Goal: Task Accomplishment & Management: Manage account settings

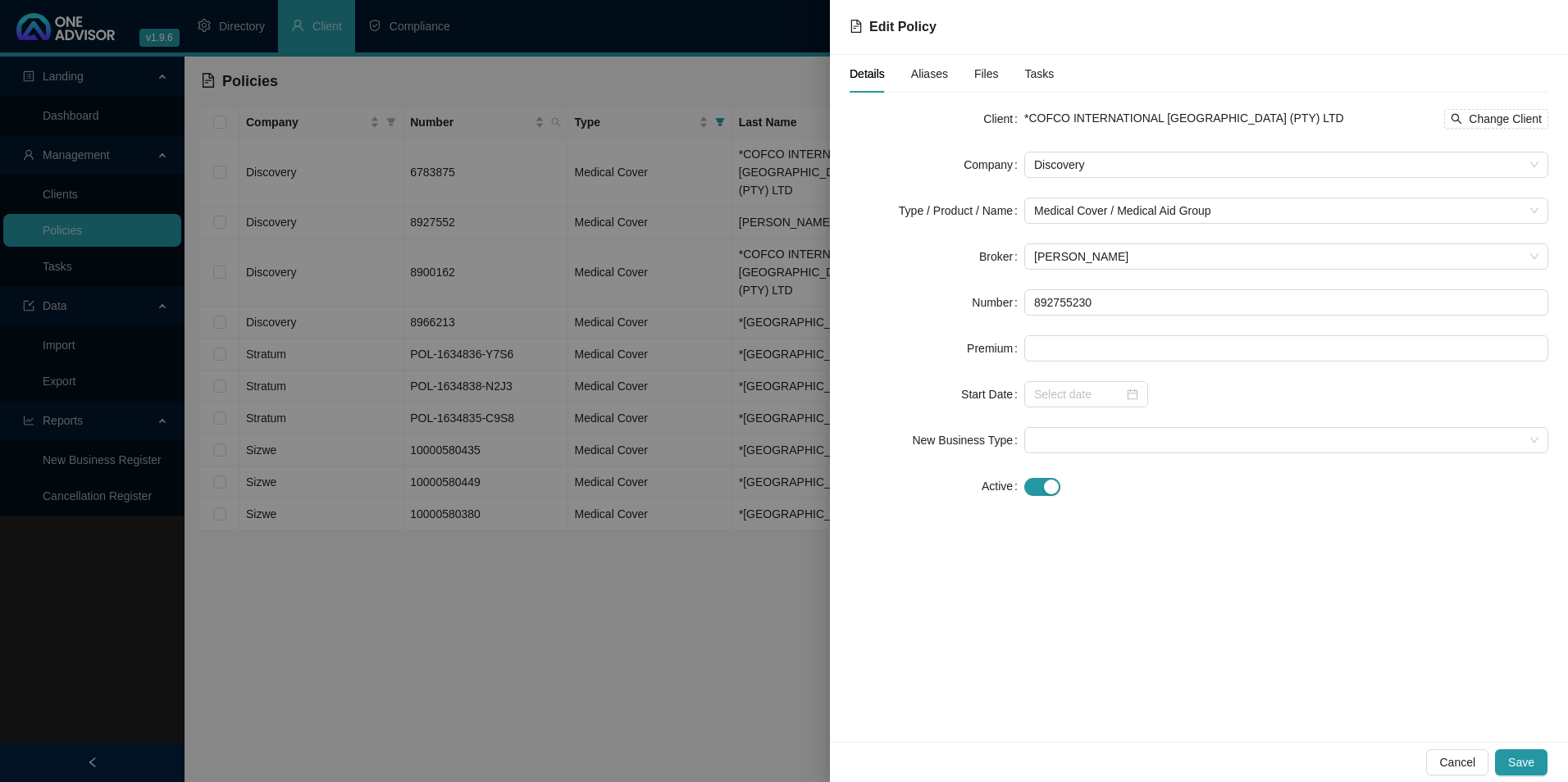
type input "892755230"
click at [1525, 754] on span "Save" at bounding box center [1522, 762] width 26 height 18
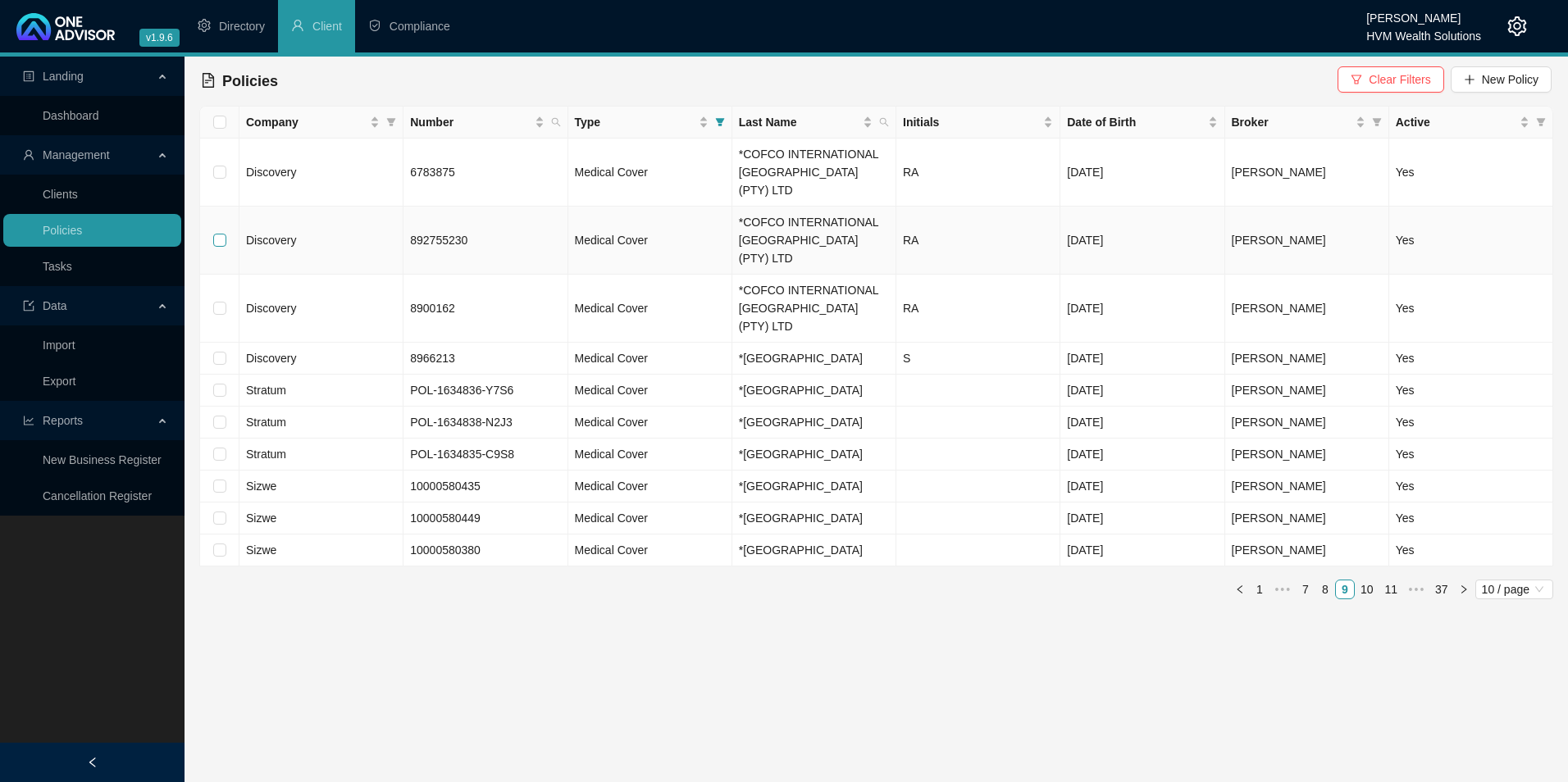
click at [215, 234] on input "checkbox" at bounding box center [220, 241] width 13 height 13
checkbox input "true"
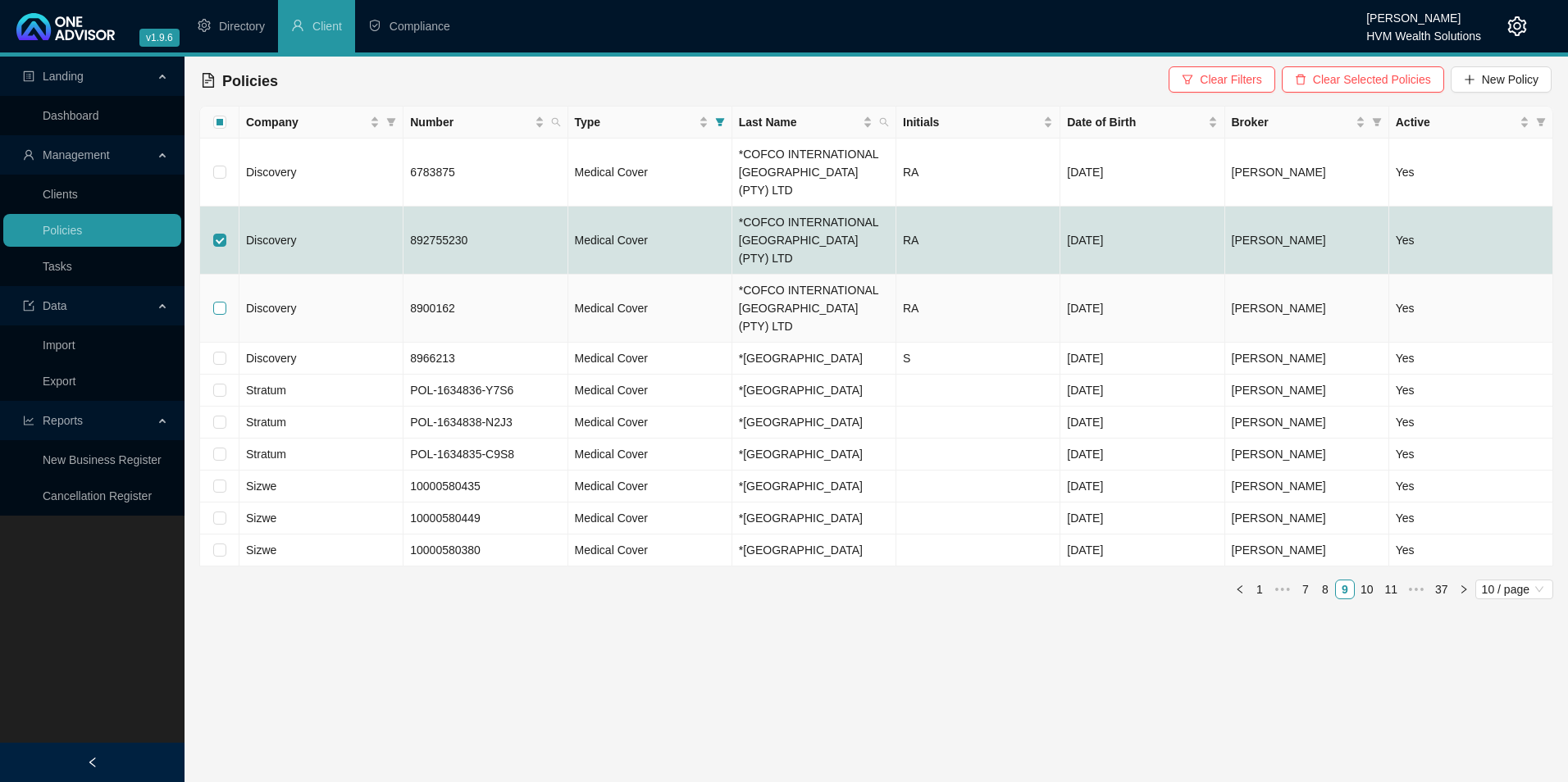
click at [222, 302] on input "checkbox" at bounding box center [220, 308] width 13 height 13
checkbox input "true"
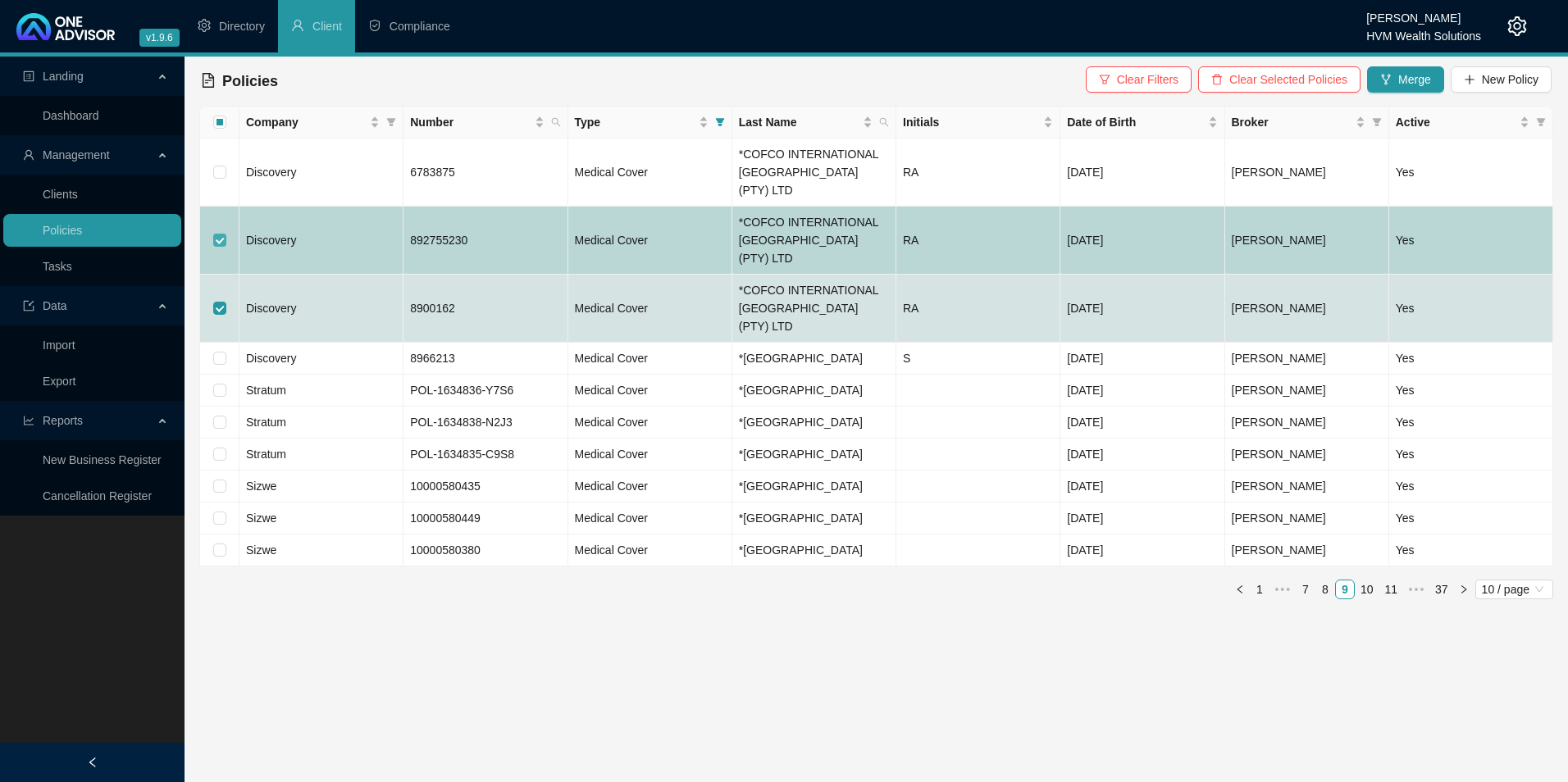
click at [217, 234] on input "checkbox" at bounding box center [220, 241] width 13 height 13
checkbox input "false"
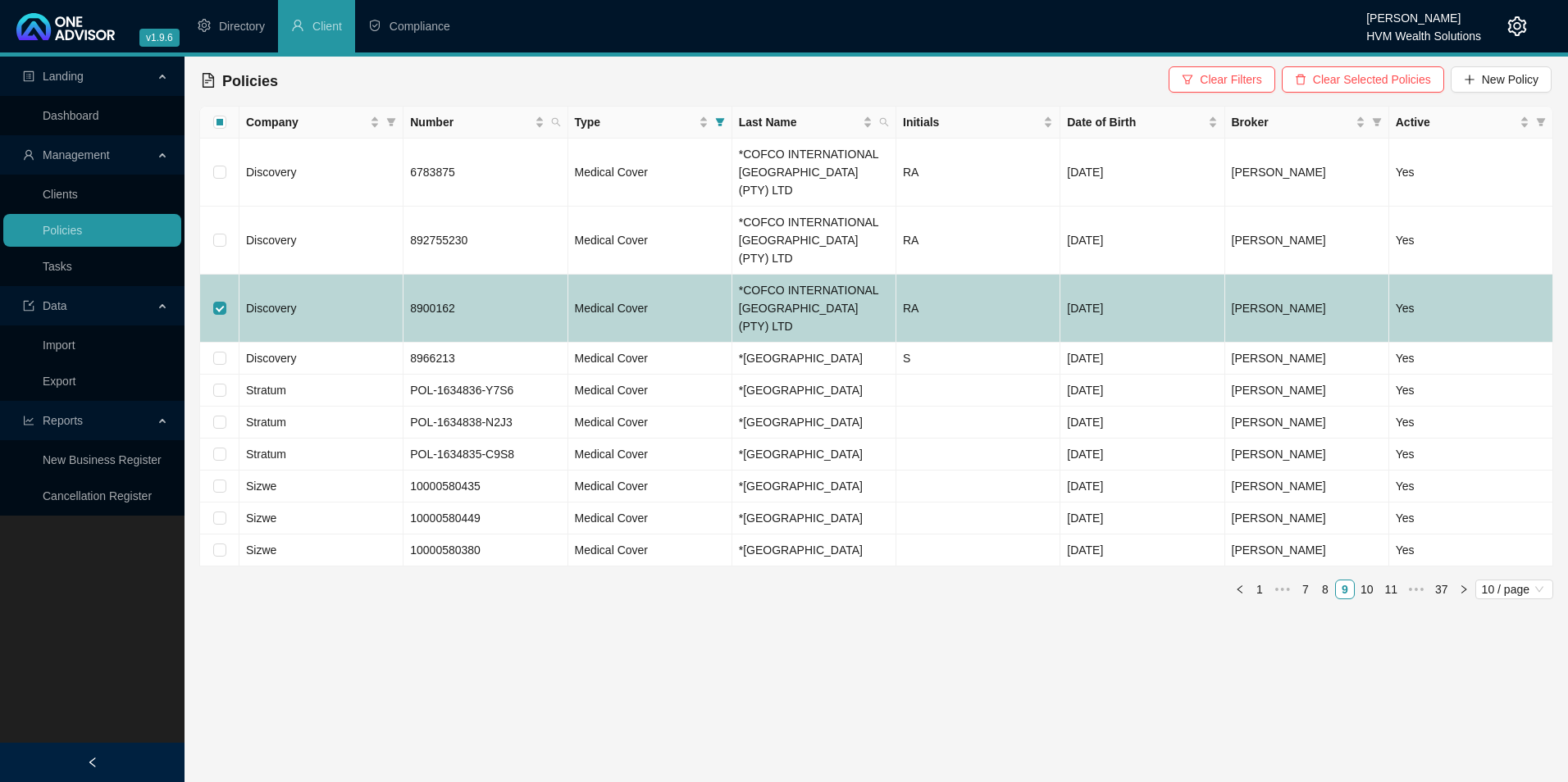
click at [482, 274] on td "8900162" at bounding box center [485, 308] width 164 height 68
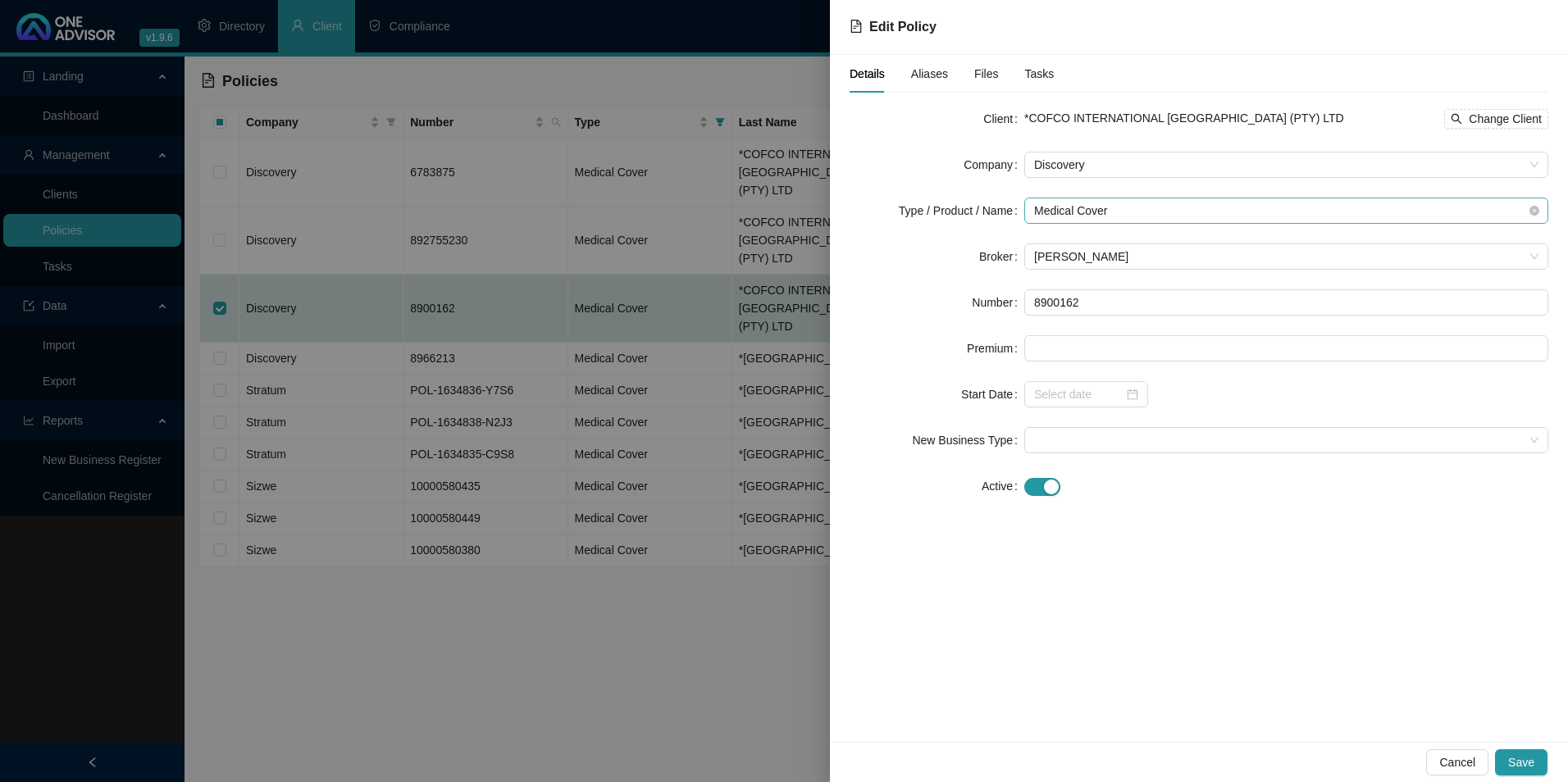
click at [1216, 209] on span "Medical Cover" at bounding box center [1287, 211] width 504 height 25
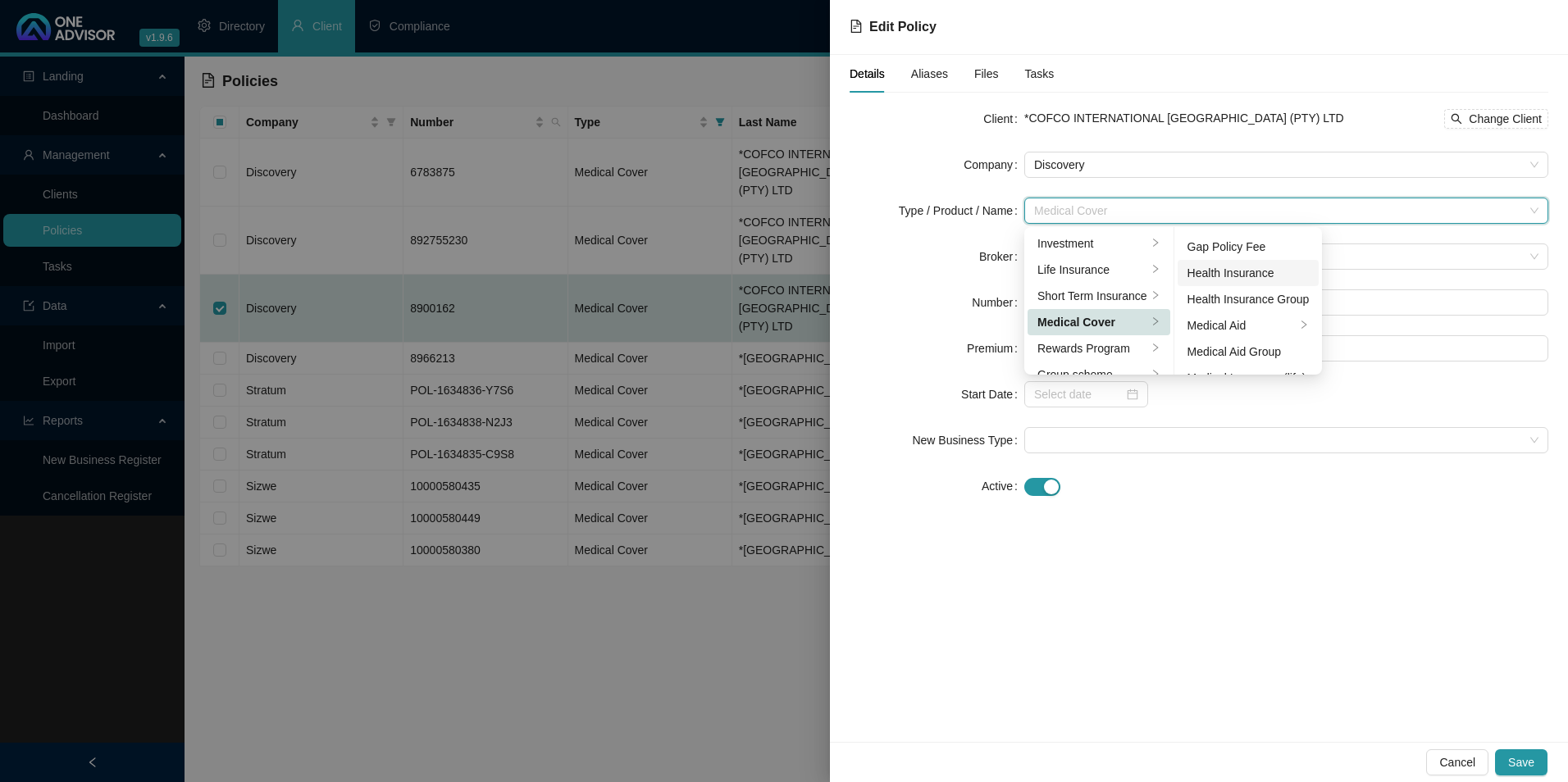
scroll to position [95, 0]
click at [1236, 312] on div "Medical Aid Group" at bounding box center [1249, 306] width 122 height 18
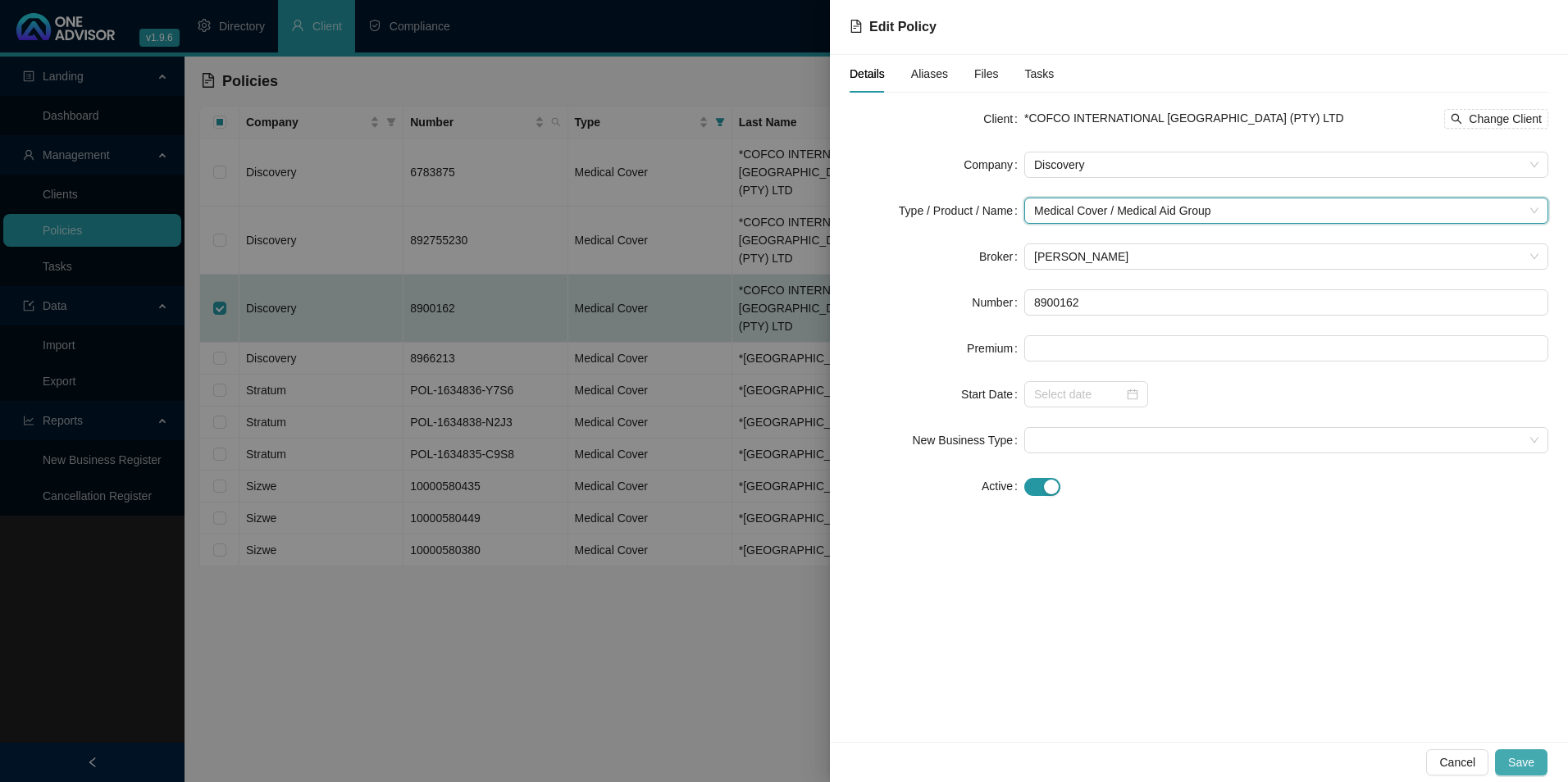
click at [1513, 759] on span "Save" at bounding box center [1522, 762] width 26 height 18
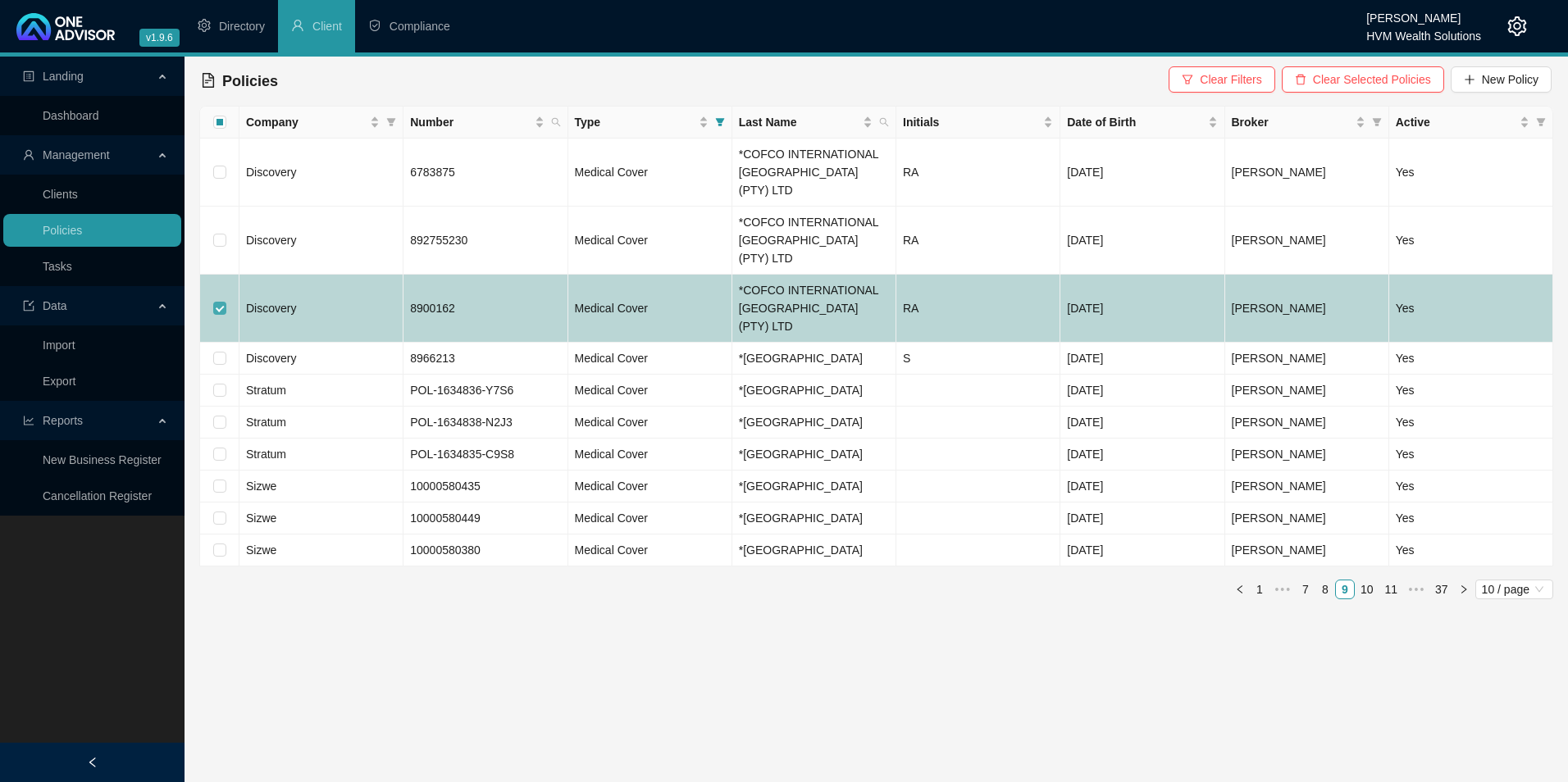
click at [220, 302] on input "checkbox" at bounding box center [220, 308] width 13 height 13
checkbox input "false"
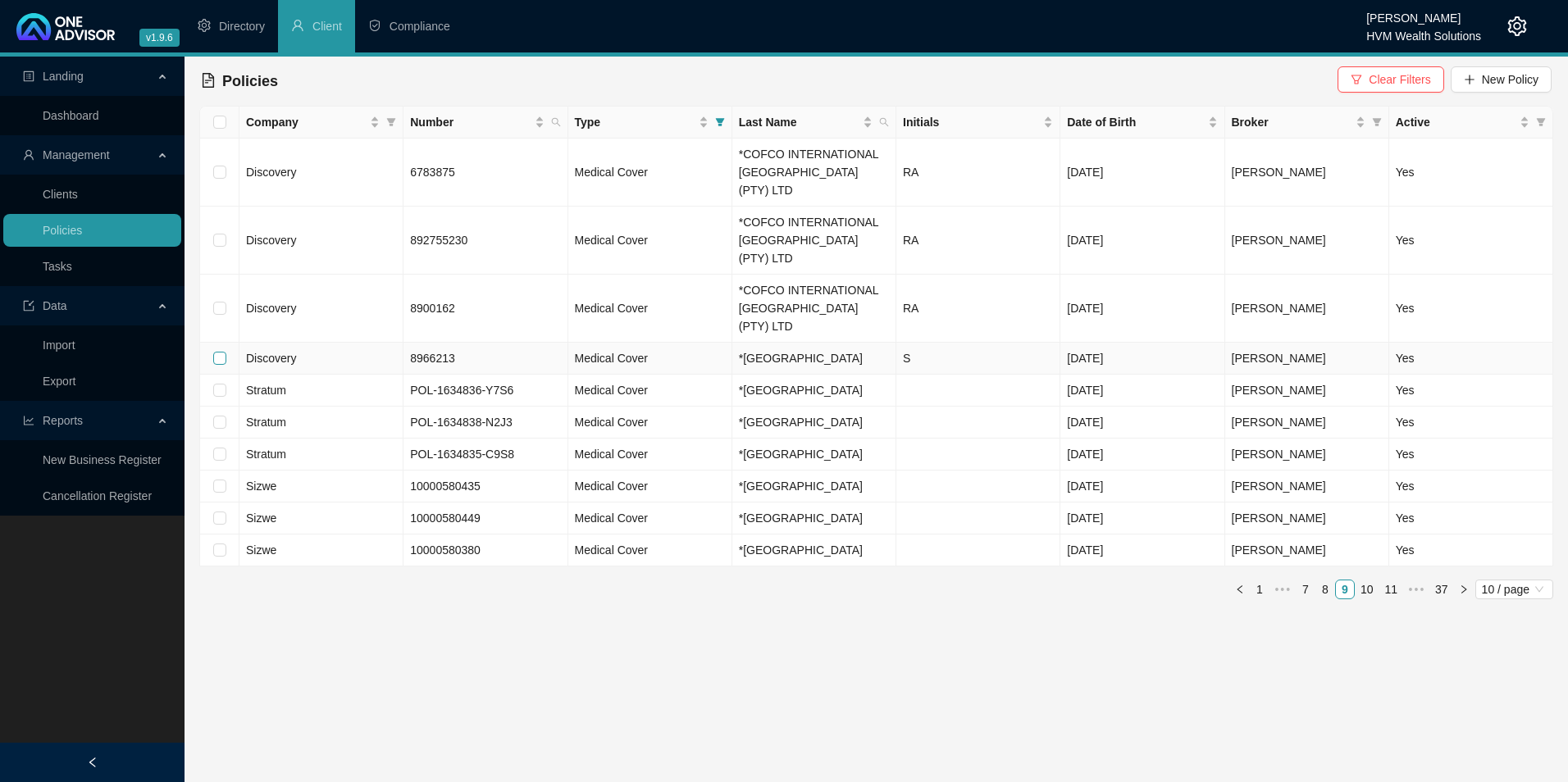
click at [218, 349] on label at bounding box center [220, 358] width 13 height 18
click at [218, 351] on input "checkbox" at bounding box center [220, 358] width 13 height 13
checkbox input "true"
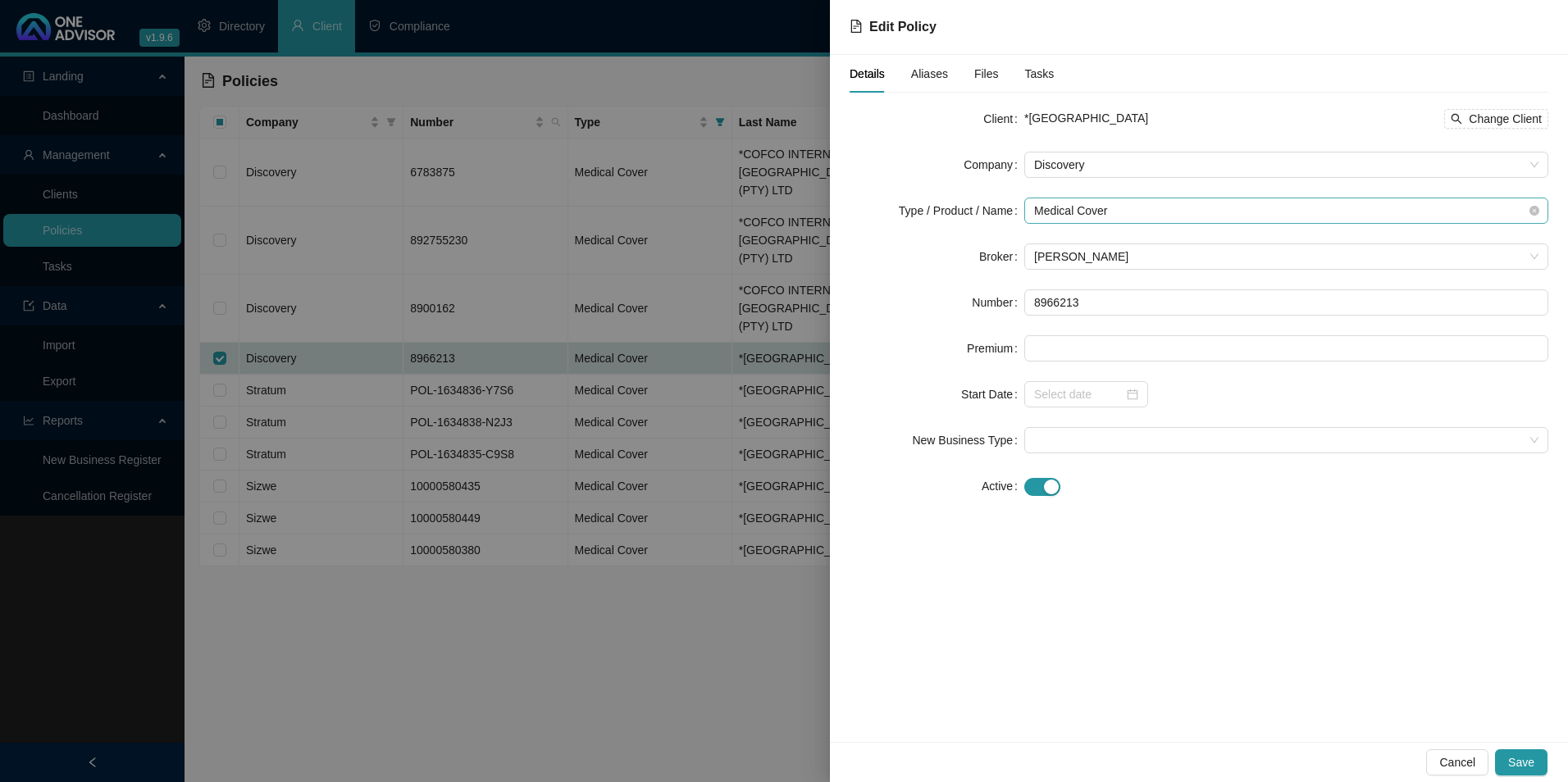
click at [1183, 212] on span "Medical Cover" at bounding box center [1287, 211] width 504 height 25
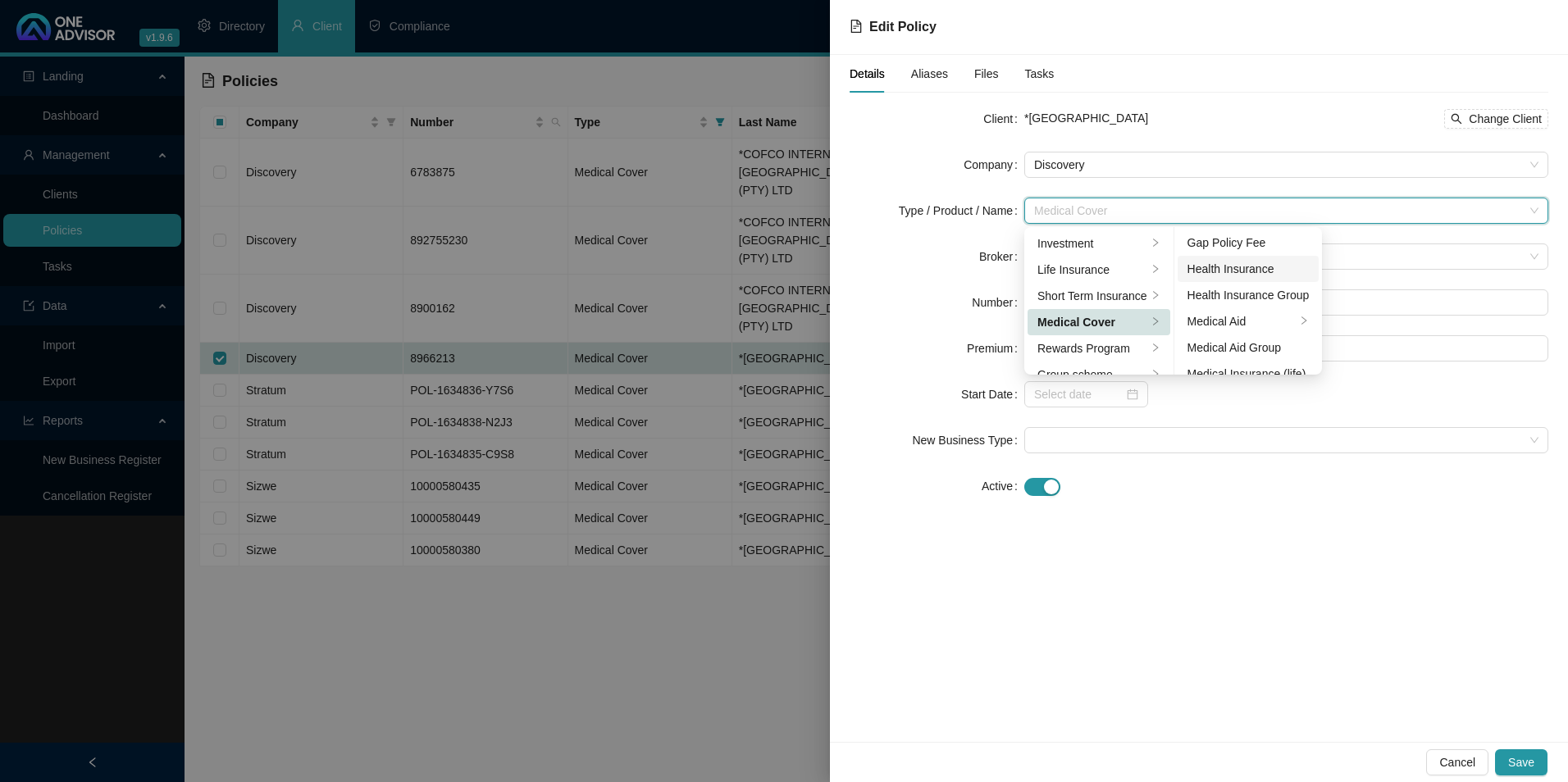
scroll to position [82, 0]
click at [1241, 318] on div "Medical Aid Group" at bounding box center [1249, 319] width 122 height 18
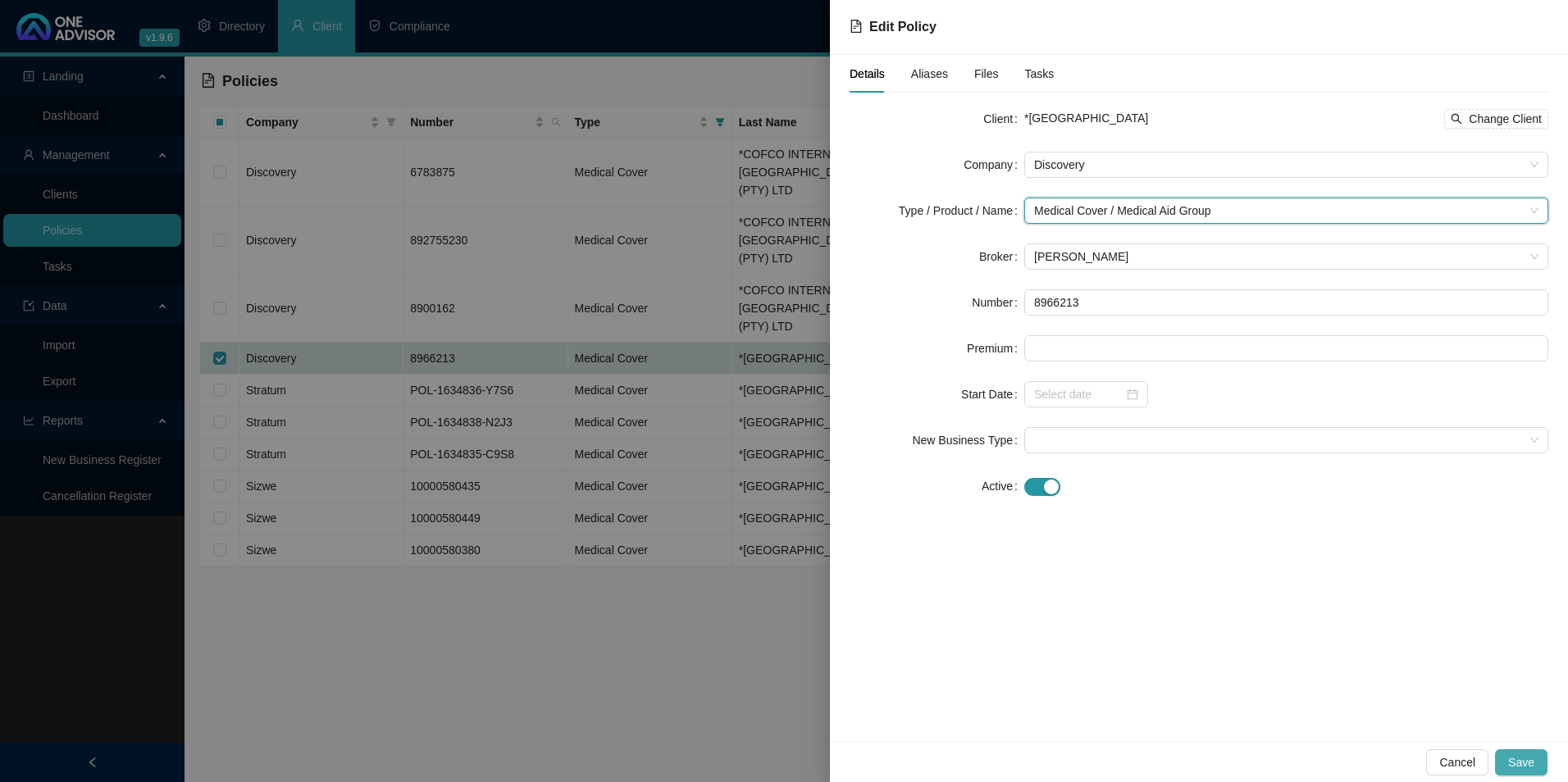
click at [1527, 754] on span "Save" at bounding box center [1522, 762] width 26 height 18
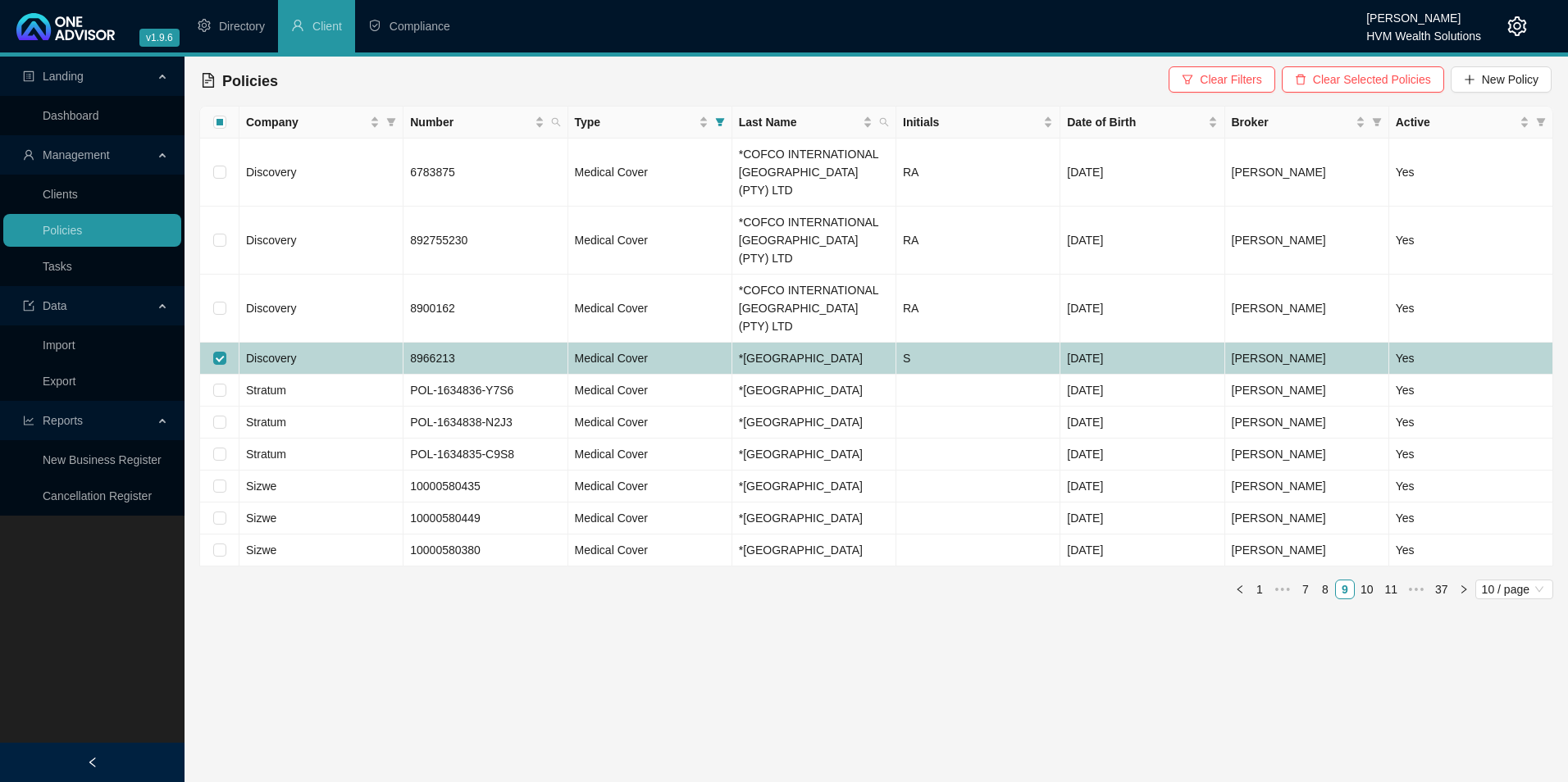
click at [296, 343] on td "Discovery" at bounding box center [322, 359] width 164 height 32
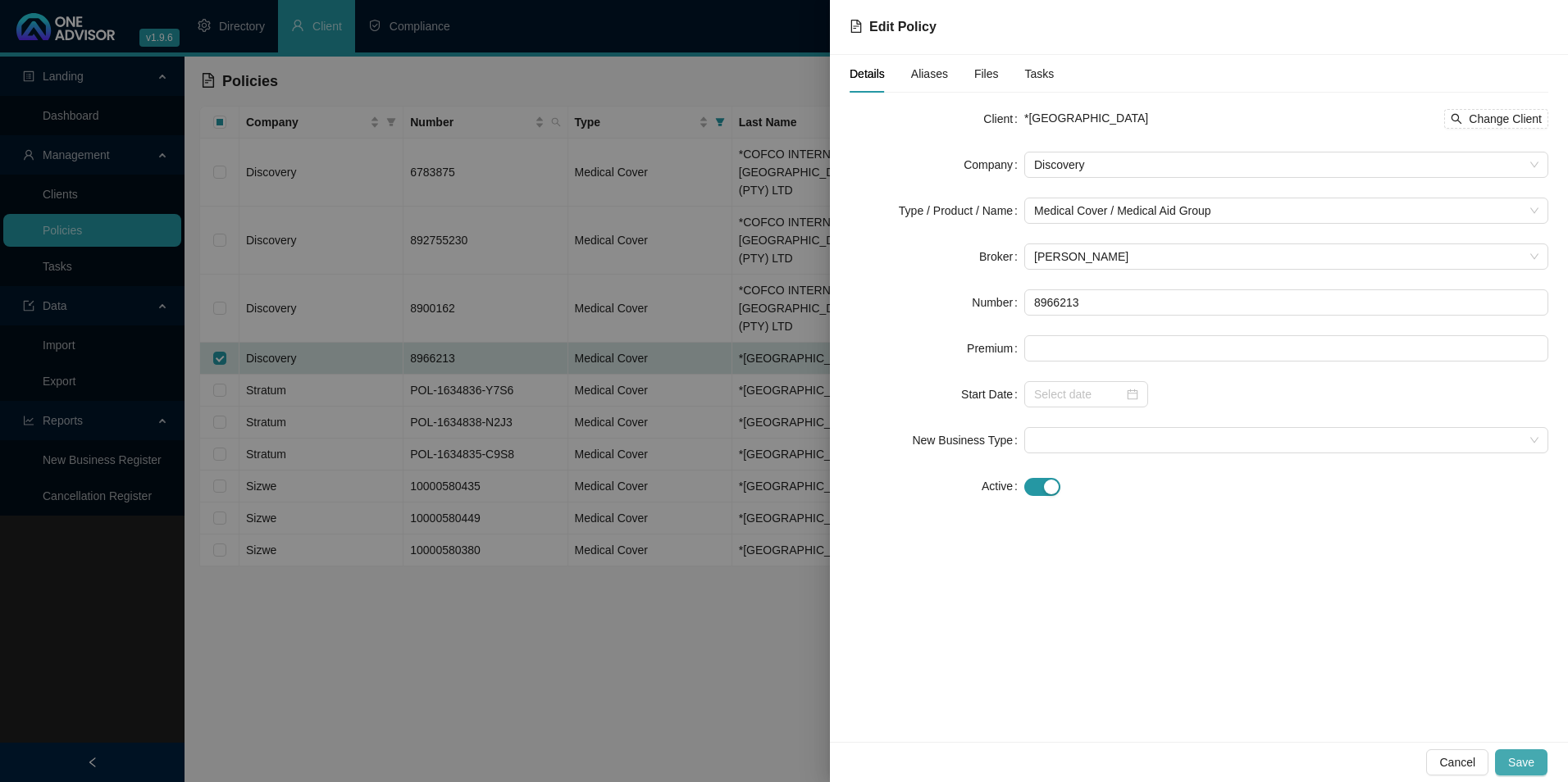
click at [1515, 769] on span "Save" at bounding box center [1522, 762] width 26 height 18
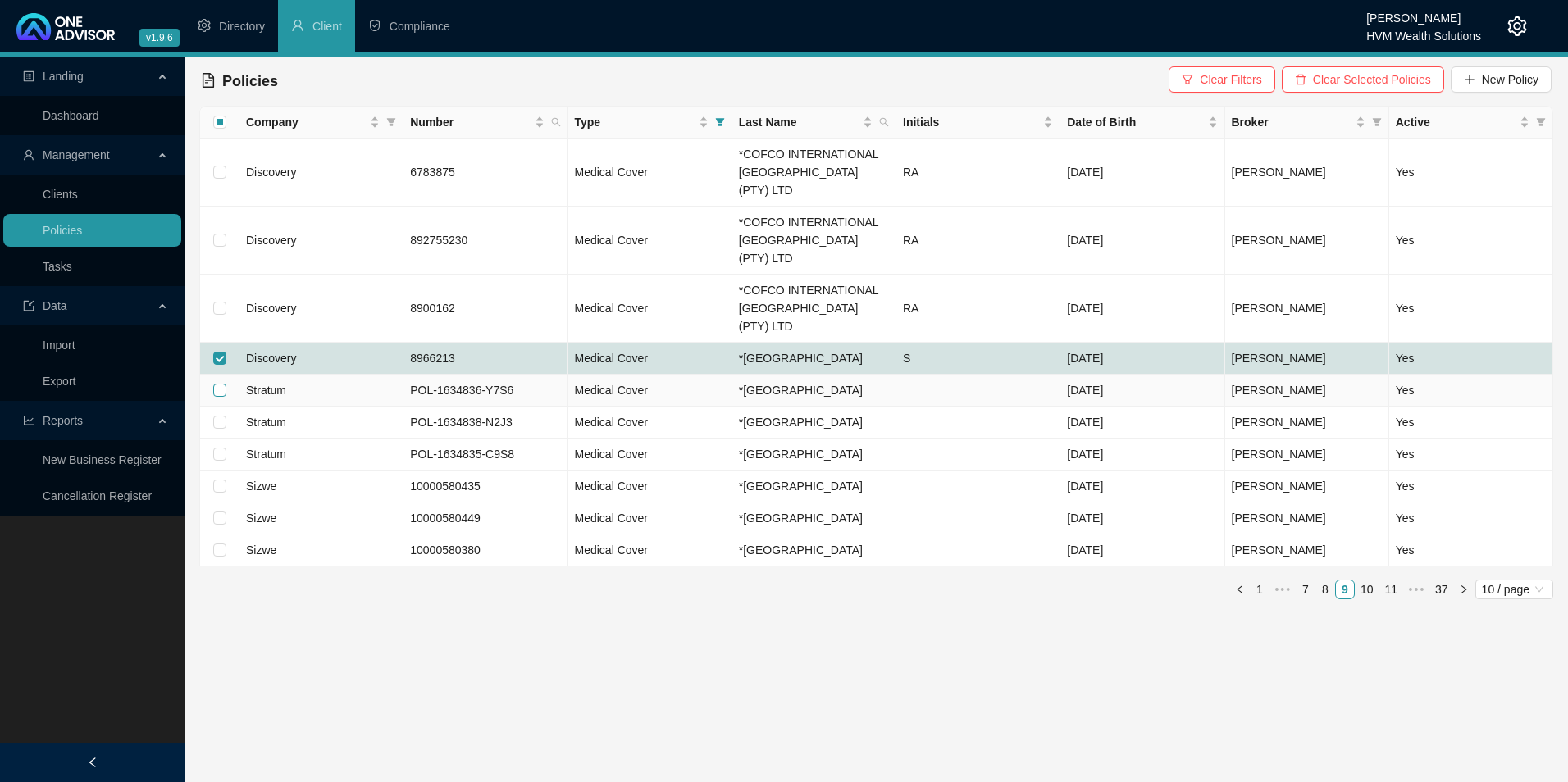
click at [222, 384] on input "checkbox" at bounding box center [220, 390] width 13 height 13
checkbox input "true"
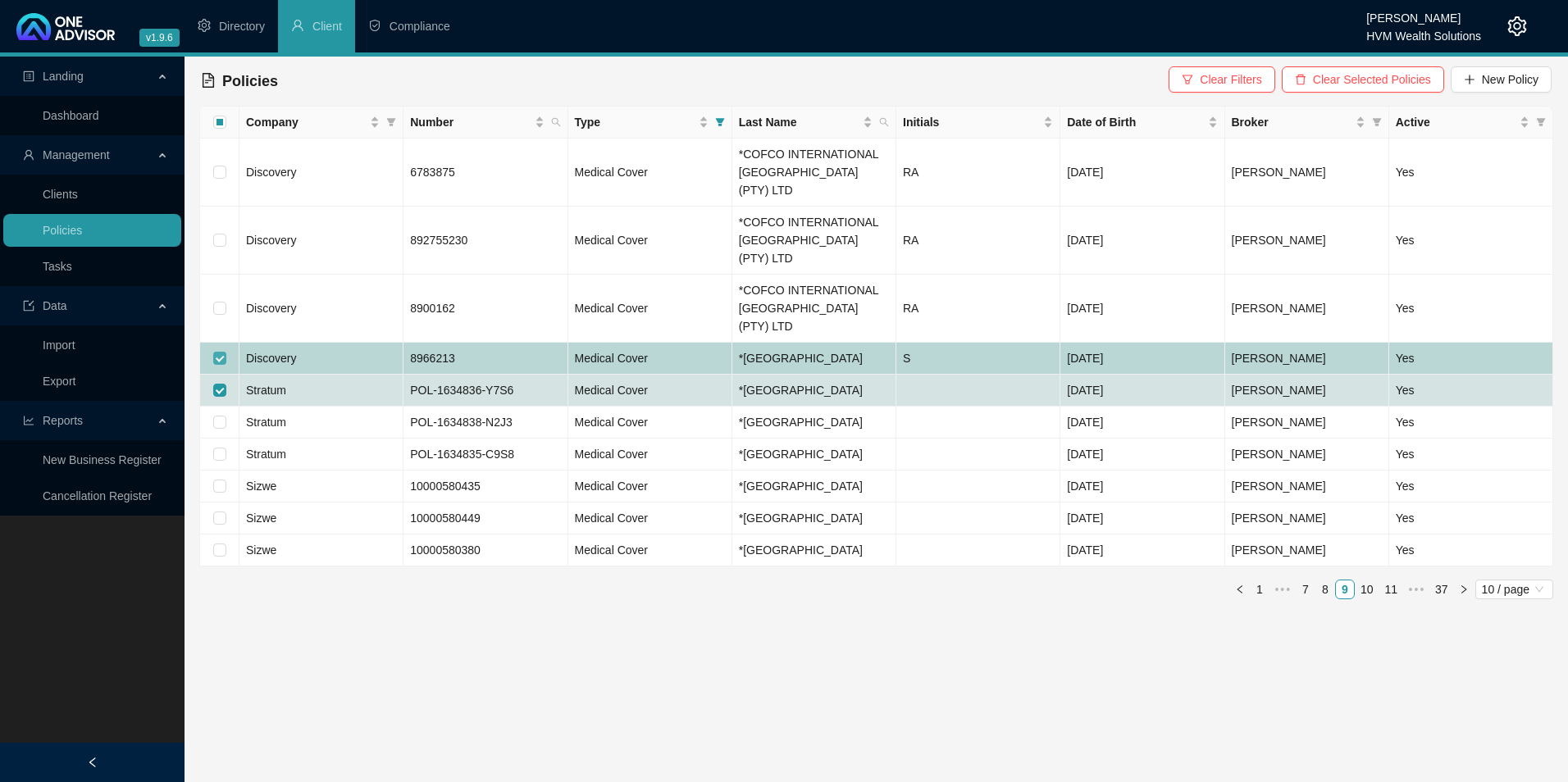
click at [222, 351] on input "checkbox" at bounding box center [220, 358] width 13 height 13
checkbox input "false"
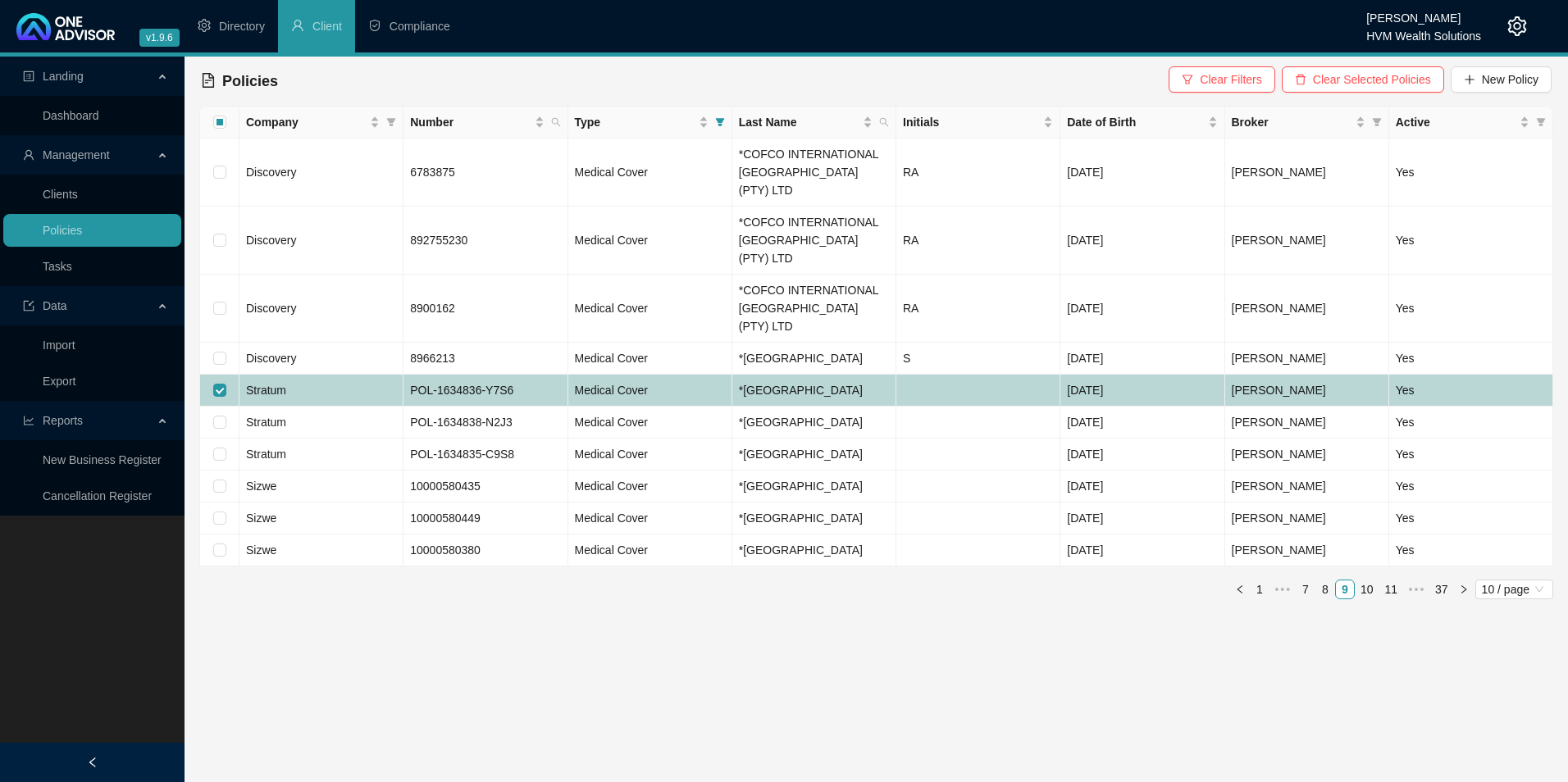
click at [351, 374] on td "Stratum" at bounding box center [322, 390] width 164 height 32
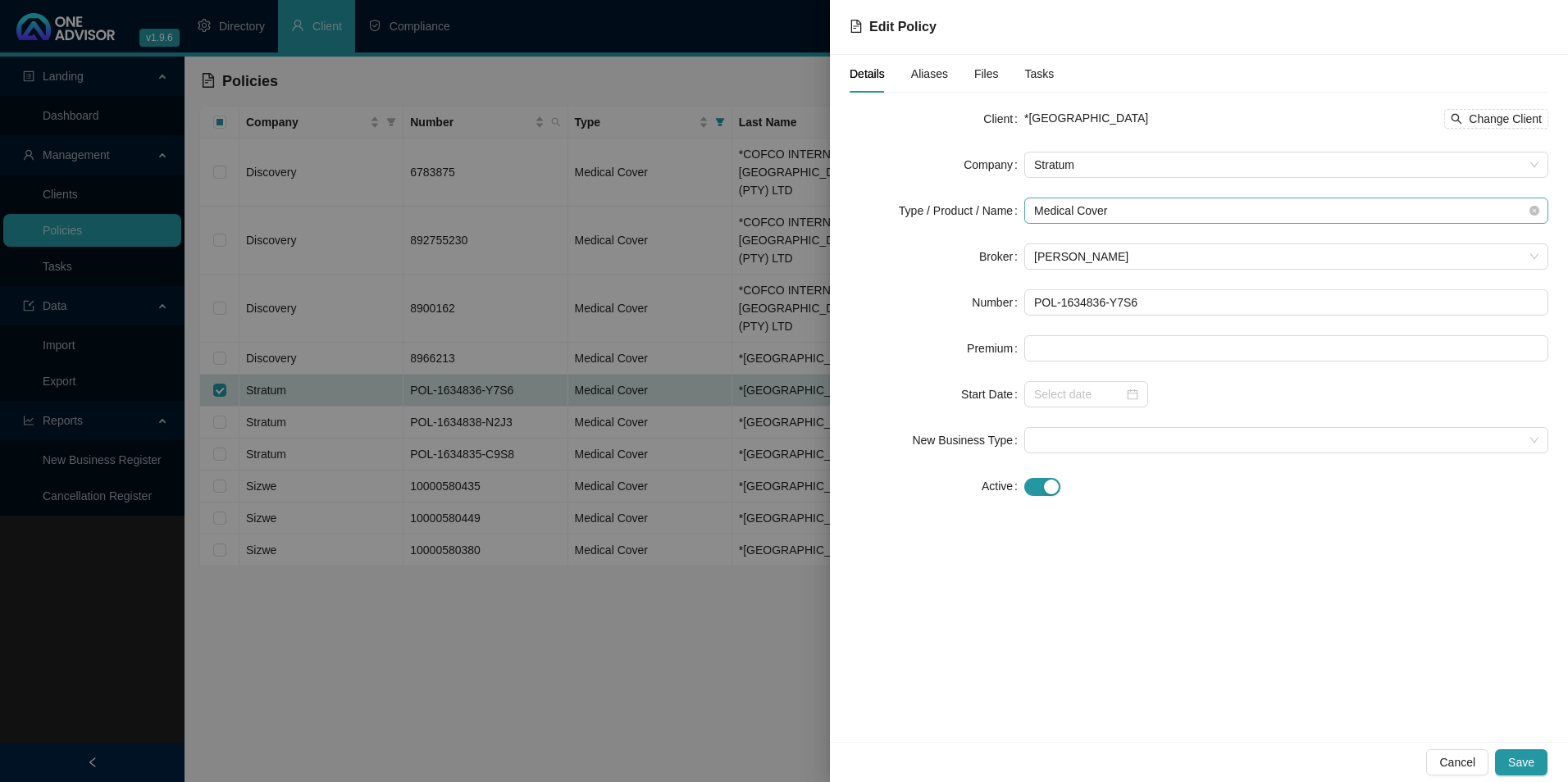
click at [1243, 222] on span "Medical Cover" at bounding box center [1287, 211] width 504 height 25
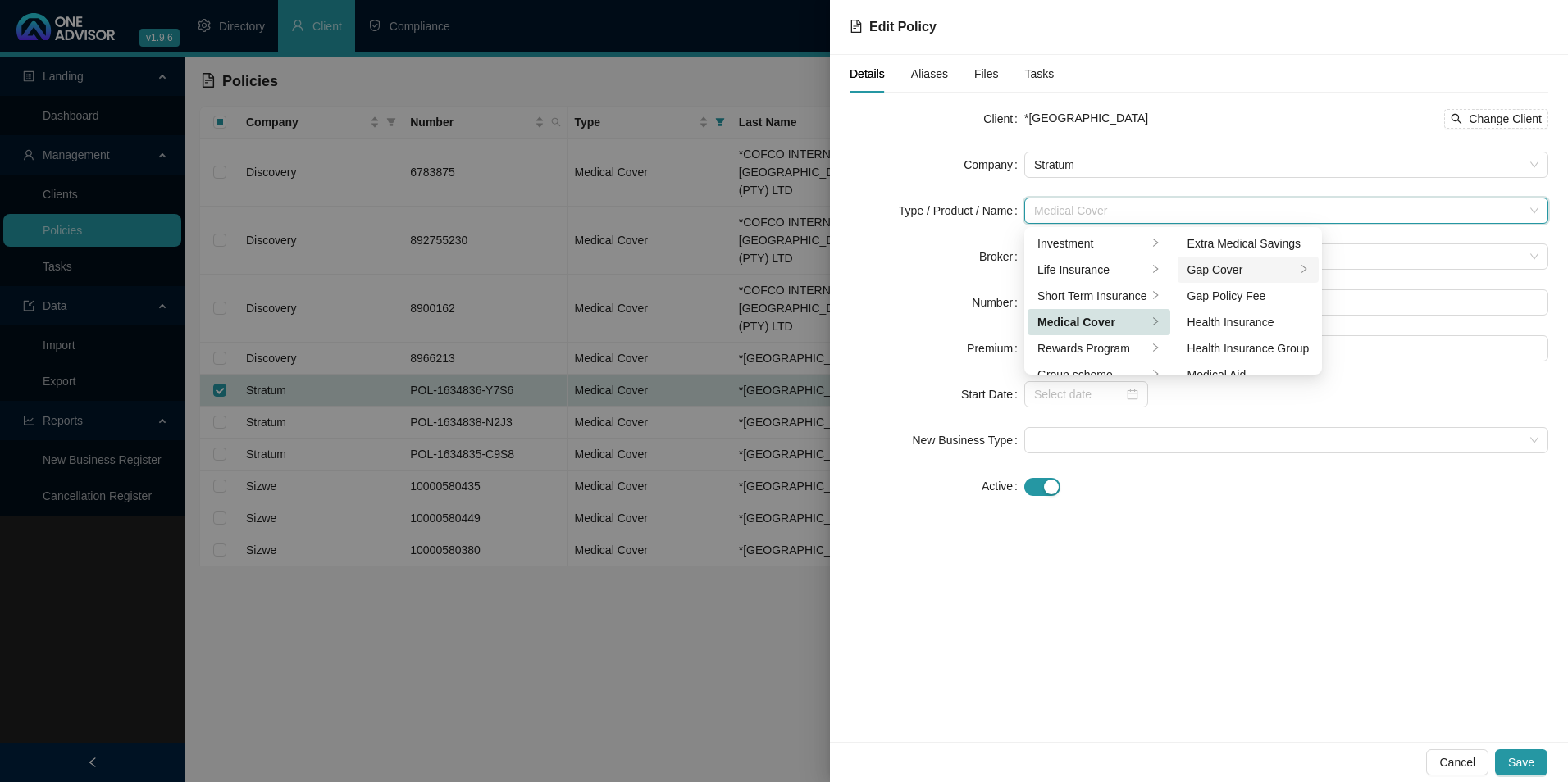
click at [1231, 270] on div "Gap Cover" at bounding box center [1242, 269] width 109 height 18
click at [1529, 770] on span "Save" at bounding box center [1522, 762] width 26 height 18
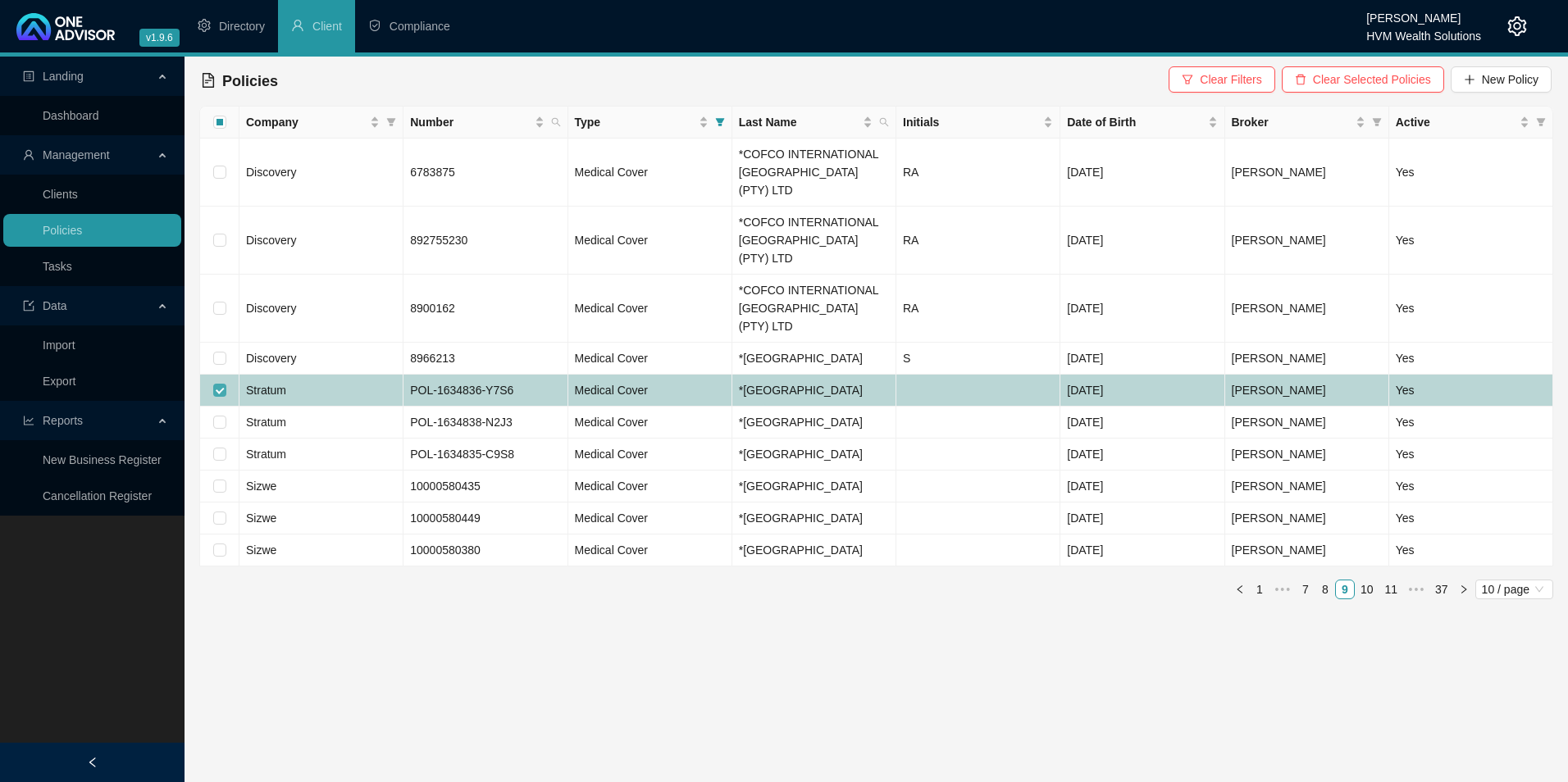
click at [221, 384] on input "checkbox" at bounding box center [220, 390] width 13 height 13
checkbox input "false"
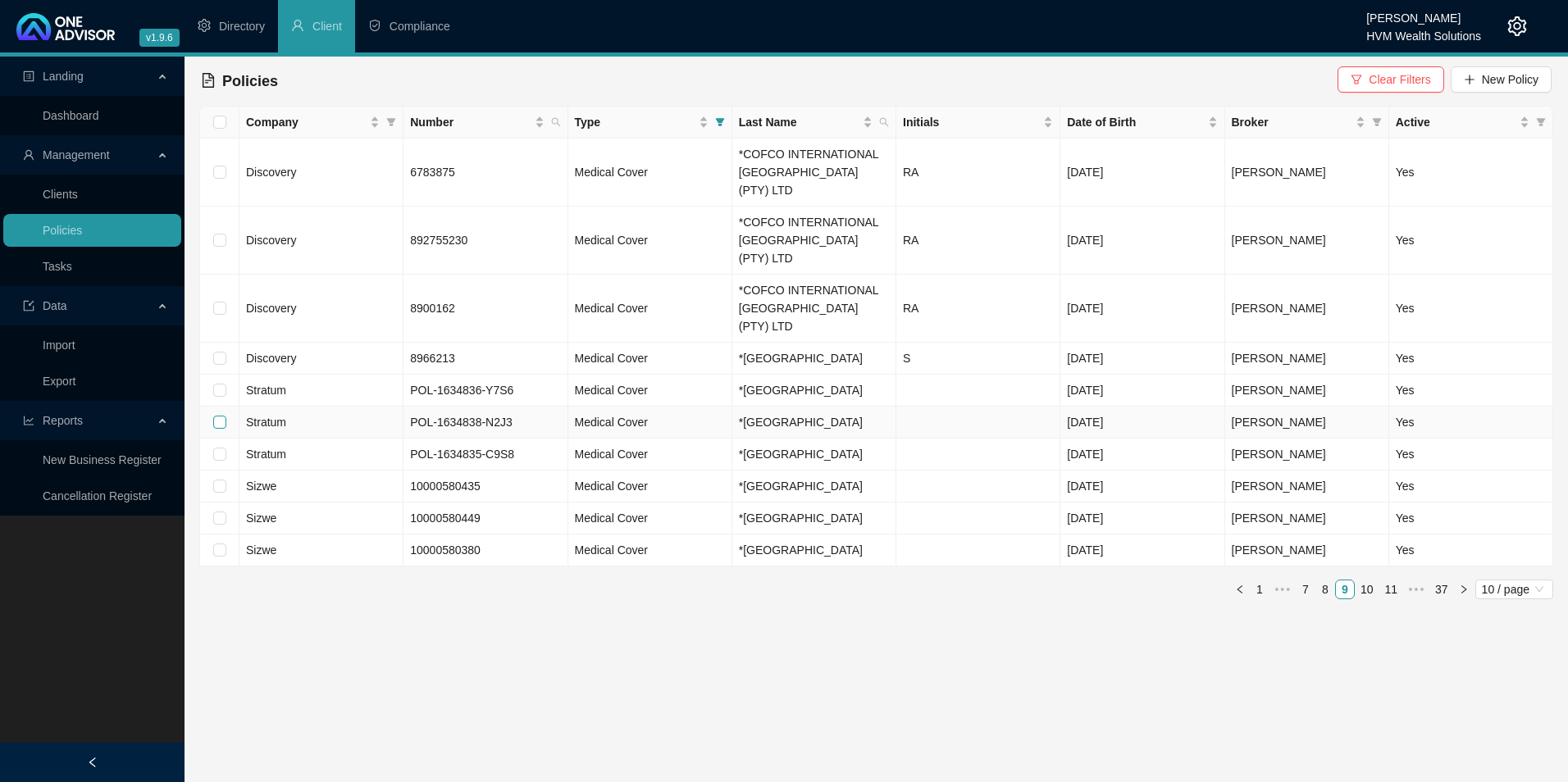
click at [221, 416] on input "checkbox" at bounding box center [220, 422] width 13 height 13
checkbox input "true"
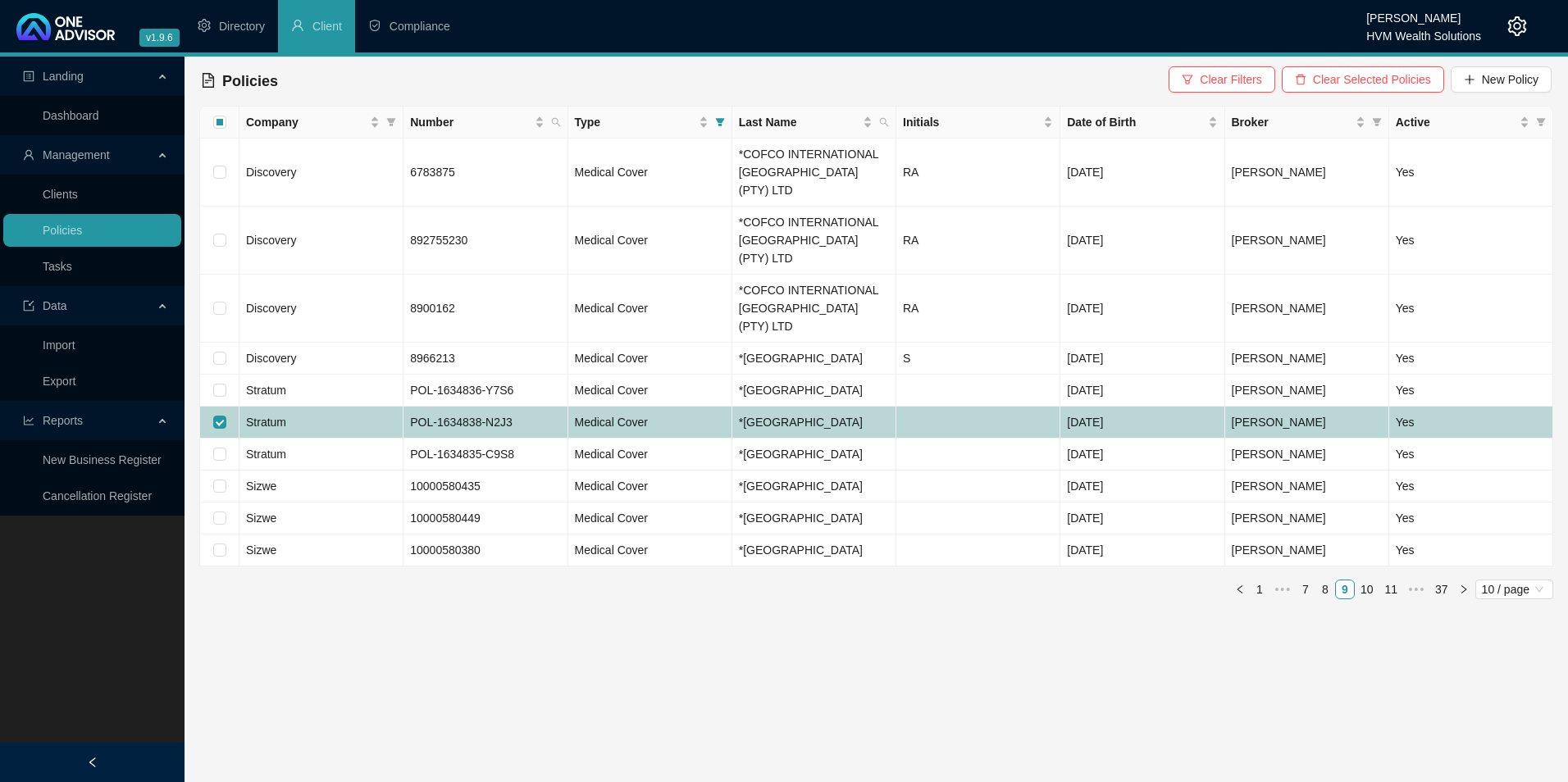
click at [359, 407] on td "Stratum" at bounding box center [322, 422] width 164 height 32
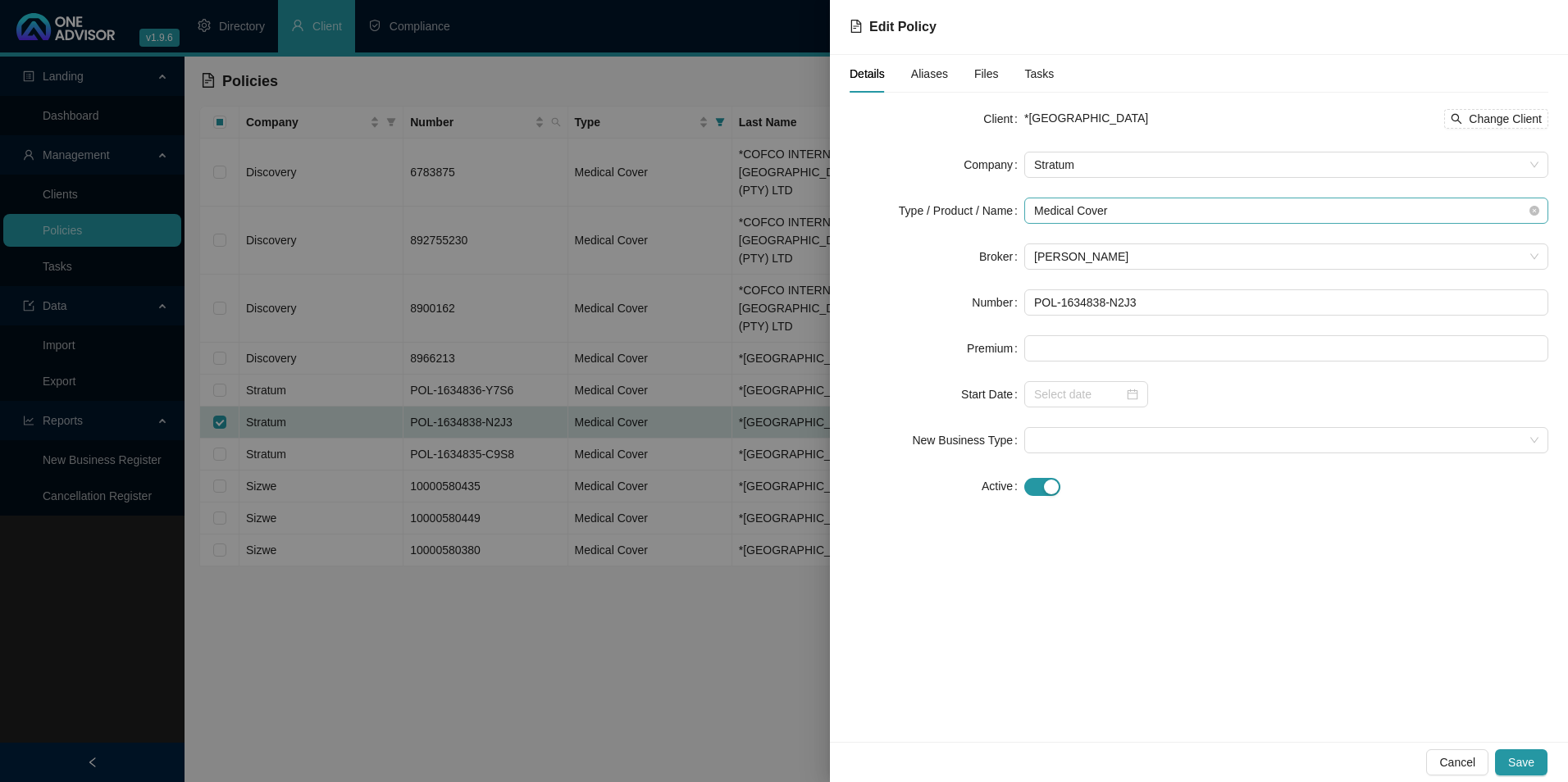
click at [1180, 211] on span "Medical Cover" at bounding box center [1287, 211] width 504 height 25
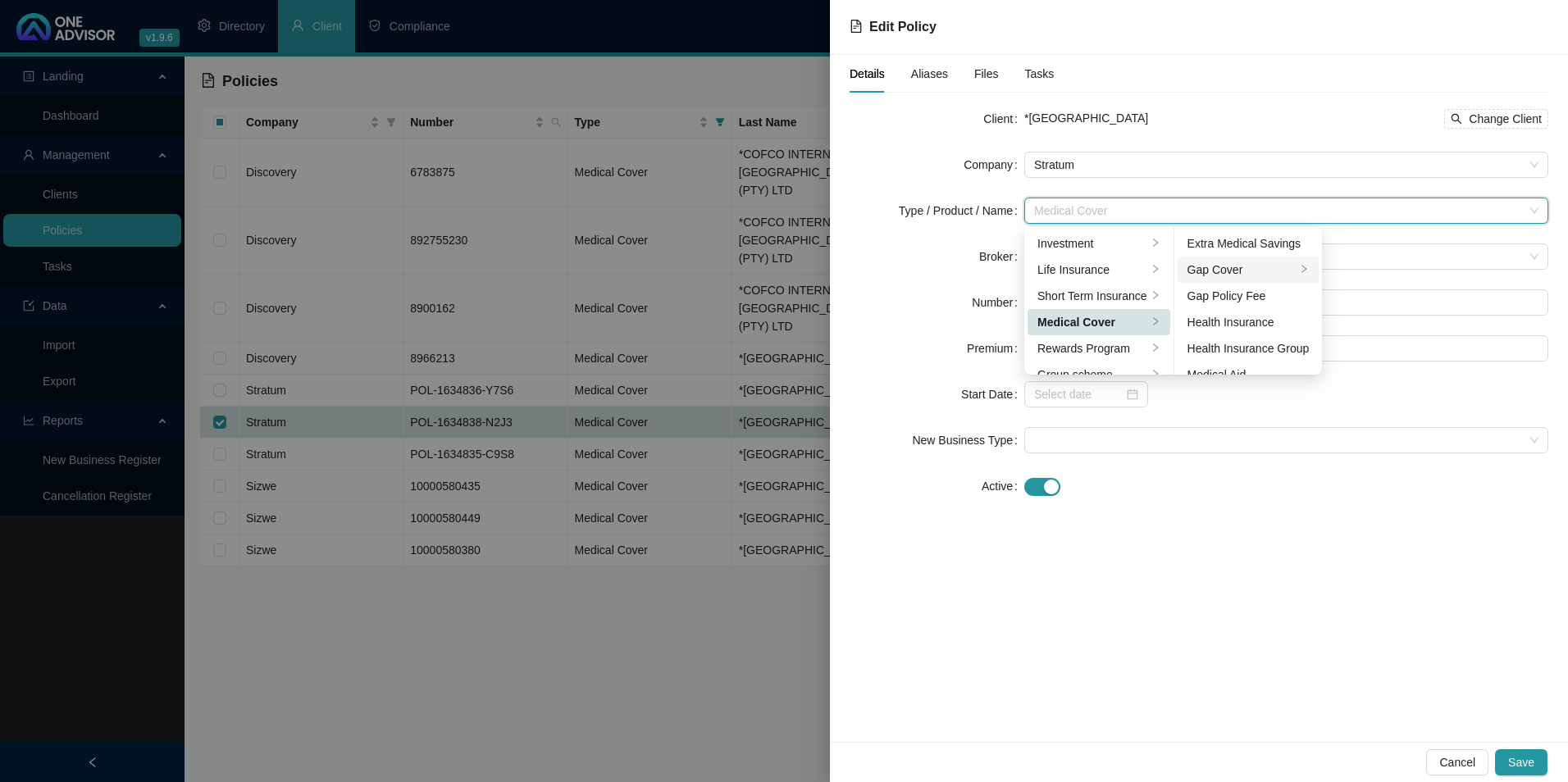
click at [1261, 266] on div "Gap Cover" at bounding box center [1242, 269] width 109 height 18
click at [1523, 758] on span "Save" at bounding box center [1522, 762] width 26 height 18
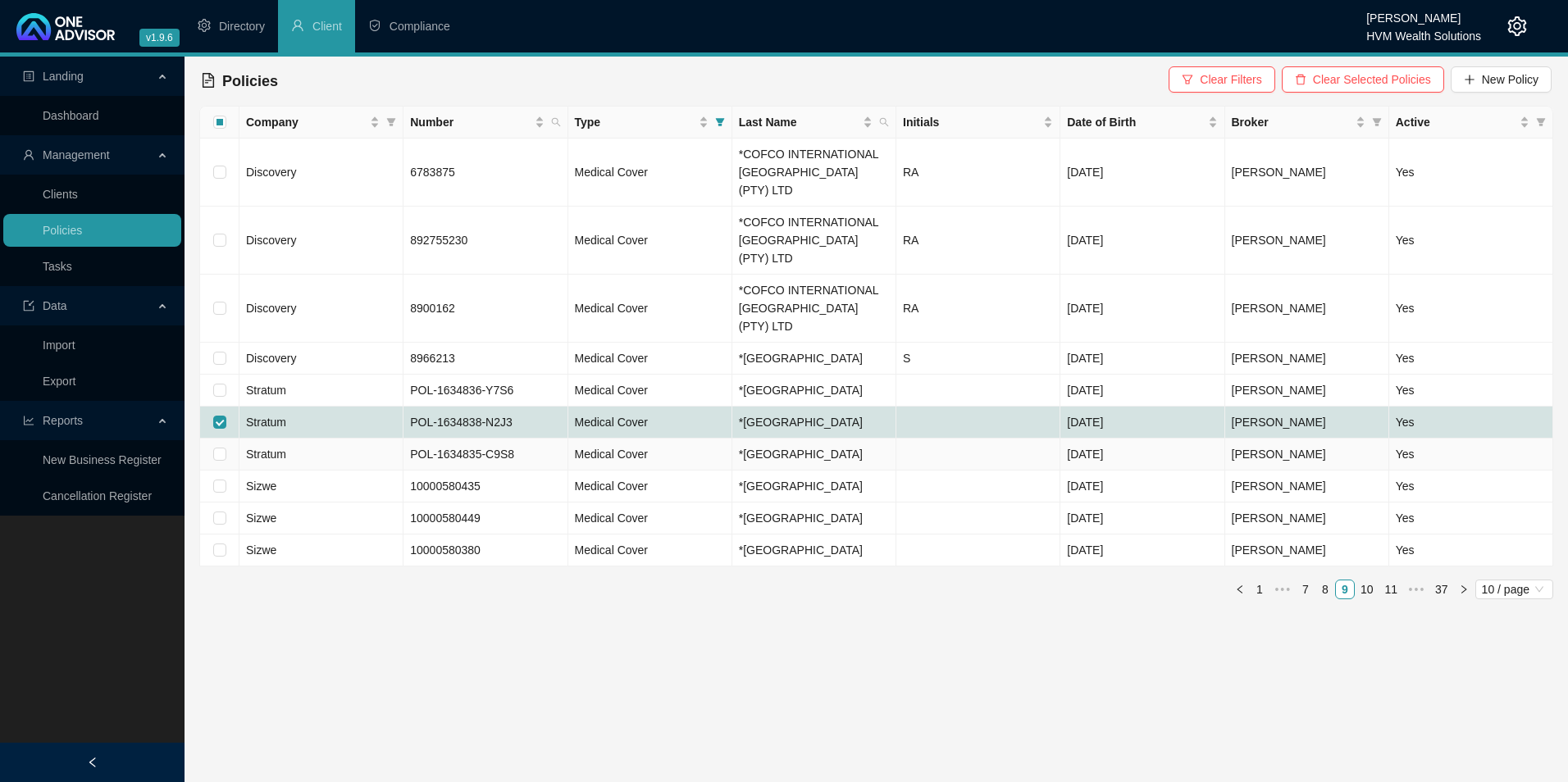
click at [306, 439] on td "Stratum" at bounding box center [322, 455] width 164 height 32
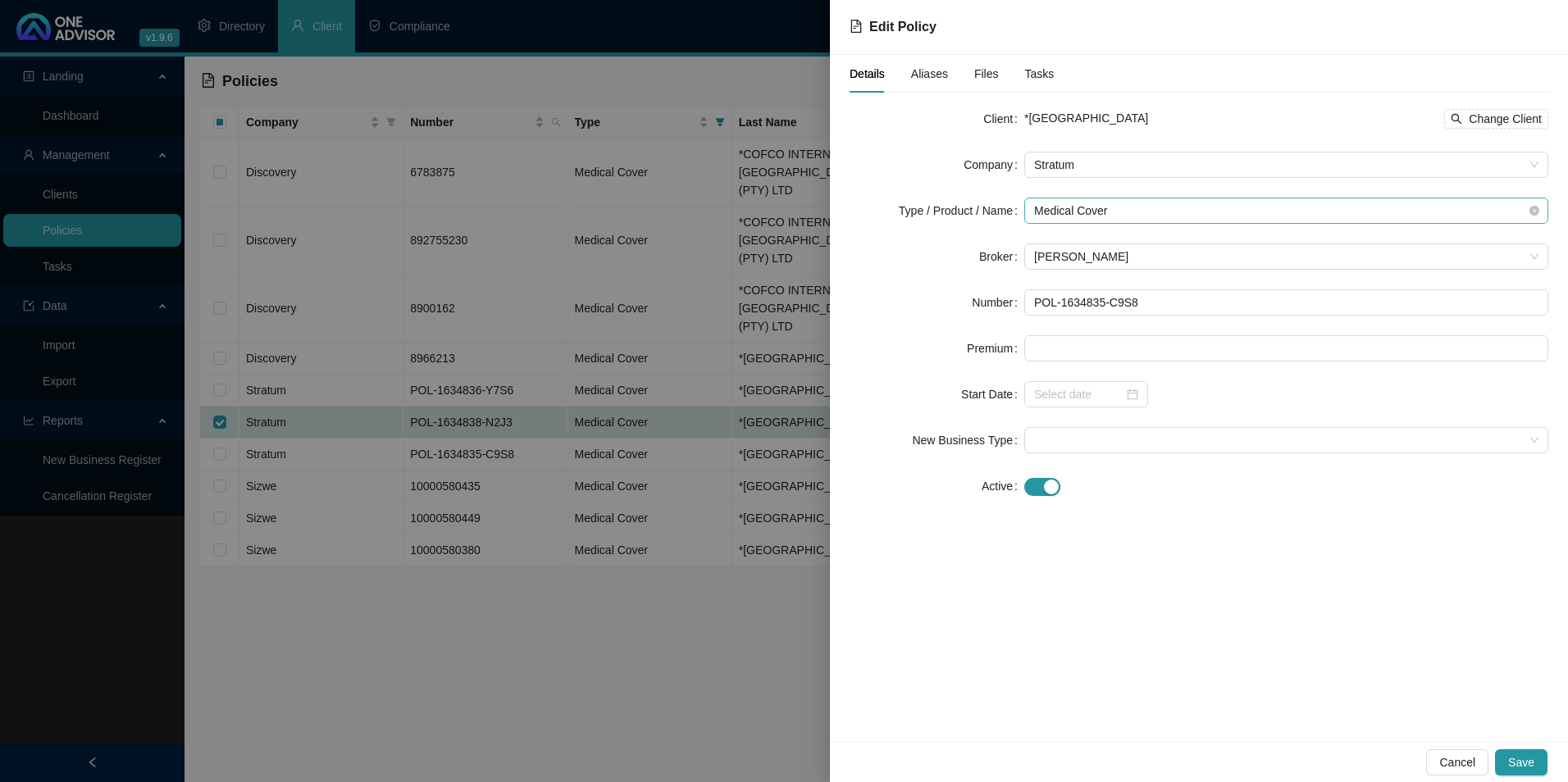
click at [1210, 207] on span "Medical Cover" at bounding box center [1287, 211] width 504 height 25
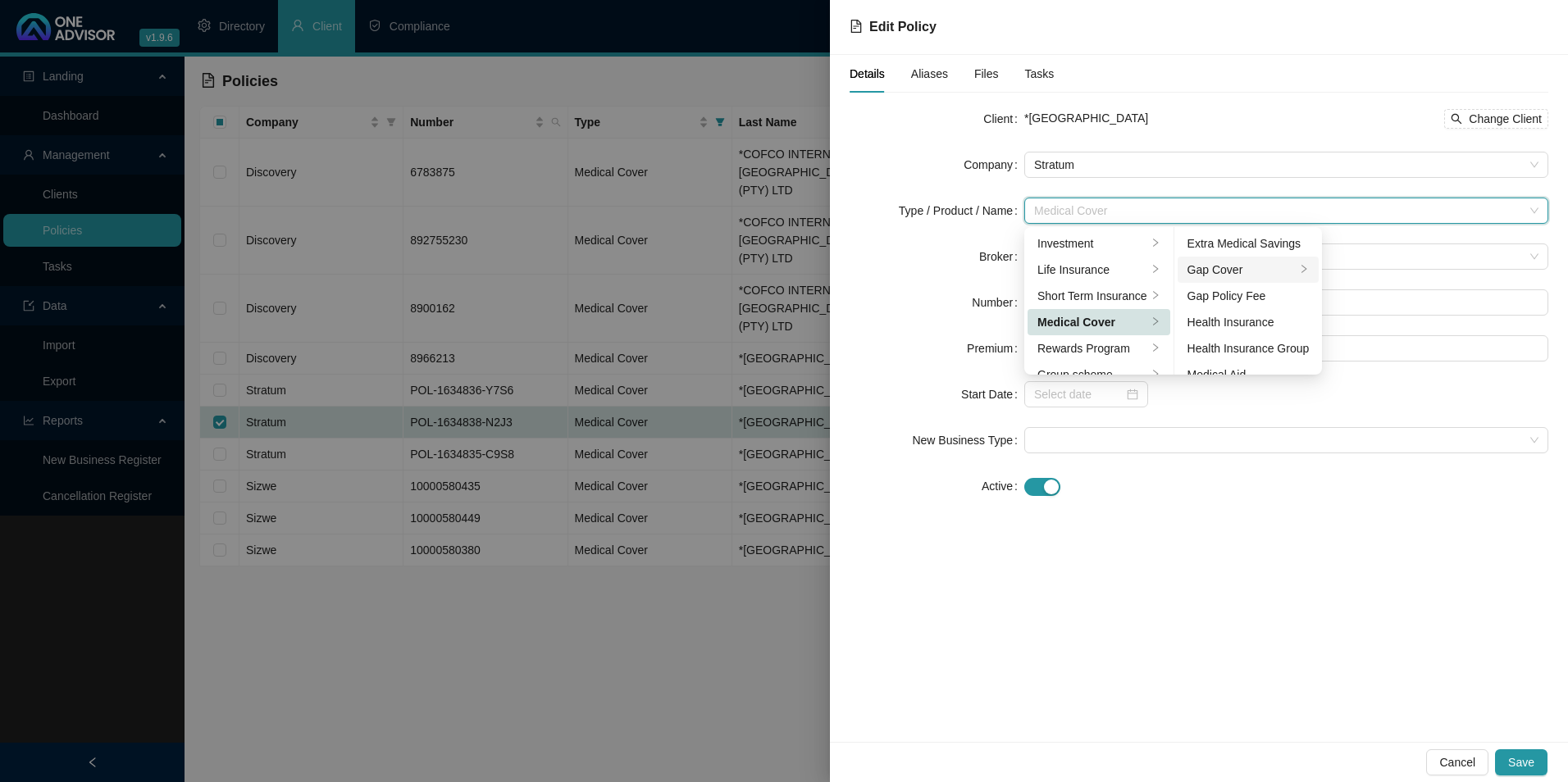
click at [1213, 273] on div "Gap Cover" at bounding box center [1242, 269] width 109 height 18
click at [1518, 759] on span "Save" at bounding box center [1522, 762] width 26 height 18
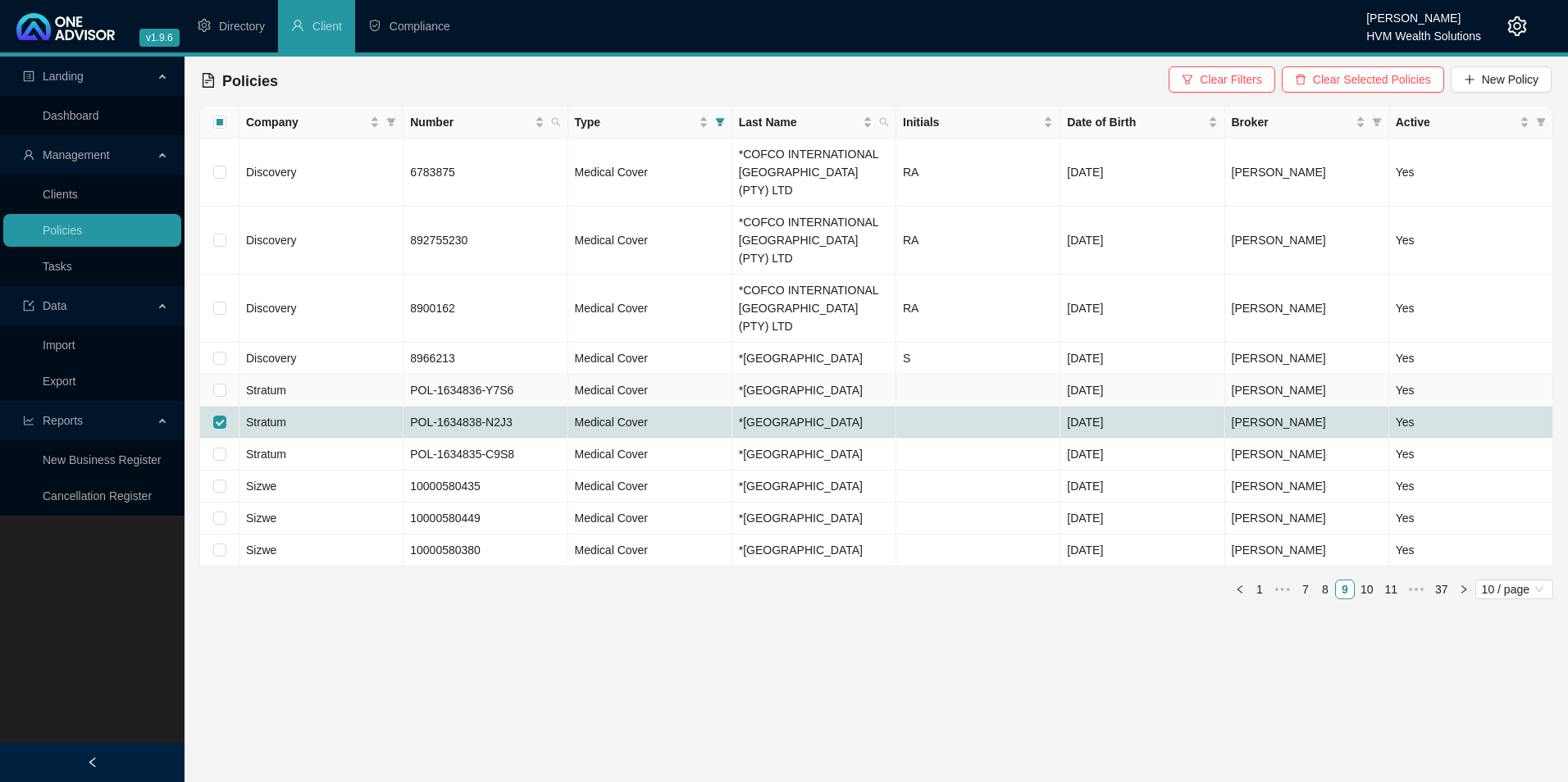
click at [303, 374] on td "Stratum" at bounding box center [322, 390] width 164 height 32
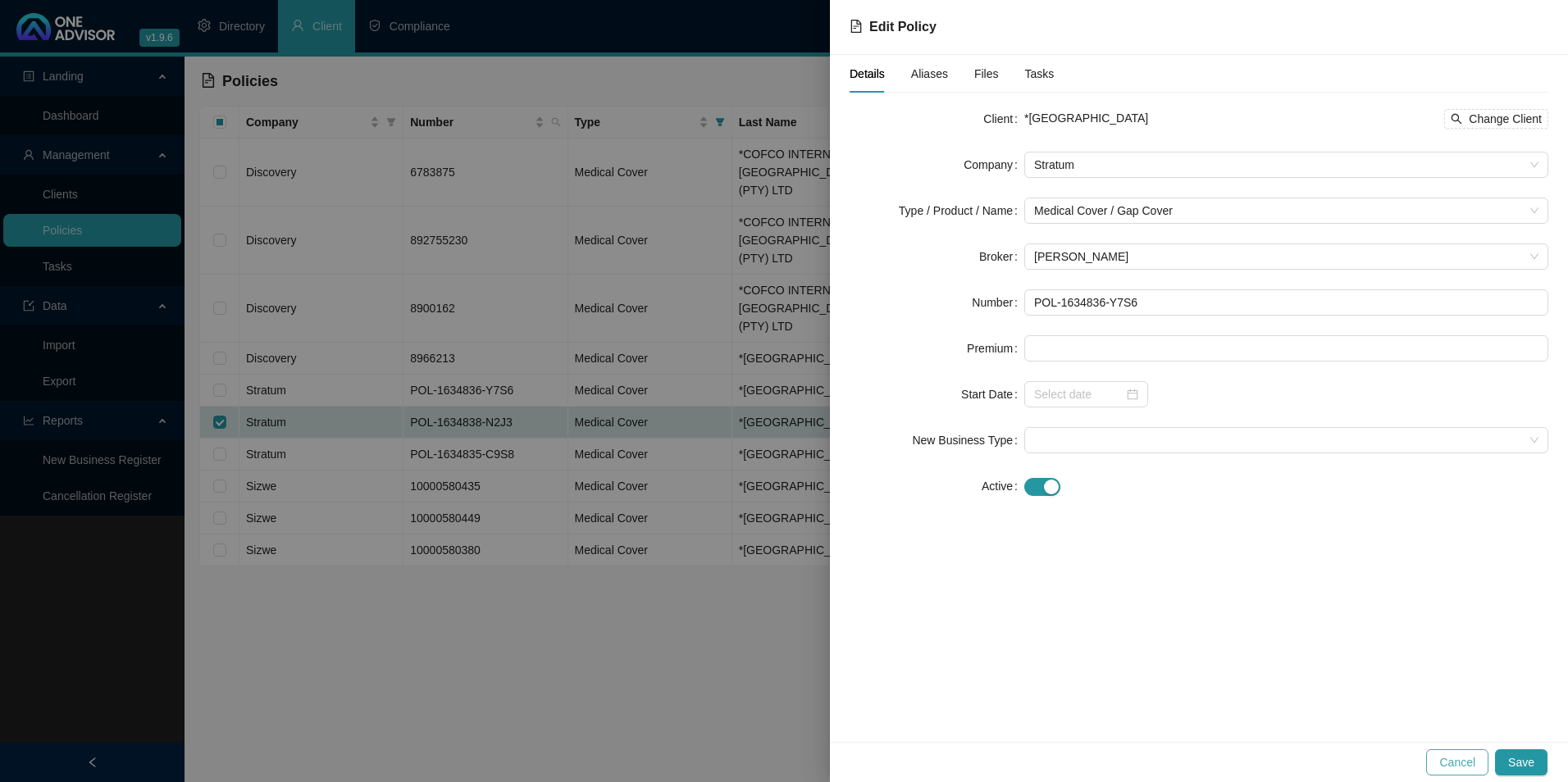
click at [1464, 761] on span "Cancel" at bounding box center [1457, 762] width 36 height 18
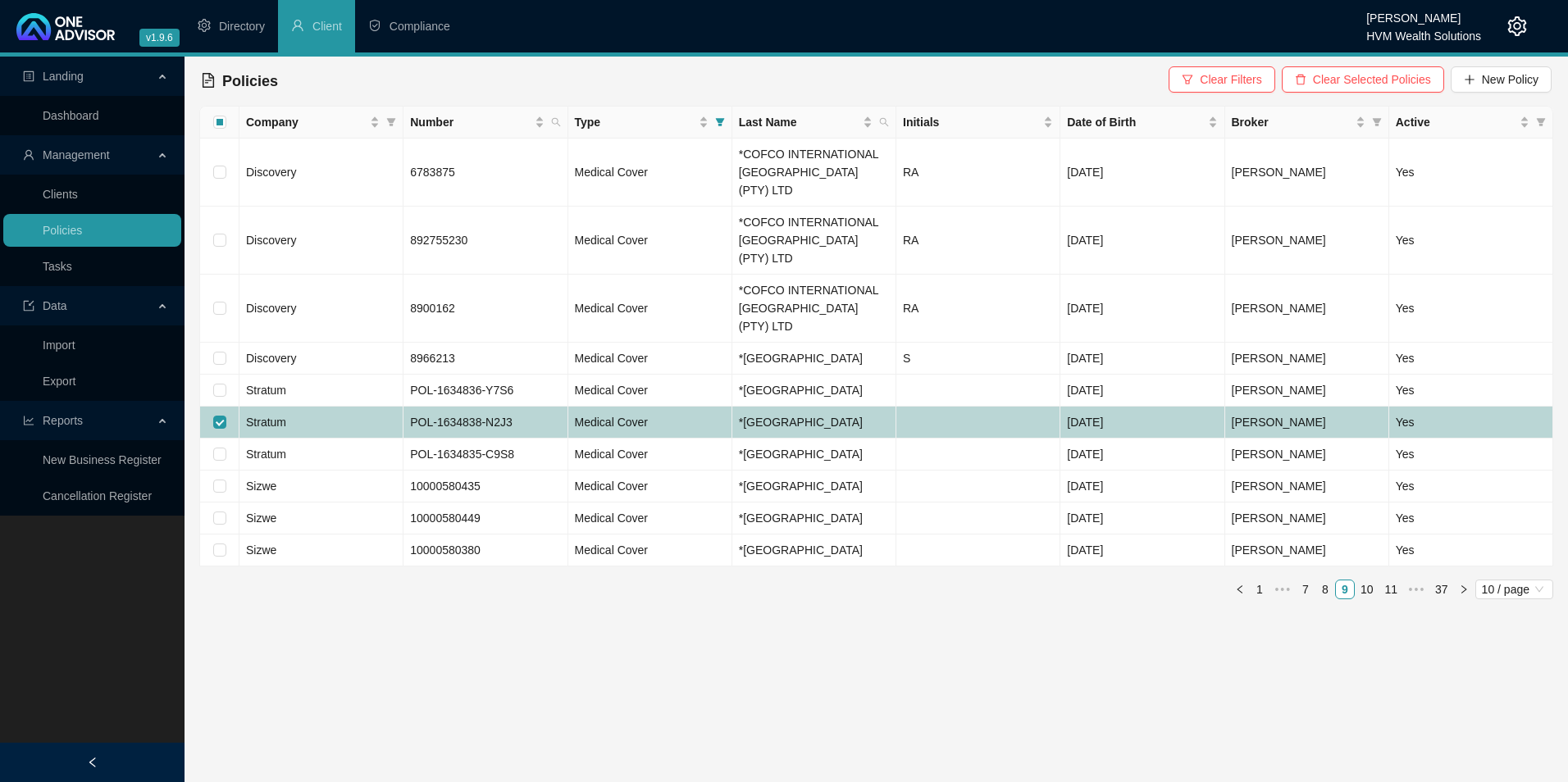
click at [260, 416] on span "Stratum" at bounding box center [266, 422] width 41 height 13
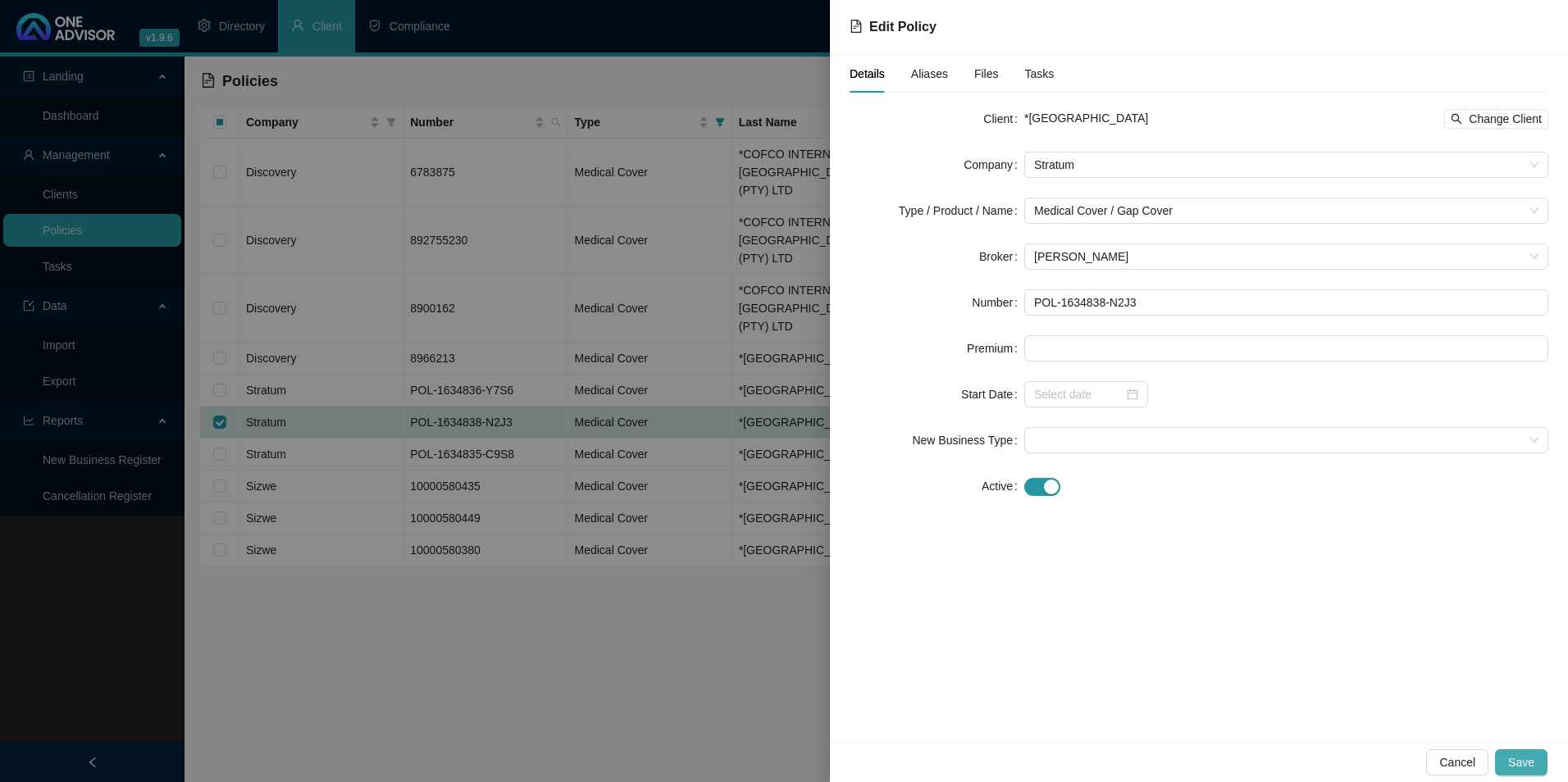
click at [1523, 766] on span "Save" at bounding box center [1522, 762] width 26 height 18
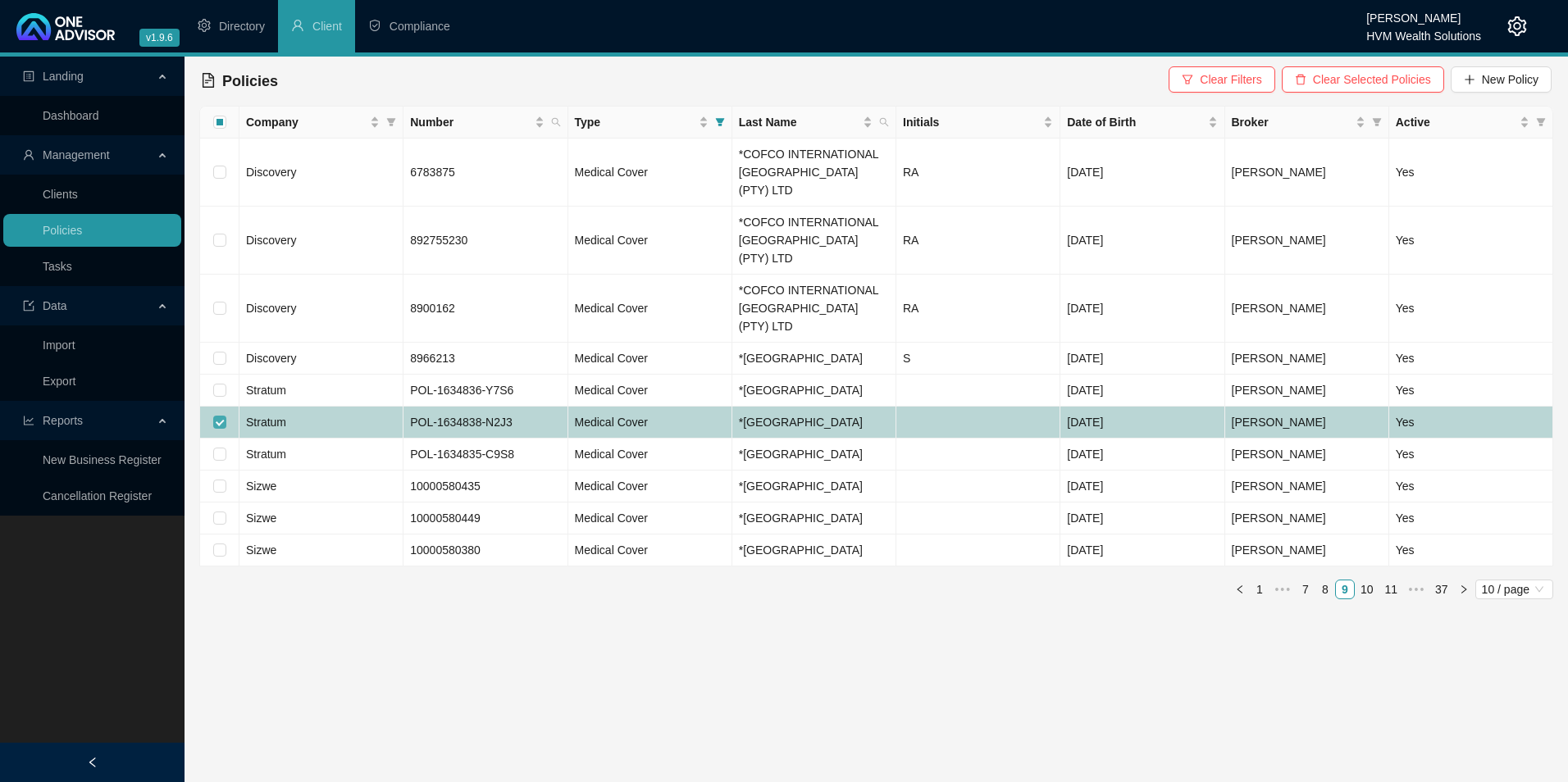
click at [223, 416] on input "checkbox" at bounding box center [220, 422] width 13 height 13
checkbox input "false"
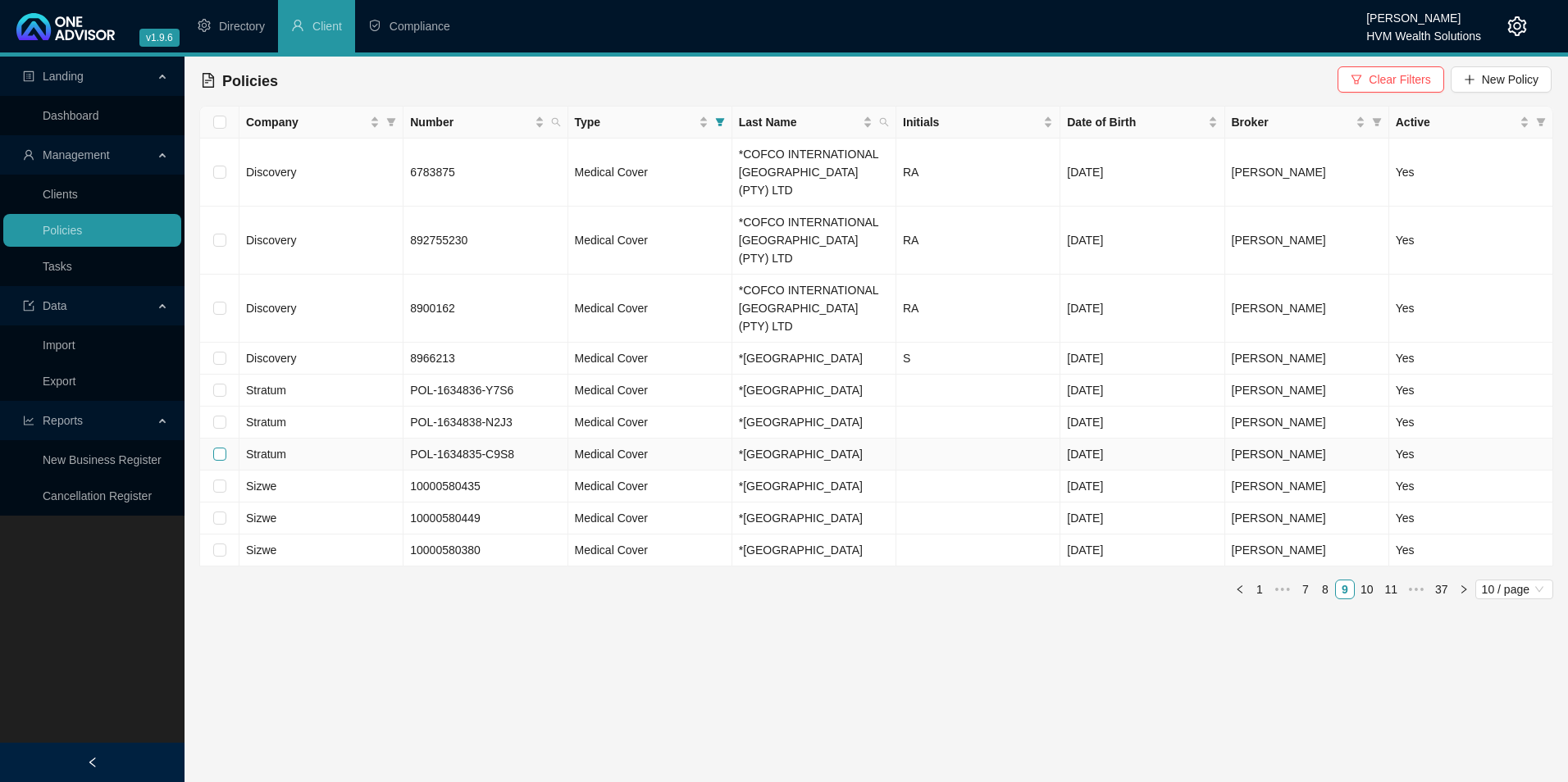
click at [219, 447] on input "checkbox" at bounding box center [220, 454] width 13 height 13
checkbox input "true"
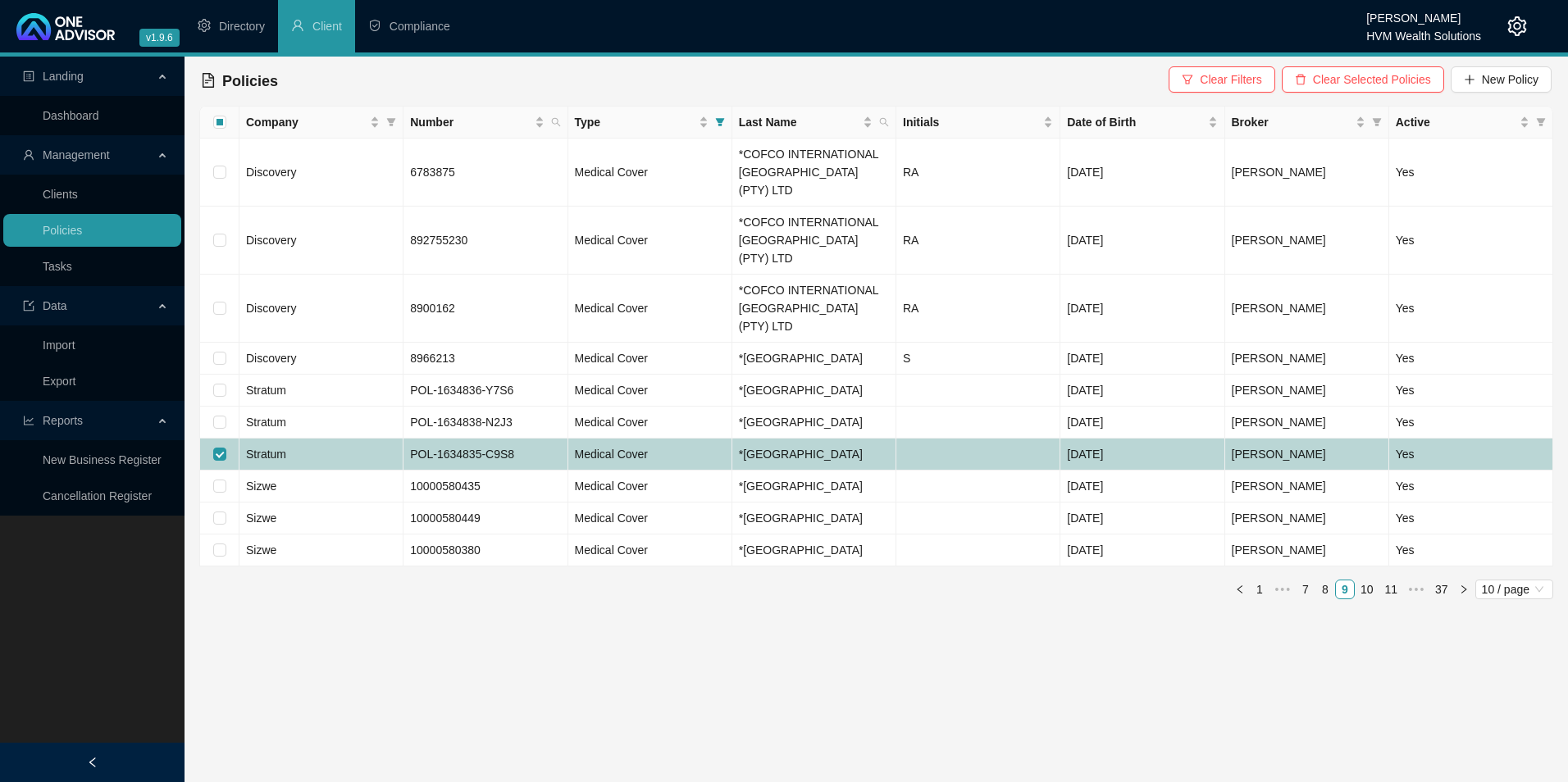
click at [285, 447] on span "Stratum" at bounding box center [266, 454] width 41 height 13
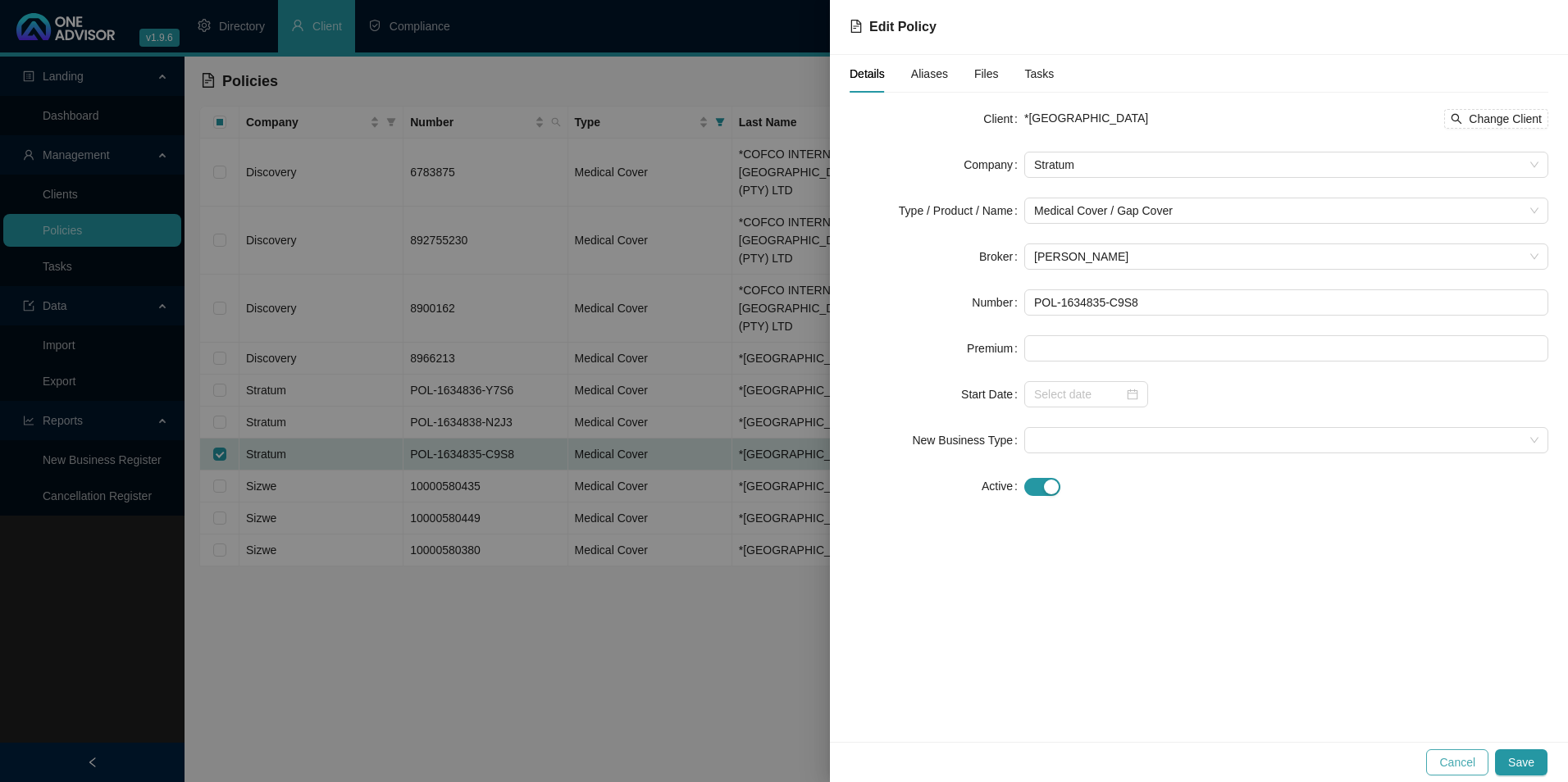
click at [1469, 765] on span "Cancel" at bounding box center [1457, 762] width 36 height 18
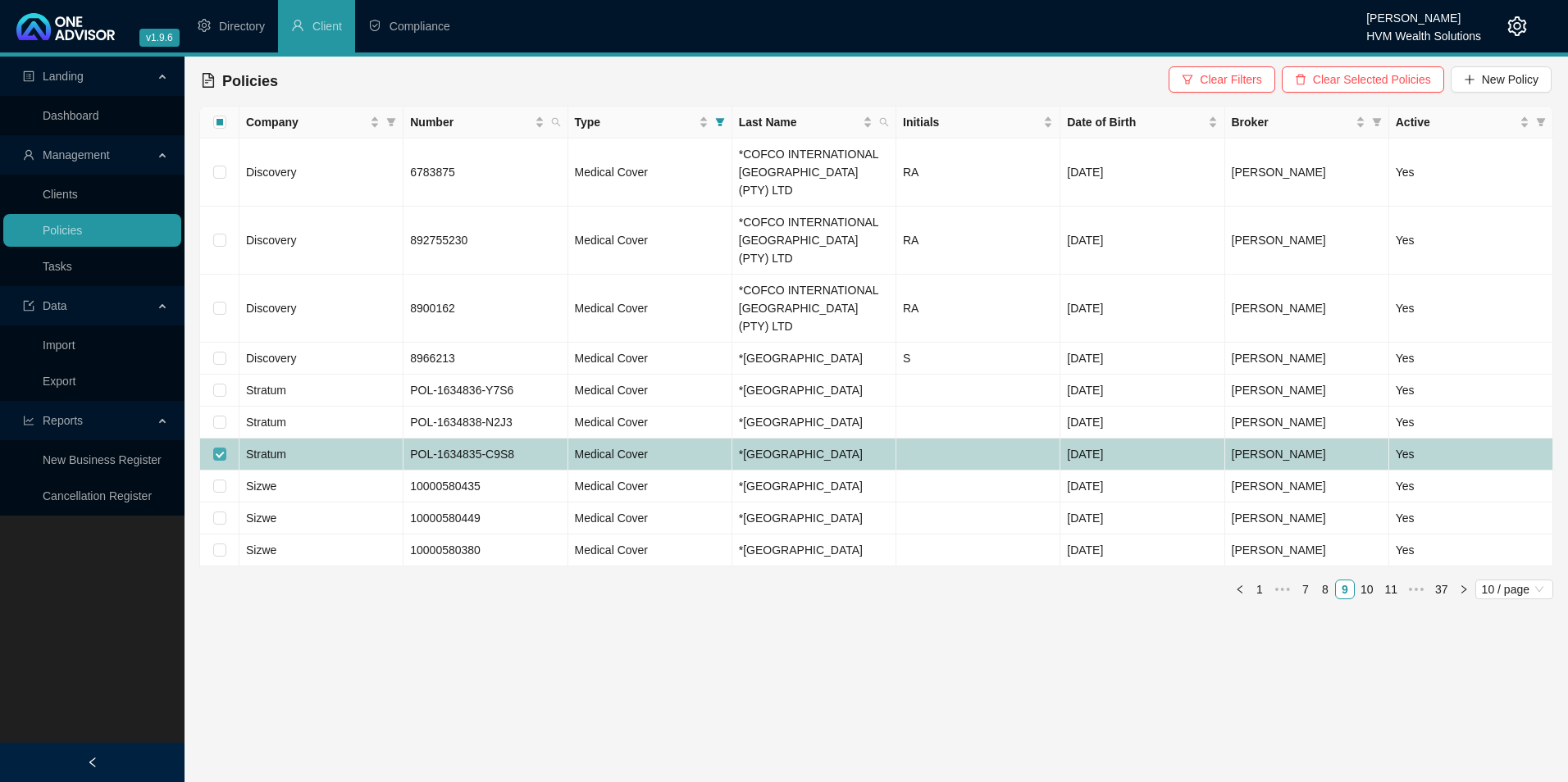
click at [222, 447] on input "checkbox" at bounding box center [220, 454] width 13 height 13
checkbox input "false"
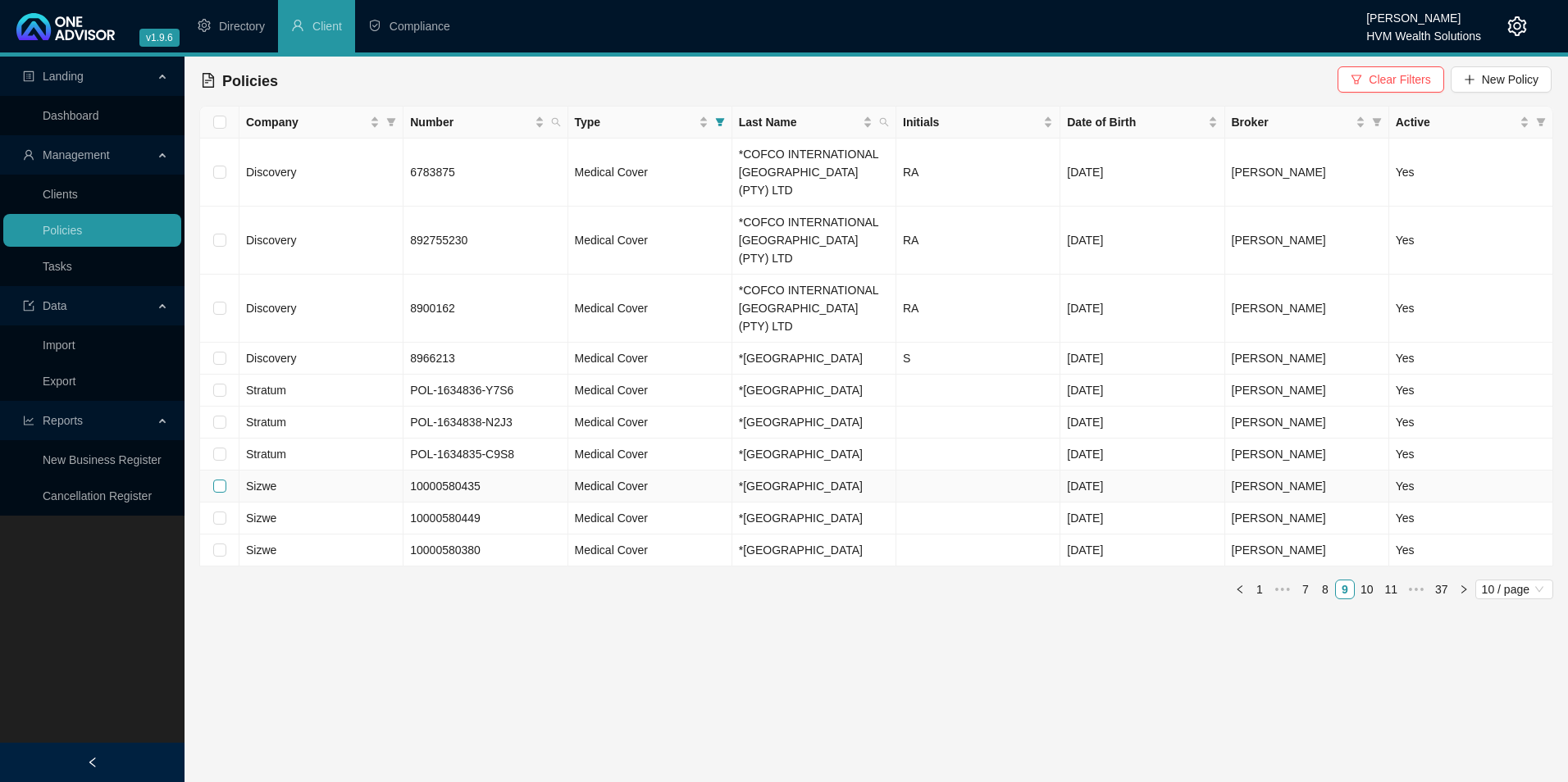
click at [215, 479] on input "checkbox" at bounding box center [220, 486] width 13 height 13
checkbox input "true"
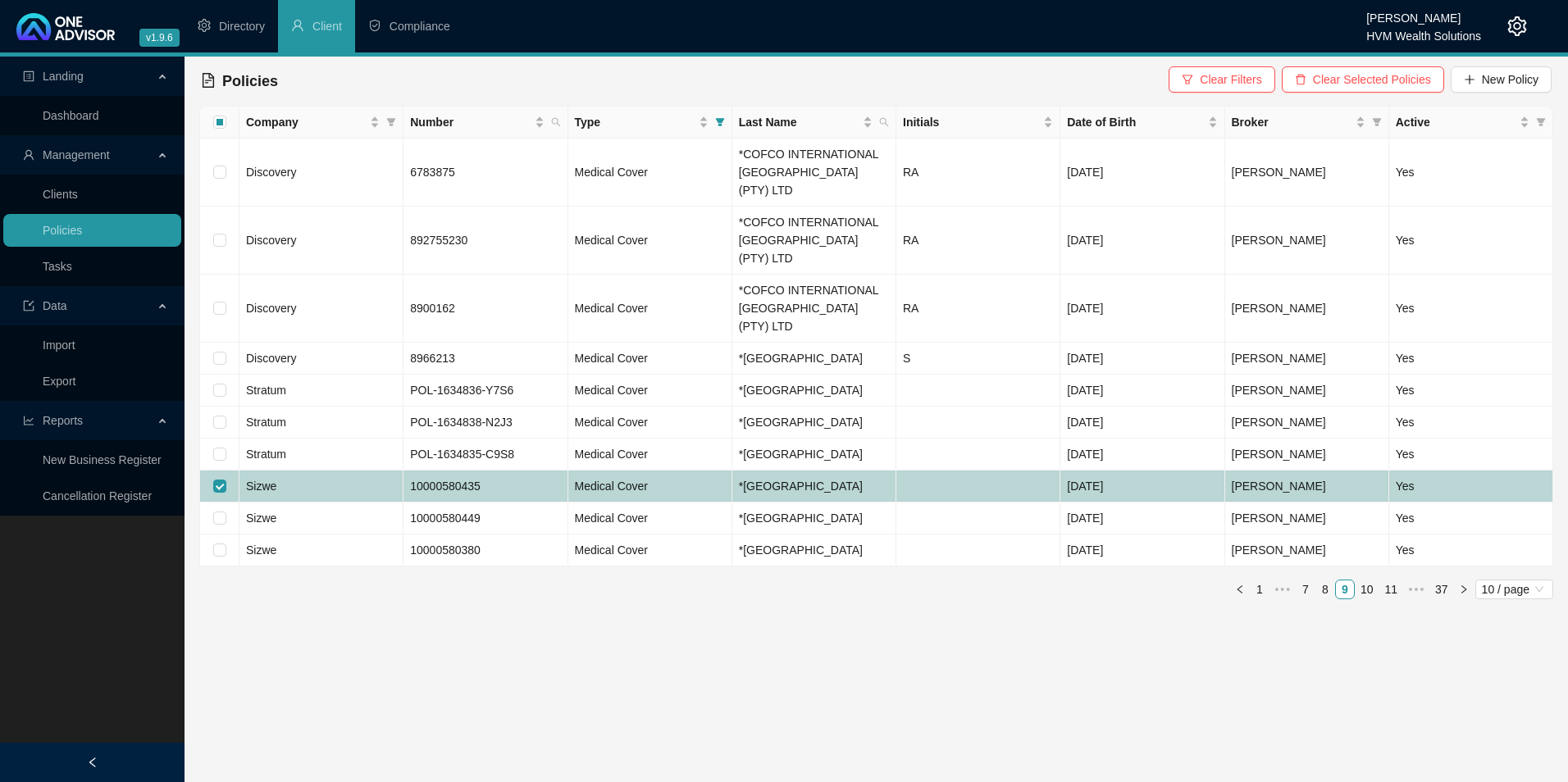
click at [353, 470] on td "Sizwe" at bounding box center [322, 486] width 164 height 32
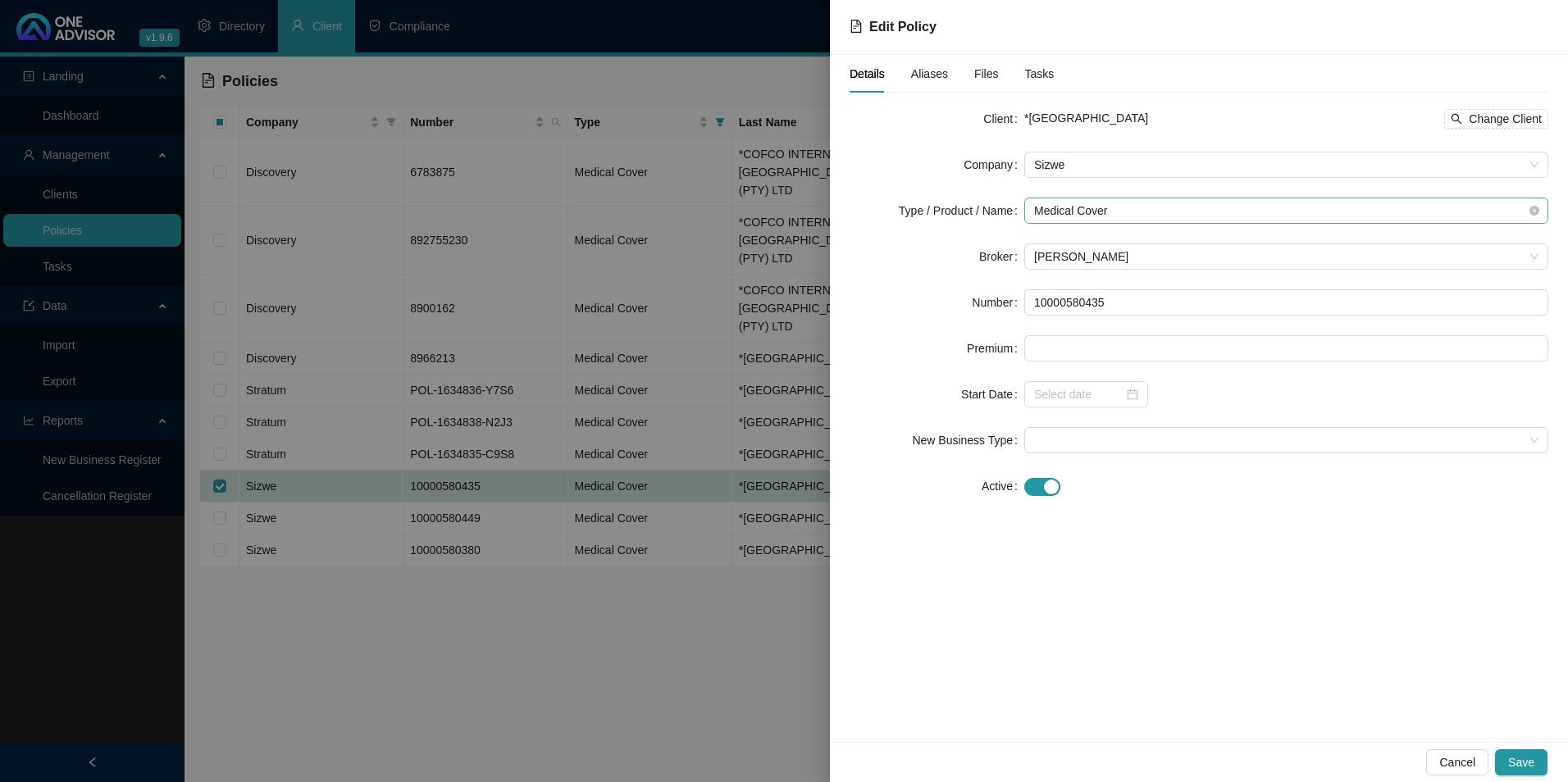
click at [1125, 210] on span "Medical Cover" at bounding box center [1287, 211] width 504 height 25
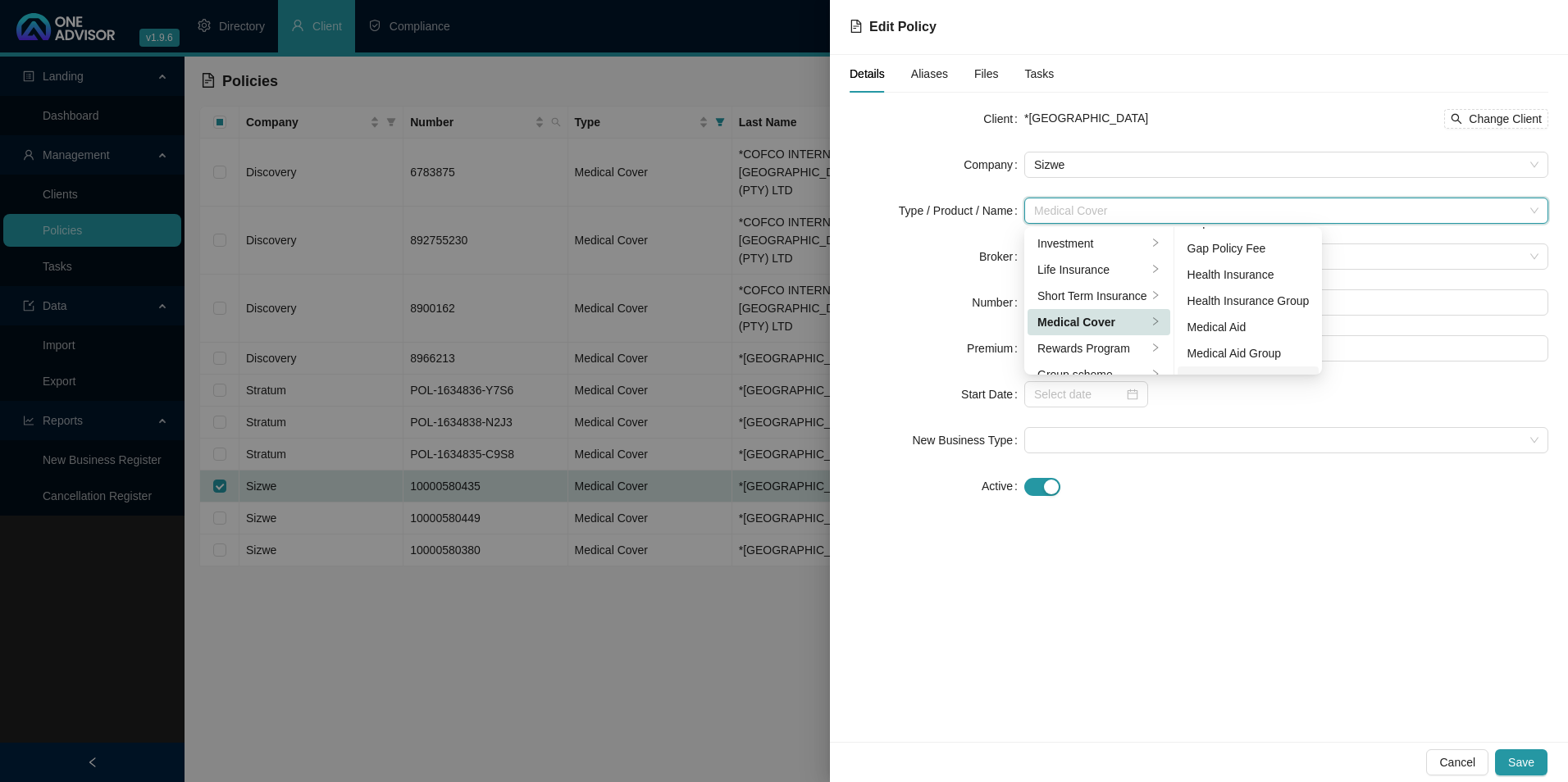
scroll to position [95, 0]
click at [1231, 298] on div "Medical Aid Group" at bounding box center [1249, 306] width 122 height 18
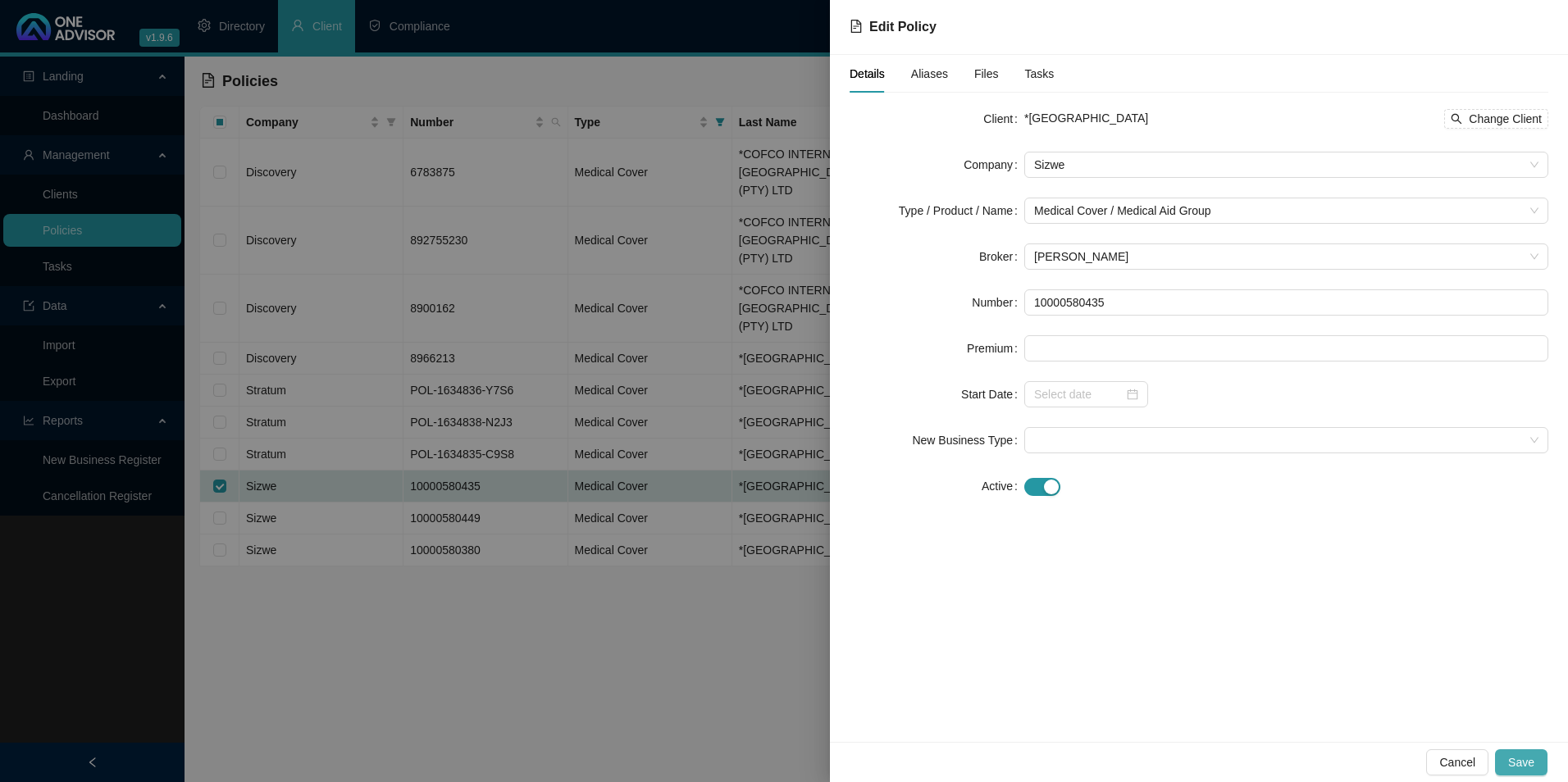
click at [1527, 765] on span "Save" at bounding box center [1522, 762] width 26 height 18
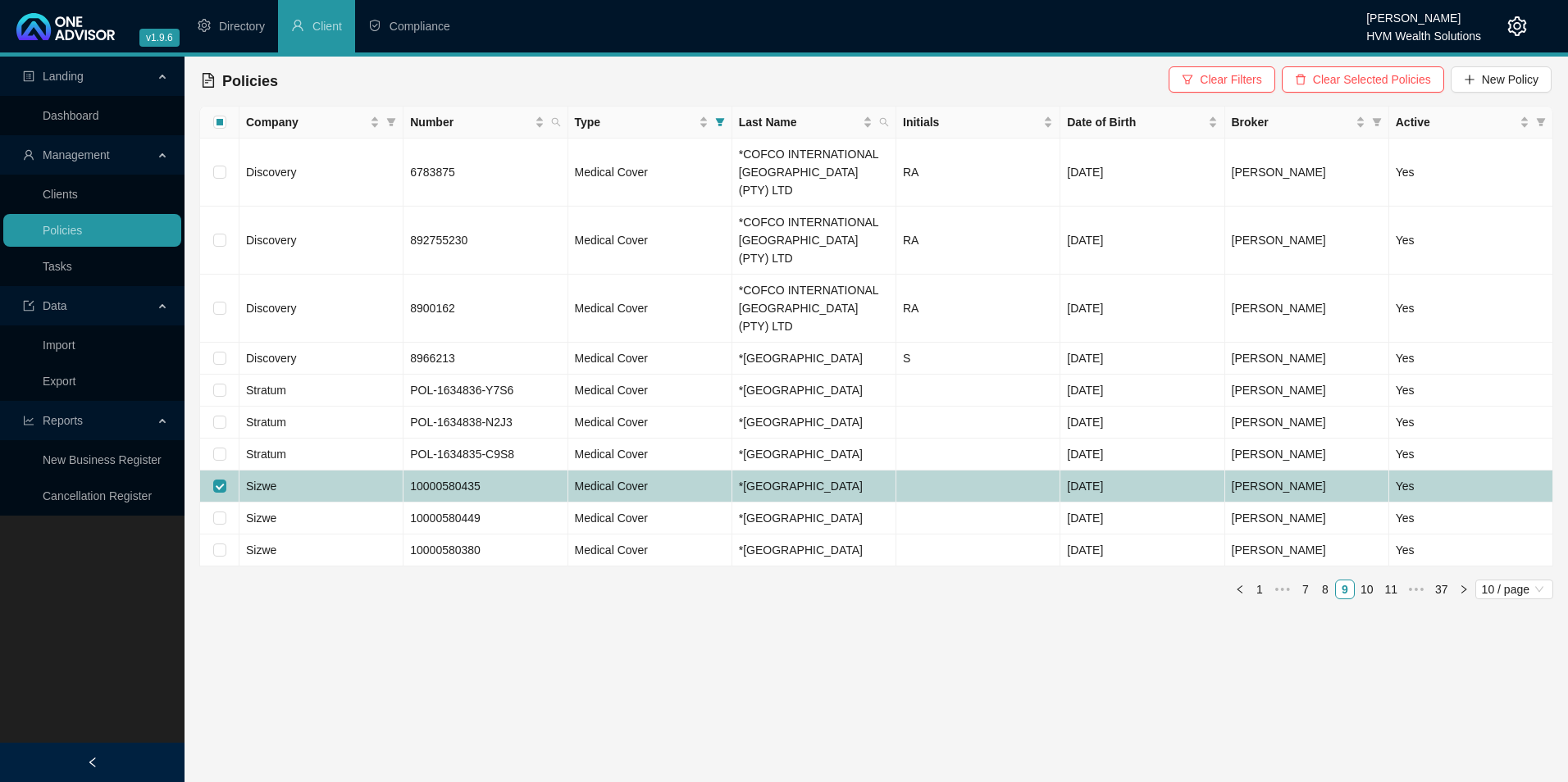
click at [370, 470] on td "Sizwe" at bounding box center [322, 486] width 164 height 32
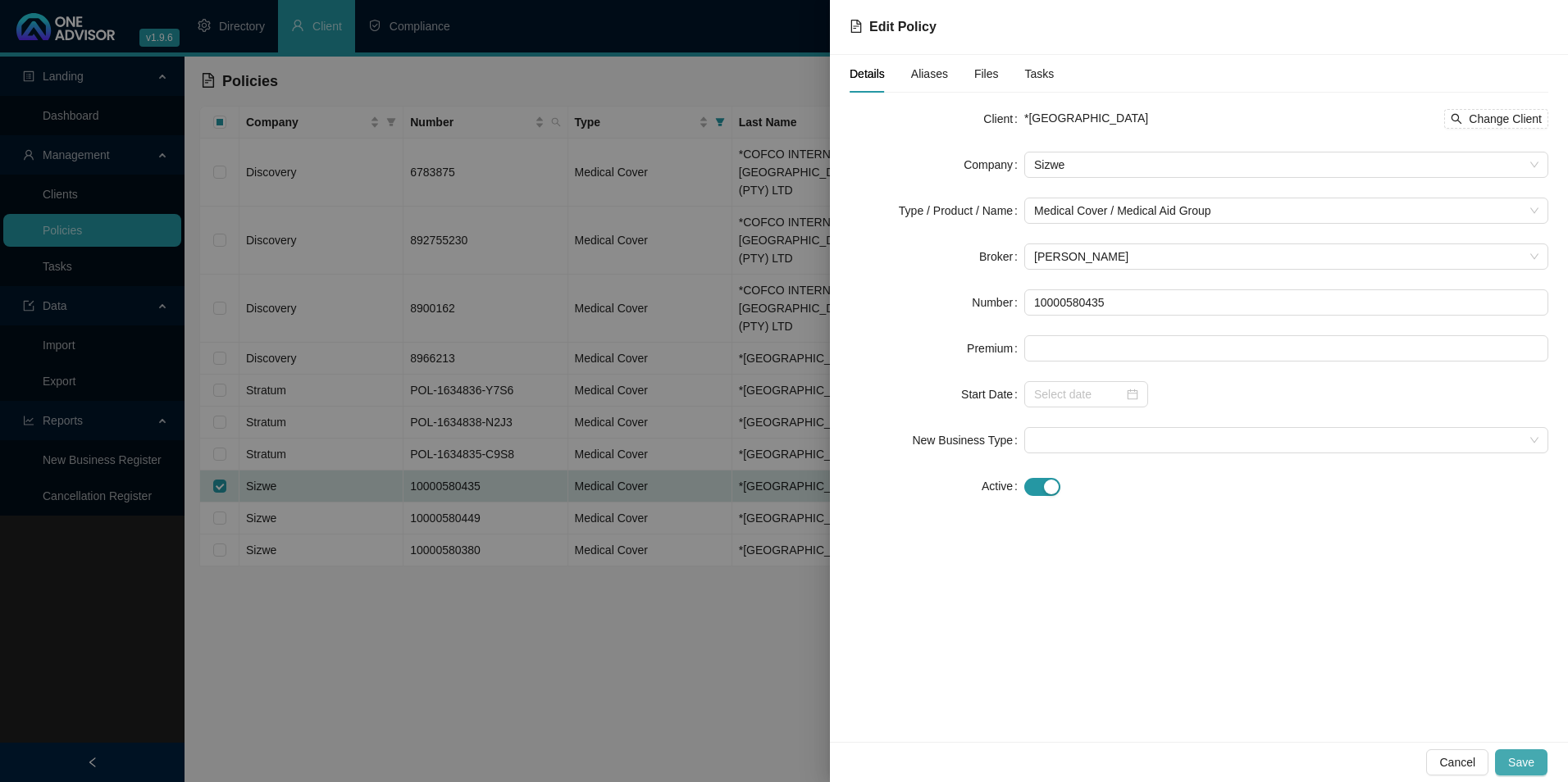
click at [1518, 766] on span "Save" at bounding box center [1522, 762] width 26 height 18
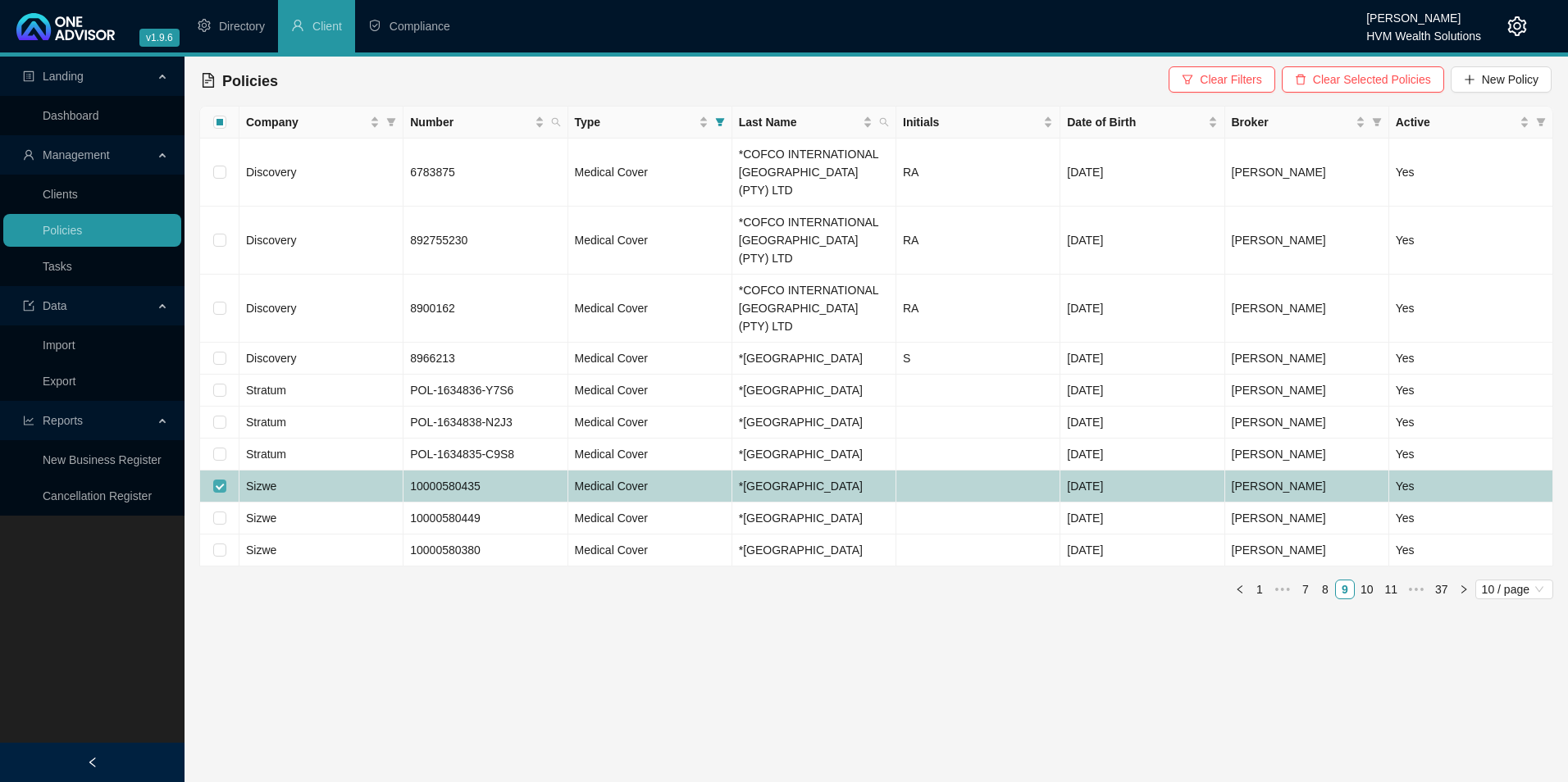
click at [221, 479] on input "checkbox" at bounding box center [220, 486] width 13 height 13
checkbox input "false"
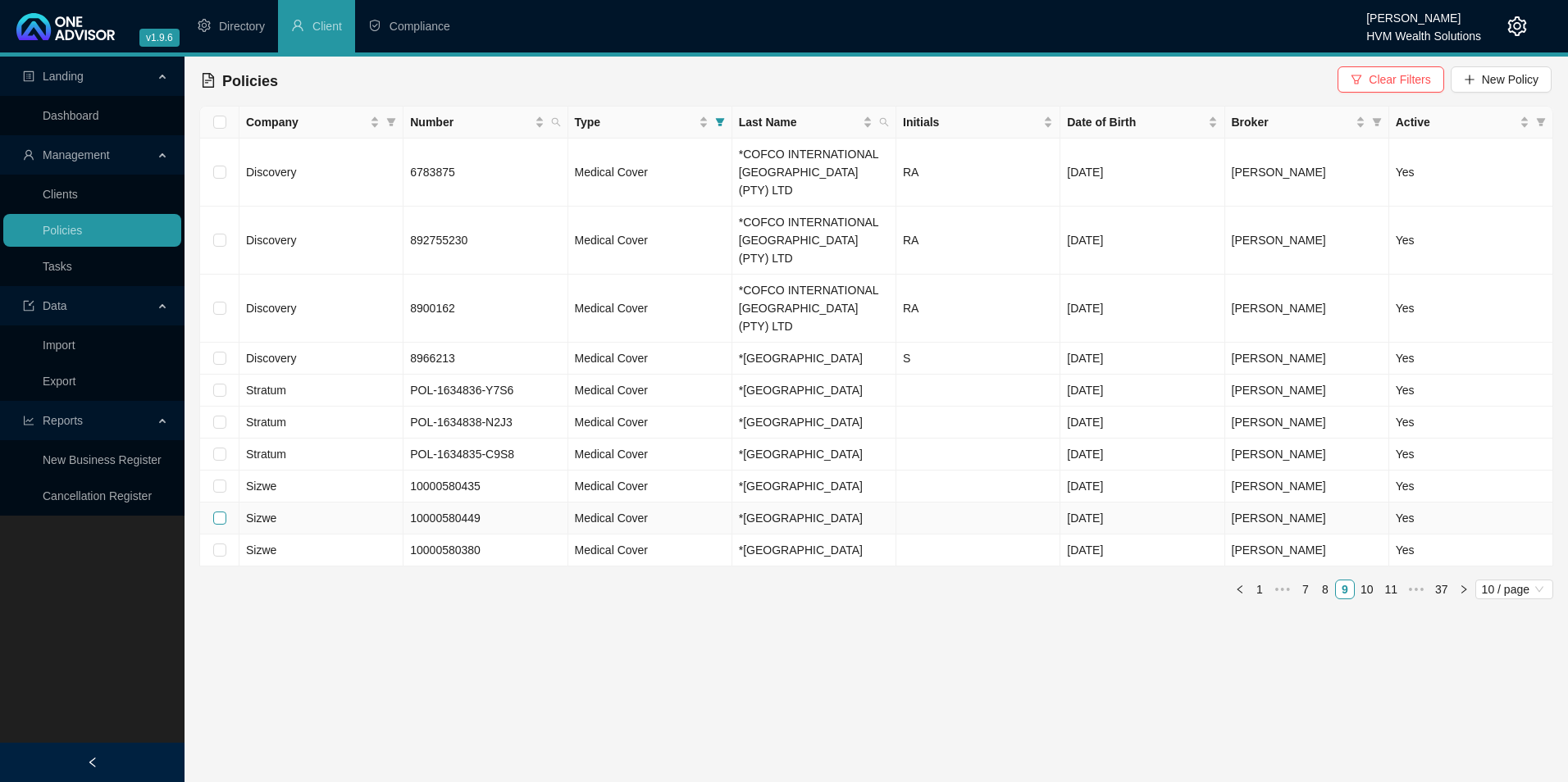
click at [217, 512] on input "checkbox" at bounding box center [220, 518] width 13 height 13
checkbox input "true"
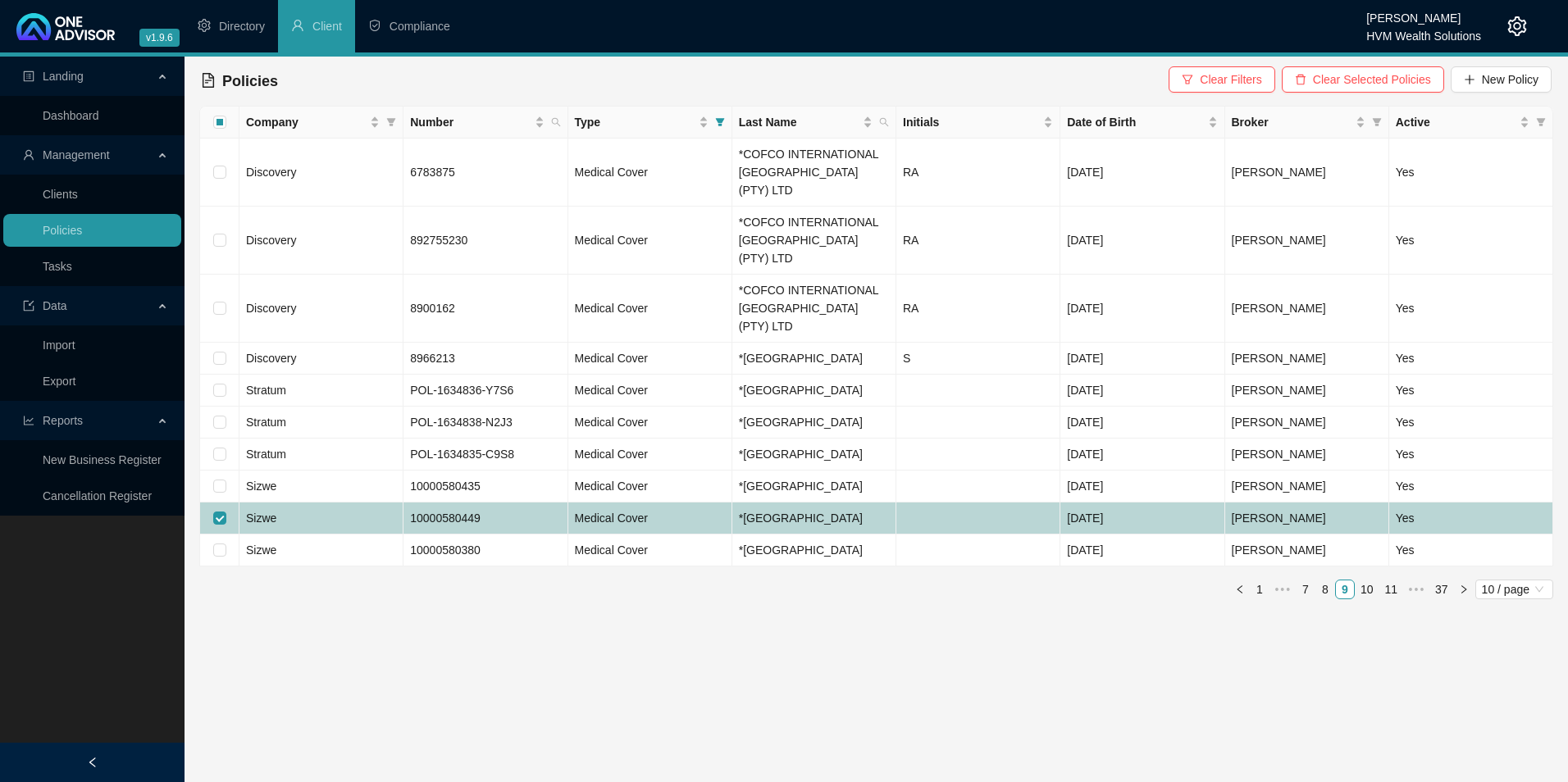
click at [320, 503] on td "Sizwe" at bounding box center [322, 518] width 164 height 32
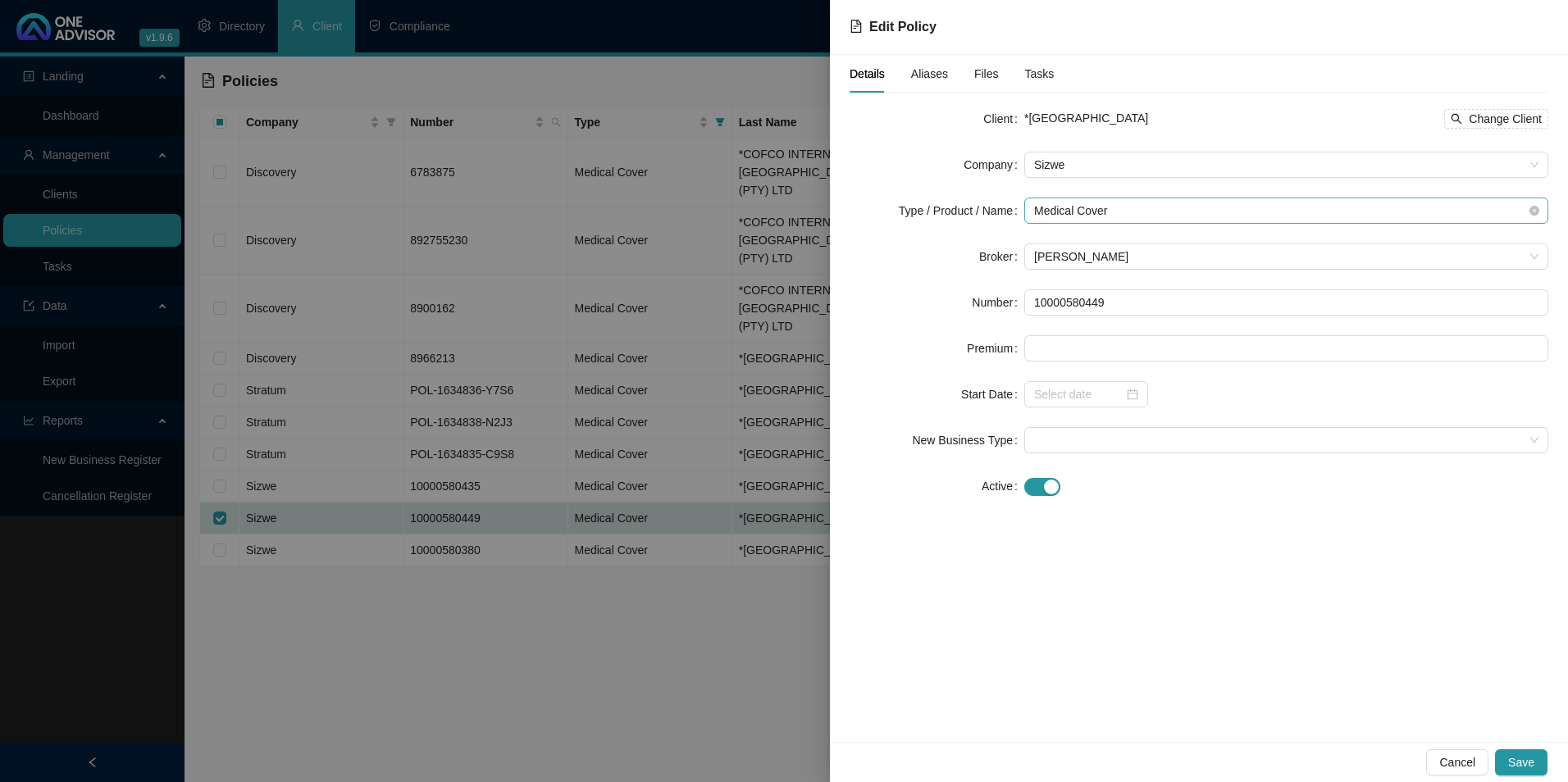
click at [1167, 210] on span "Medical Cover" at bounding box center [1287, 211] width 504 height 25
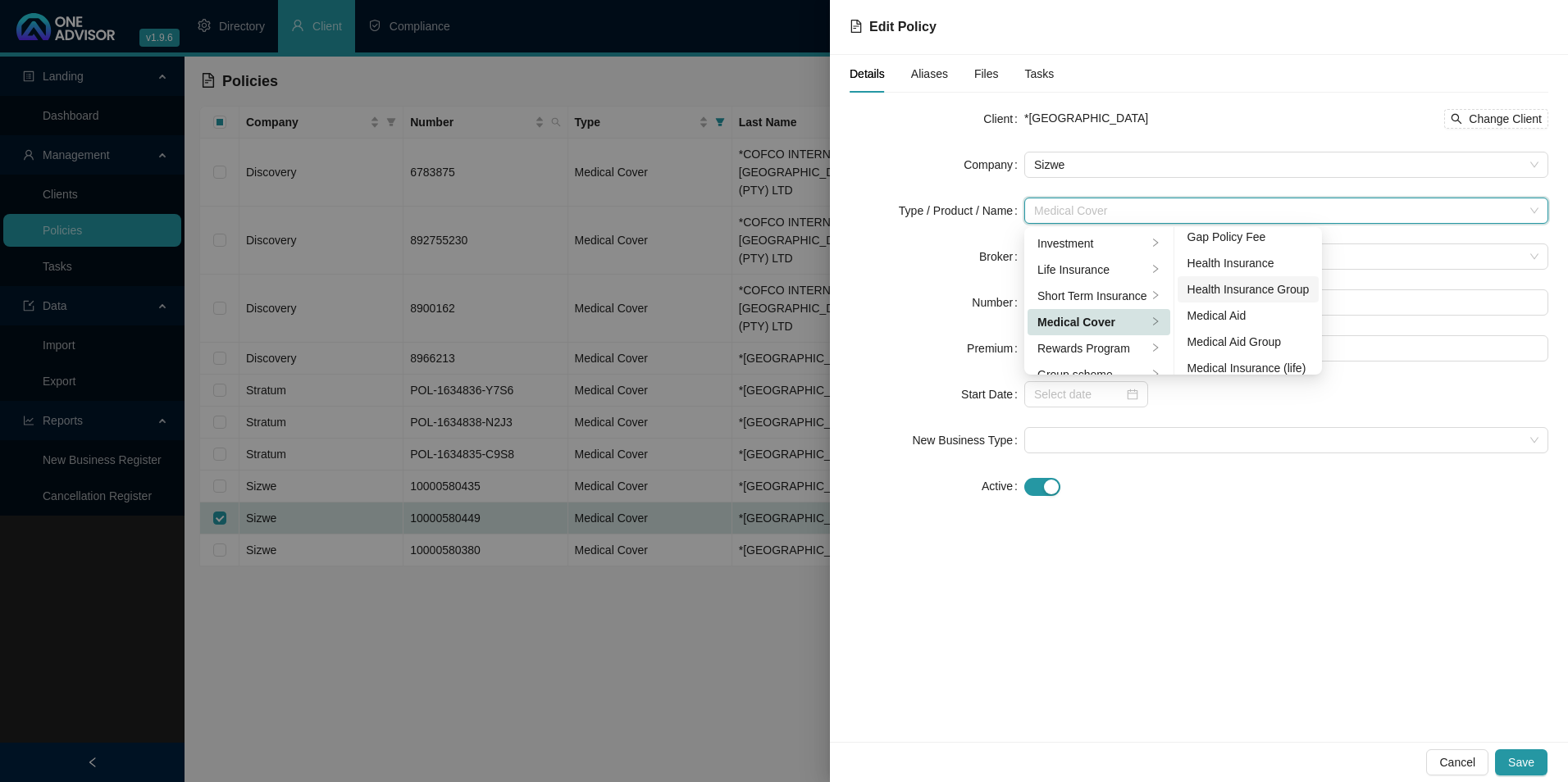
scroll to position [82, 0]
click at [1242, 318] on div "Medical Aid Group" at bounding box center [1249, 319] width 122 height 18
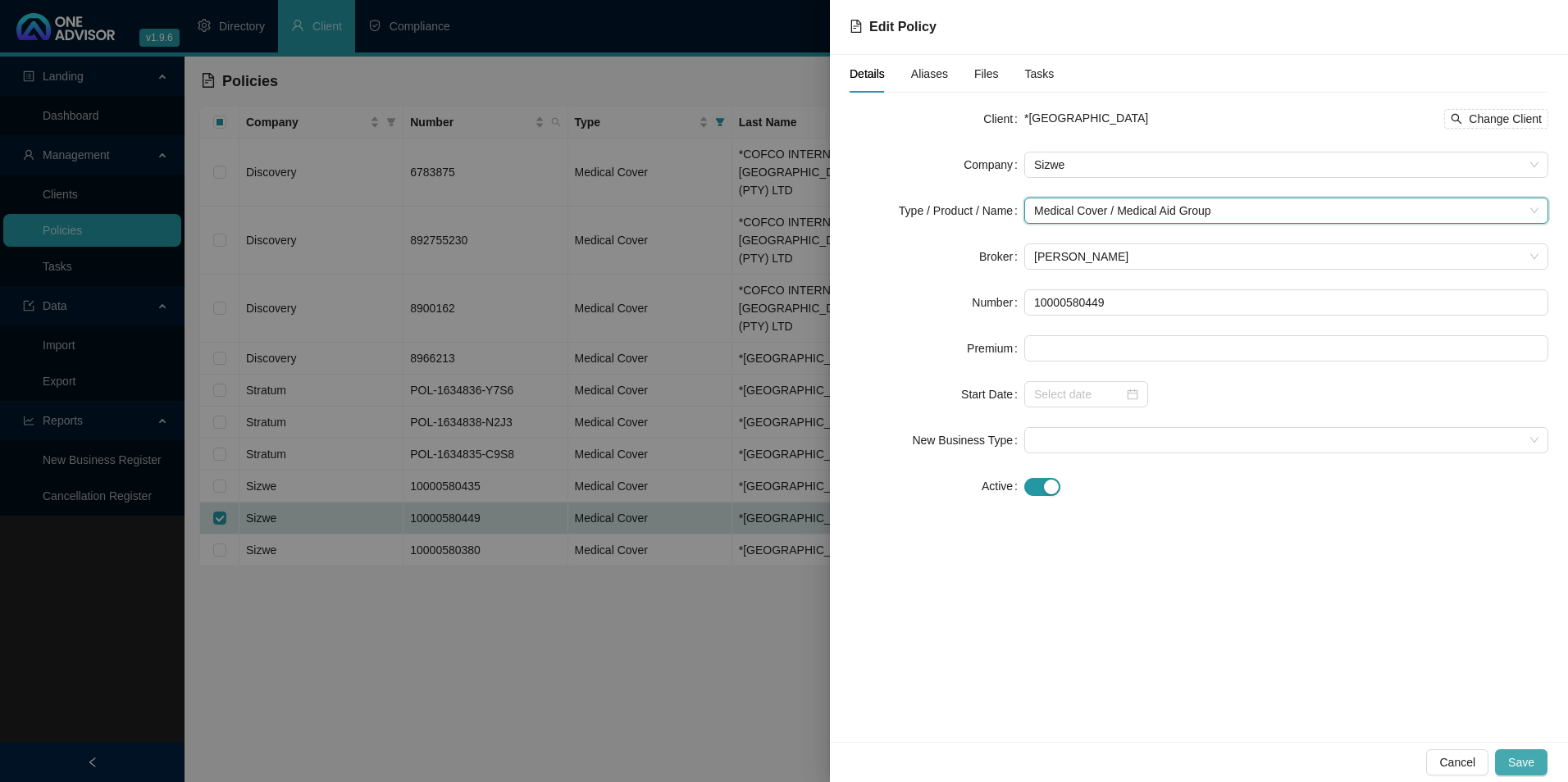
click at [1506, 766] on button "Save" at bounding box center [1521, 762] width 52 height 26
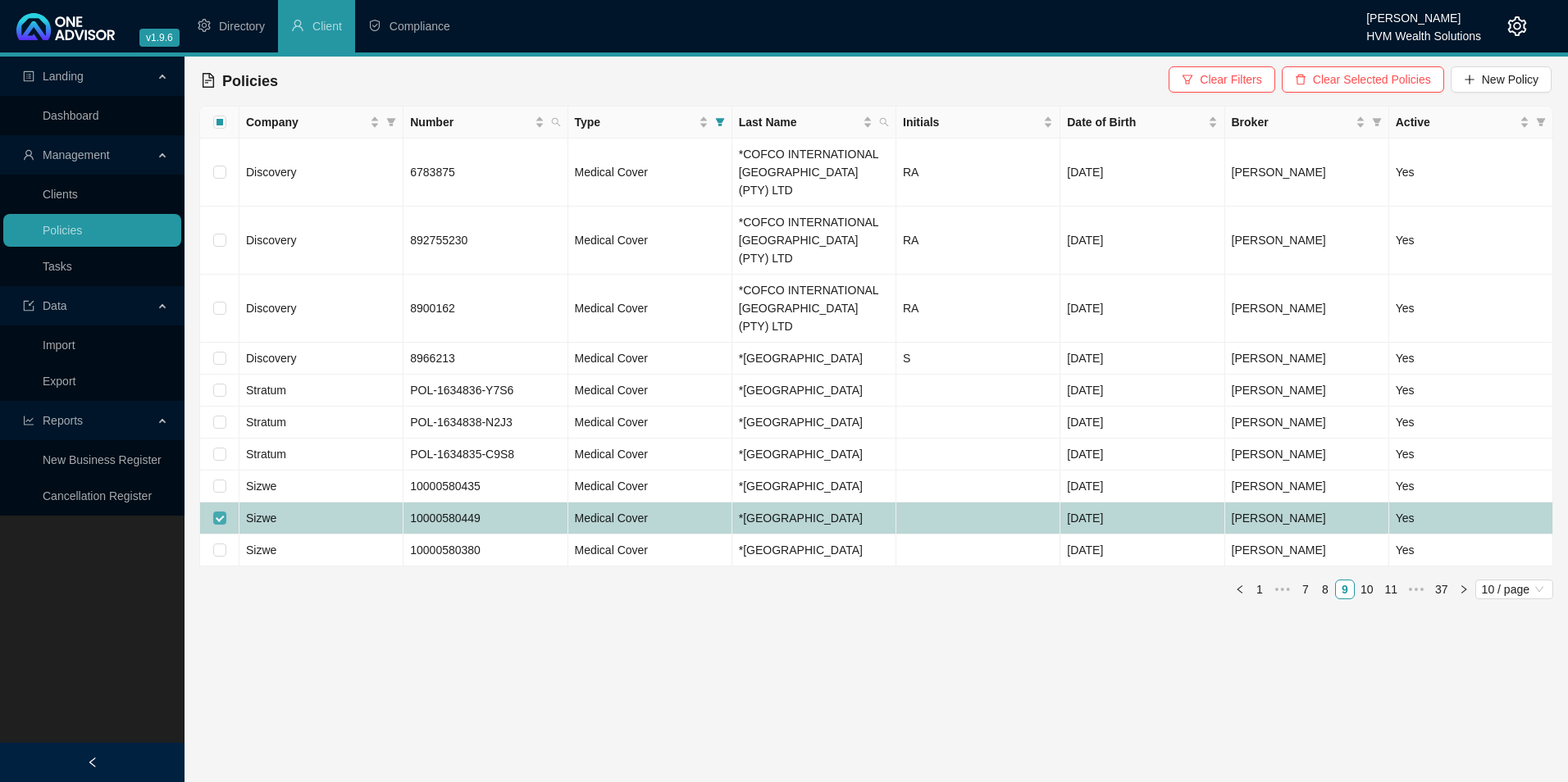
click at [218, 512] on input "checkbox" at bounding box center [220, 518] width 13 height 13
checkbox input "false"
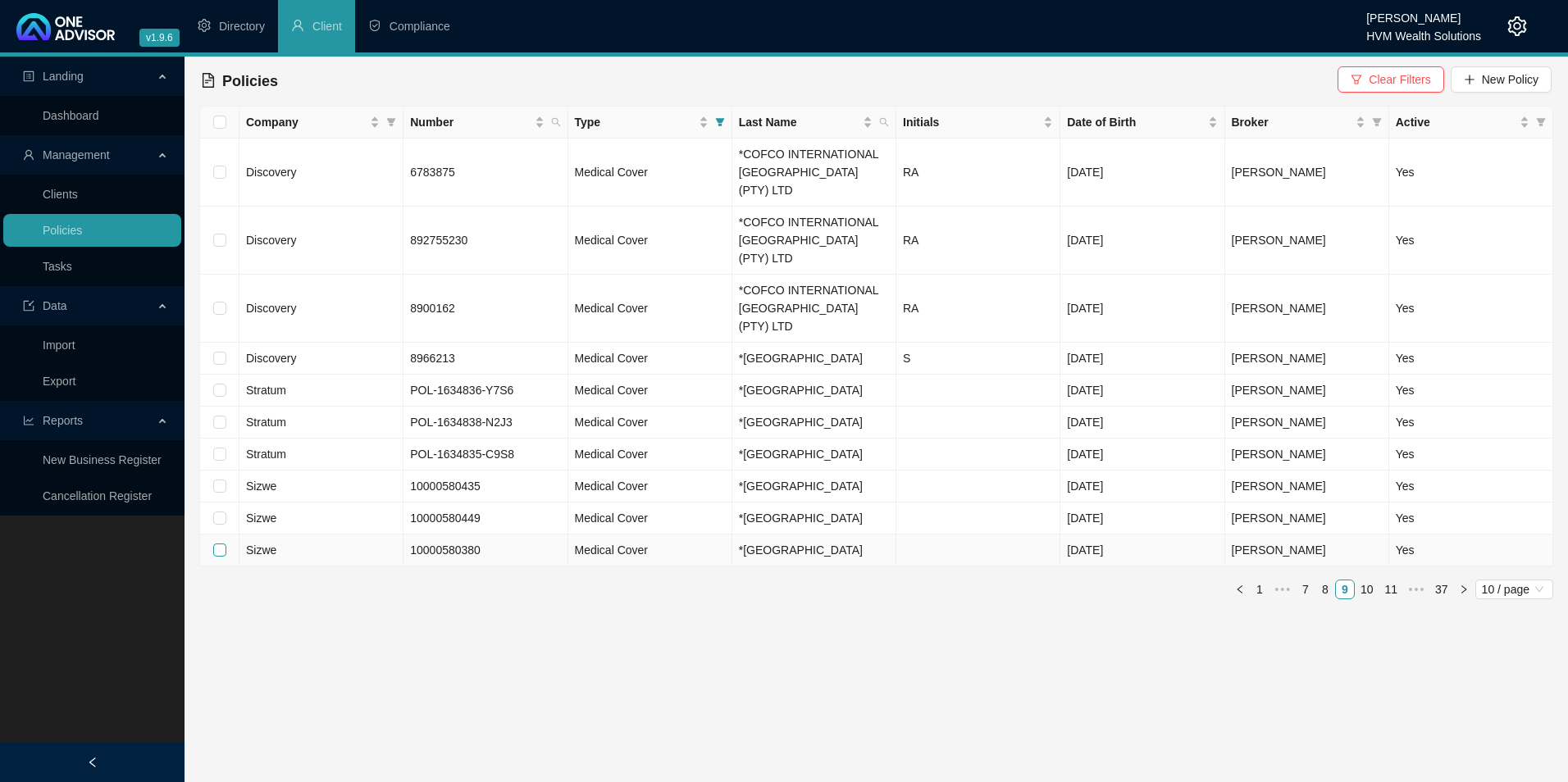
click at [220, 544] on input "checkbox" at bounding box center [220, 551] width 13 height 13
checkbox input "true"
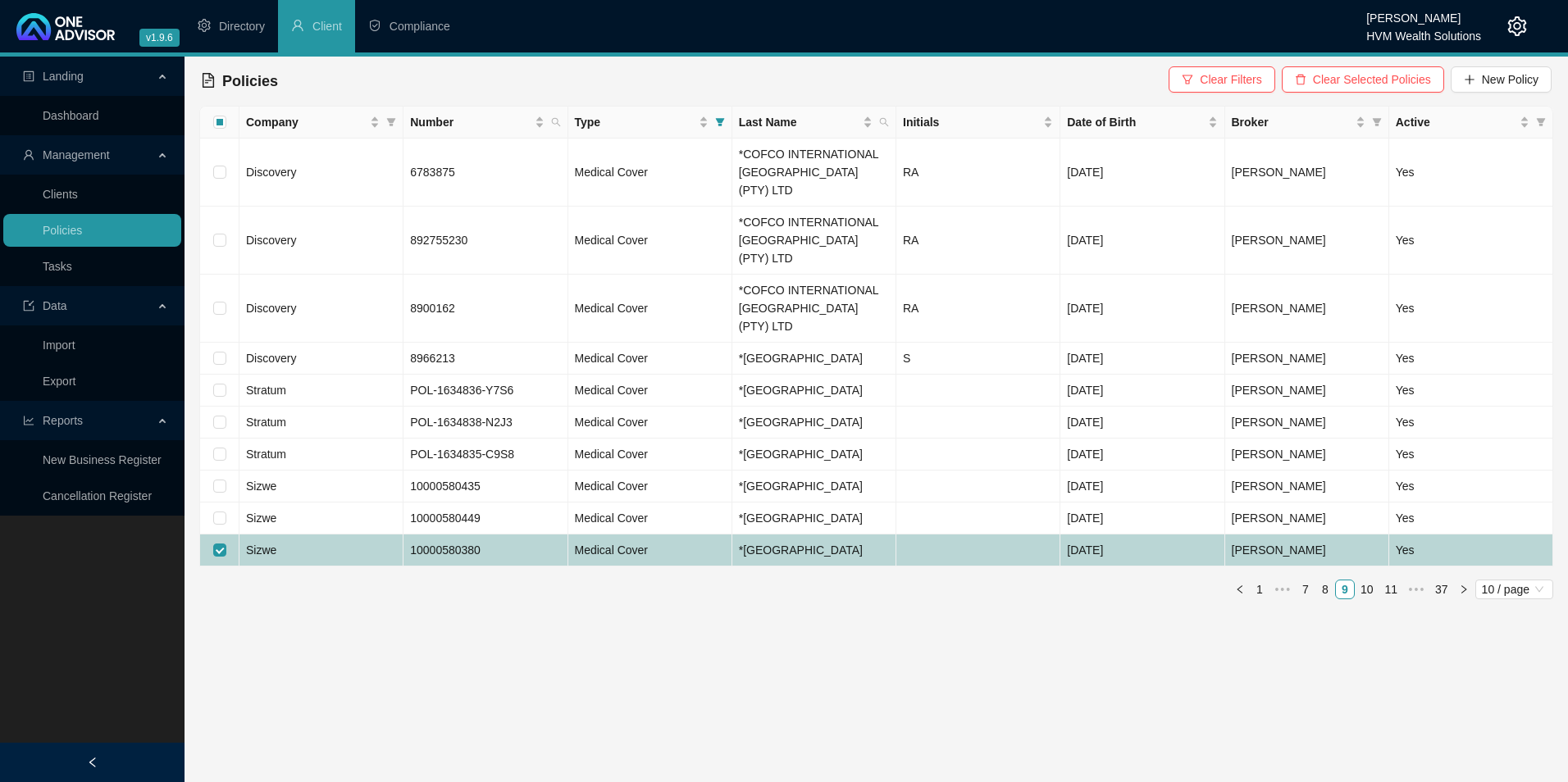
click at [292, 535] on td "Sizwe" at bounding box center [322, 551] width 164 height 32
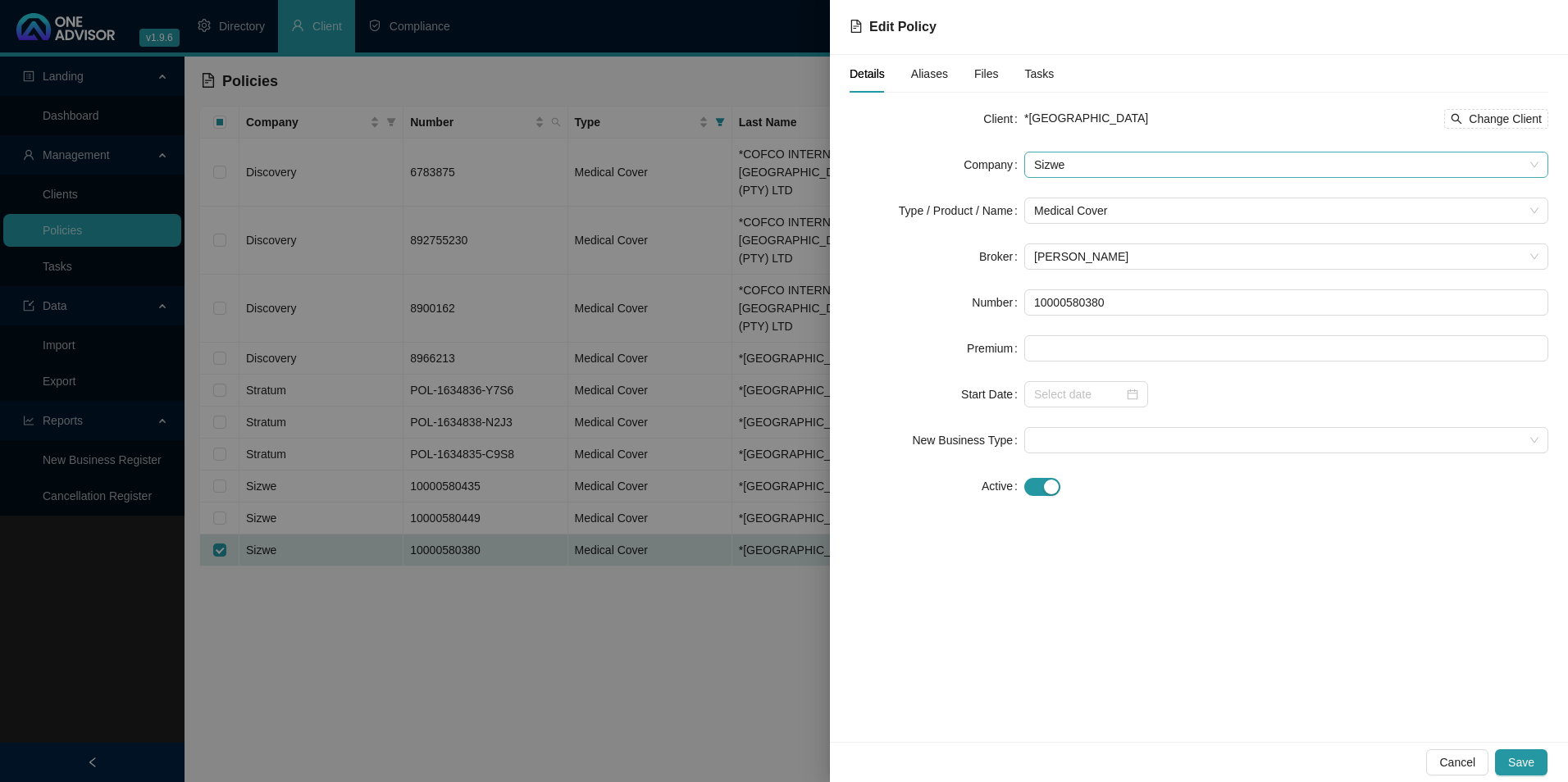
click at [1140, 172] on span "Sizwe" at bounding box center [1287, 165] width 504 height 25
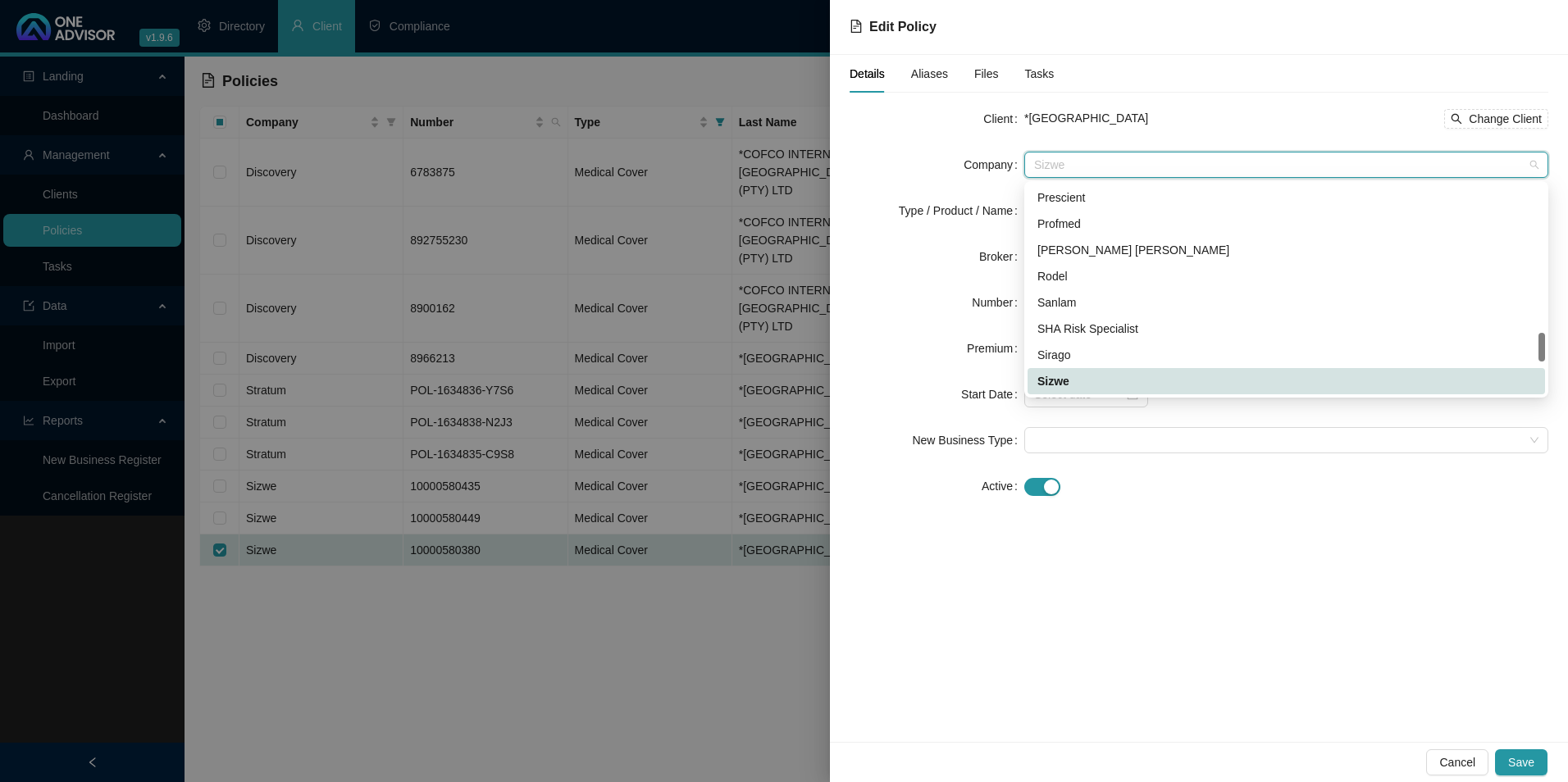
click at [1140, 172] on span "Sizwe" at bounding box center [1287, 165] width 504 height 25
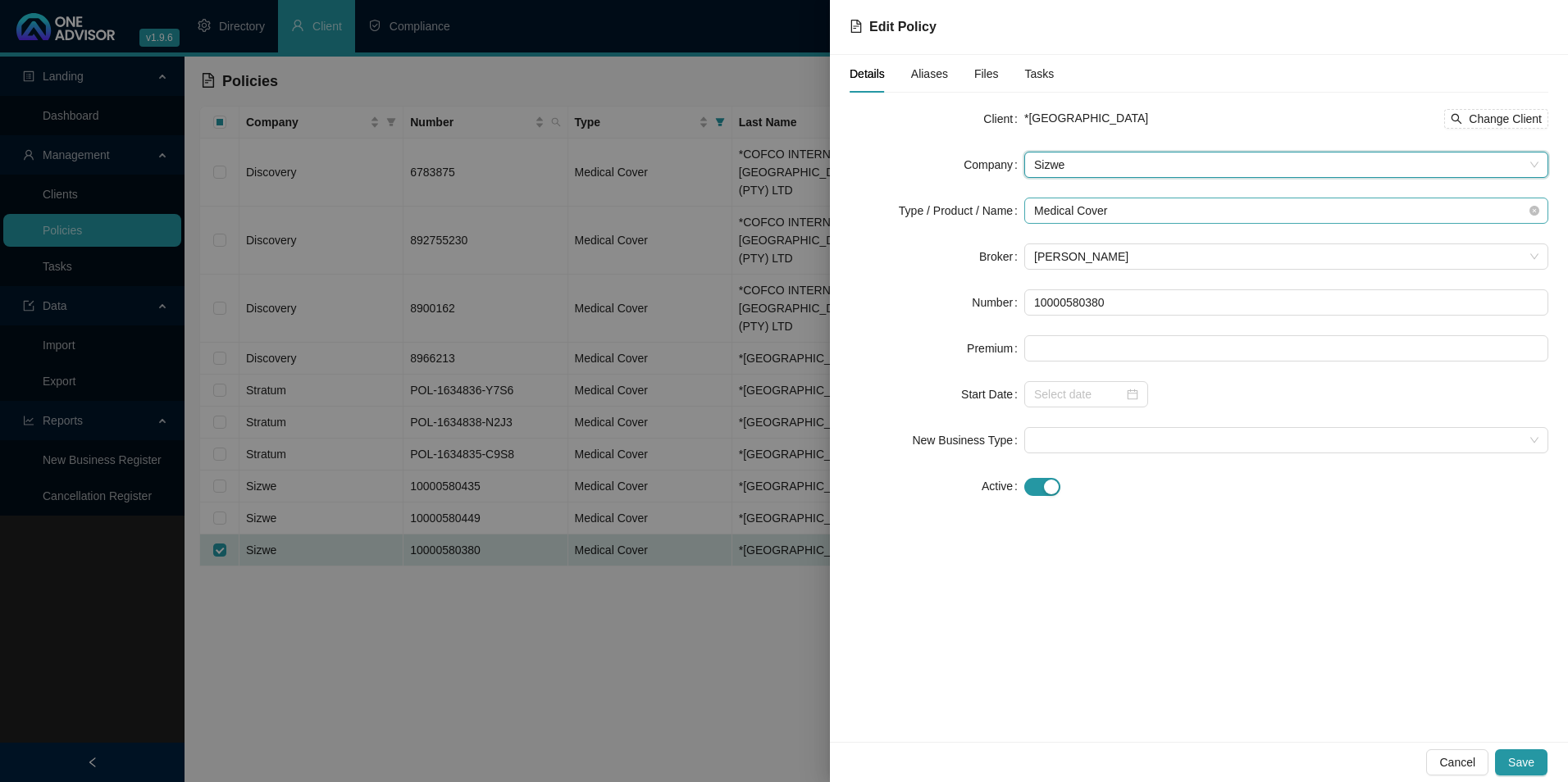
click at [1111, 211] on span "Medical Cover" at bounding box center [1287, 211] width 504 height 25
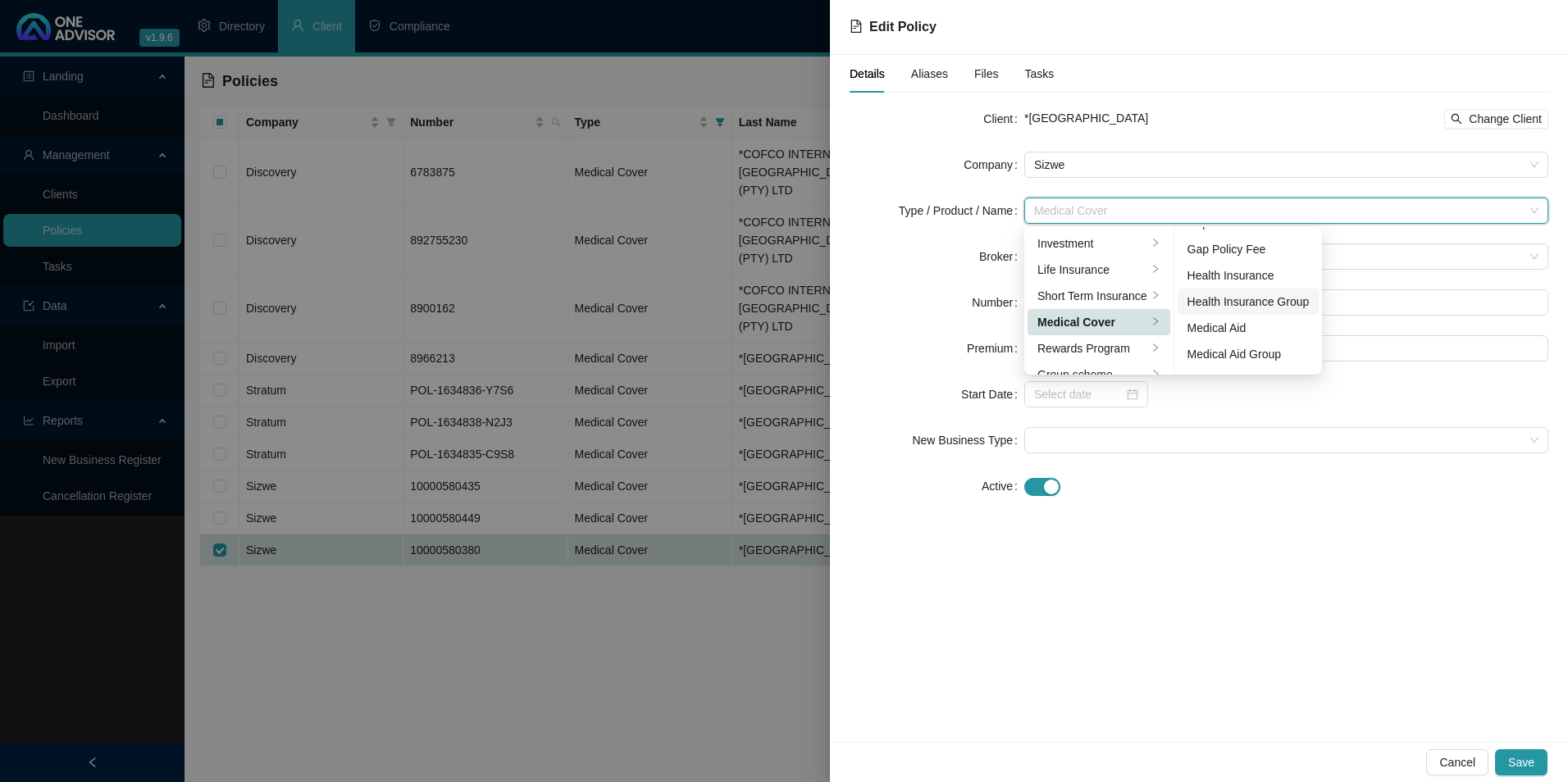
scroll to position [95, 0]
click at [1249, 302] on div "Medical Aid Group" at bounding box center [1249, 306] width 122 height 18
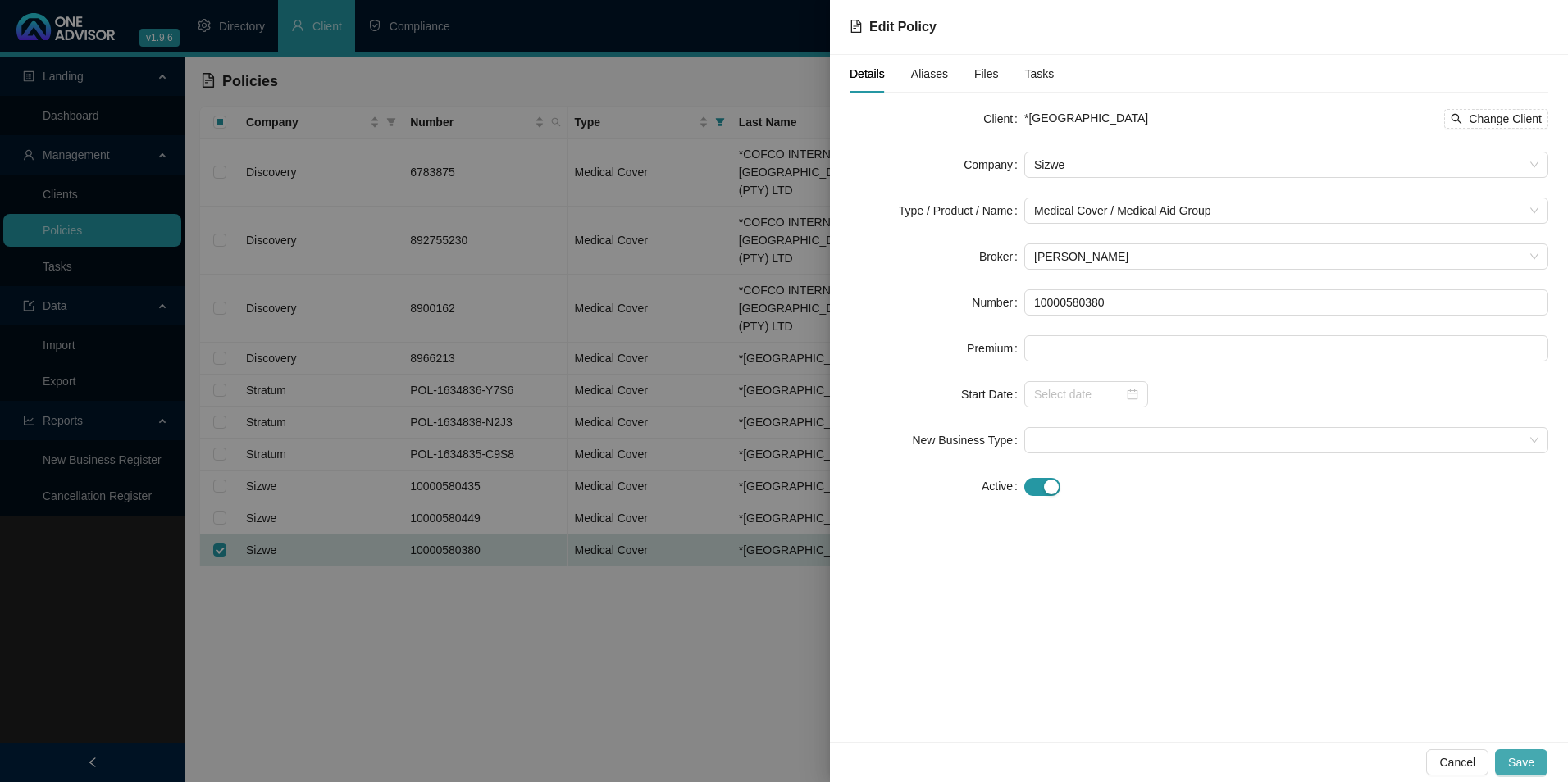
click at [1520, 770] on span "Save" at bounding box center [1522, 762] width 26 height 18
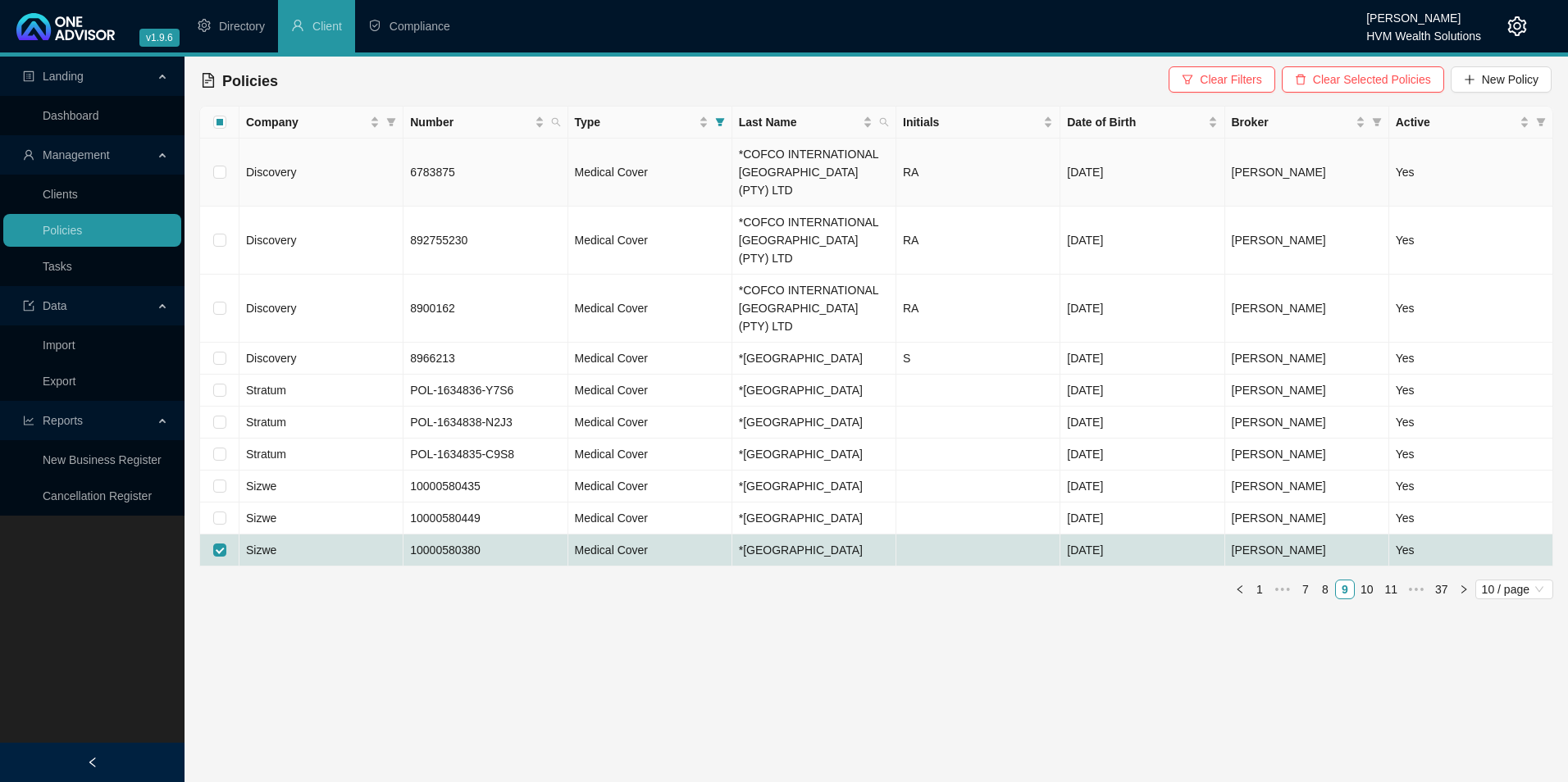
click at [288, 177] on td "Discovery" at bounding box center [322, 173] width 164 height 68
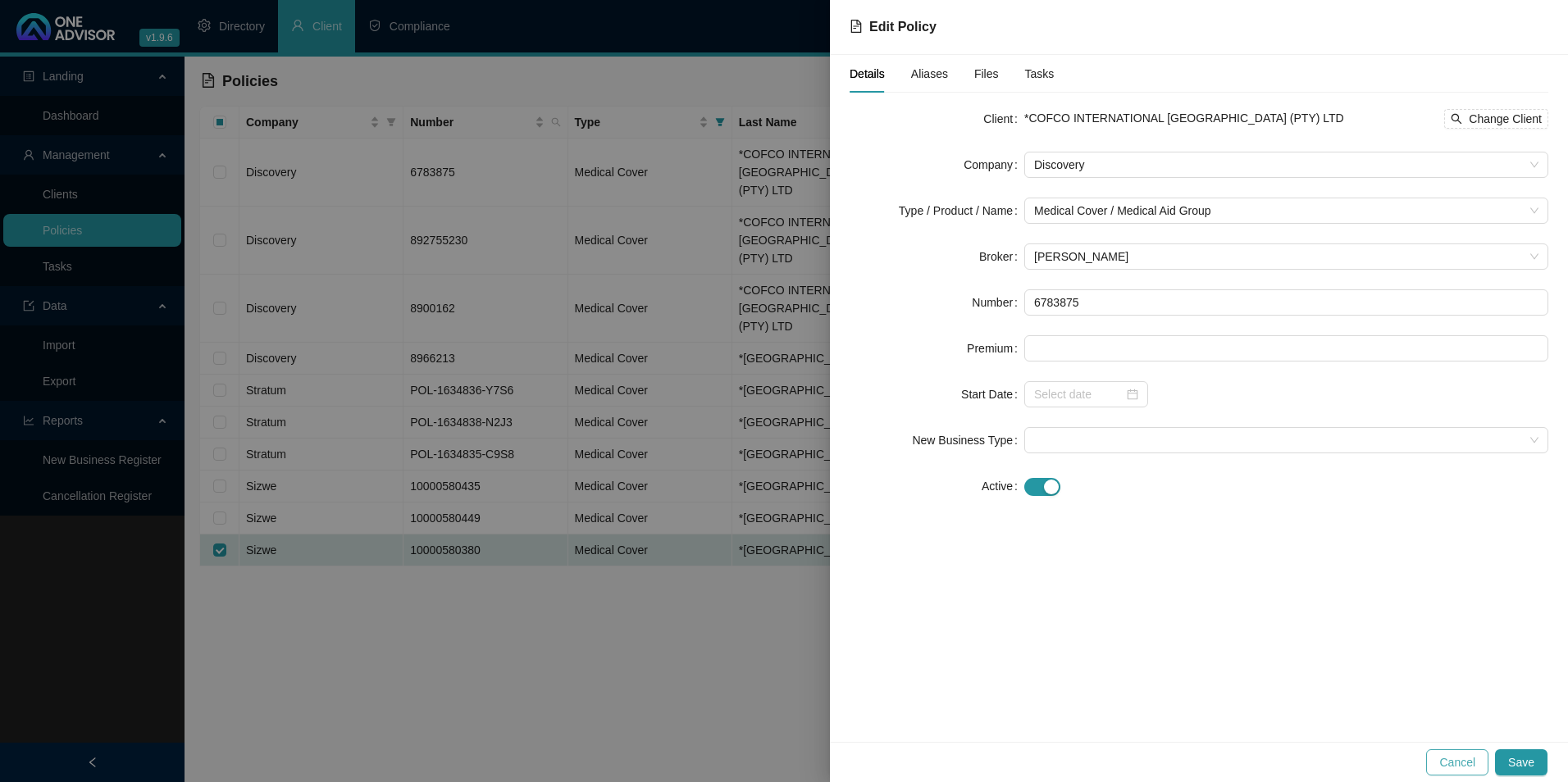
click at [1463, 768] on span "Cancel" at bounding box center [1457, 762] width 36 height 18
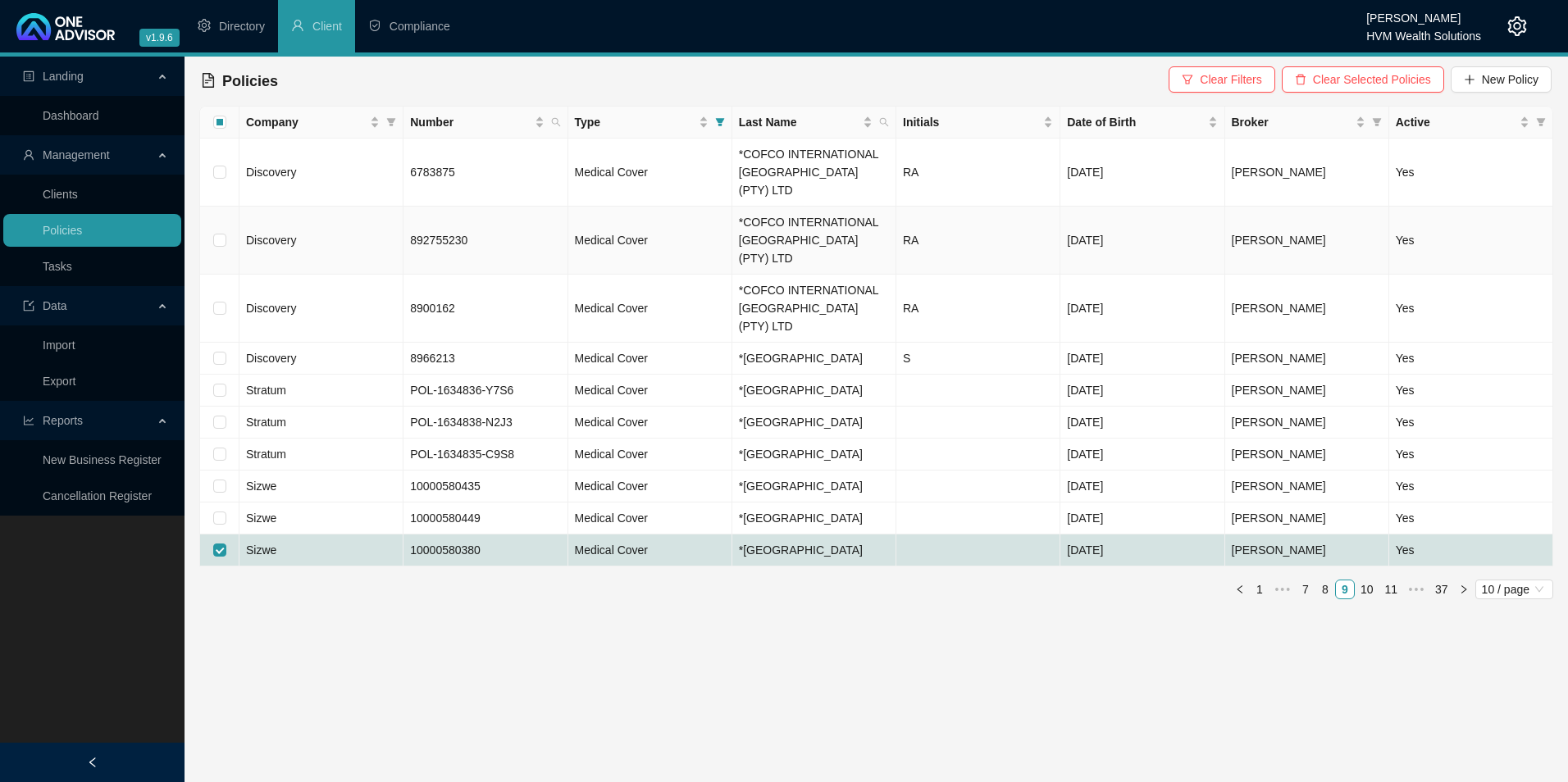
click at [356, 207] on td "Discovery" at bounding box center [322, 241] width 164 height 68
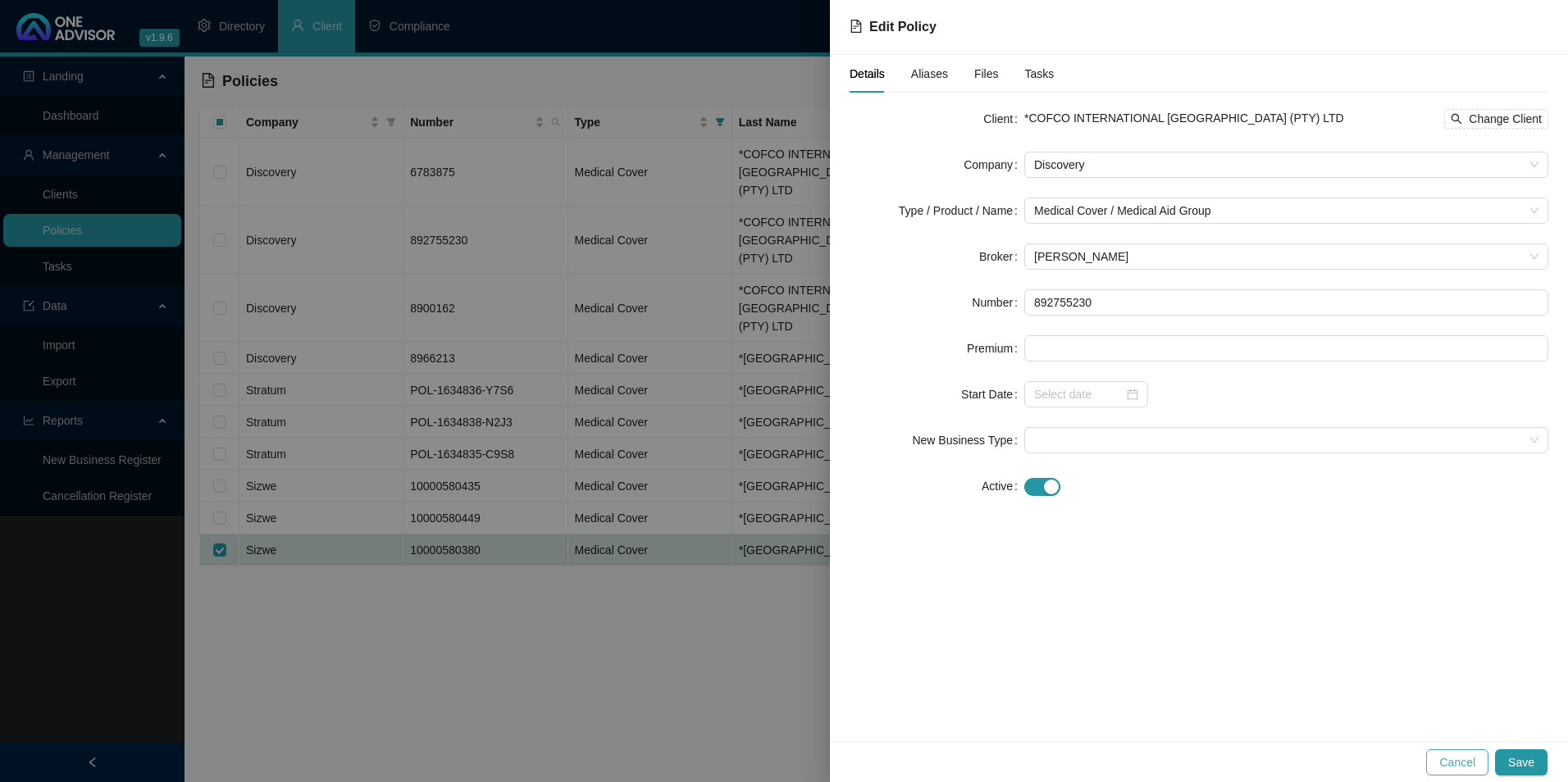
click at [1465, 765] on span "Cancel" at bounding box center [1457, 762] width 36 height 18
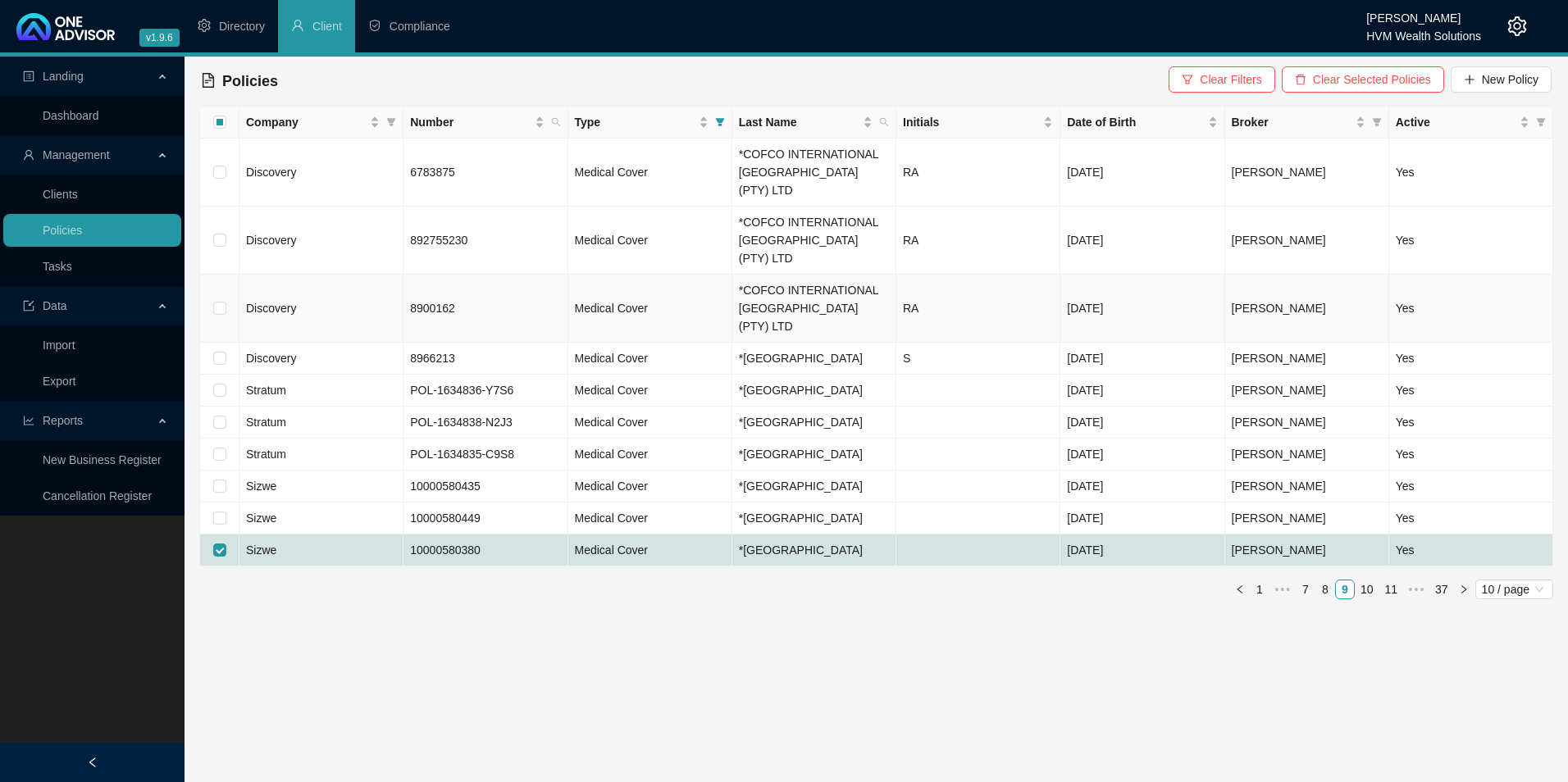
click at [308, 274] on td "Discovery" at bounding box center [322, 308] width 164 height 68
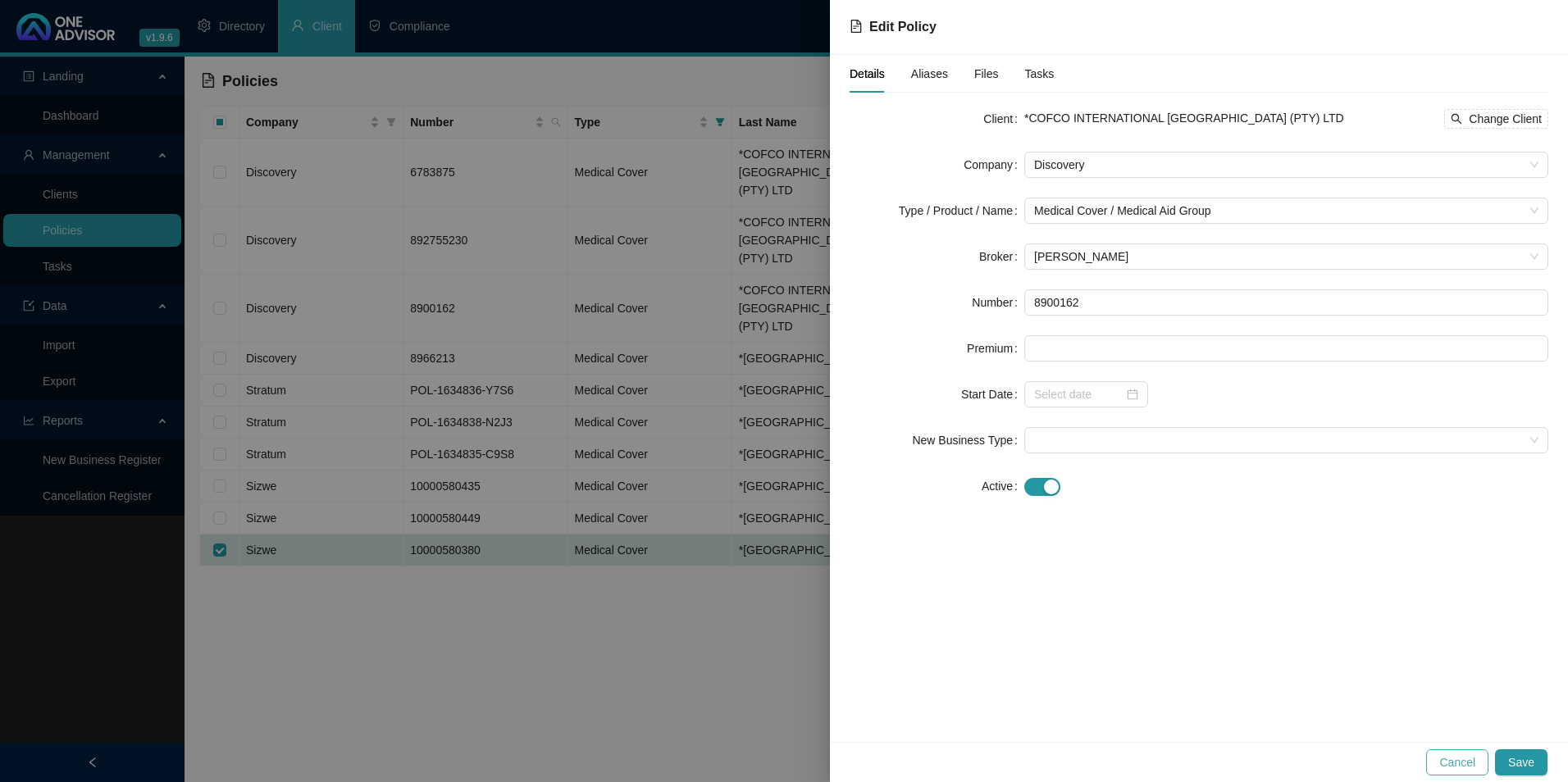
click at [1468, 765] on span "Cancel" at bounding box center [1457, 762] width 36 height 18
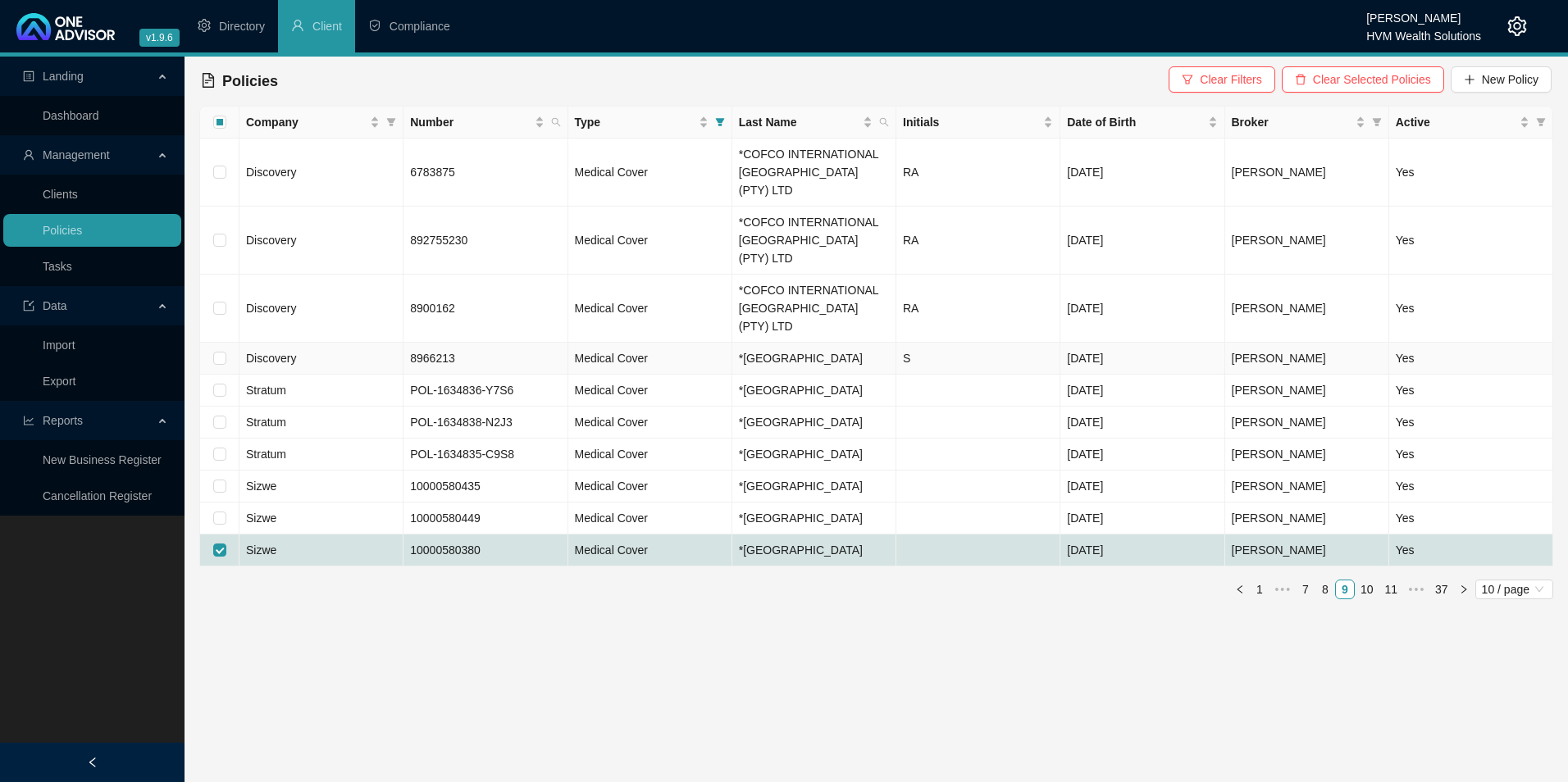
click at [317, 343] on td "Discovery" at bounding box center [322, 359] width 164 height 32
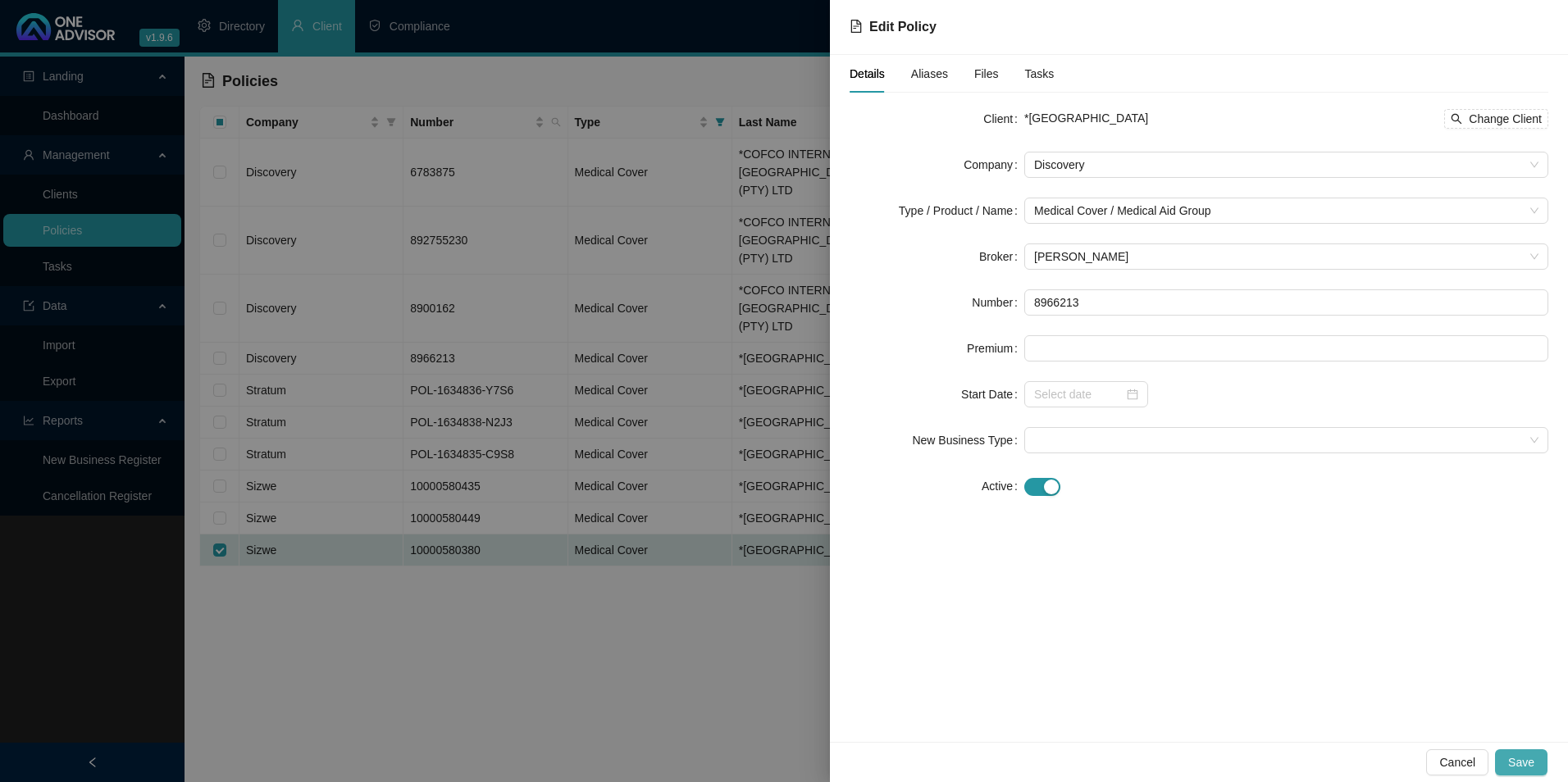
click at [1530, 759] on span "Save" at bounding box center [1522, 762] width 26 height 18
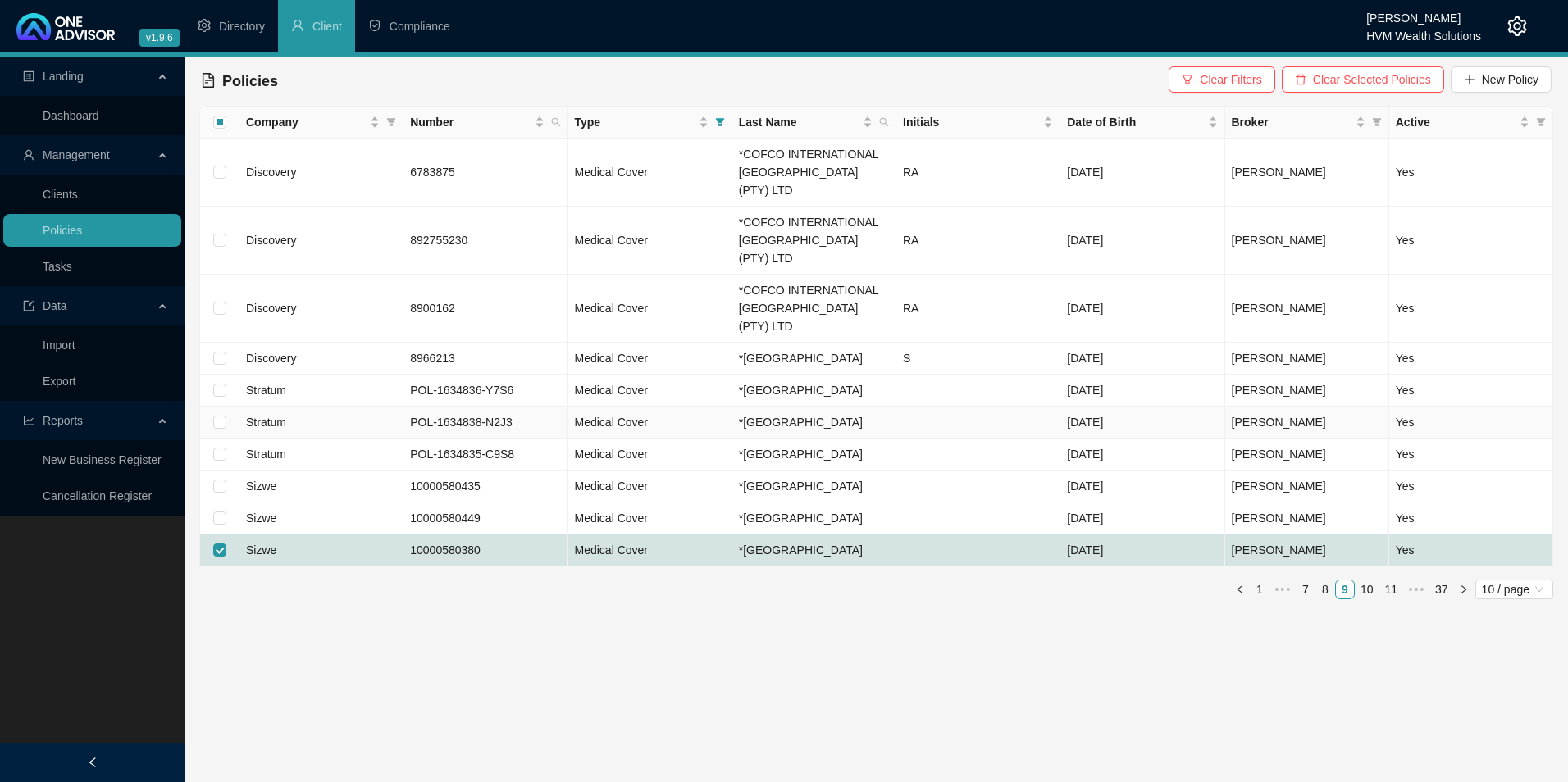
click at [331, 374] on td "Stratum" at bounding box center [322, 390] width 164 height 32
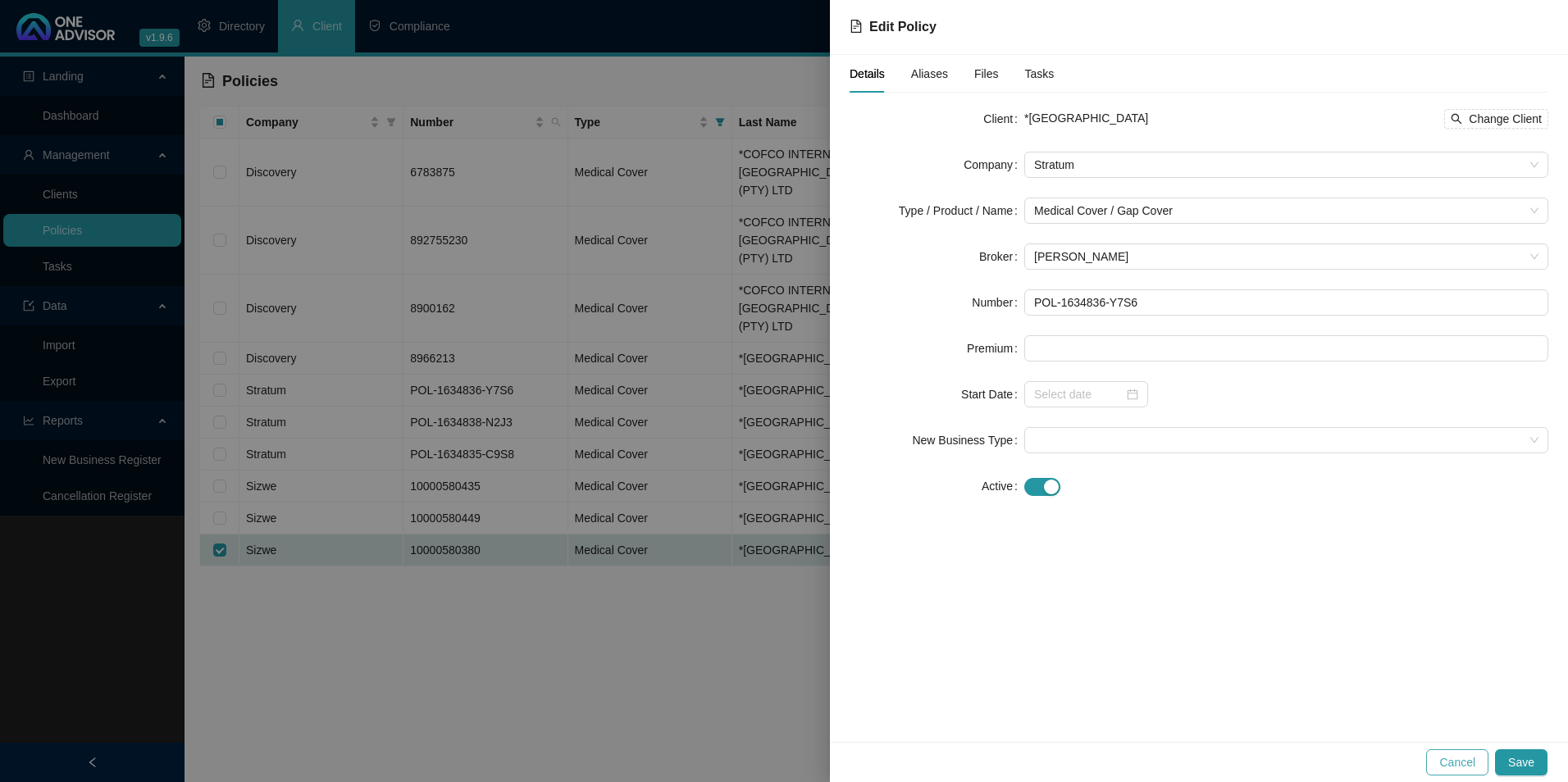
click at [1456, 760] on span "Cancel" at bounding box center [1457, 762] width 36 height 18
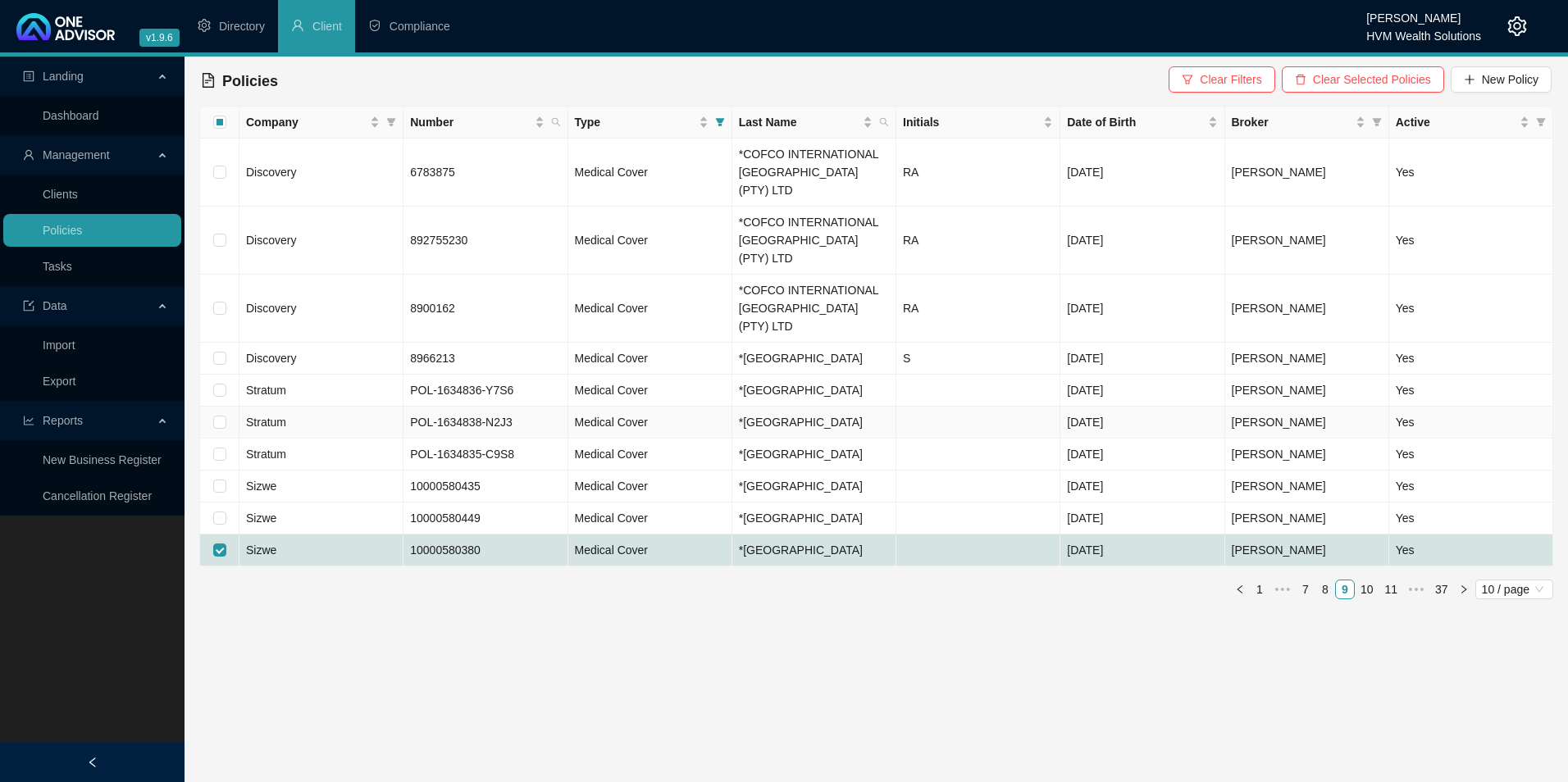
click at [303, 407] on td "Stratum" at bounding box center [322, 422] width 164 height 32
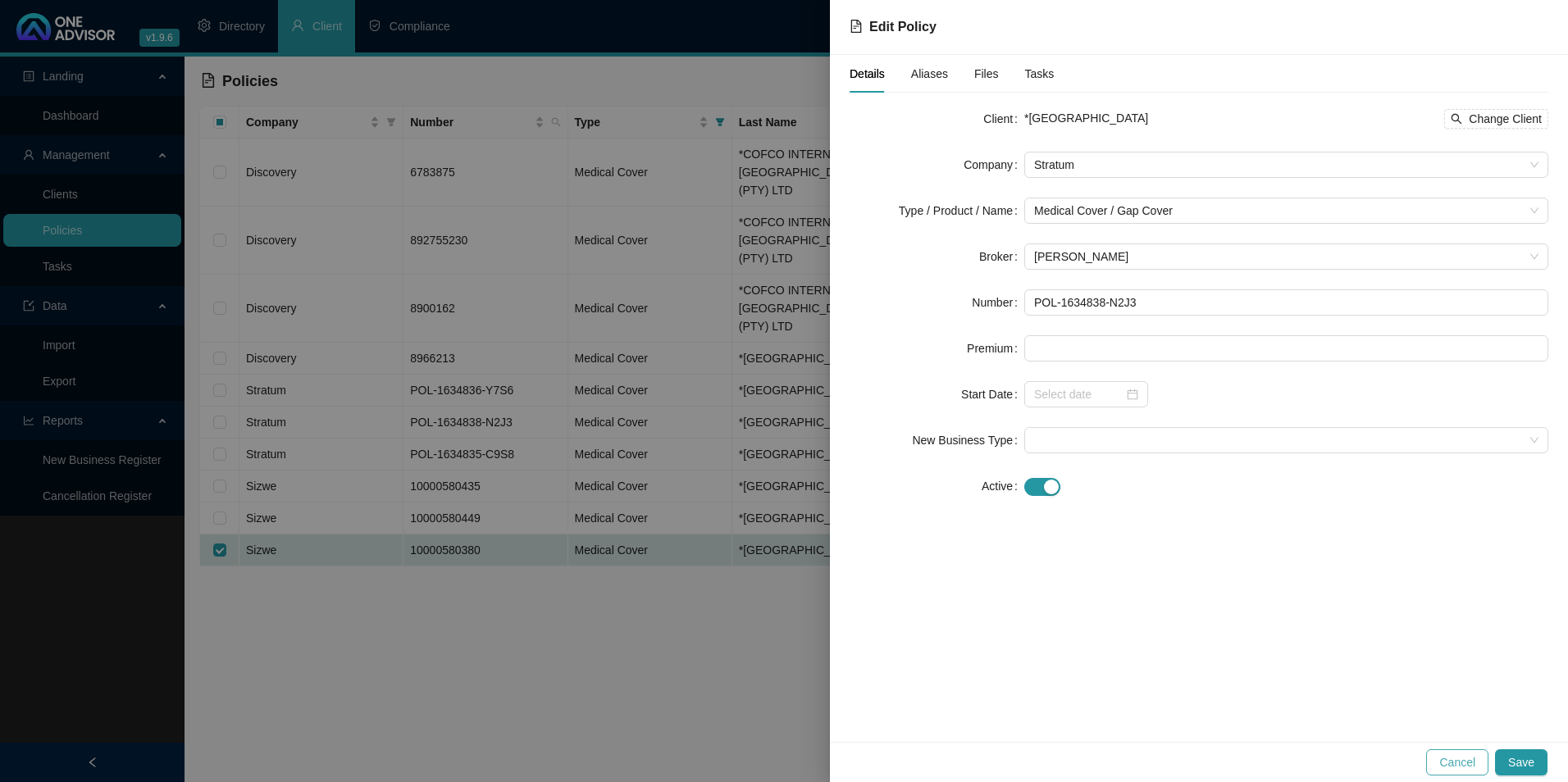
click at [1452, 756] on span "Cancel" at bounding box center [1457, 762] width 36 height 18
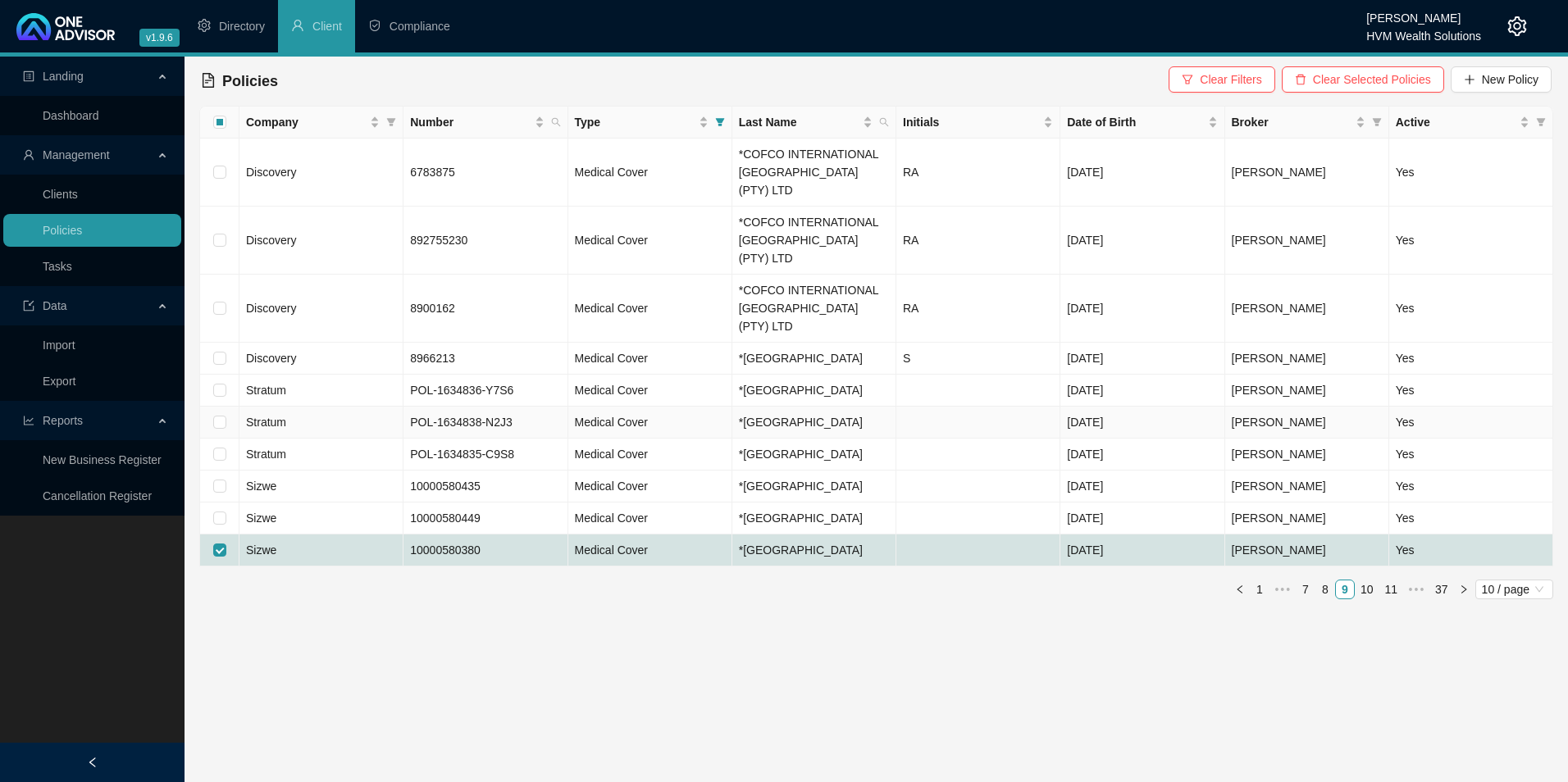
click at [325, 407] on td "Stratum" at bounding box center [322, 422] width 164 height 32
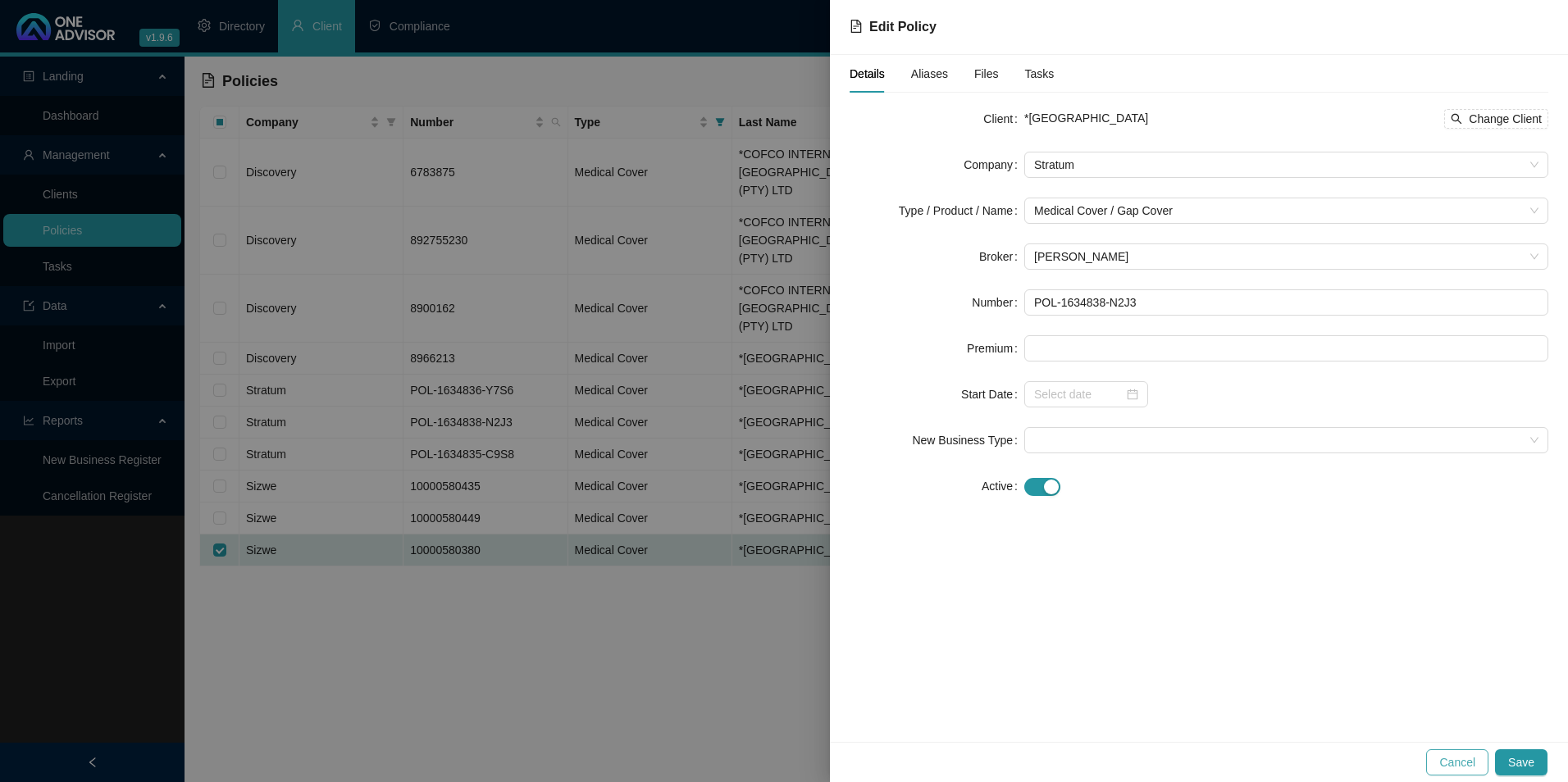
click at [1437, 758] on button "Cancel" at bounding box center [1457, 762] width 62 height 26
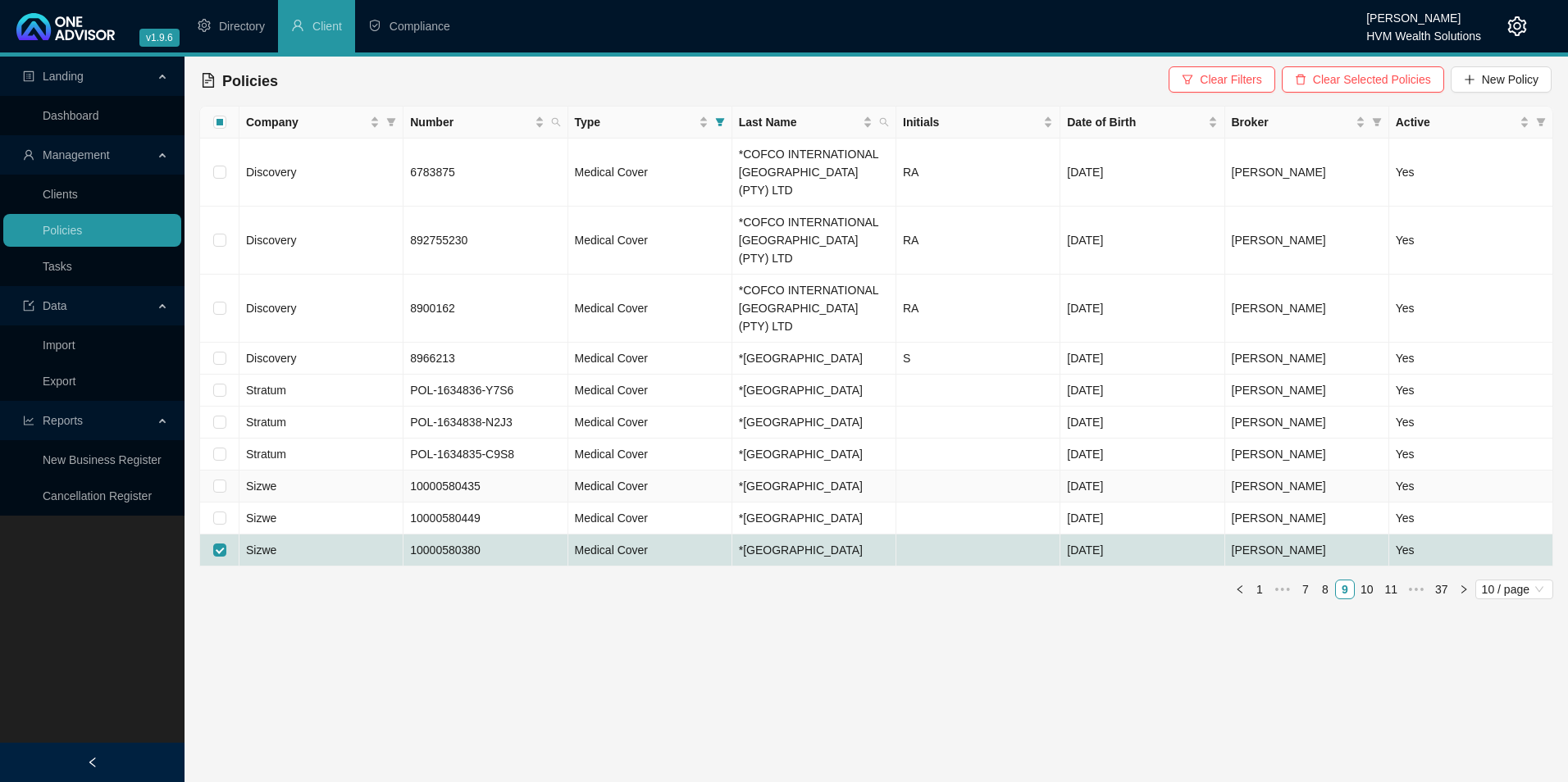
click at [301, 470] on td "Sizwe" at bounding box center [322, 486] width 164 height 32
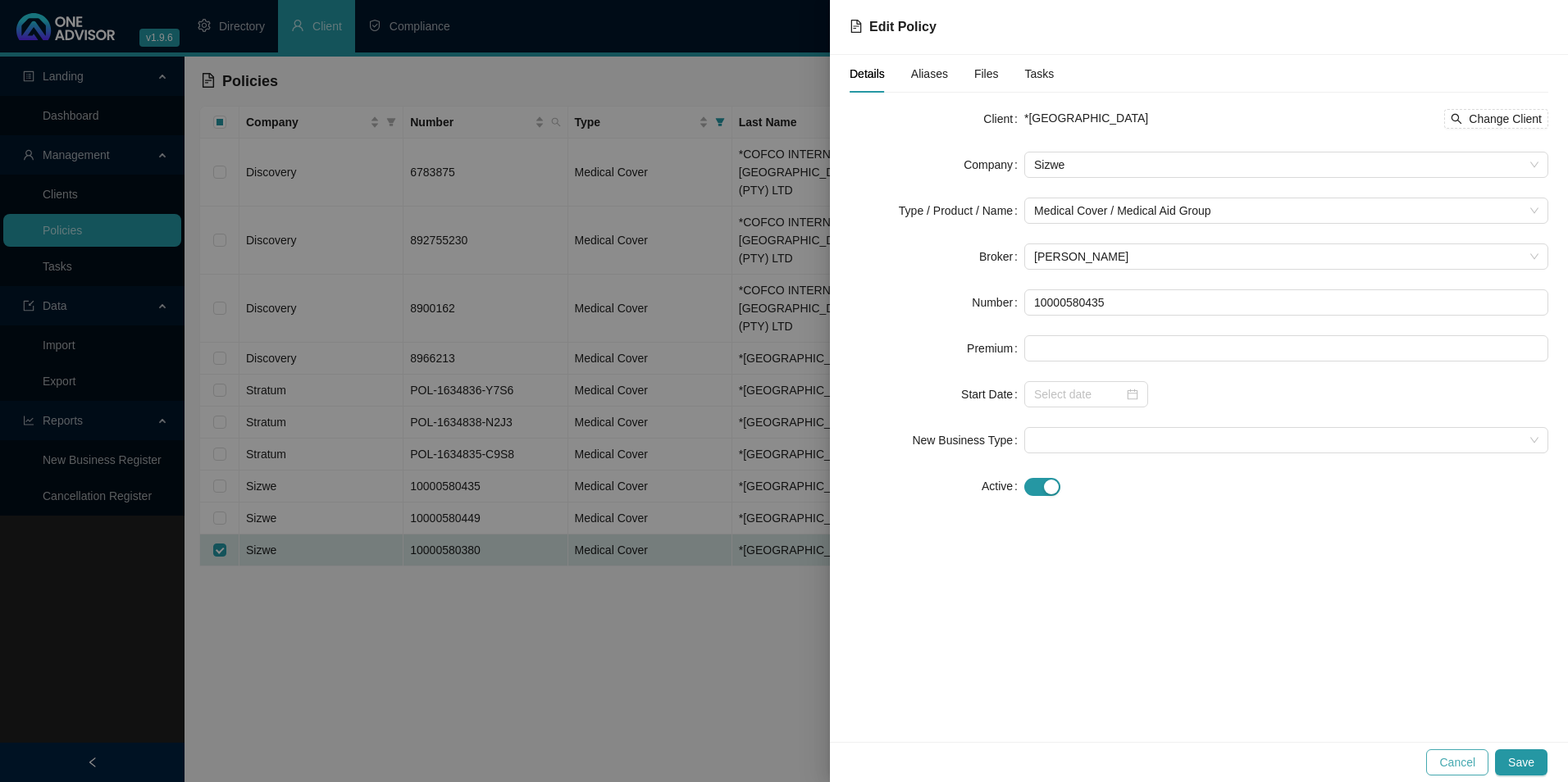
click at [1451, 758] on span "Cancel" at bounding box center [1457, 762] width 36 height 18
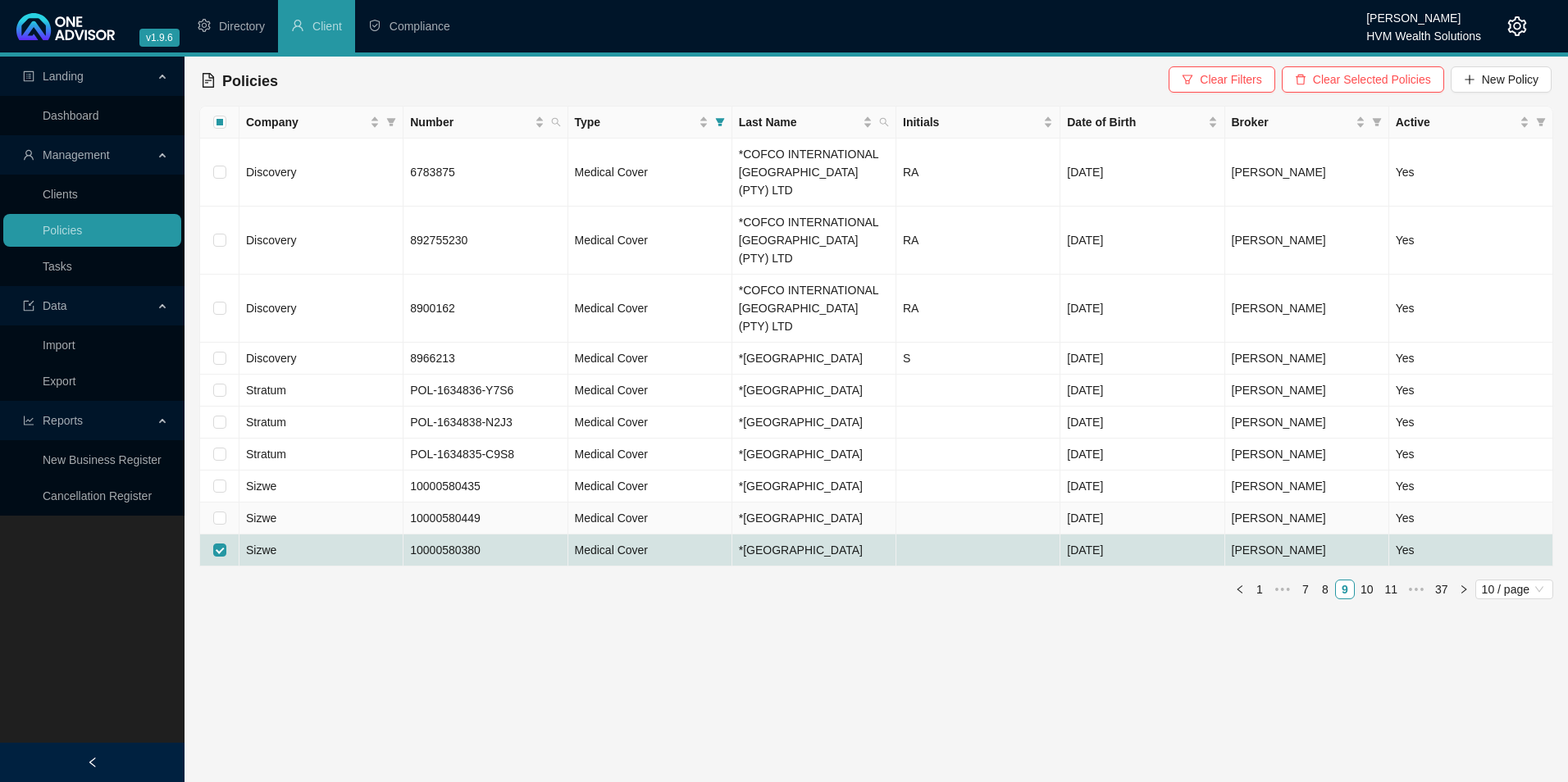
click at [288, 503] on td "Sizwe" at bounding box center [322, 518] width 164 height 32
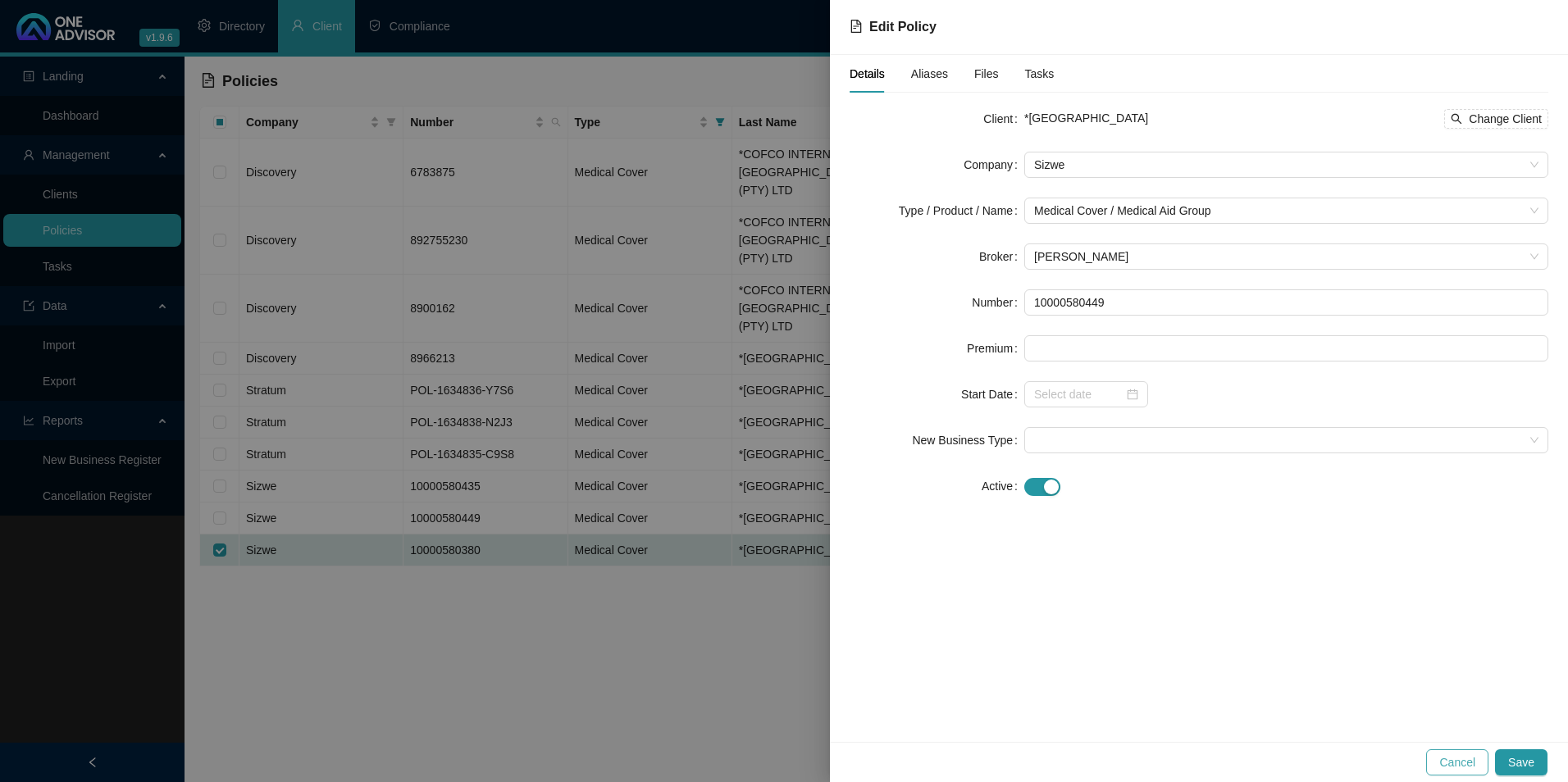
click at [1449, 760] on span "Cancel" at bounding box center [1457, 762] width 36 height 18
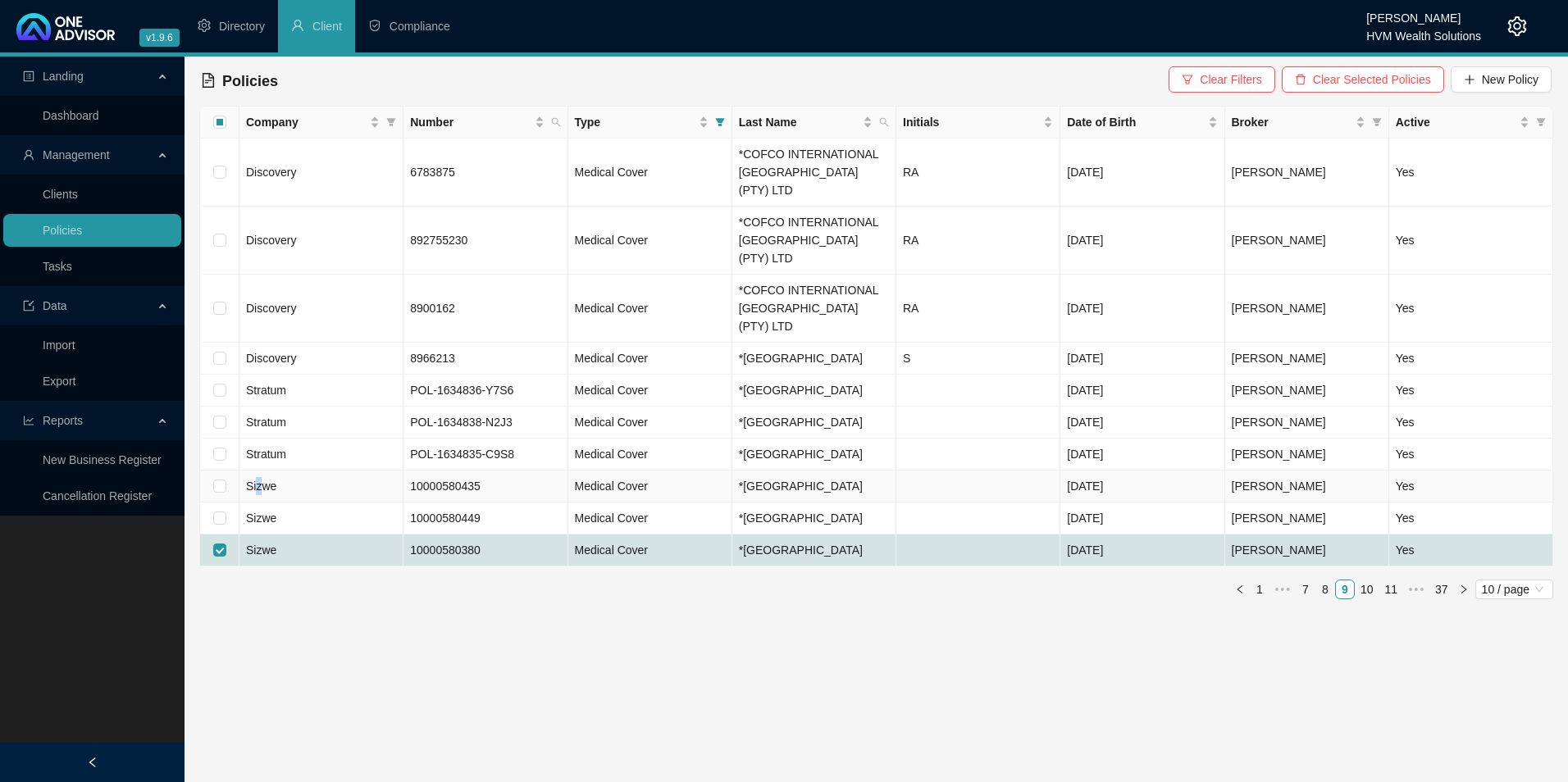
click at [257, 479] on span "Sizwe" at bounding box center [261, 486] width 31 height 13
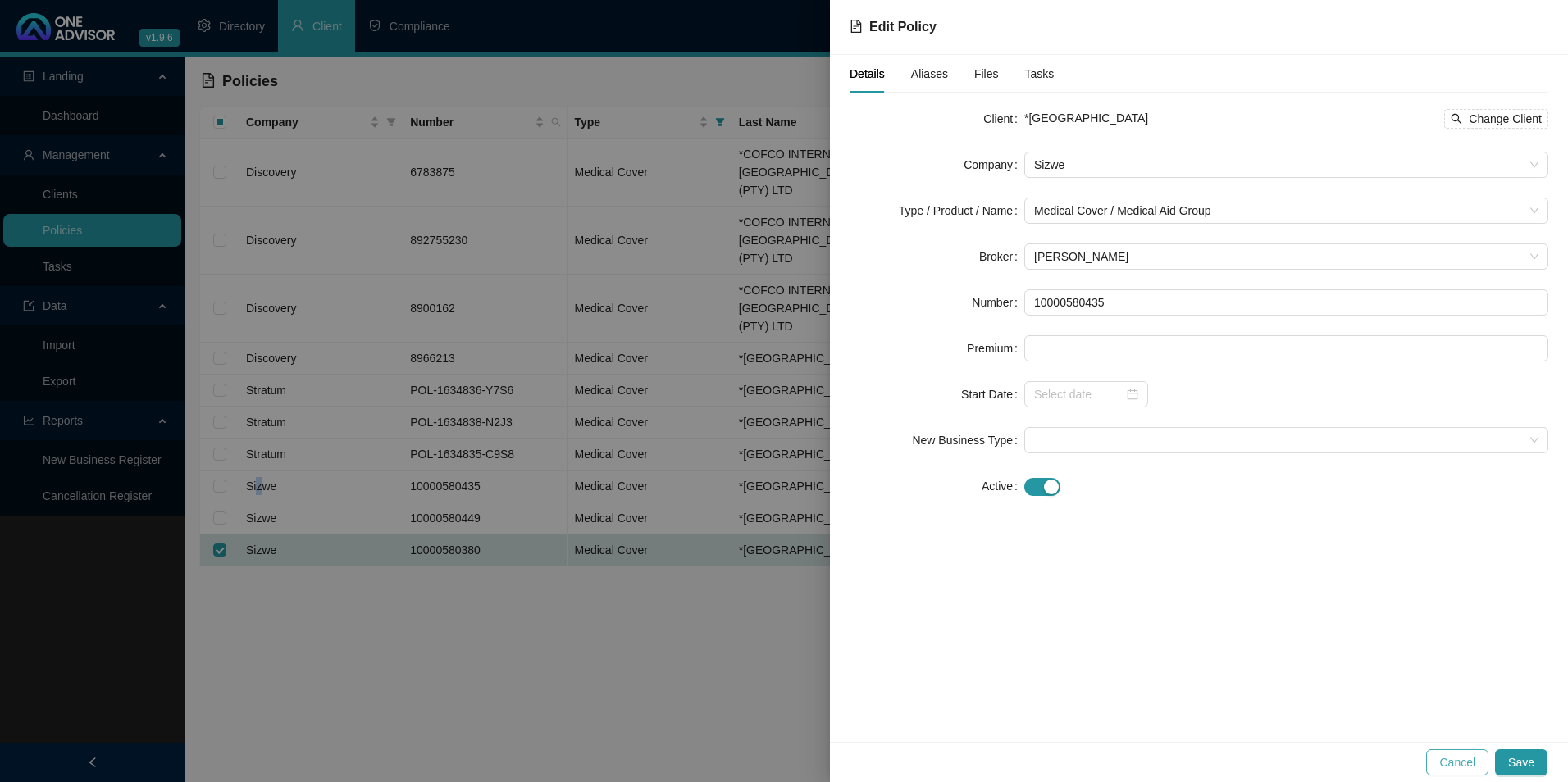
click at [1449, 758] on span "Cancel" at bounding box center [1457, 762] width 36 height 18
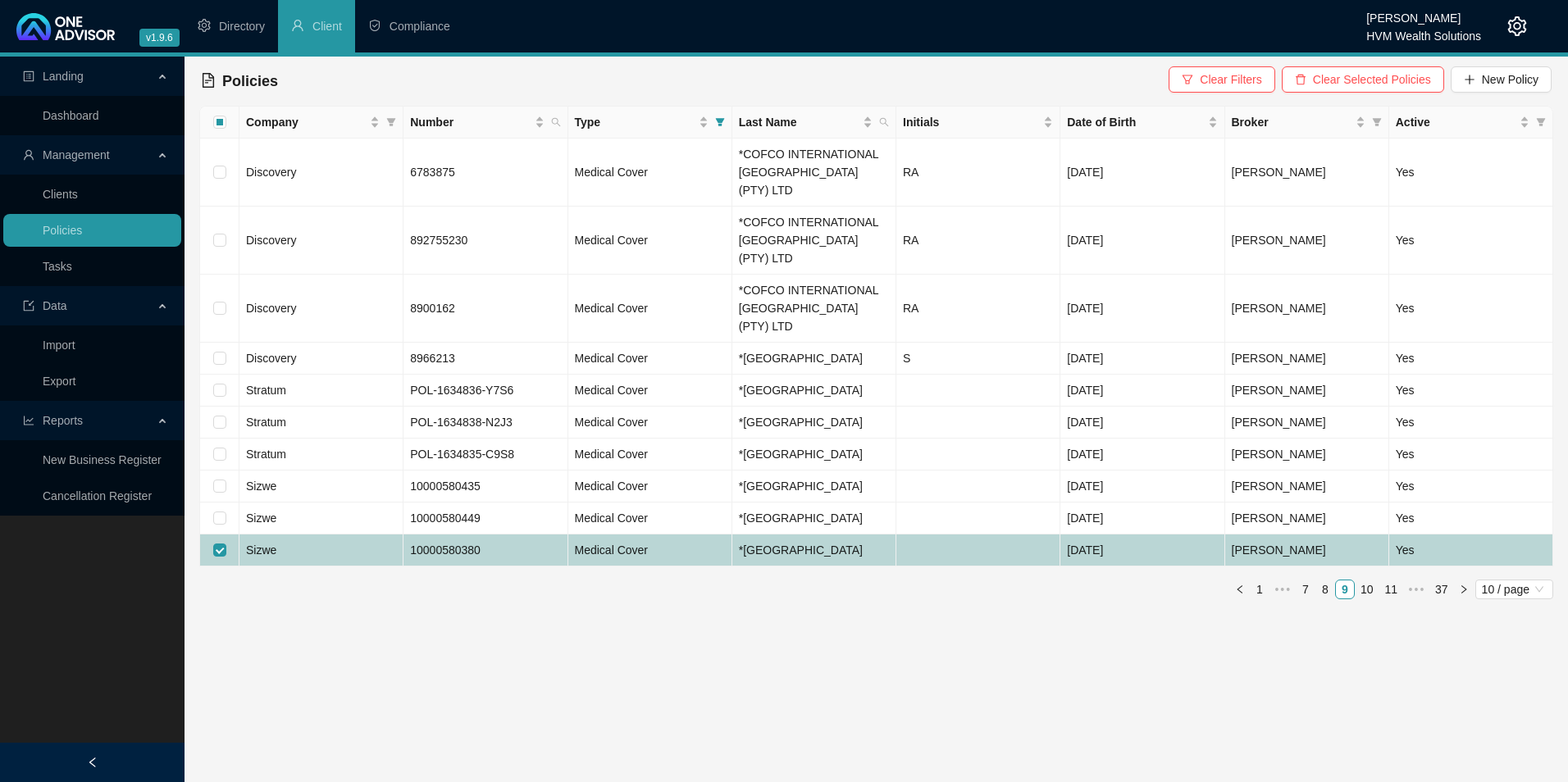
click at [325, 535] on td "Sizwe" at bounding box center [322, 551] width 164 height 32
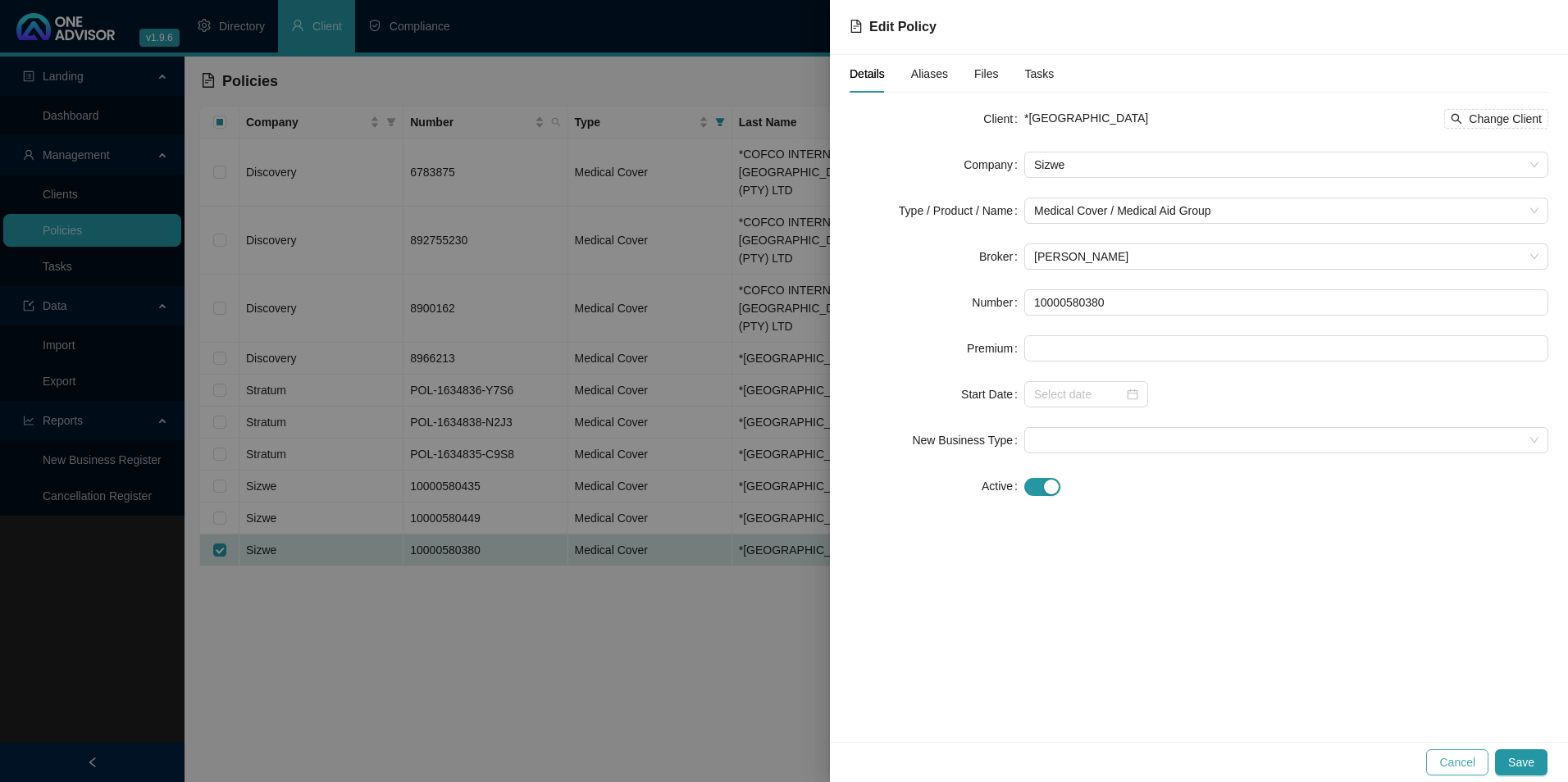
click at [1466, 760] on span "Cancel" at bounding box center [1457, 762] width 36 height 18
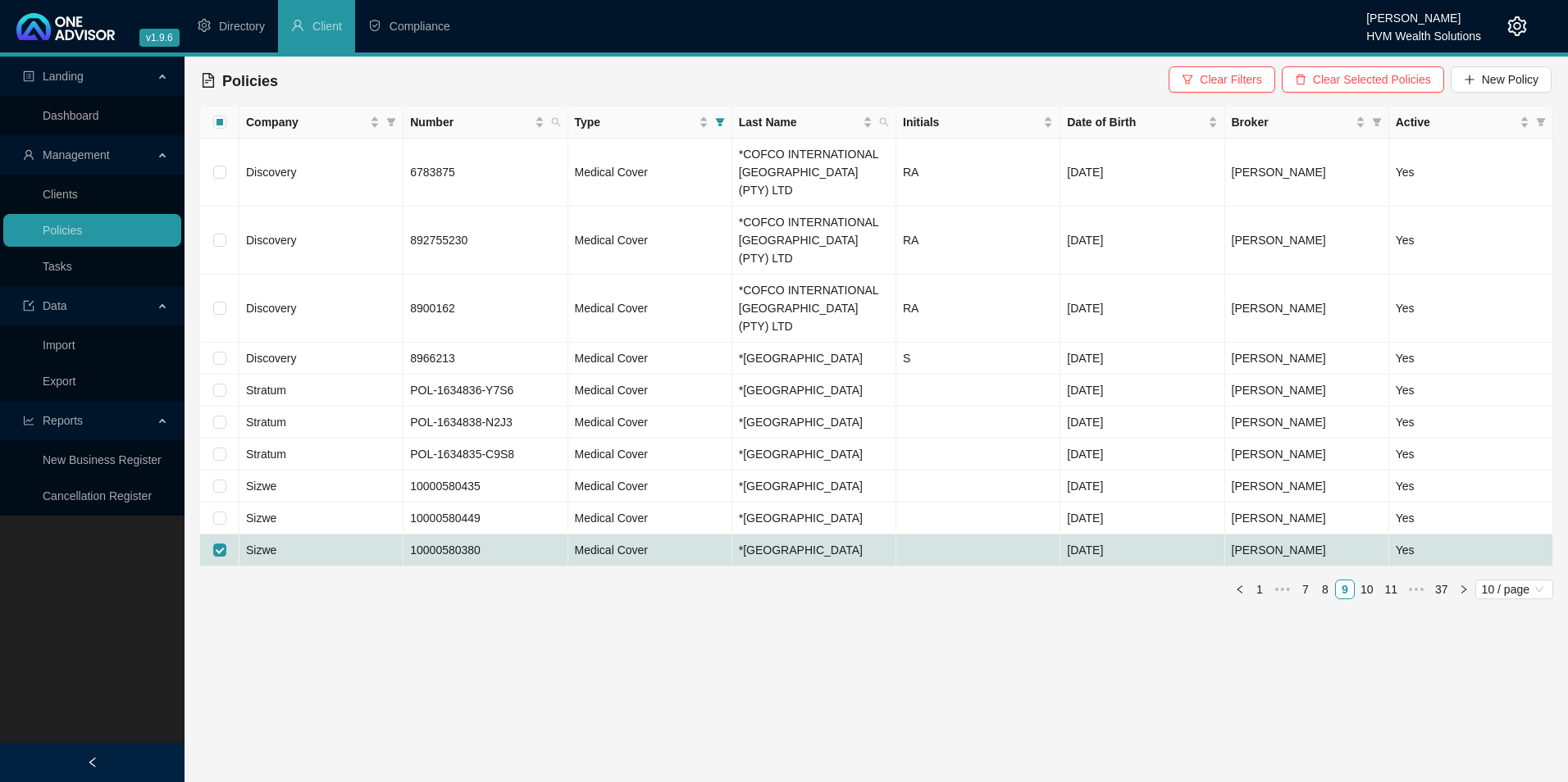
click at [1369, 580] on link "10" at bounding box center [1367, 589] width 23 height 18
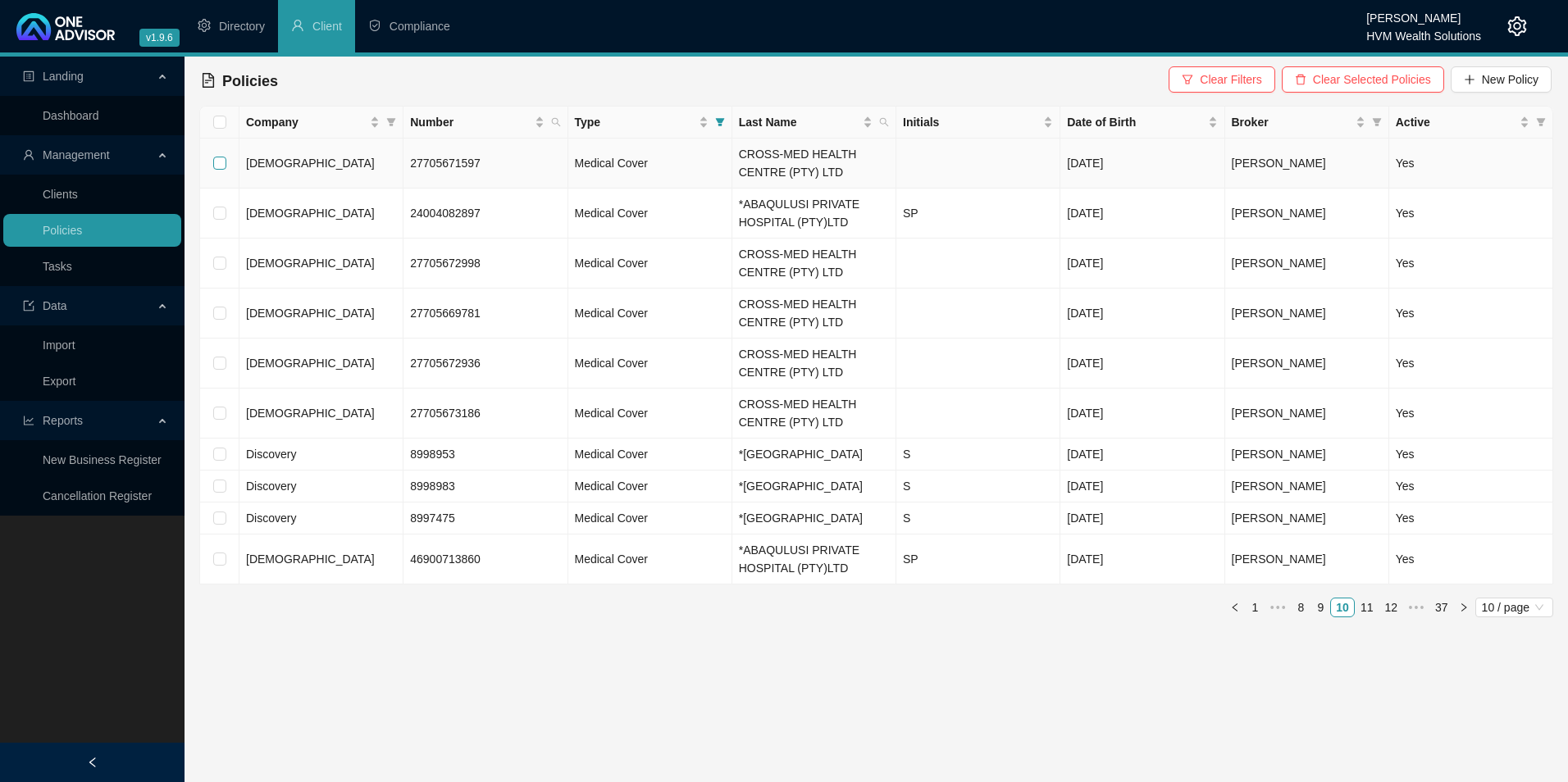
click at [220, 165] on input "checkbox" at bounding box center [220, 163] width 13 height 13
checkbox input "true"
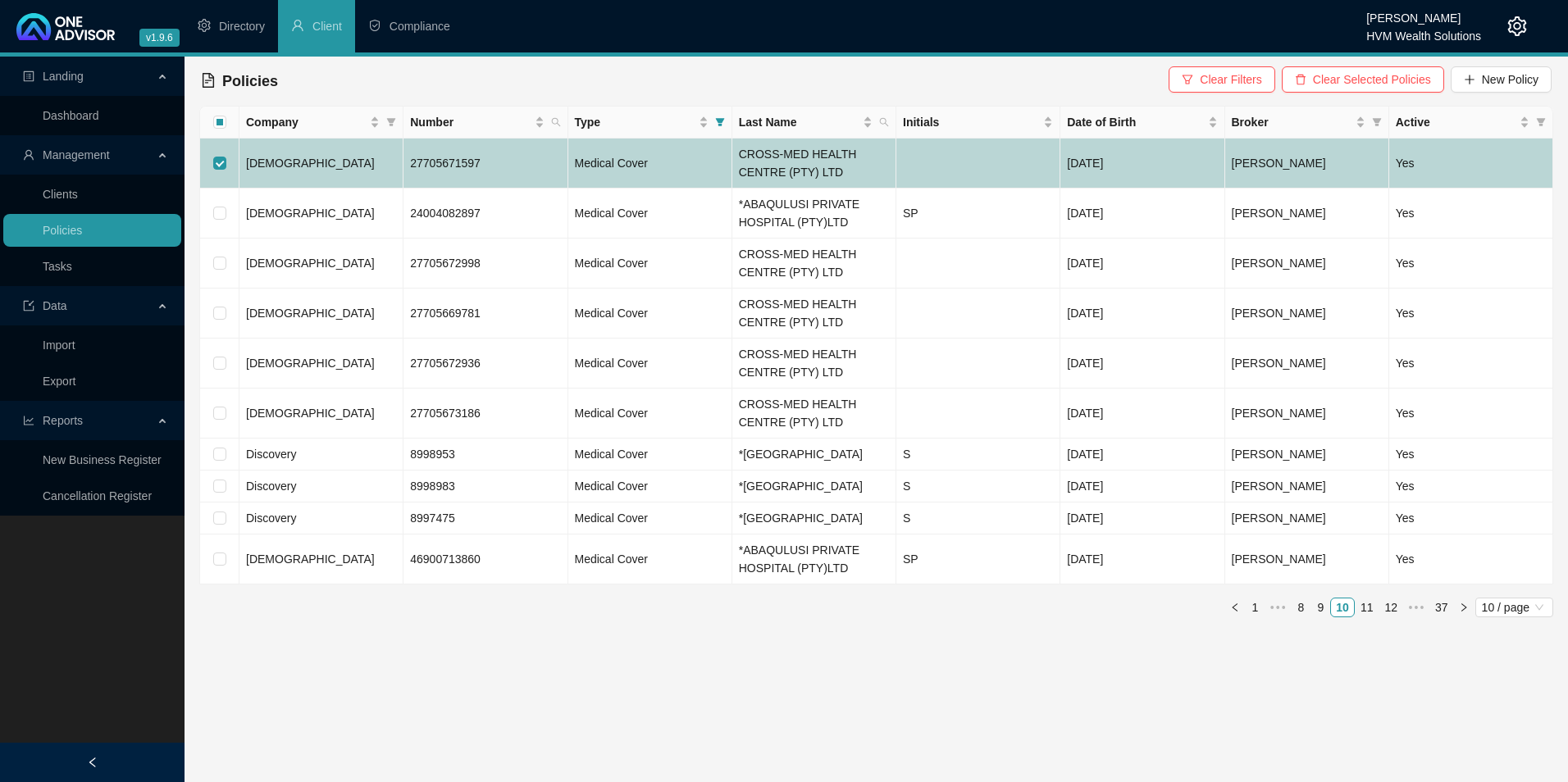
click at [347, 176] on td "[DEMOGRAPHIC_DATA]" at bounding box center [322, 164] width 164 height 50
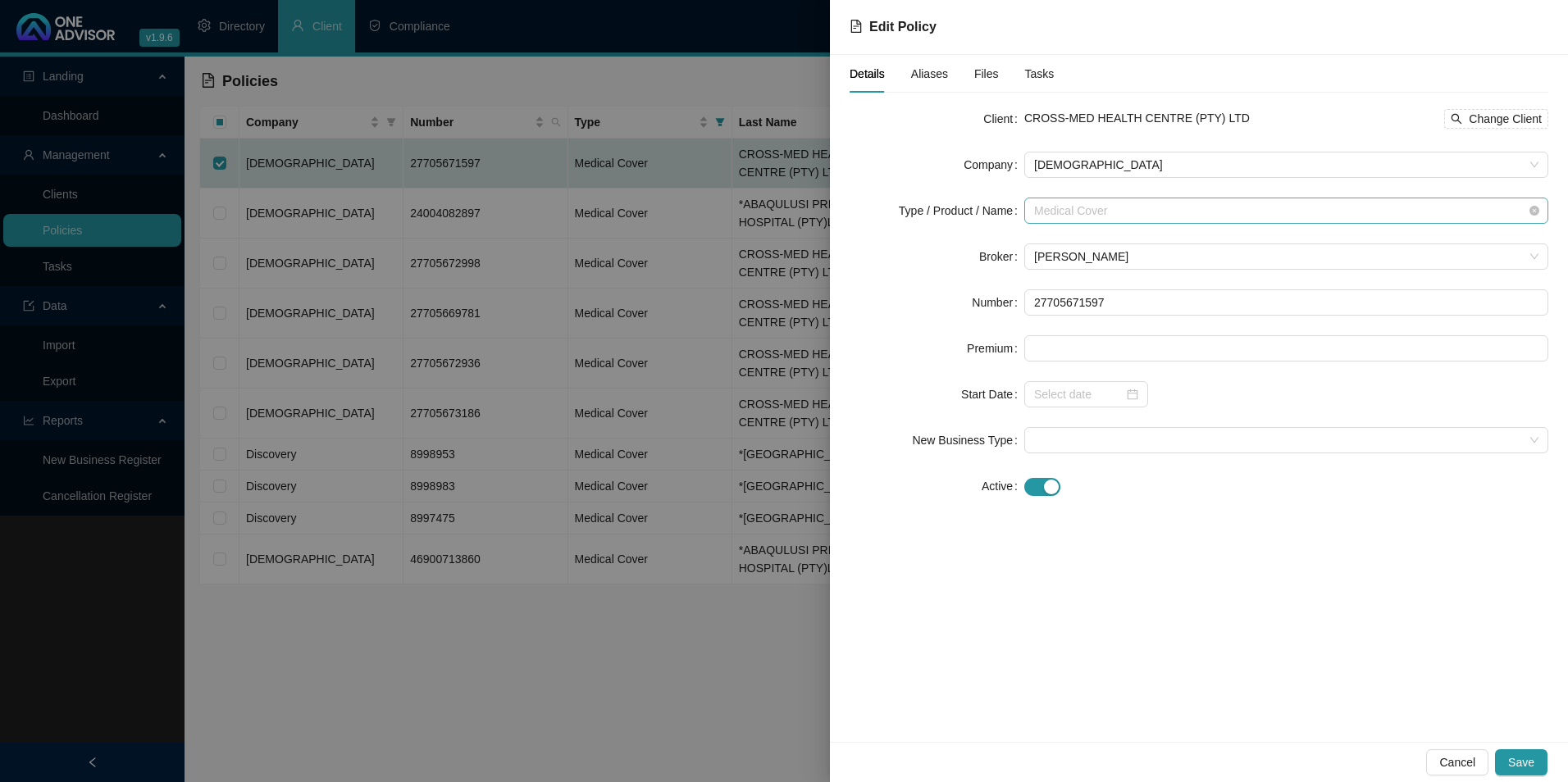
click at [1145, 221] on span "Medical Cover" at bounding box center [1287, 211] width 504 height 25
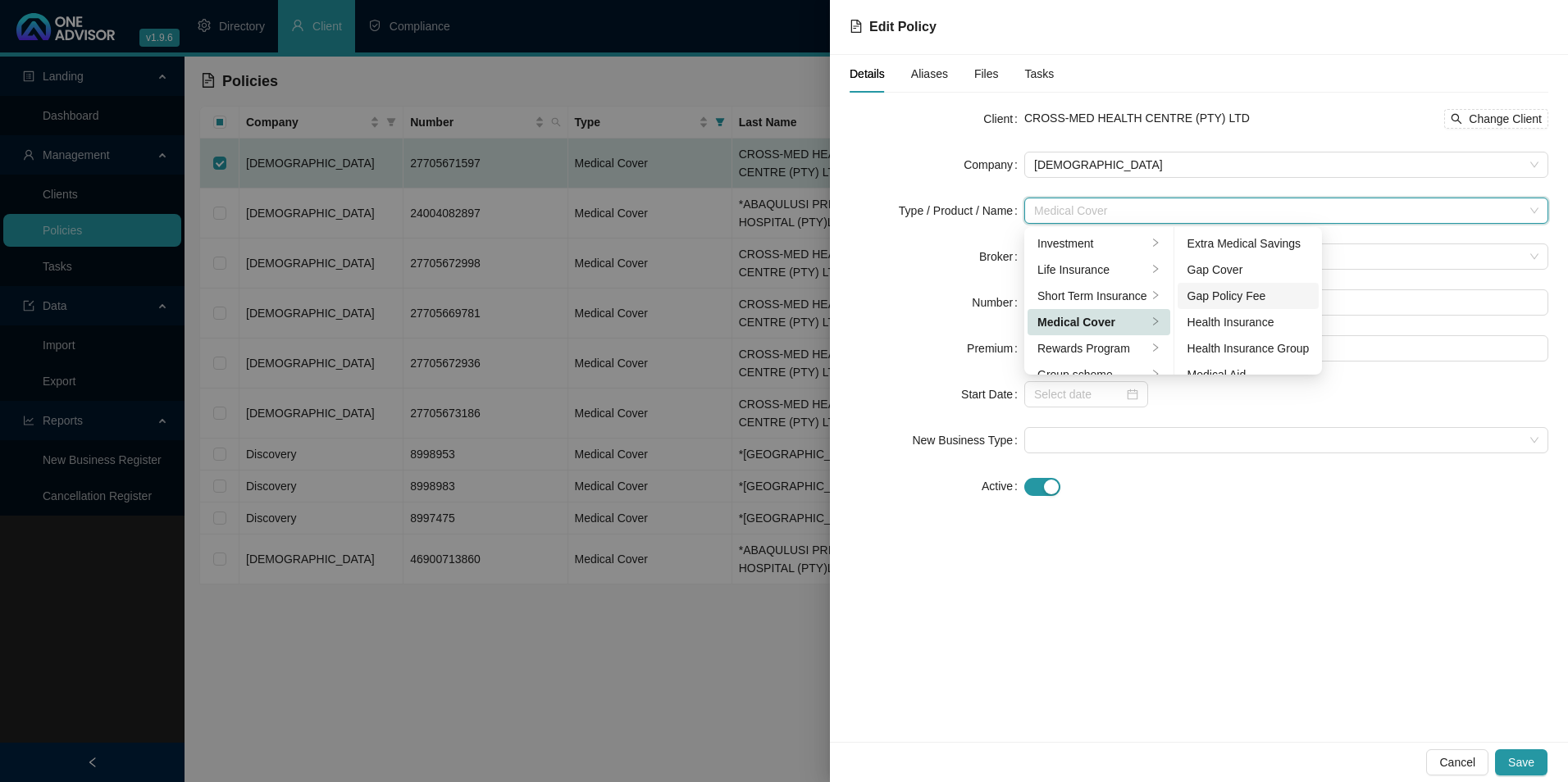
scroll to position [82, 0]
click at [1243, 321] on div "Medical Aid Group" at bounding box center [1249, 319] width 122 height 18
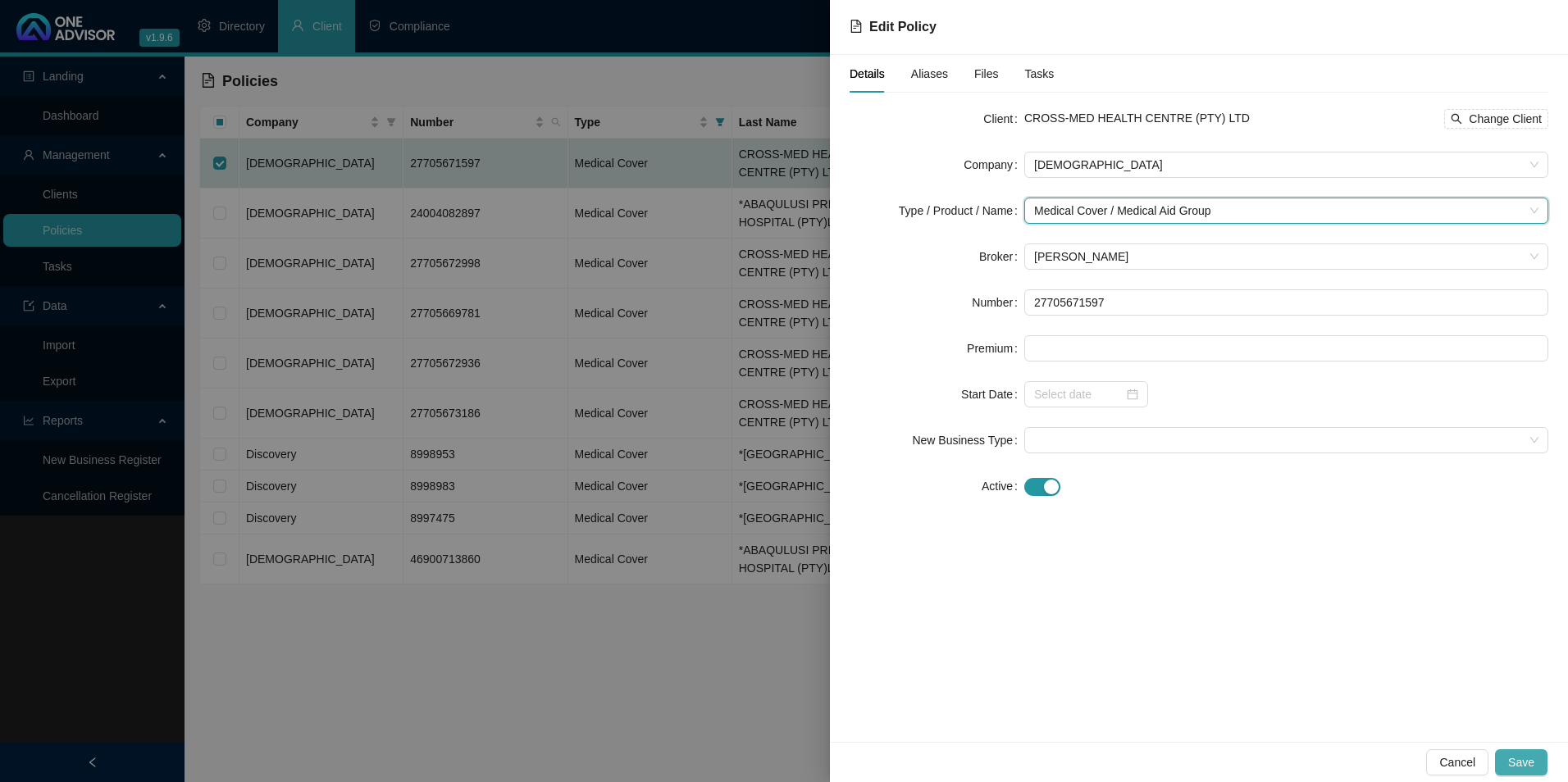
click at [1523, 755] on span "Save" at bounding box center [1522, 762] width 26 height 18
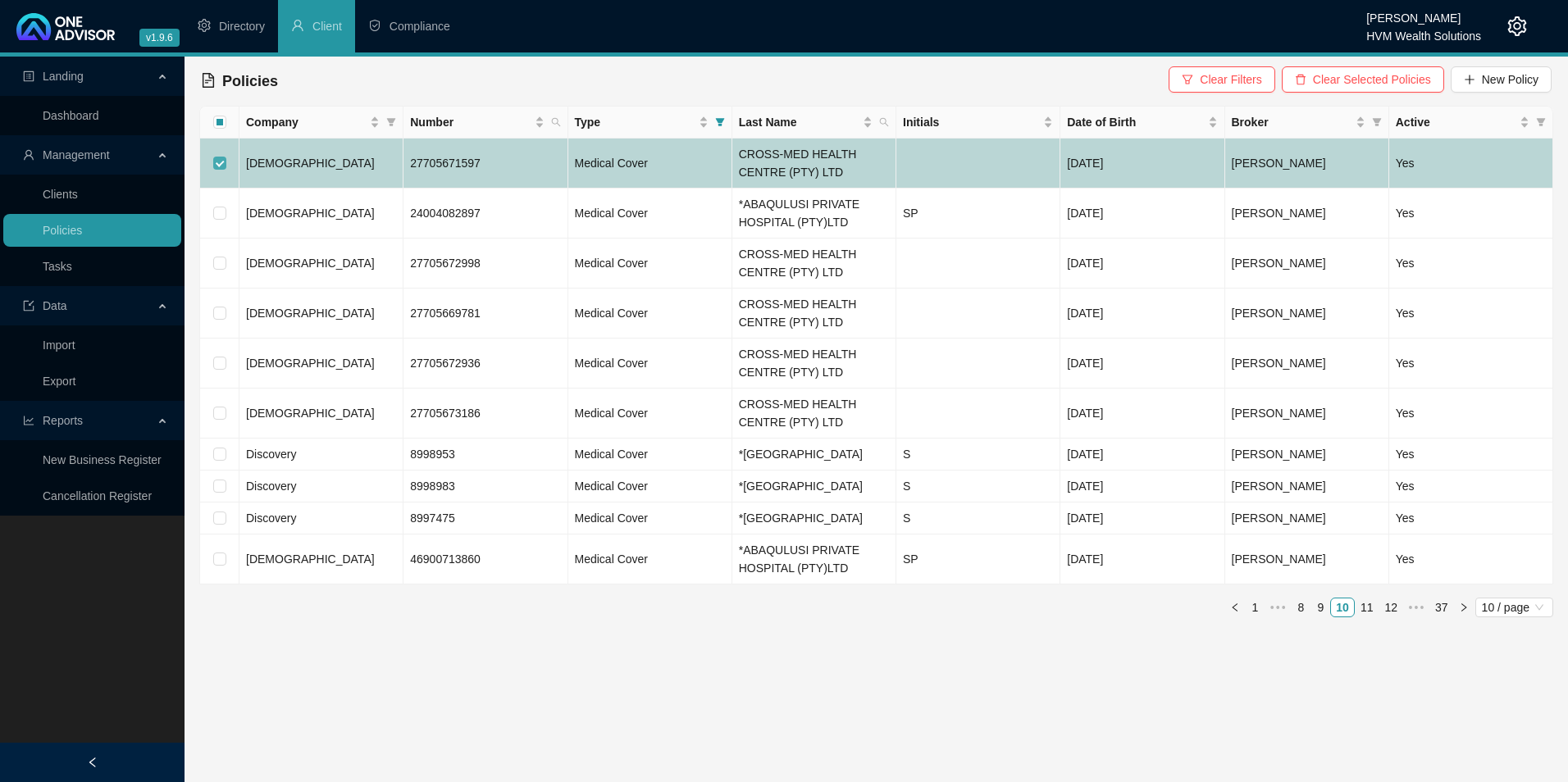
click at [222, 161] on input "checkbox" at bounding box center [220, 163] width 13 height 13
checkbox input "false"
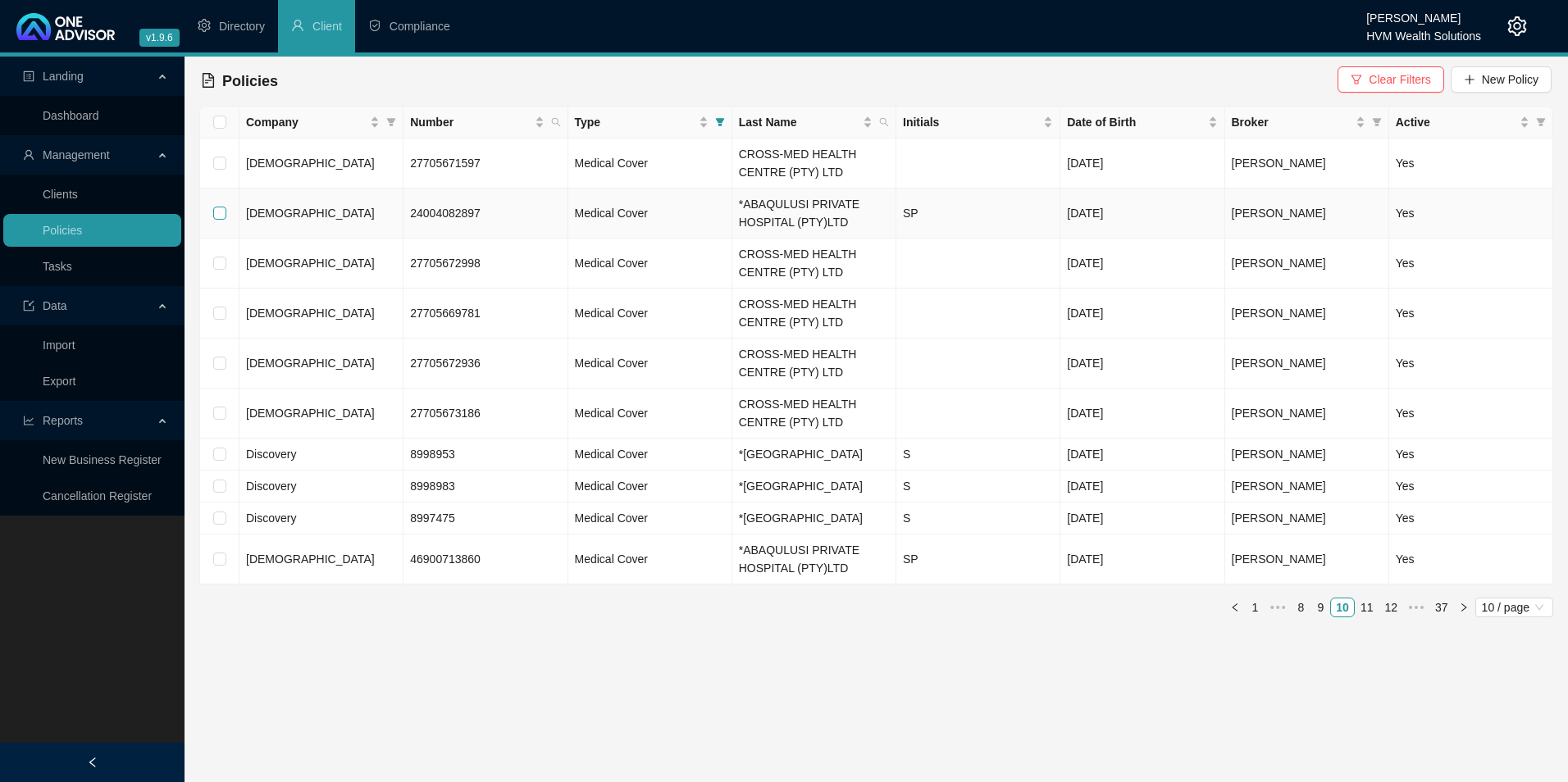
click at [220, 216] on input "checkbox" at bounding box center [220, 213] width 13 height 13
checkbox input "true"
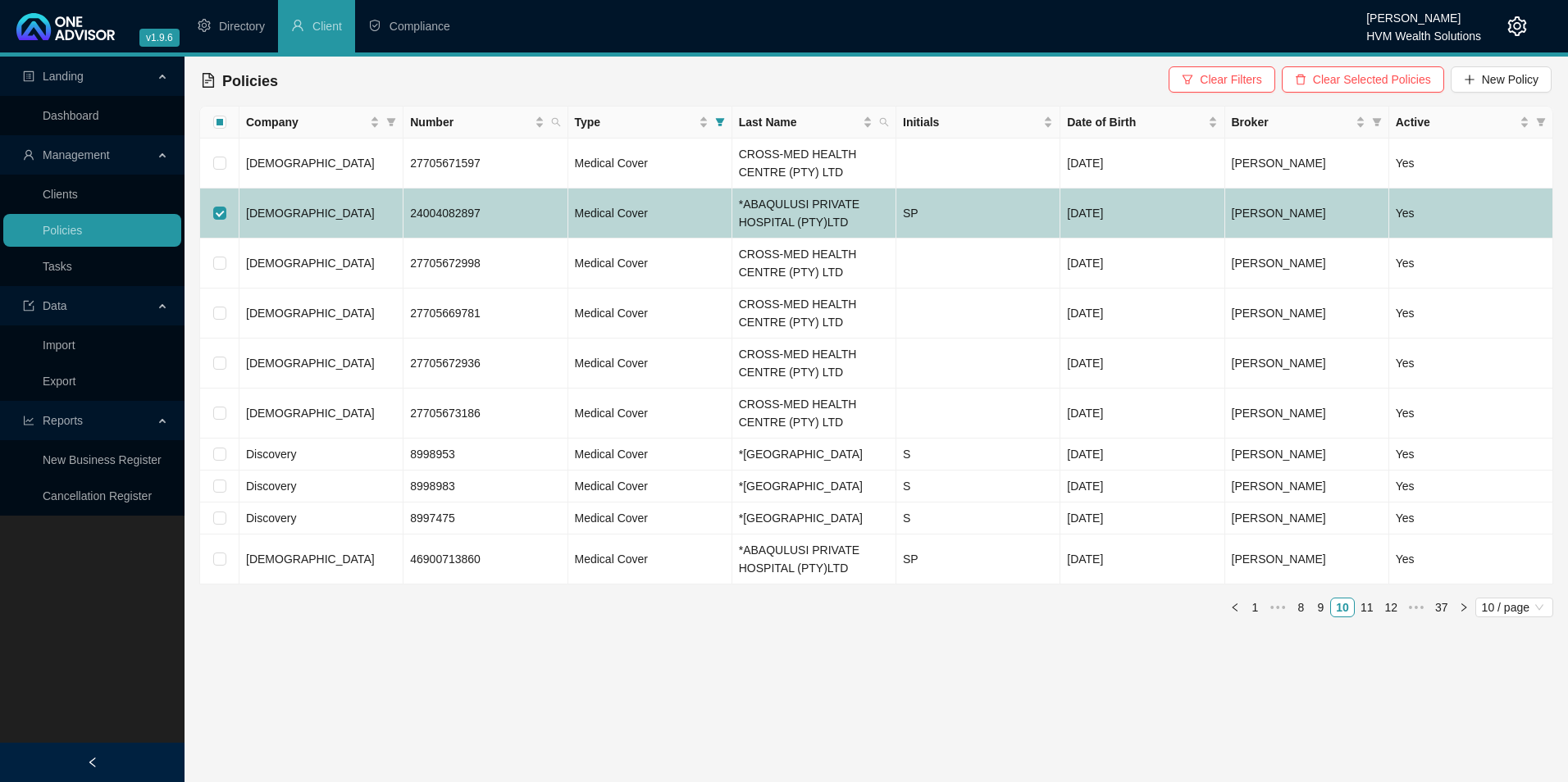
click at [269, 217] on span "[DEMOGRAPHIC_DATA]" at bounding box center [311, 213] width 129 height 13
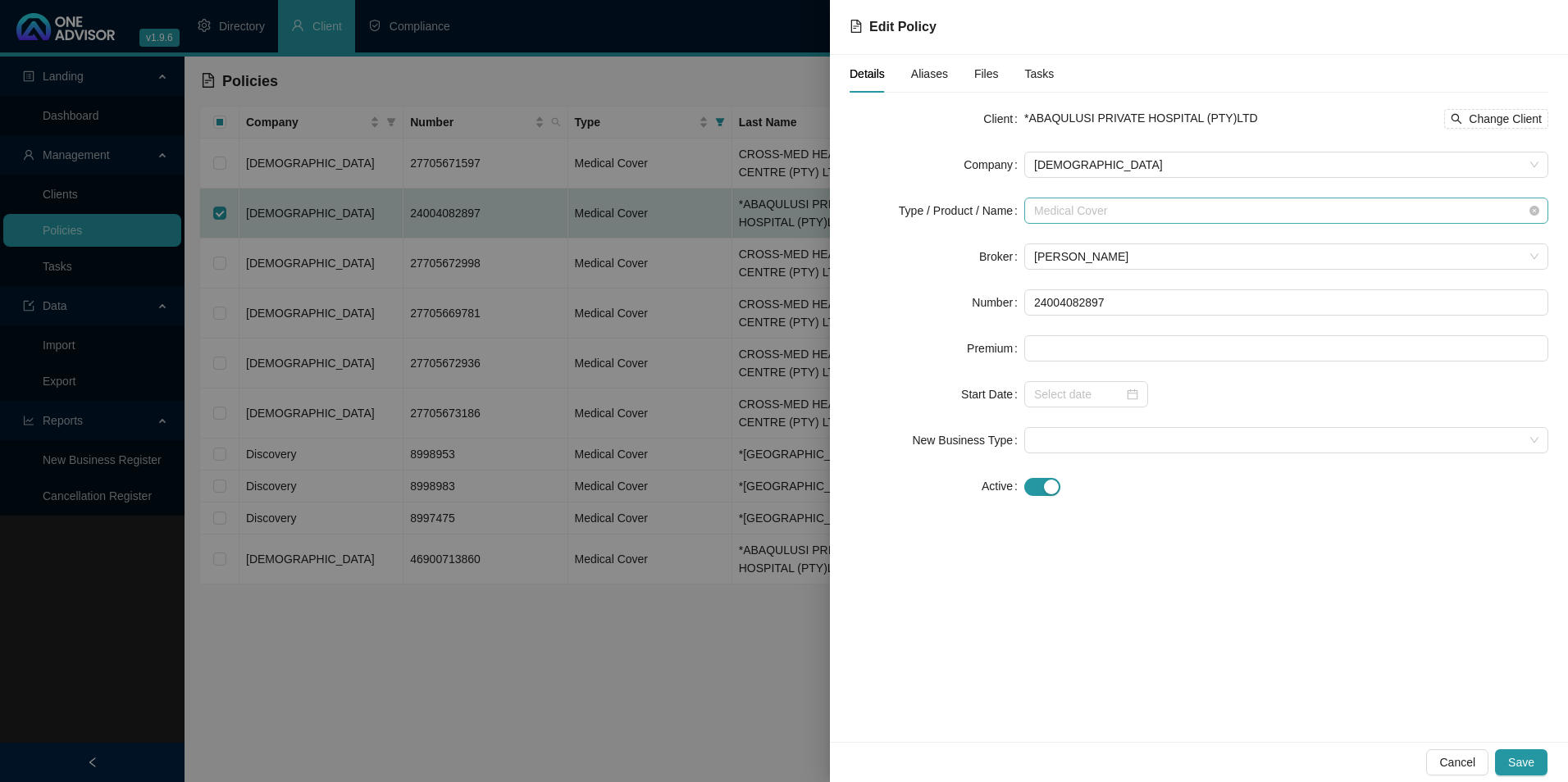
click at [1110, 212] on span "Medical Cover" at bounding box center [1287, 211] width 504 height 25
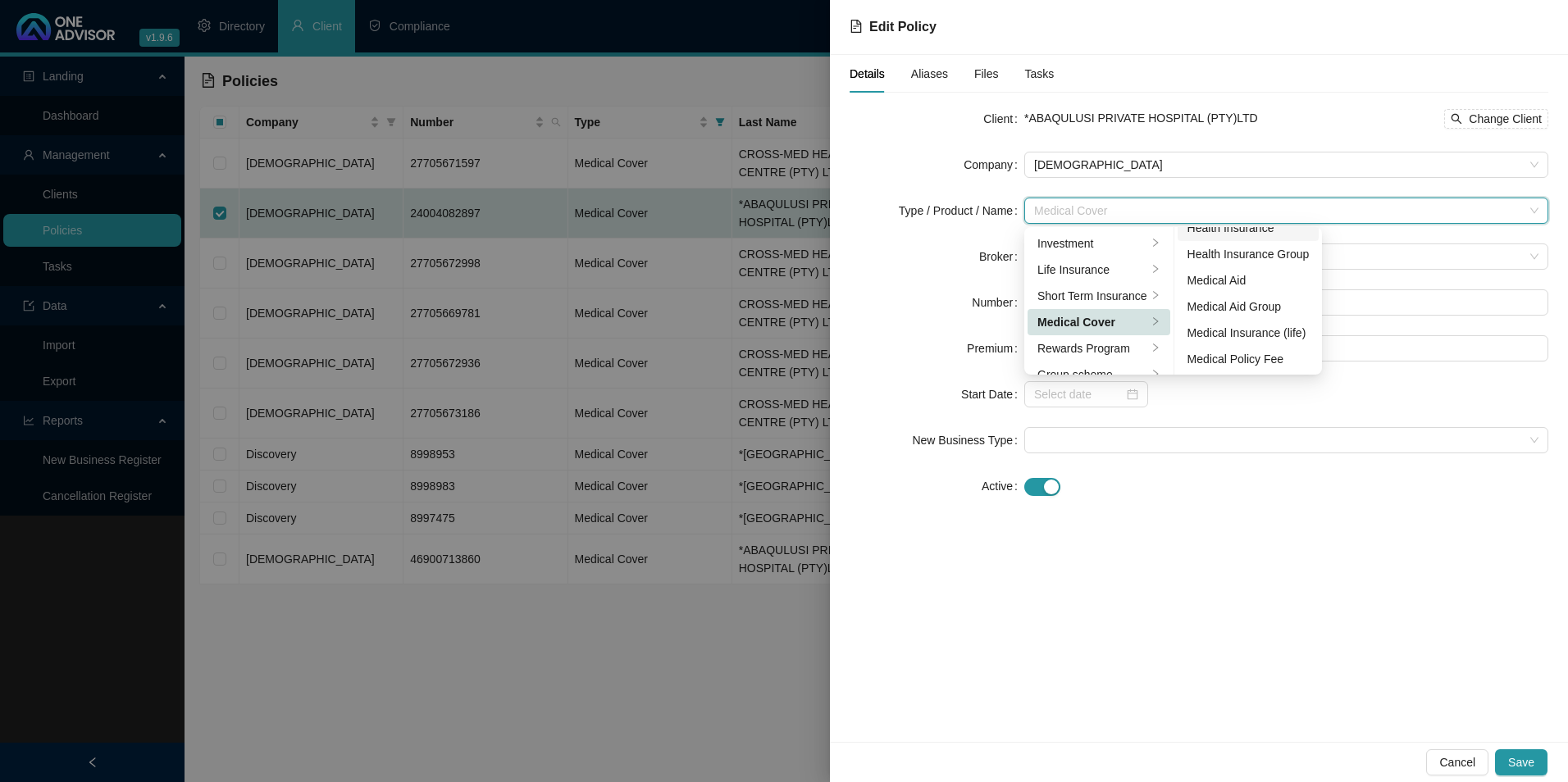
scroll to position [95, 0]
click at [1245, 308] on div "Medical Aid Group" at bounding box center [1249, 306] width 122 height 18
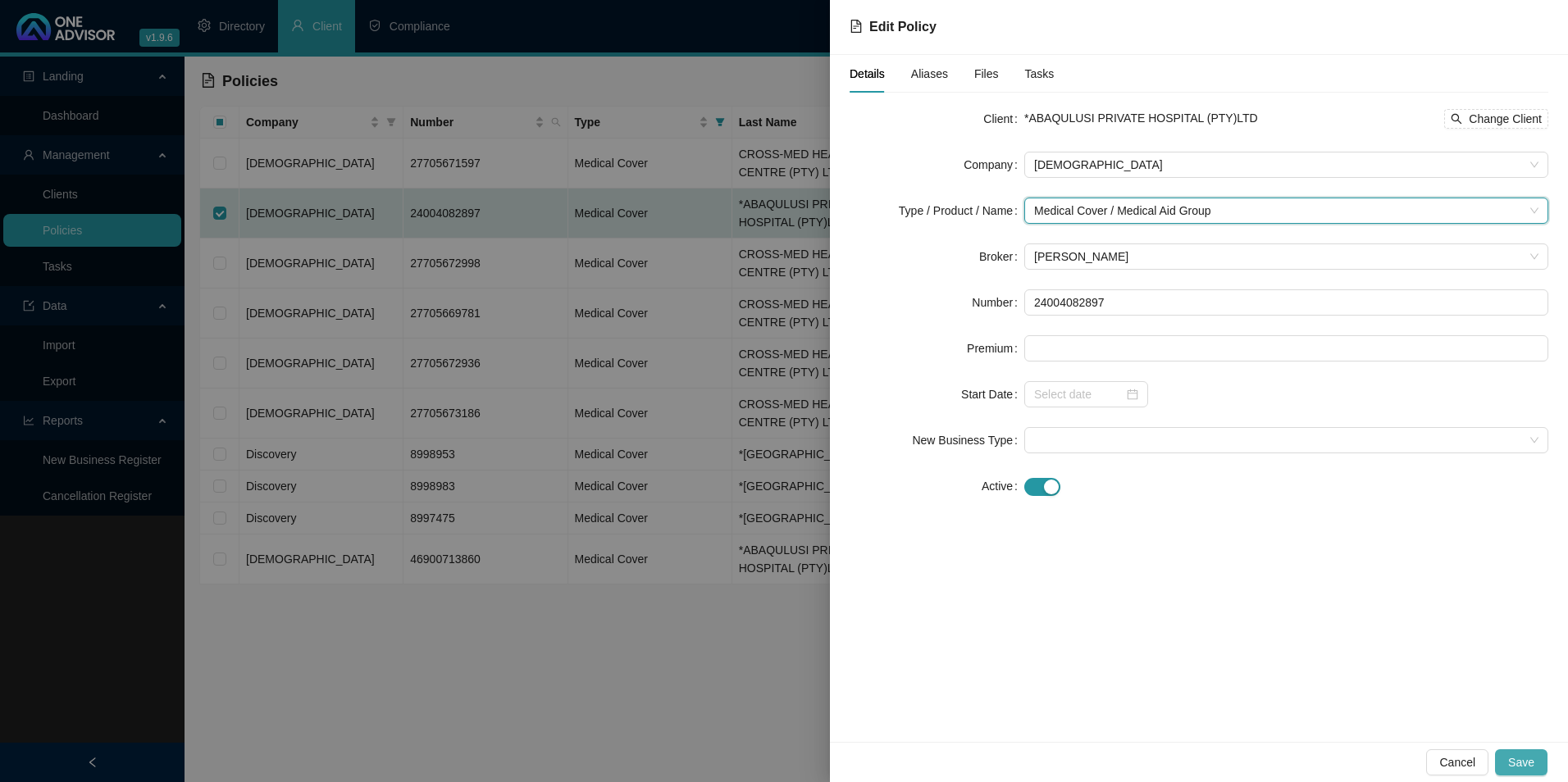
click at [1524, 755] on span "Save" at bounding box center [1522, 762] width 26 height 18
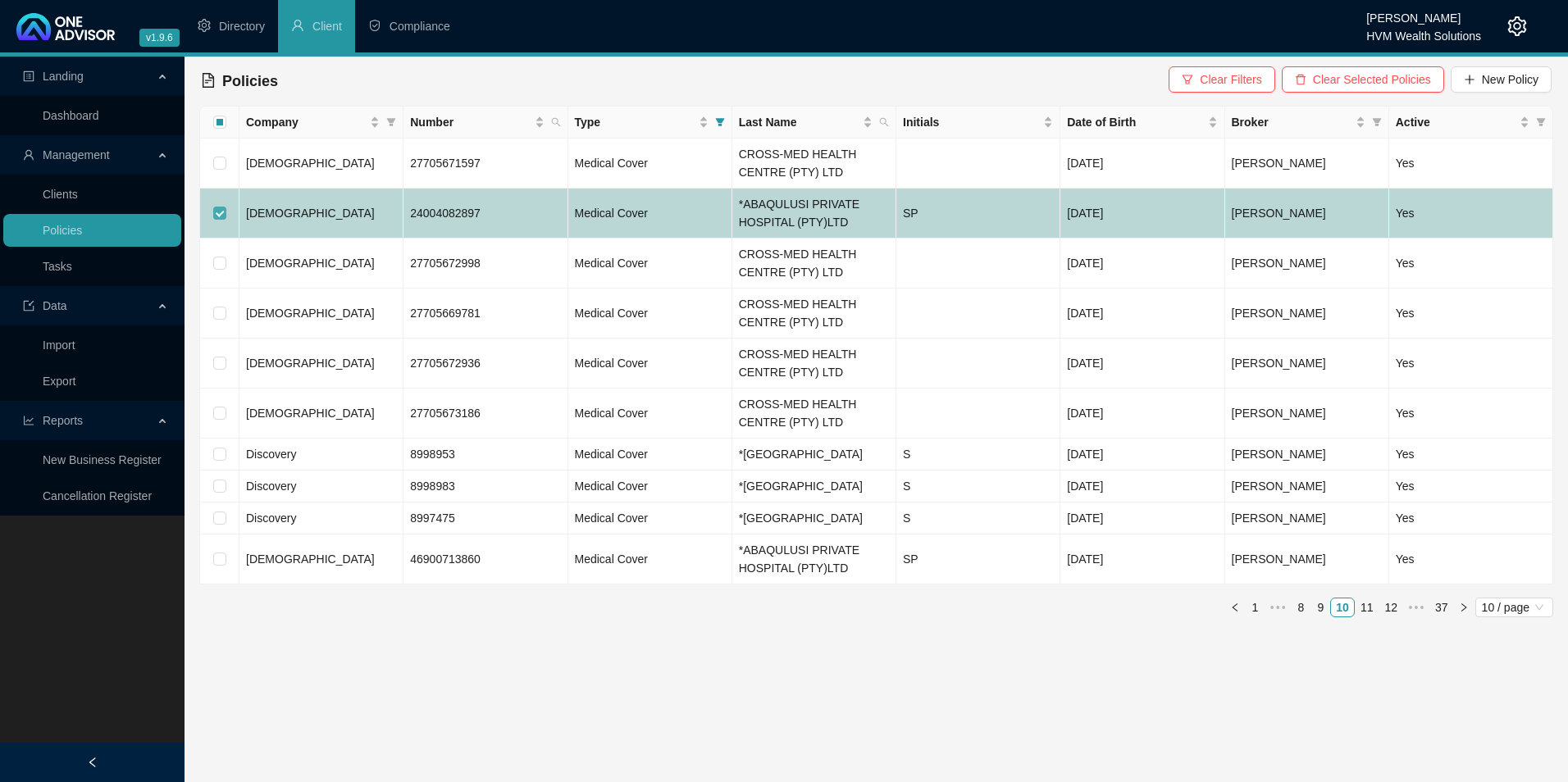
click at [216, 217] on input "checkbox" at bounding box center [220, 213] width 13 height 13
checkbox input "false"
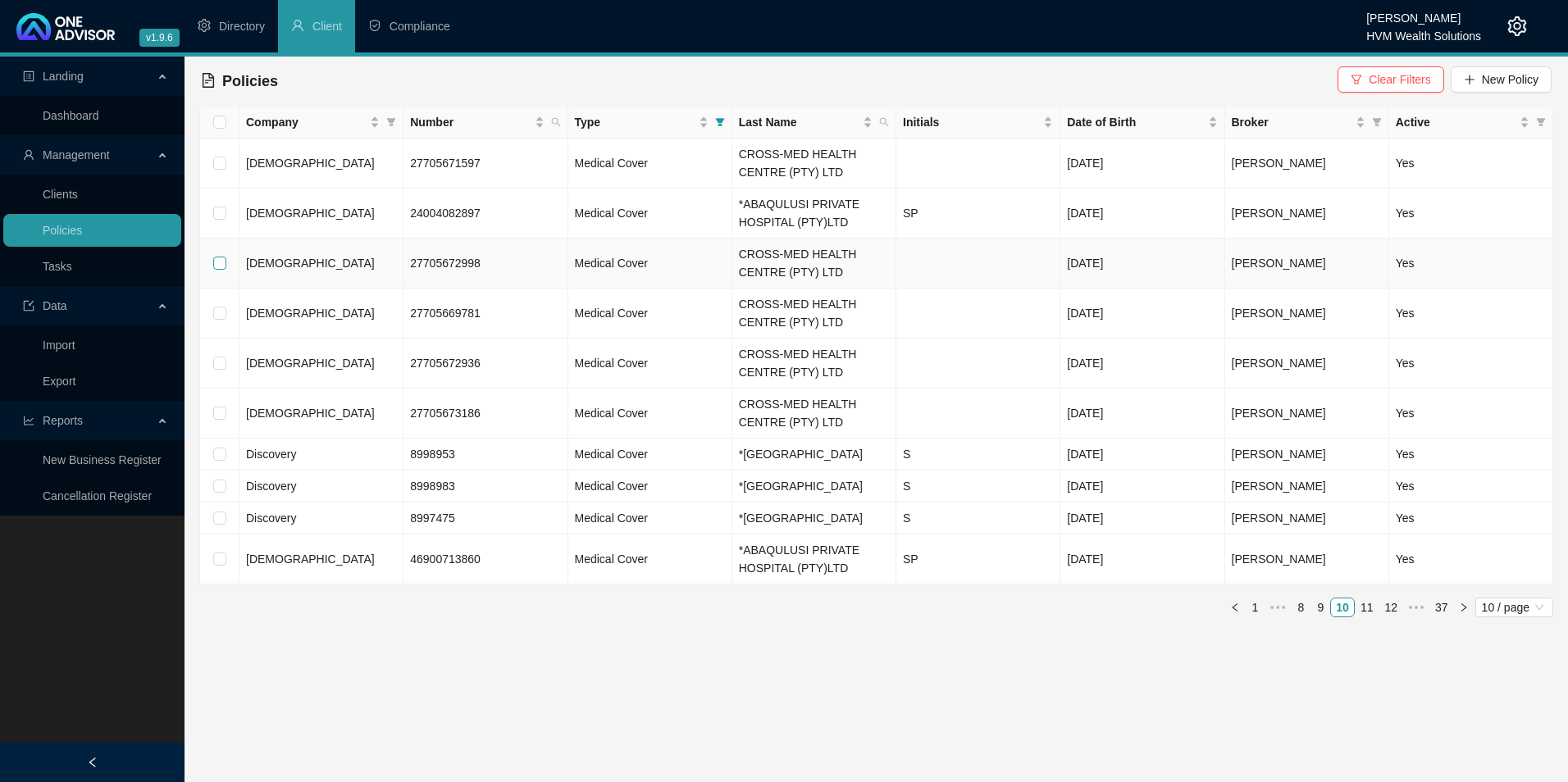
click at [226, 268] on input "checkbox" at bounding box center [220, 263] width 13 height 13
checkbox input "true"
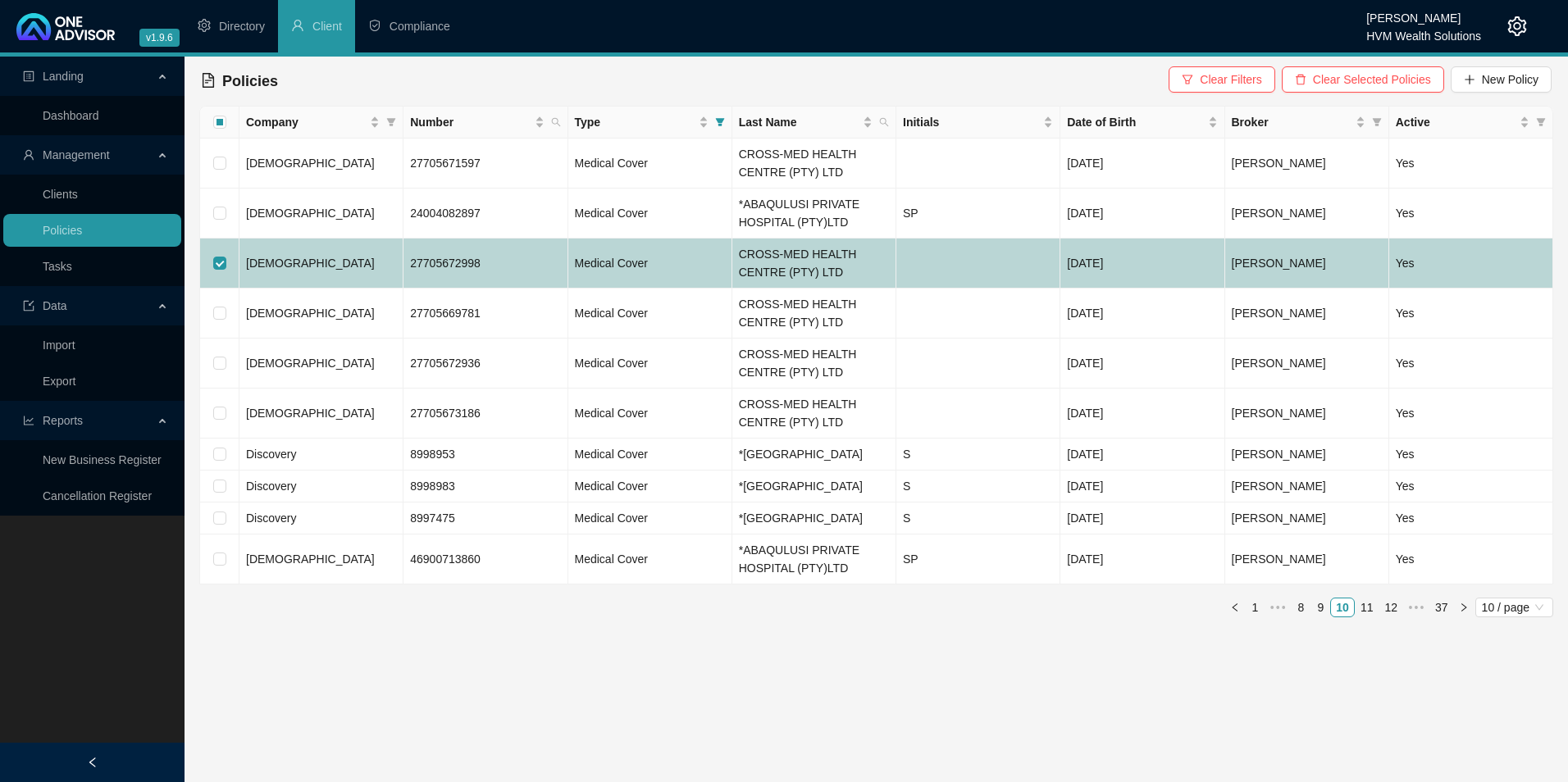
click at [356, 269] on td "[DEMOGRAPHIC_DATA]" at bounding box center [322, 264] width 164 height 50
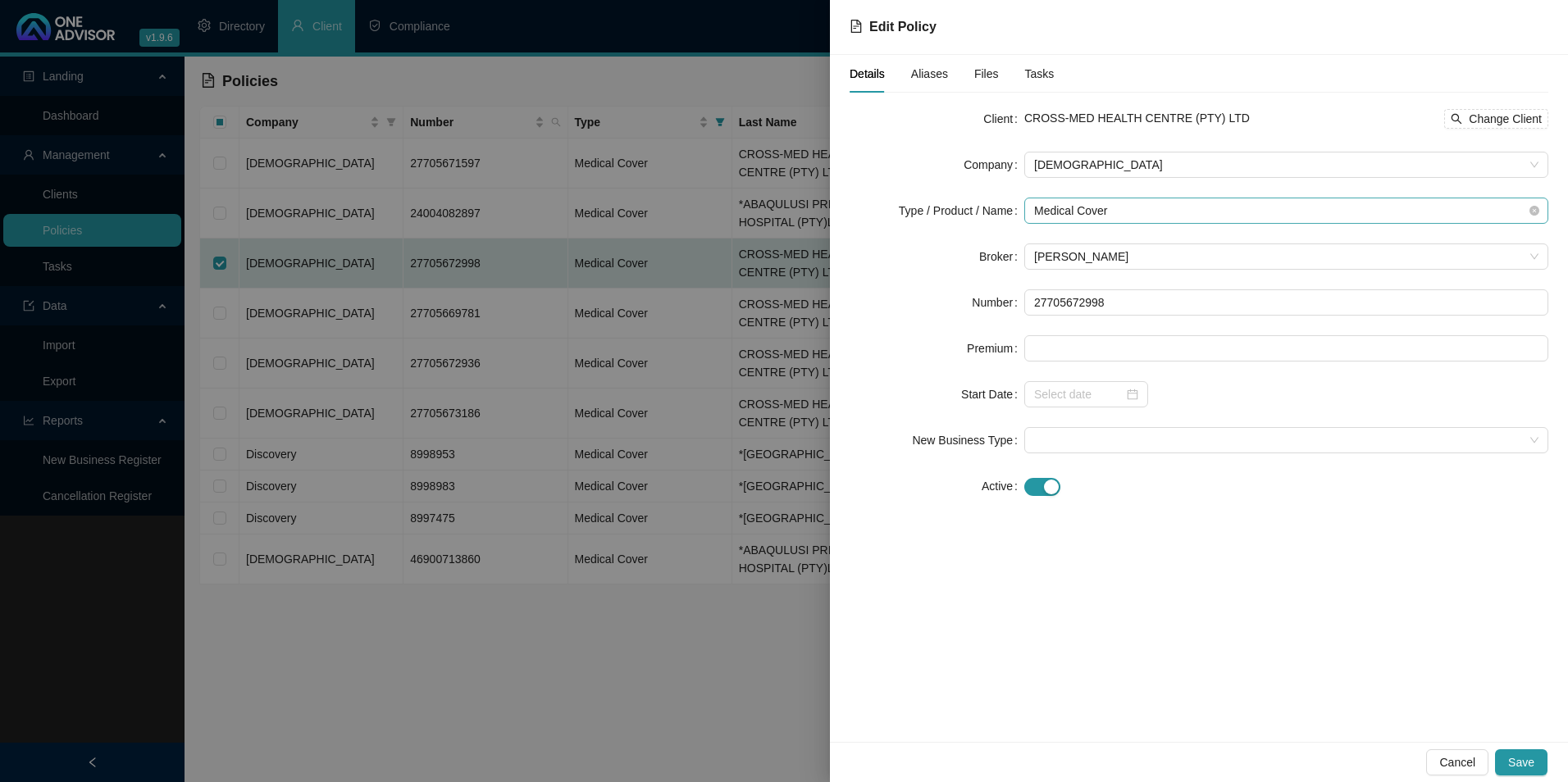
click at [1133, 207] on span "Medical Cover" at bounding box center [1287, 211] width 504 height 25
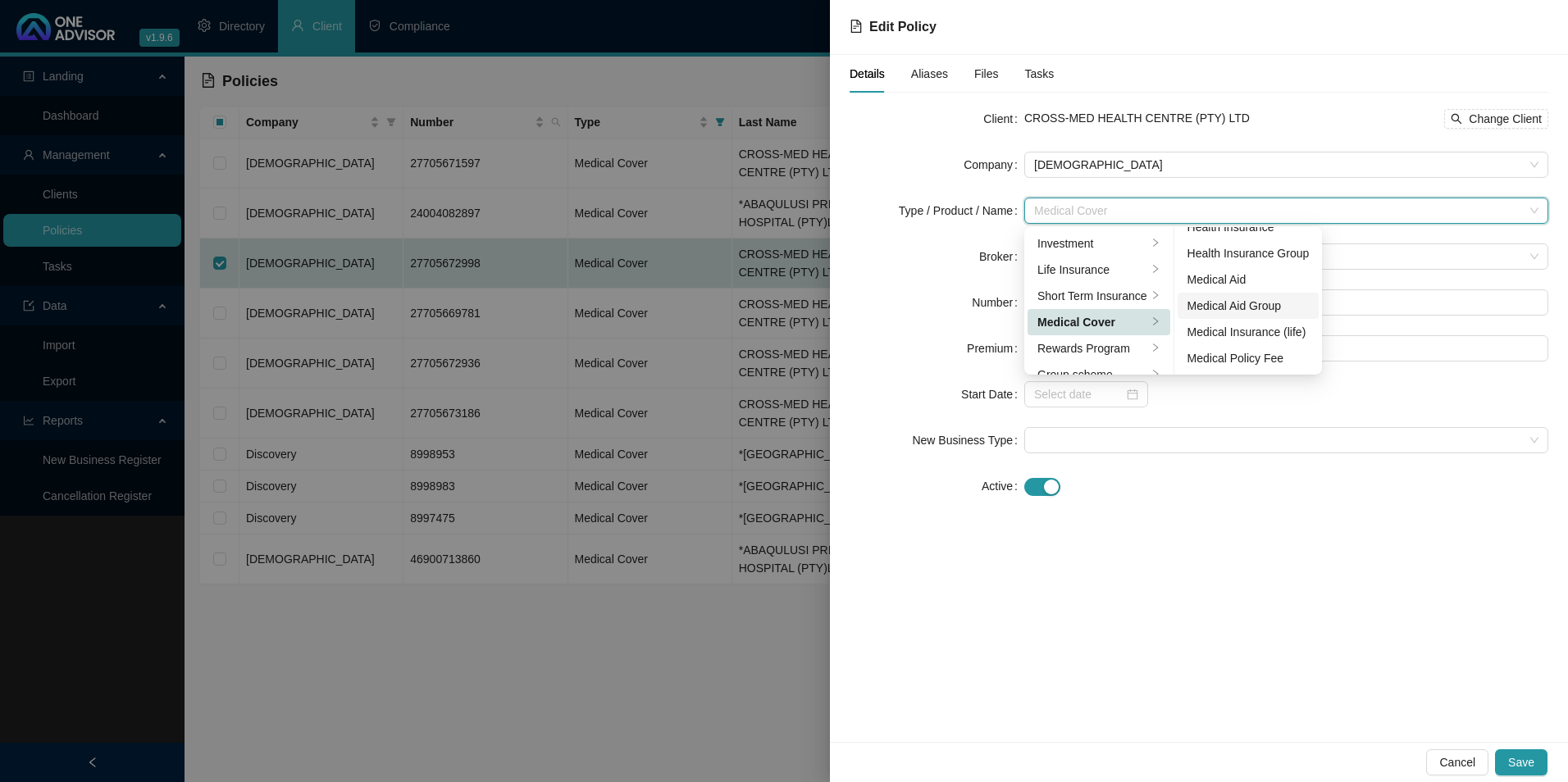
click at [1241, 302] on div "Medical Aid Group" at bounding box center [1249, 306] width 122 height 18
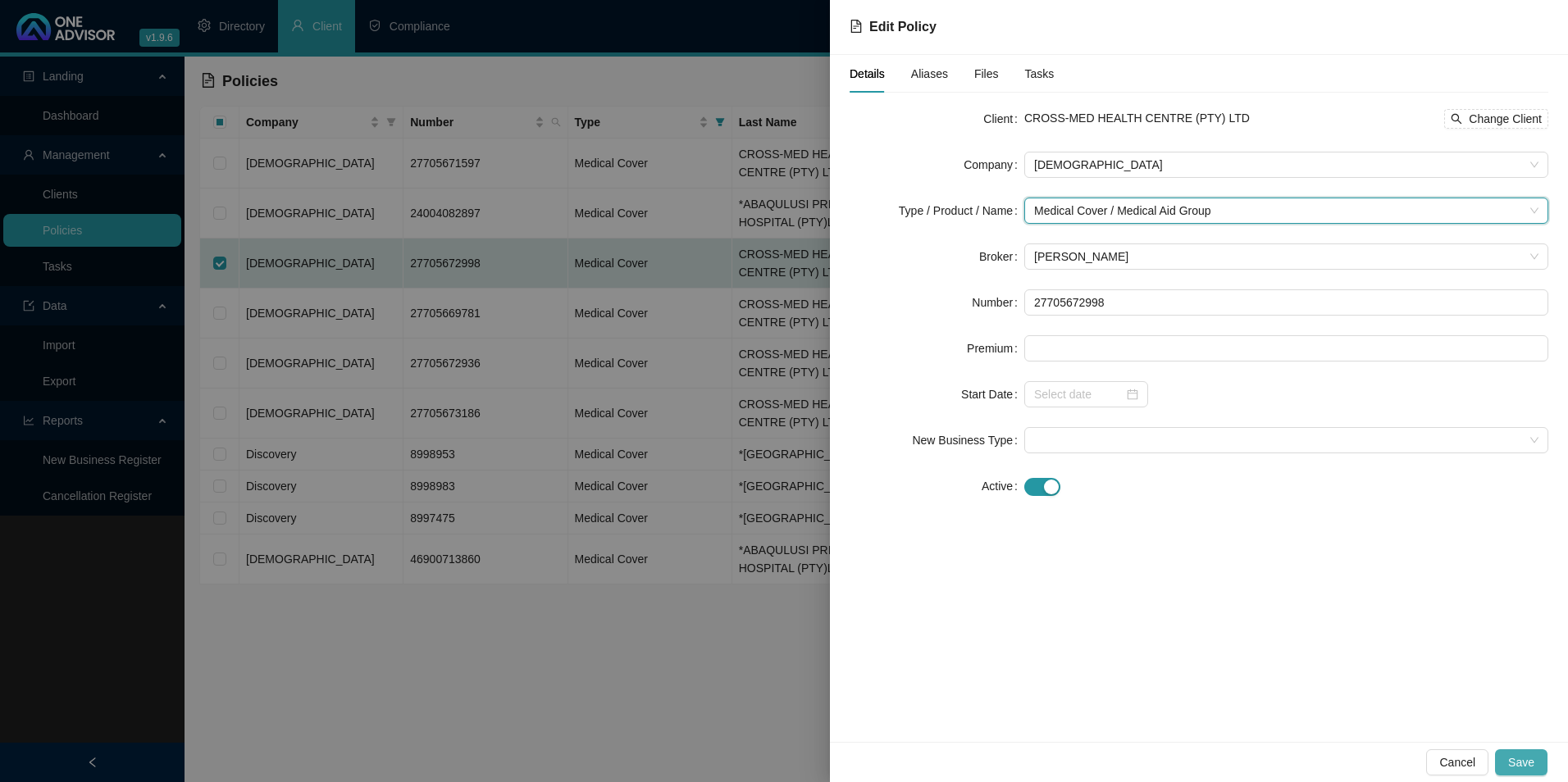
click at [1536, 764] on button "Save" at bounding box center [1521, 762] width 52 height 26
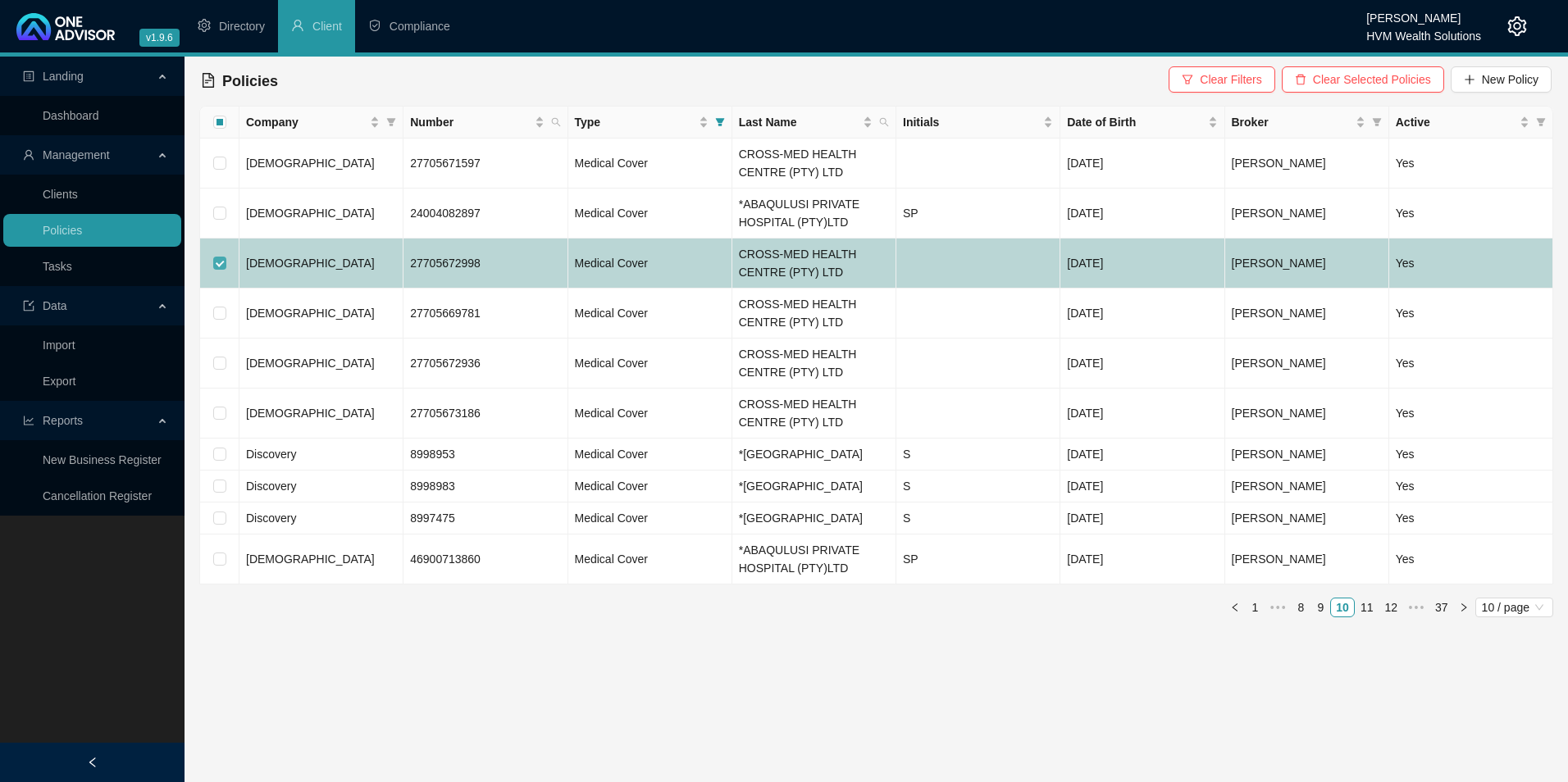
click at [219, 259] on input "checkbox" at bounding box center [220, 263] width 13 height 13
checkbox input "false"
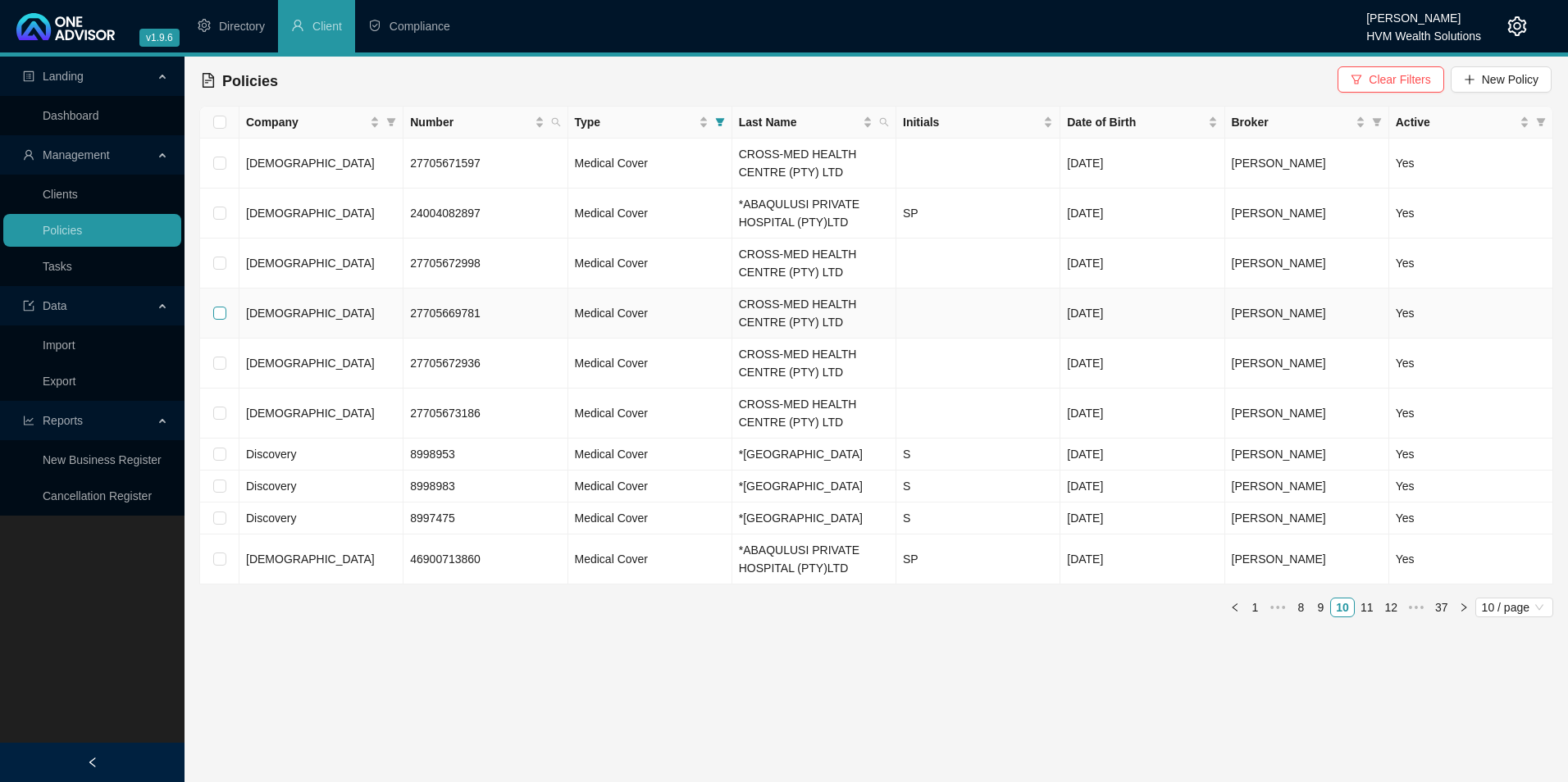
click at [219, 316] on input "checkbox" at bounding box center [220, 313] width 13 height 13
checkbox input "true"
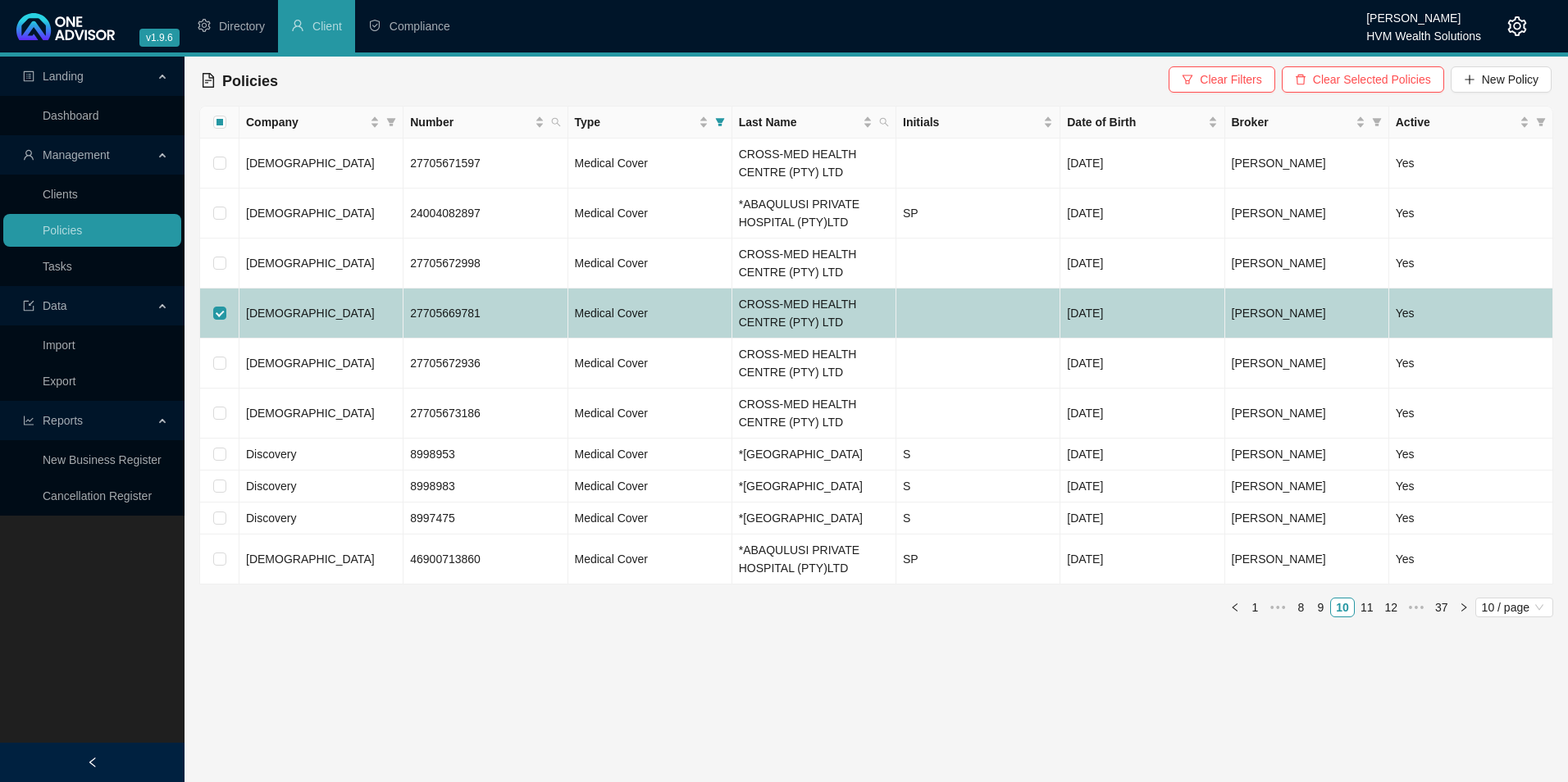
click at [304, 320] on td "[DEMOGRAPHIC_DATA]" at bounding box center [322, 313] width 164 height 50
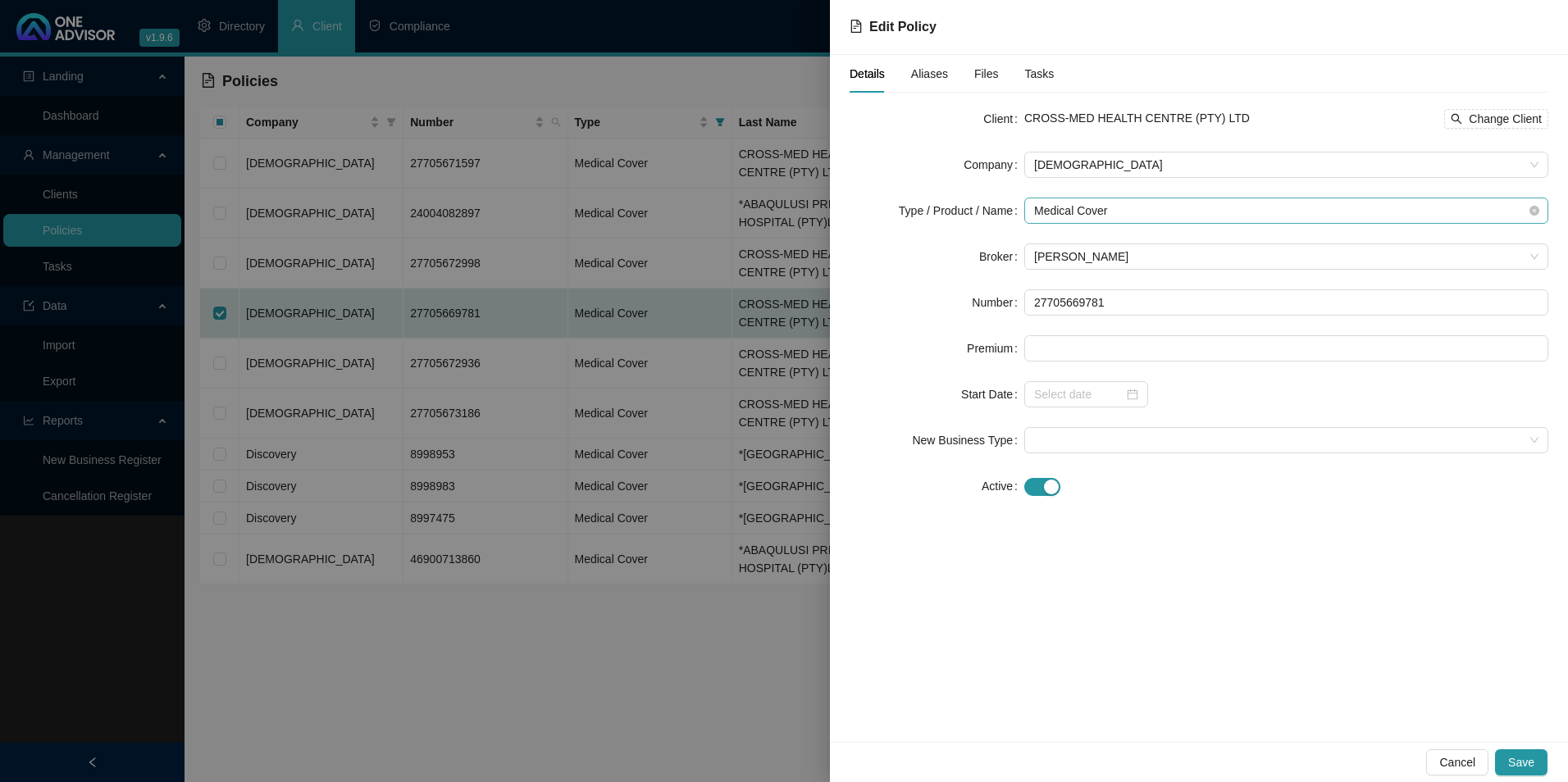
click at [1124, 212] on span "Medical Cover" at bounding box center [1287, 211] width 504 height 25
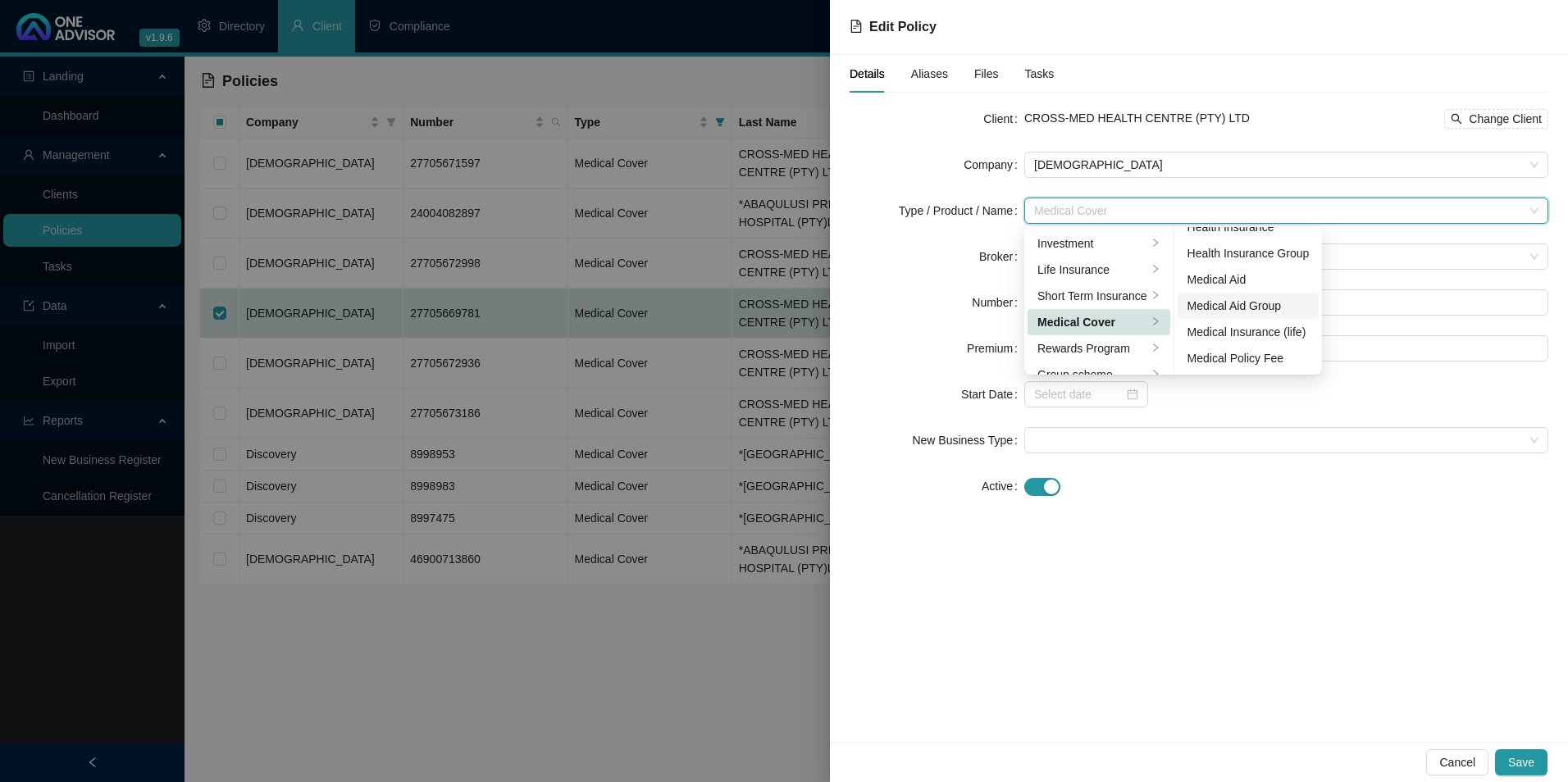
click at [1240, 312] on div "Medical Aid Group" at bounding box center [1249, 306] width 122 height 18
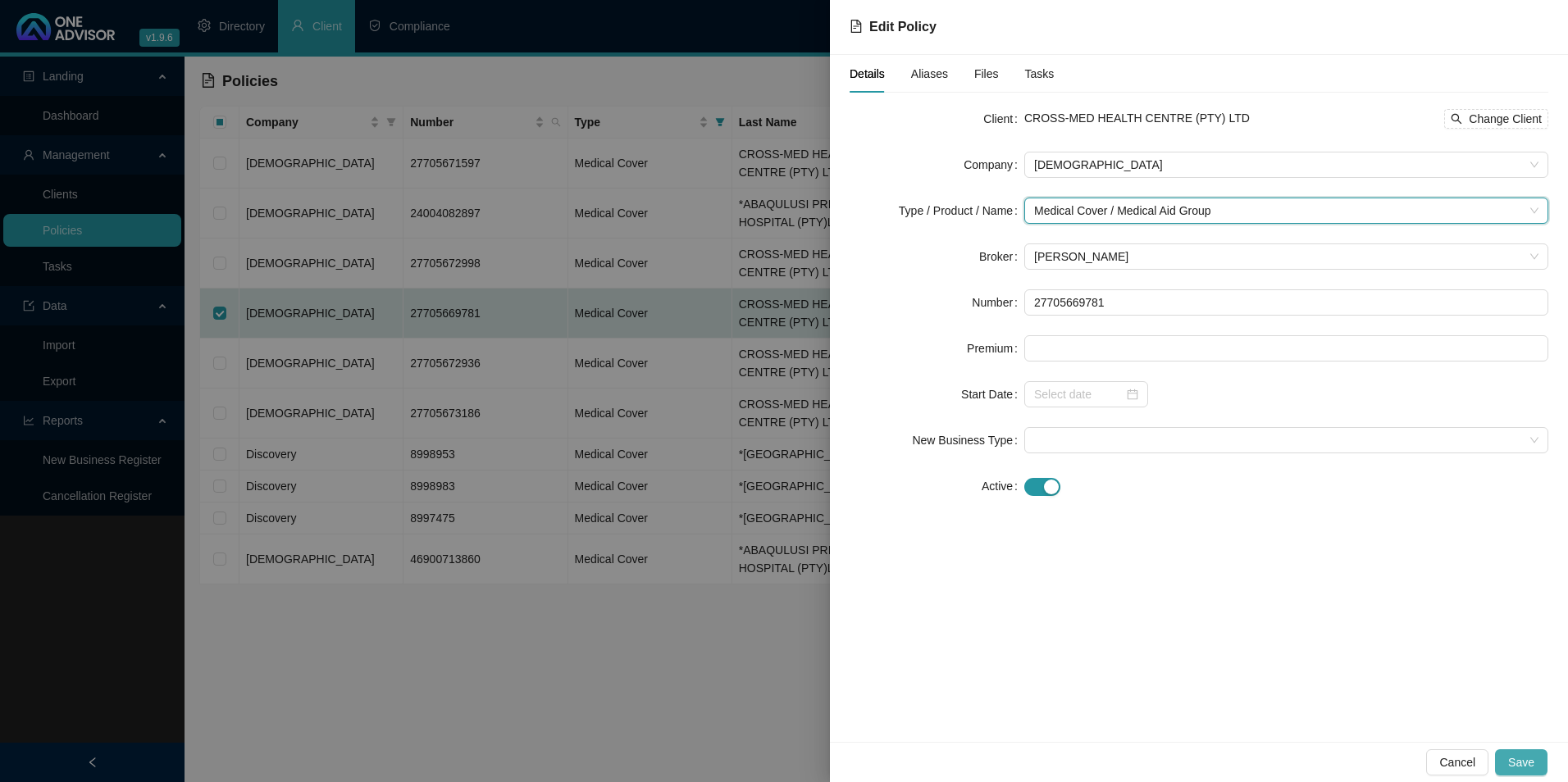
click at [1542, 759] on button "Save" at bounding box center [1521, 762] width 52 height 26
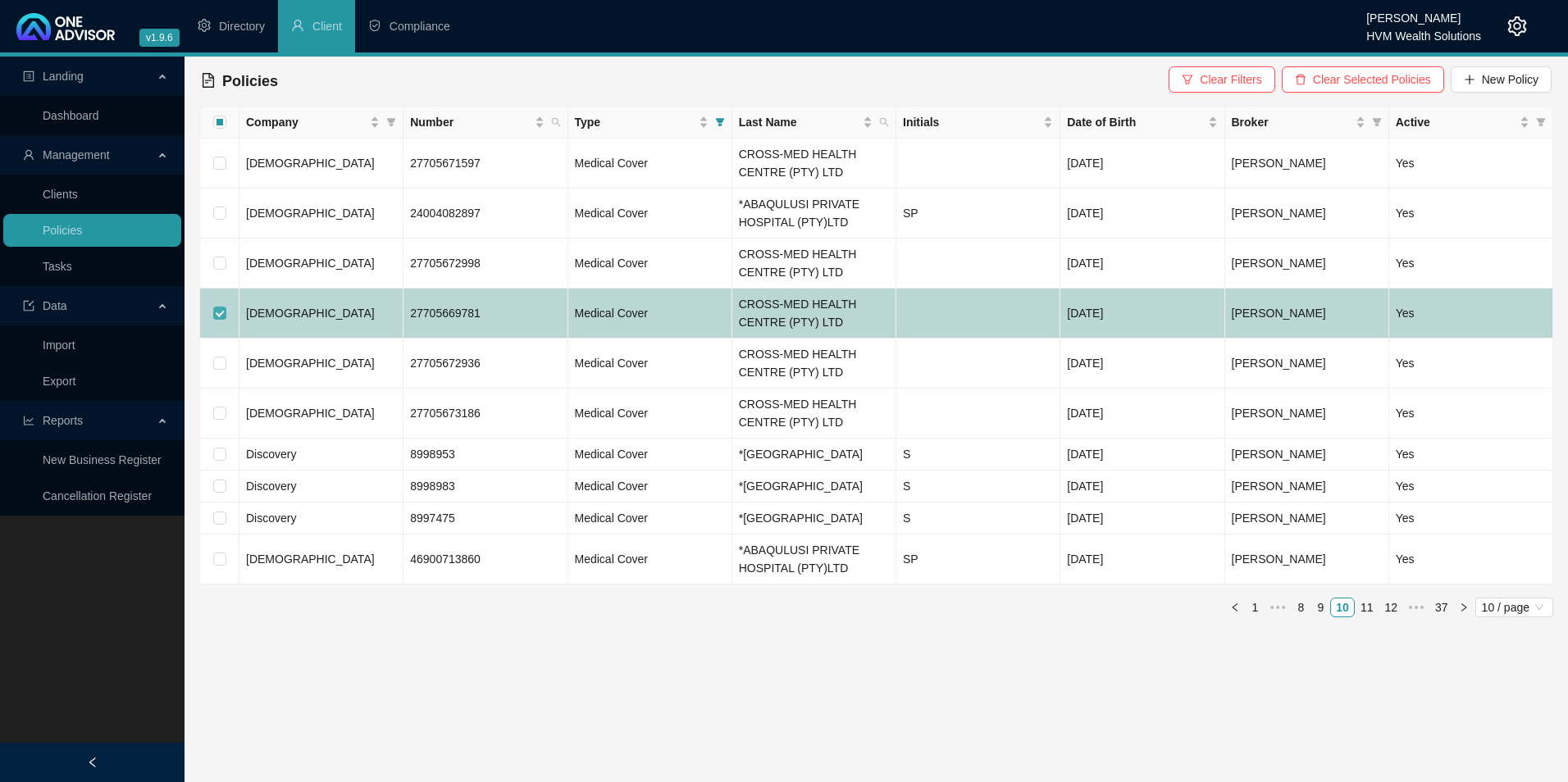
click at [219, 309] on input "checkbox" at bounding box center [220, 313] width 13 height 13
checkbox input "false"
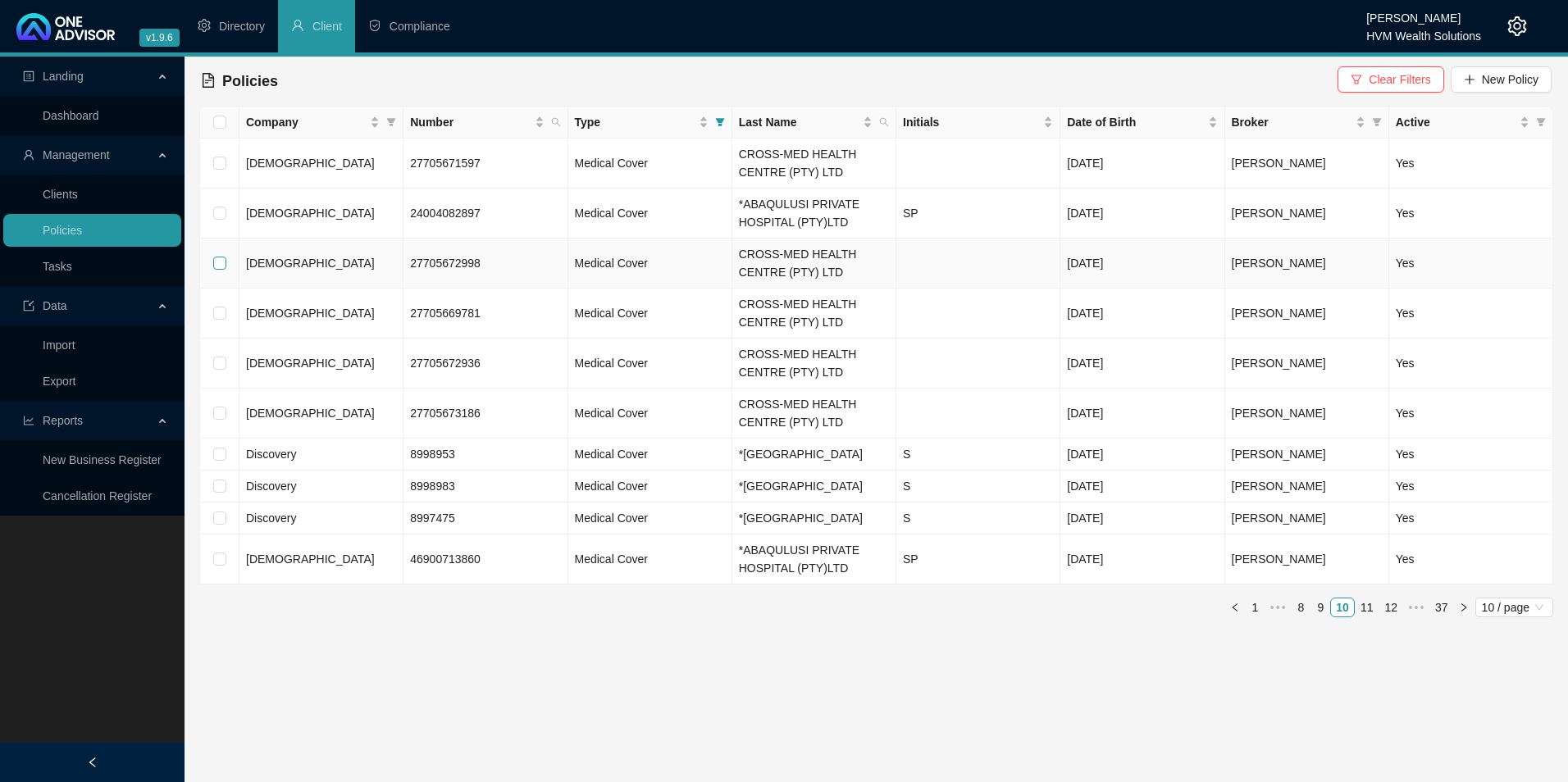
click at [218, 262] on input "checkbox" at bounding box center [220, 263] width 13 height 13
checkbox input "true"
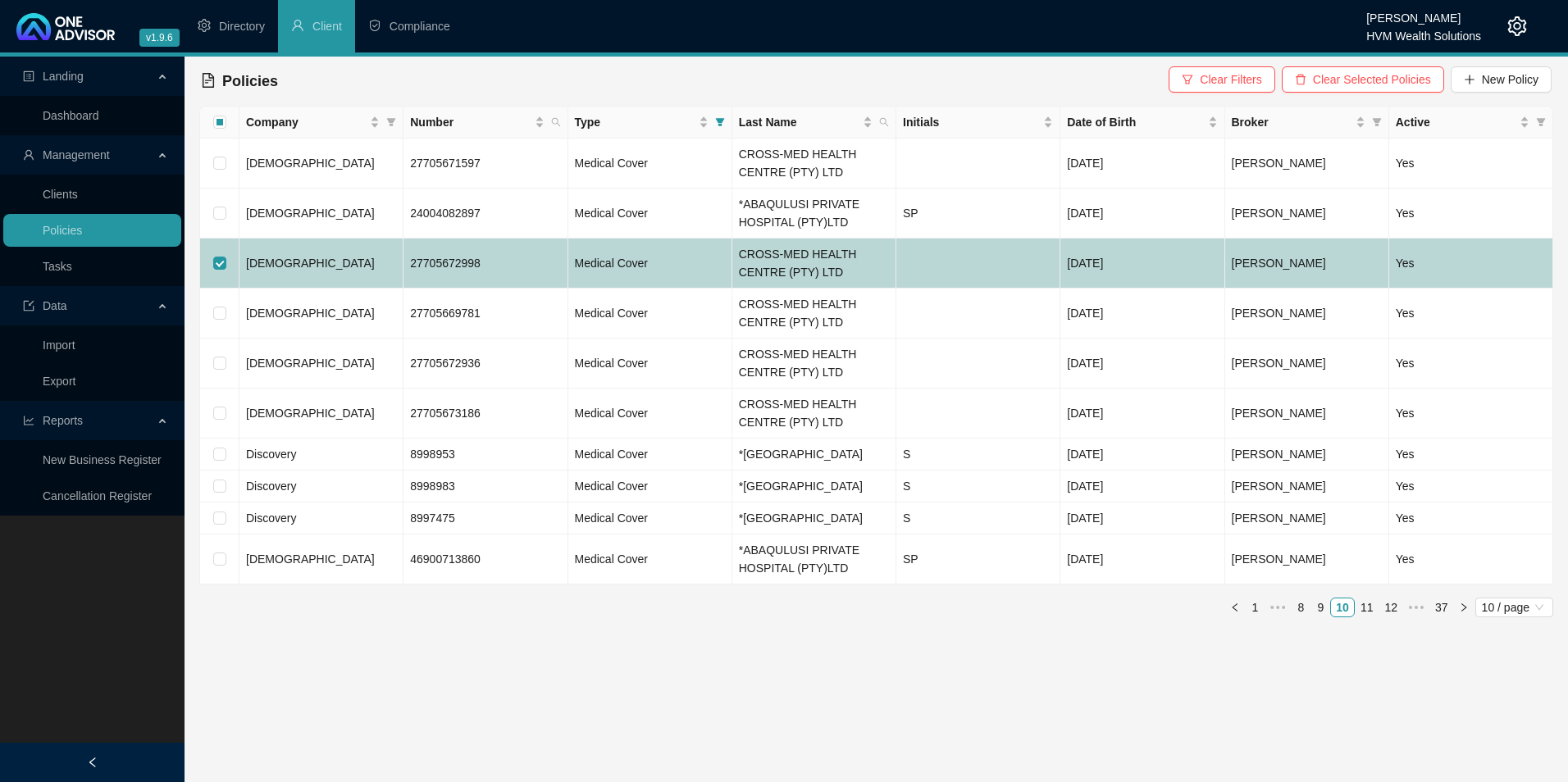
click at [324, 262] on td "[DEMOGRAPHIC_DATA]" at bounding box center [322, 264] width 164 height 50
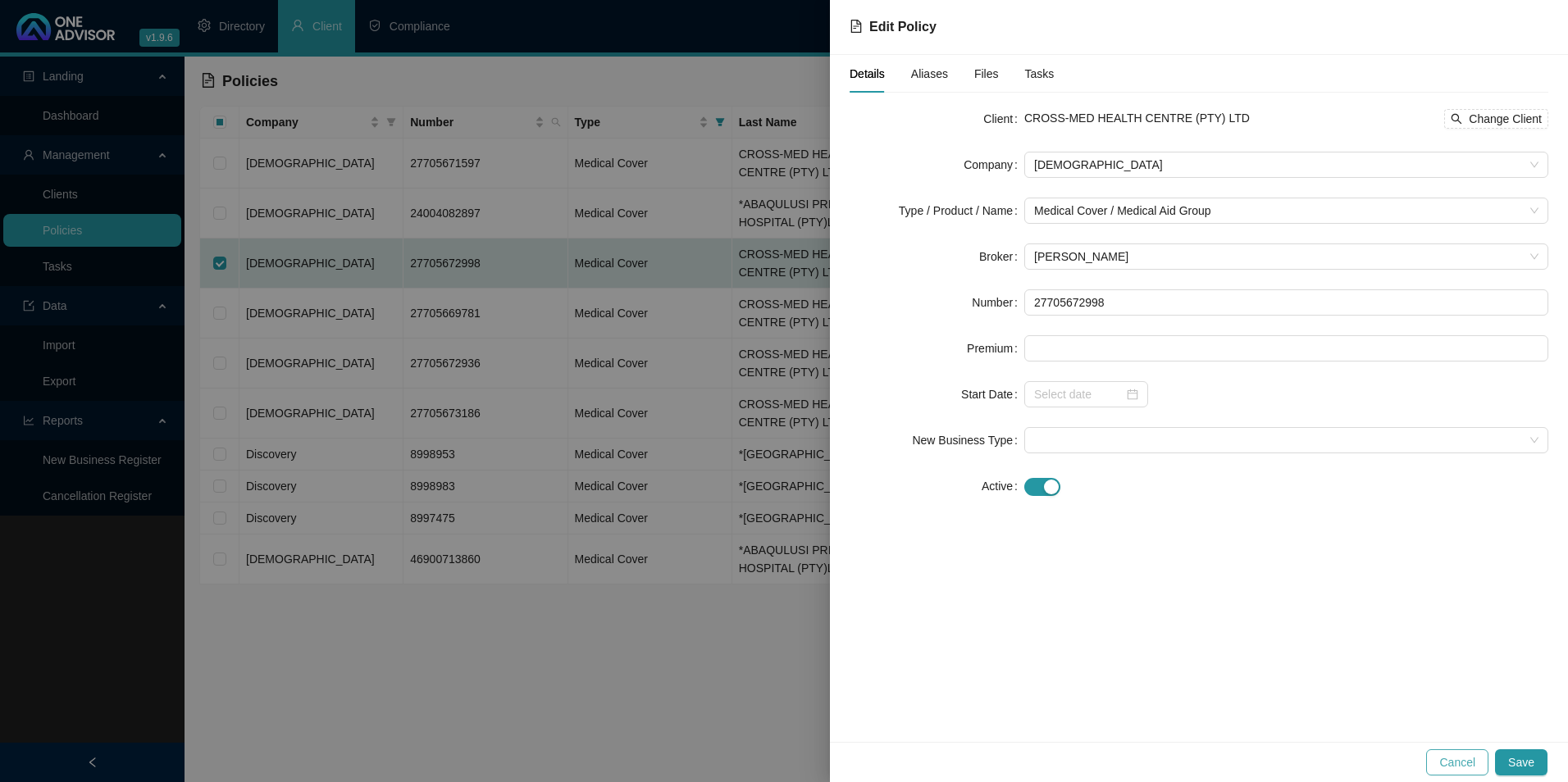
click at [1464, 761] on span "Cancel" at bounding box center [1457, 762] width 36 height 18
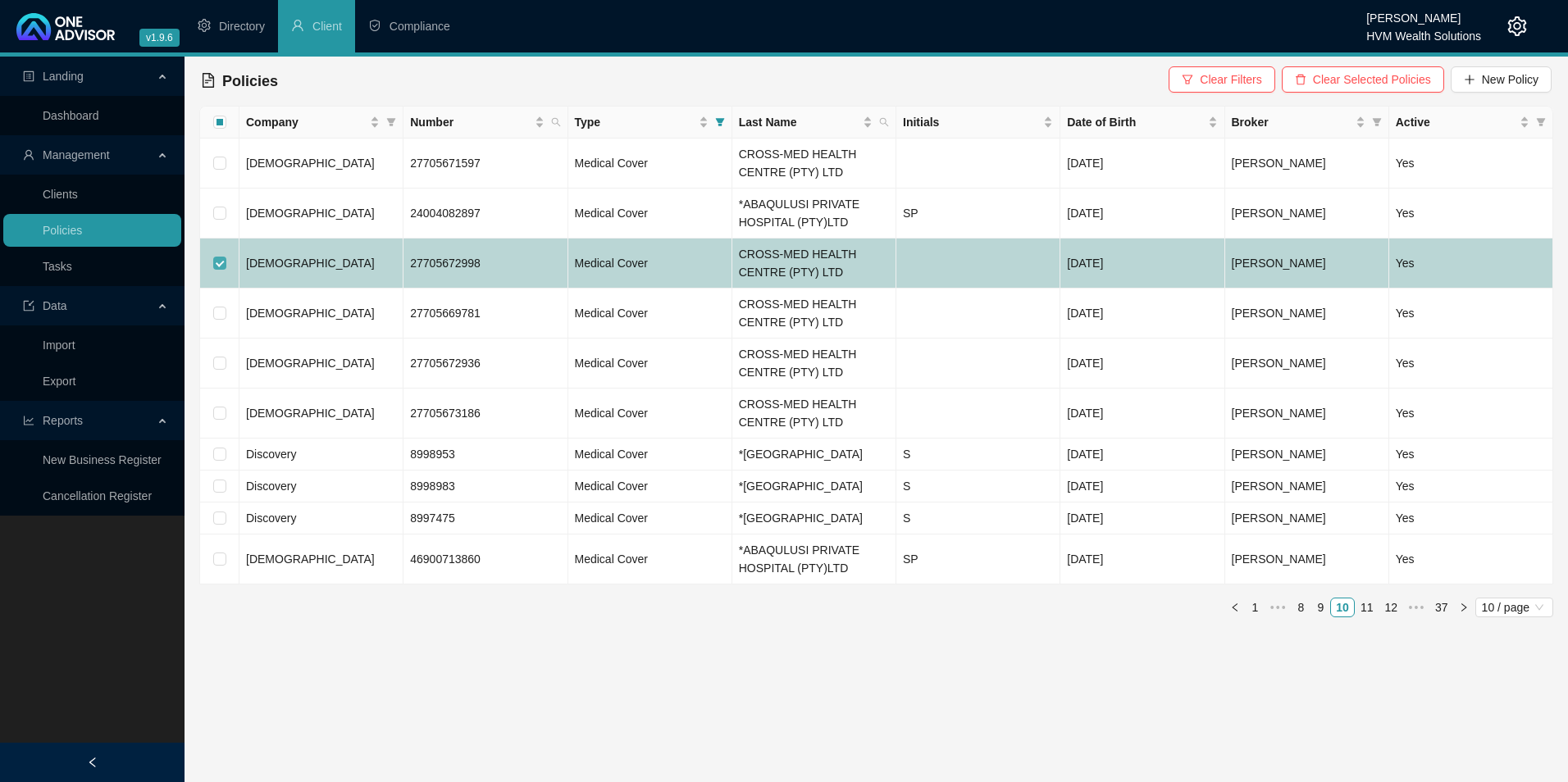
click at [219, 267] on input "checkbox" at bounding box center [220, 263] width 13 height 13
checkbox input "false"
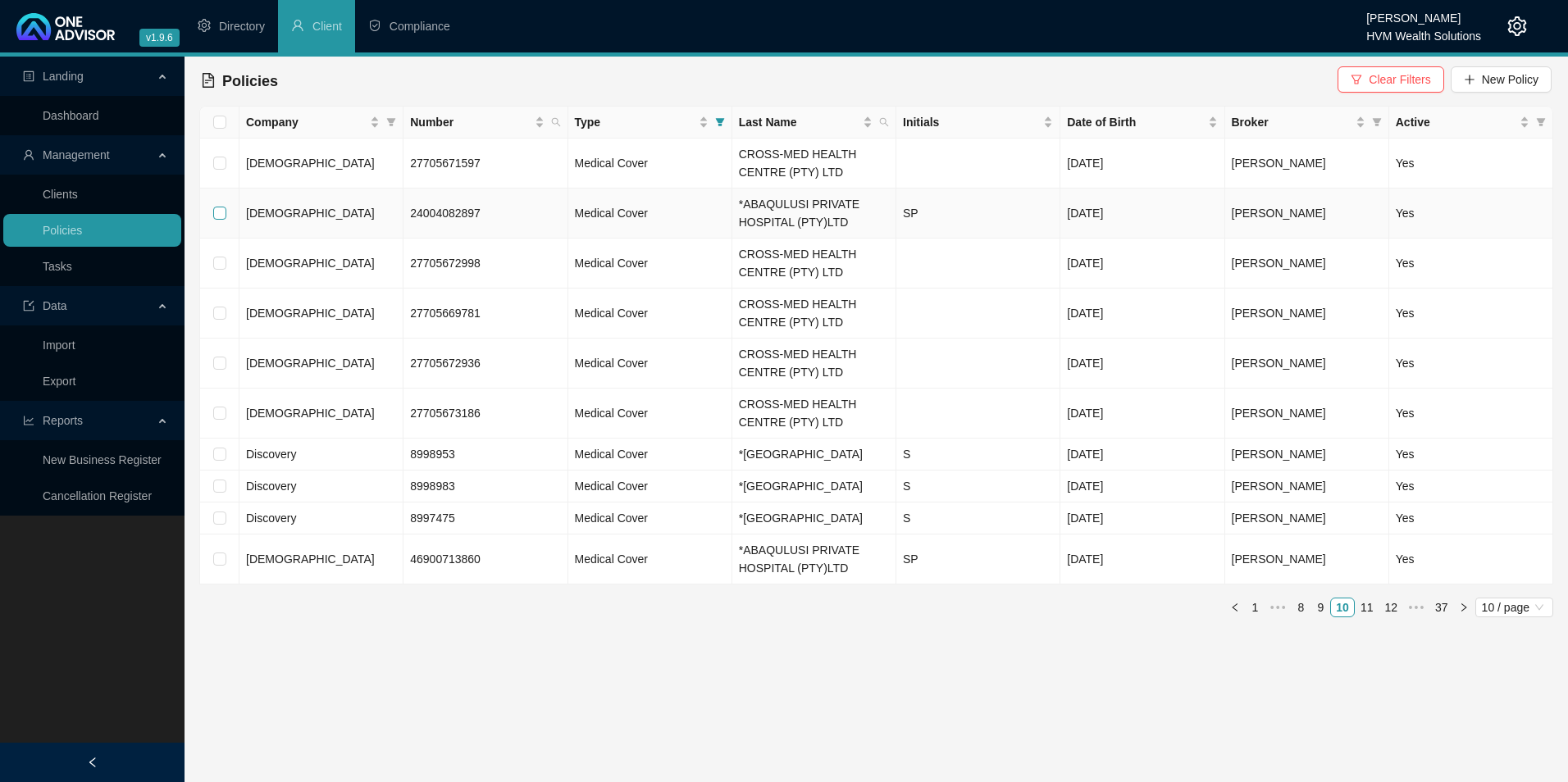
click at [220, 209] on input "checkbox" at bounding box center [220, 213] width 13 height 13
checkbox input "true"
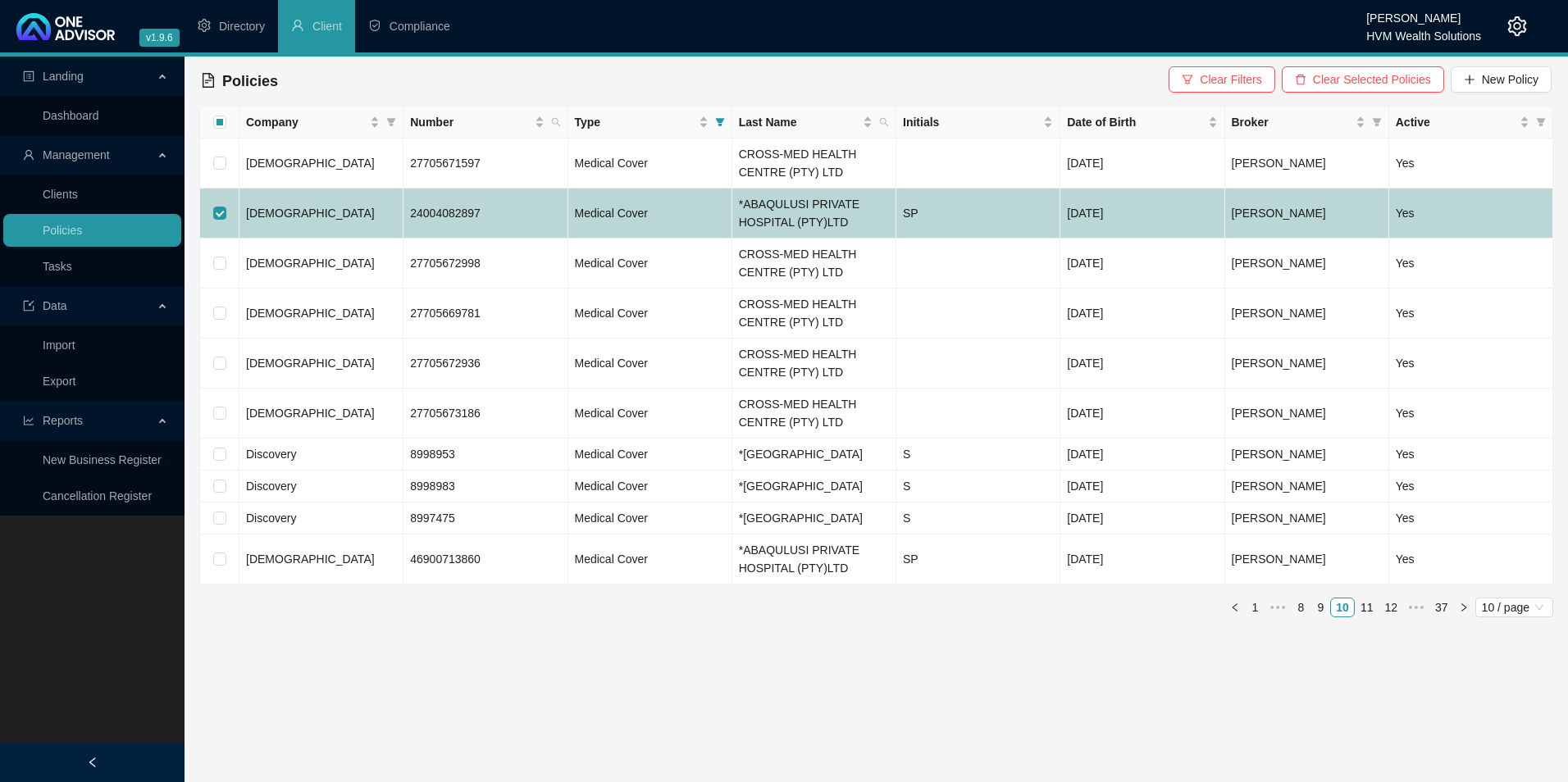
click at [299, 215] on td "[DEMOGRAPHIC_DATA]" at bounding box center [322, 213] width 164 height 50
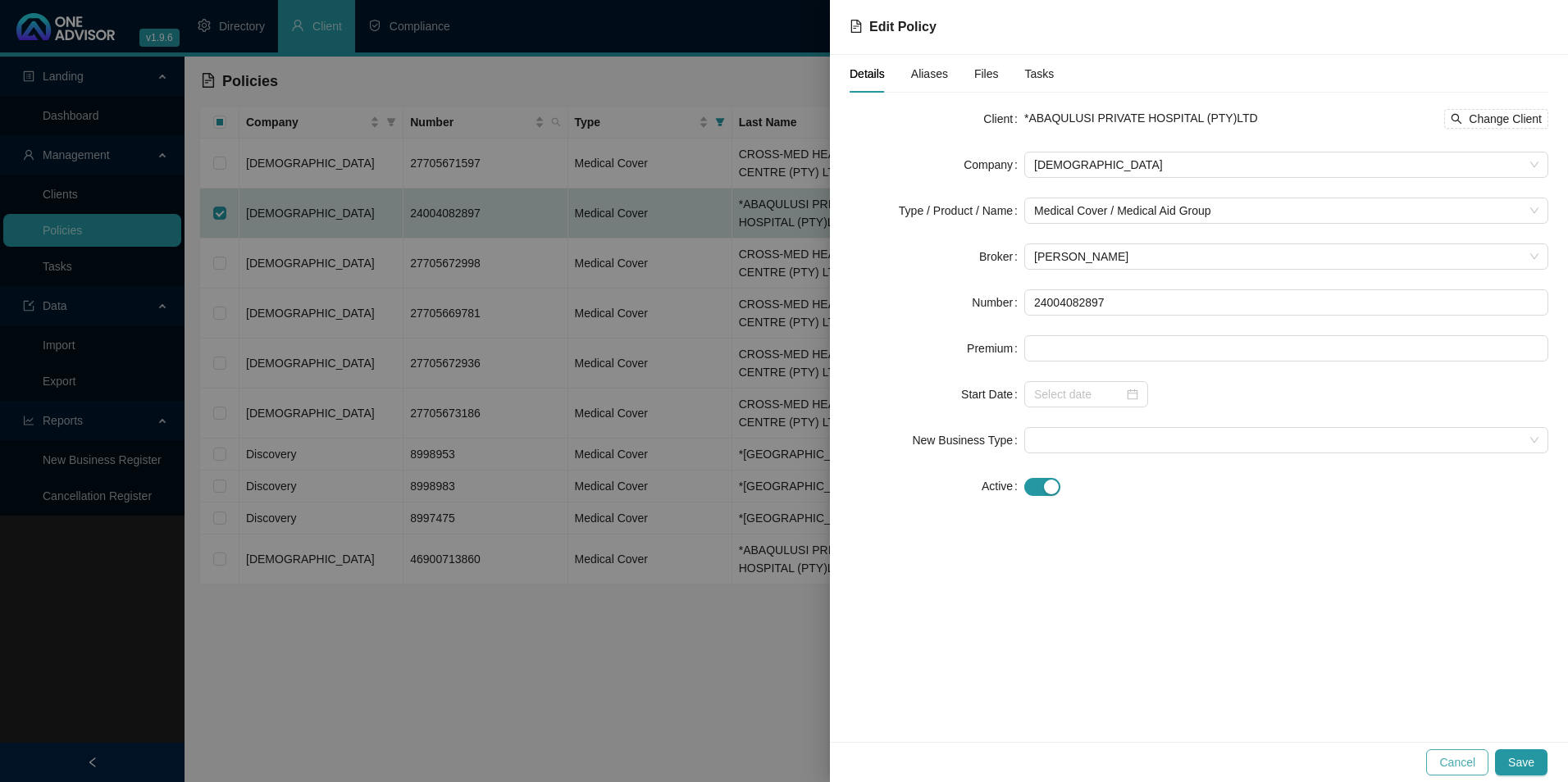
click at [1447, 756] on span "Cancel" at bounding box center [1457, 762] width 36 height 18
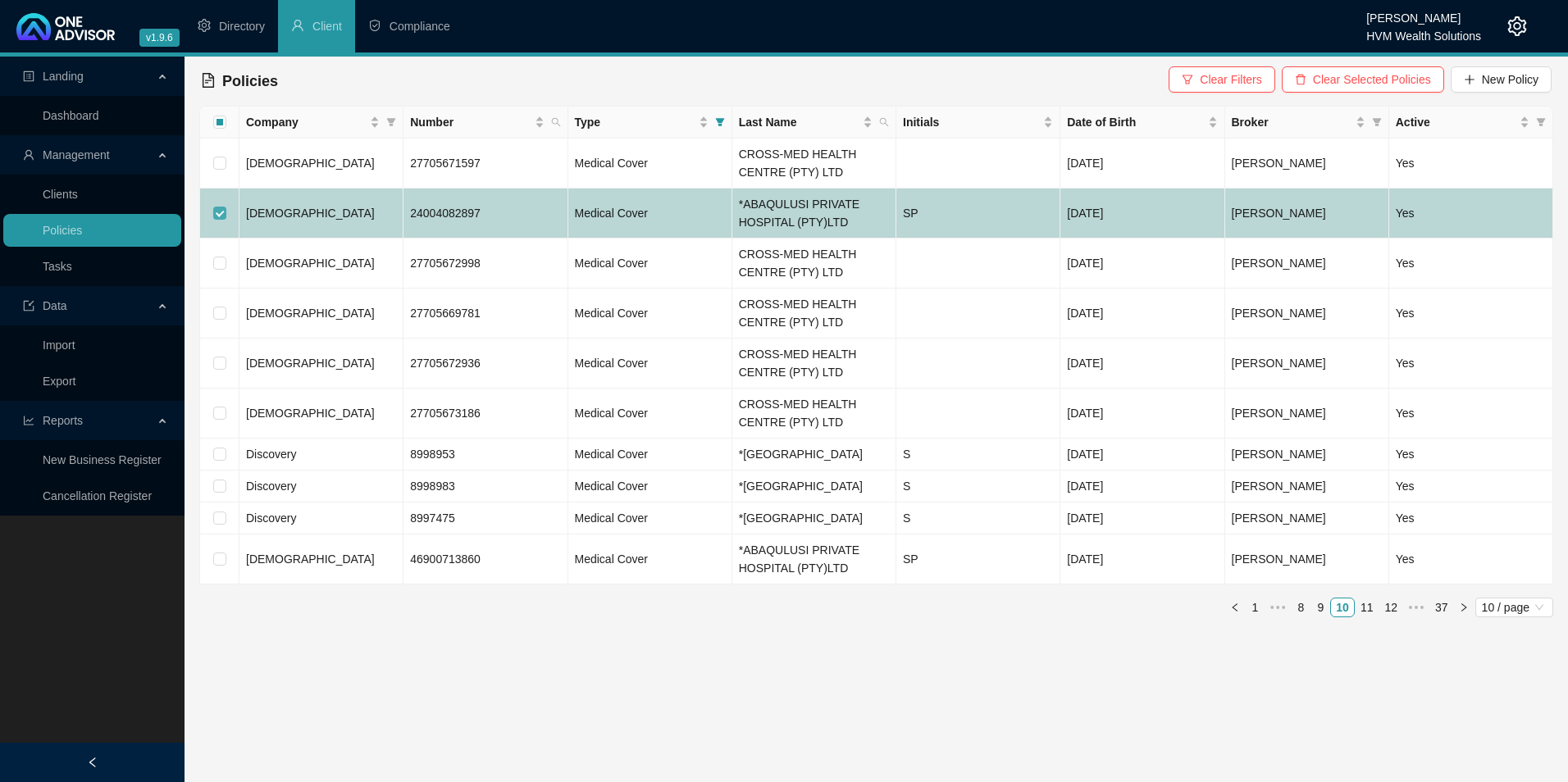
click at [222, 210] on input "checkbox" at bounding box center [220, 213] width 13 height 13
checkbox input "false"
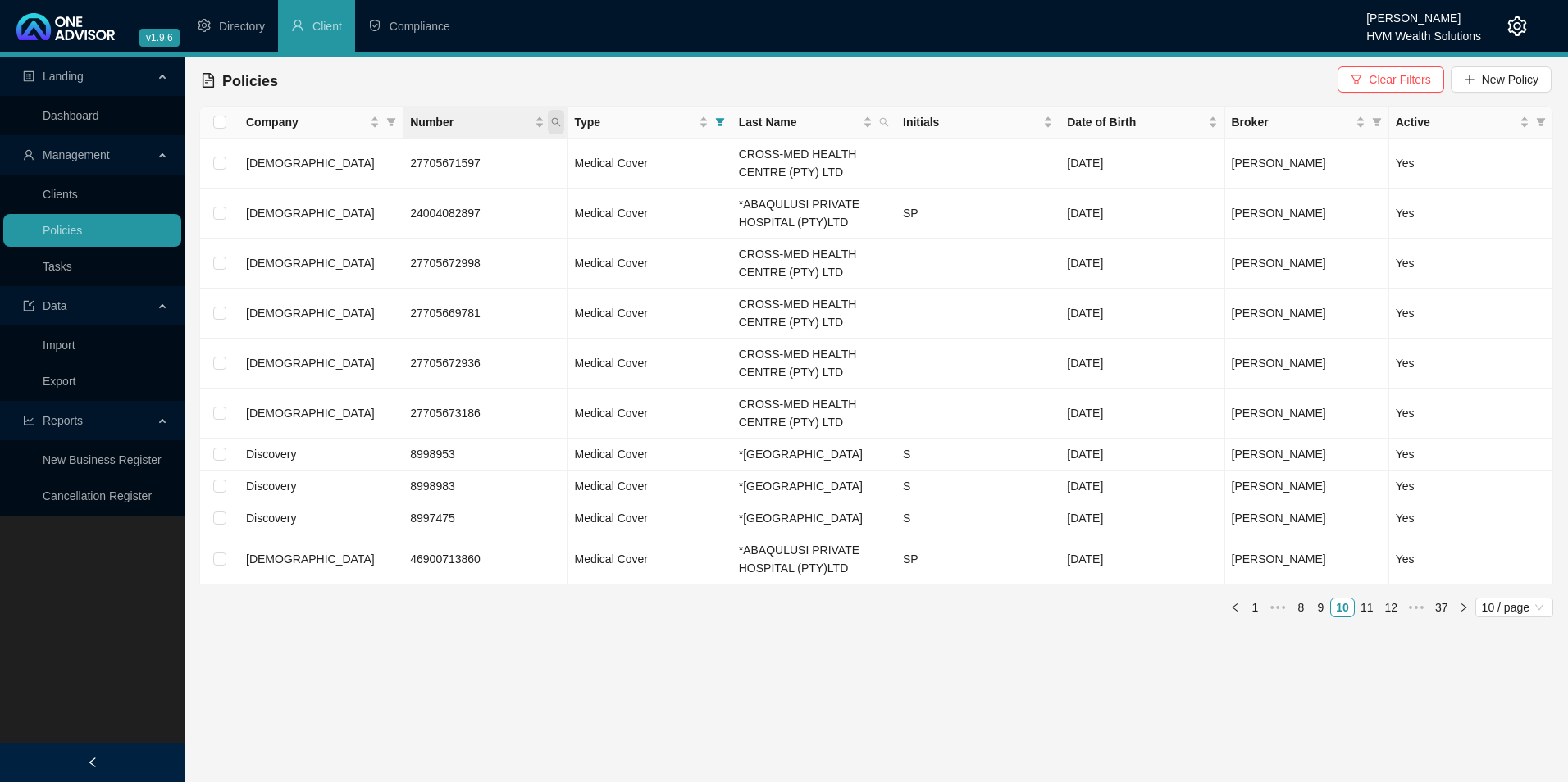
click at [556, 119] on icon "search" at bounding box center [555, 122] width 9 height 9
click at [314, 153] on td "[DEMOGRAPHIC_DATA]" at bounding box center [322, 164] width 164 height 50
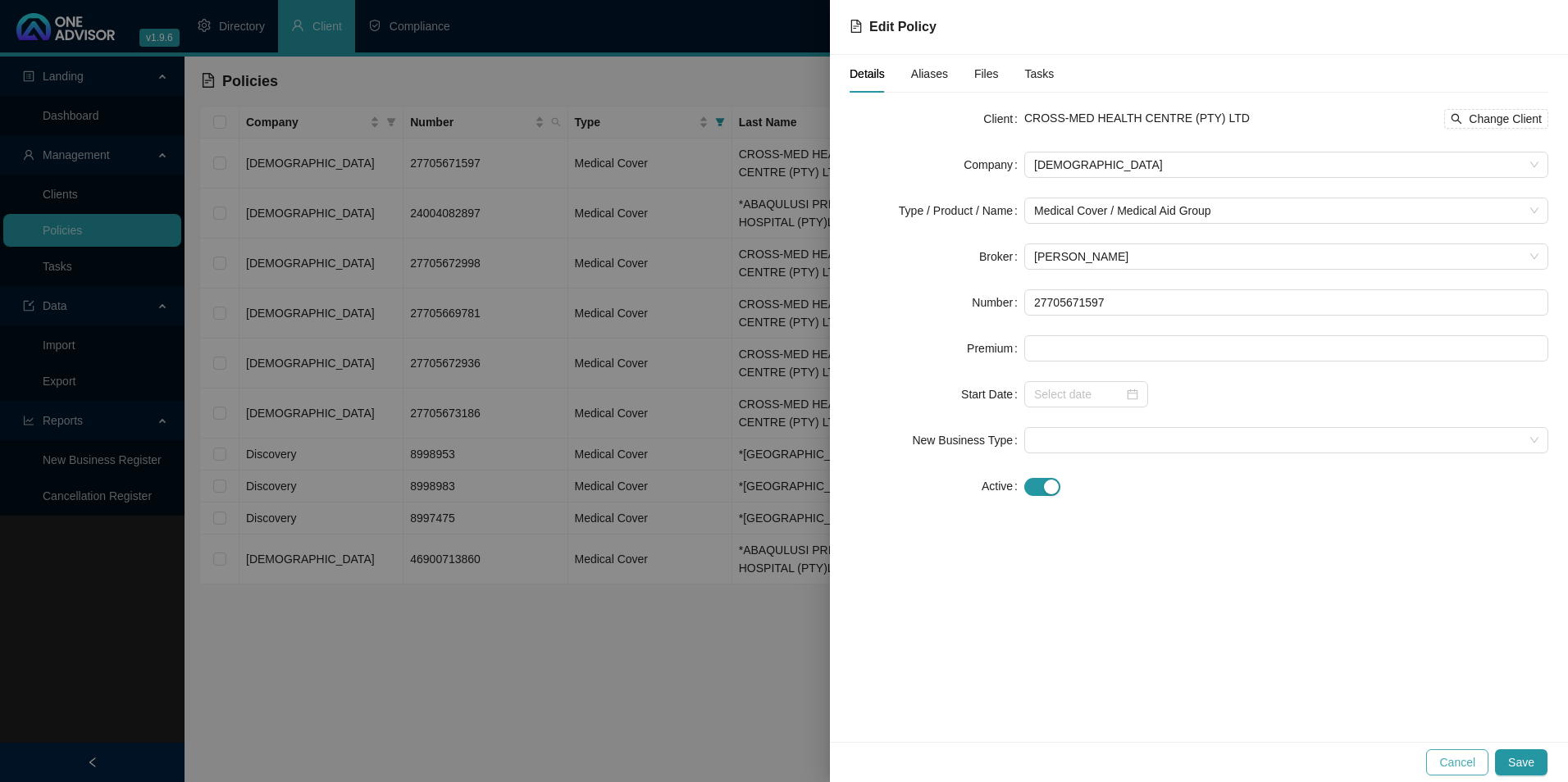
click at [1466, 762] on span "Cancel" at bounding box center [1457, 762] width 36 height 18
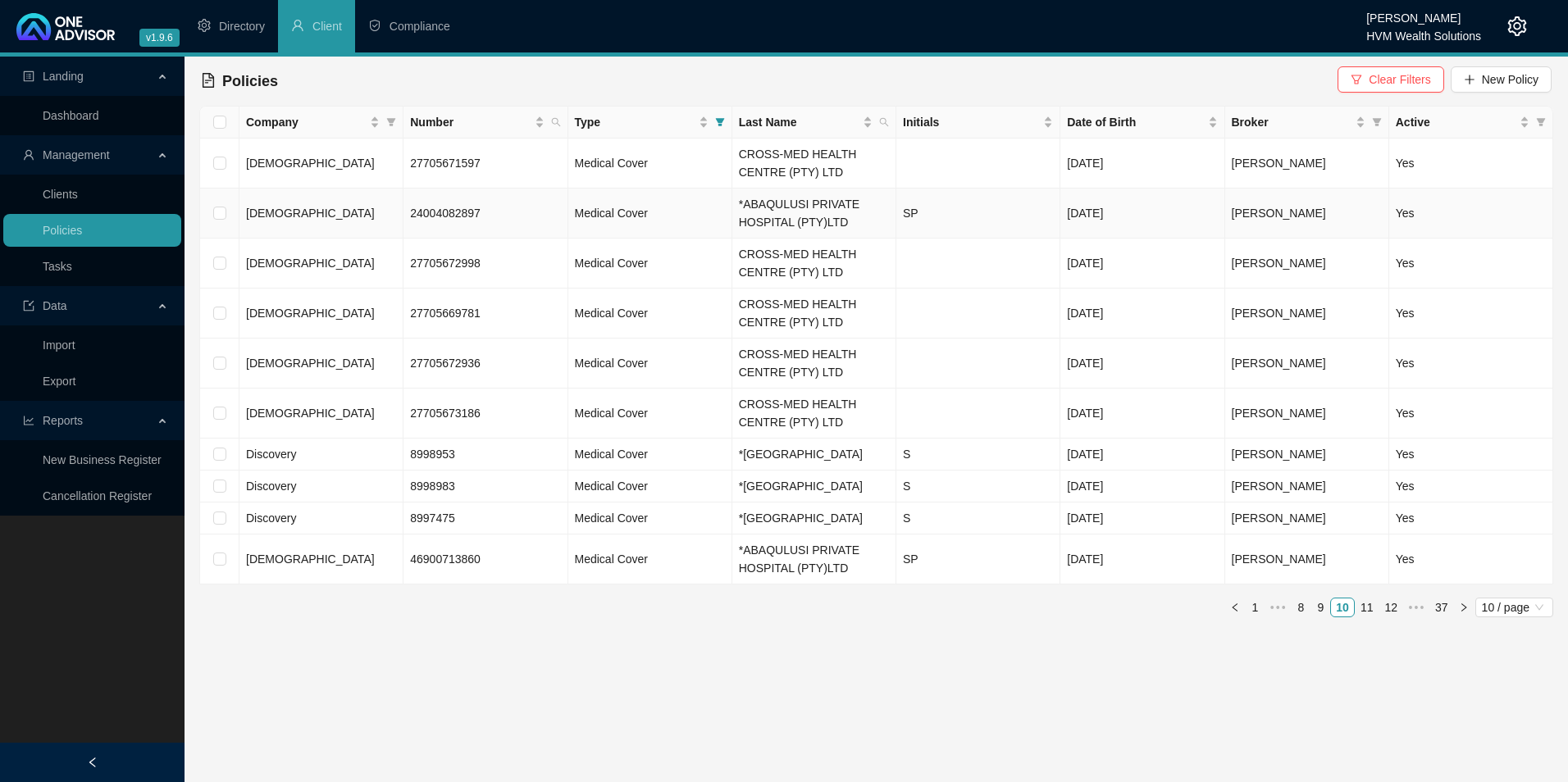
click at [292, 213] on td "[DEMOGRAPHIC_DATA]" at bounding box center [322, 213] width 164 height 50
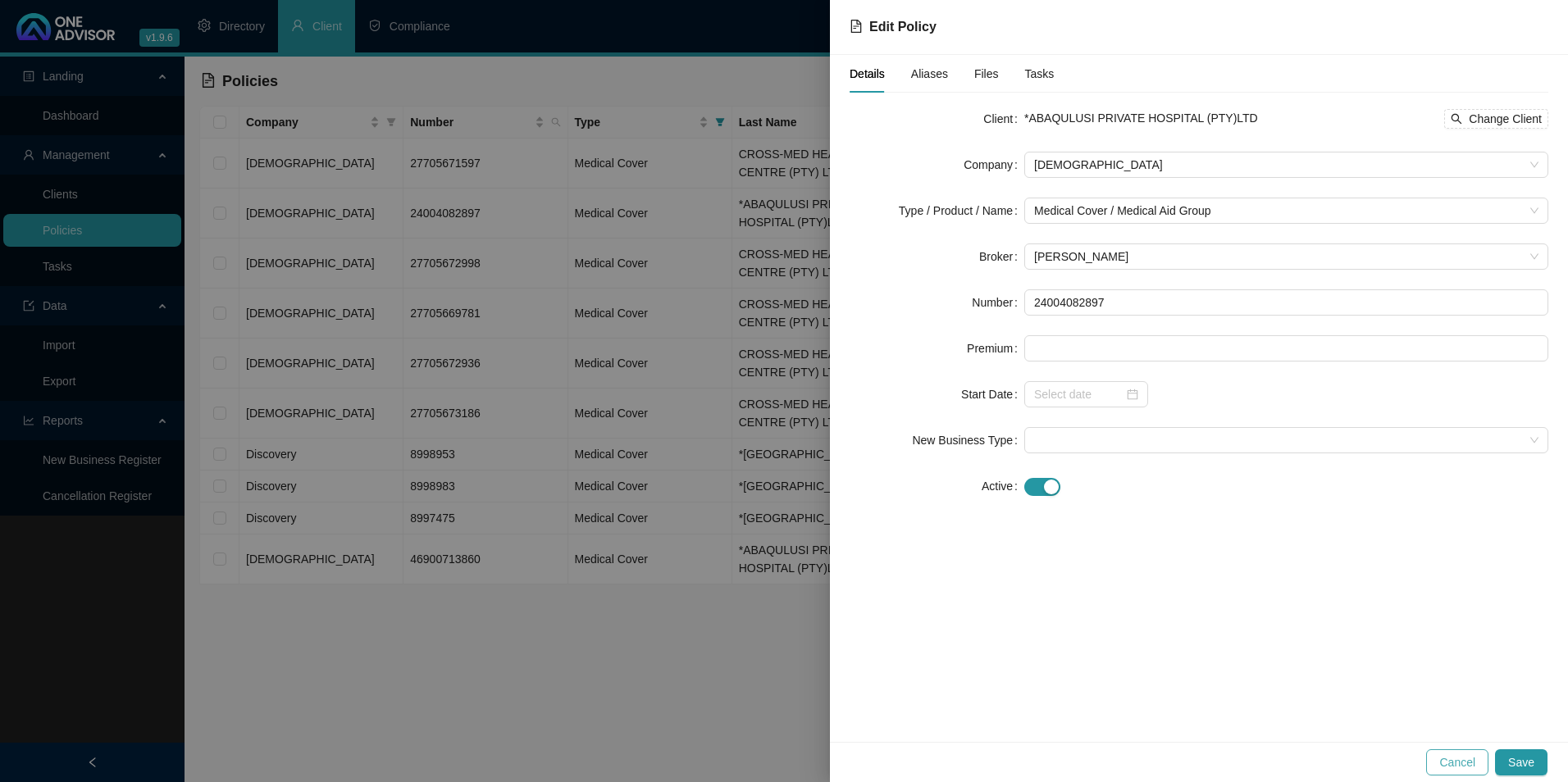
click at [1470, 764] on span "Cancel" at bounding box center [1457, 762] width 36 height 18
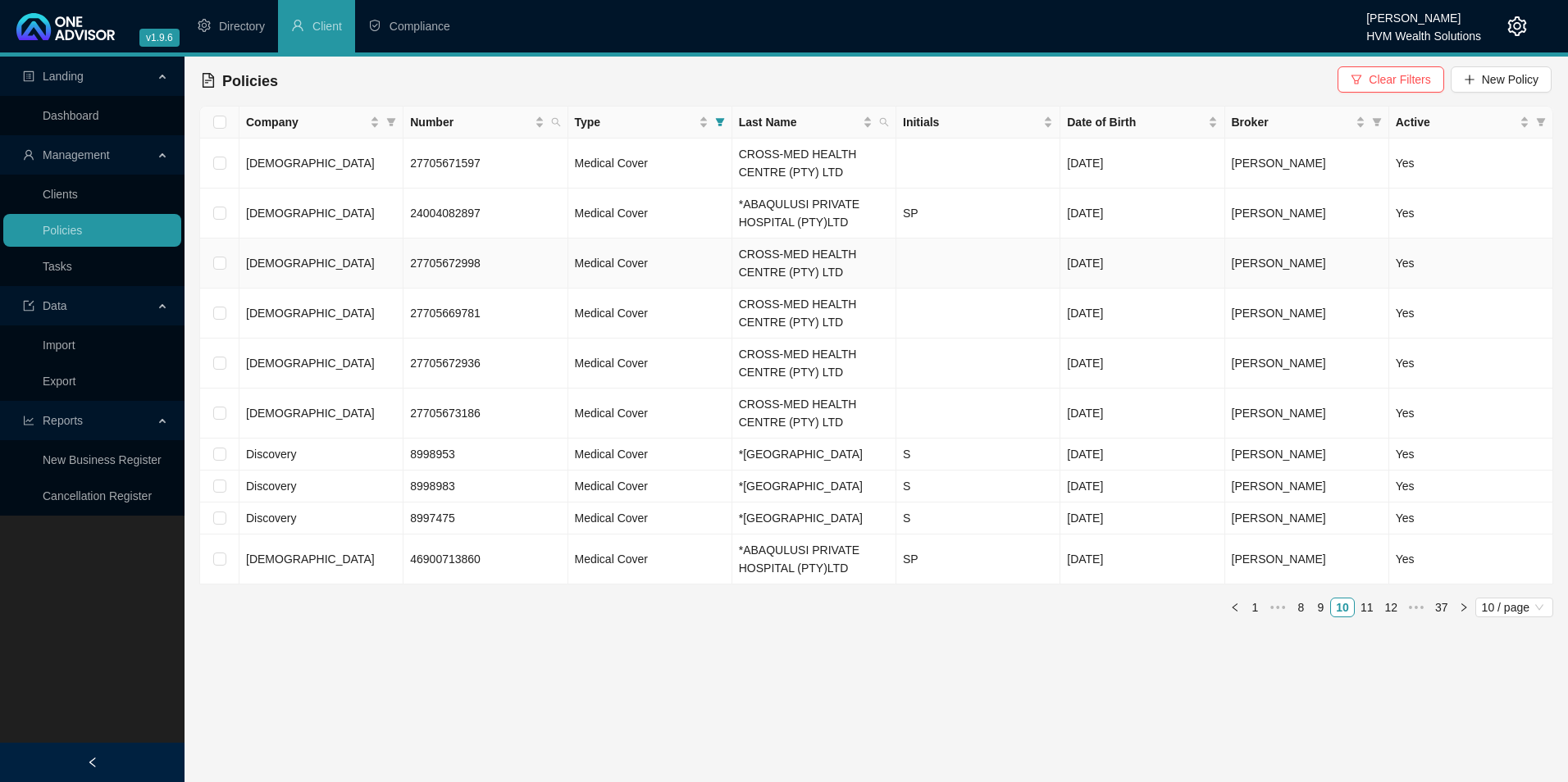
click at [300, 252] on td "[DEMOGRAPHIC_DATA]" at bounding box center [322, 264] width 164 height 50
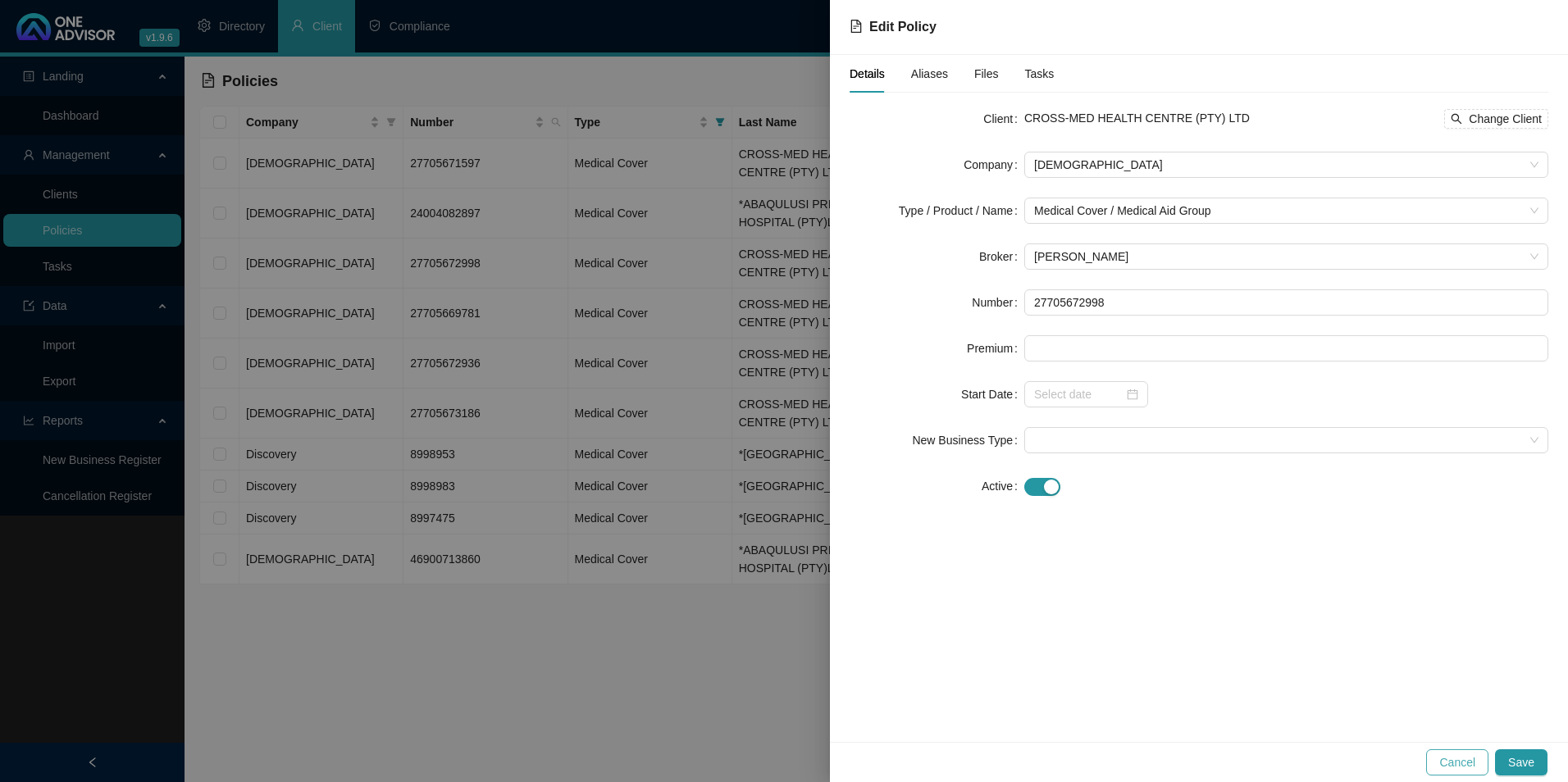
click at [1455, 760] on span "Cancel" at bounding box center [1457, 762] width 36 height 18
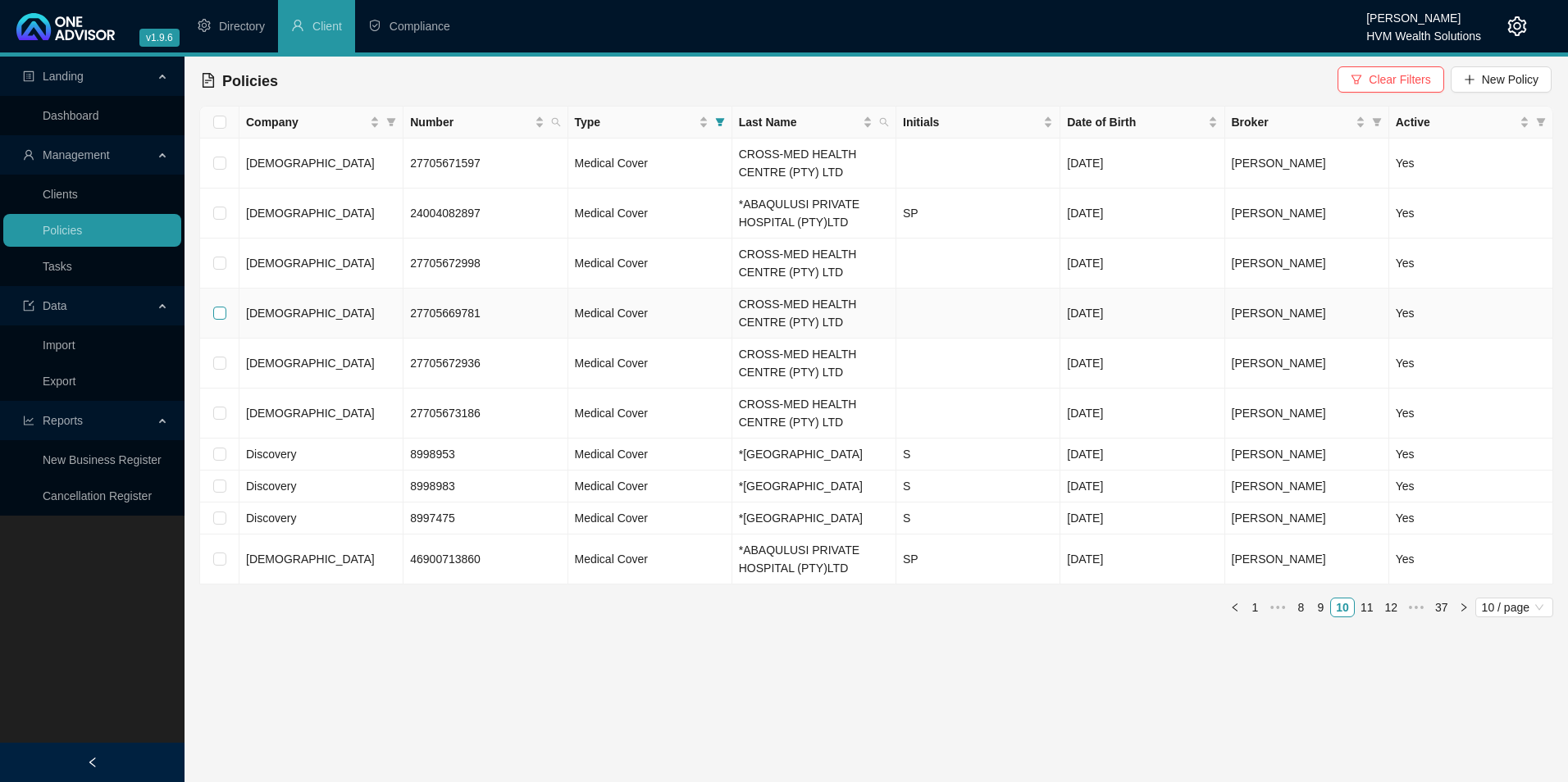
click at [219, 306] on label at bounding box center [220, 313] width 13 height 18
click at [219, 307] on input "checkbox" at bounding box center [220, 313] width 13 height 13
checkbox input "true"
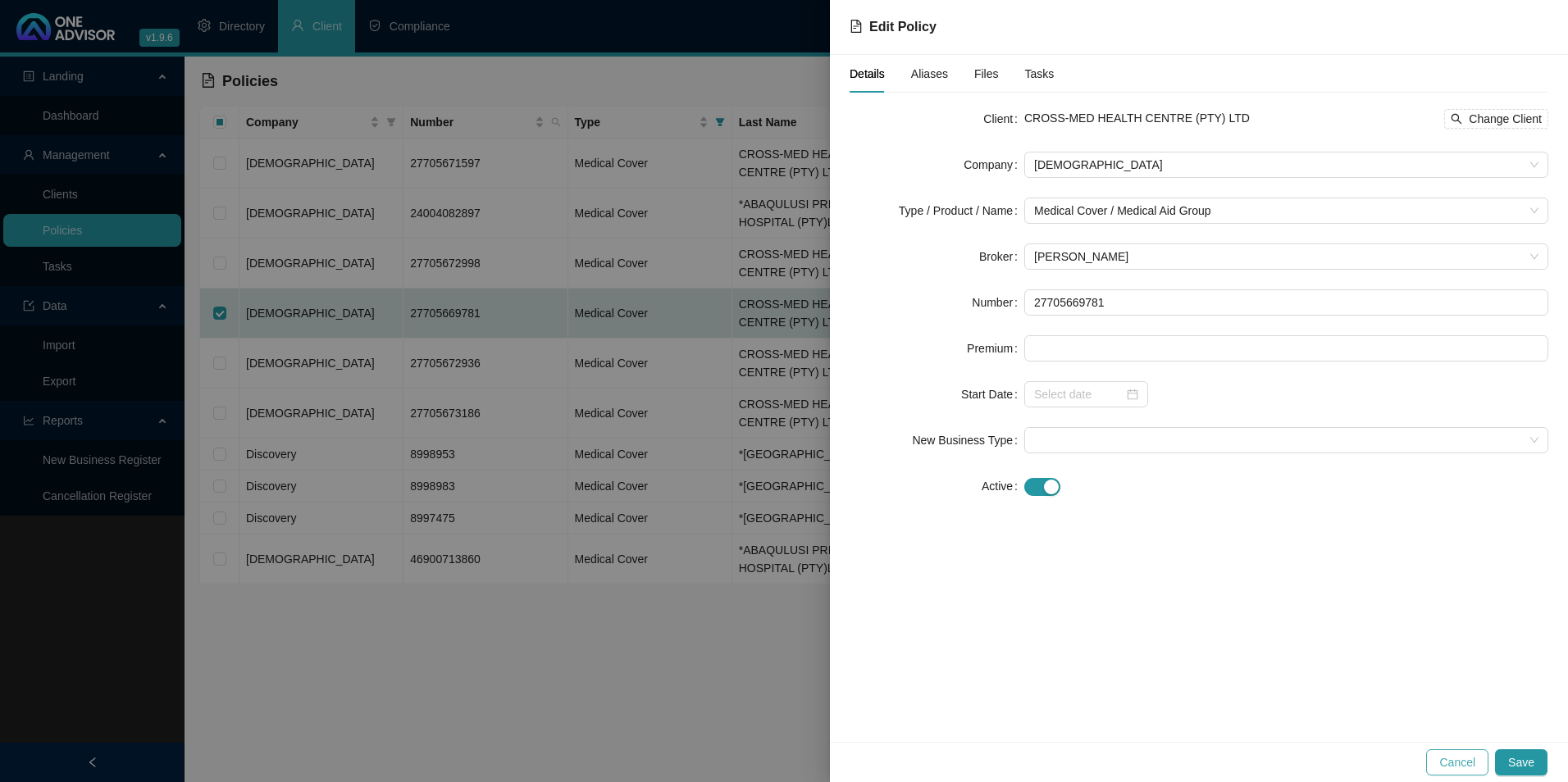
click at [1472, 761] on span "Cancel" at bounding box center [1457, 762] width 36 height 18
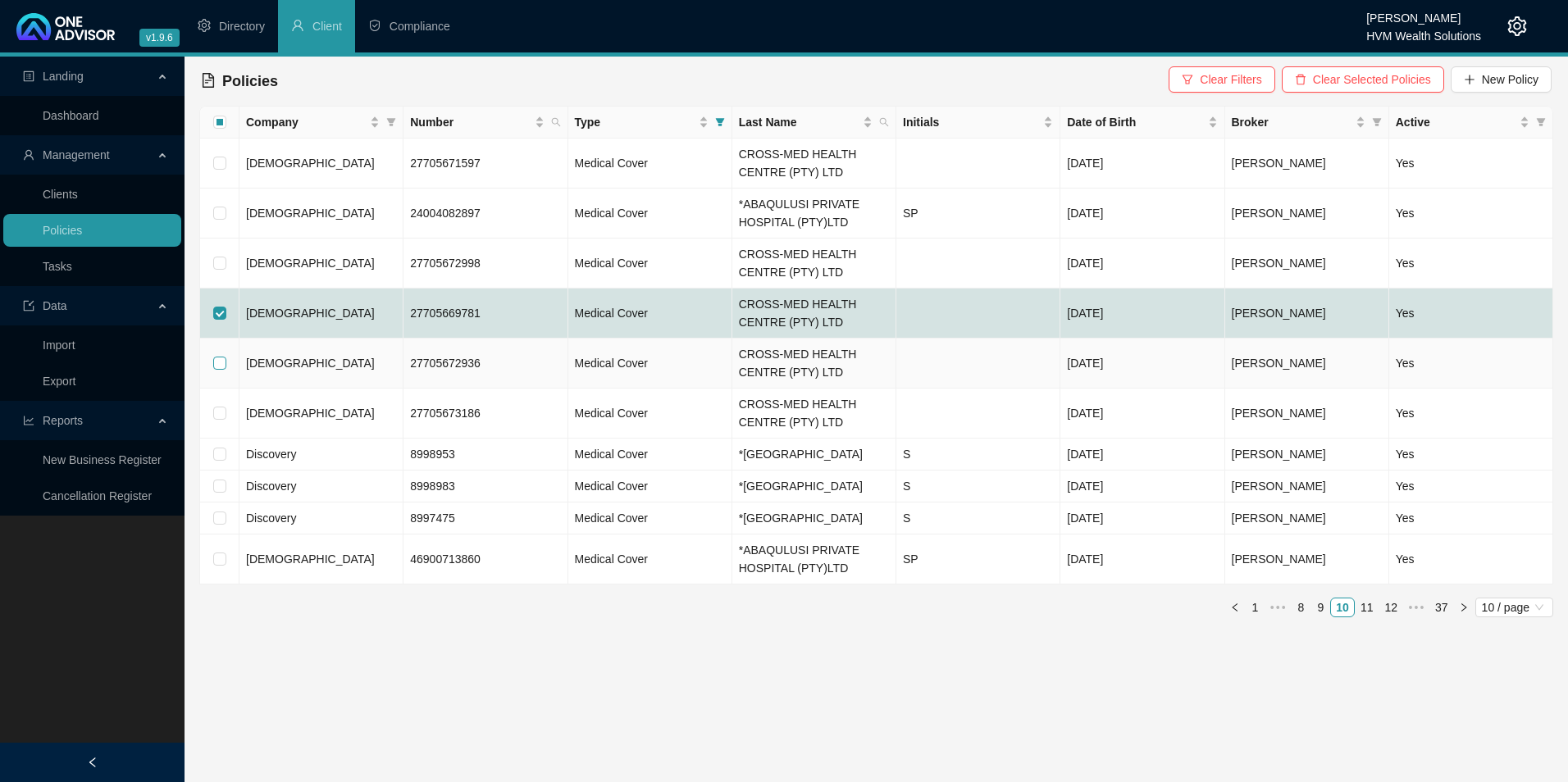
click at [219, 360] on input "checkbox" at bounding box center [220, 363] width 13 height 13
checkbox input "true"
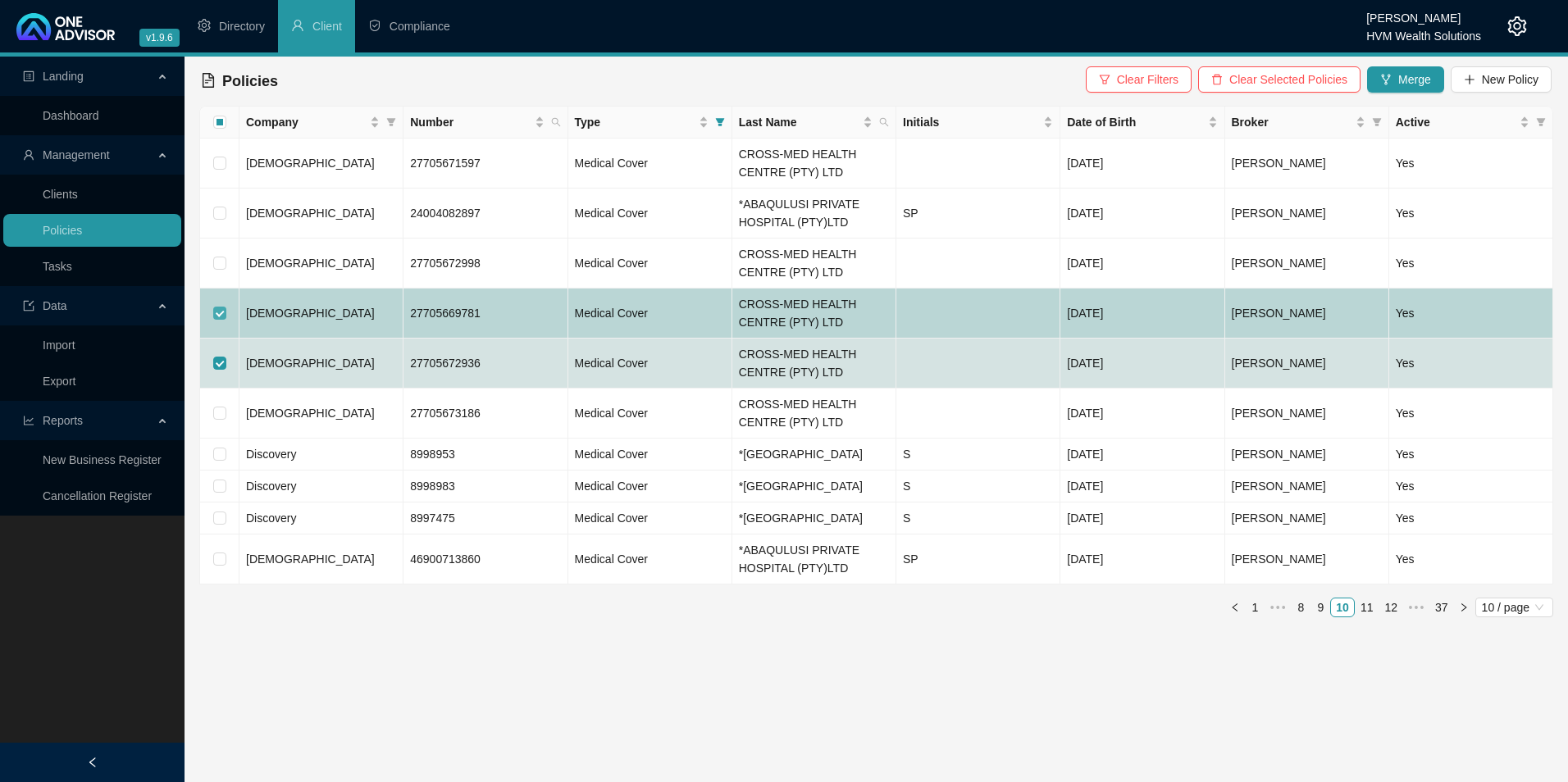
click at [222, 306] on label at bounding box center [220, 313] width 13 height 18
click at [222, 307] on input "checkbox" at bounding box center [220, 313] width 13 height 13
checkbox input "false"
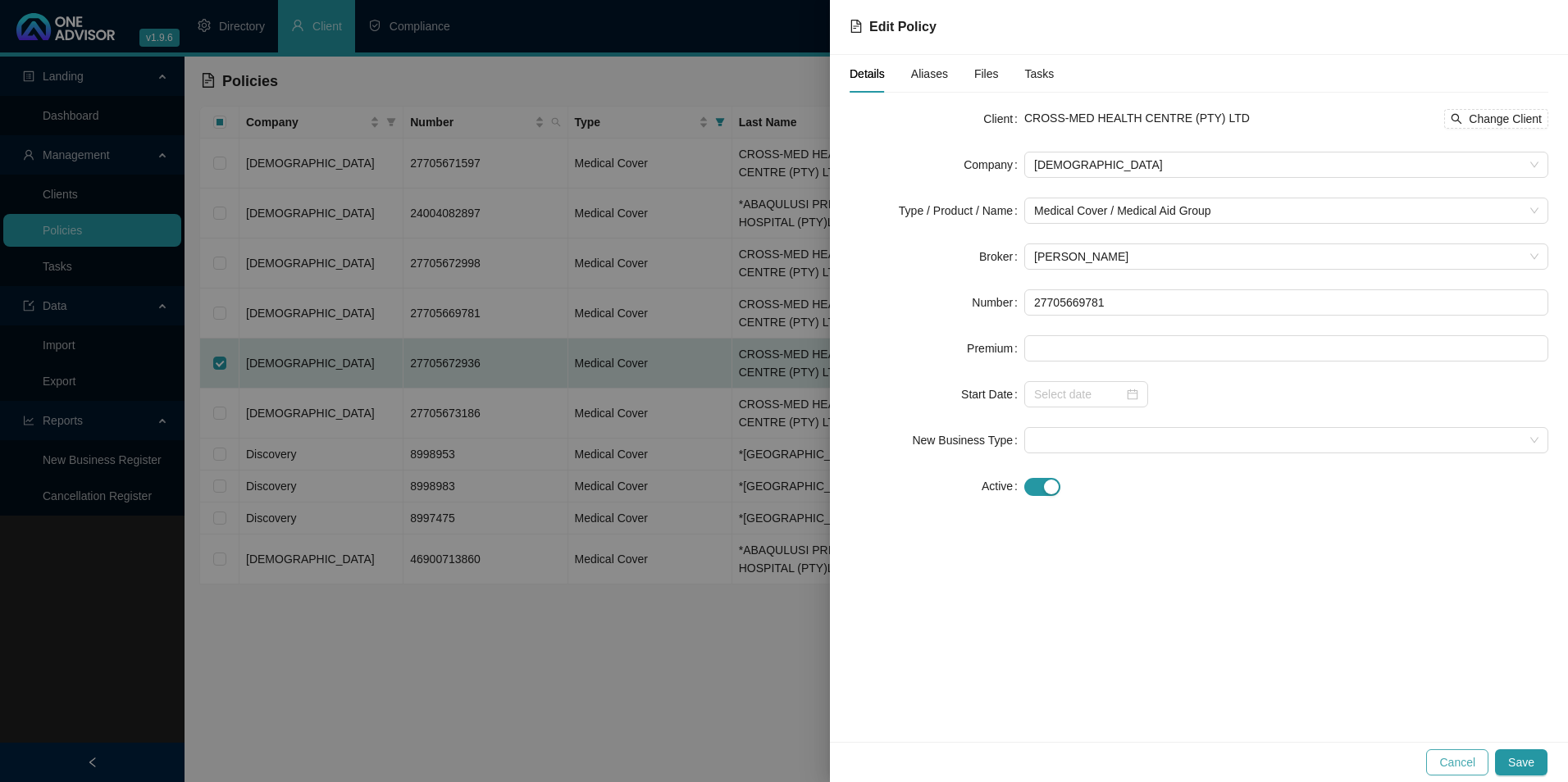
click at [1461, 760] on span "Cancel" at bounding box center [1457, 762] width 36 height 18
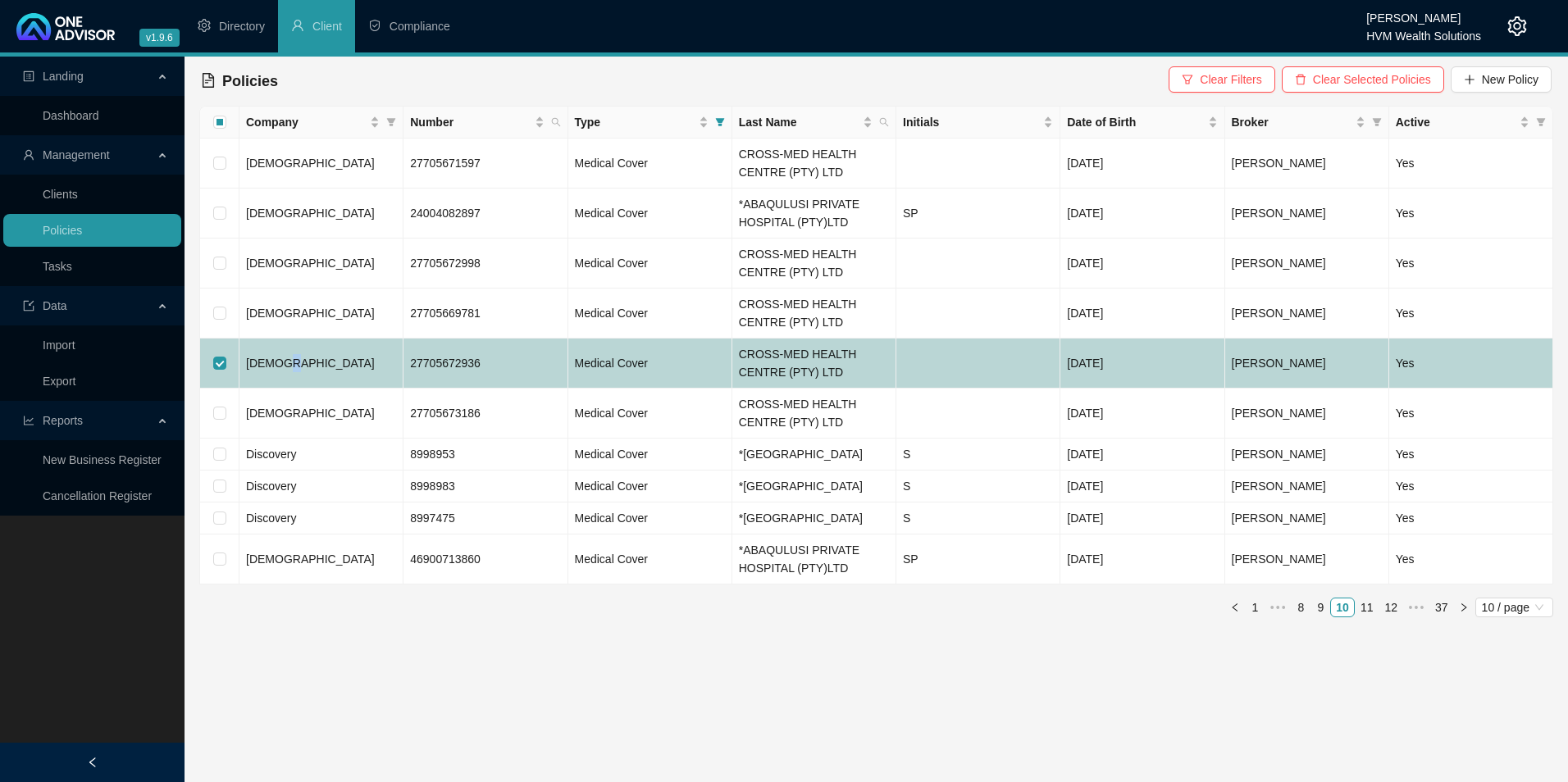
click at [280, 370] on td "[DEMOGRAPHIC_DATA]" at bounding box center [322, 364] width 164 height 50
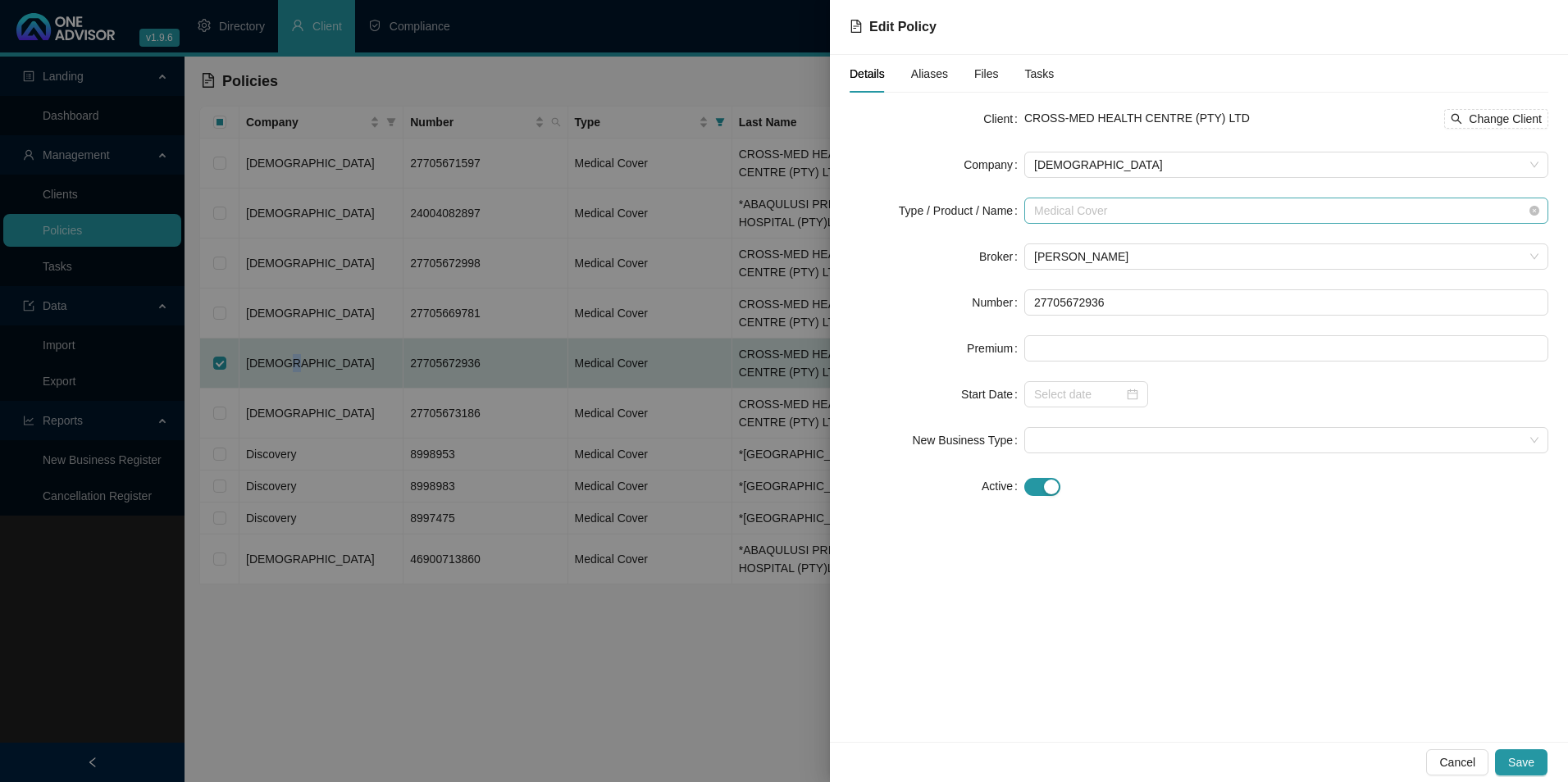
click at [1267, 217] on span "Medical Cover" at bounding box center [1287, 211] width 504 height 25
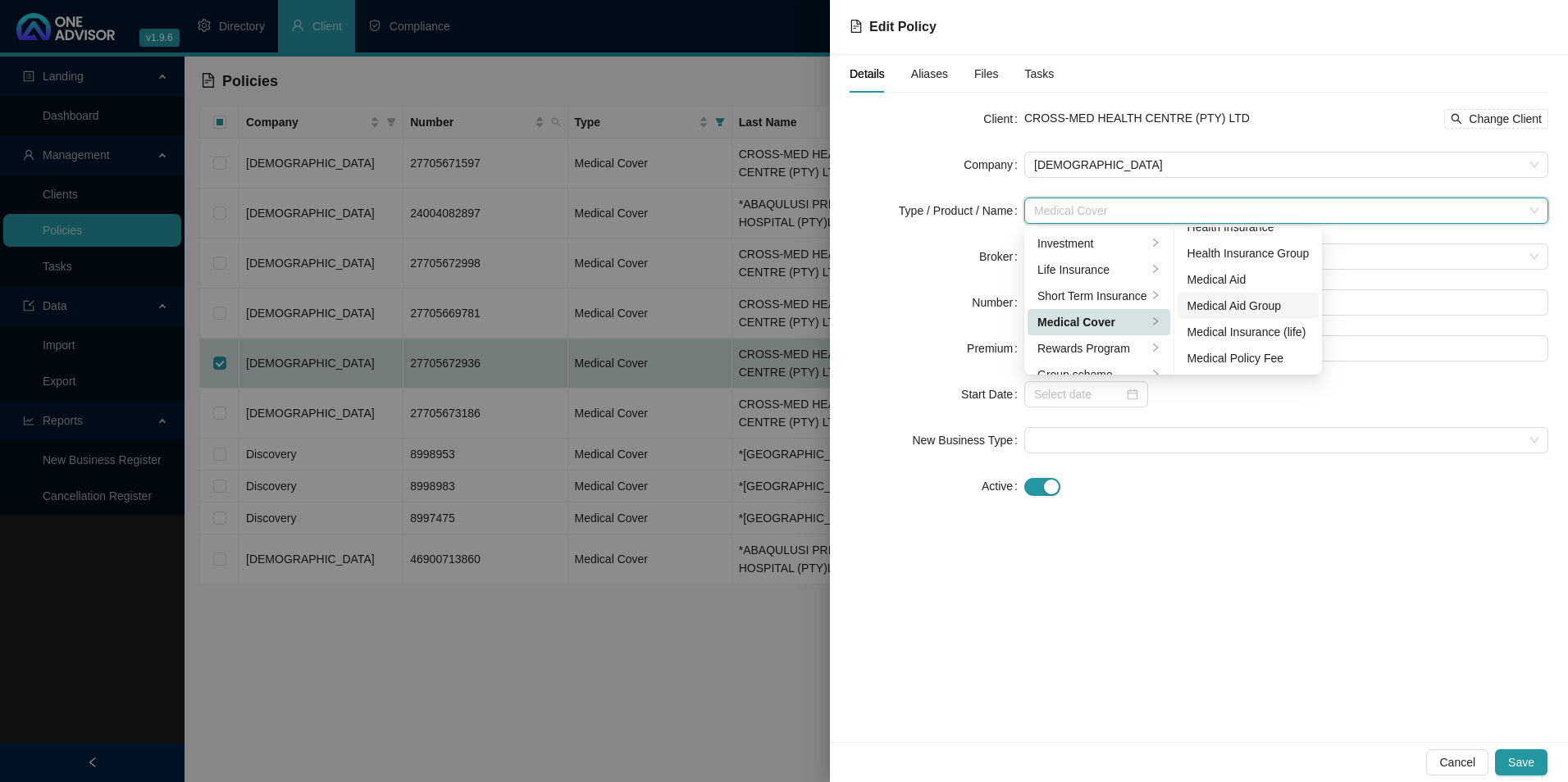
click at [1239, 303] on div "Medical Aid Group" at bounding box center [1249, 306] width 122 height 18
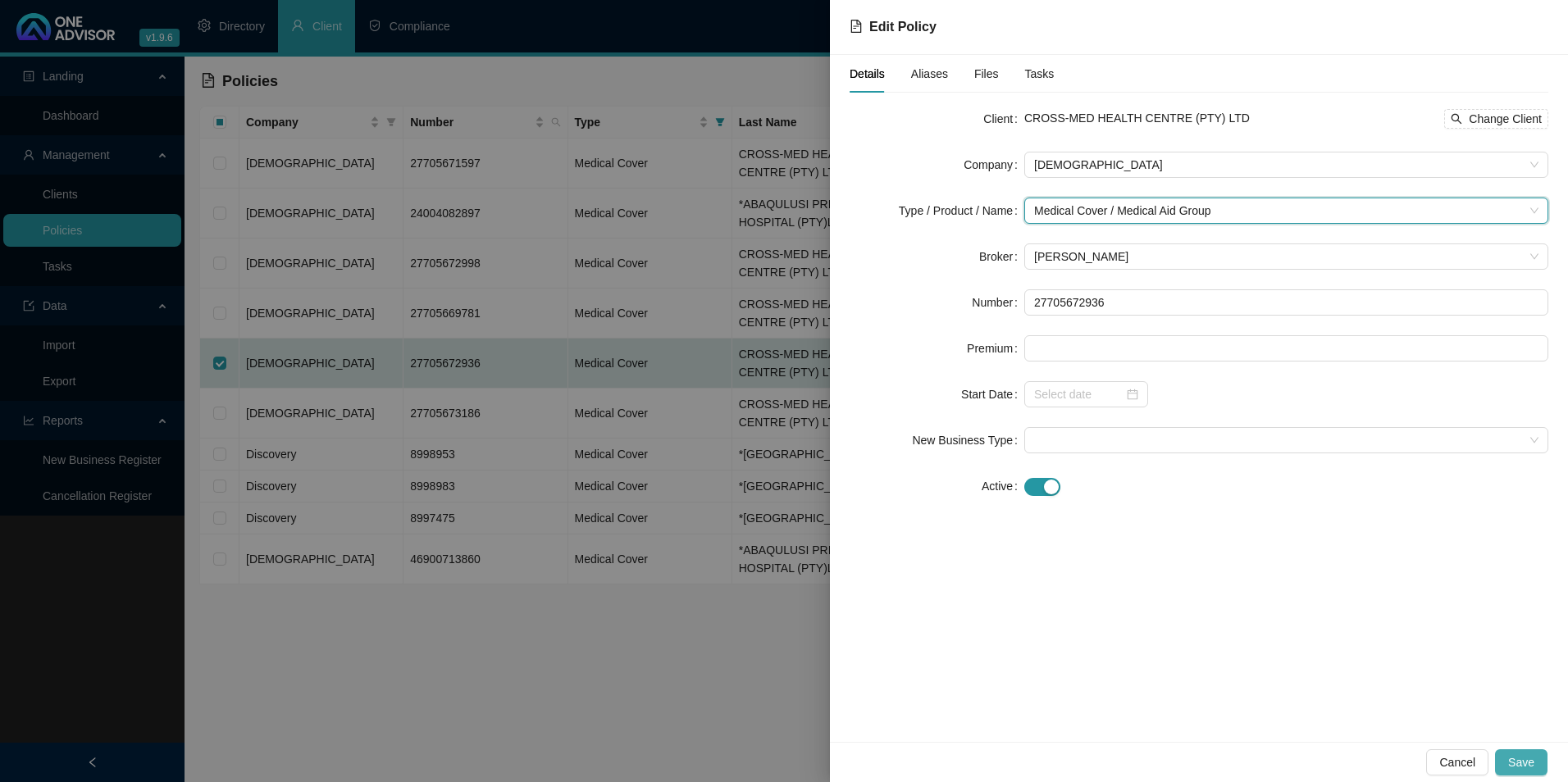
click at [1527, 757] on span "Save" at bounding box center [1522, 762] width 26 height 18
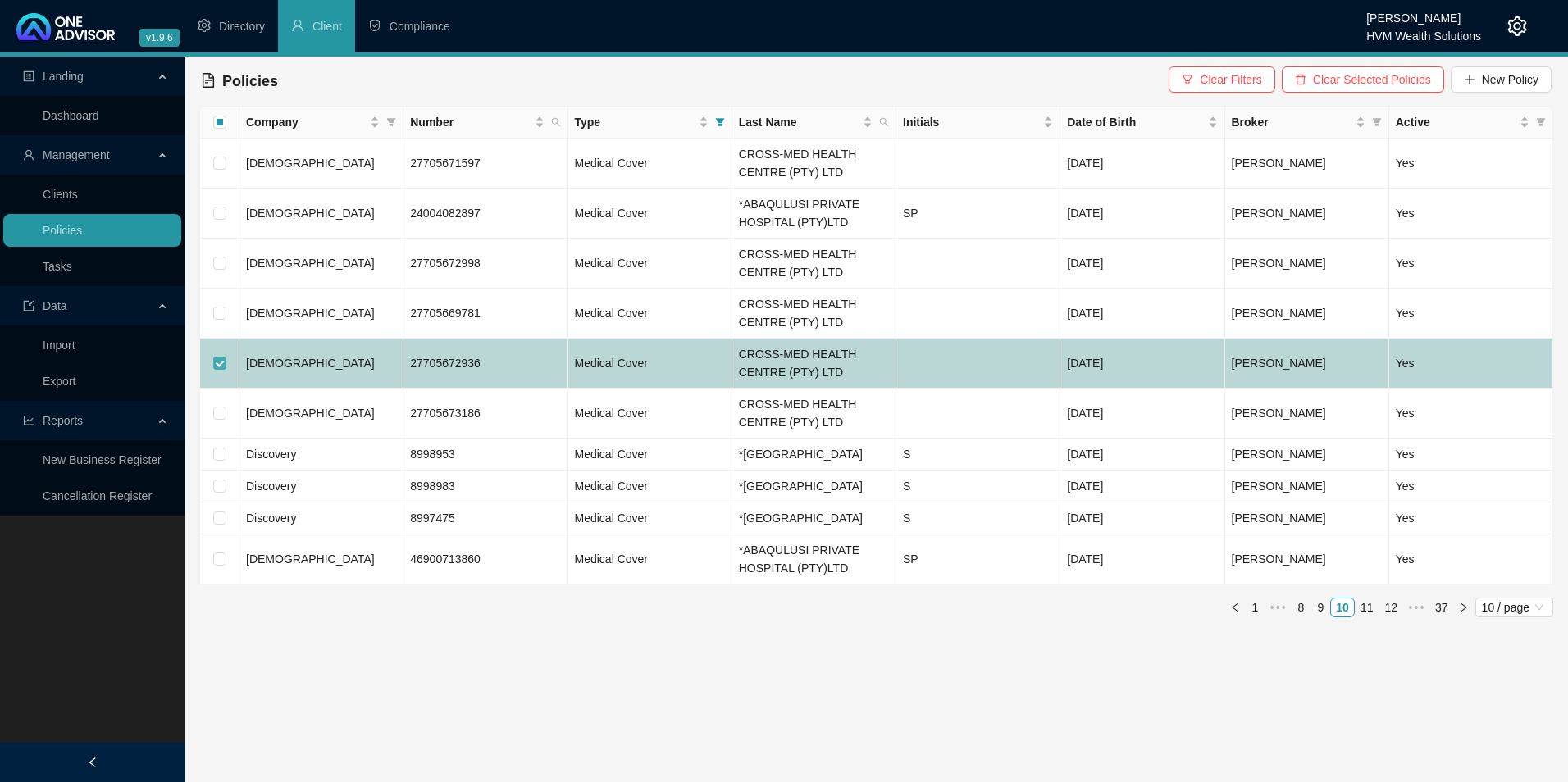
click at [226, 369] on input "checkbox" at bounding box center [220, 363] width 13 height 13
checkbox input "false"
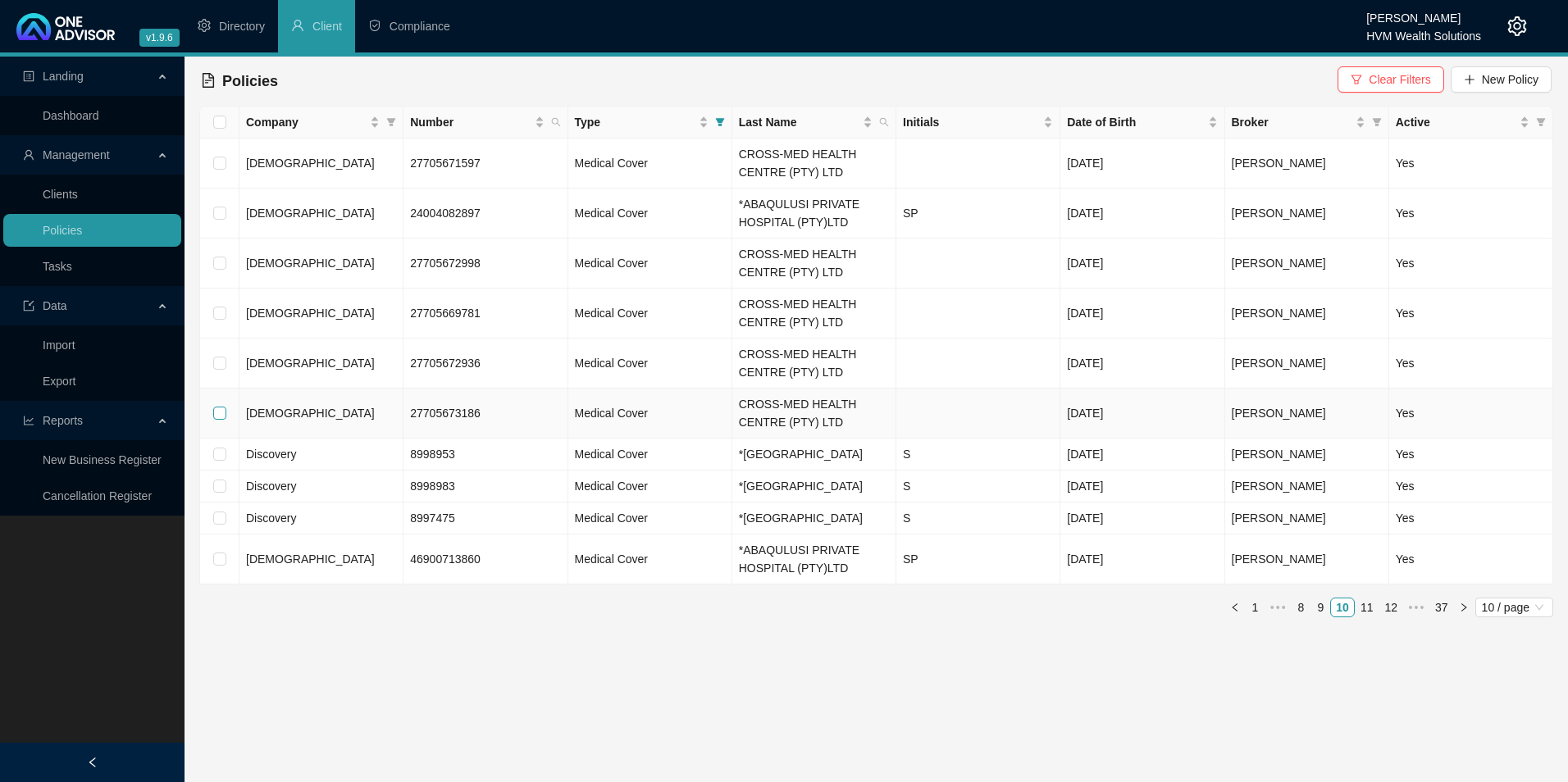
click at [220, 412] on input "checkbox" at bounding box center [220, 413] width 13 height 13
checkbox input "true"
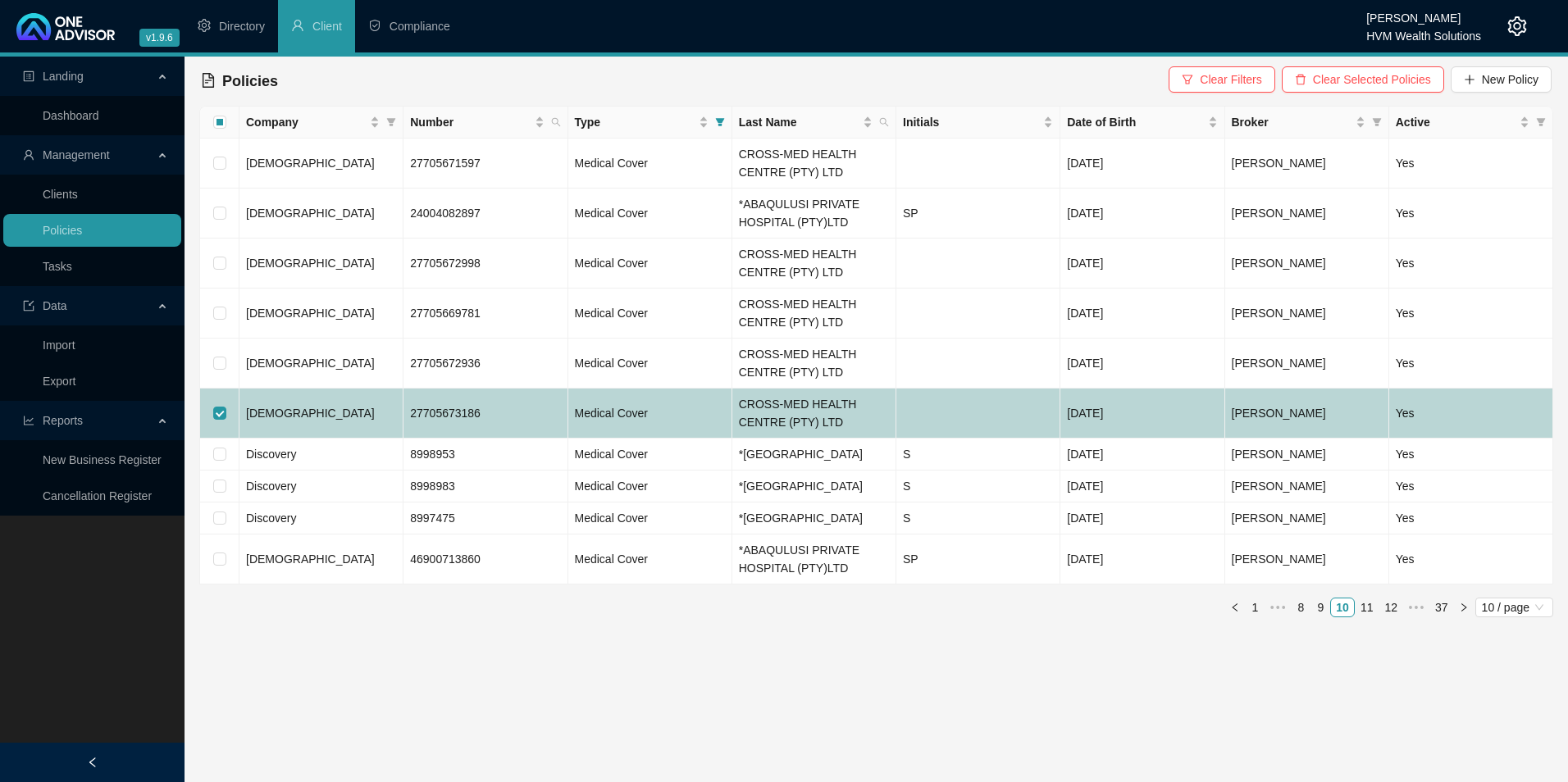
click at [294, 417] on td "[DEMOGRAPHIC_DATA]" at bounding box center [322, 413] width 164 height 50
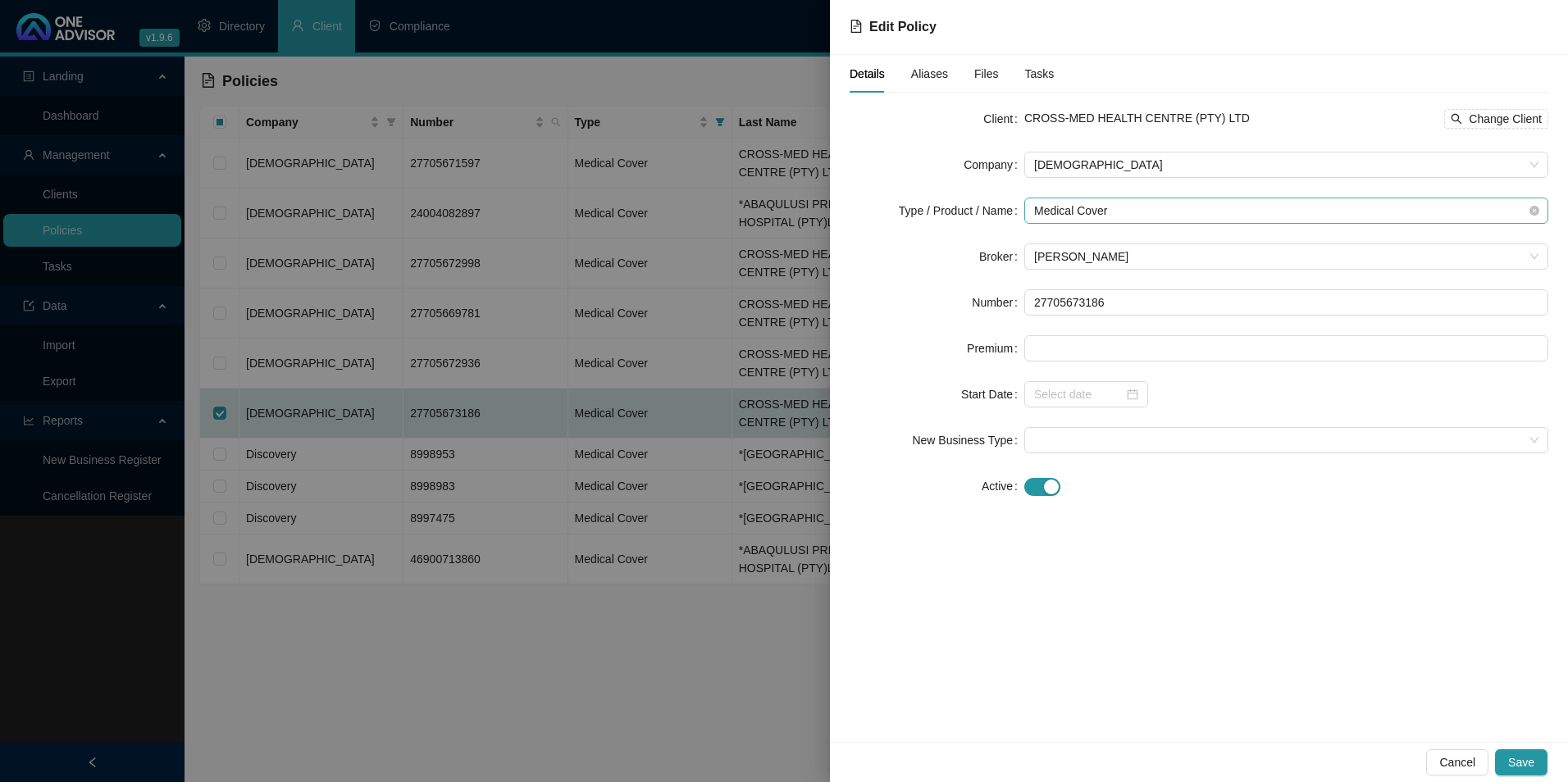
click at [1111, 212] on span "Medical Cover" at bounding box center [1287, 211] width 504 height 25
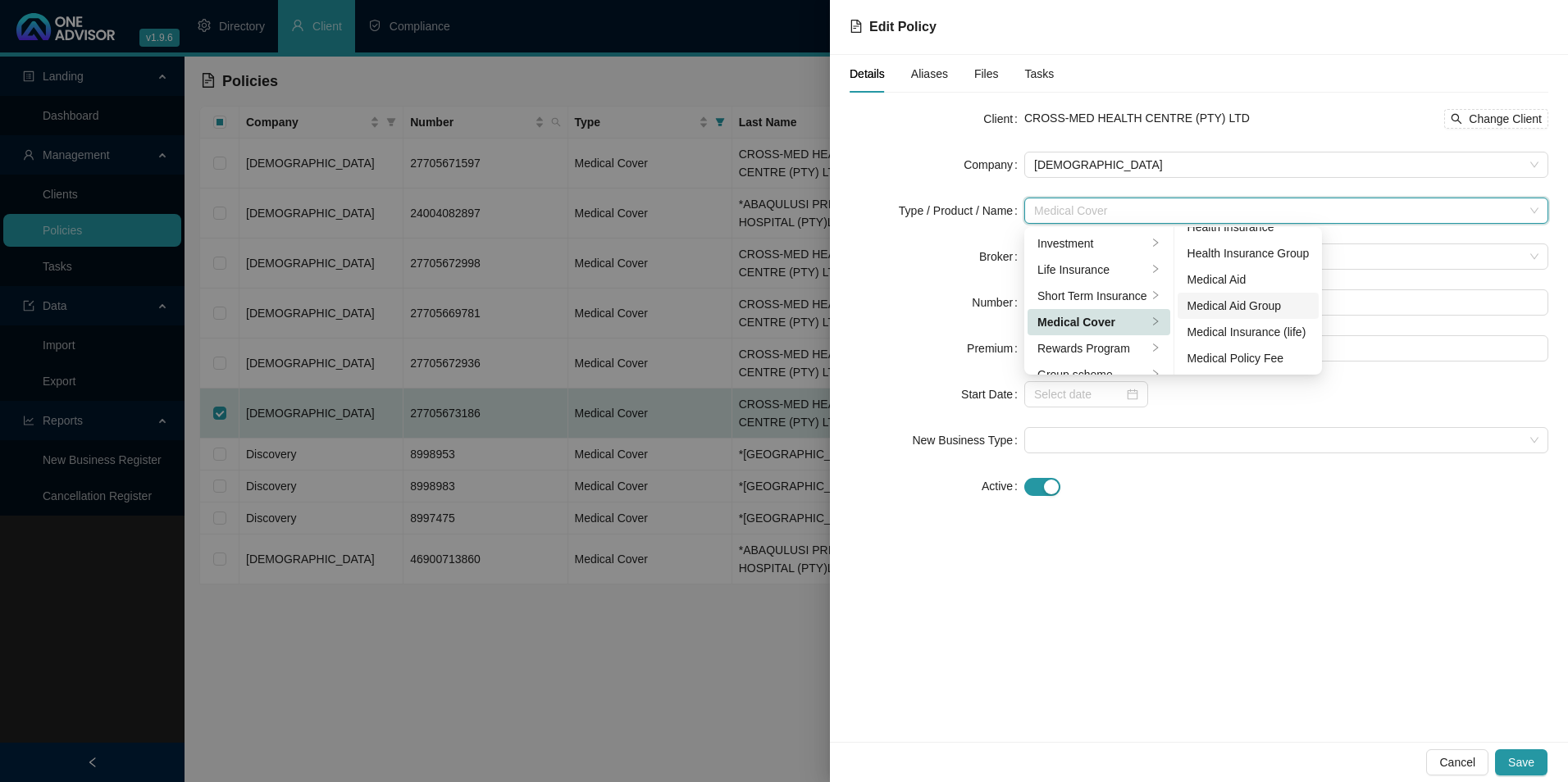
click at [1243, 308] on div "Medical Aid Group" at bounding box center [1249, 306] width 122 height 18
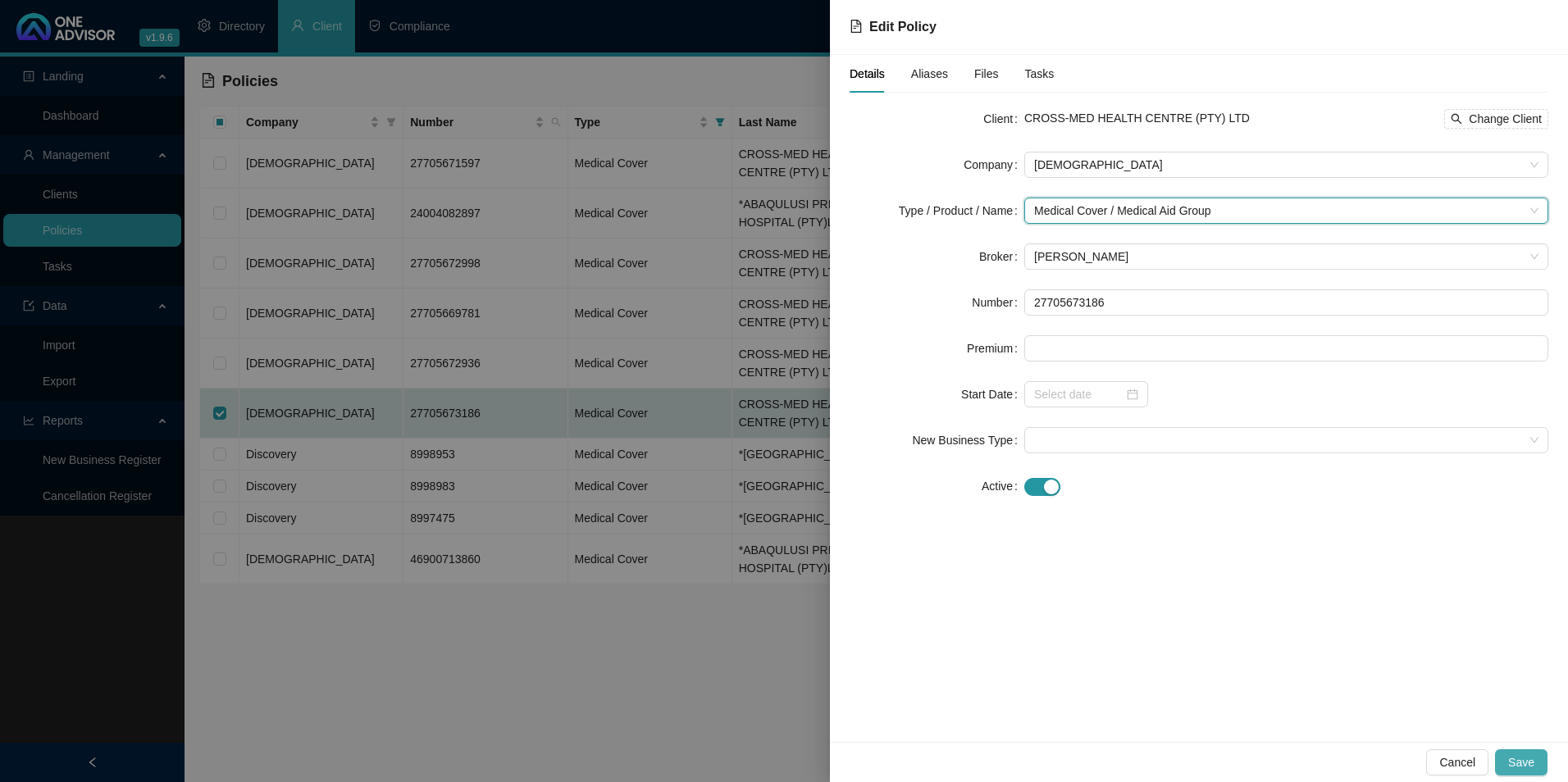
click at [1525, 765] on span "Save" at bounding box center [1522, 762] width 26 height 18
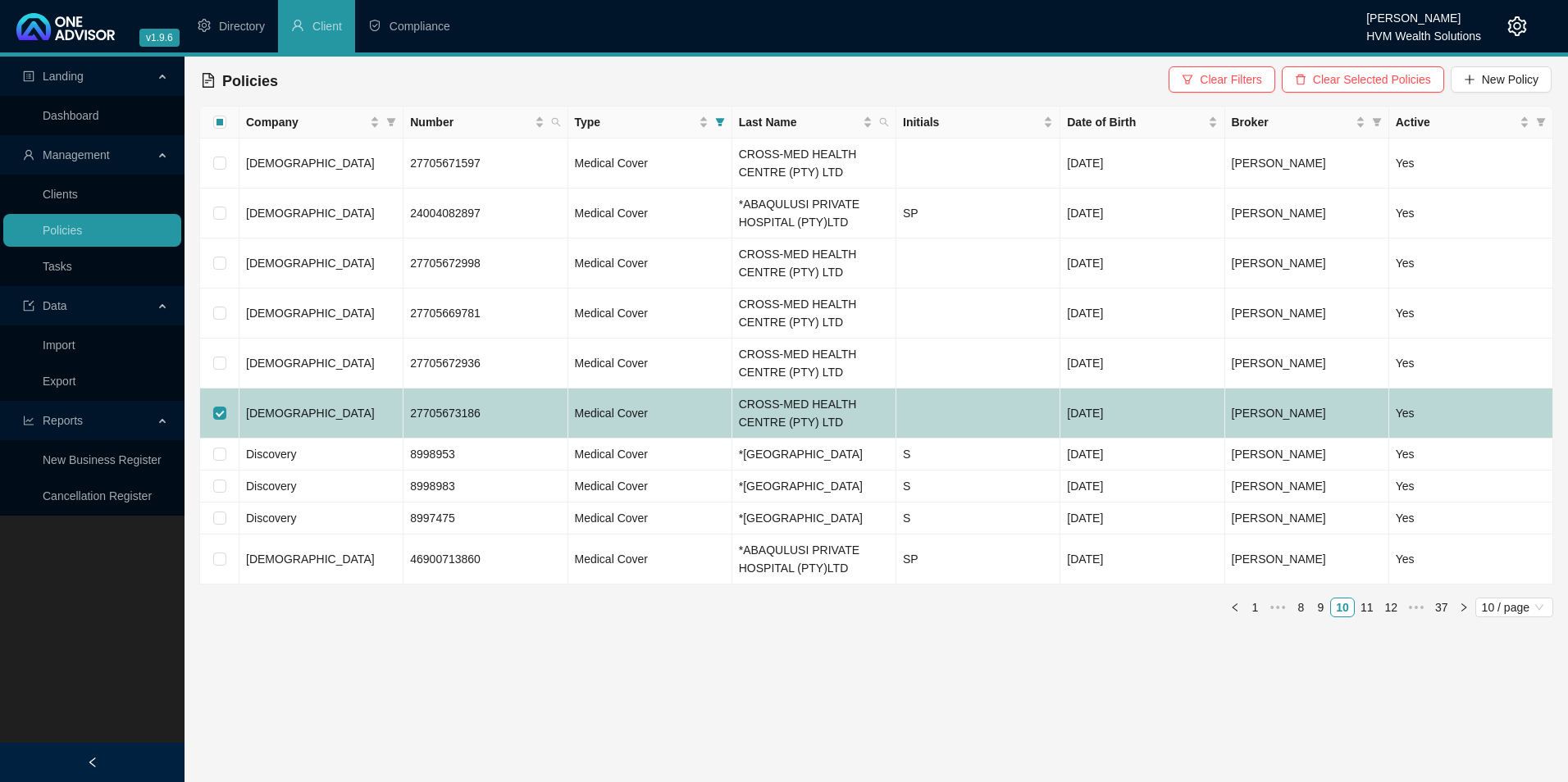
click at [312, 412] on td "[DEMOGRAPHIC_DATA]" at bounding box center [322, 413] width 164 height 50
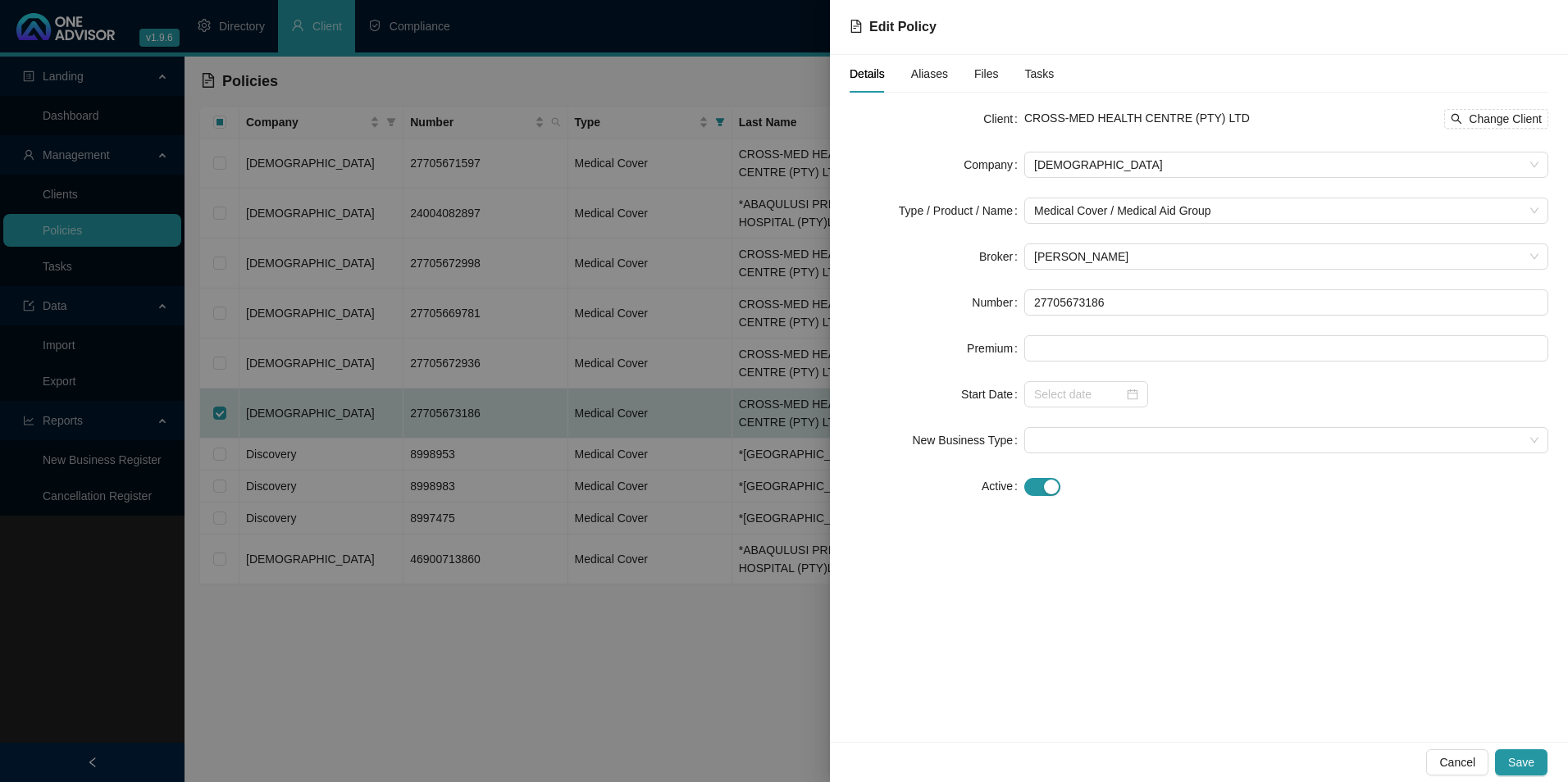
click at [1459, 759] on span "Cancel" at bounding box center [1457, 762] width 36 height 18
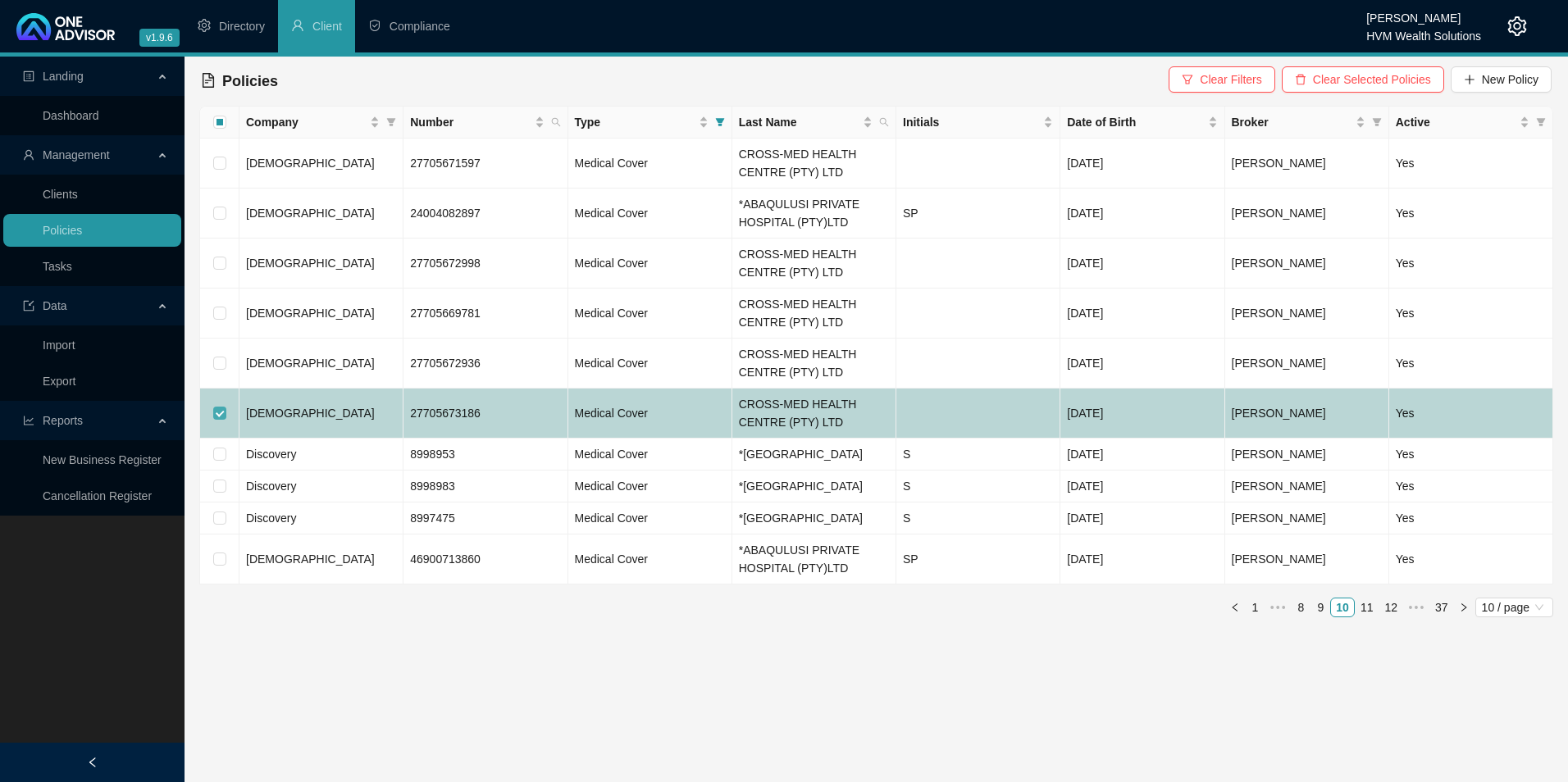
click at [222, 413] on input "checkbox" at bounding box center [220, 413] width 13 height 13
checkbox input "false"
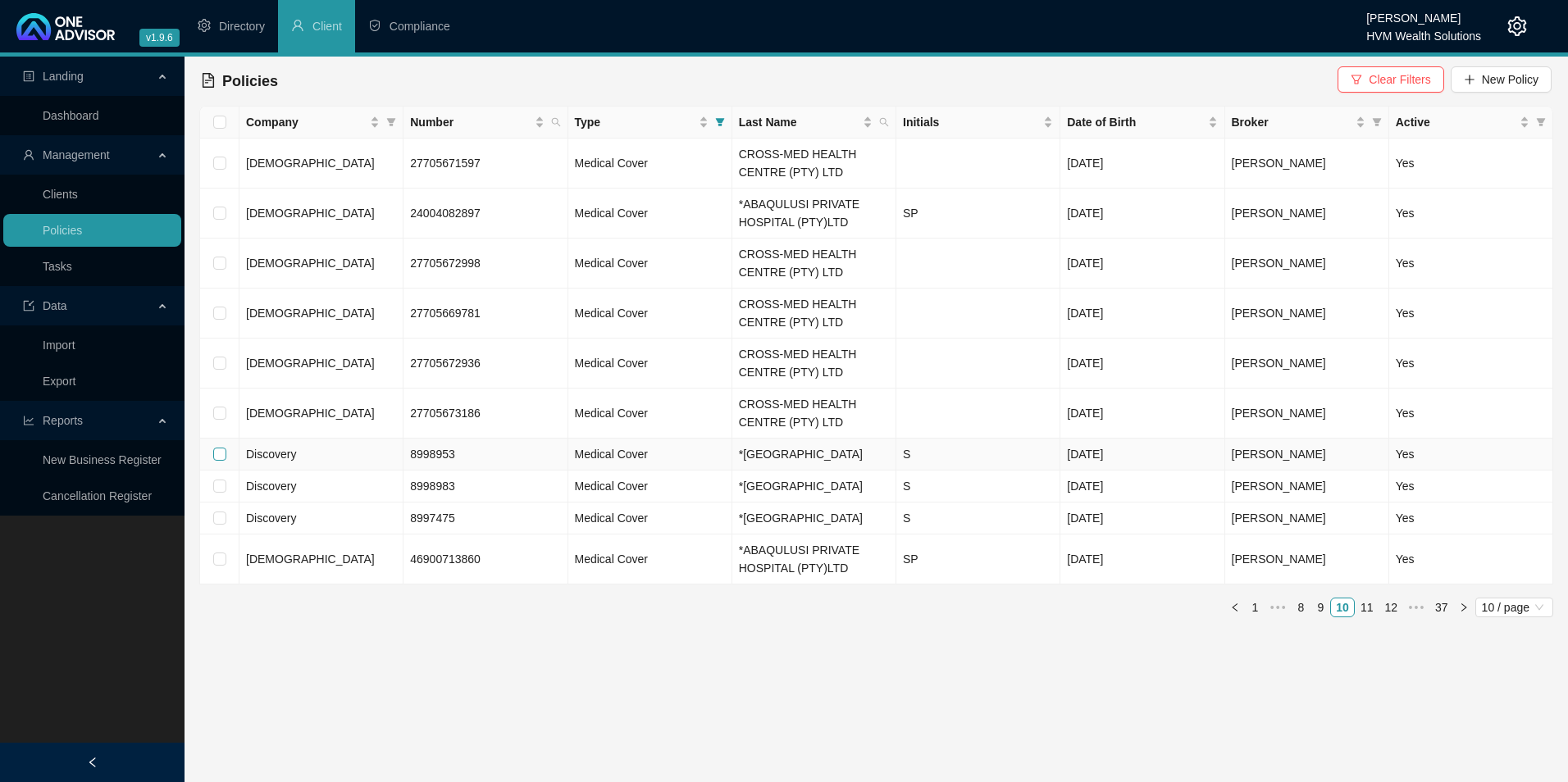
click at [215, 460] on input "checkbox" at bounding box center [220, 454] width 13 height 13
checkbox input "true"
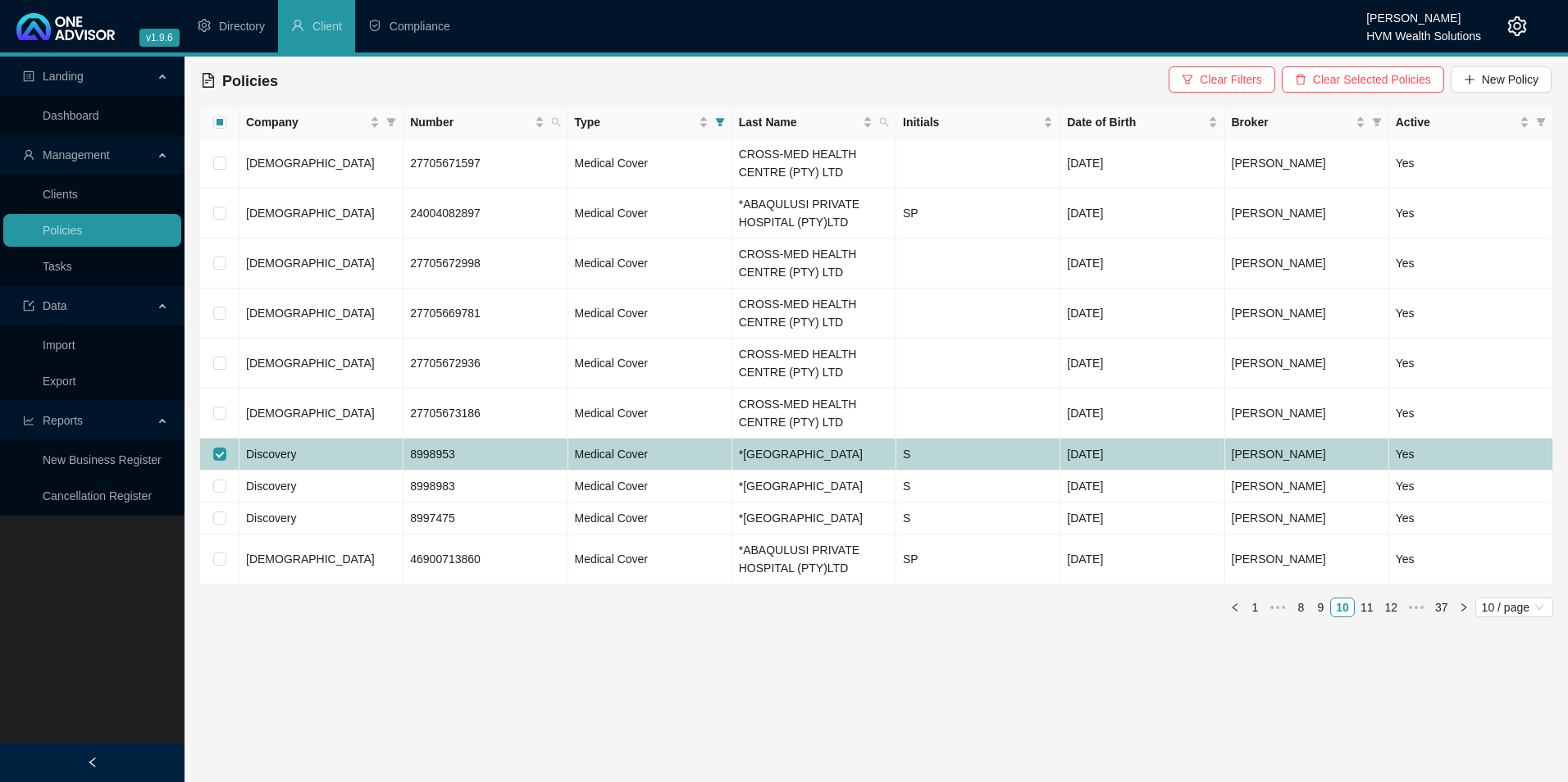
click at [301, 470] on td "Discovery" at bounding box center [322, 455] width 164 height 32
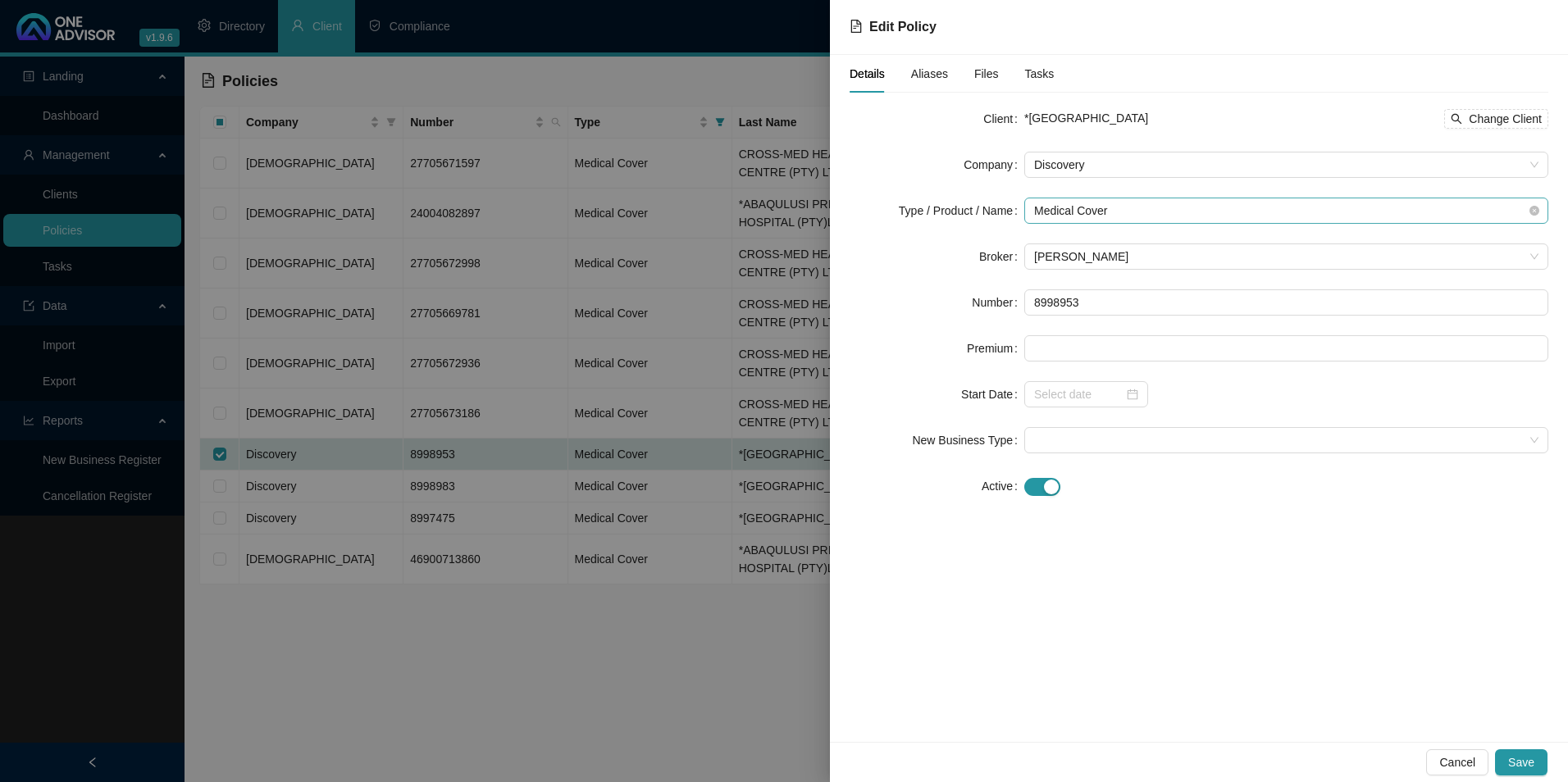
click at [1138, 220] on span "Medical Cover" at bounding box center [1287, 211] width 504 height 25
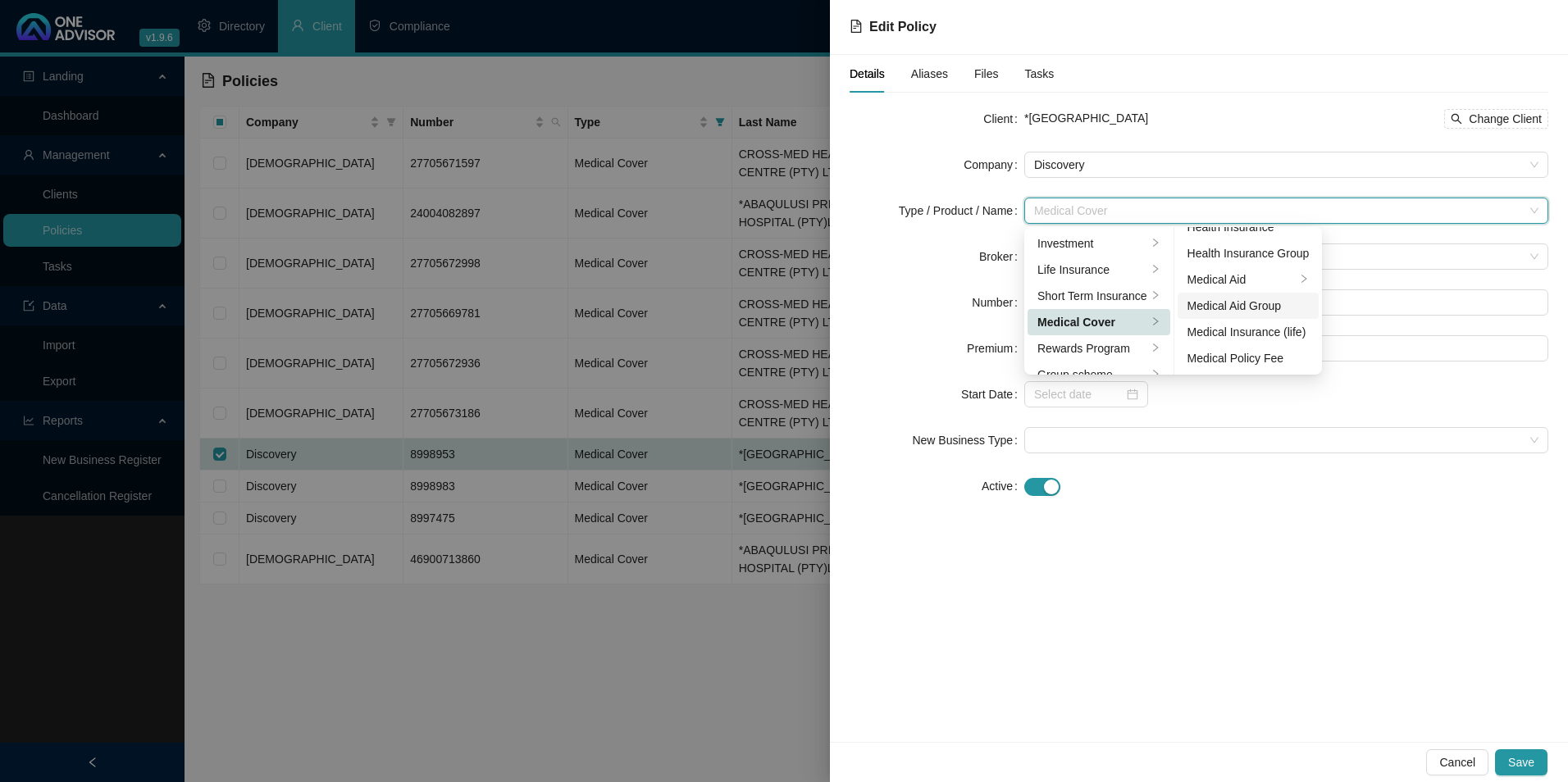
click at [1252, 315] on li "Medical Aid Group" at bounding box center [1249, 306] width 142 height 26
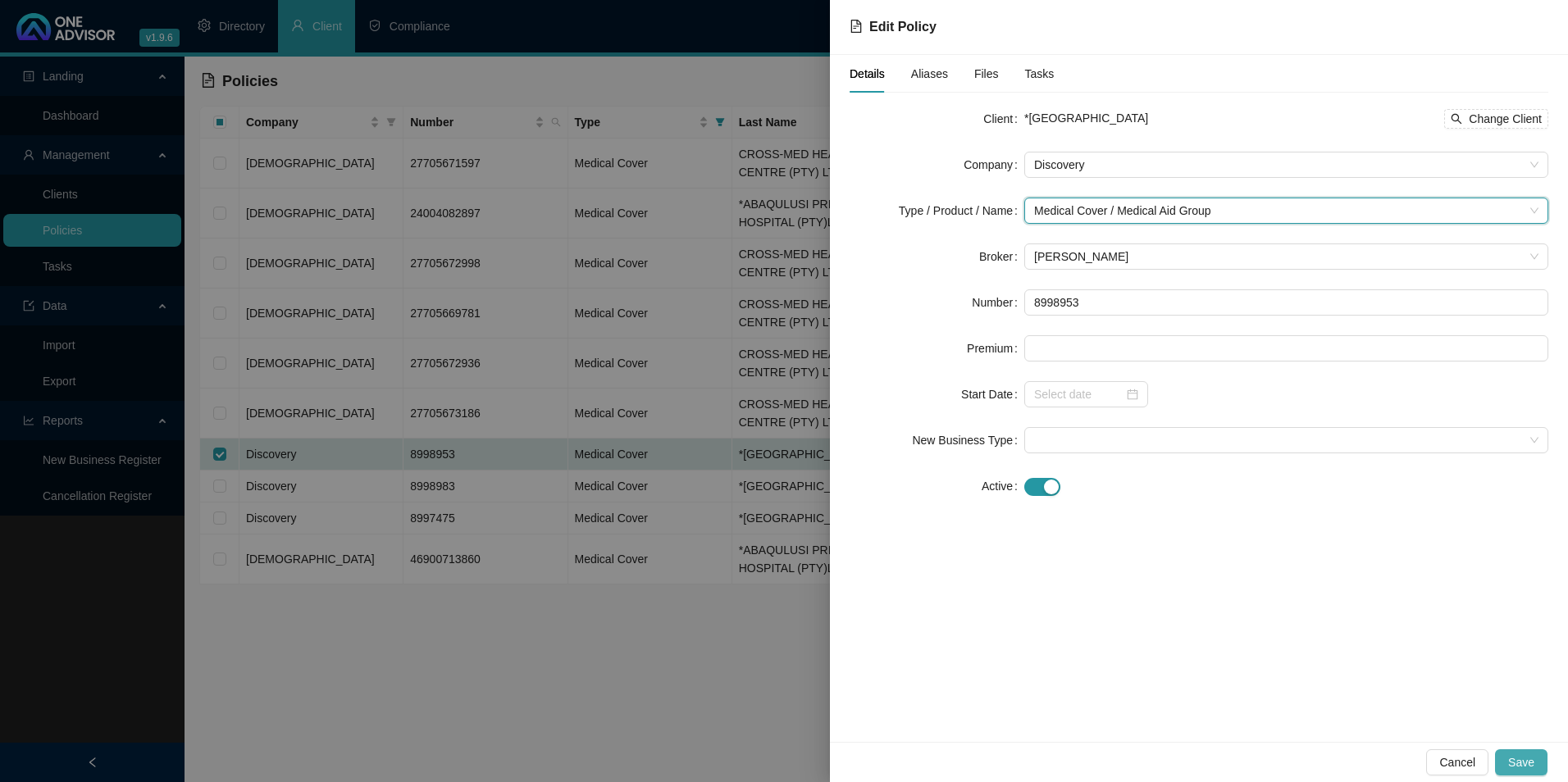
click at [1516, 753] on span "Save" at bounding box center [1522, 762] width 26 height 18
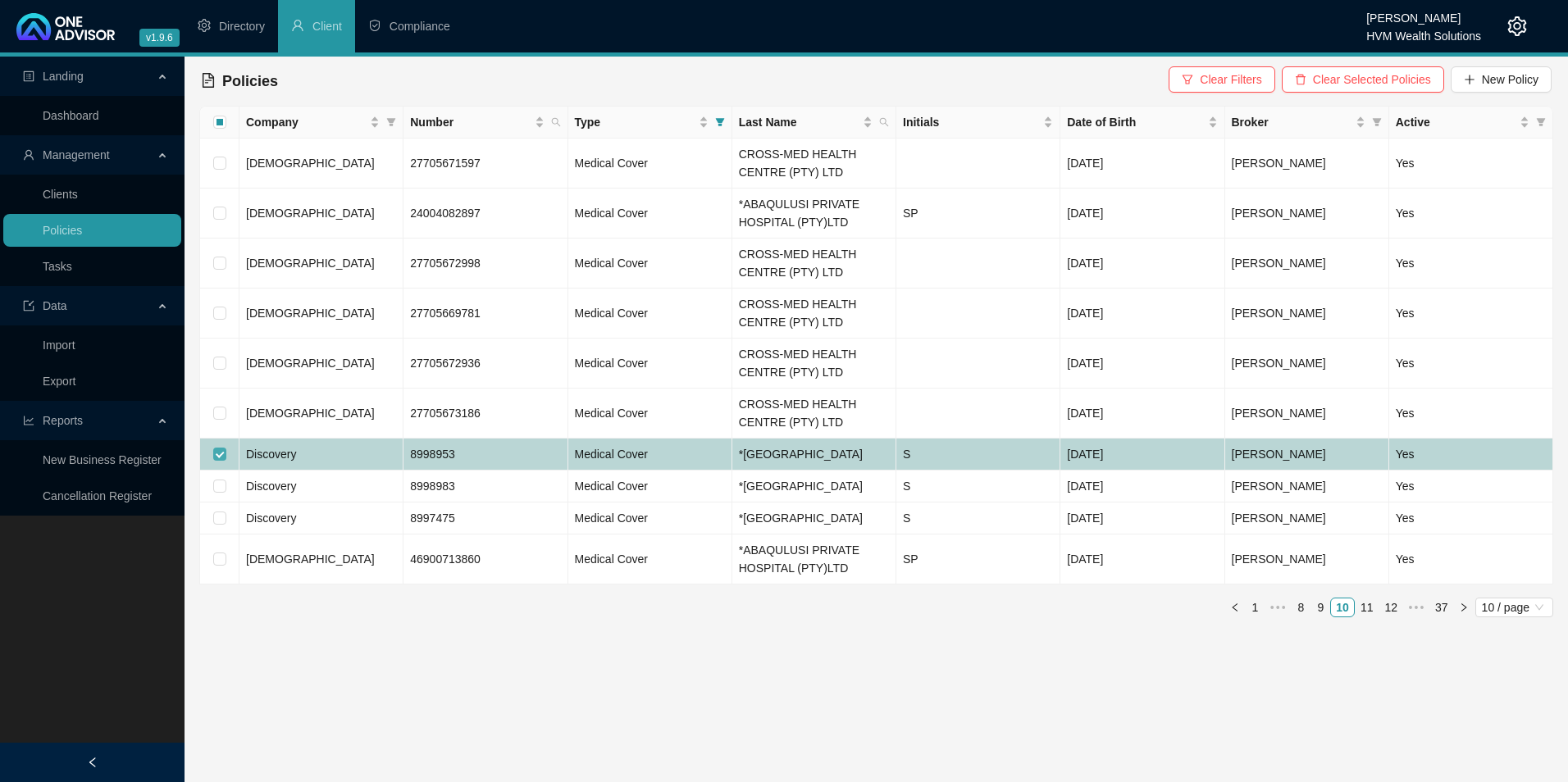
click at [218, 457] on input "checkbox" at bounding box center [220, 454] width 13 height 13
checkbox input "false"
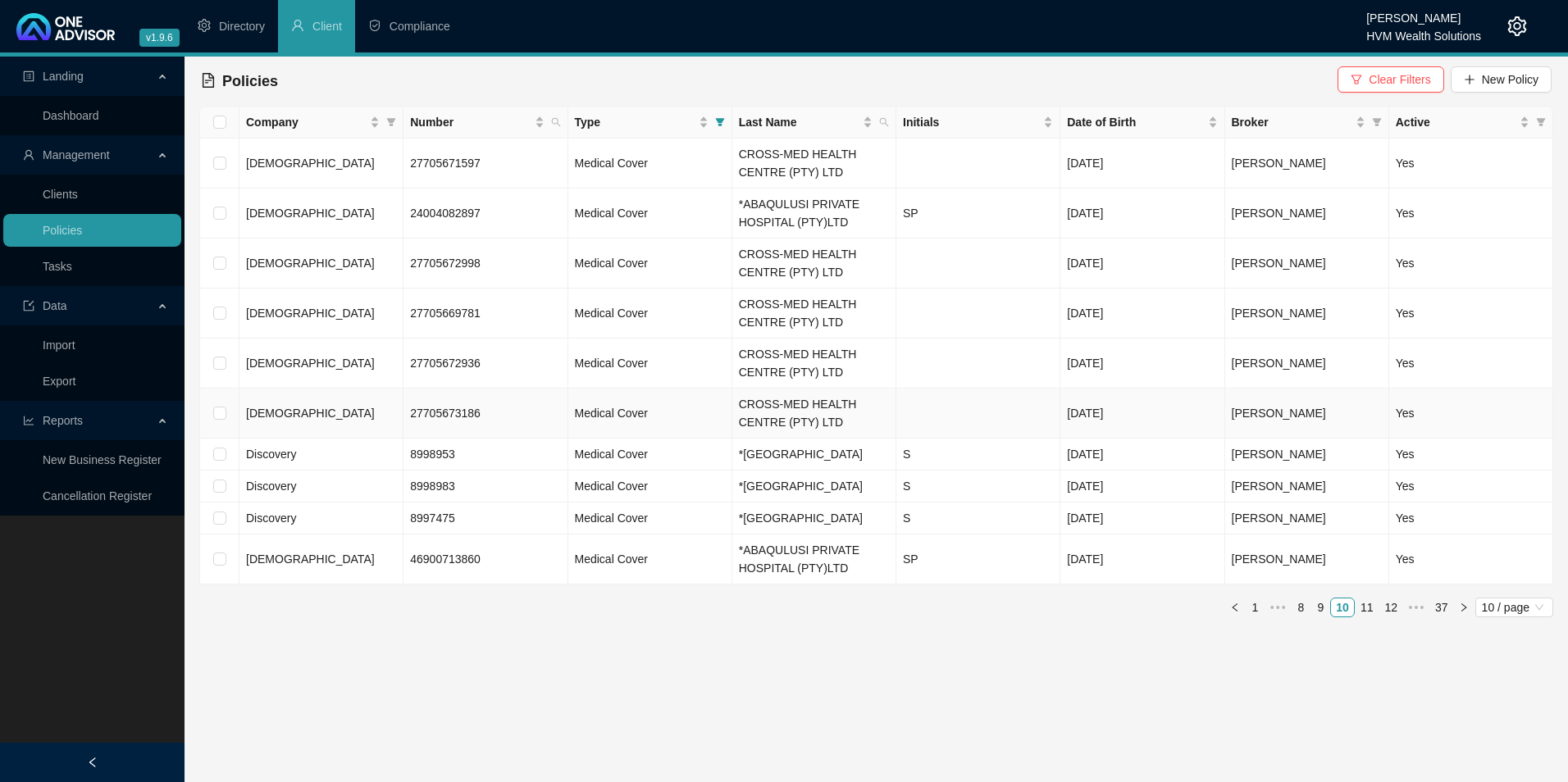
click at [262, 415] on span "[DEMOGRAPHIC_DATA]" at bounding box center [311, 413] width 129 height 13
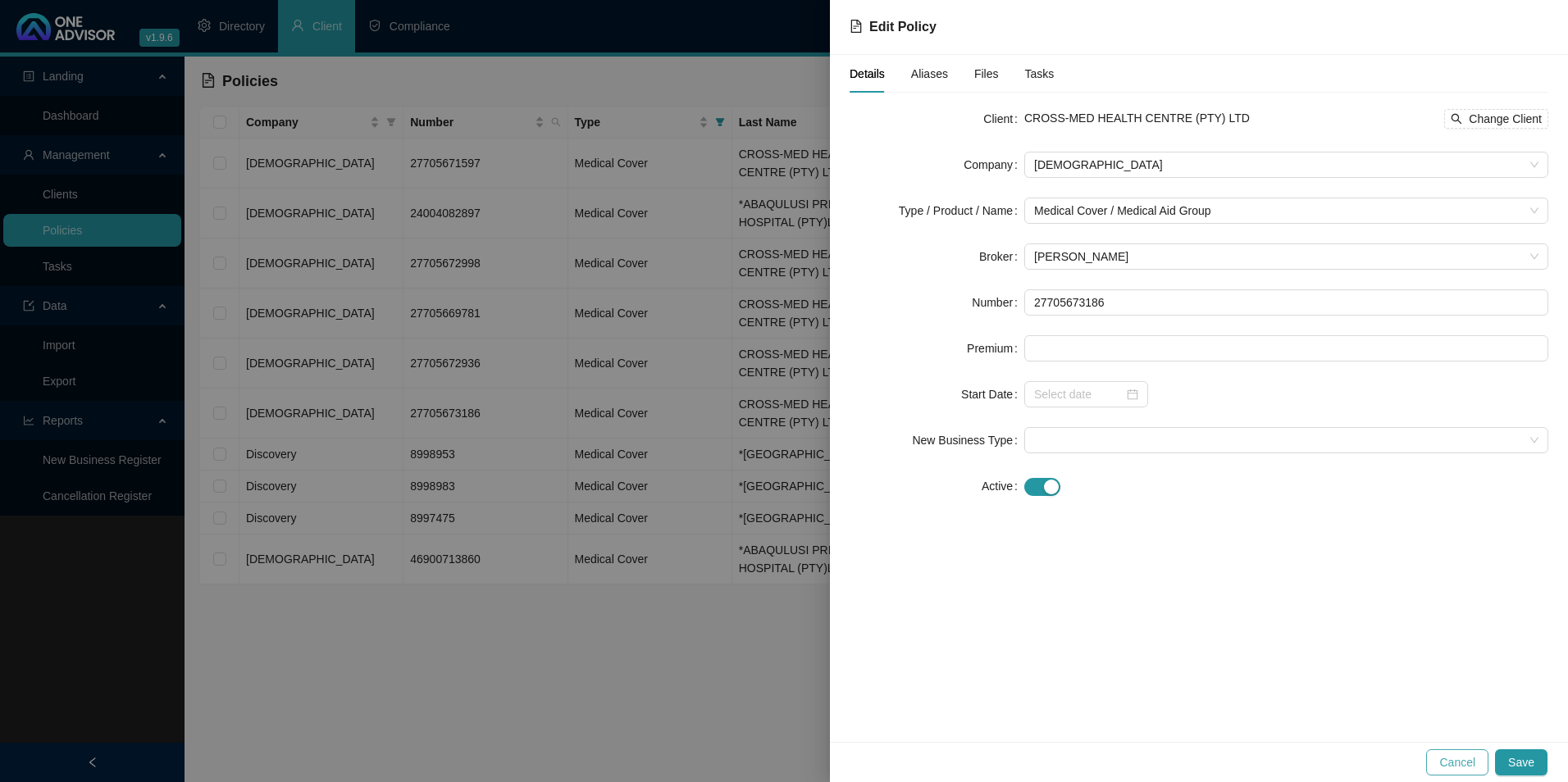
click at [1467, 764] on span "Cancel" at bounding box center [1457, 762] width 36 height 18
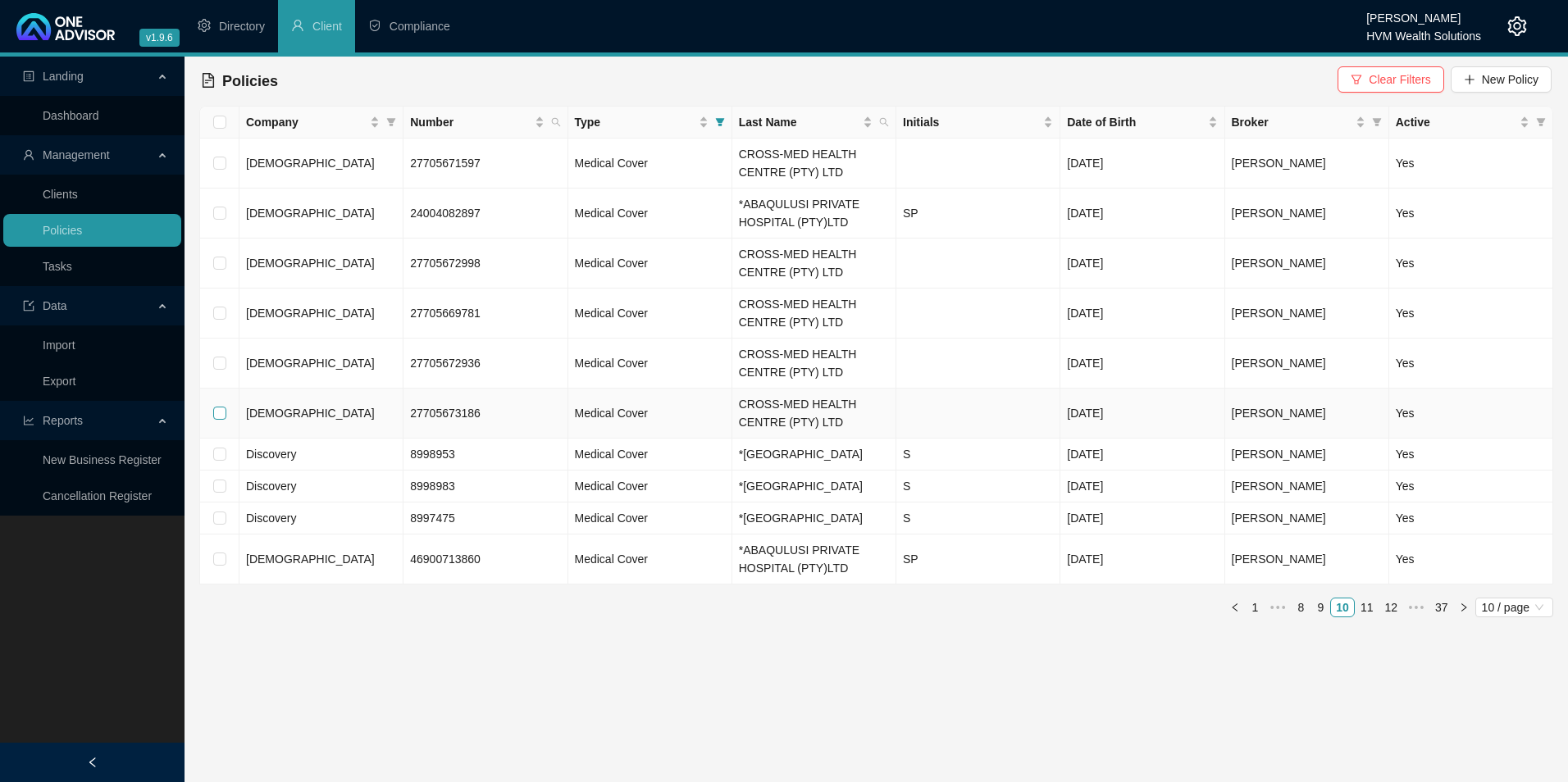
click at [220, 407] on input "checkbox" at bounding box center [220, 413] width 13 height 13
checkbox input "true"
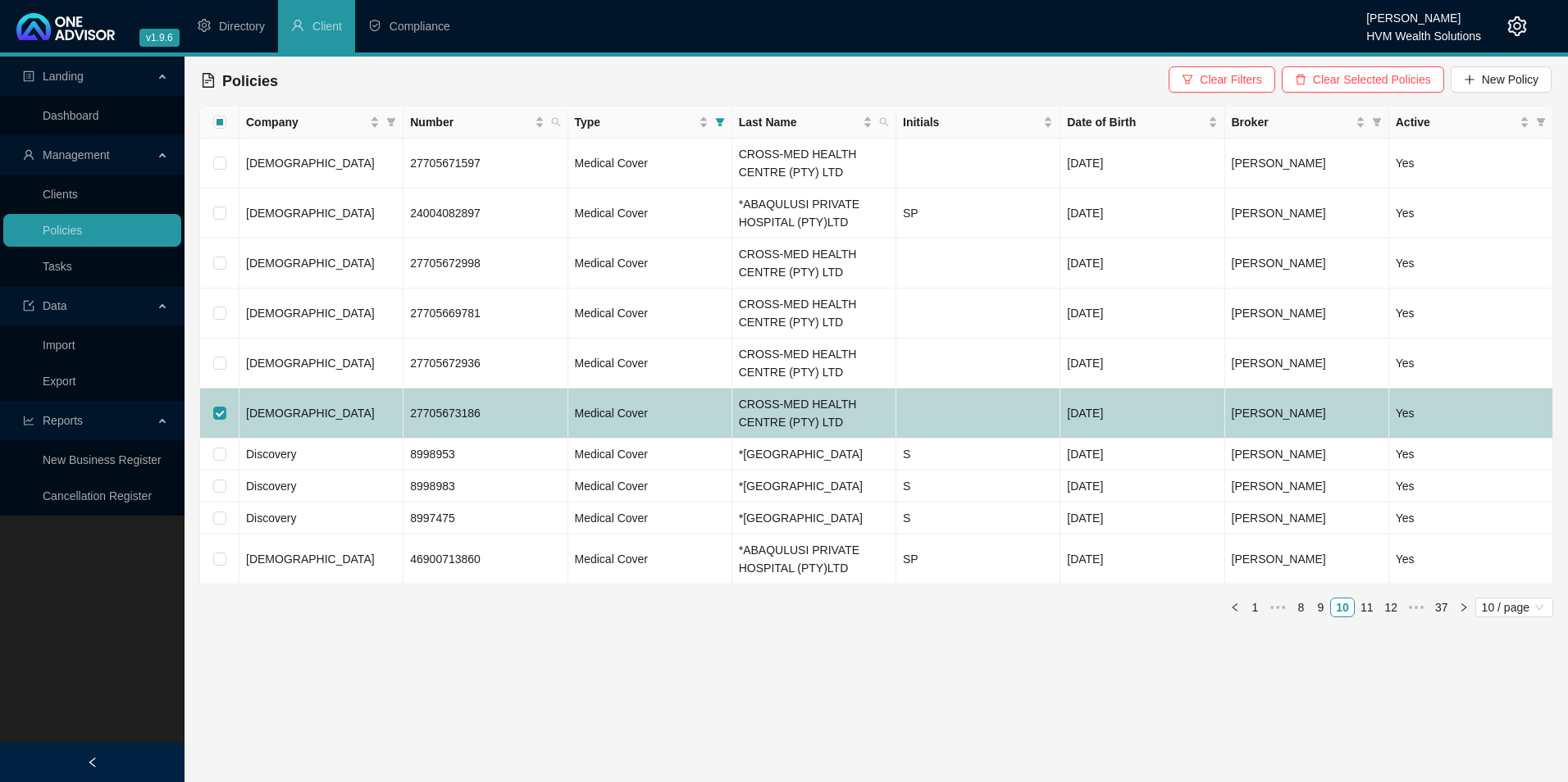
click at [256, 412] on span "[DEMOGRAPHIC_DATA]" at bounding box center [311, 413] width 129 height 13
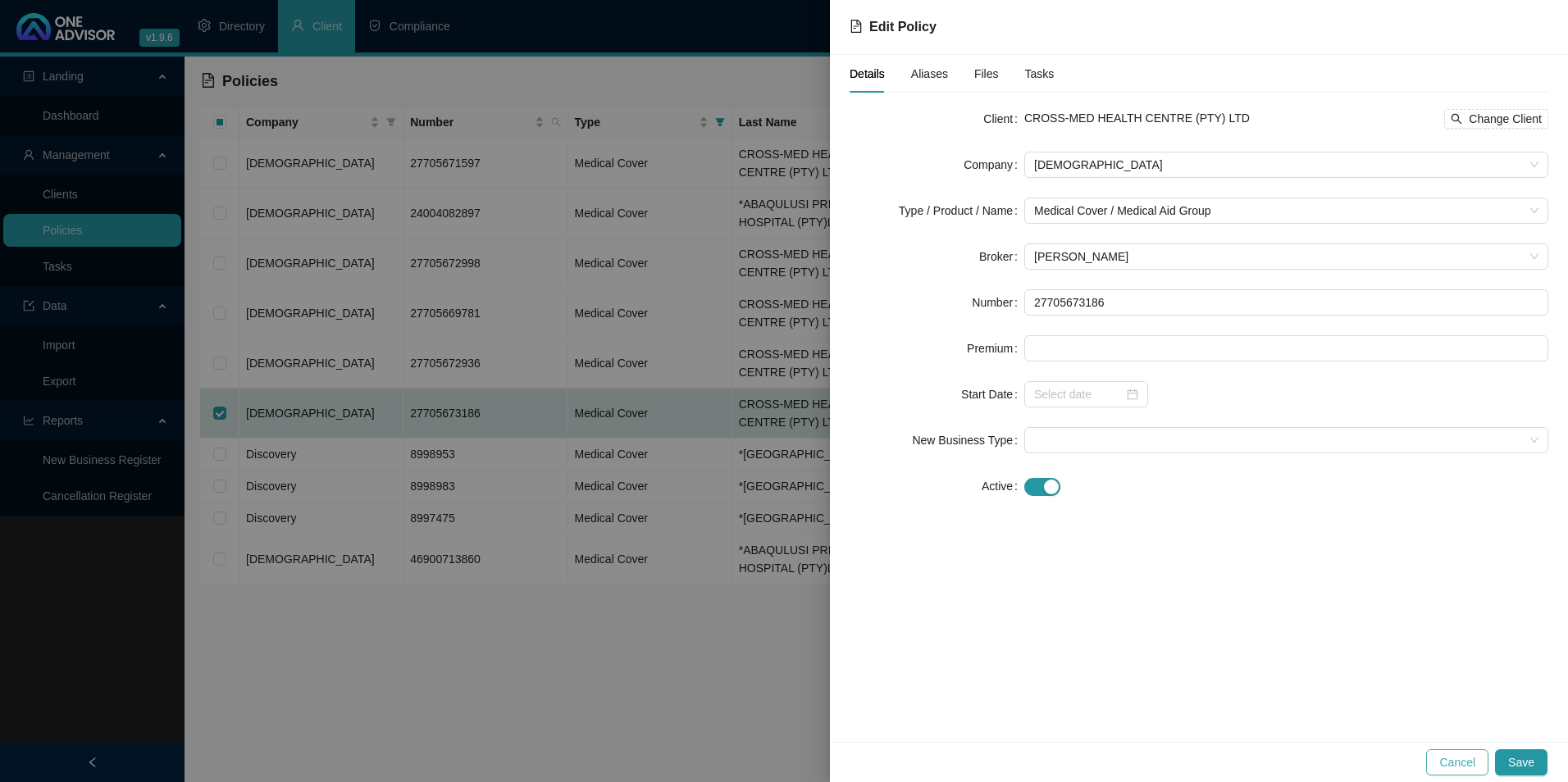
click at [1452, 761] on span "Cancel" at bounding box center [1457, 762] width 36 height 18
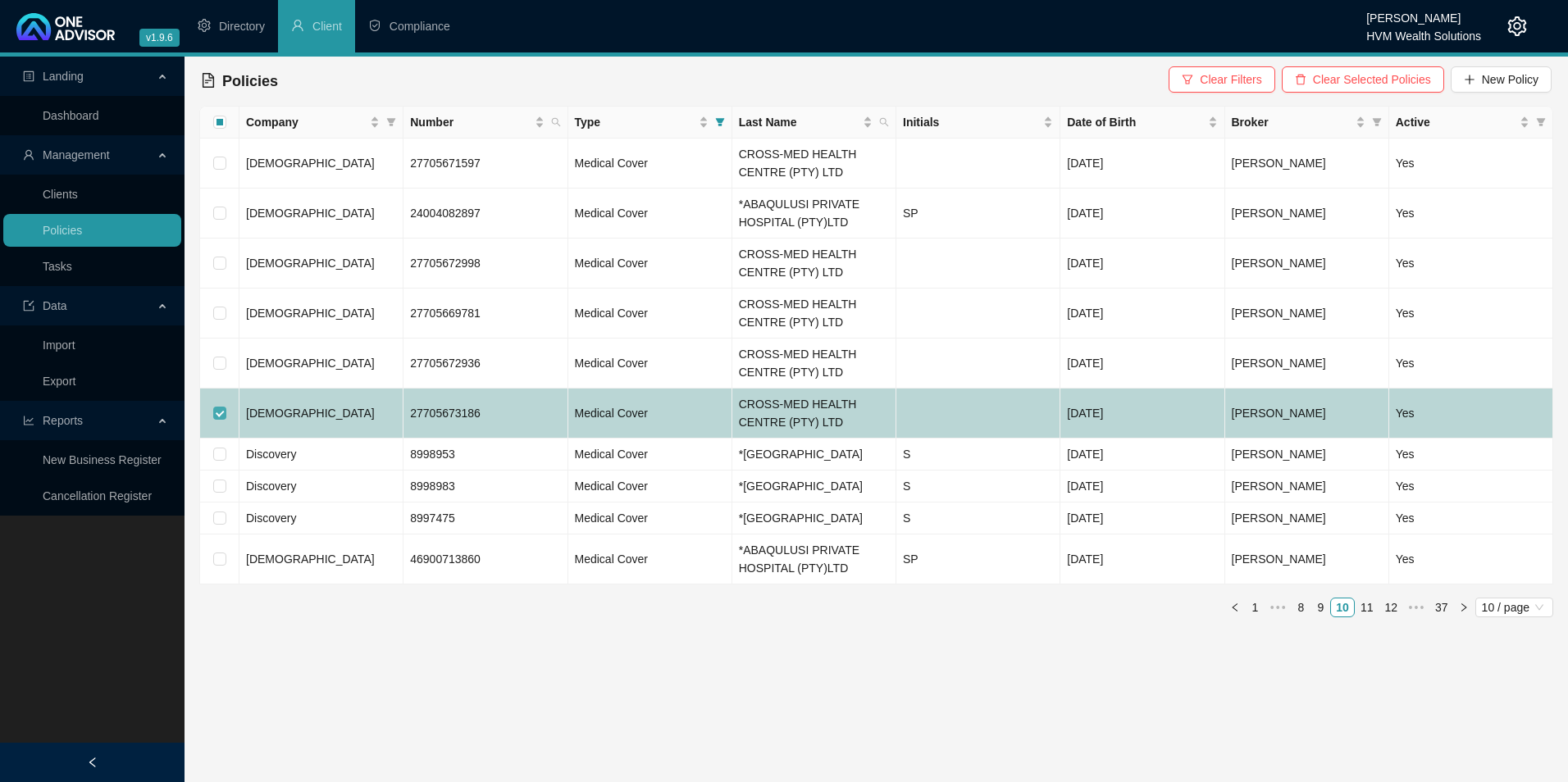
click at [216, 406] on label at bounding box center [220, 413] width 13 height 18
click at [216, 407] on input "checkbox" at bounding box center [220, 413] width 13 height 13
checkbox input "false"
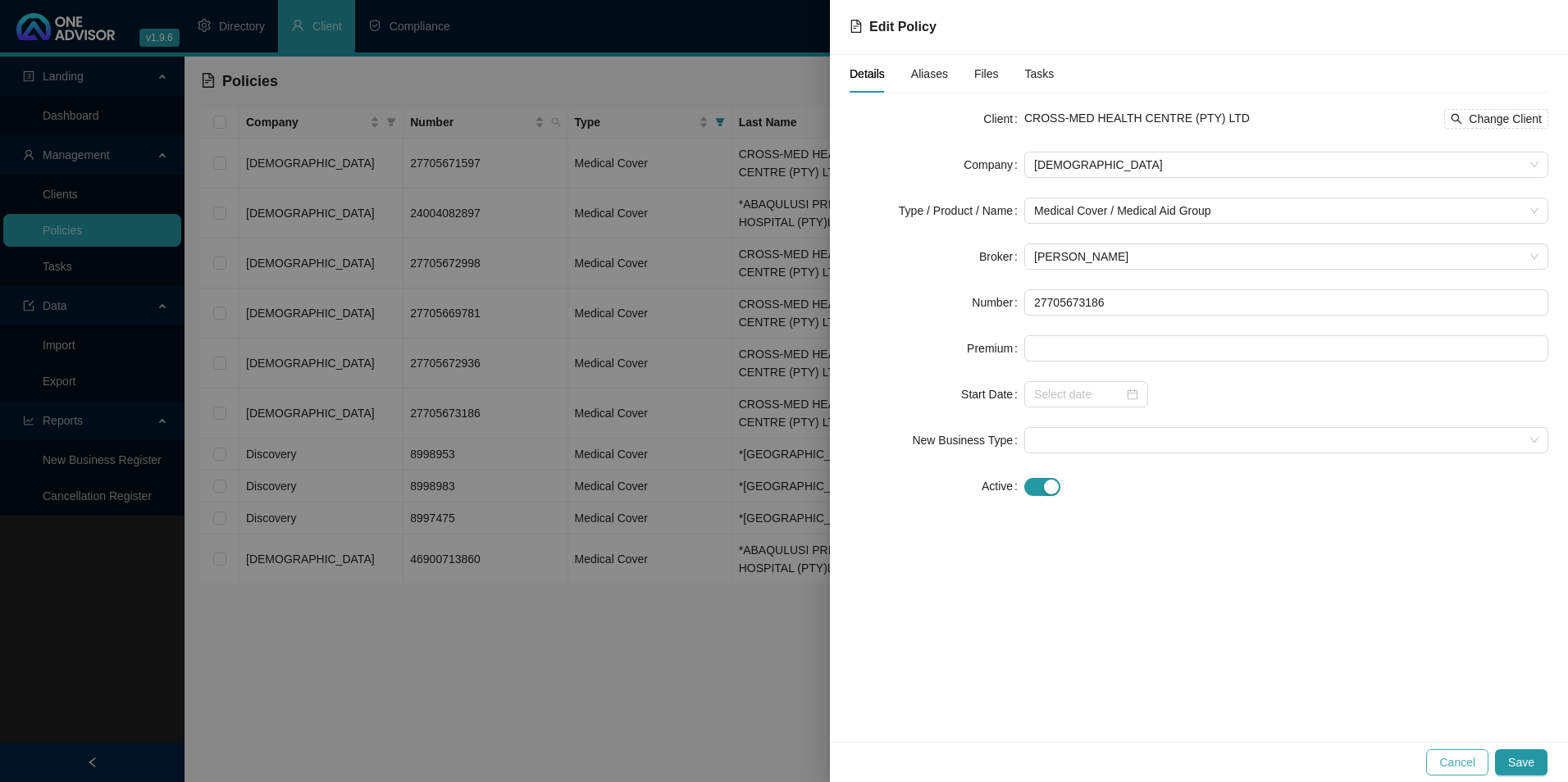
click at [1451, 761] on span "Cancel" at bounding box center [1457, 762] width 36 height 18
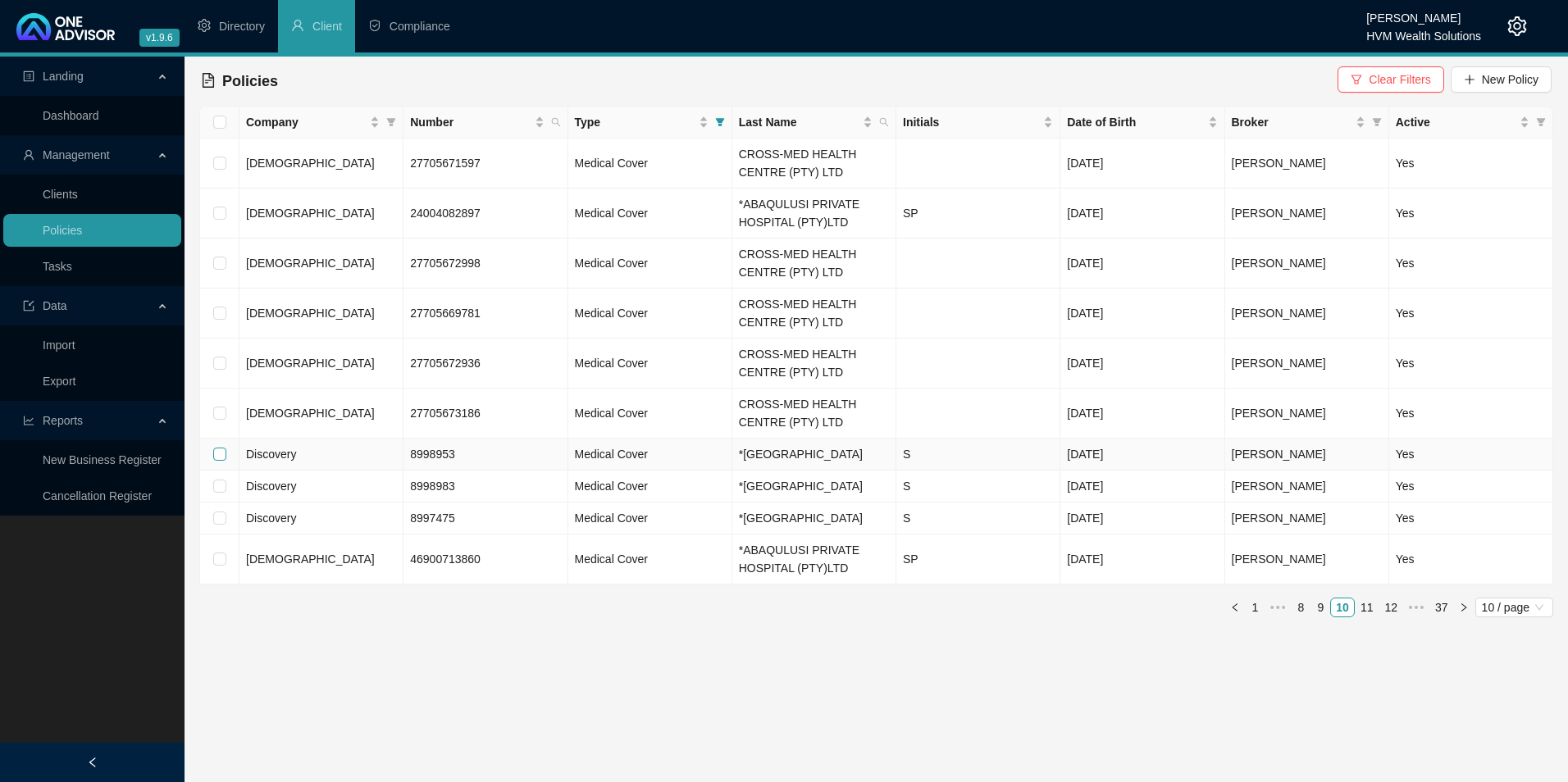
click at [221, 460] on input "checkbox" at bounding box center [220, 454] width 13 height 13
checkbox input "true"
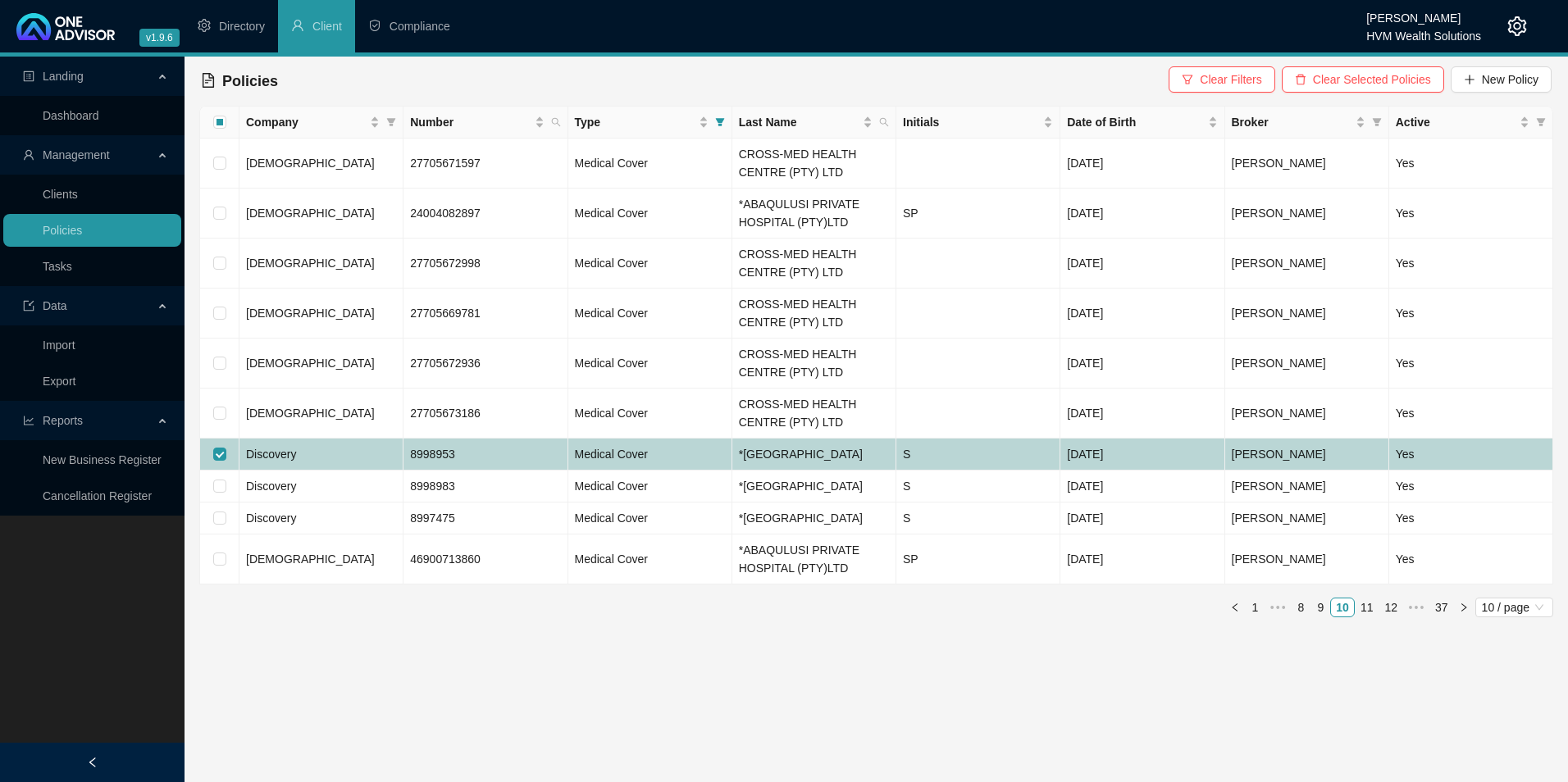
click at [391, 470] on td "Discovery" at bounding box center [322, 455] width 164 height 32
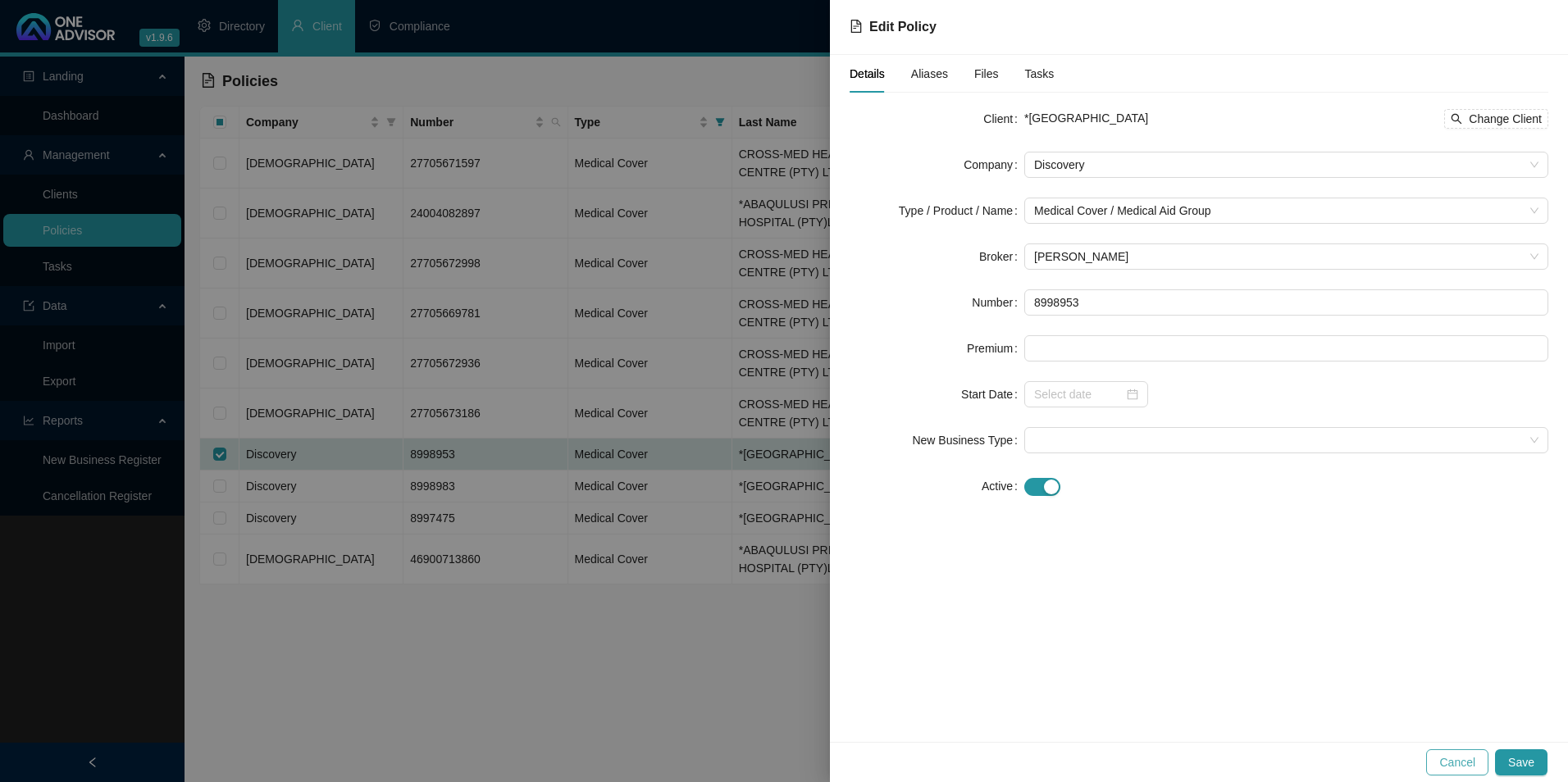
click at [1461, 765] on span "Cancel" at bounding box center [1457, 762] width 36 height 18
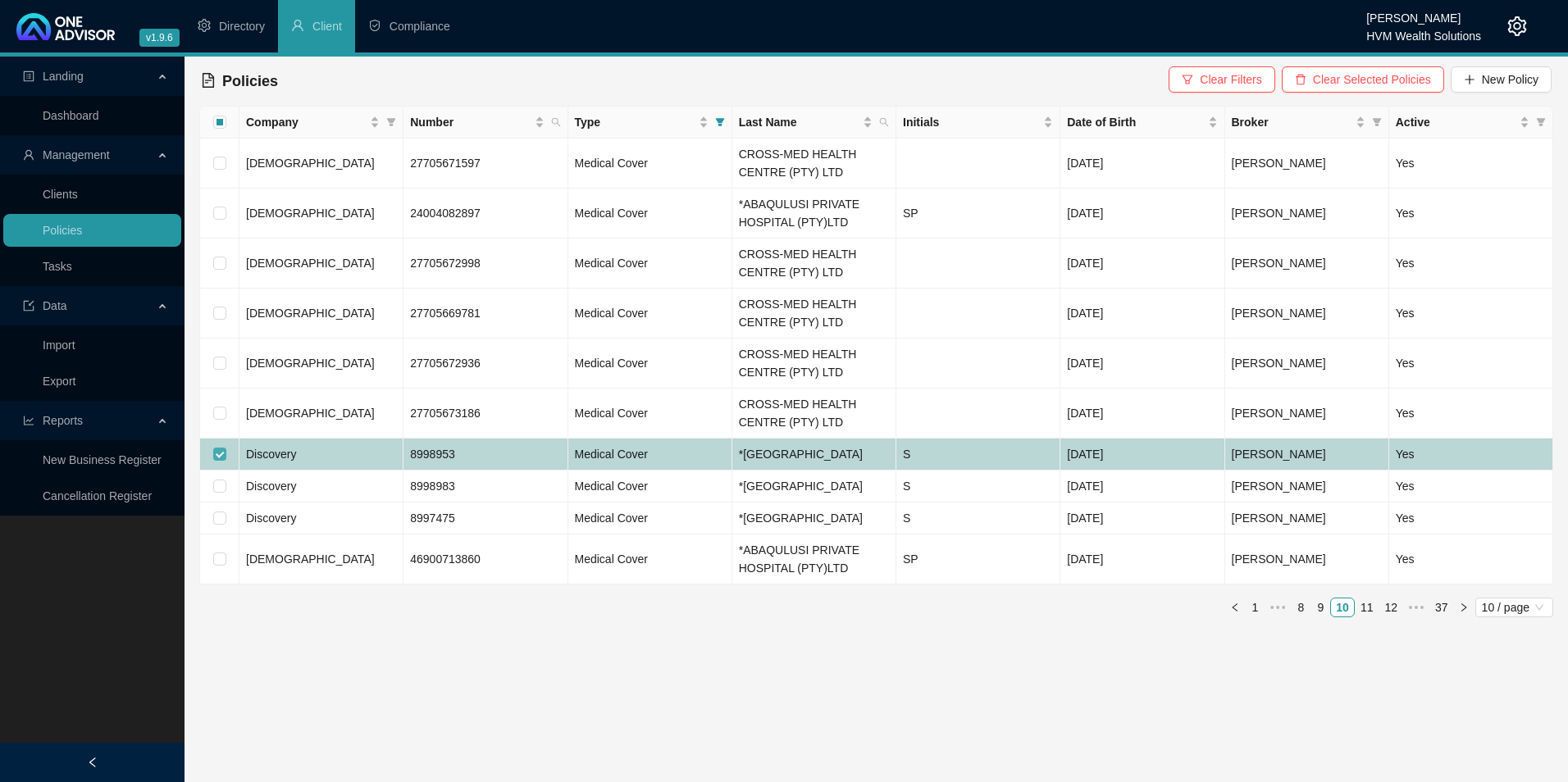
click at [222, 460] on input "checkbox" at bounding box center [220, 454] width 13 height 13
checkbox input "false"
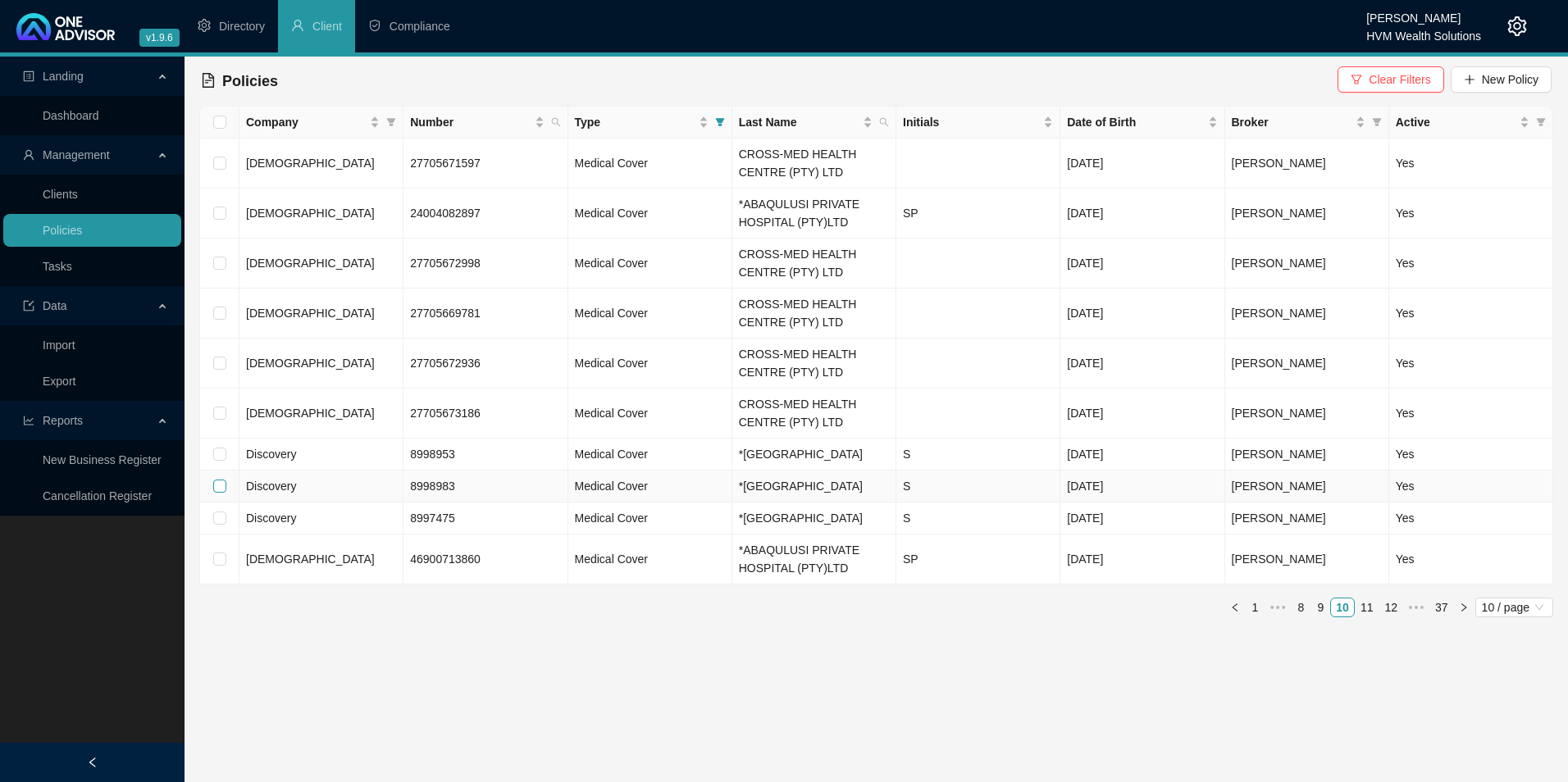
click at [218, 493] on input "checkbox" at bounding box center [220, 486] width 13 height 13
checkbox input "true"
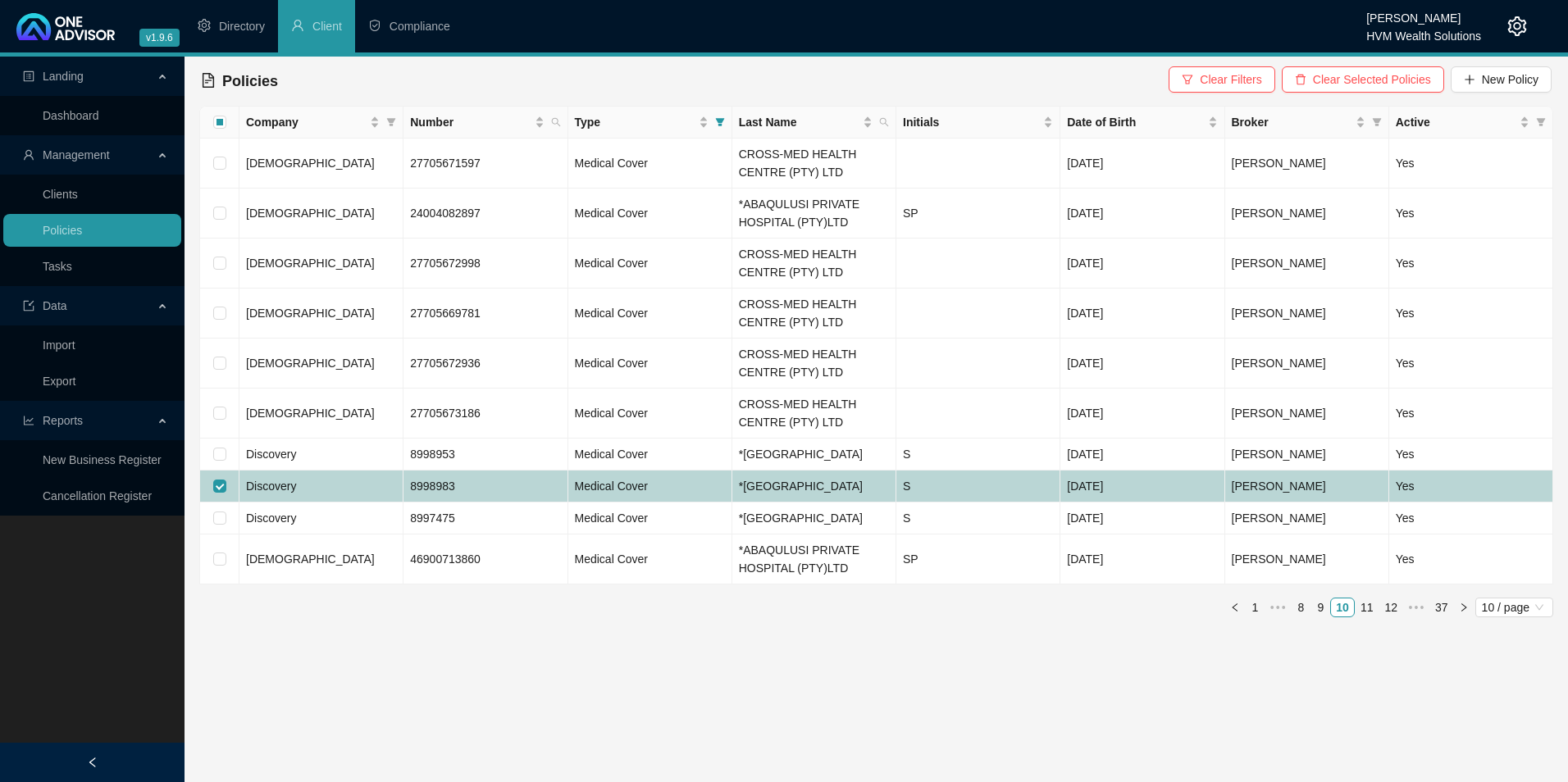
click at [351, 503] on td "Discovery" at bounding box center [322, 486] width 164 height 32
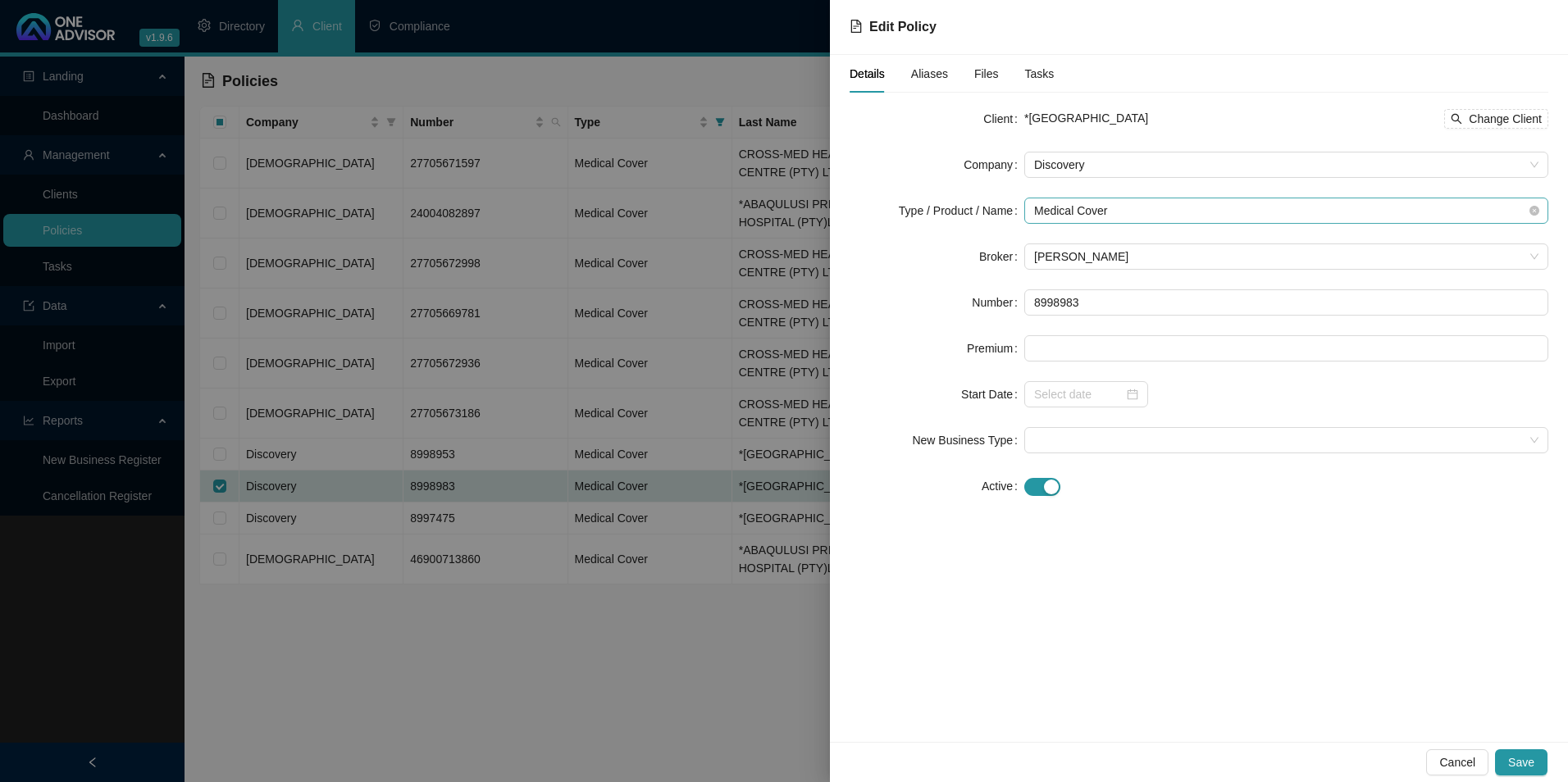
click at [1171, 206] on span "Medical Cover" at bounding box center [1287, 211] width 504 height 25
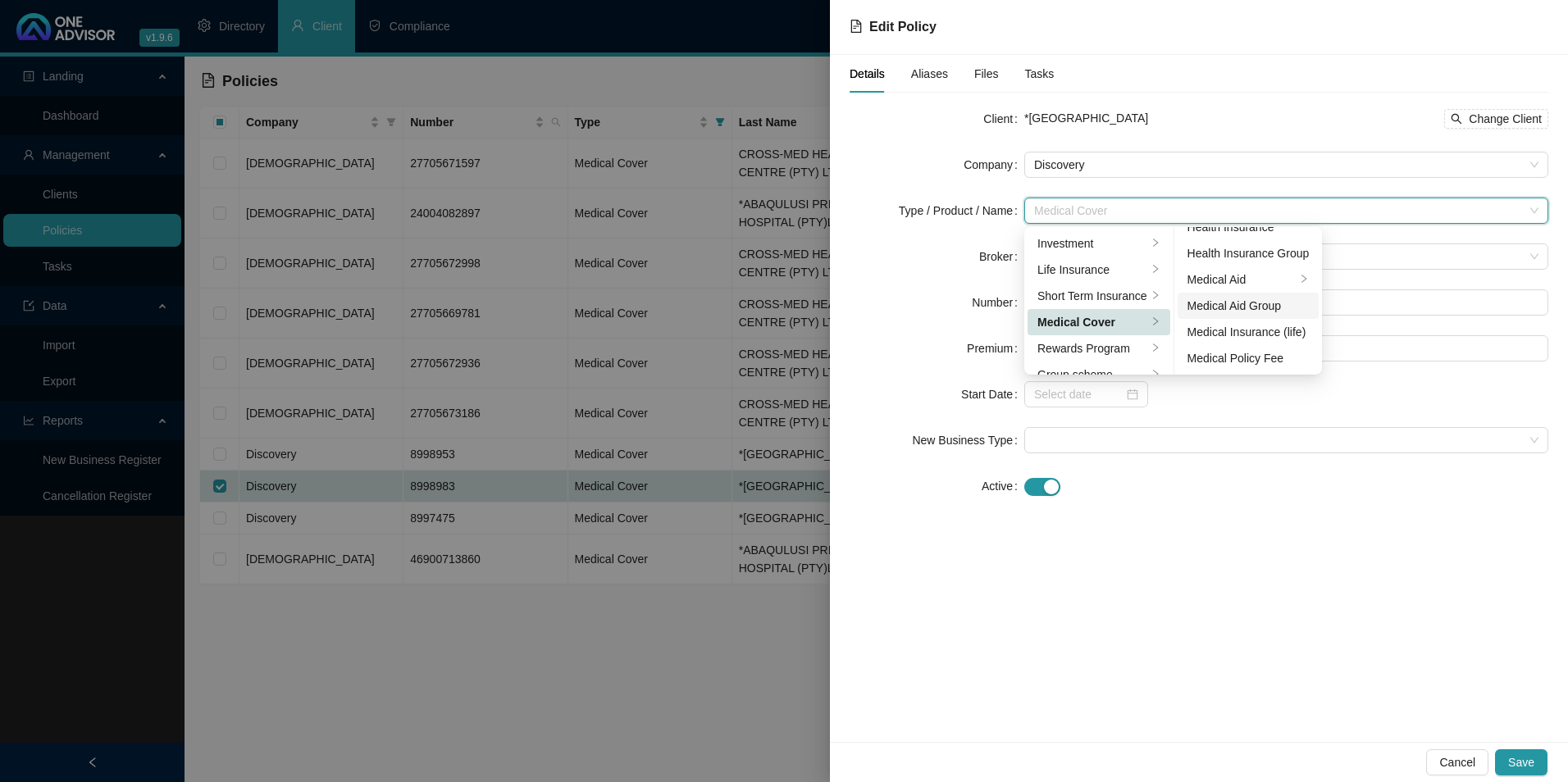
click at [1245, 299] on div "Medical Aid Group" at bounding box center [1249, 306] width 122 height 18
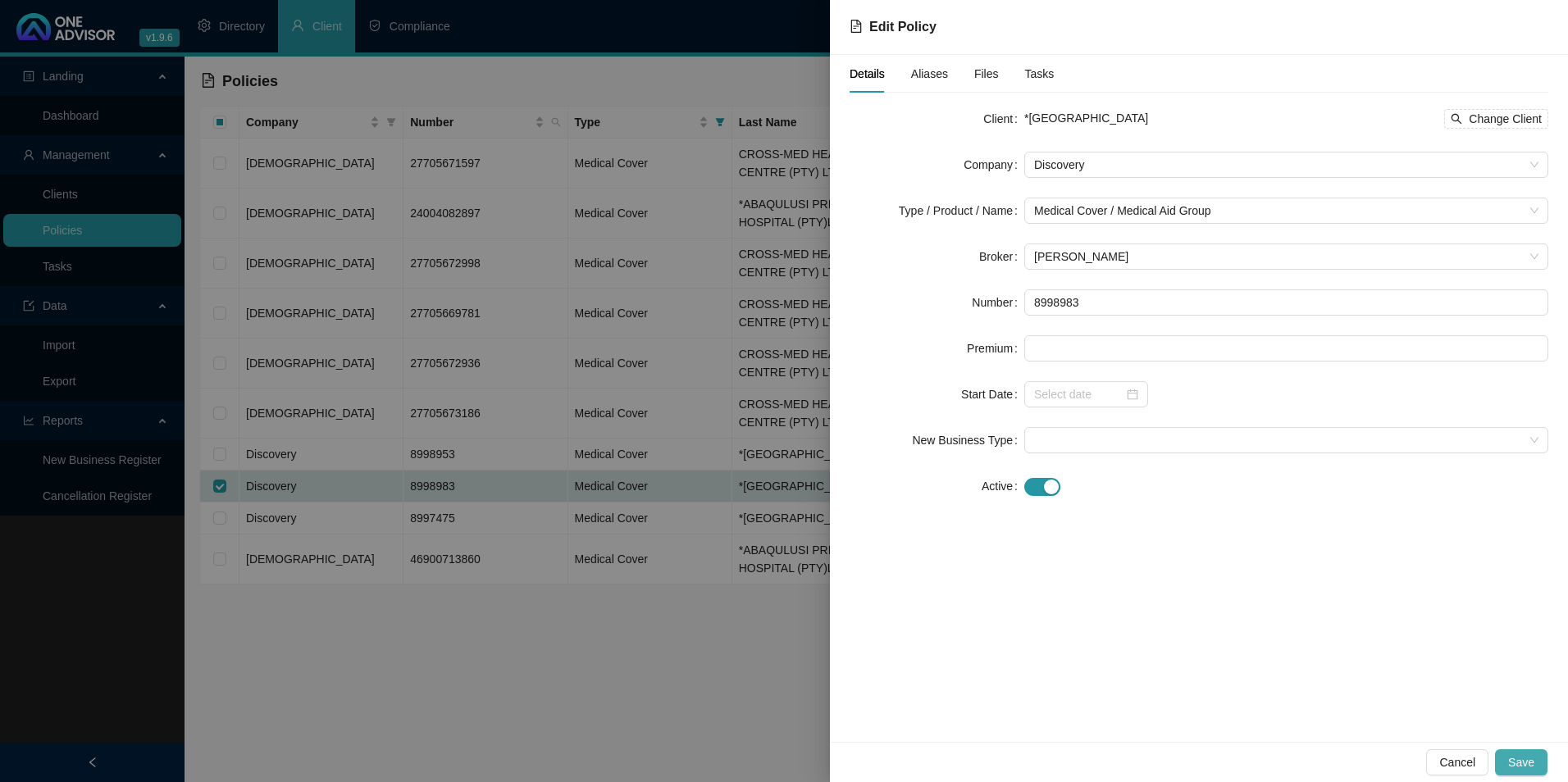
click at [1513, 763] on span "Save" at bounding box center [1522, 762] width 26 height 18
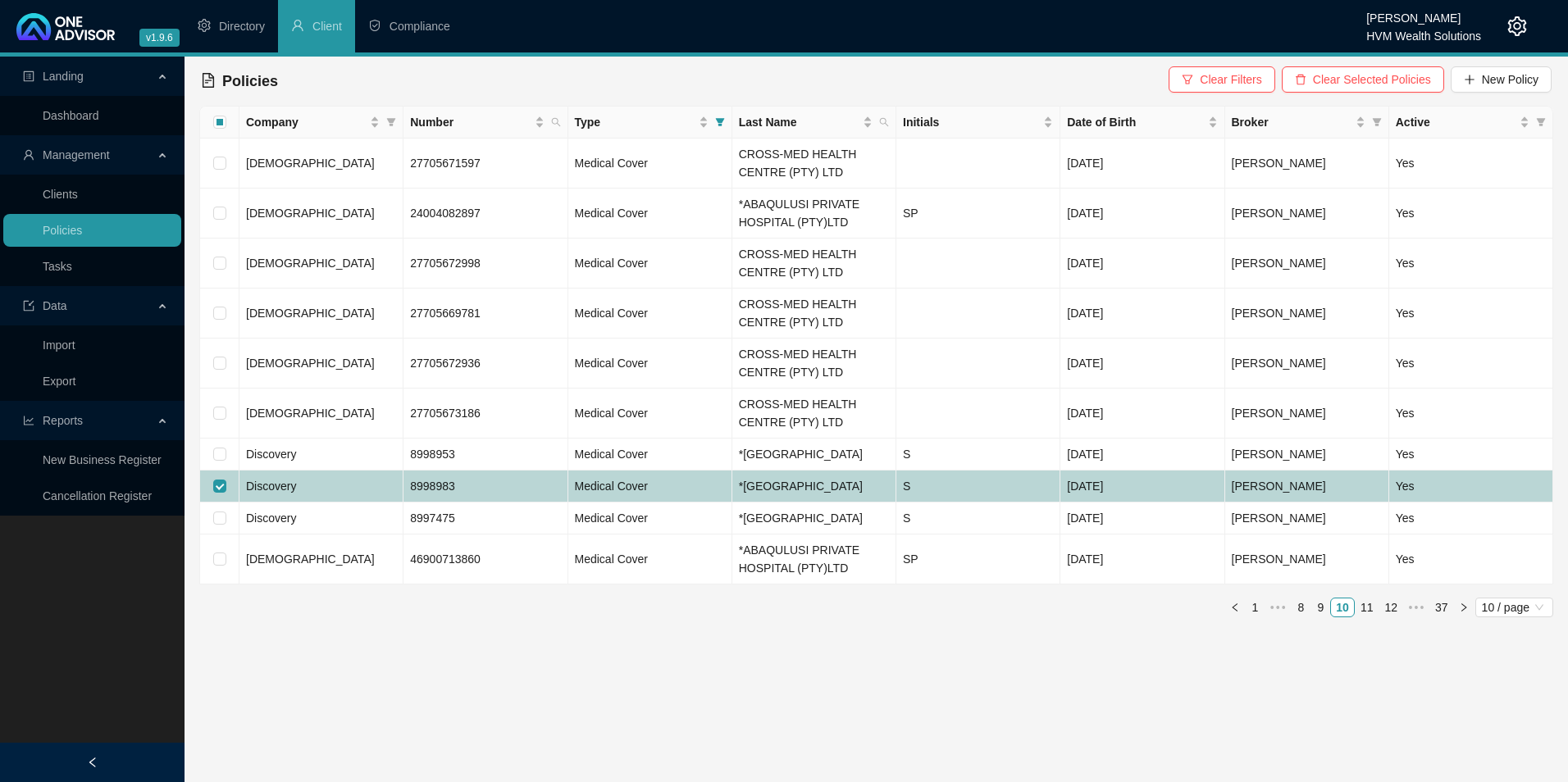
click at [311, 503] on td "Discovery" at bounding box center [322, 486] width 164 height 32
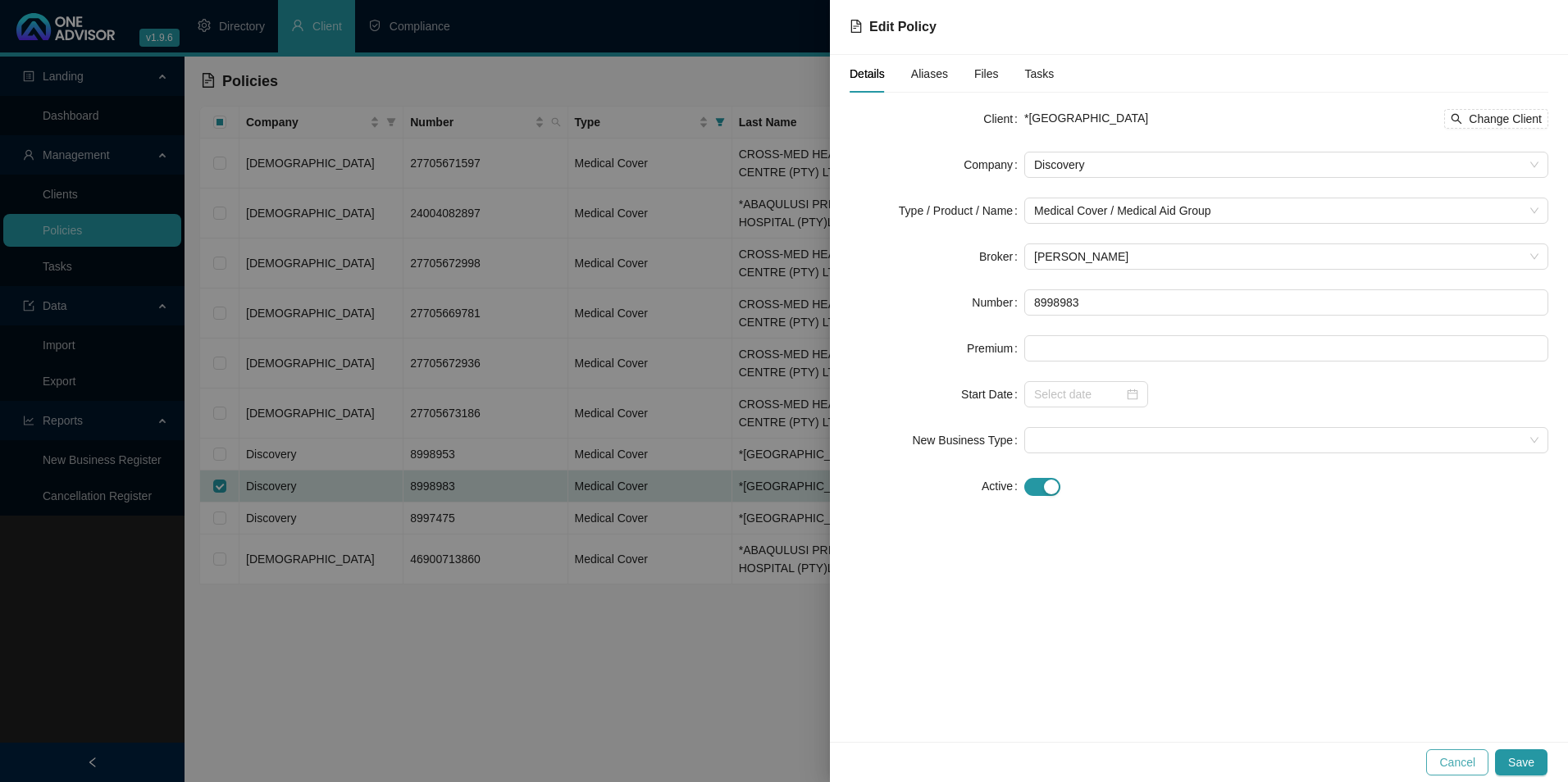
click at [1473, 768] on span "Cancel" at bounding box center [1457, 762] width 36 height 18
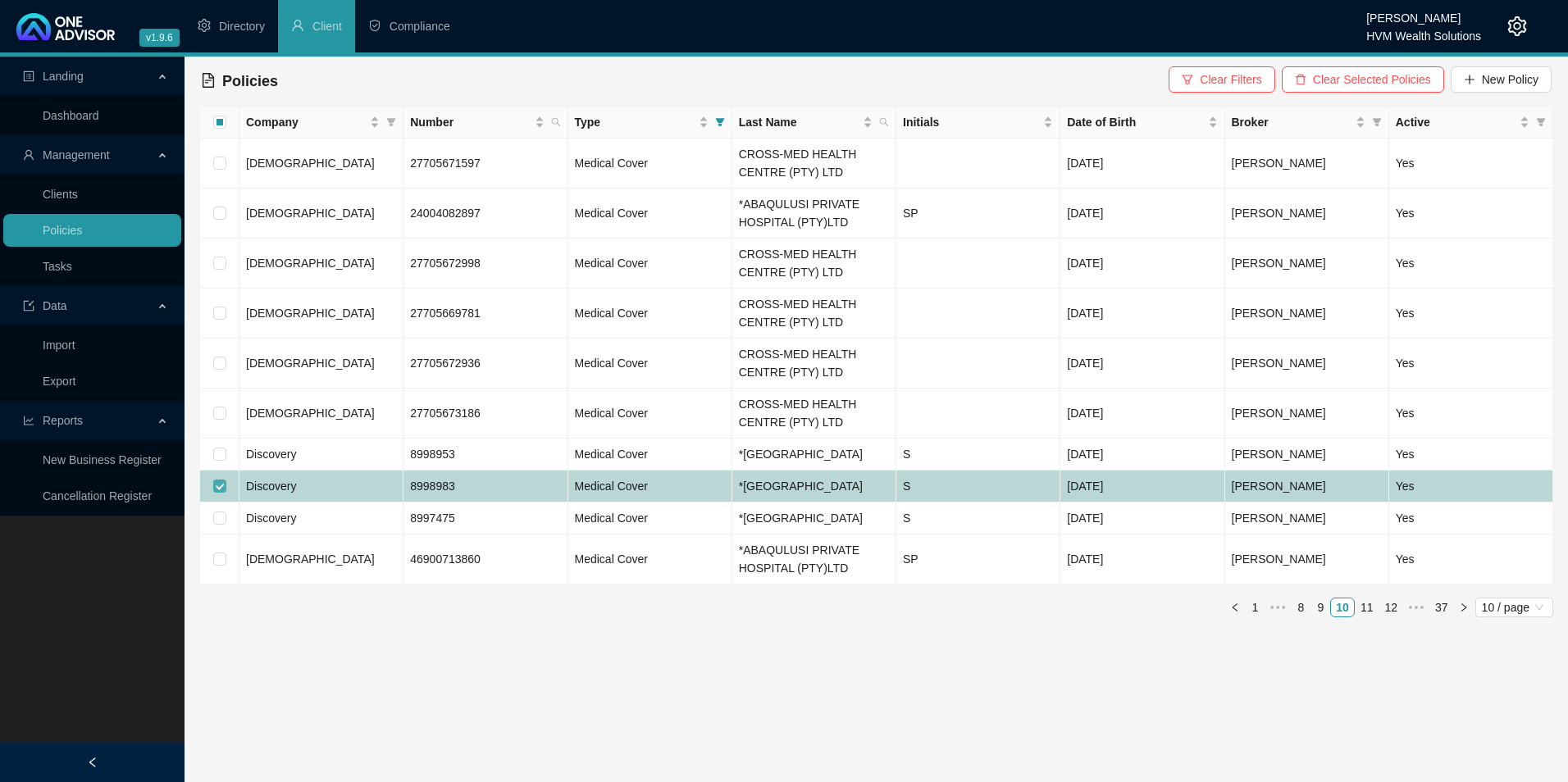
click at [218, 493] on input "checkbox" at bounding box center [220, 486] width 13 height 13
checkbox input "false"
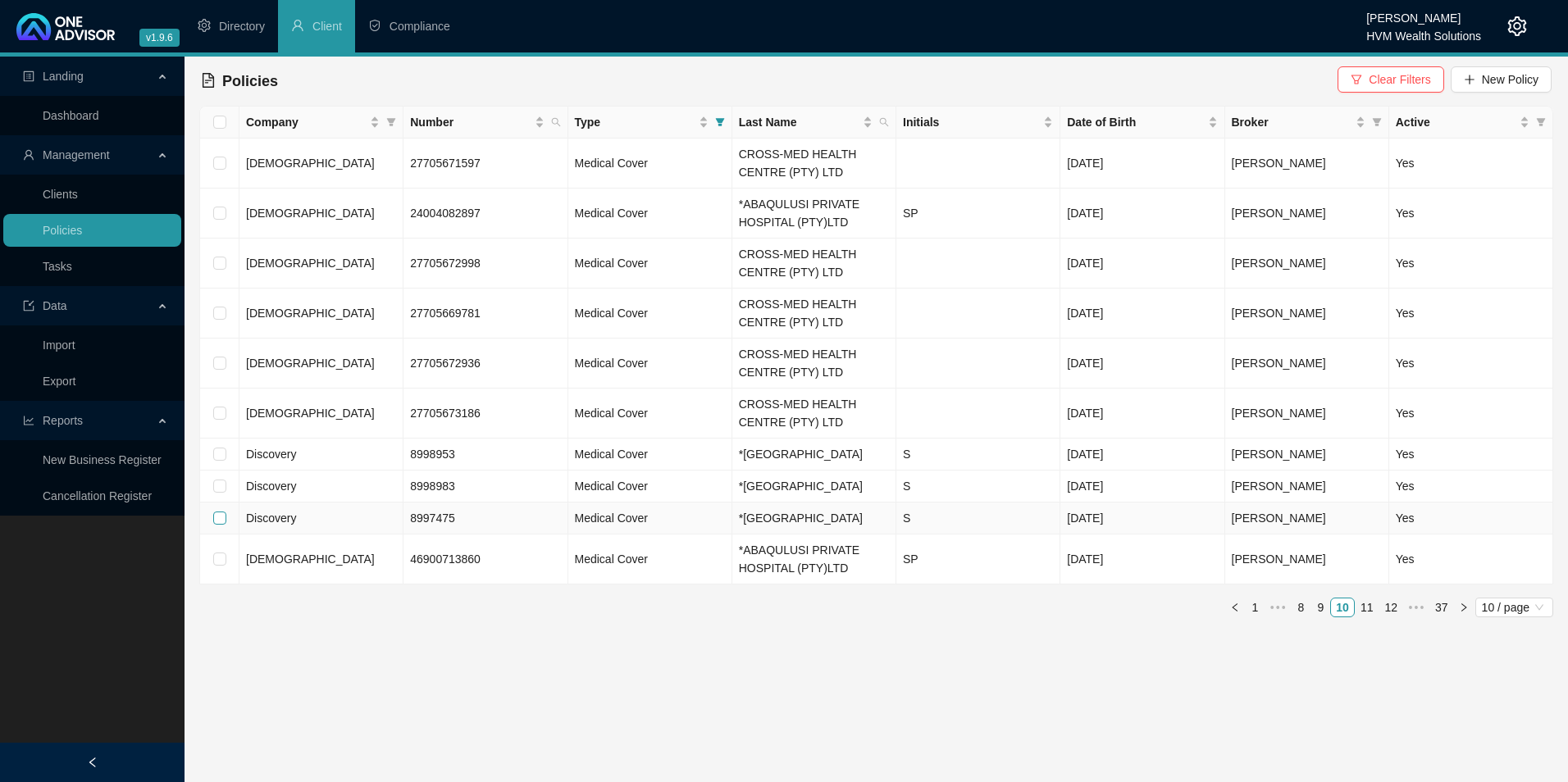
click at [222, 525] on input "checkbox" at bounding box center [220, 518] width 13 height 13
checkbox input "true"
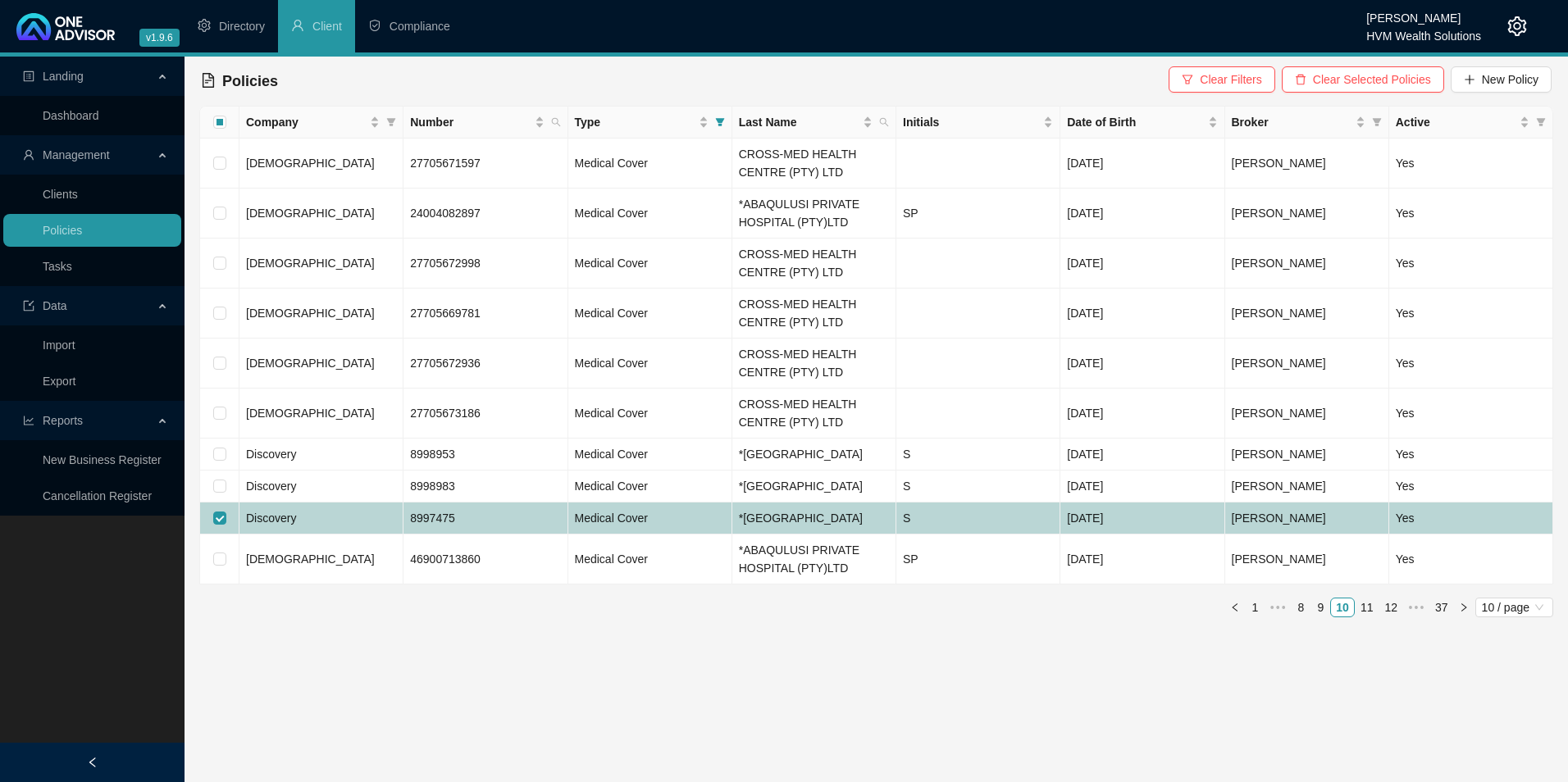
click at [375, 535] on td "Discovery" at bounding box center [322, 518] width 164 height 32
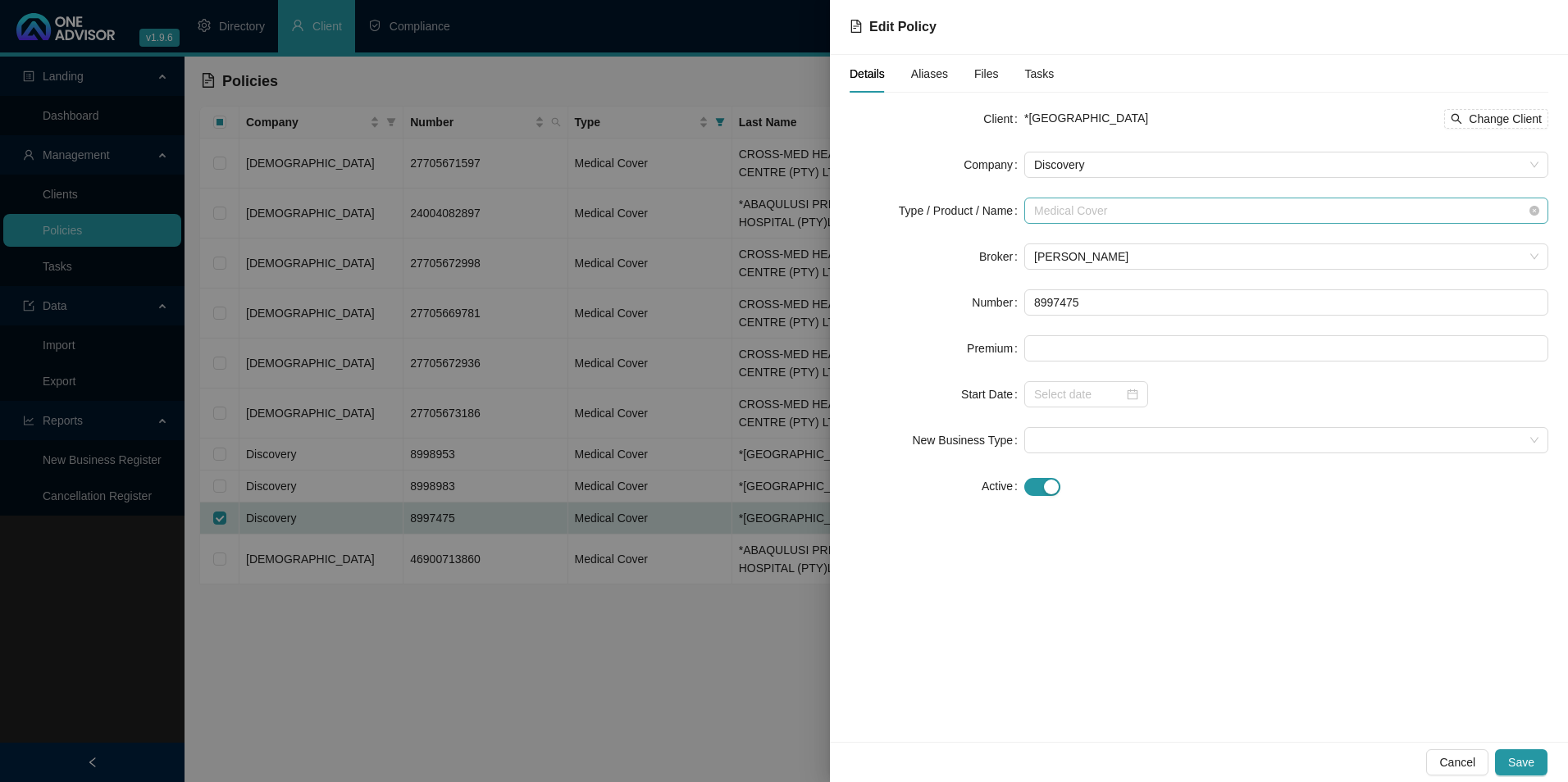
click at [1152, 209] on span "Medical Cover" at bounding box center [1287, 211] width 504 height 25
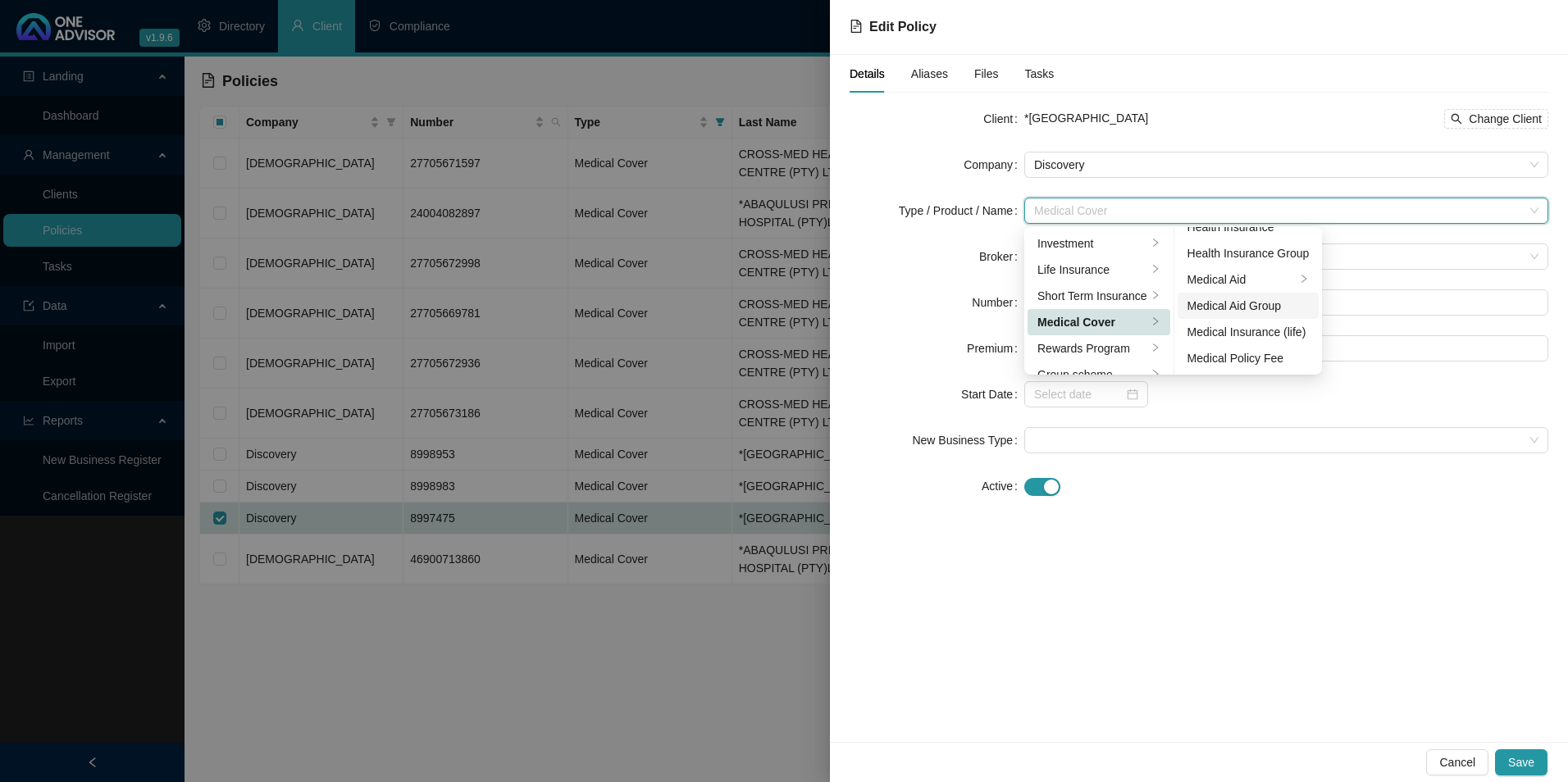
click at [1257, 309] on div "Medical Aid Group" at bounding box center [1249, 306] width 122 height 18
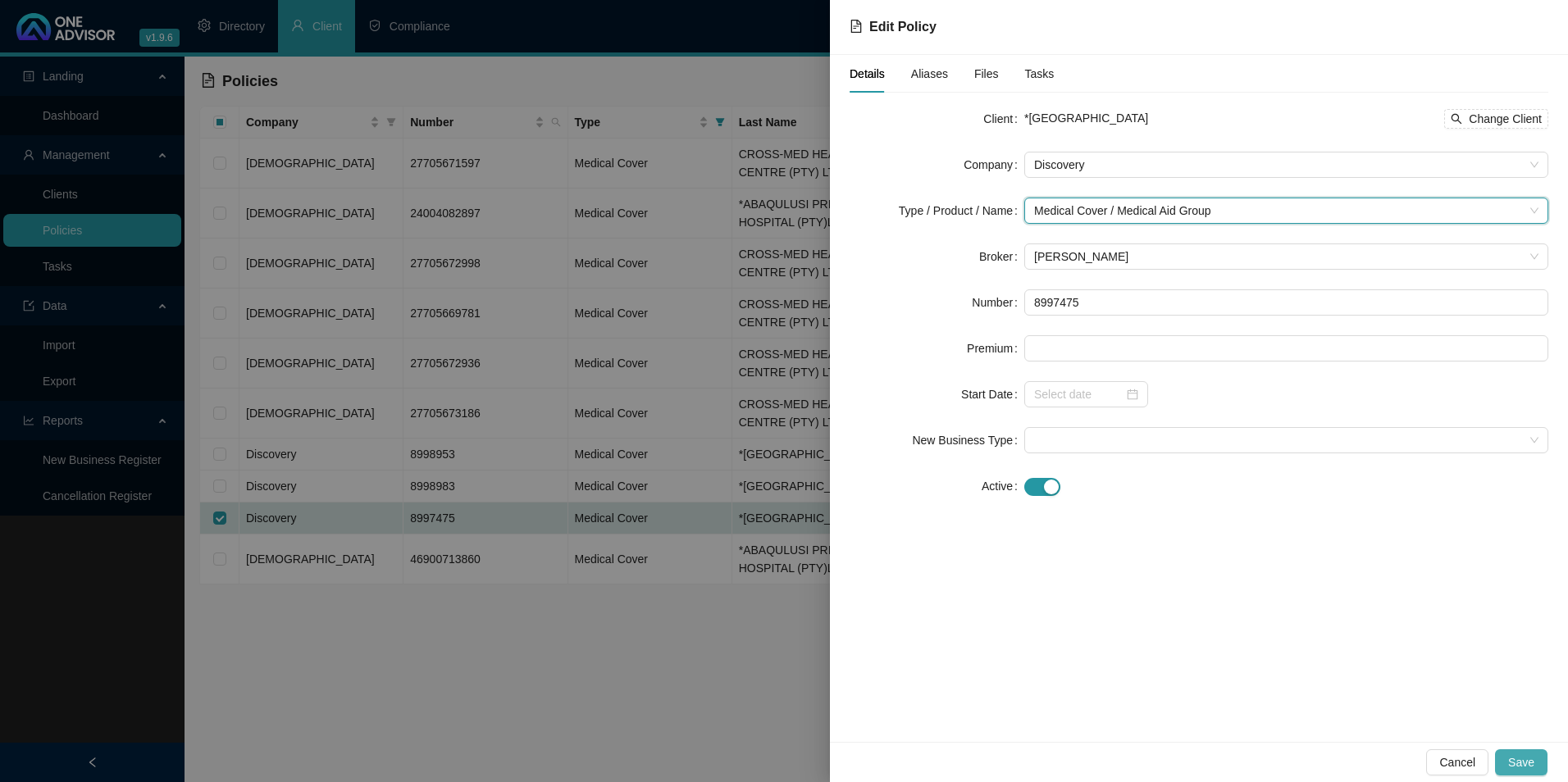
click at [1533, 762] on span "Save" at bounding box center [1522, 762] width 26 height 18
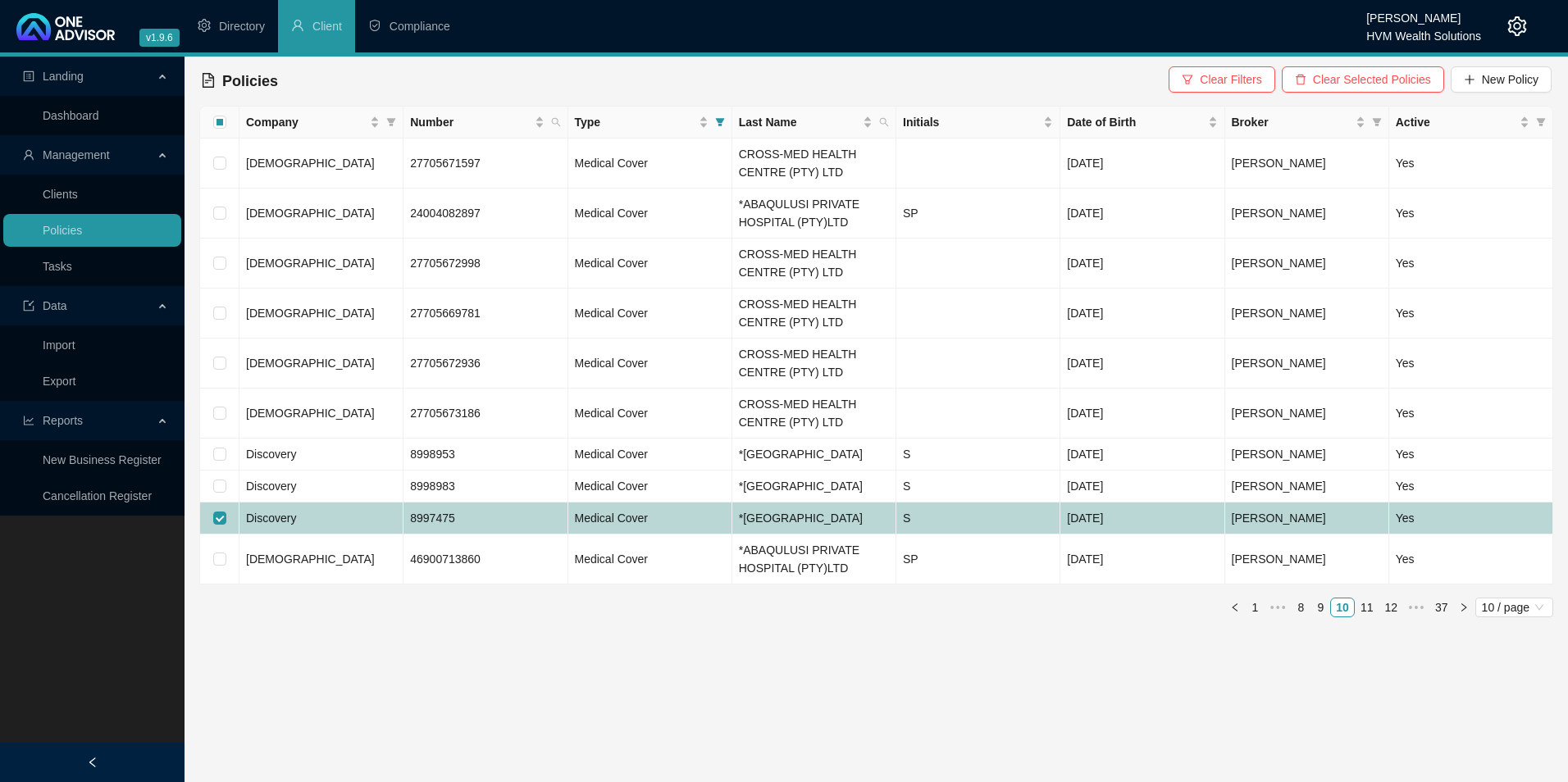
click at [321, 535] on td "Discovery" at bounding box center [322, 518] width 164 height 32
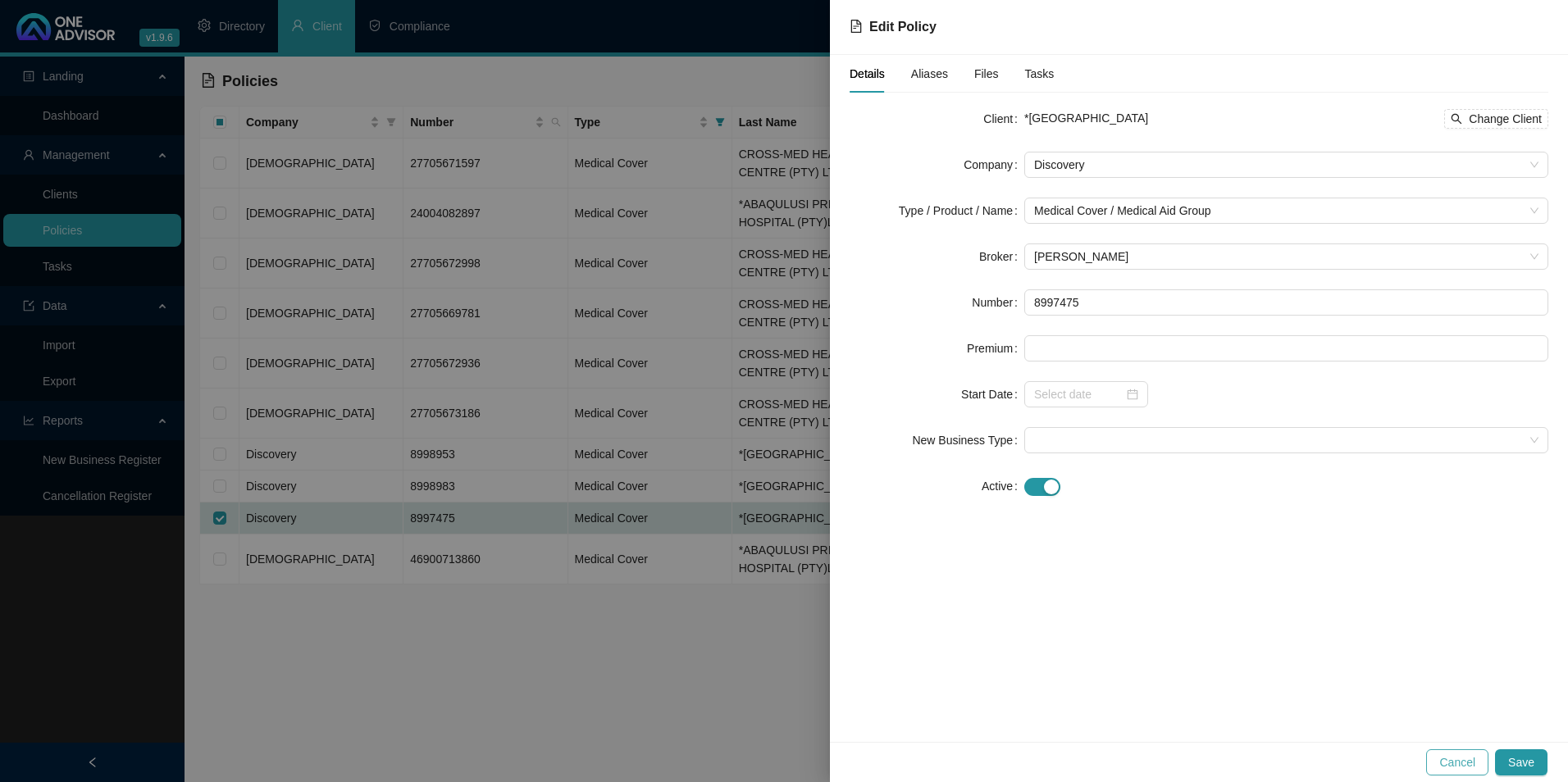
click at [1471, 770] on span "Cancel" at bounding box center [1457, 762] width 36 height 18
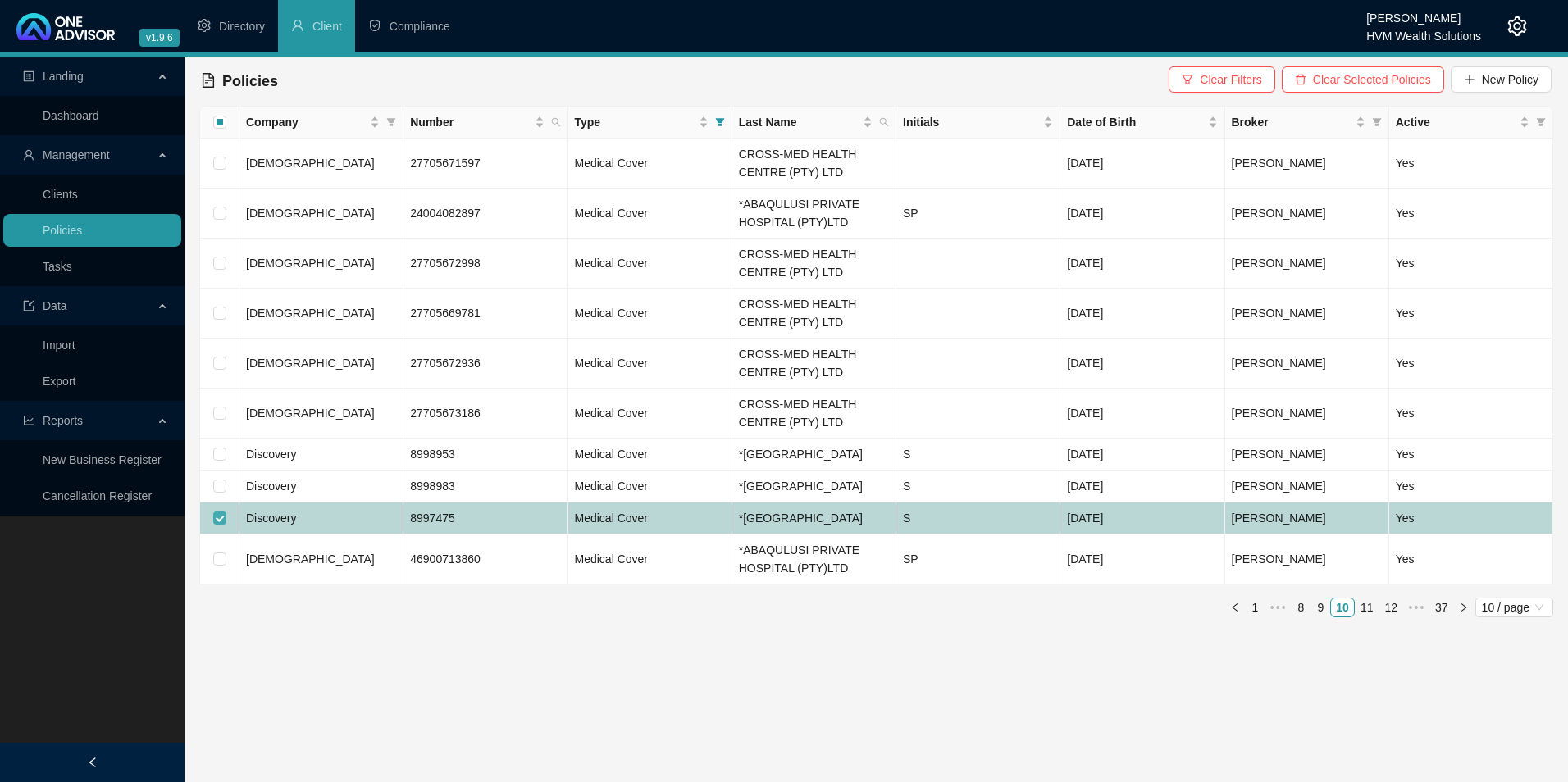
click at [222, 525] on input "checkbox" at bounding box center [220, 518] width 13 height 13
checkbox input "false"
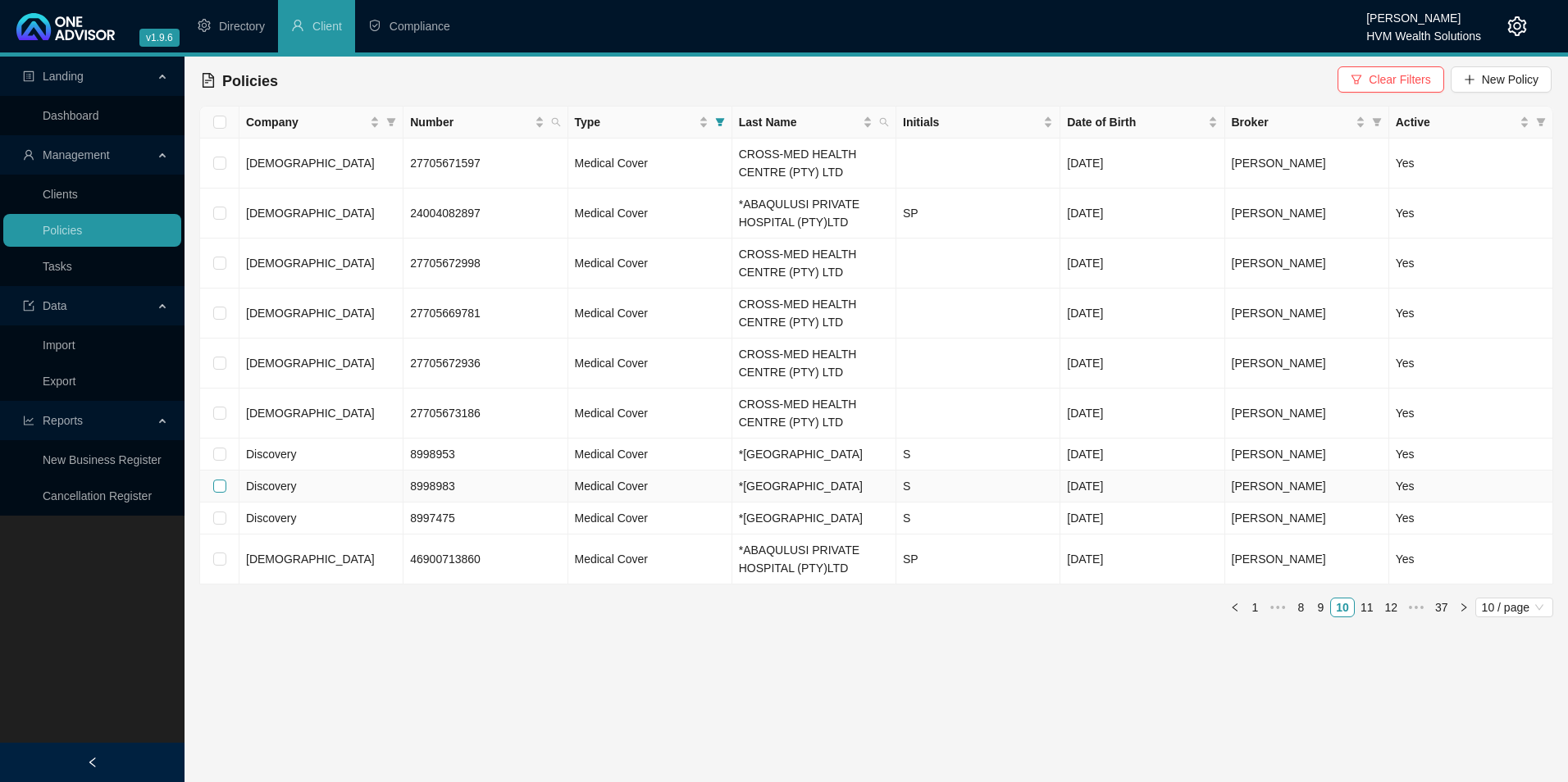
click at [218, 495] on label at bounding box center [220, 486] width 13 height 18
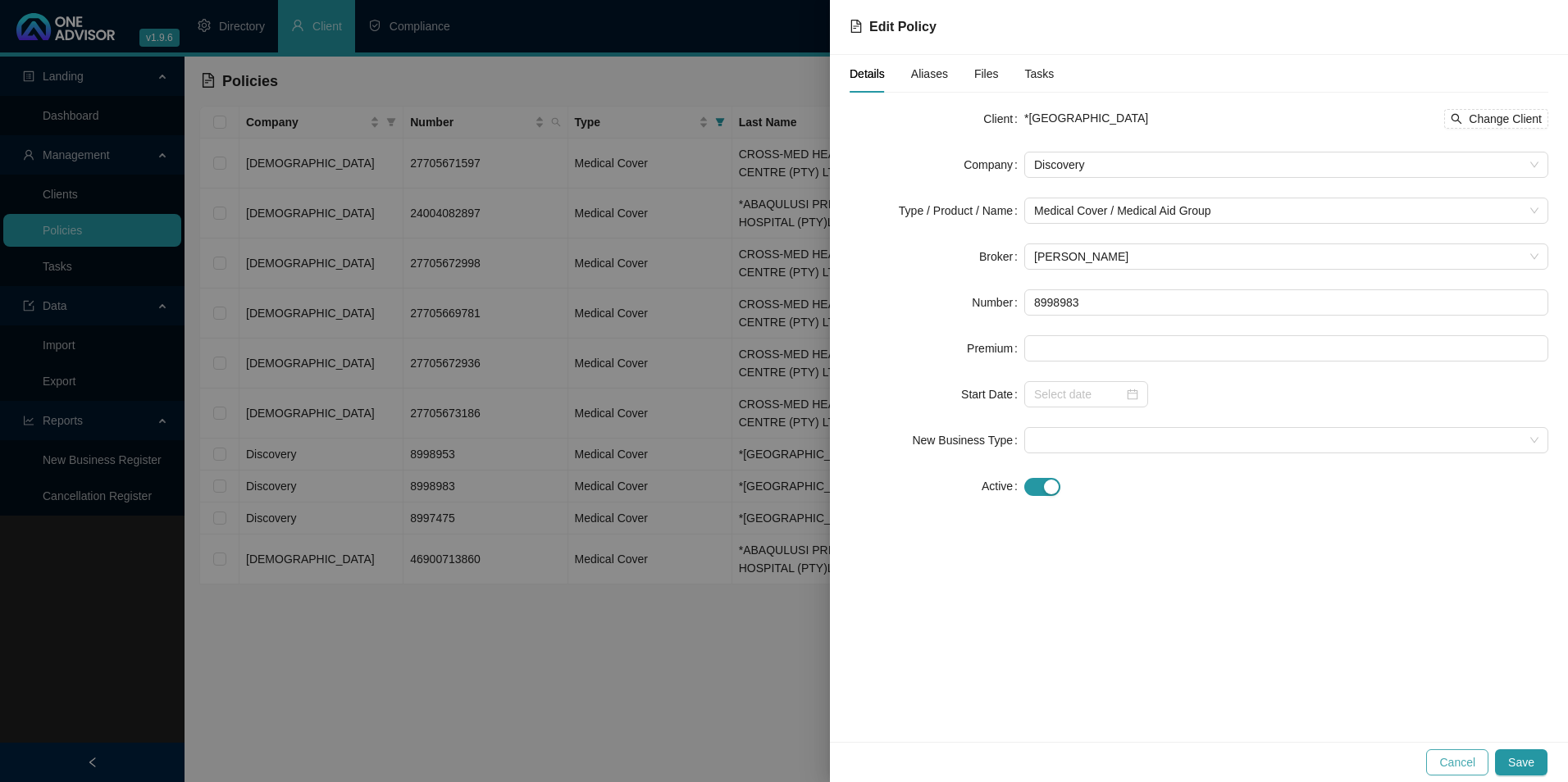
click at [1471, 759] on span "Cancel" at bounding box center [1457, 762] width 36 height 18
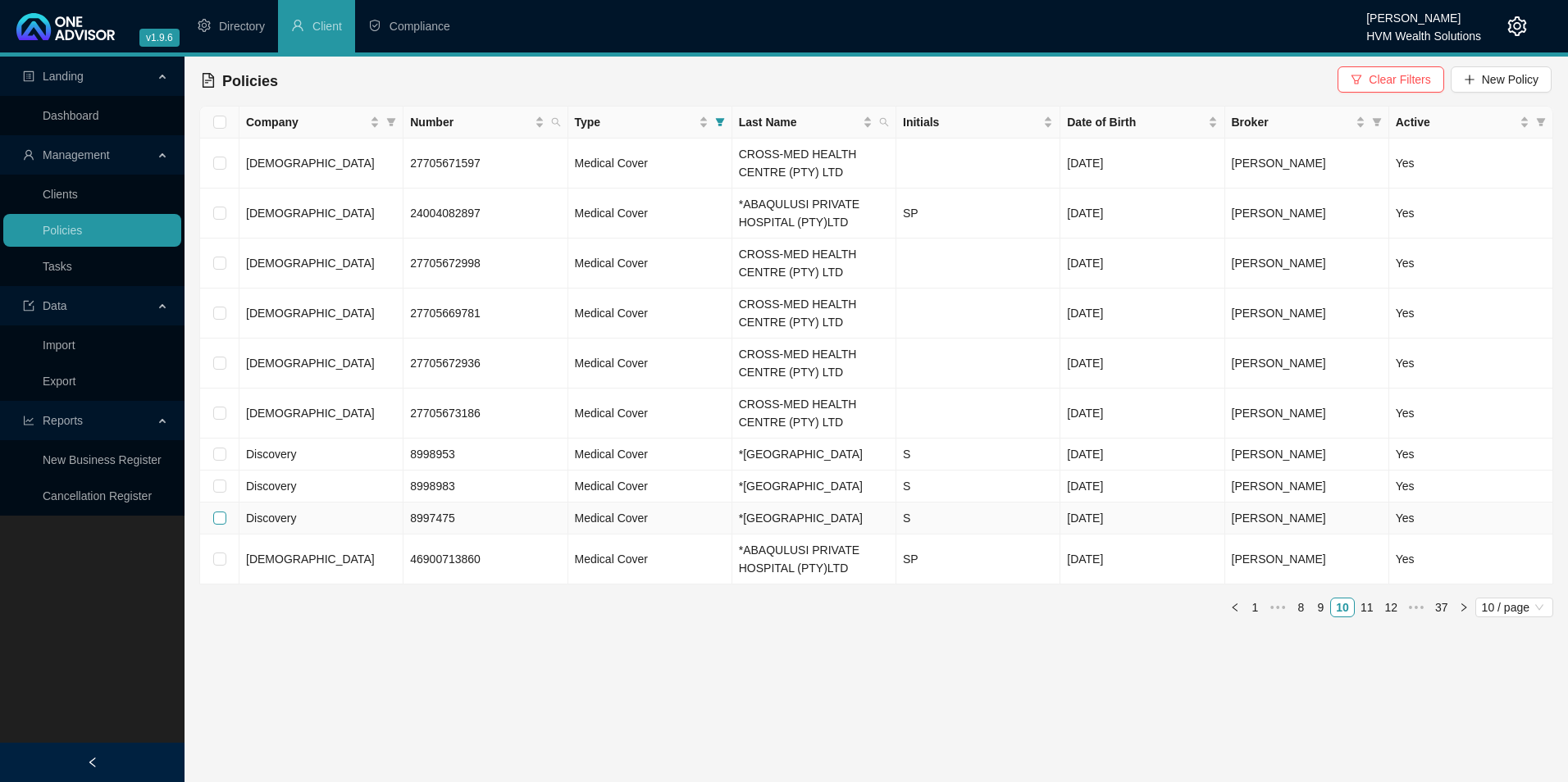
click at [222, 525] on input "checkbox" at bounding box center [220, 518] width 13 height 13
checkbox input "true"
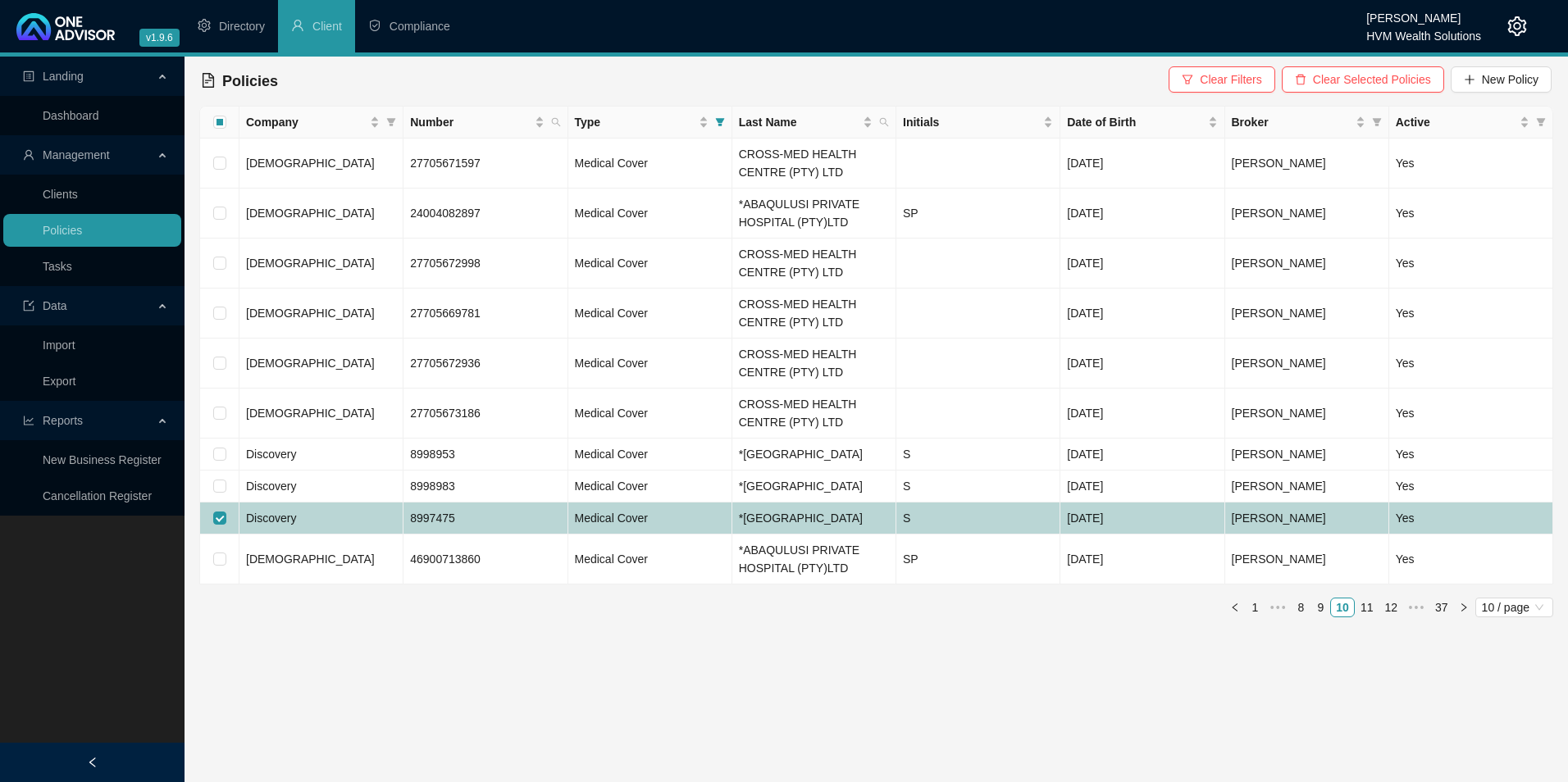
click at [381, 535] on td "Discovery" at bounding box center [322, 518] width 164 height 32
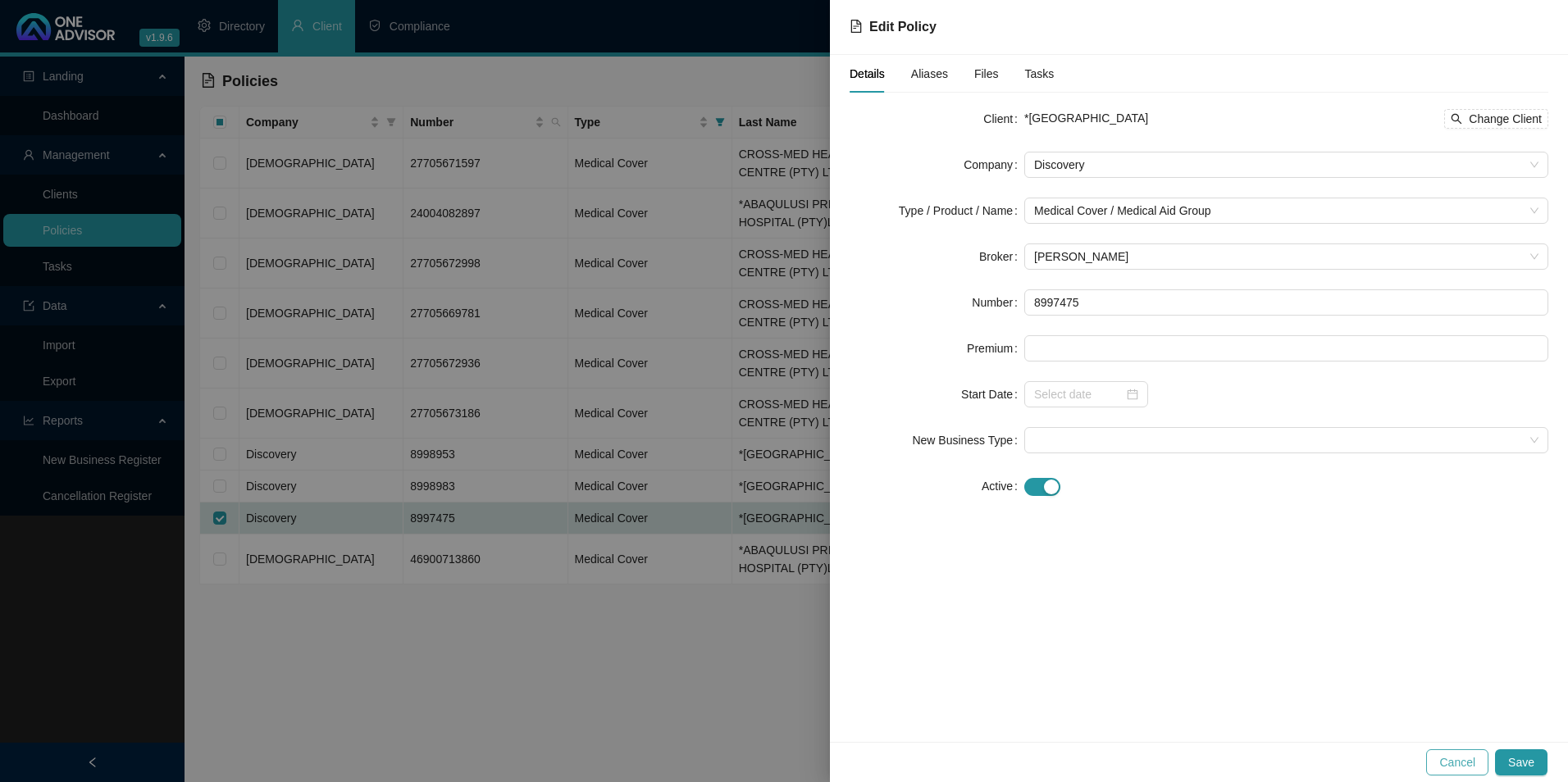
click at [1471, 755] on span "Cancel" at bounding box center [1457, 762] width 36 height 18
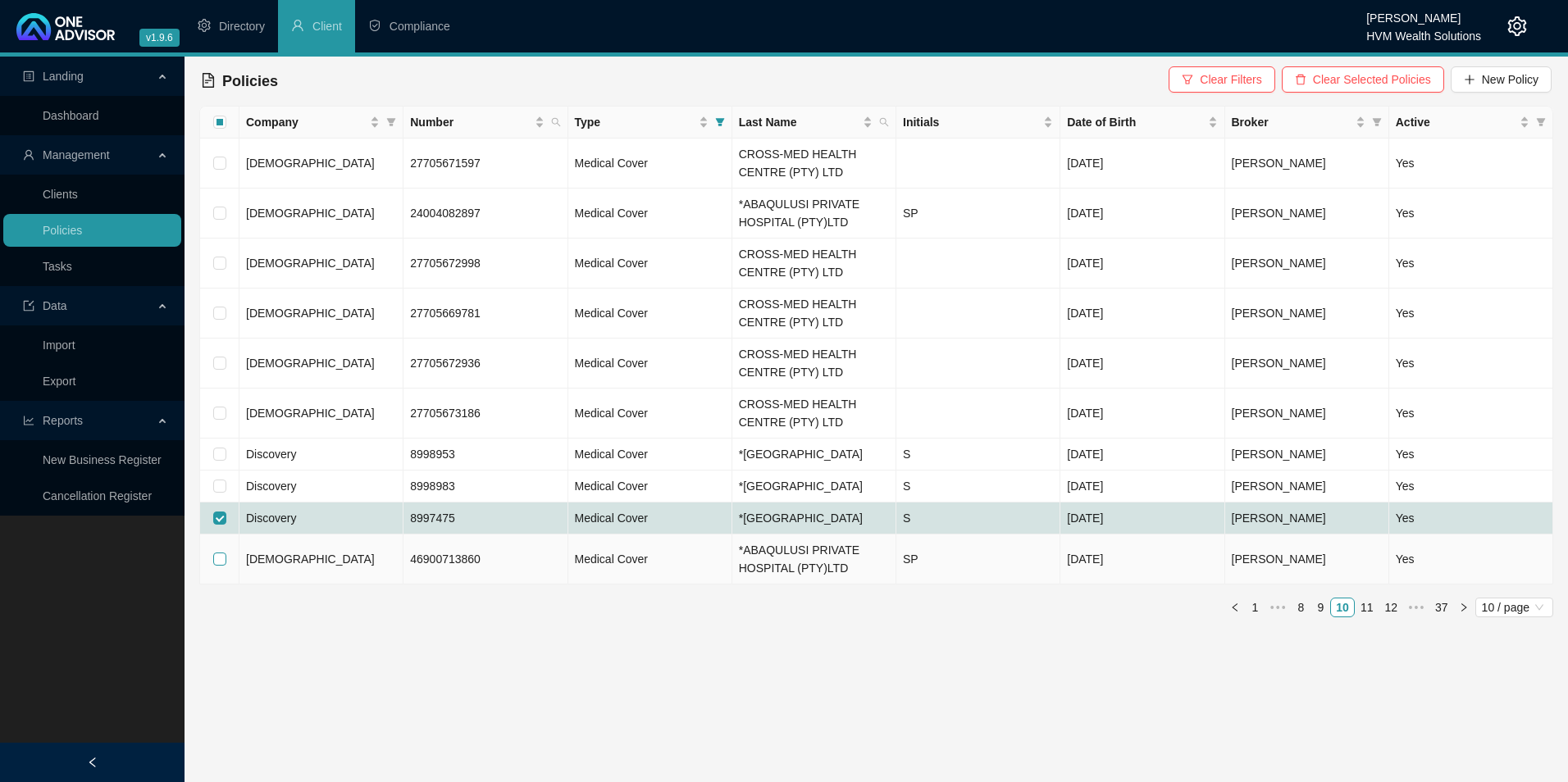
click at [220, 565] on input "checkbox" at bounding box center [220, 559] width 13 height 13
checkbox input "true"
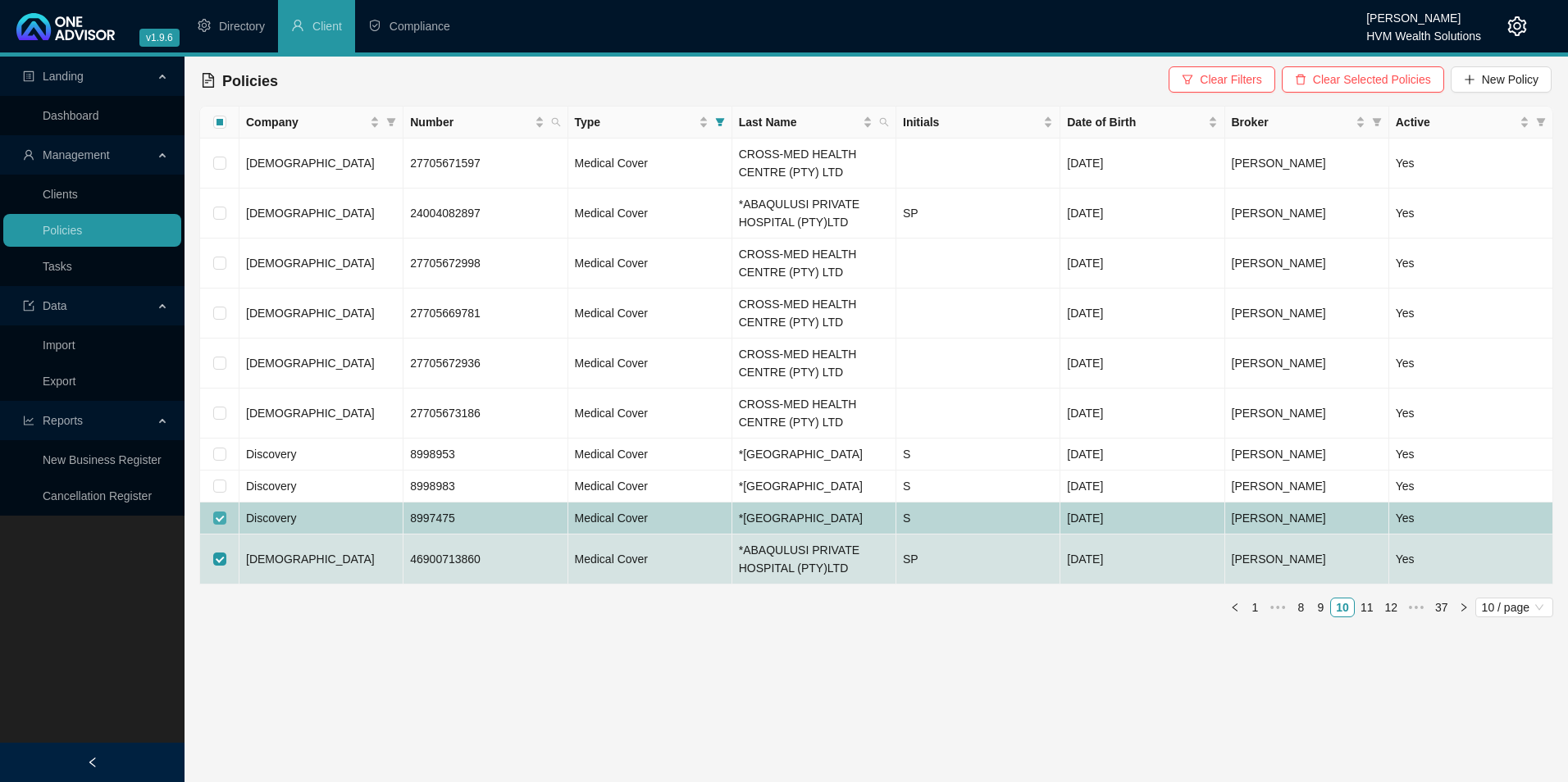
click at [225, 525] on input "checkbox" at bounding box center [220, 518] width 13 height 13
checkbox input "false"
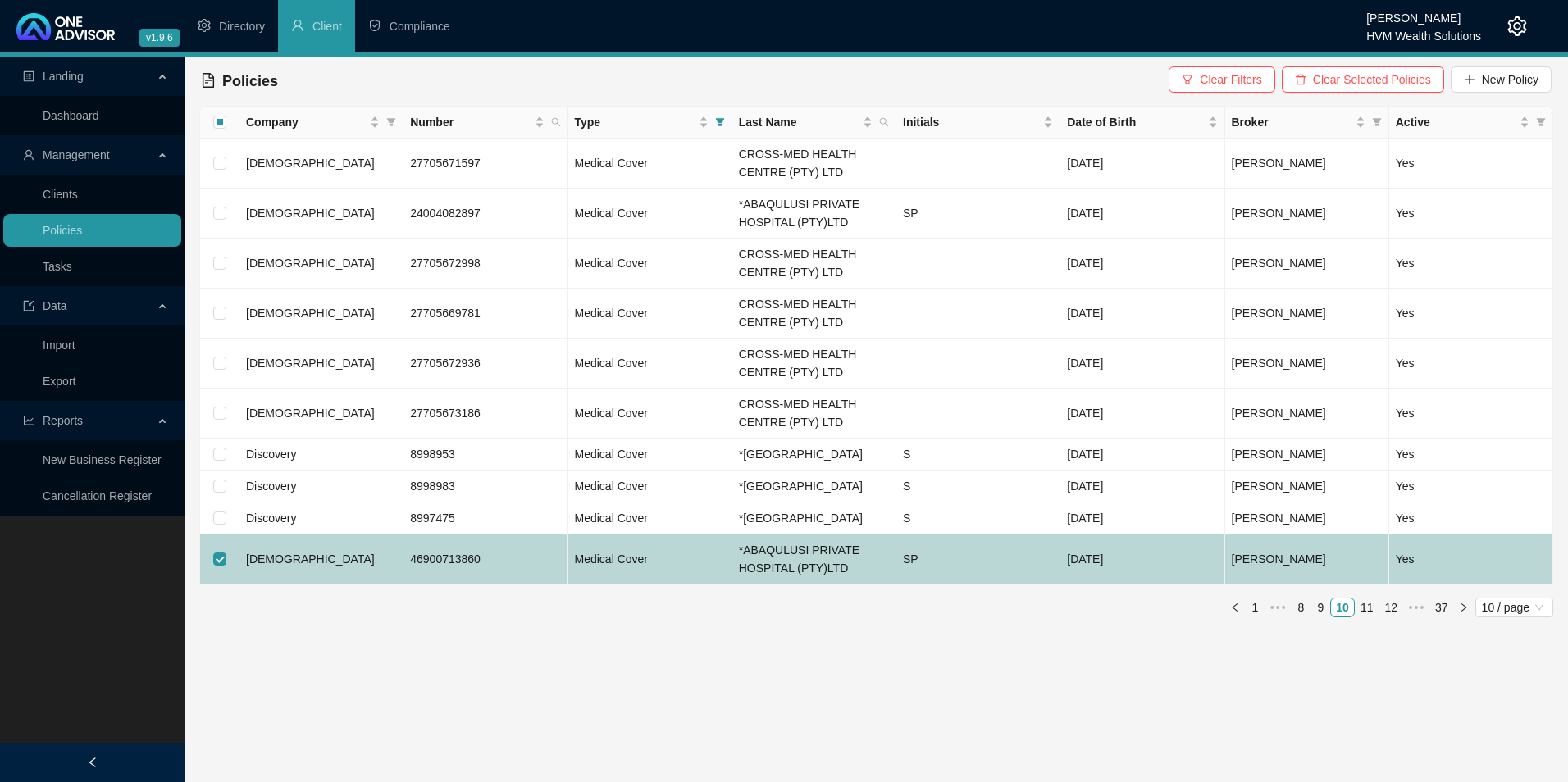
click at [296, 584] on td "[DEMOGRAPHIC_DATA]" at bounding box center [322, 560] width 164 height 50
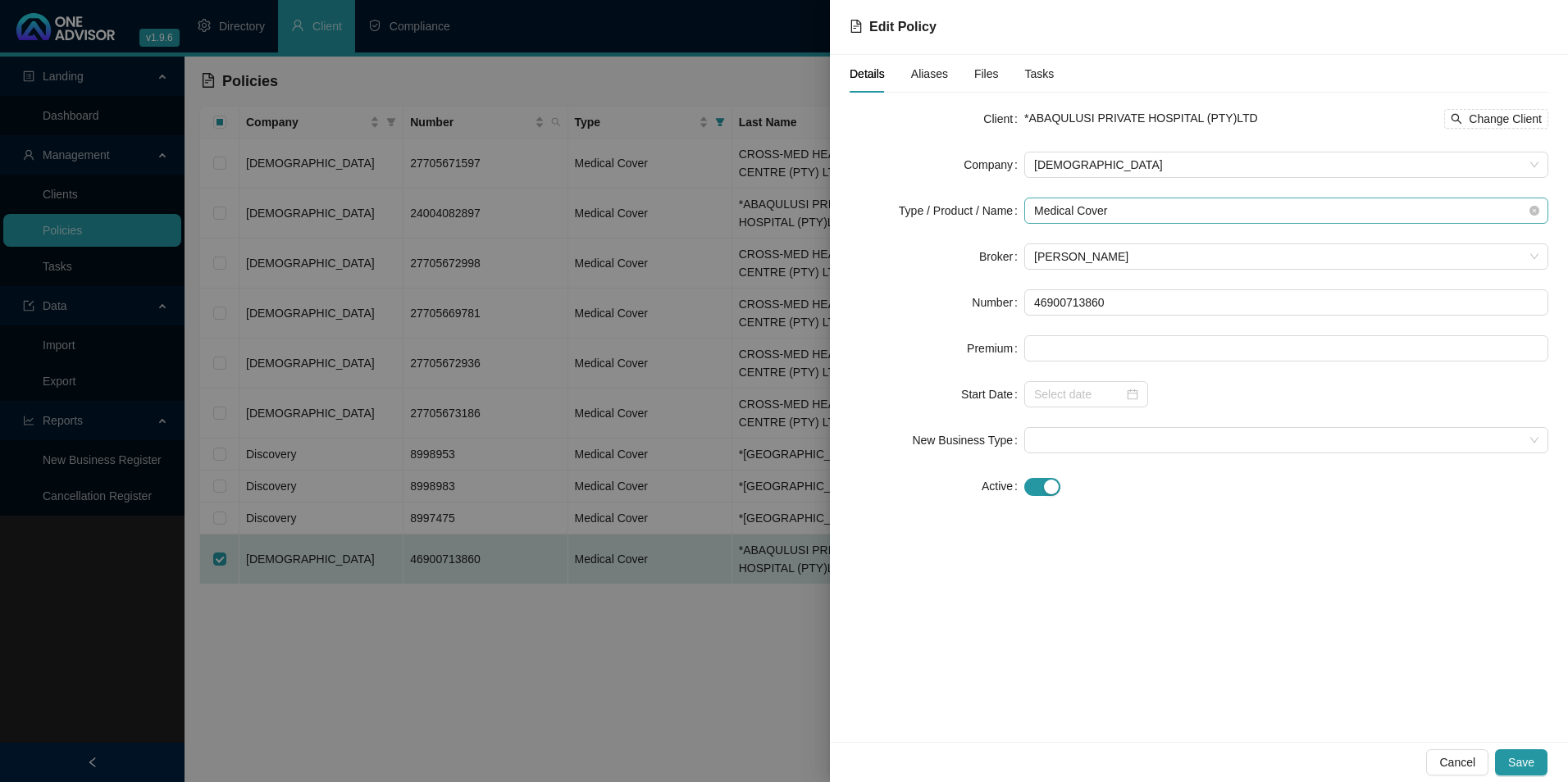
click at [1126, 210] on span "Medical Cover" at bounding box center [1287, 211] width 504 height 25
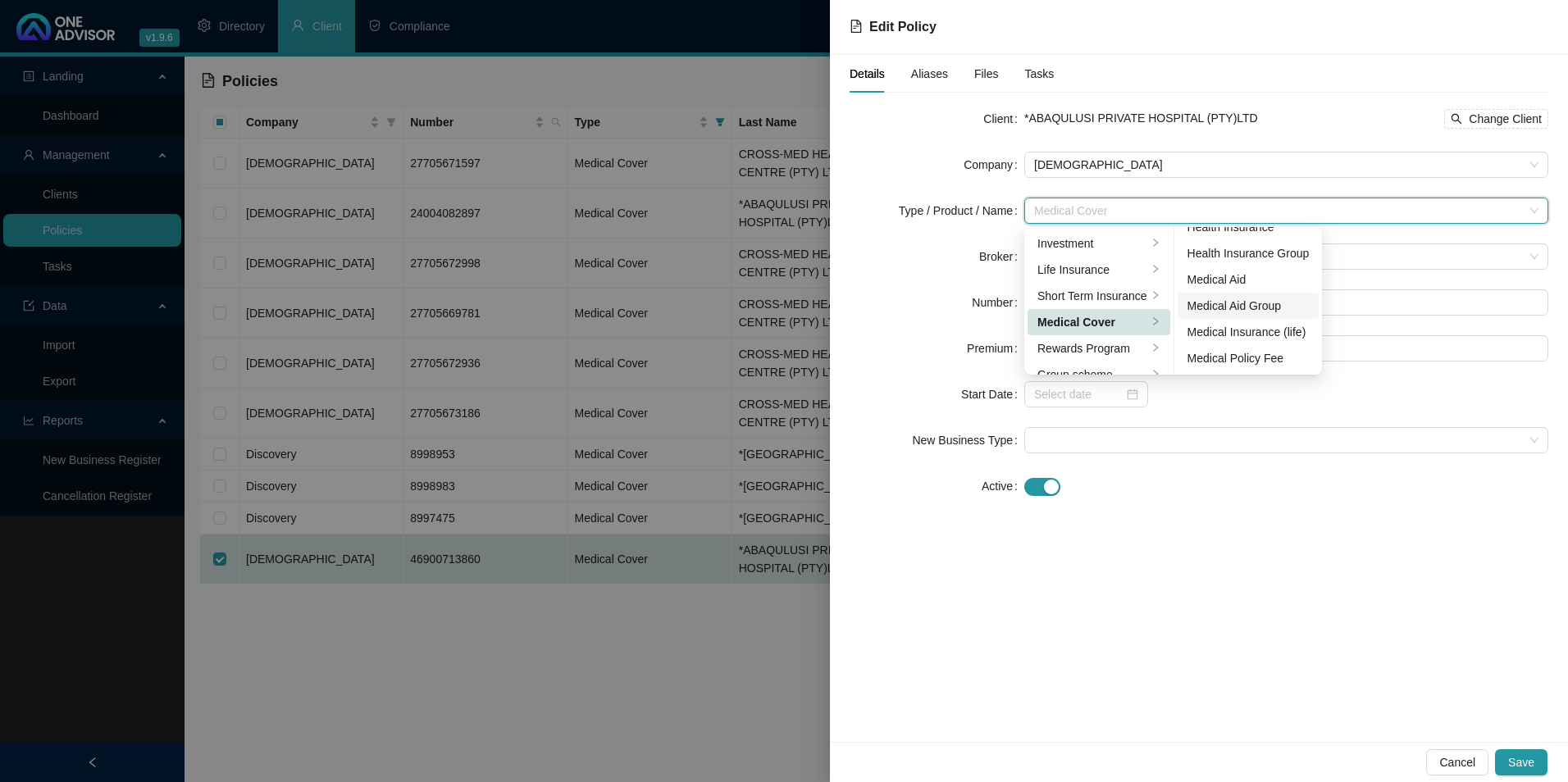
click at [1254, 304] on div "Medical Aid Group" at bounding box center [1249, 306] width 122 height 18
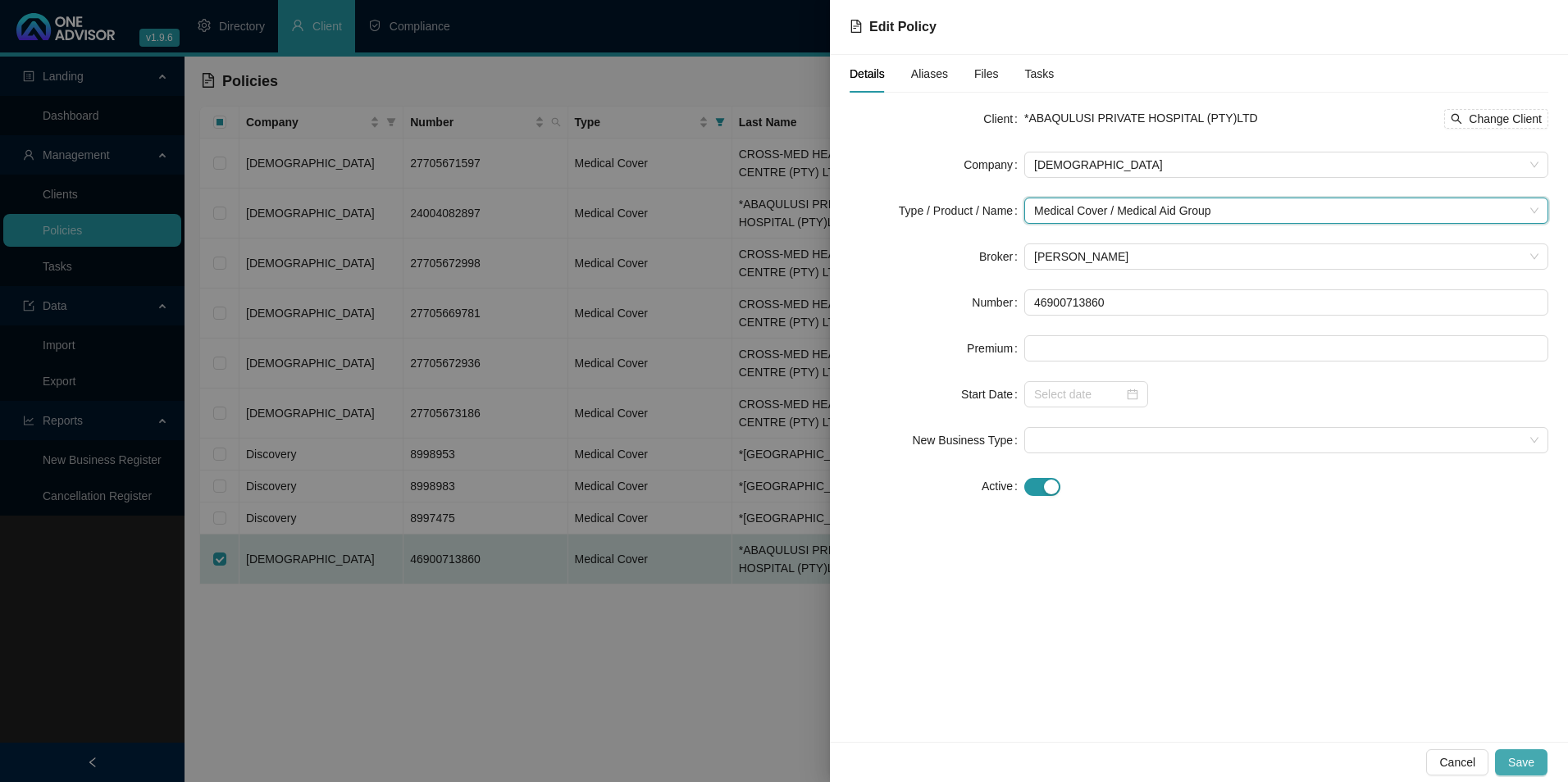
click at [1532, 768] on span "Save" at bounding box center [1522, 762] width 26 height 18
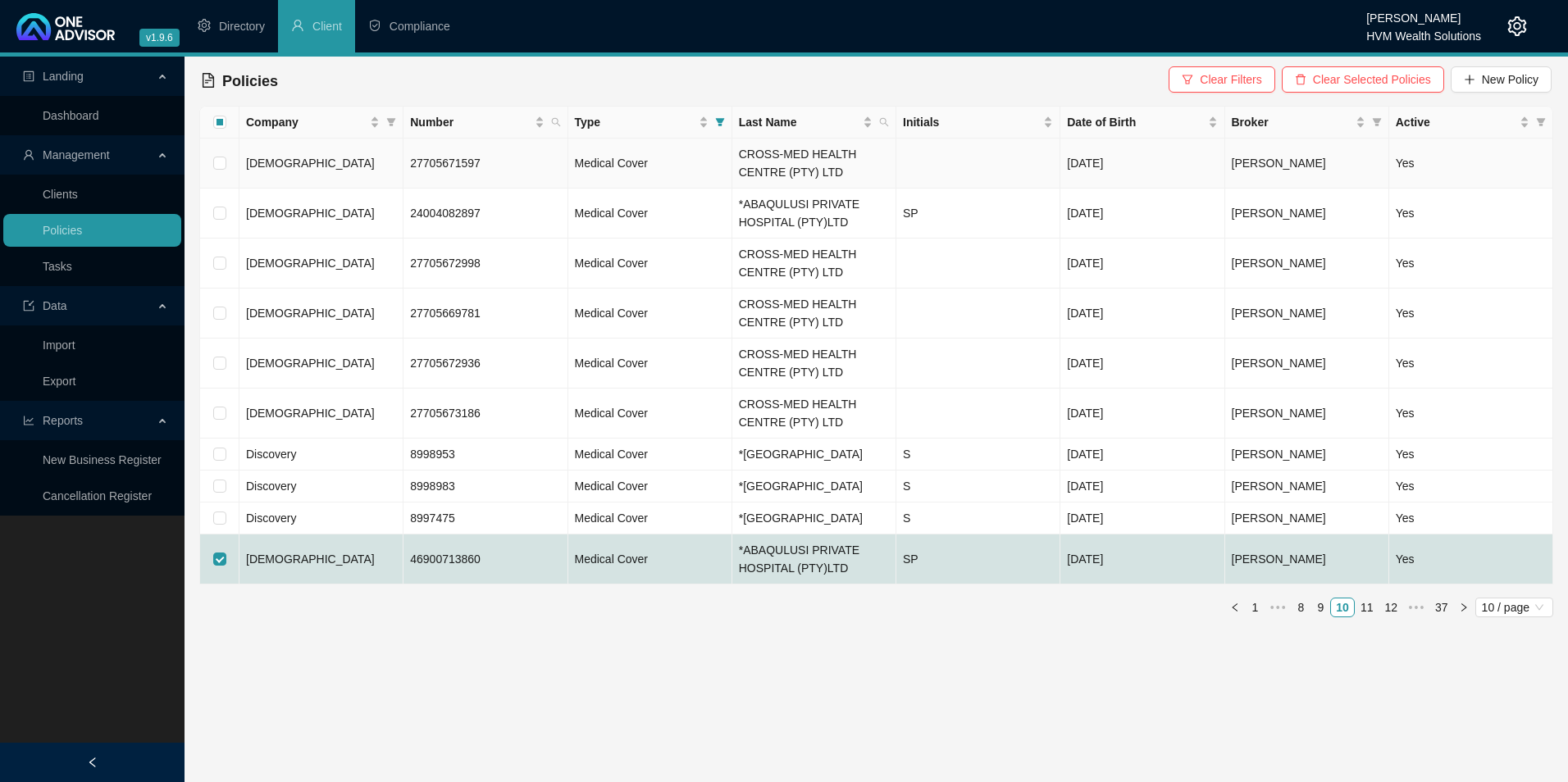
click at [355, 156] on td "[DEMOGRAPHIC_DATA]" at bounding box center [322, 164] width 164 height 50
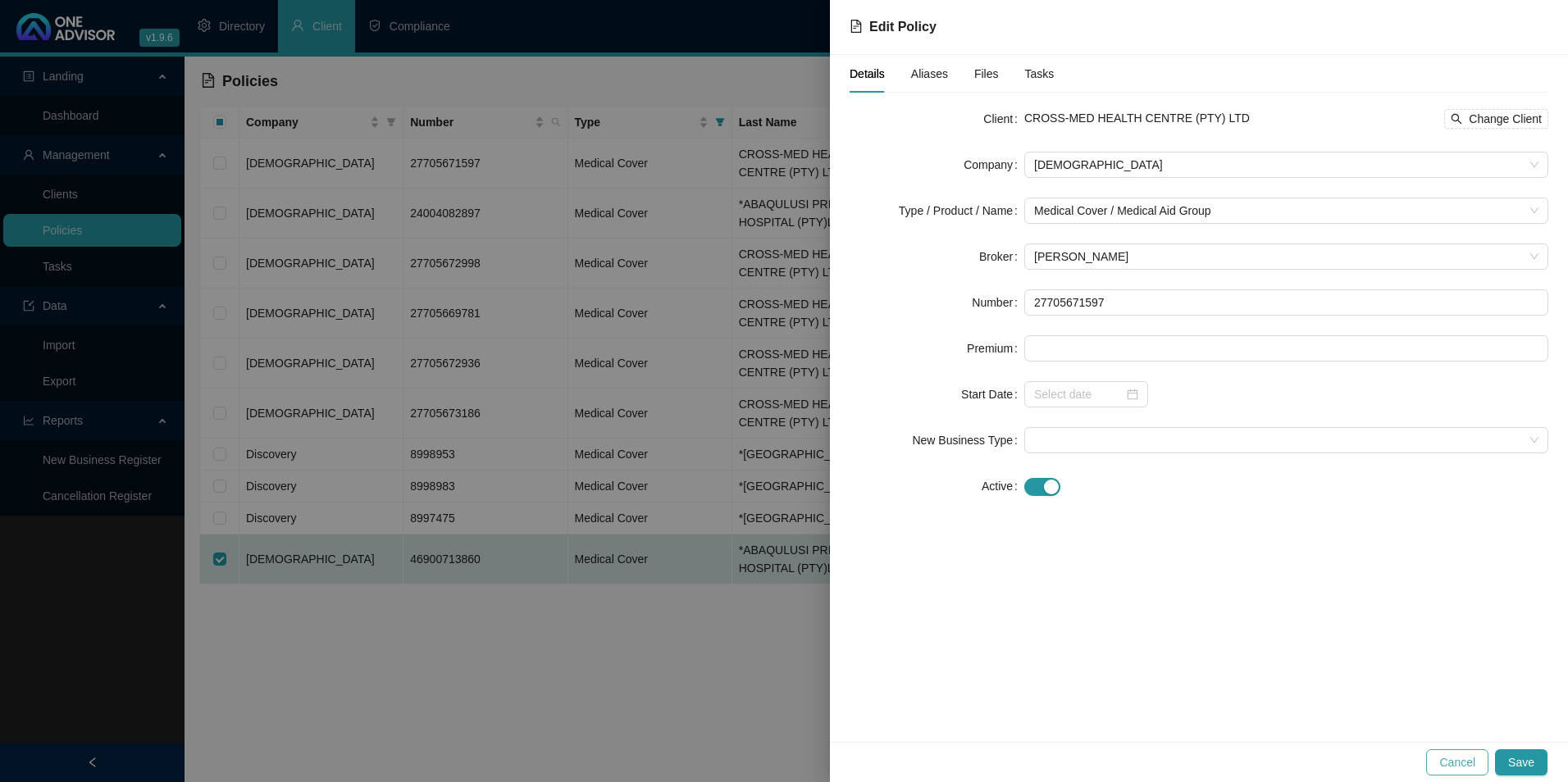
click at [1444, 765] on span "Cancel" at bounding box center [1457, 762] width 36 height 18
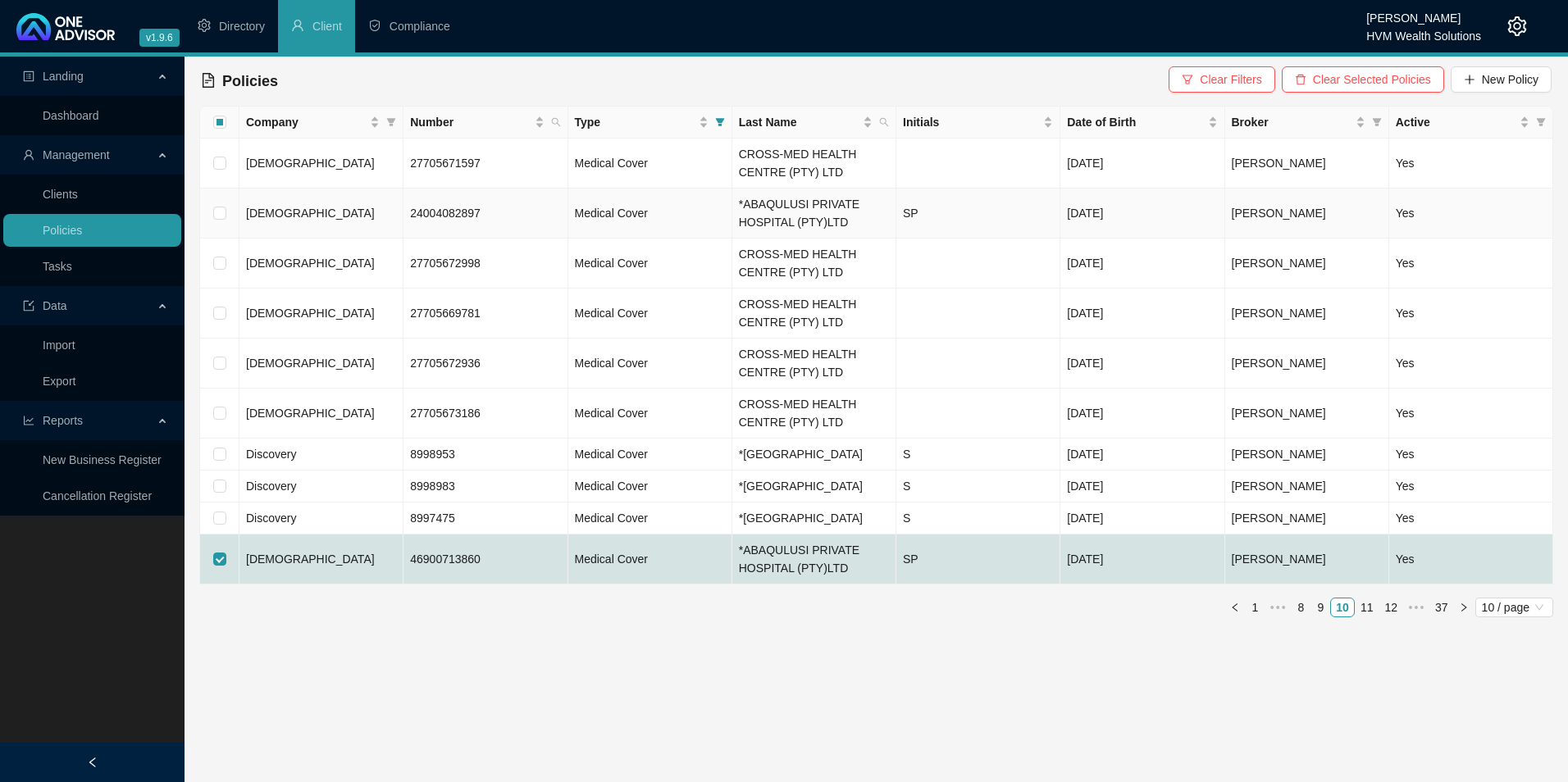
click at [333, 210] on td "[DEMOGRAPHIC_DATA]" at bounding box center [322, 213] width 164 height 50
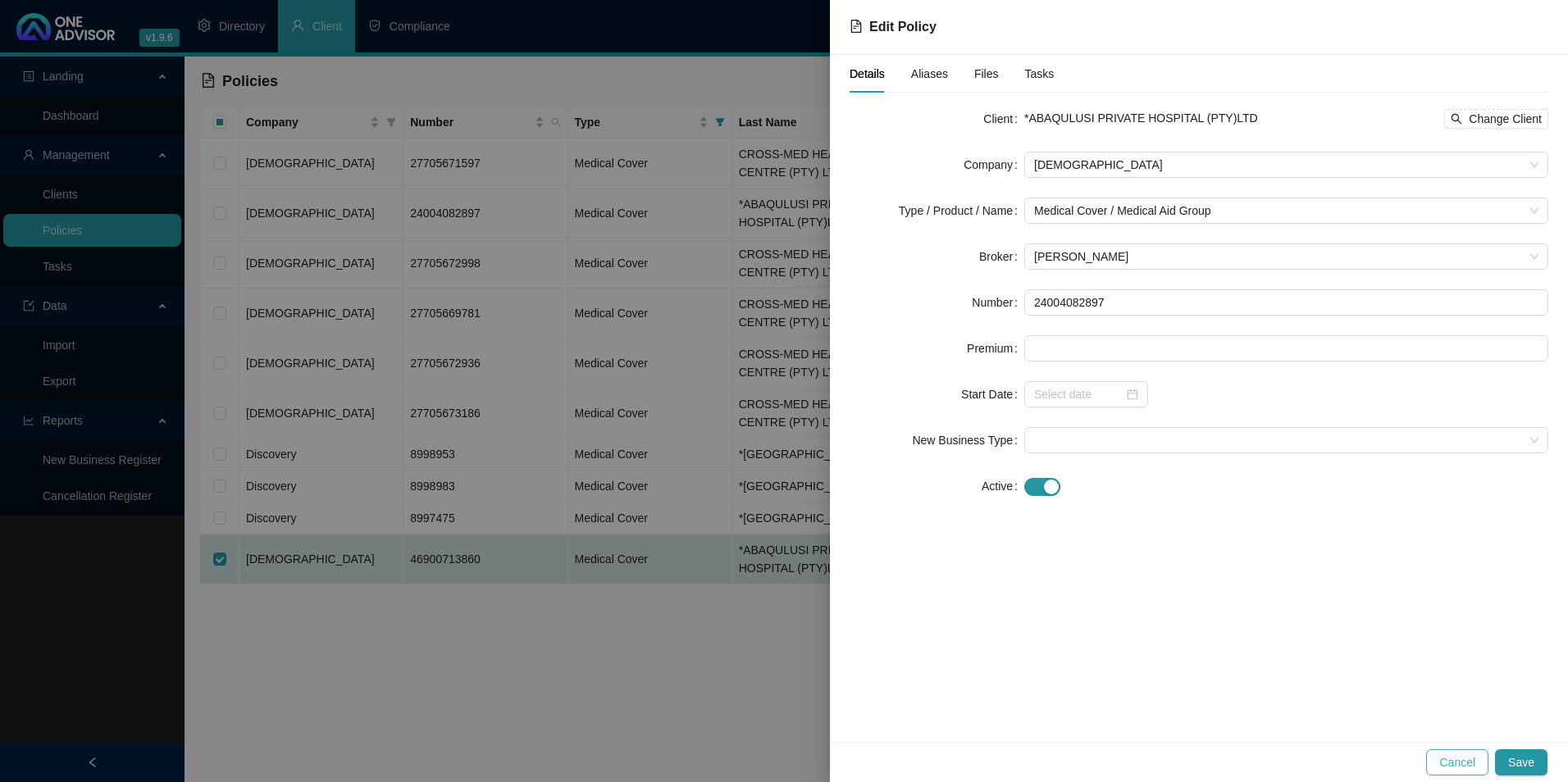
click at [1449, 755] on span "Cancel" at bounding box center [1457, 762] width 36 height 18
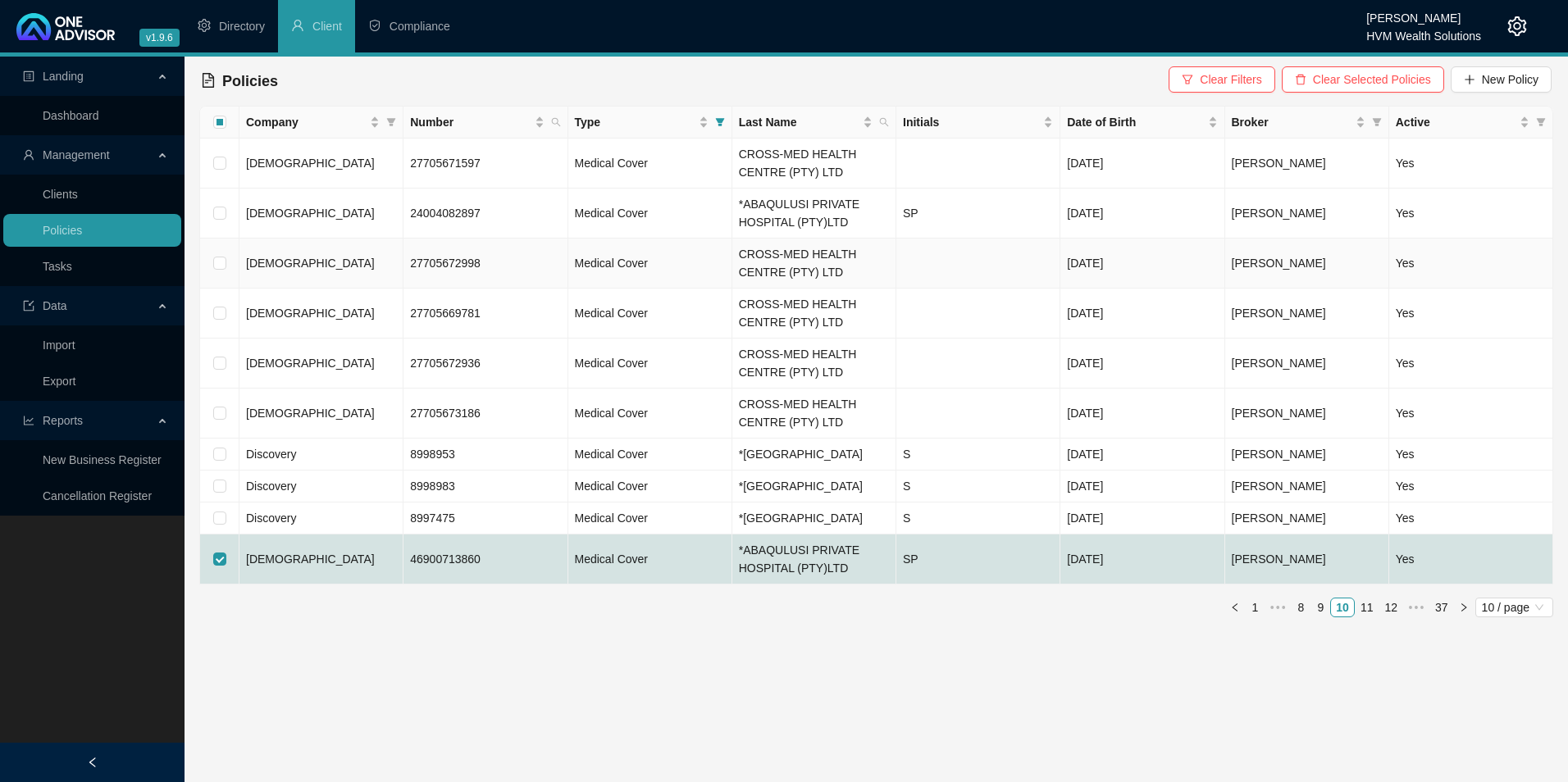
click at [323, 261] on td "[DEMOGRAPHIC_DATA]" at bounding box center [322, 264] width 164 height 50
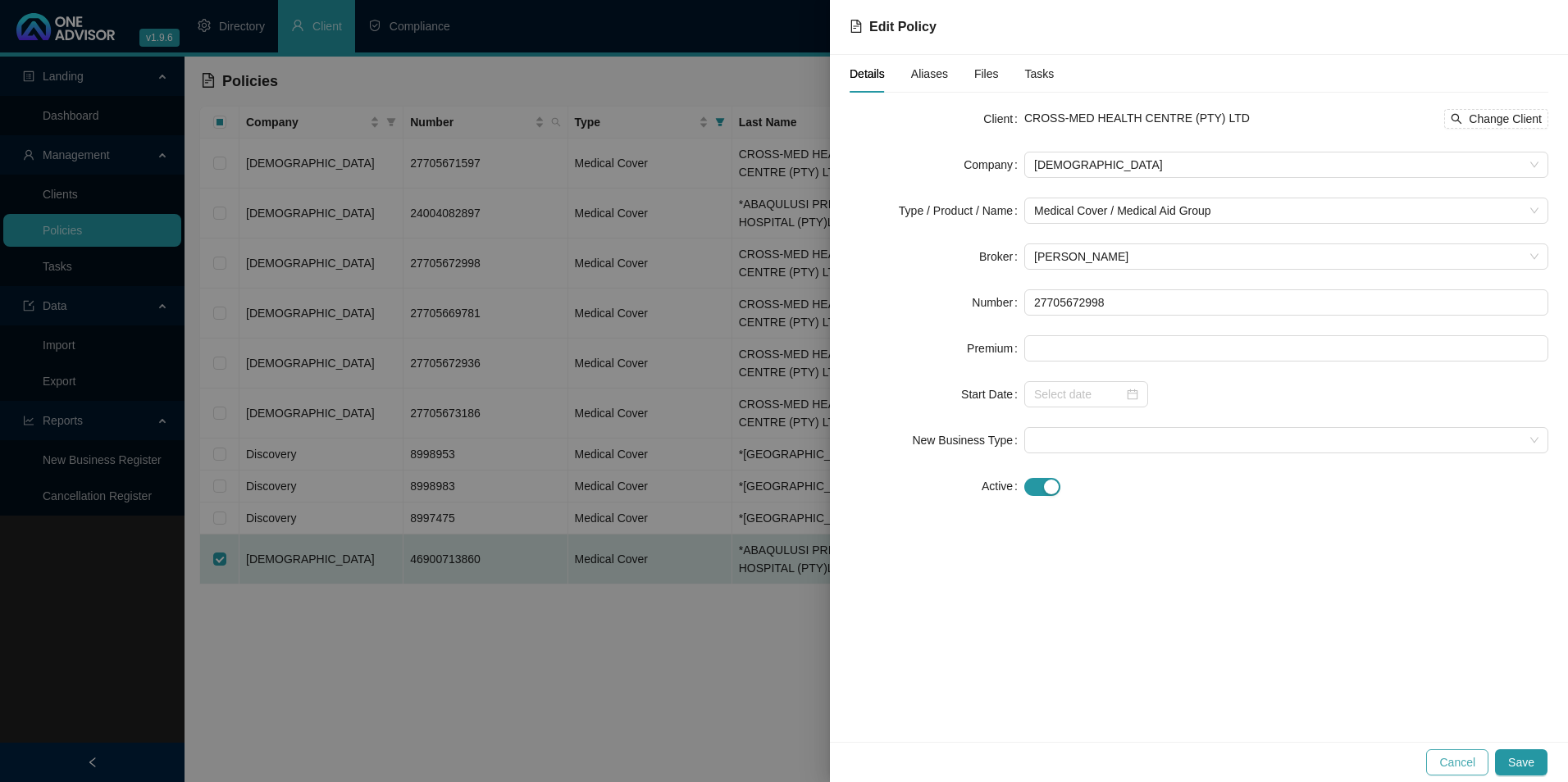
click at [1464, 765] on span "Cancel" at bounding box center [1457, 762] width 36 height 18
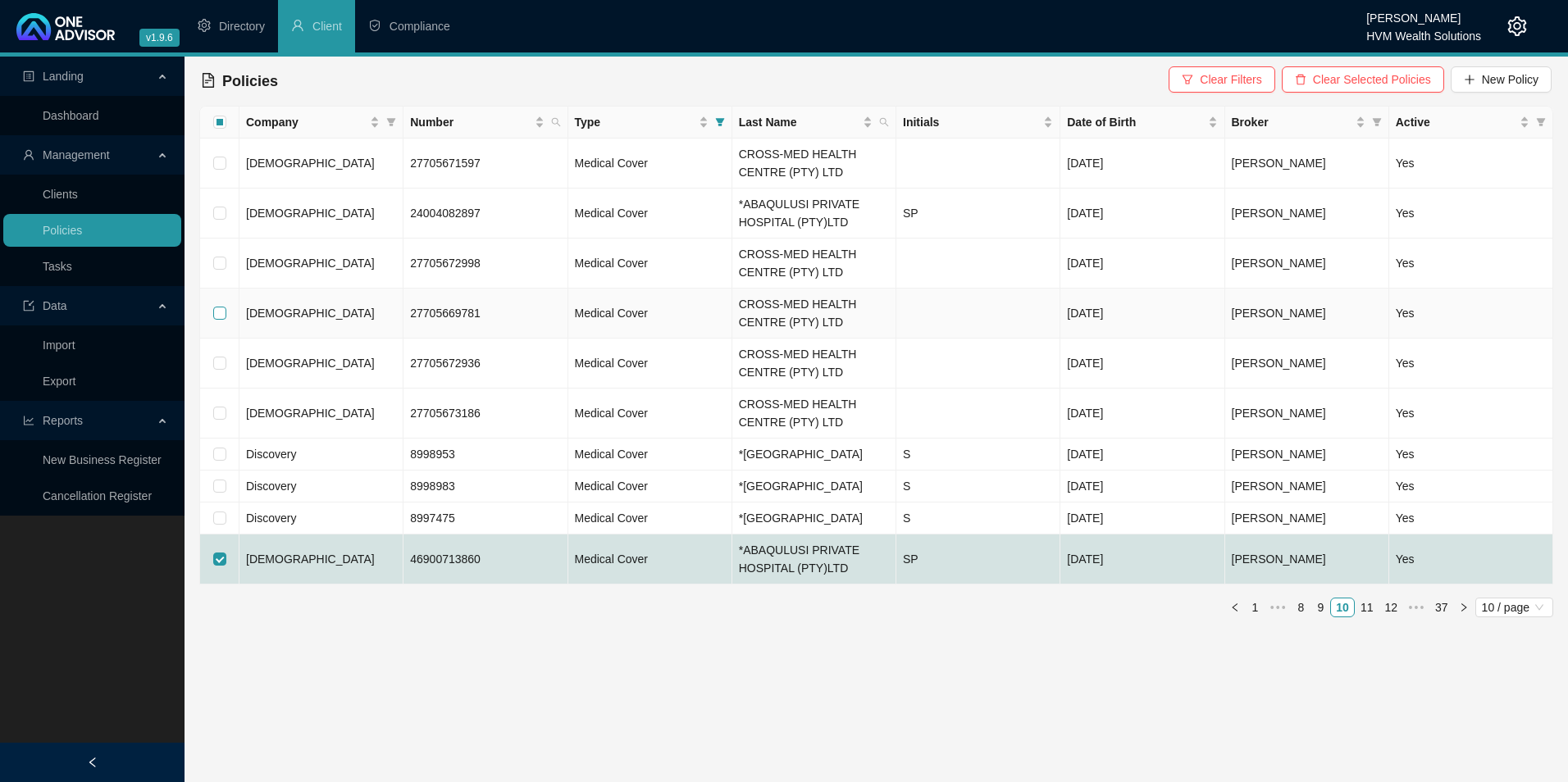
click at [218, 312] on input "checkbox" at bounding box center [220, 313] width 13 height 13
checkbox input "true"
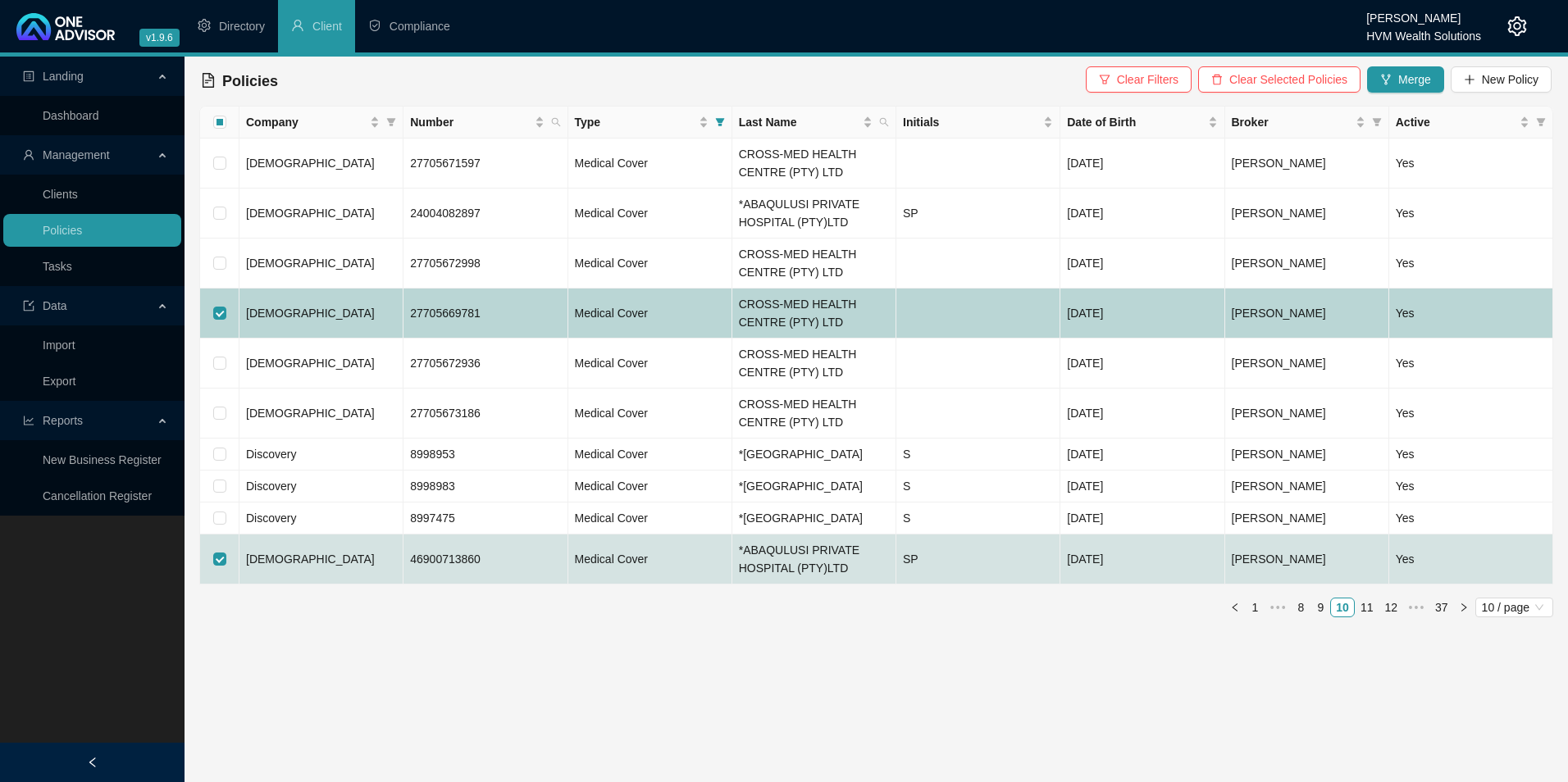
click at [299, 319] on td "[DEMOGRAPHIC_DATA]" at bounding box center [322, 313] width 164 height 50
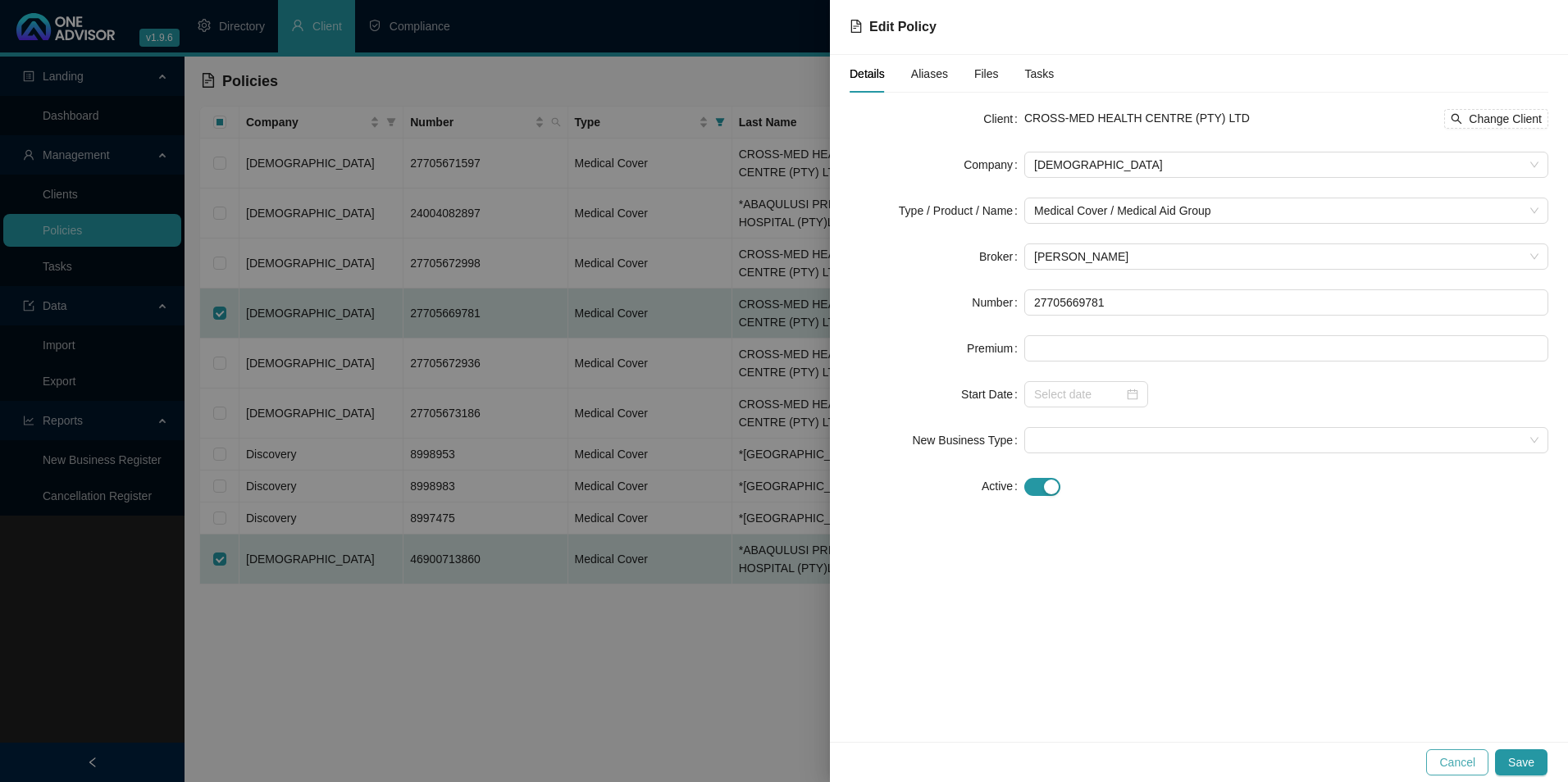
click at [1461, 765] on span "Cancel" at bounding box center [1457, 762] width 36 height 18
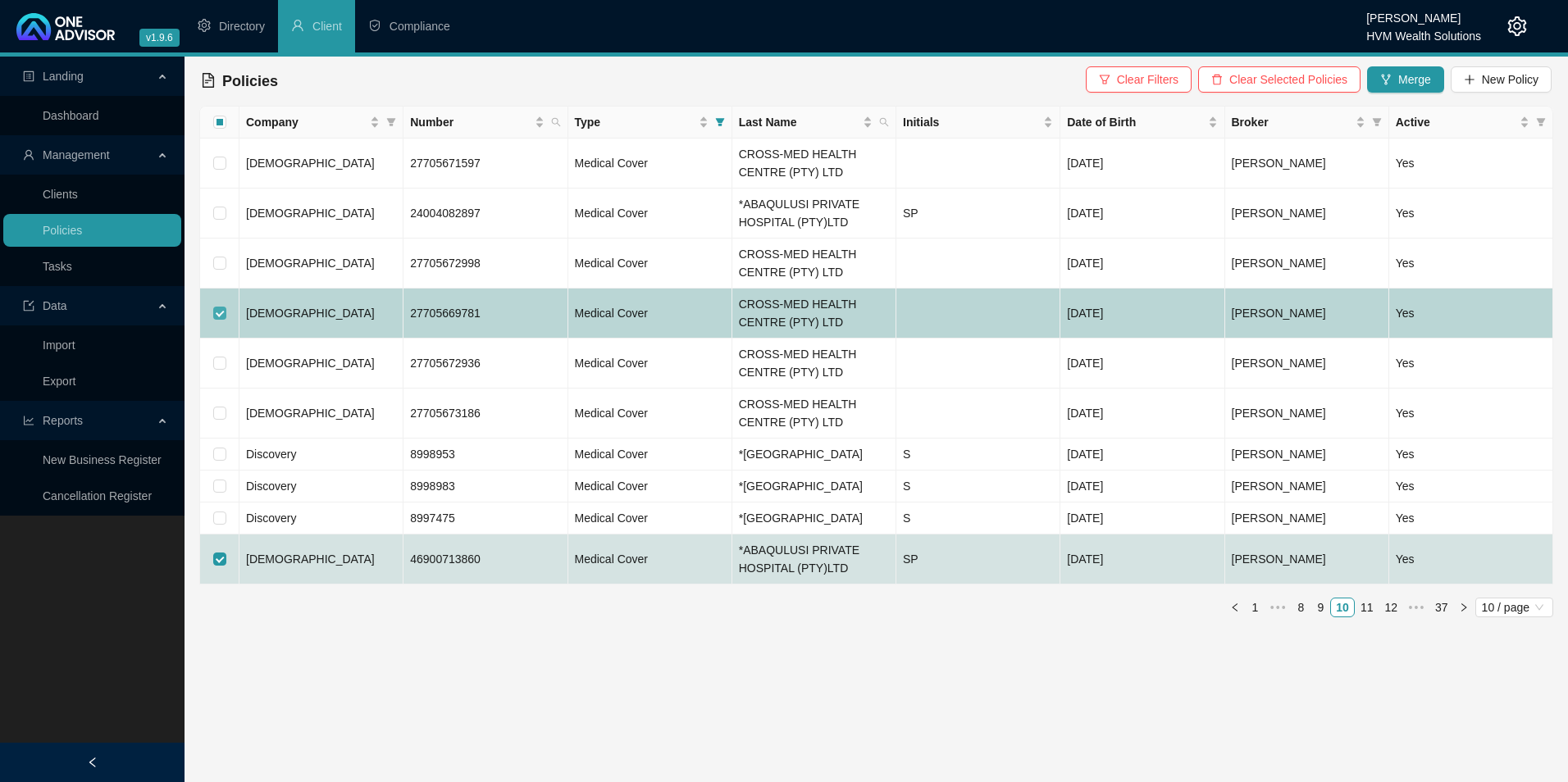
click at [218, 312] on input "checkbox" at bounding box center [220, 313] width 13 height 13
checkbox input "false"
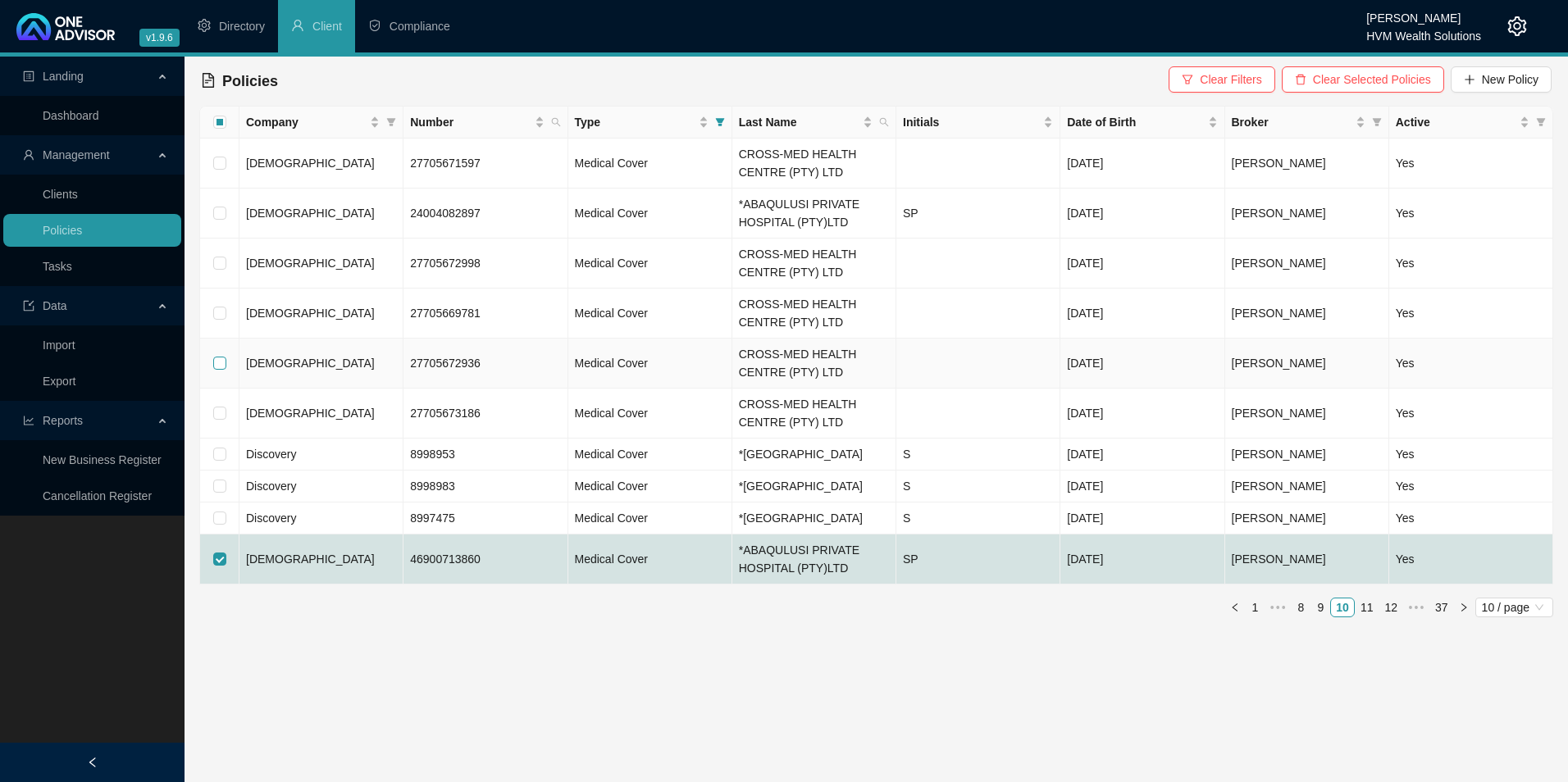
click at [218, 367] on input "checkbox" at bounding box center [220, 363] width 13 height 13
checkbox input "true"
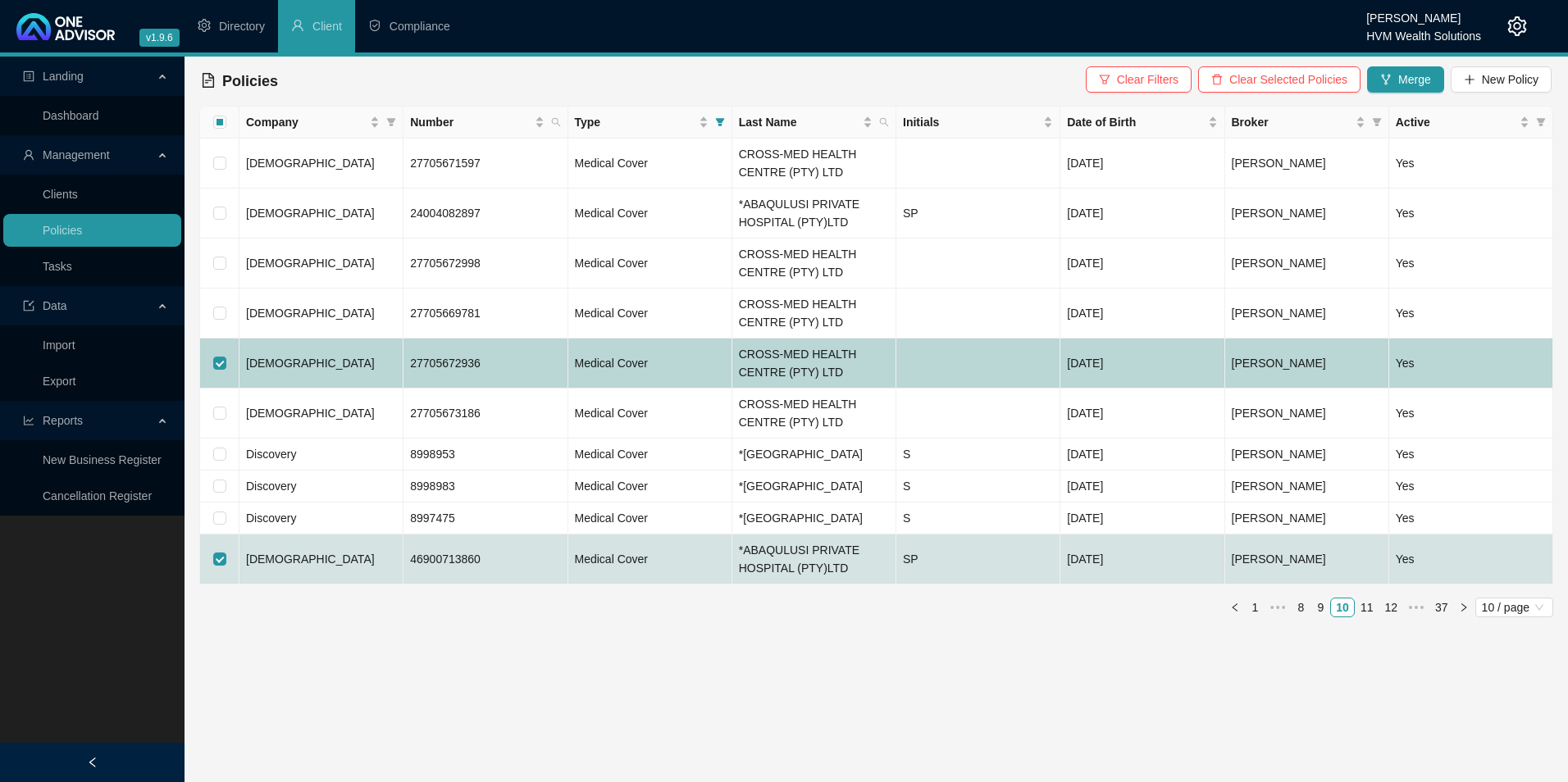
click at [306, 367] on td "[DEMOGRAPHIC_DATA]" at bounding box center [322, 364] width 164 height 50
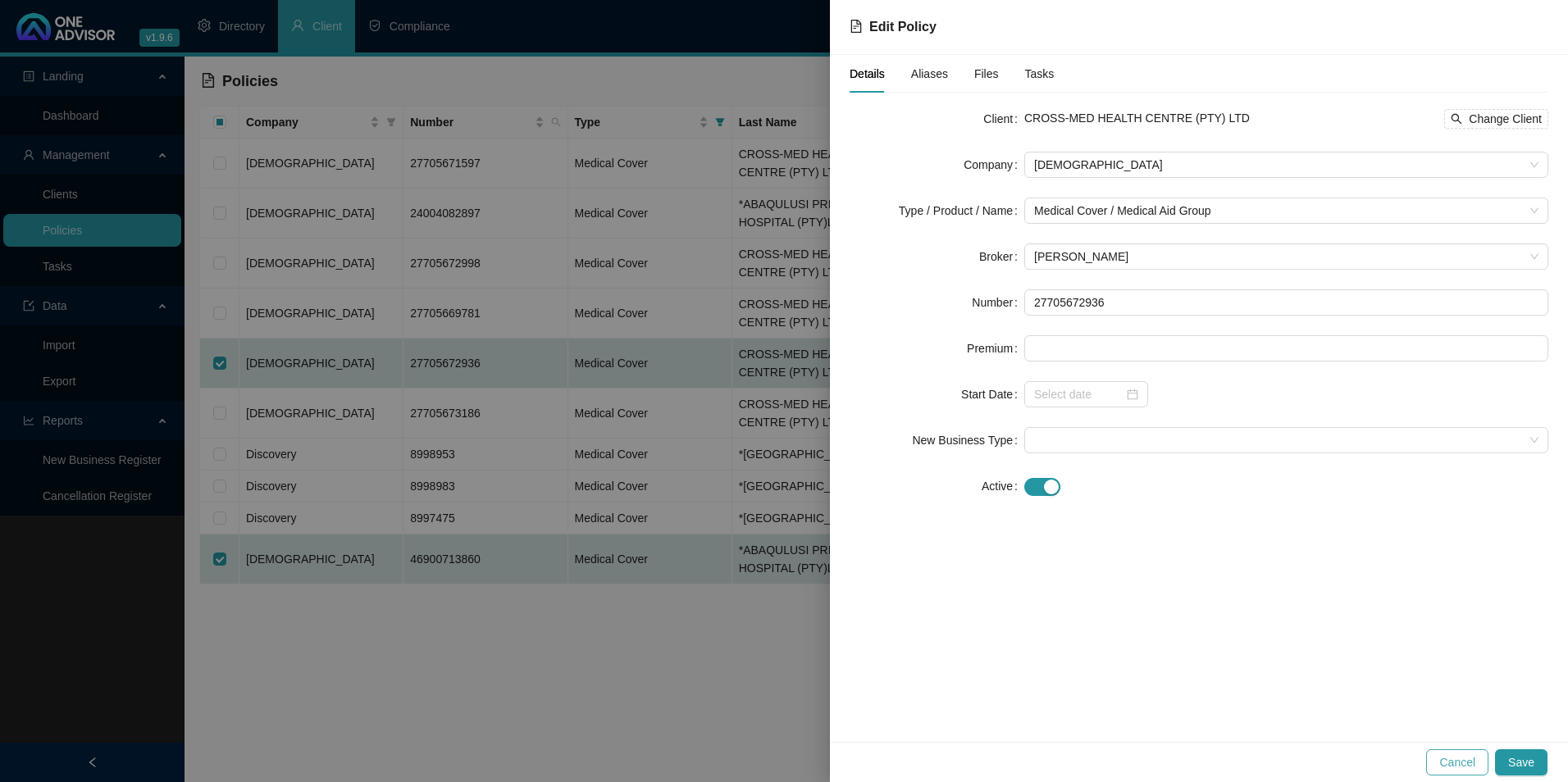
click at [1466, 756] on span "Cancel" at bounding box center [1457, 762] width 36 height 18
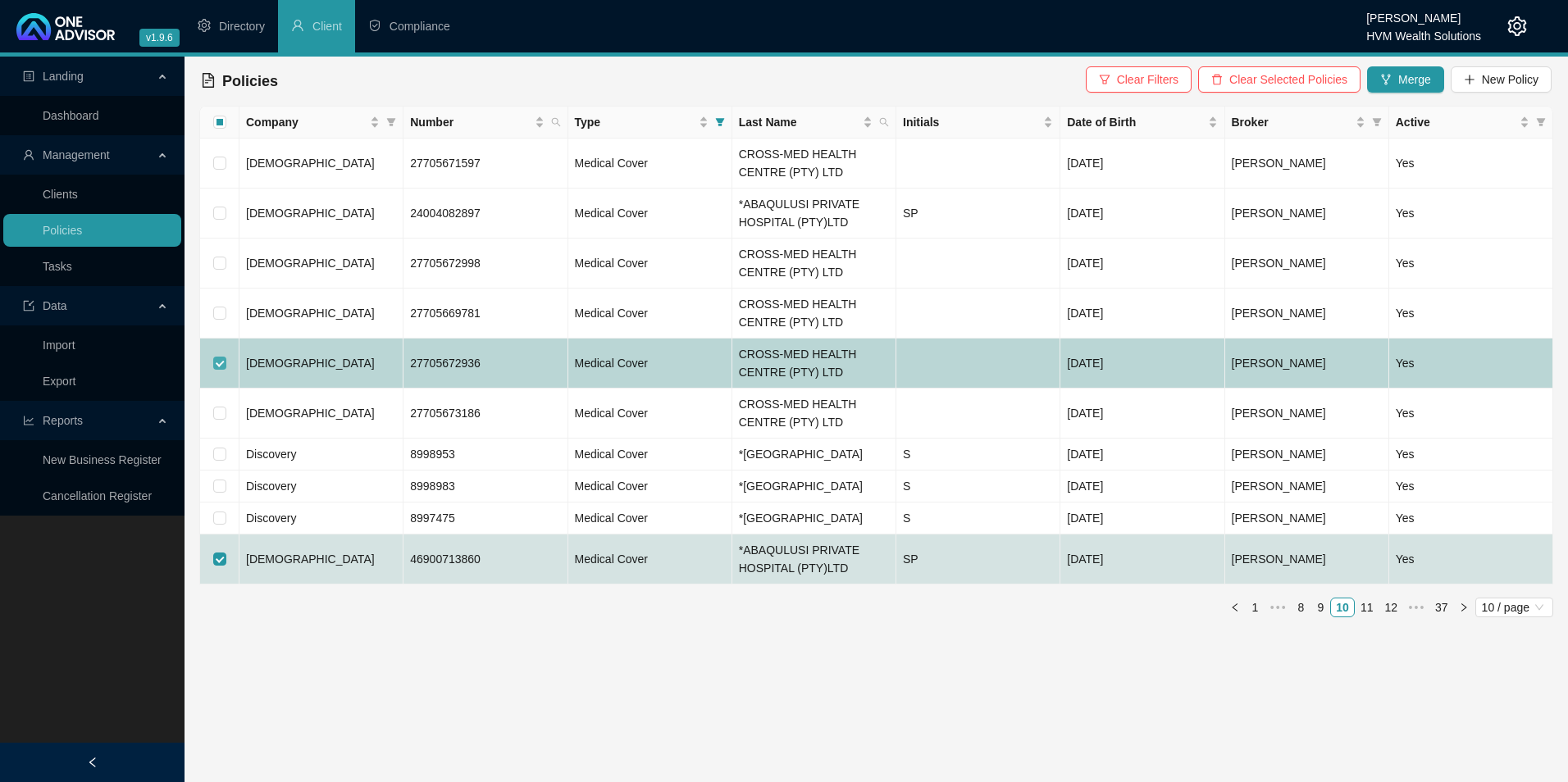
click at [222, 356] on input "checkbox" at bounding box center [220, 363] width 13 height 13
checkbox input "false"
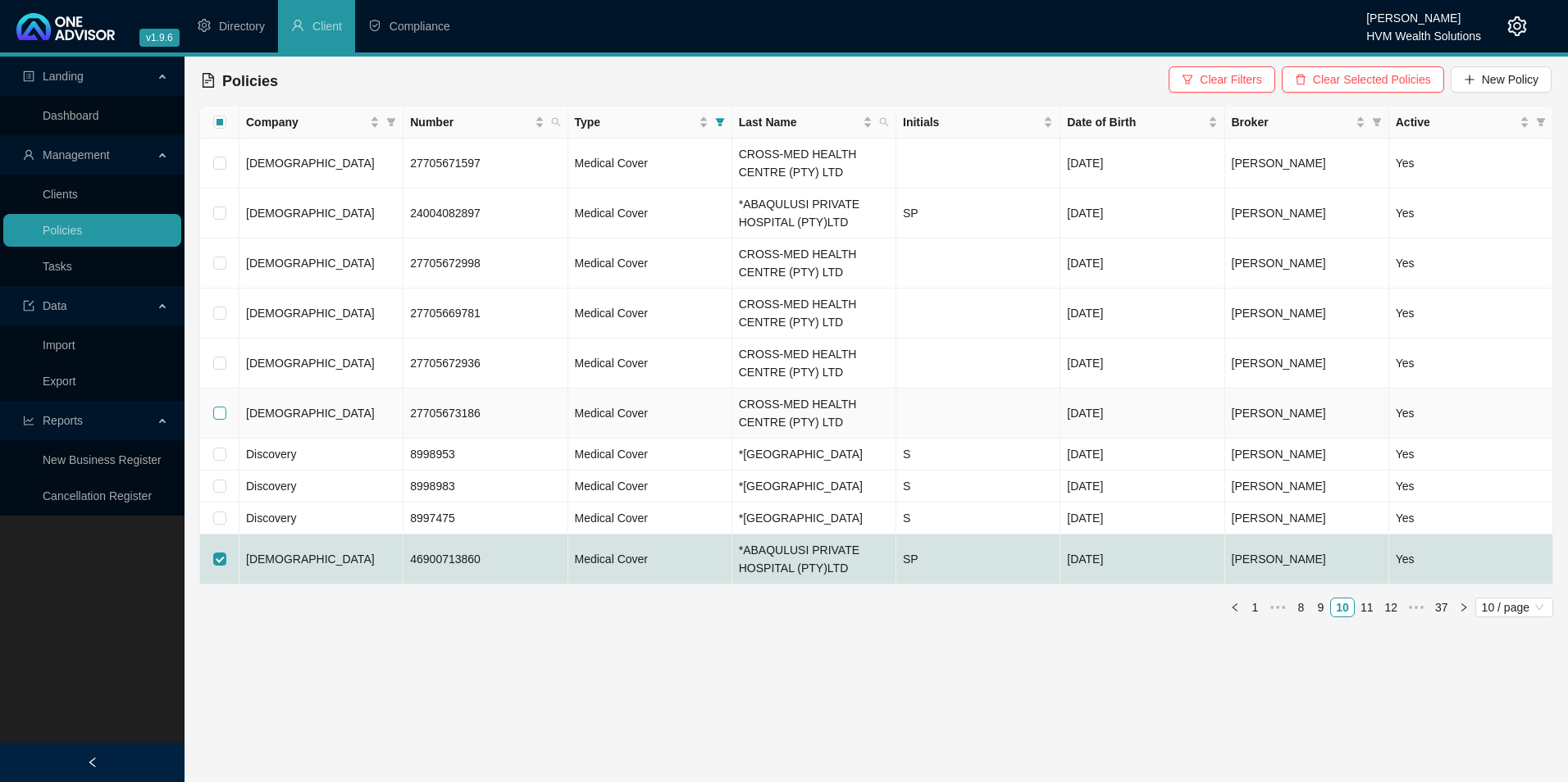
click at [220, 408] on input "checkbox" at bounding box center [220, 413] width 13 height 13
checkbox input "true"
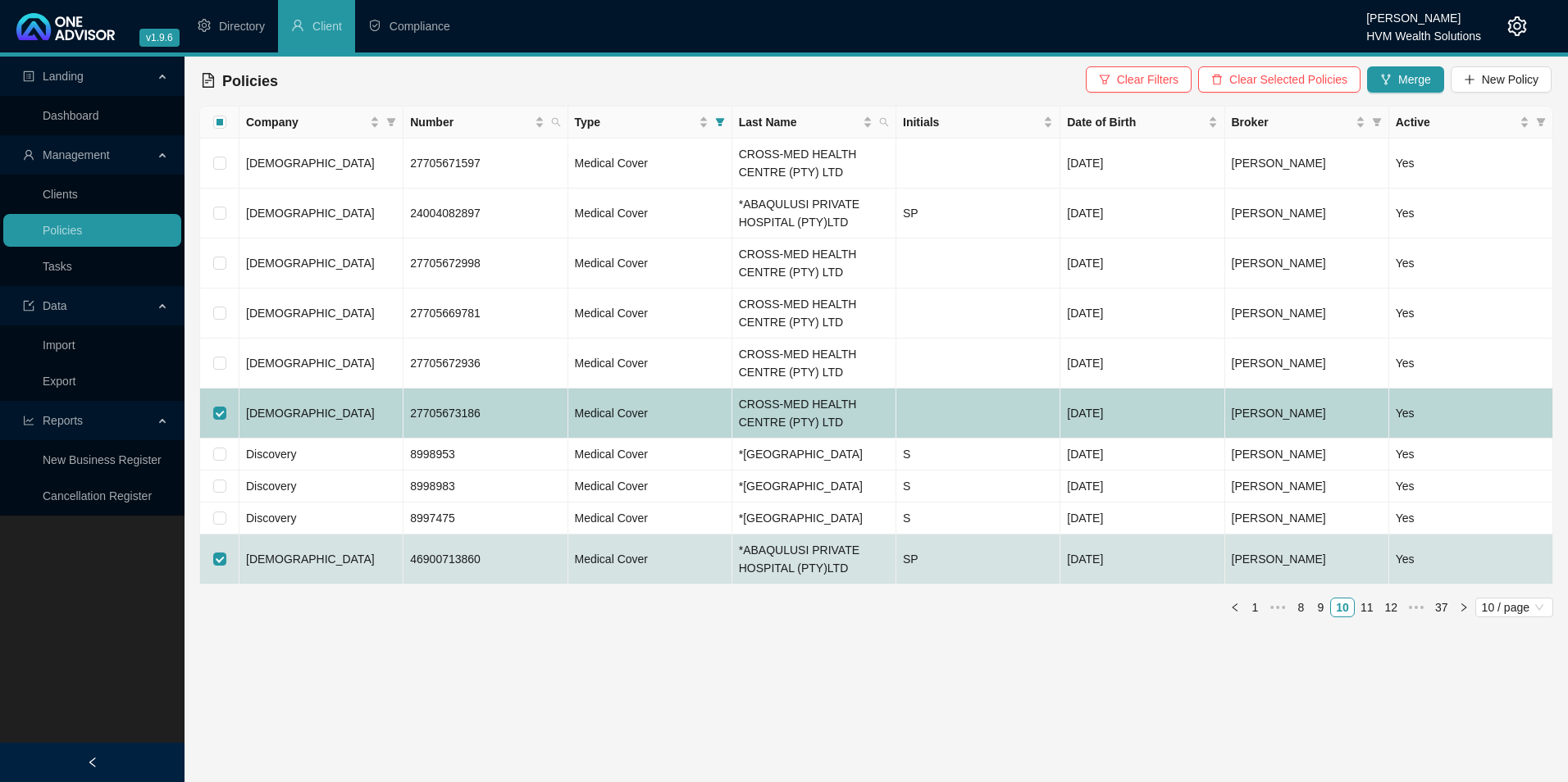
click at [306, 435] on td "[DEMOGRAPHIC_DATA]" at bounding box center [322, 413] width 164 height 50
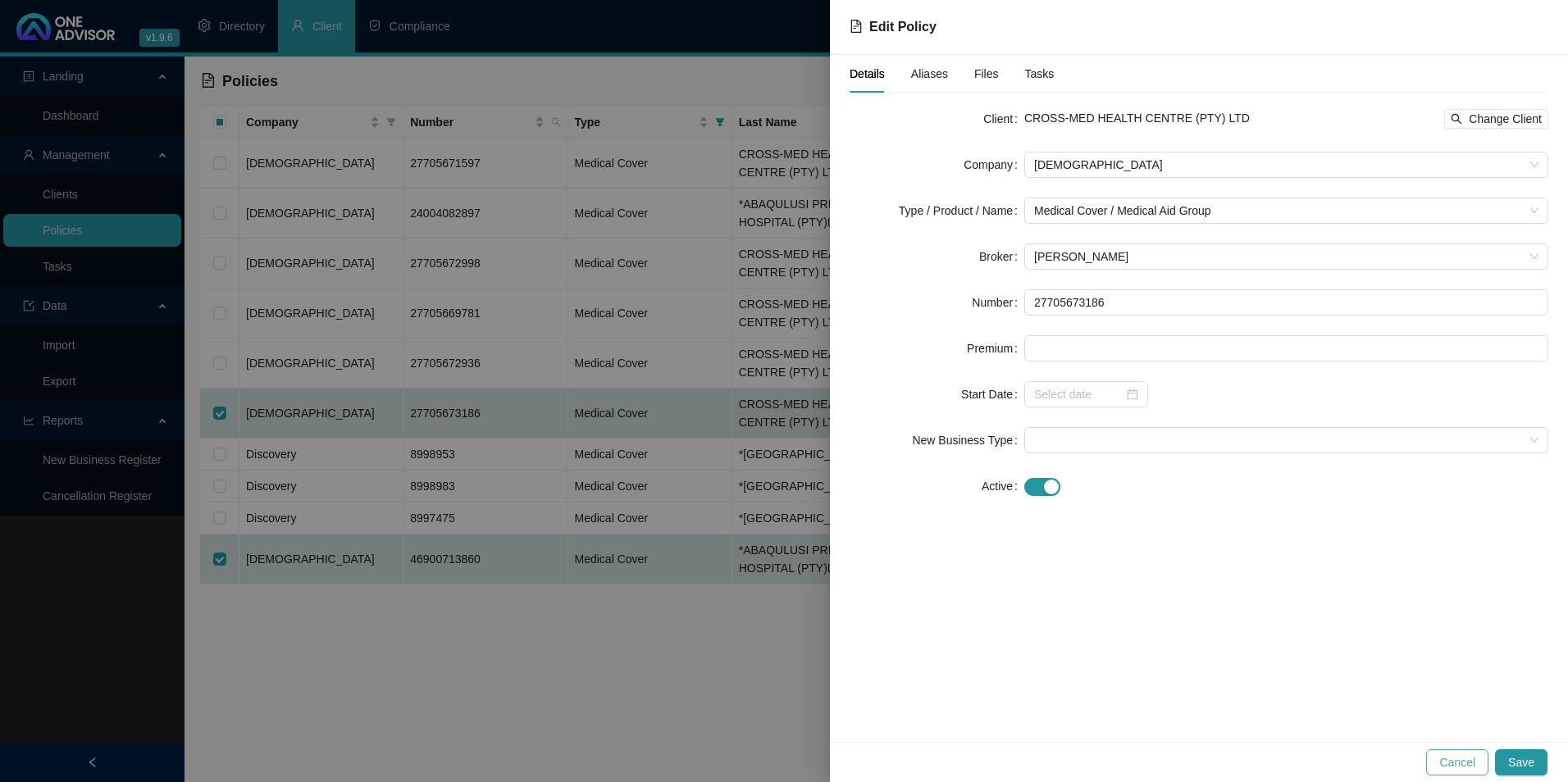
click at [1470, 772] on button "Cancel" at bounding box center [1457, 762] width 62 height 26
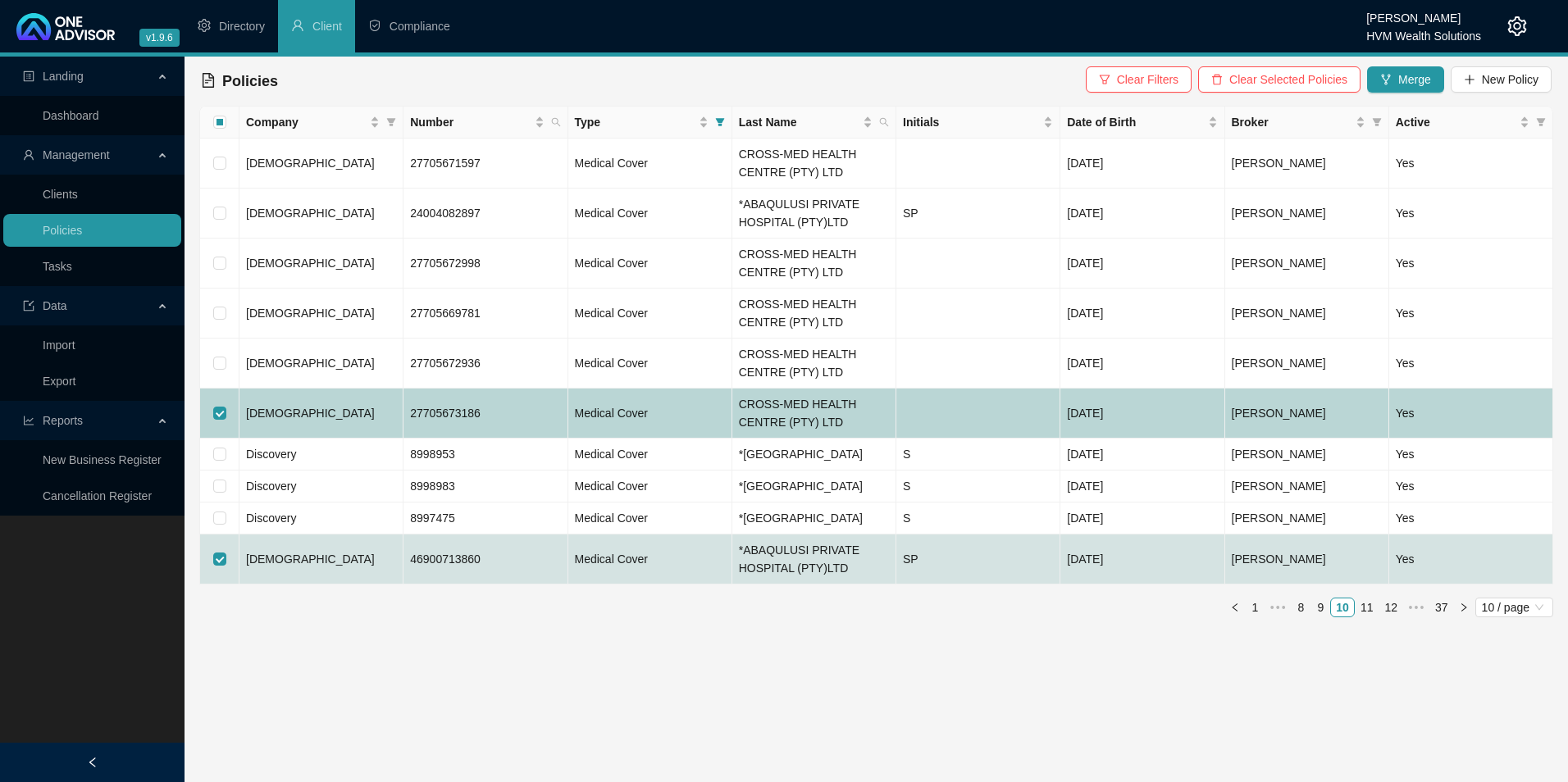
drag, startPoint x: 220, startPoint y: 409, endPoint x: 225, endPoint y: 428, distance: 19.6
click at [221, 409] on input "checkbox" at bounding box center [220, 413] width 13 height 13
checkbox input "false"
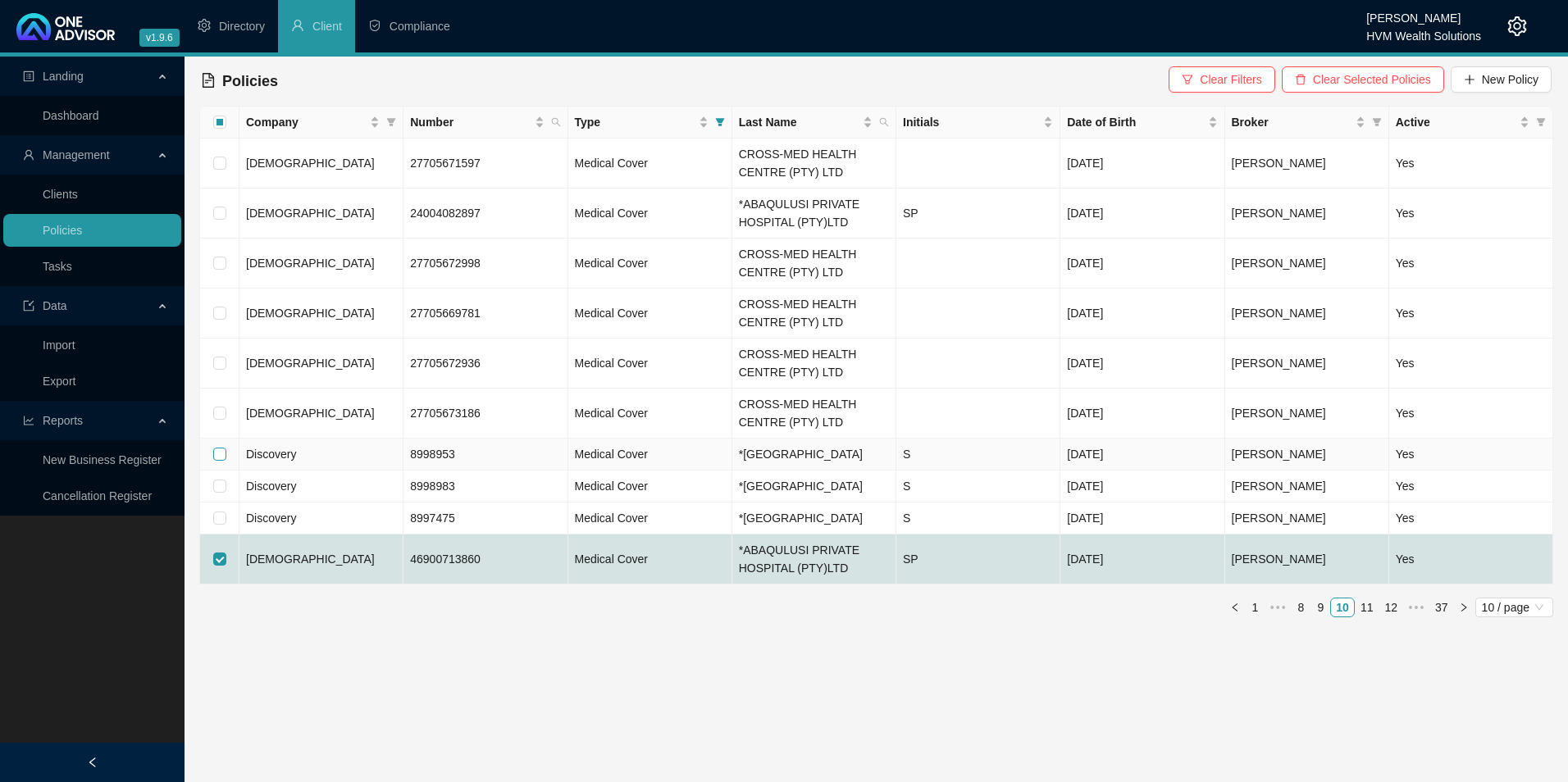
click at [219, 460] on input "checkbox" at bounding box center [220, 454] width 13 height 13
checkbox input "true"
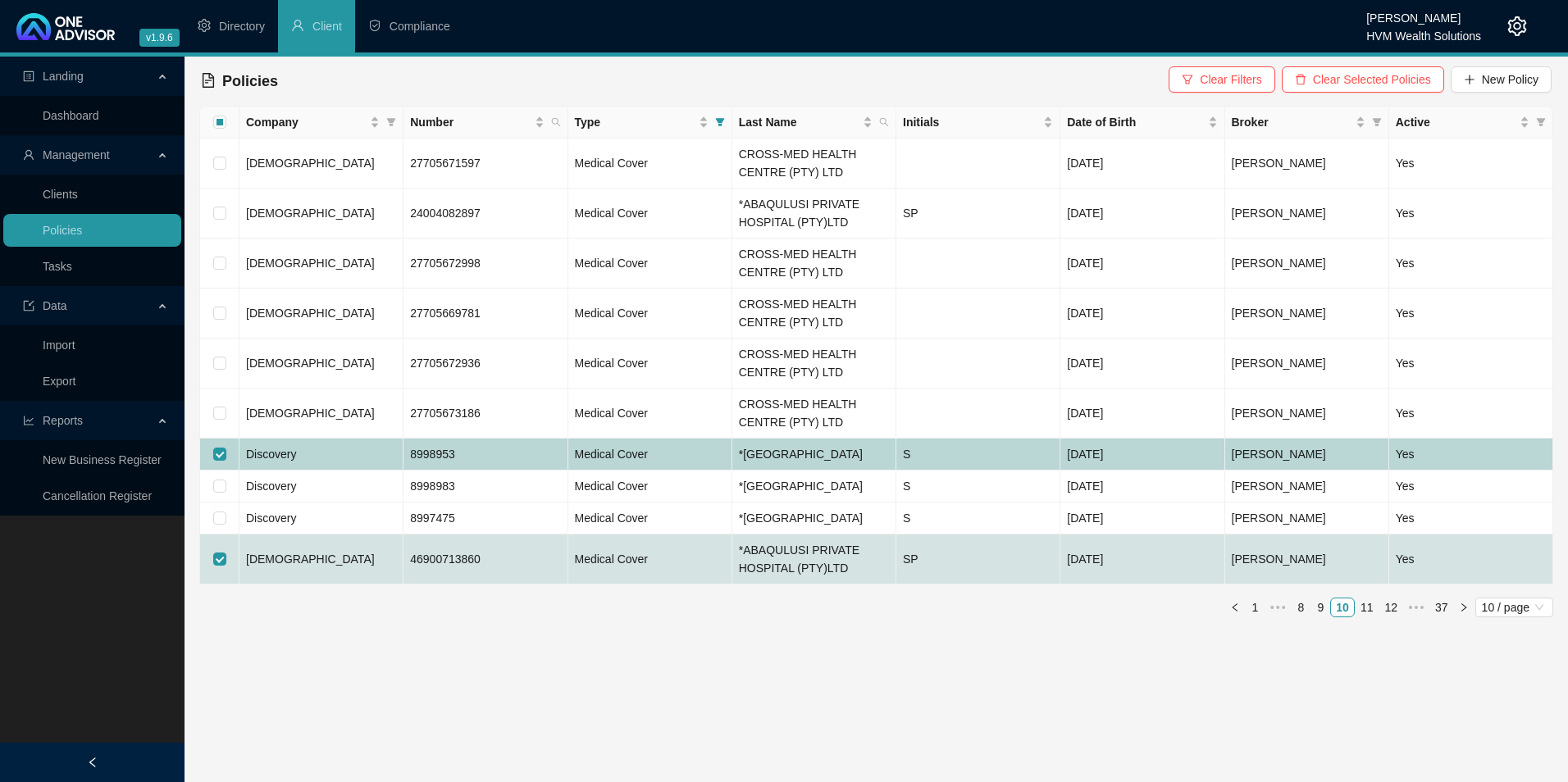
click at [265, 460] on span "Discovery" at bounding box center [271, 454] width 50 height 13
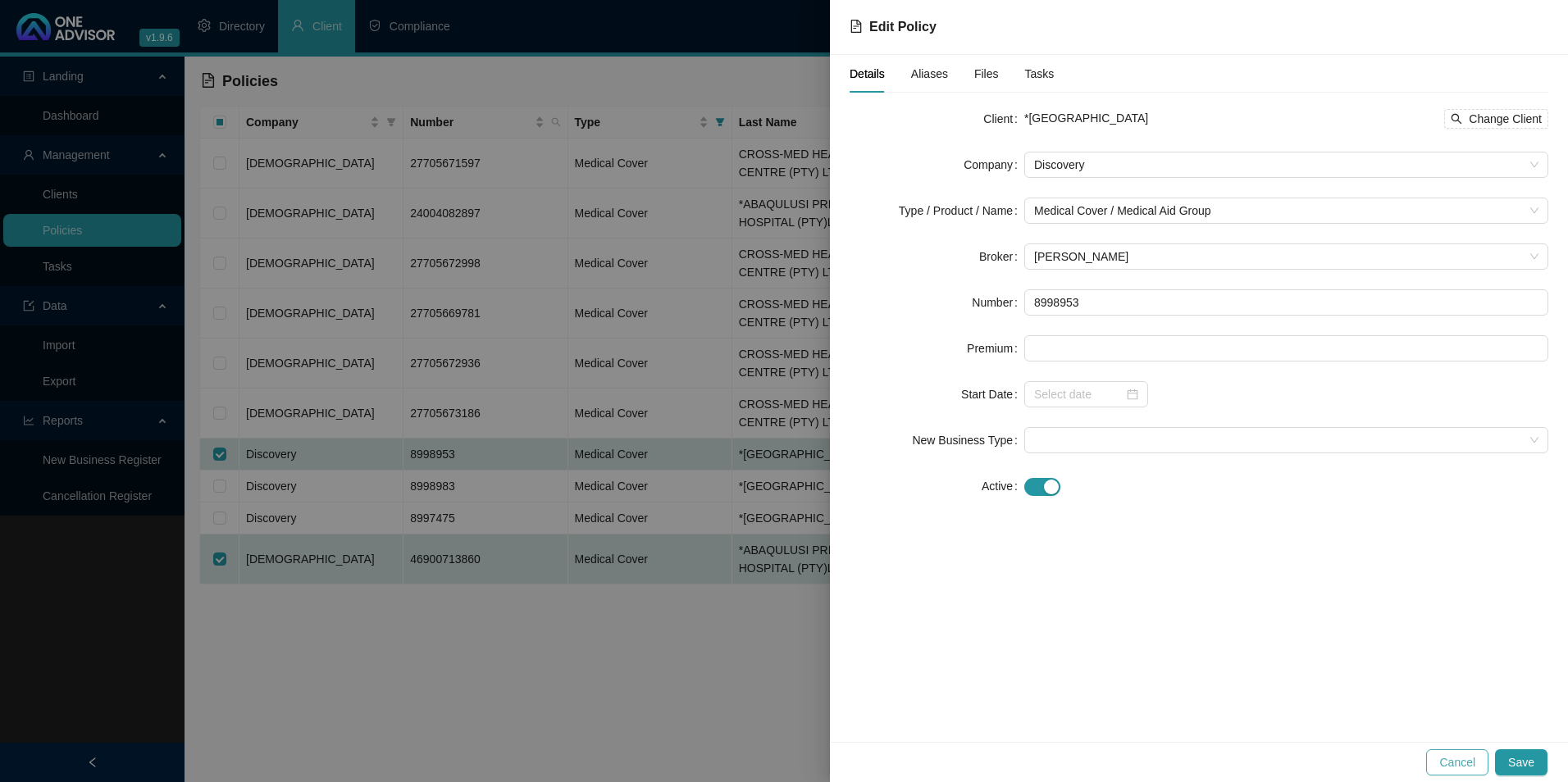
click at [1442, 760] on button "Cancel" at bounding box center [1457, 762] width 62 height 26
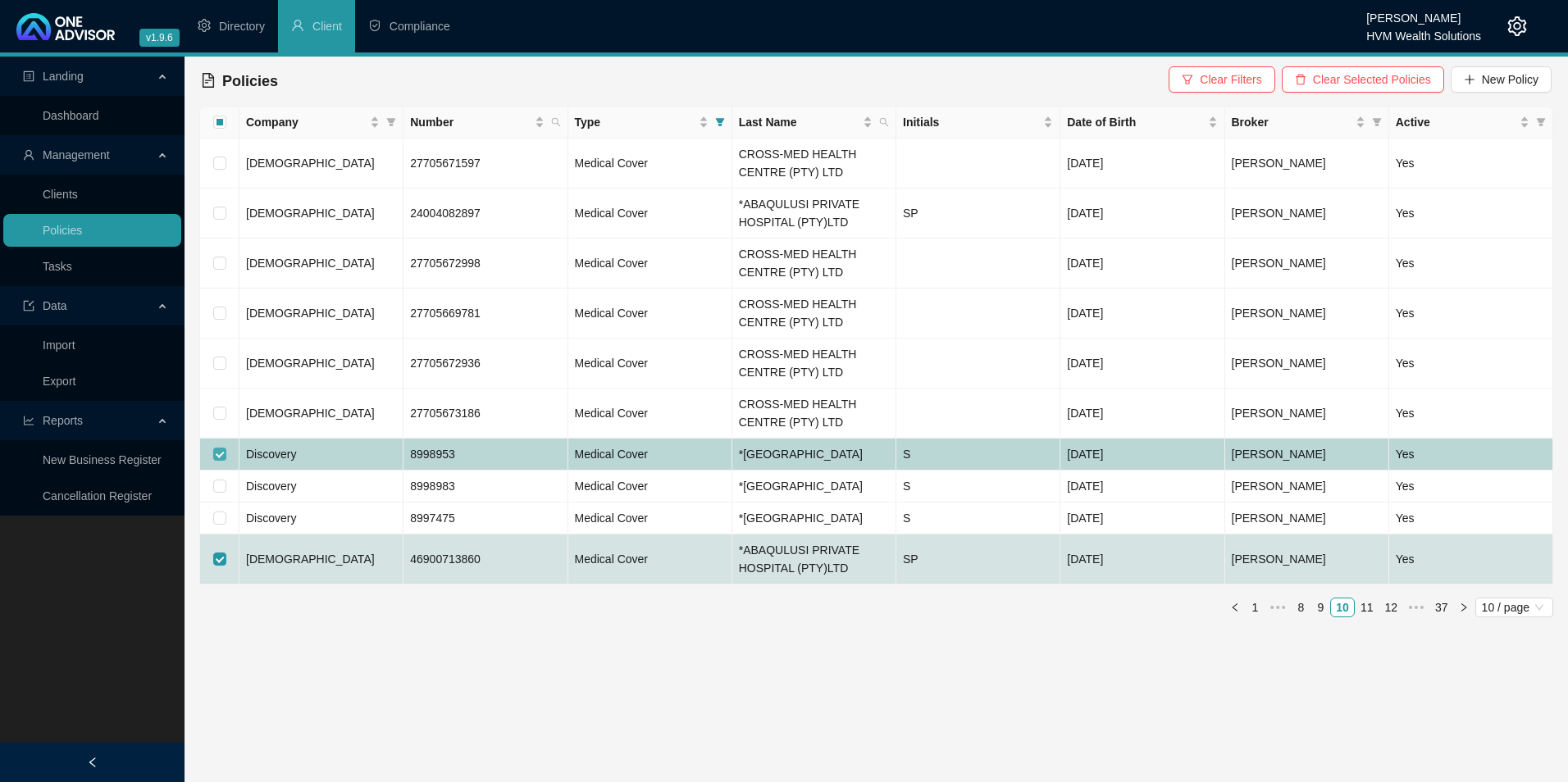
click at [219, 457] on input "checkbox" at bounding box center [220, 454] width 13 height 13
checkbox input "false"
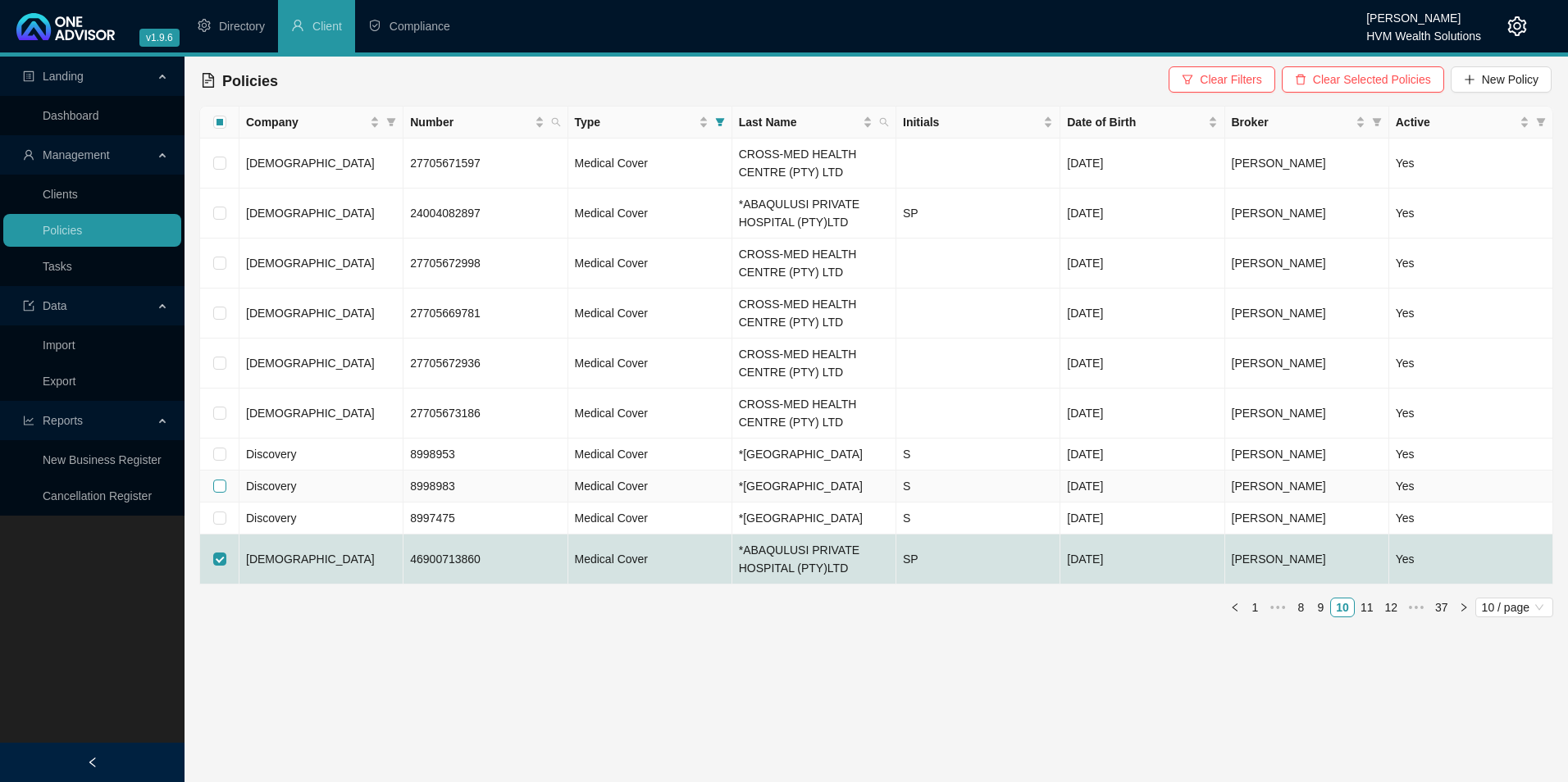
click at [224, 493] on input "checkbox" at bounding box center [220, 486] width 13 height 13
checkbox input "true"
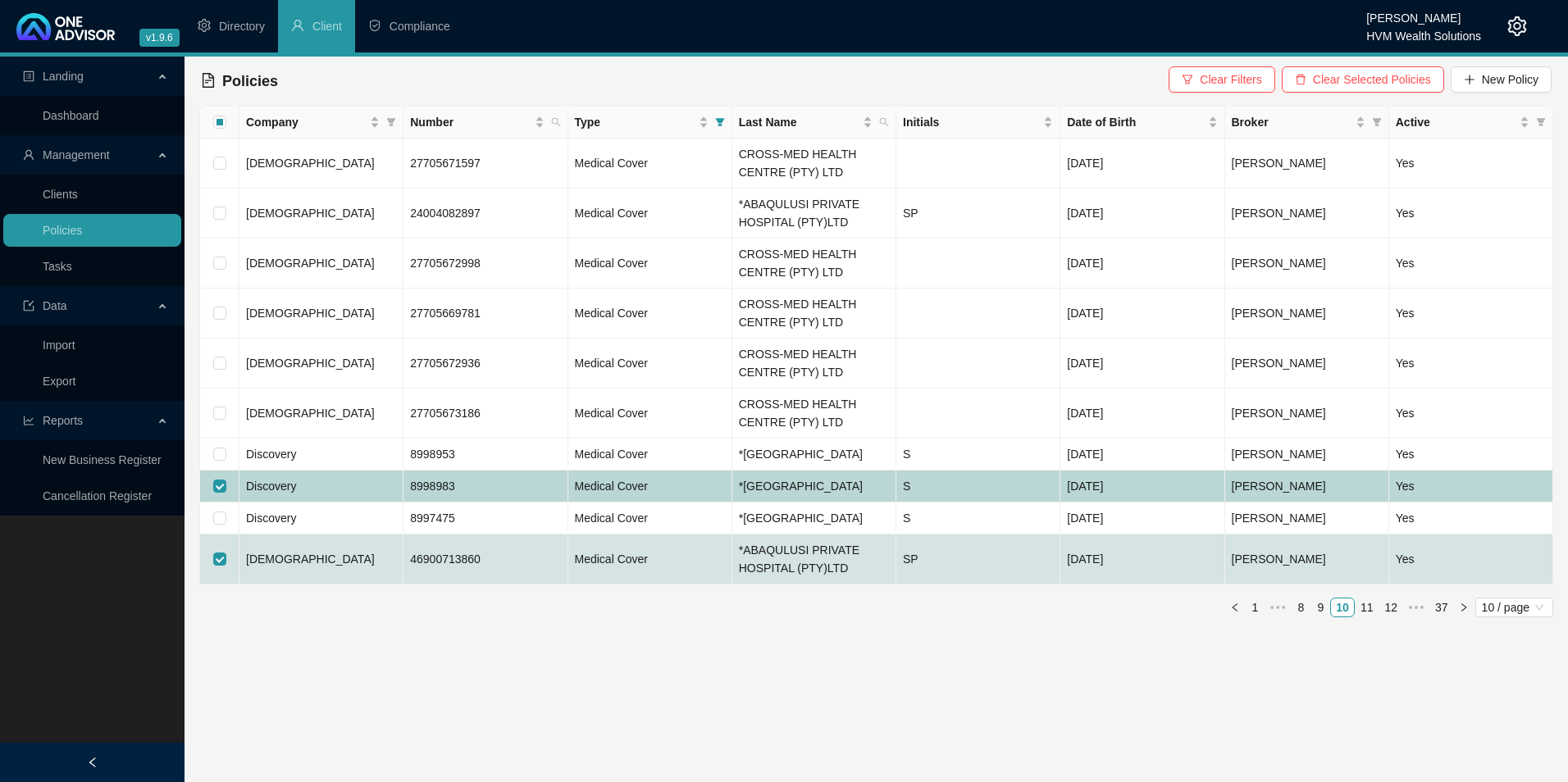
click at [306, 503] on td "Discovery" at bounding box center [322, 486] width 164 height 32
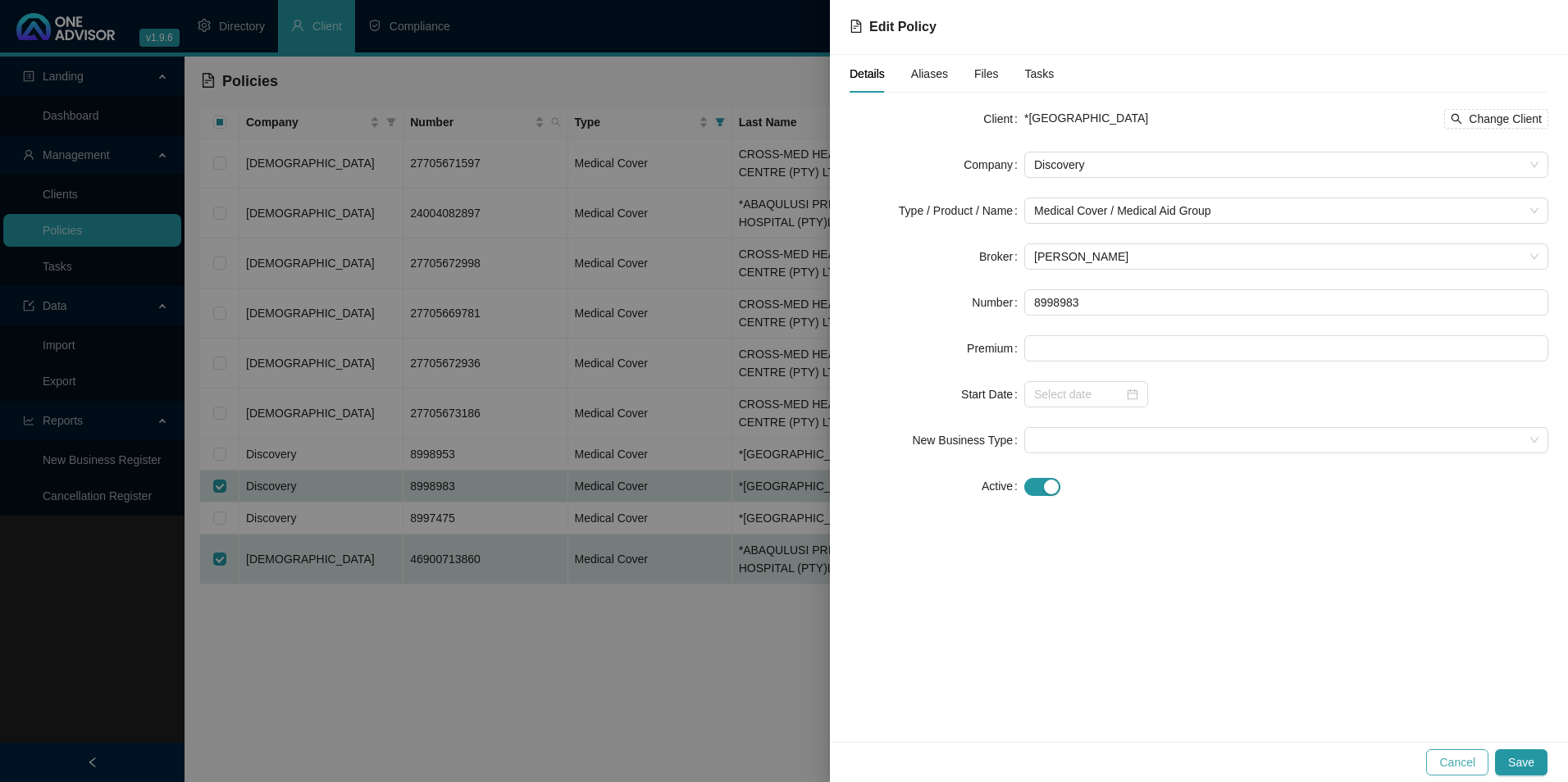
click at [1455, 762] on span "Cancel" at bounding box center [1457, 762] width 36 height 18
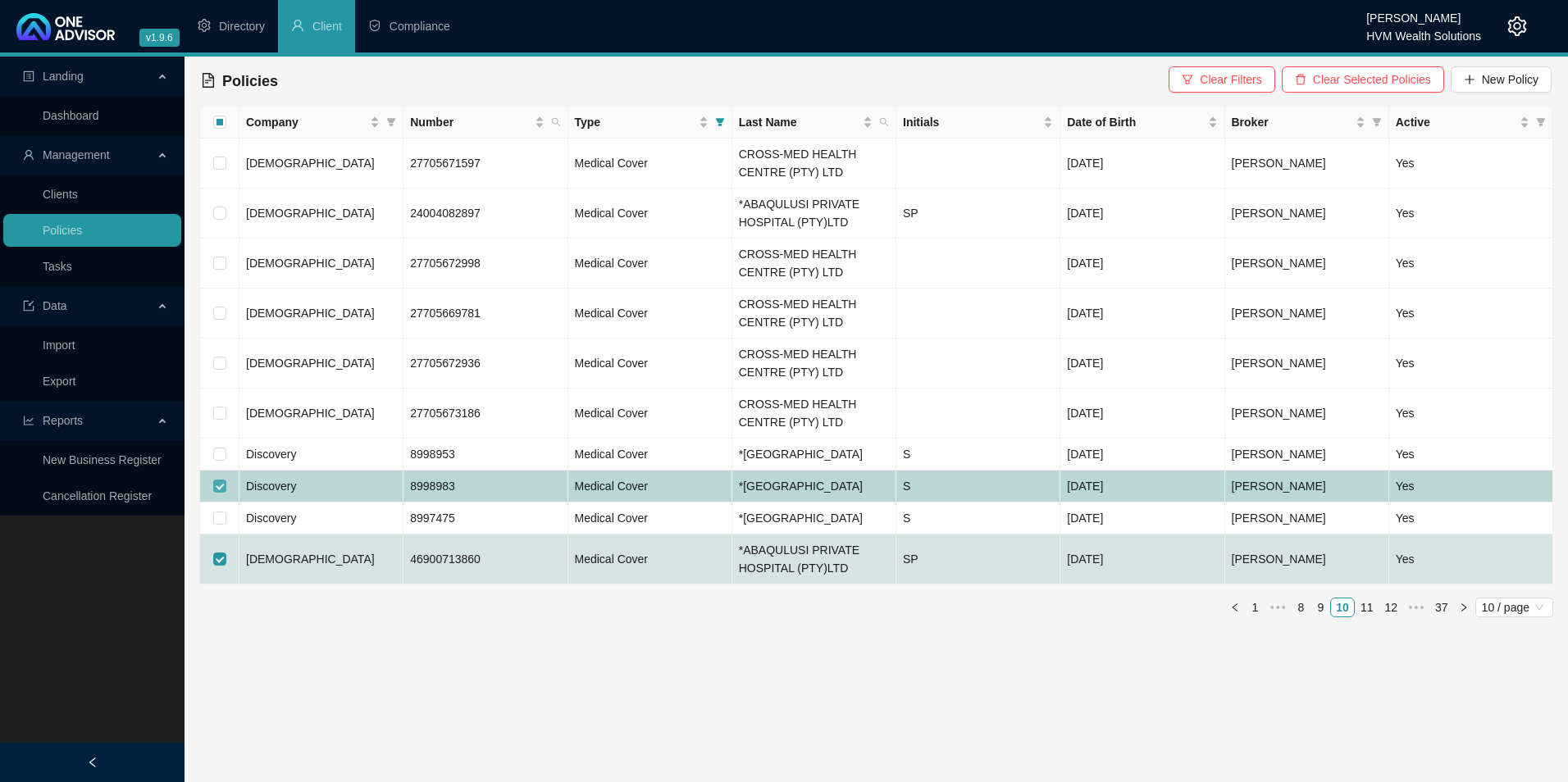
click at [219, 493] on input "checkbox" at bounding box center [220, 486] width 13 height 13
checkbox input "false"
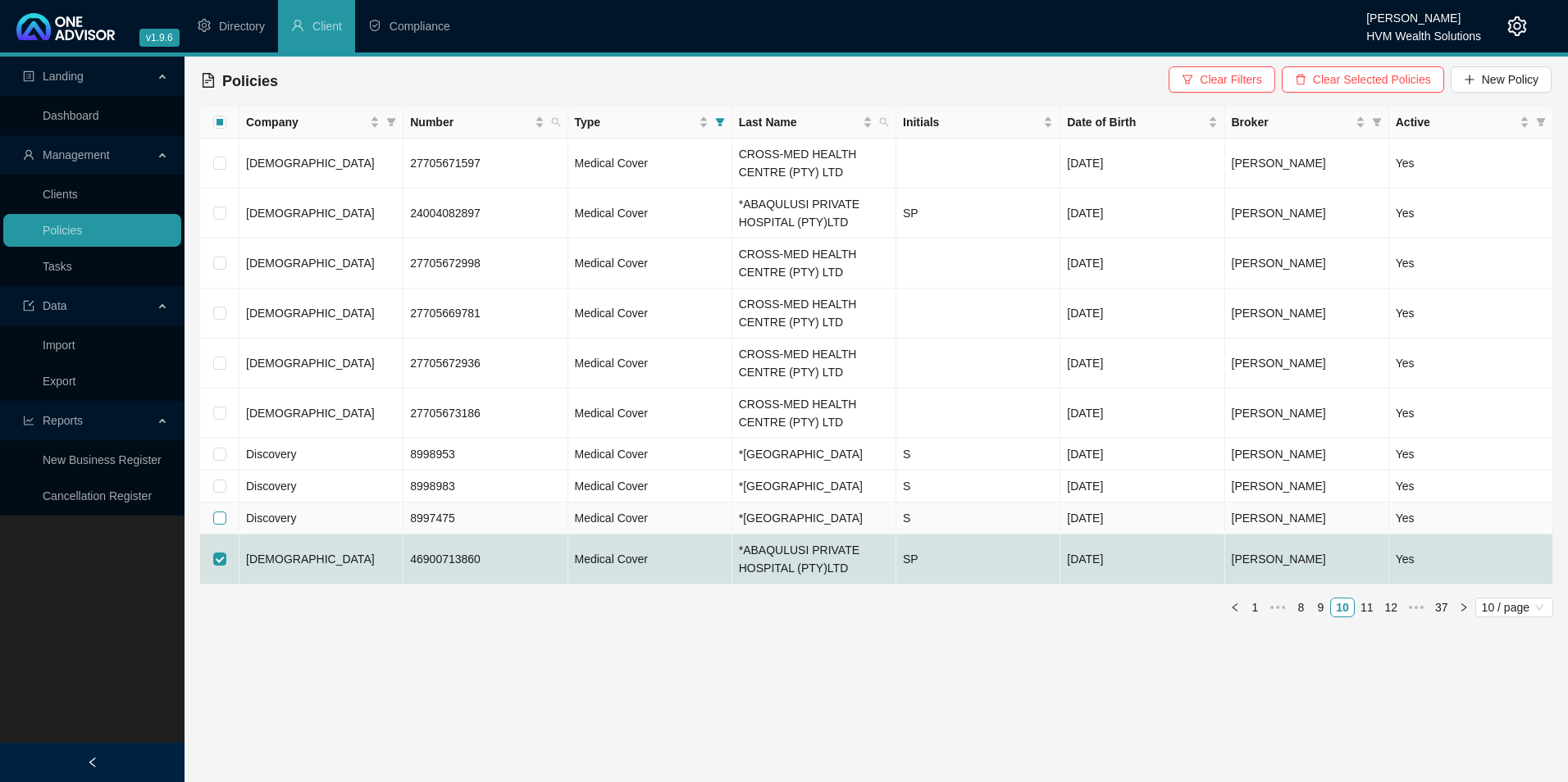
click at [224, 527] on label at bounding box center [220, 518] width 13 height 18
click at [224, 525] on input "checkbox" at bounding box center [220, 518] width 13 height 13
checkbox input "true"
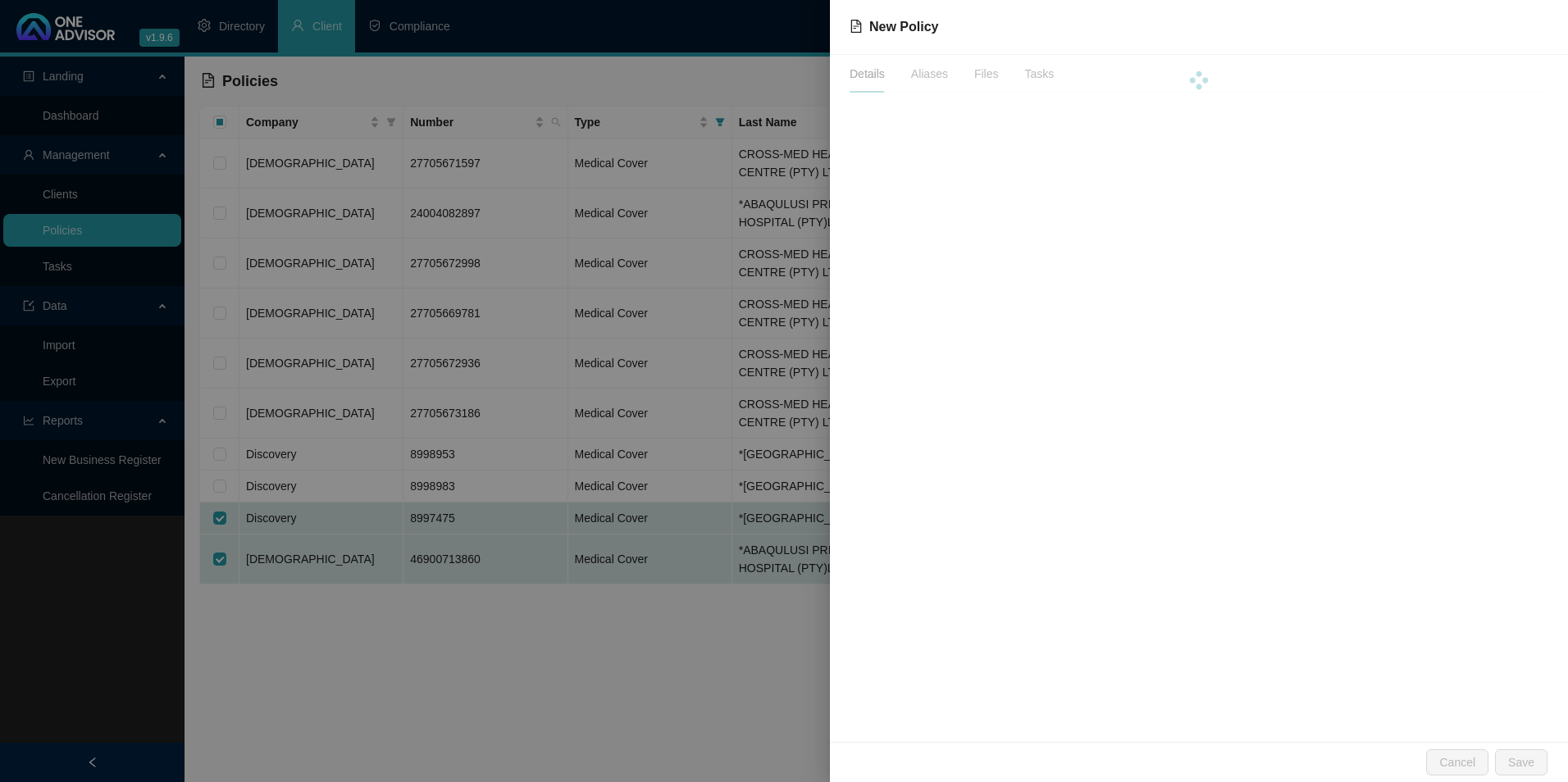
click at [297, 557] on div at bounding box center [784, 391] width 1568 height 782
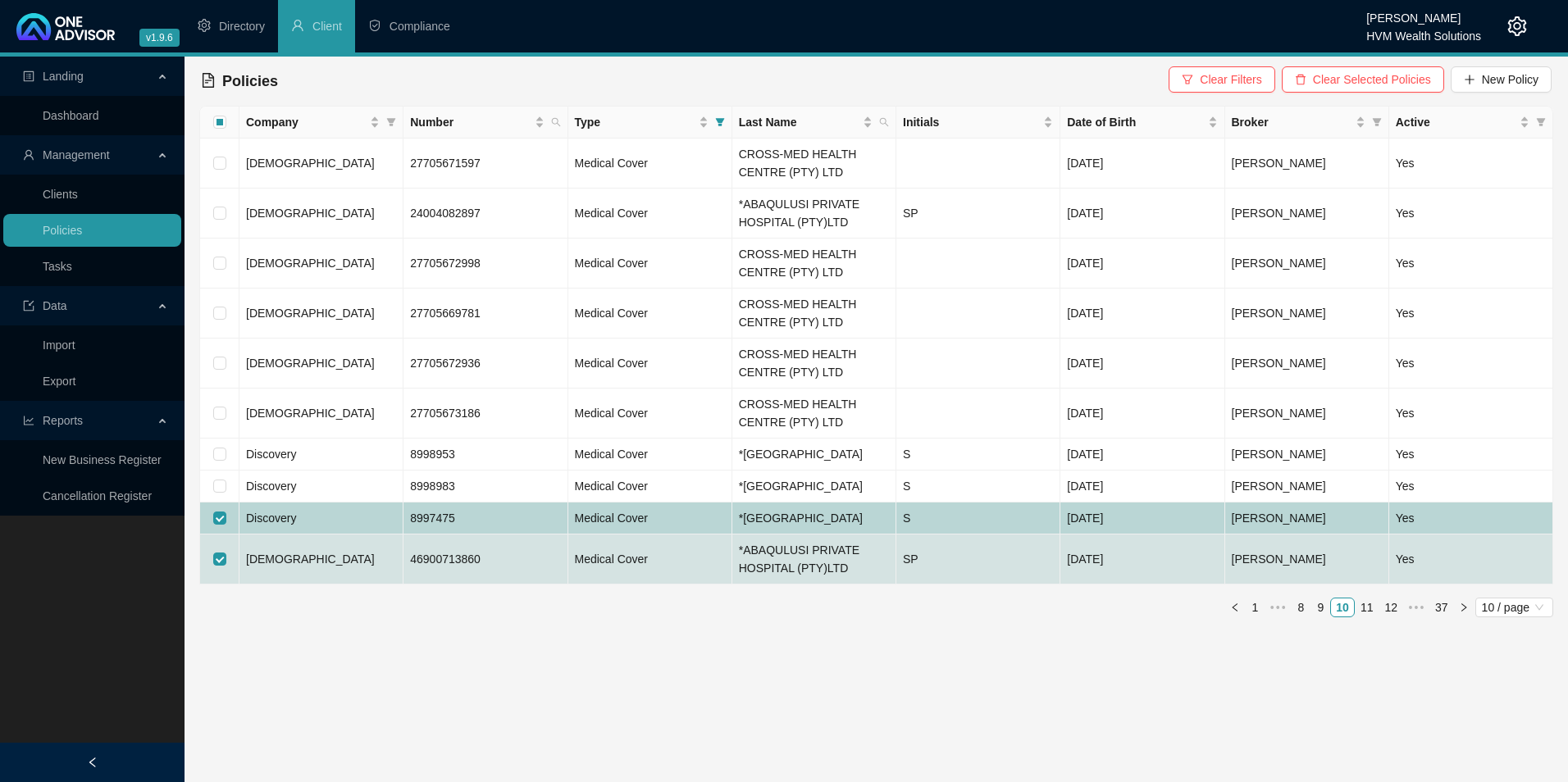
click at [271, 525] on span "Discovery" at bounding box center [271, 518] width 50 height 13
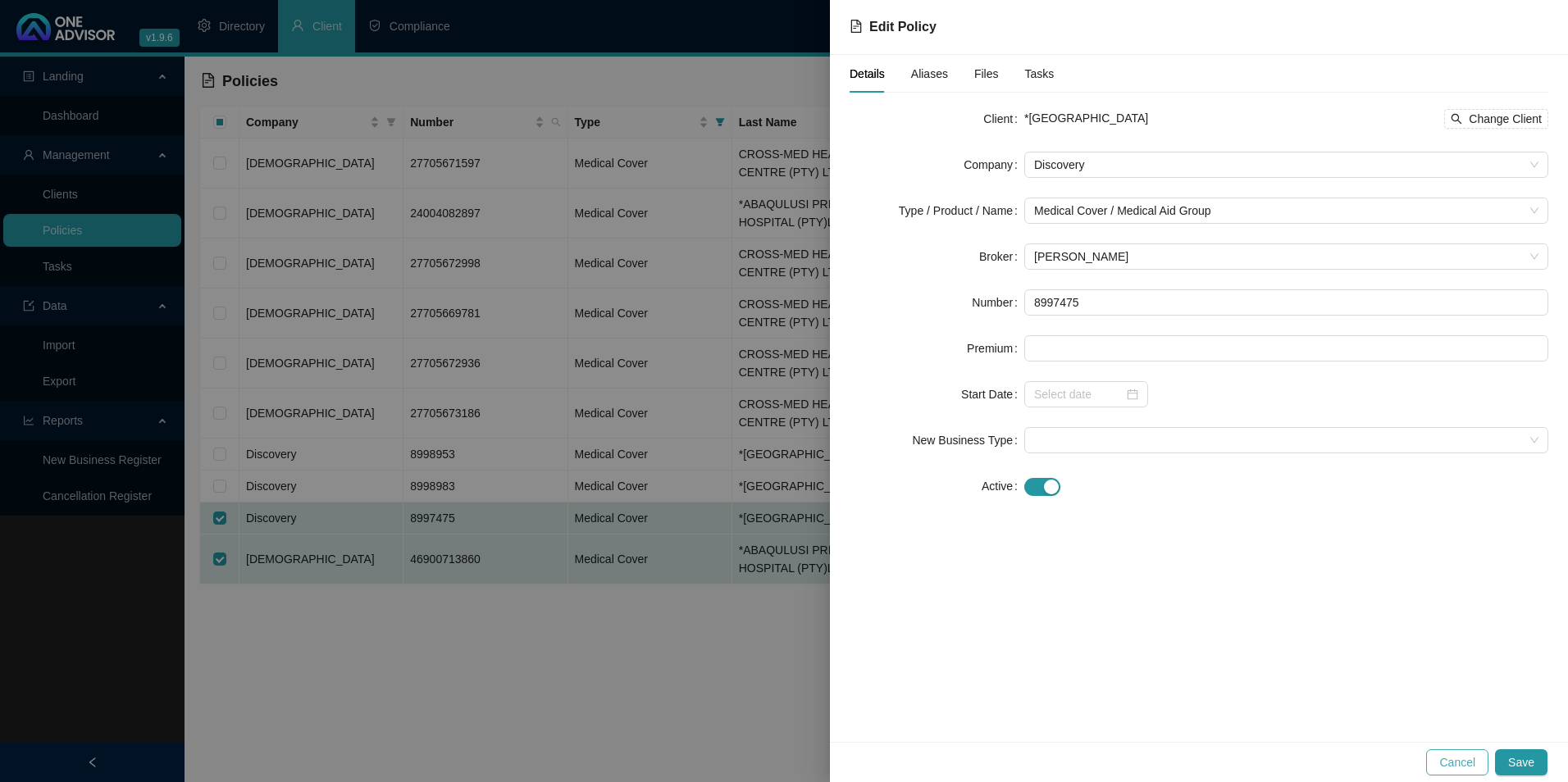
click at [1457, 764] on span "Cancel" at bounding box center [1457, 762] width 36 height 18
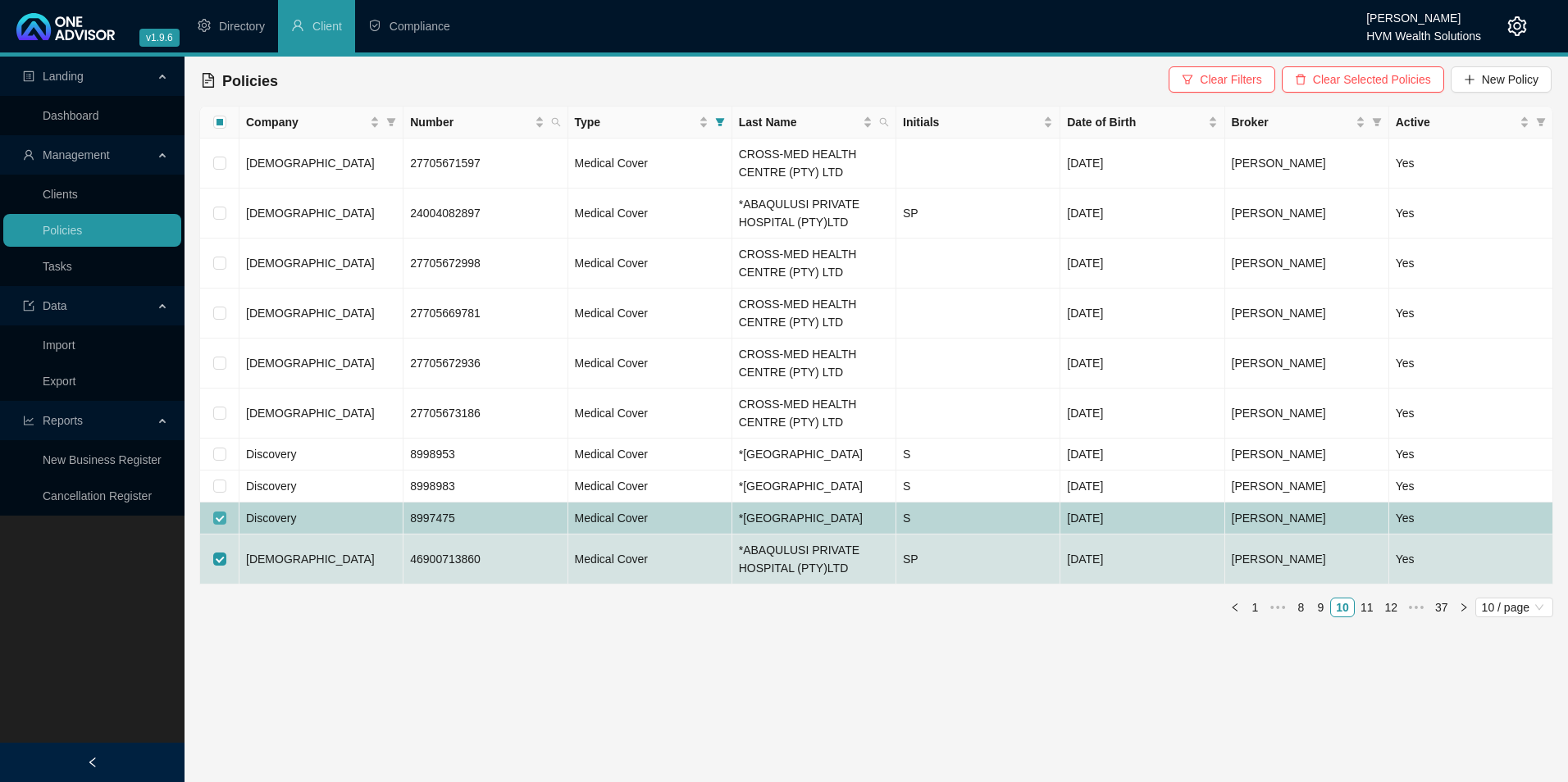
click at [218, 525] on input "checkbox" at bounding box center [220, 518] width 13 height 13
checkbox input "false"
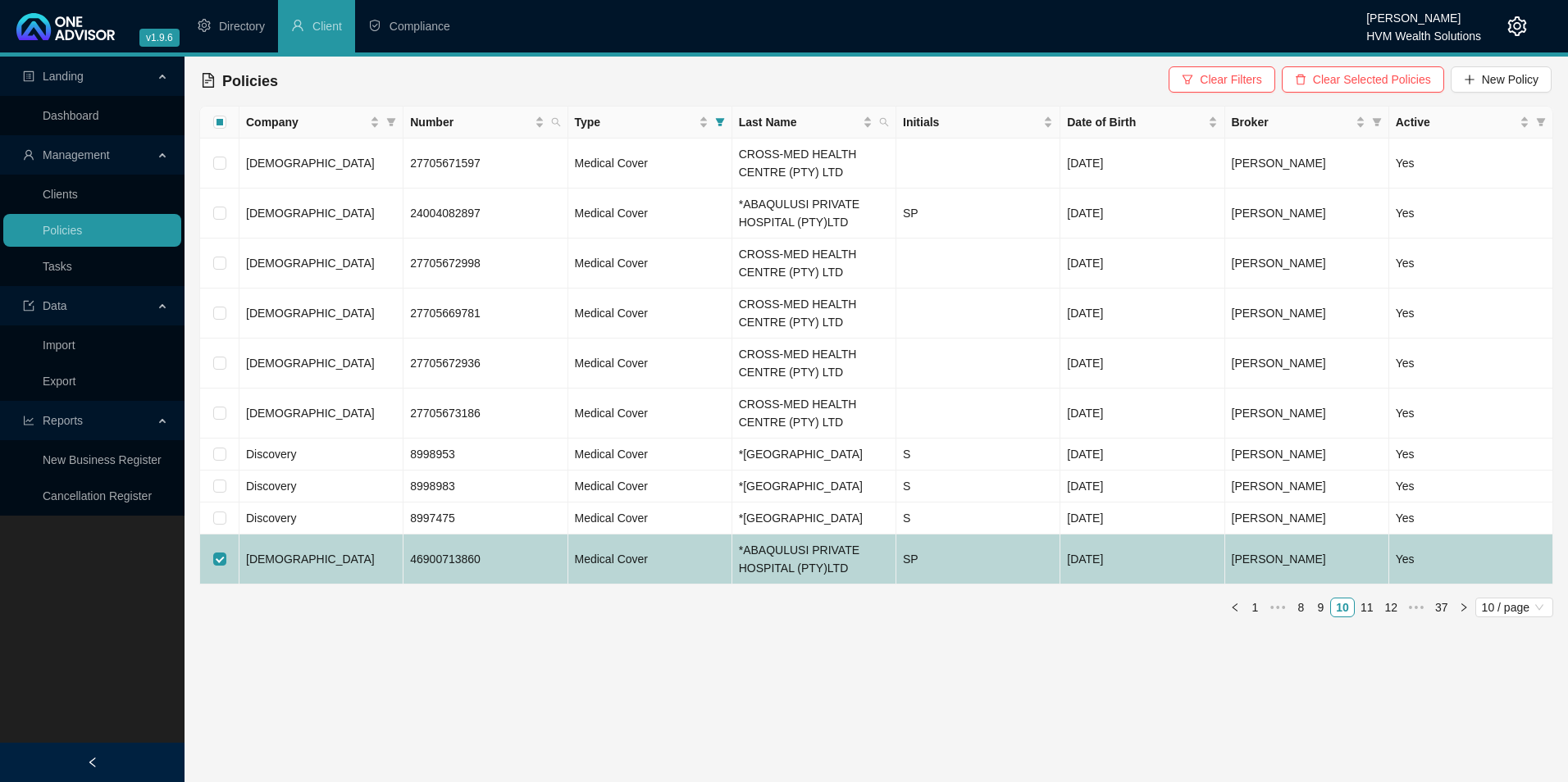
click at [297, 584] on td "[DEMOGRAPHIC_DATA]" at bounding box center [322, 560] width 164 height 50
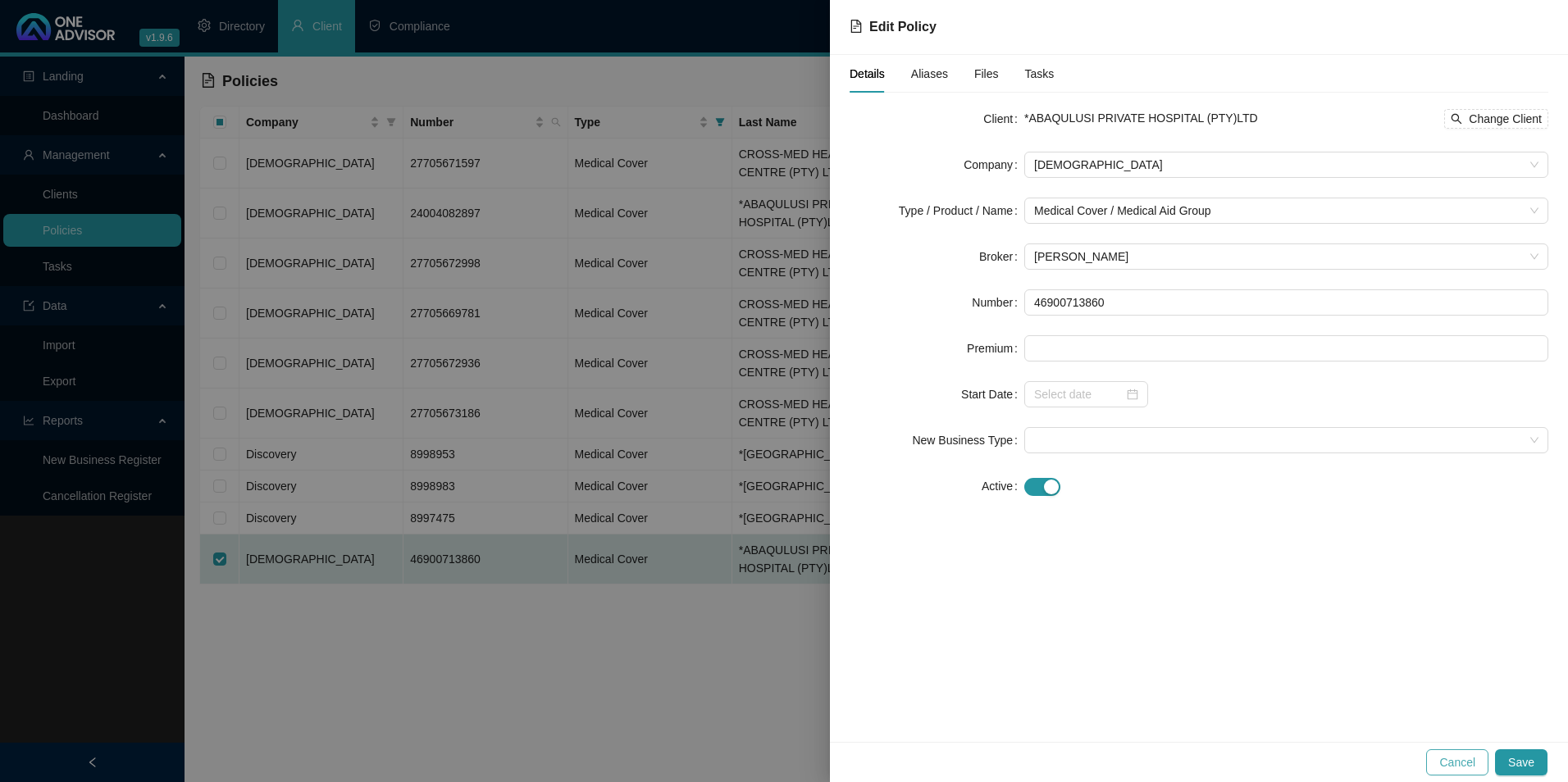
click at [1455, 766] on span "Cancel" at bounding box center [1457, 762] width 36 height 18
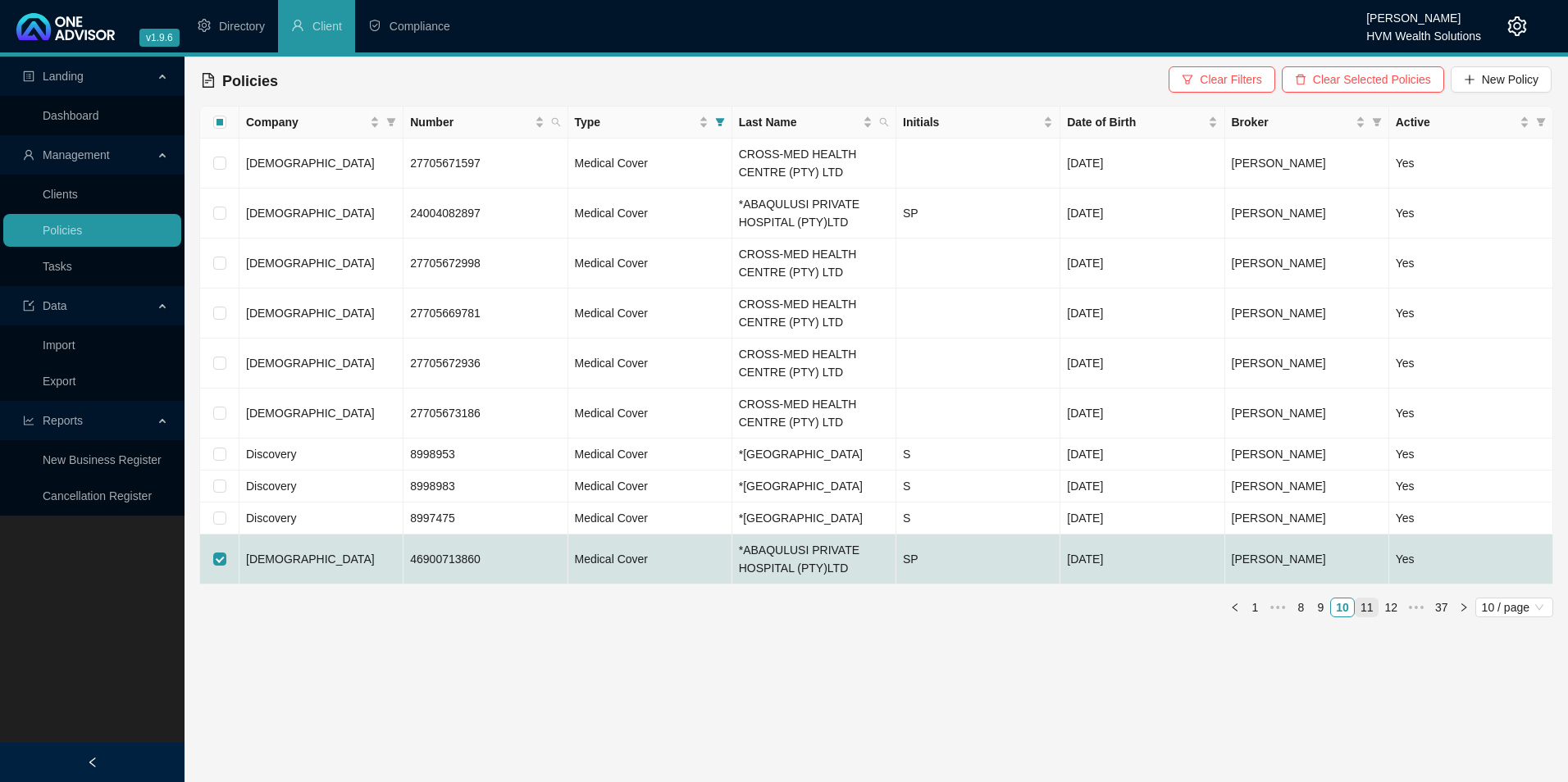
click at [1369, 617] on link "11" at bounding box center [1367, 608] width 23 height 18
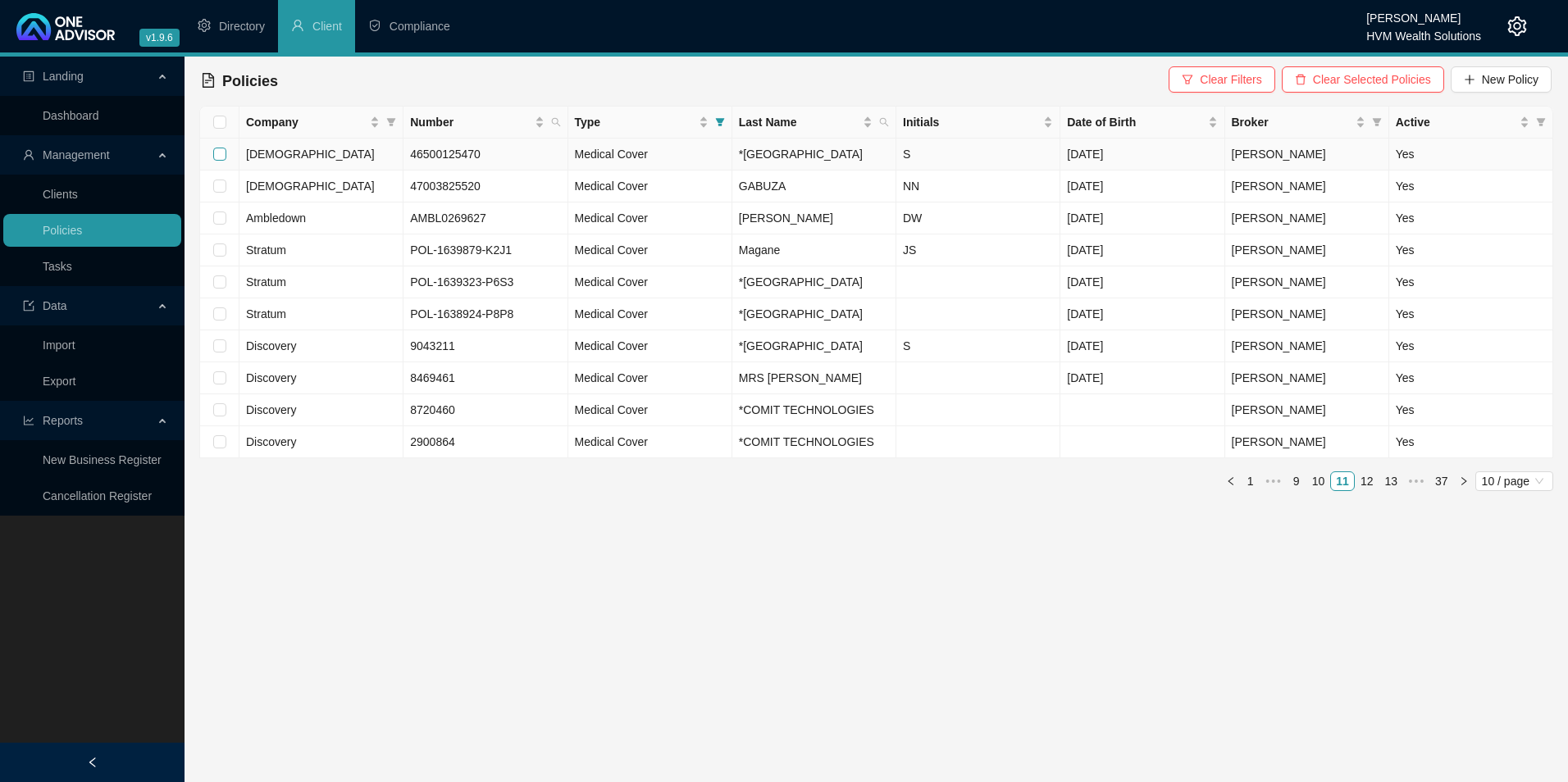
click at [216, 160] on input "checkbox" at bounding box center [220, 155] width 13 height 13
checkbox input "true"
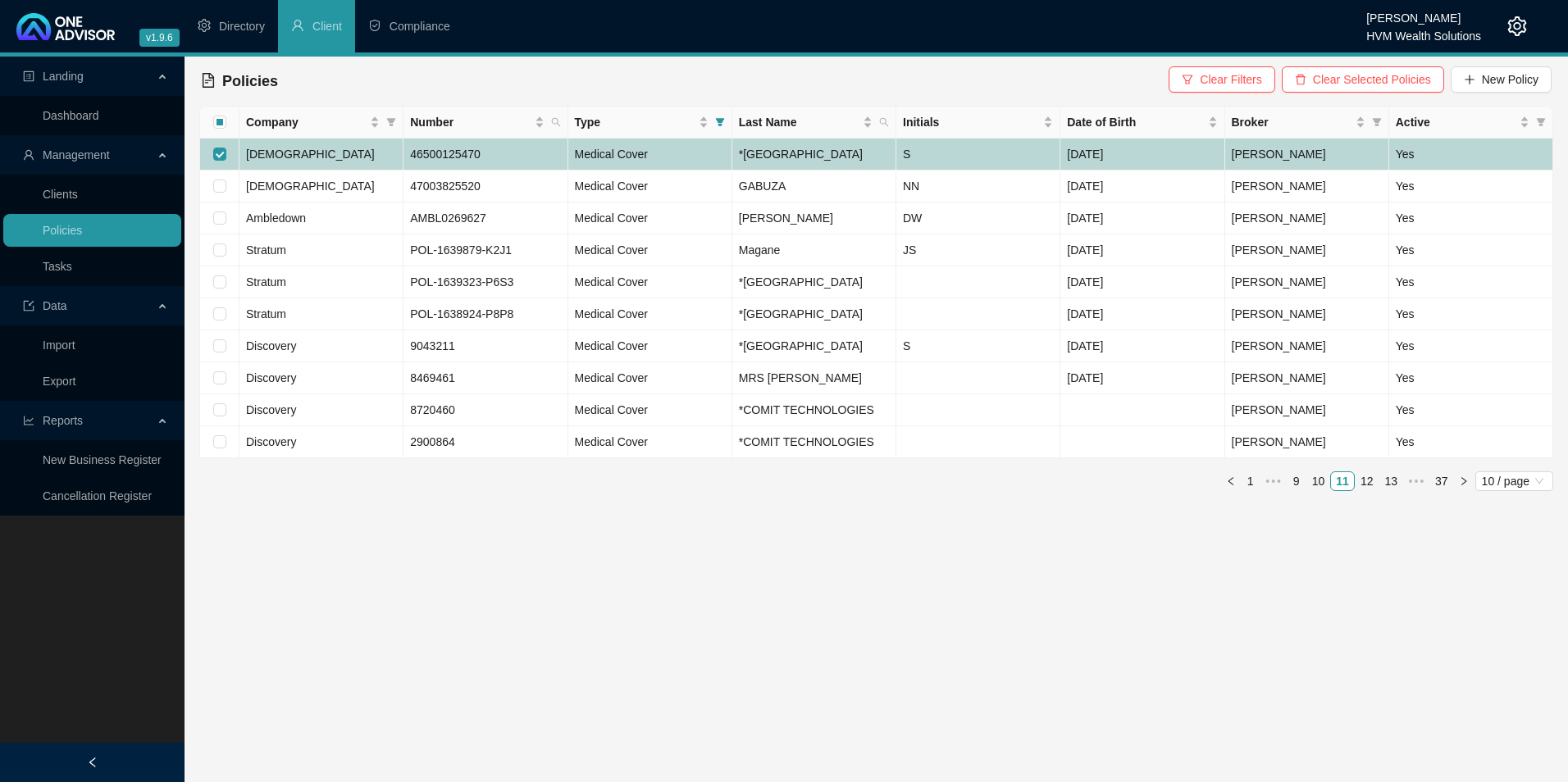
click at [366, 167] on td "[DEMOGRAPHIC_DATA]" at bounding box center [322, 155] width 164 height 32
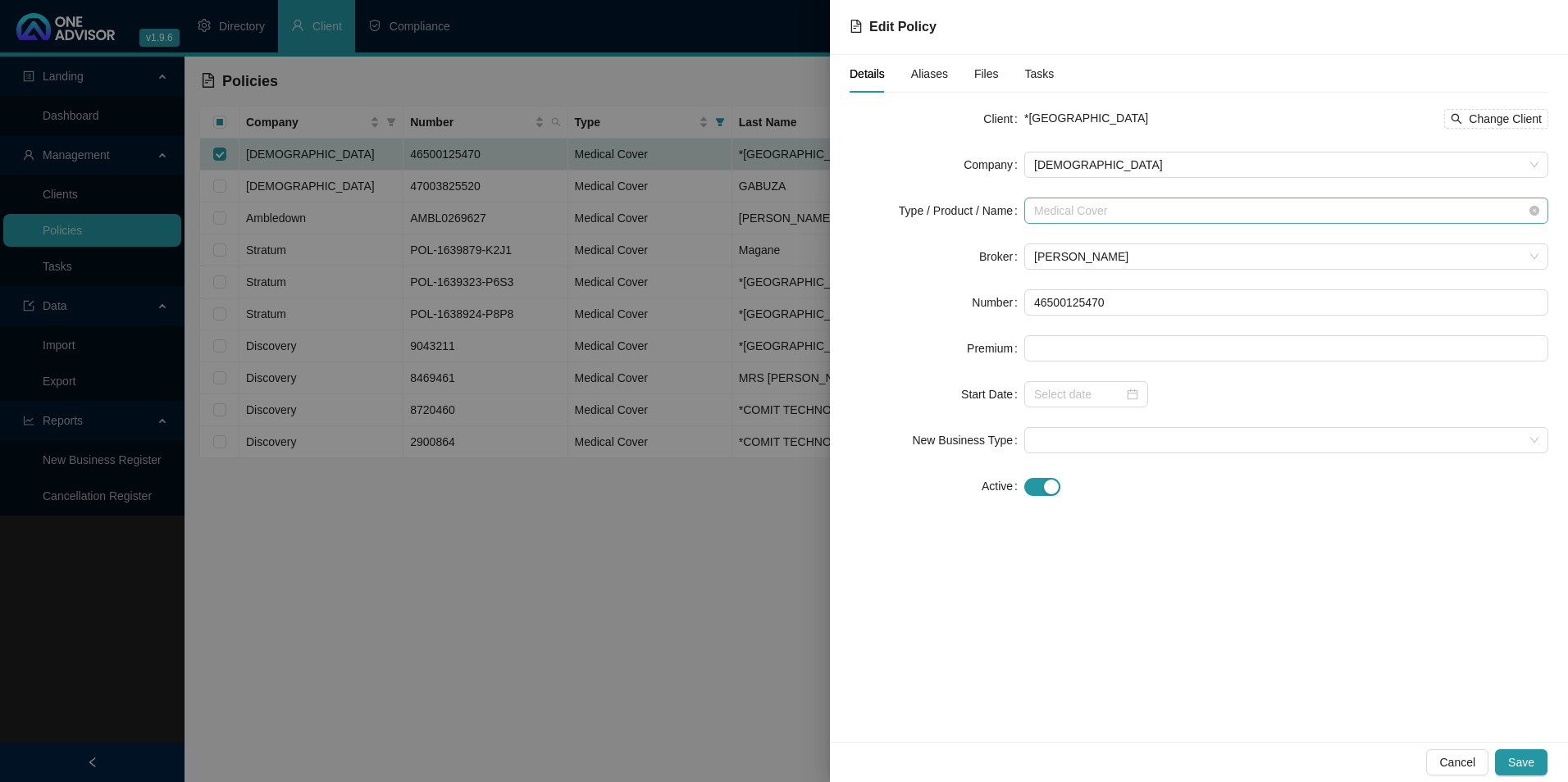
click at [1077, 215] on span "Medical Cover" at bounding box center [1287, 211] width 504 height 25
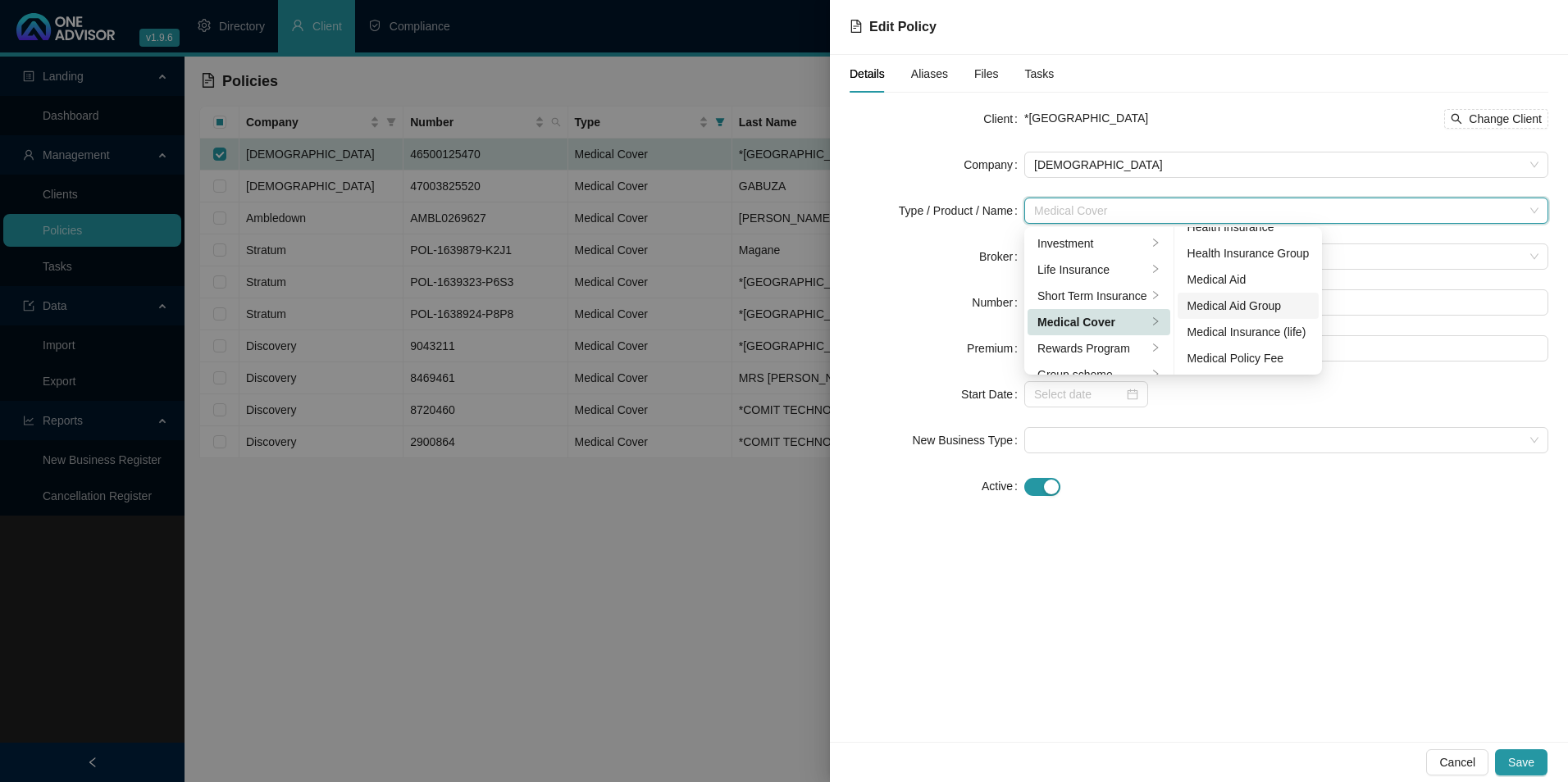
click at [1278, 309] on div "Medical Aid Group" at bounding box center [1249, 306] width 122 height 18
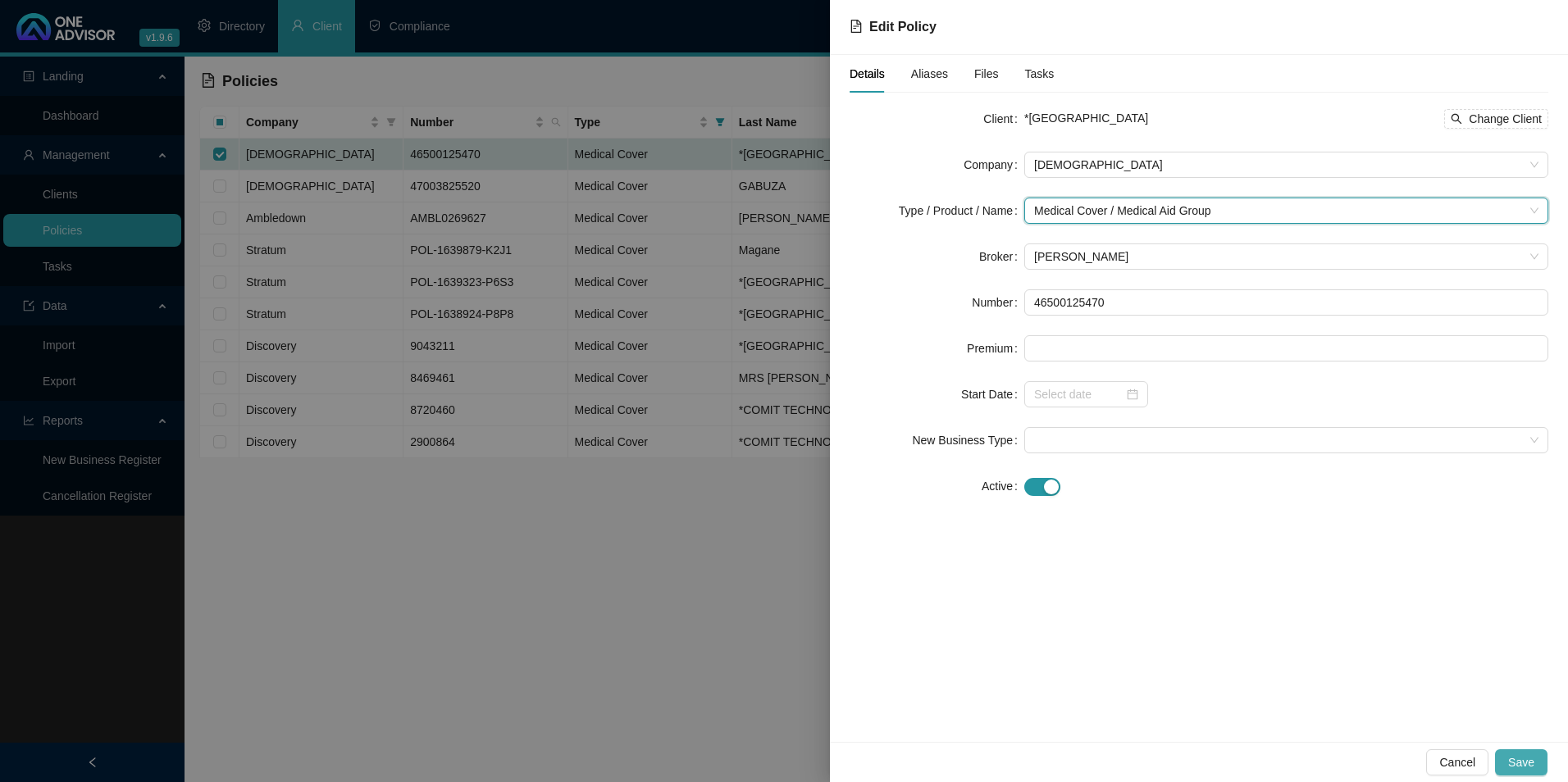
click at [1539, 756] on button "Save" at bounding box center [1521, 762] width 52 height 26
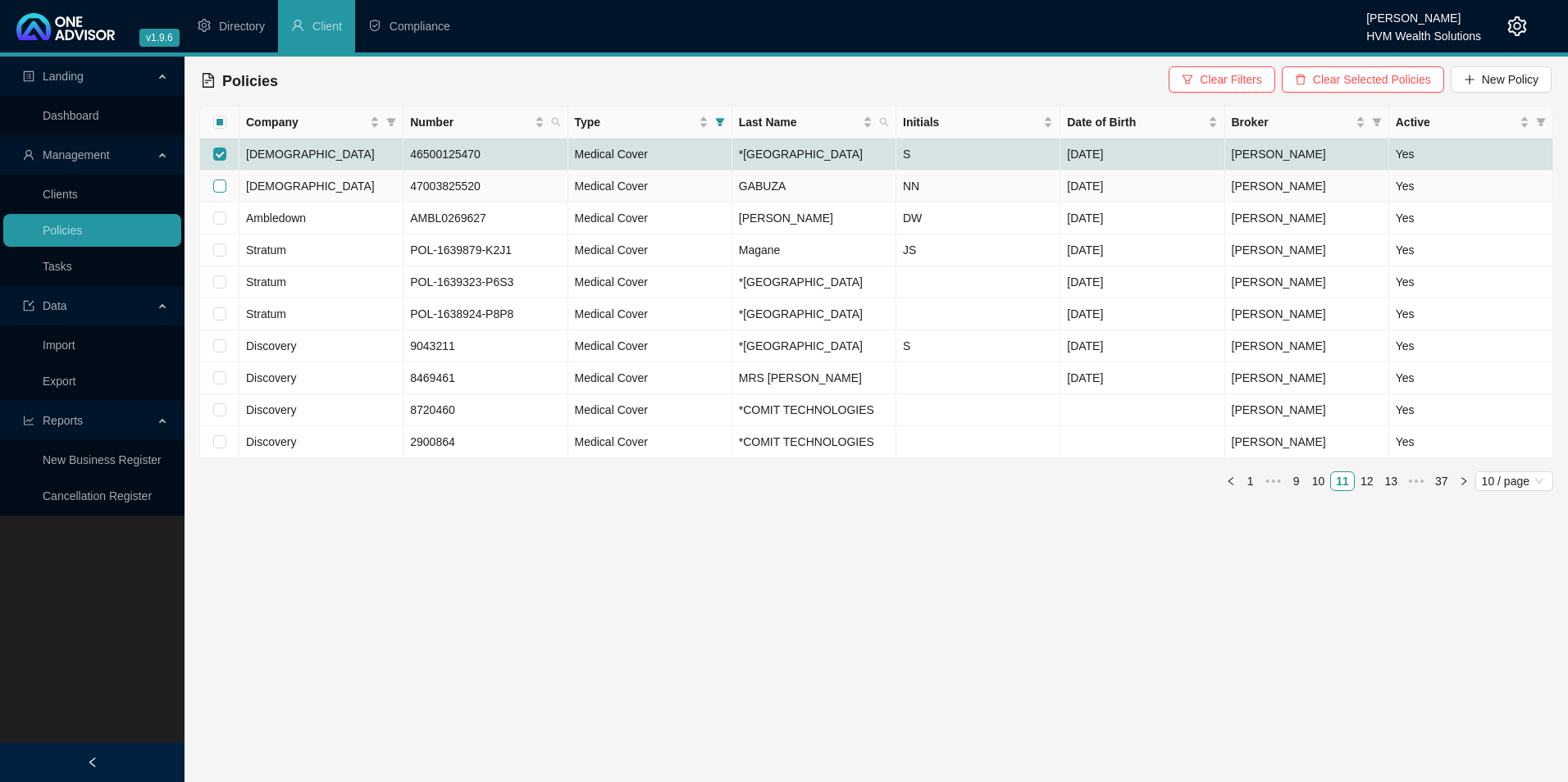
click at [225, 193] on input "checkbox" at bounding box center [220, 186] width 13 height 13
checkbox input "true"
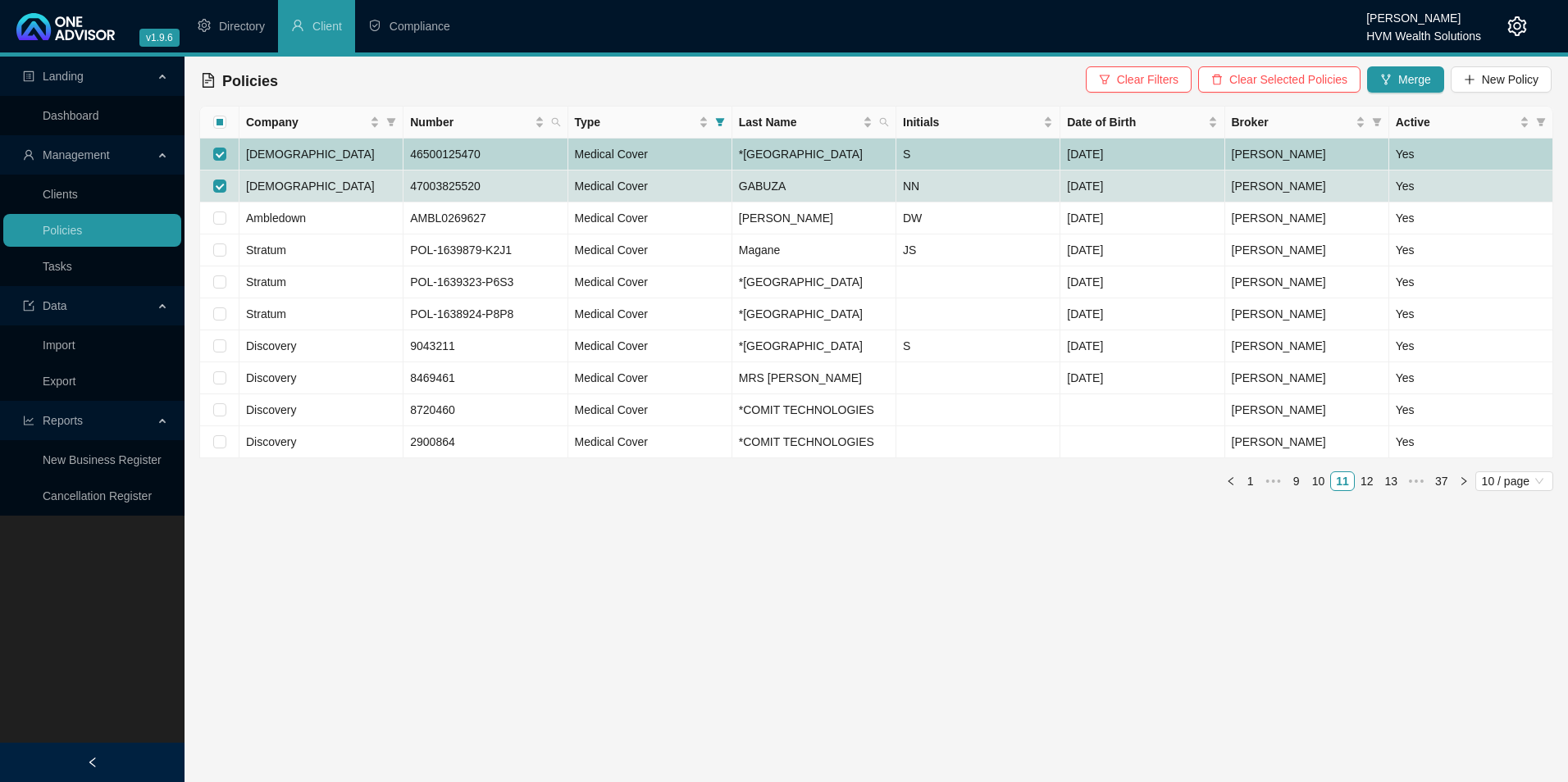
click at [228, 167] on td at bounding box center [220, 155] width 40 height 32
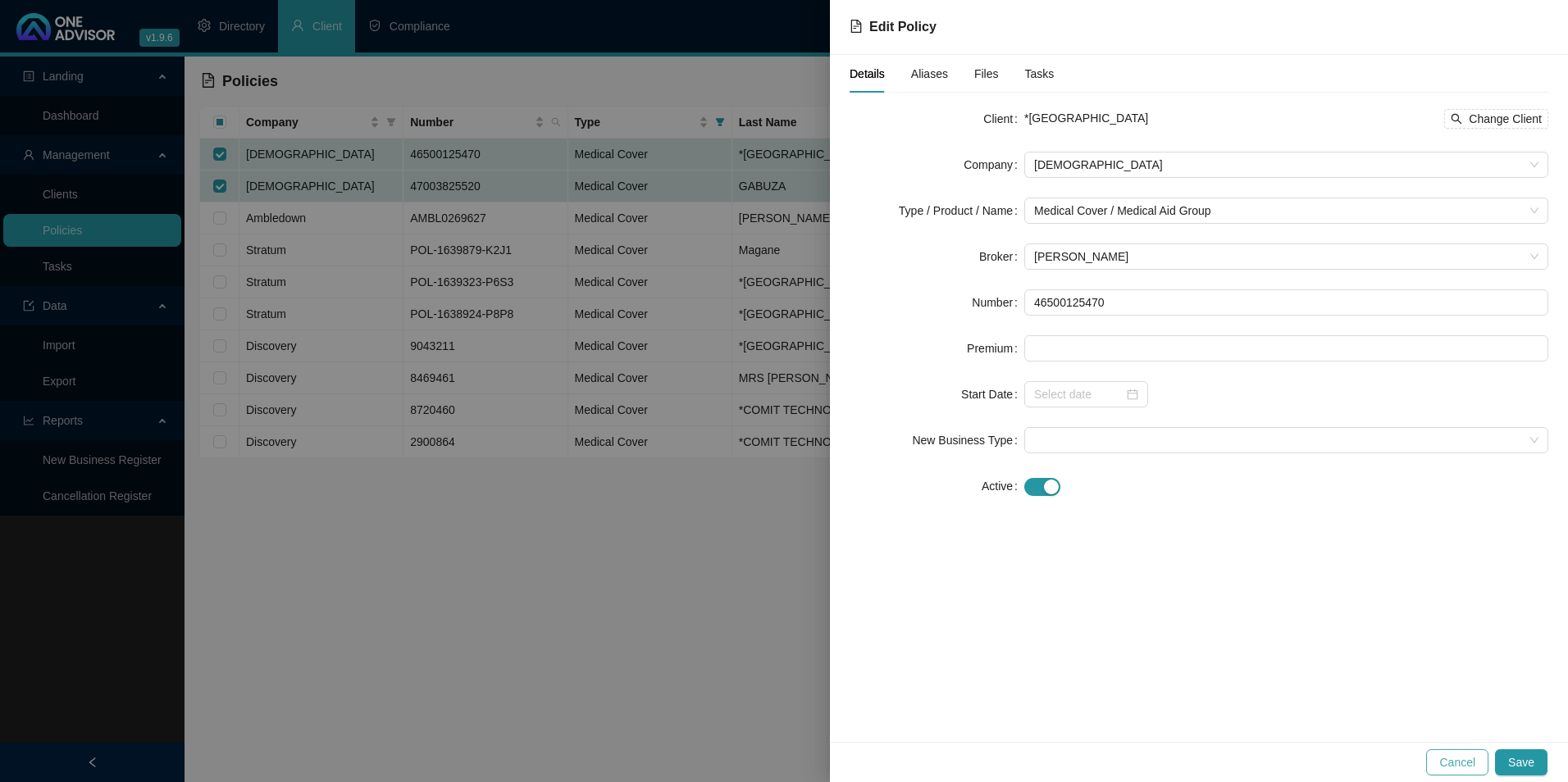
click at [1471, 760] on span "Cancel" at bounding box center [1457, 762] width 36 height 18
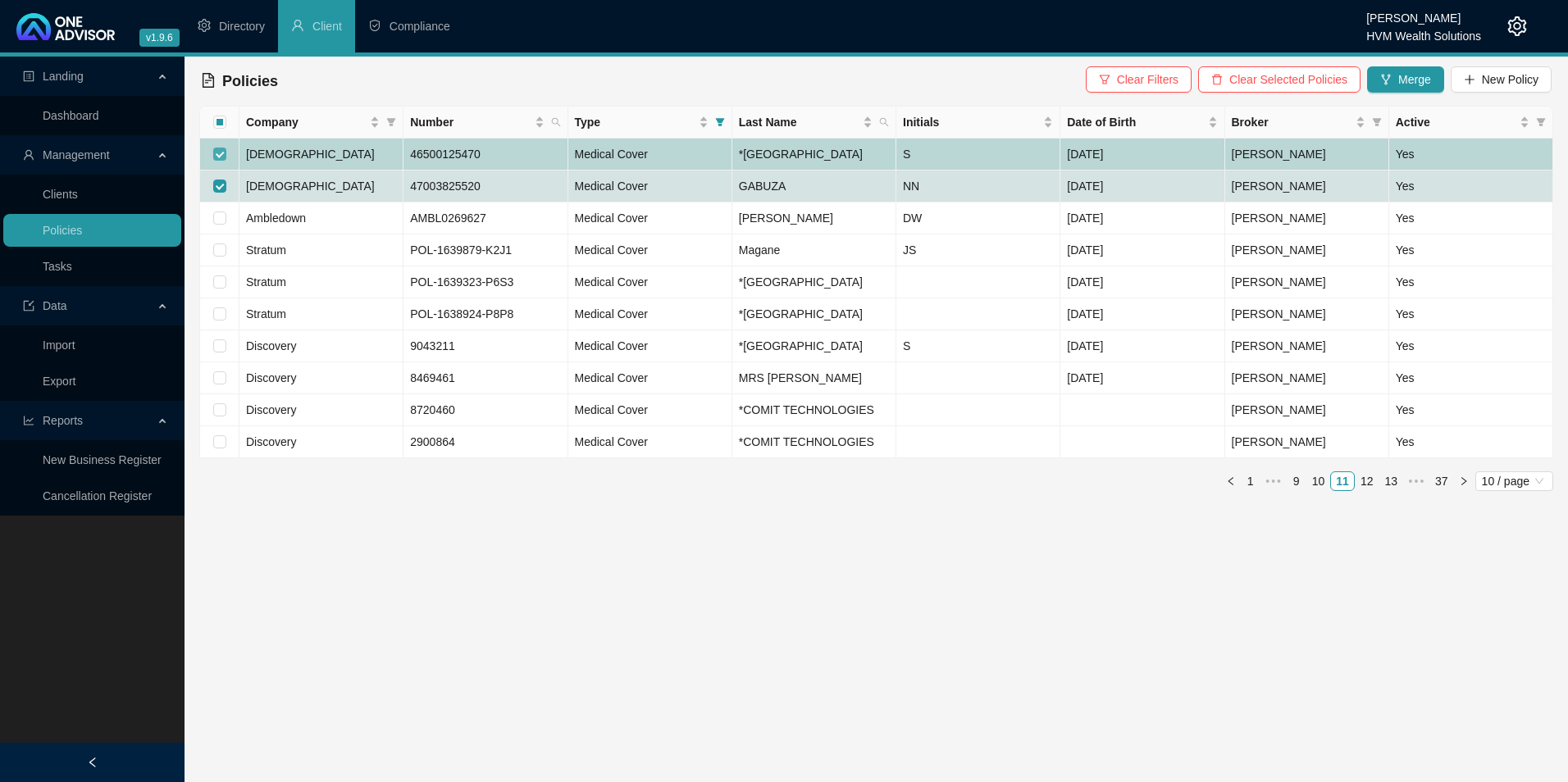
click at [216, 159] on input "checkbox" at bounding box center [220, 155] width 13 height 13
checkbox input "false"
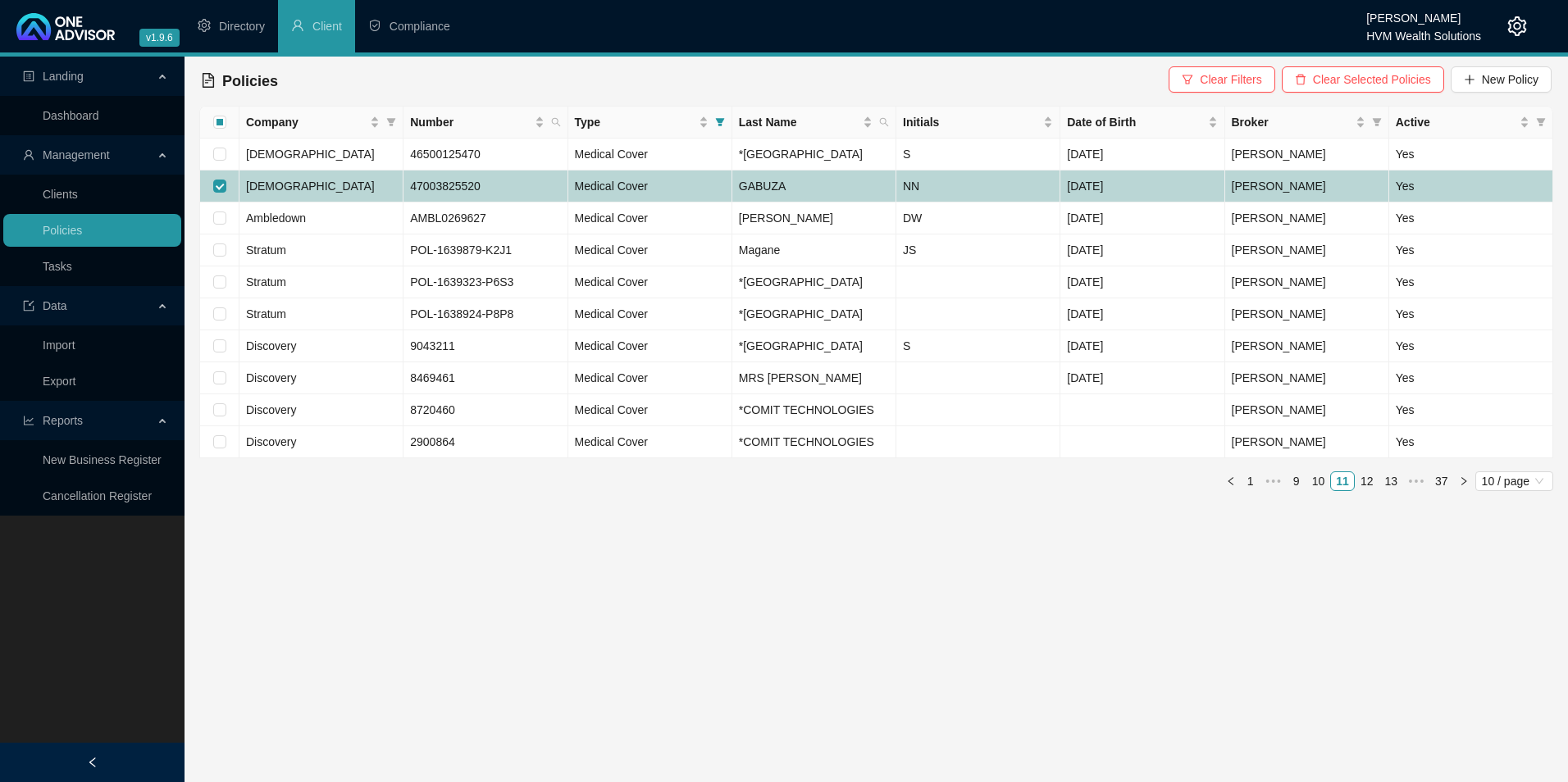
click at [390, 203] on td "[DEMOGRAPHIC_DATA]" at bounding box center [322, 186] width 164 height 32
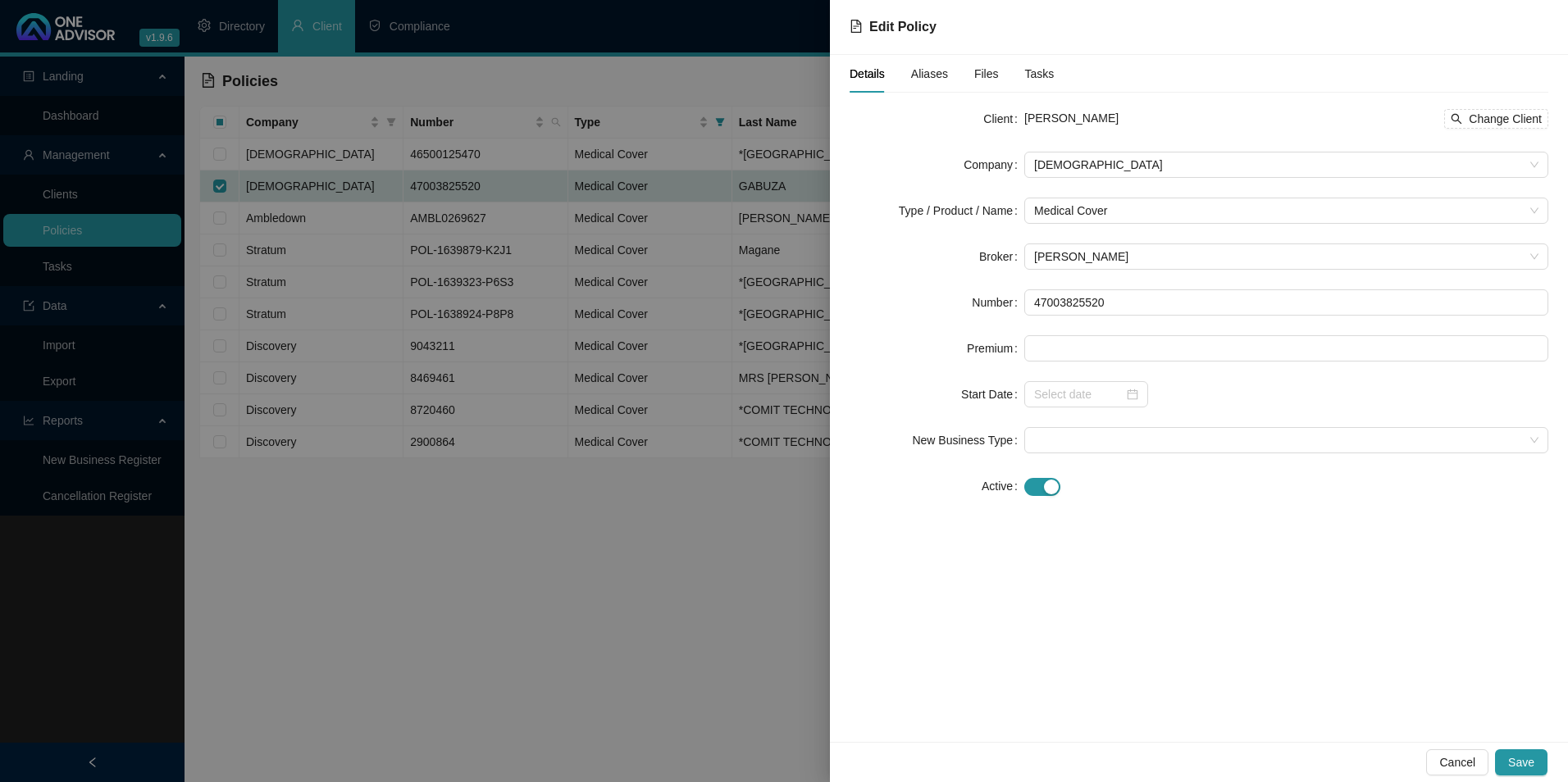
drag, startPoint x: 1161, startPoint y: 110, endPoint x: 1108, endPoint y: 123, distance: 54.6
click at [1108, 123] on div "[PERSON_NAME] GABUZA Change Client" at bounding box center [1287, 119] width 524 height 20
copy span "GABUZA"
click at [1514, 124] on span "Change Client" at bounding box center [1505, 119] width 73 height 18
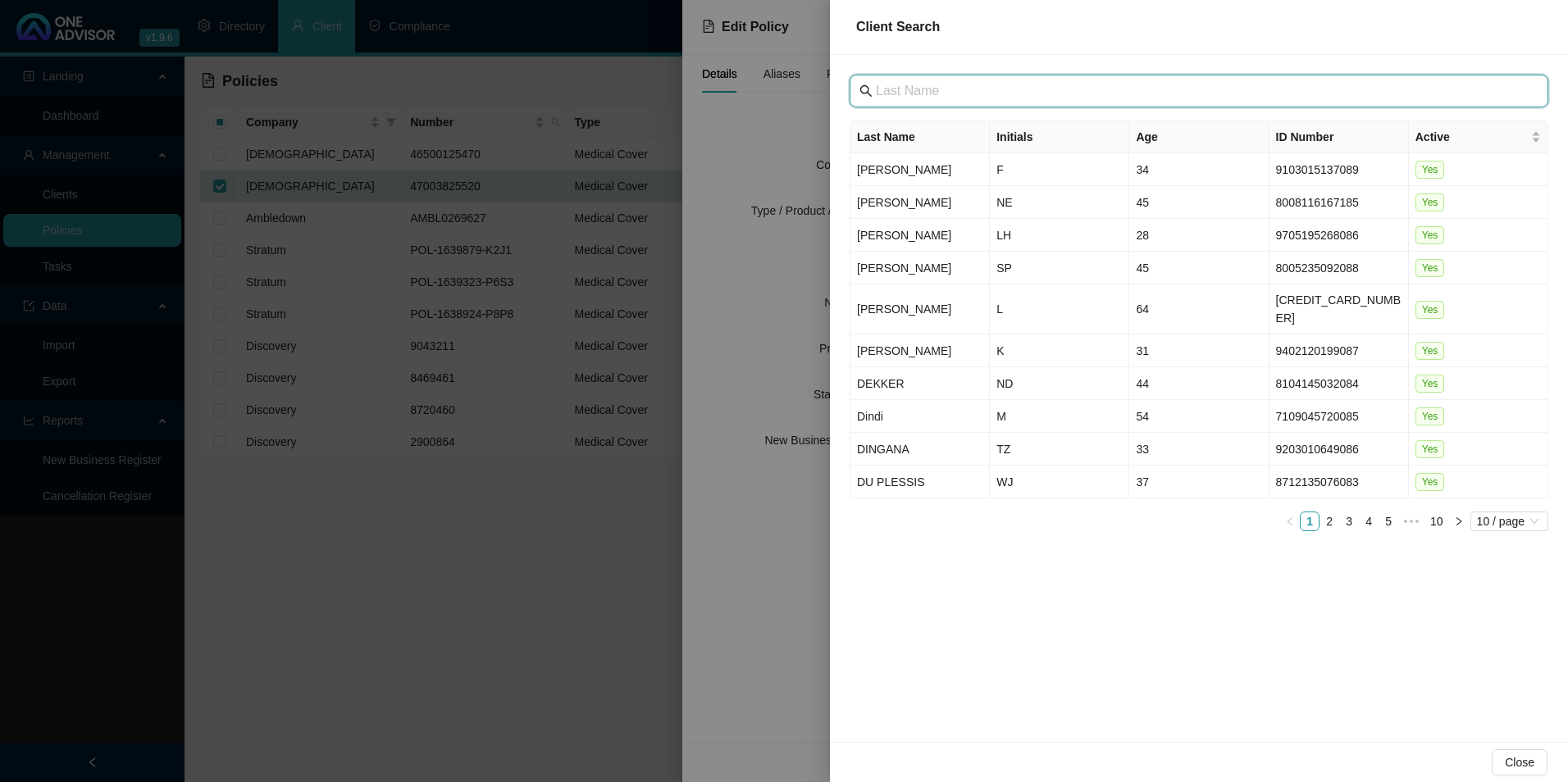
click at [943, 93] on input "text" at bounding box center [1200, 91] width 649 height 20
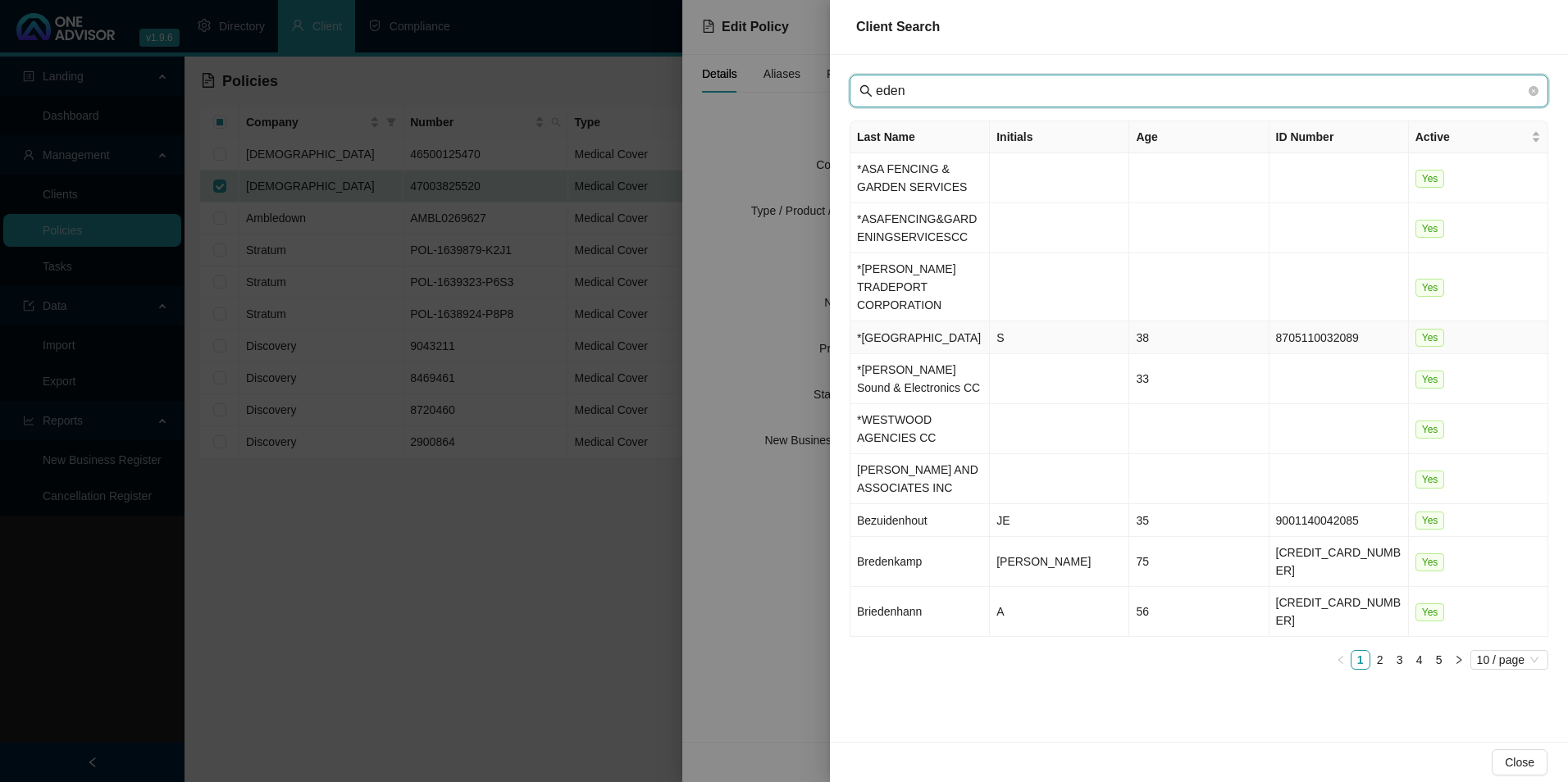
type input "eden"
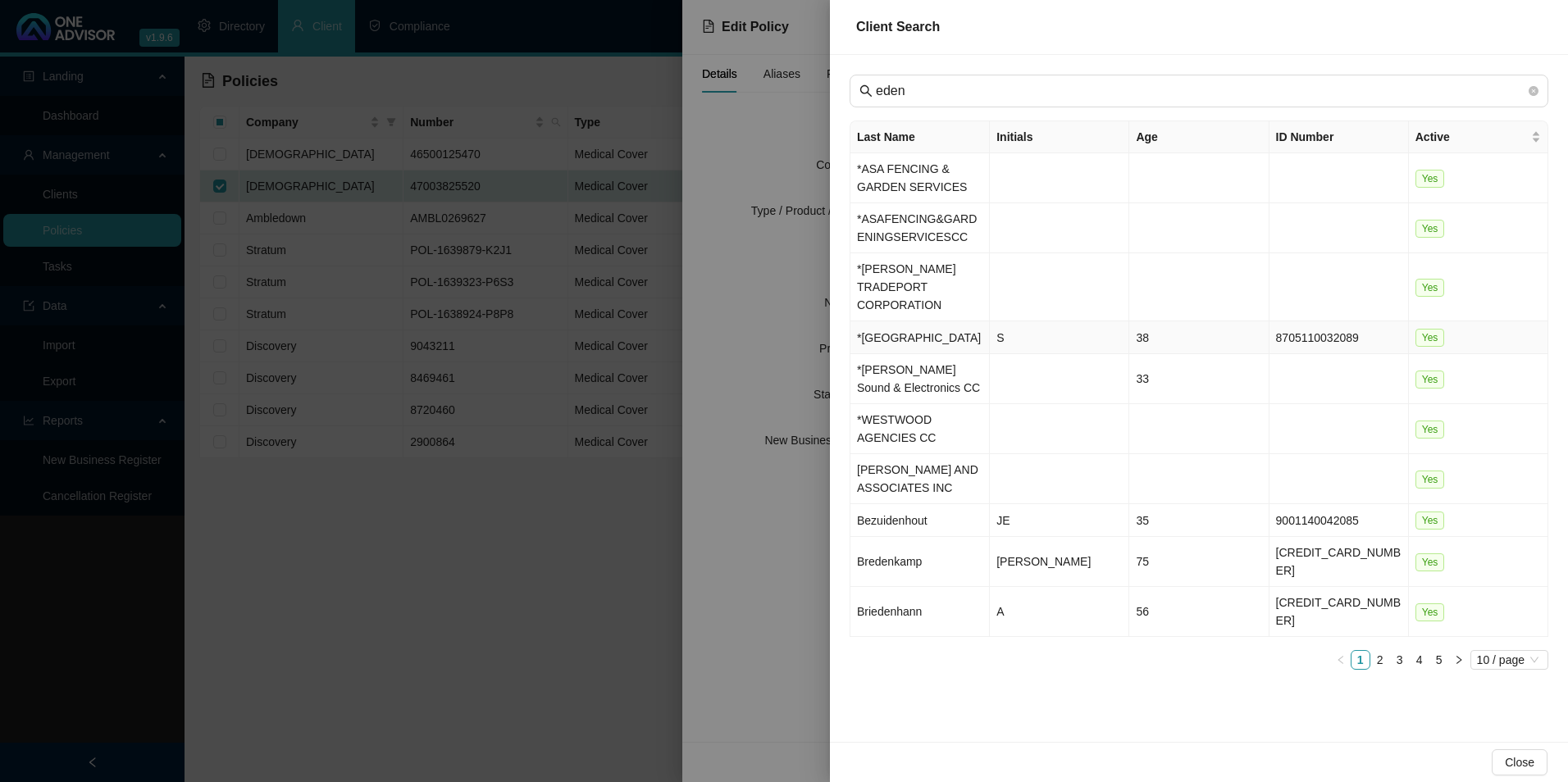
click at [915, 334] on td "*[GEOGRAPHIC_DATA]" at bounding box center [920, 338] width 140 height 33
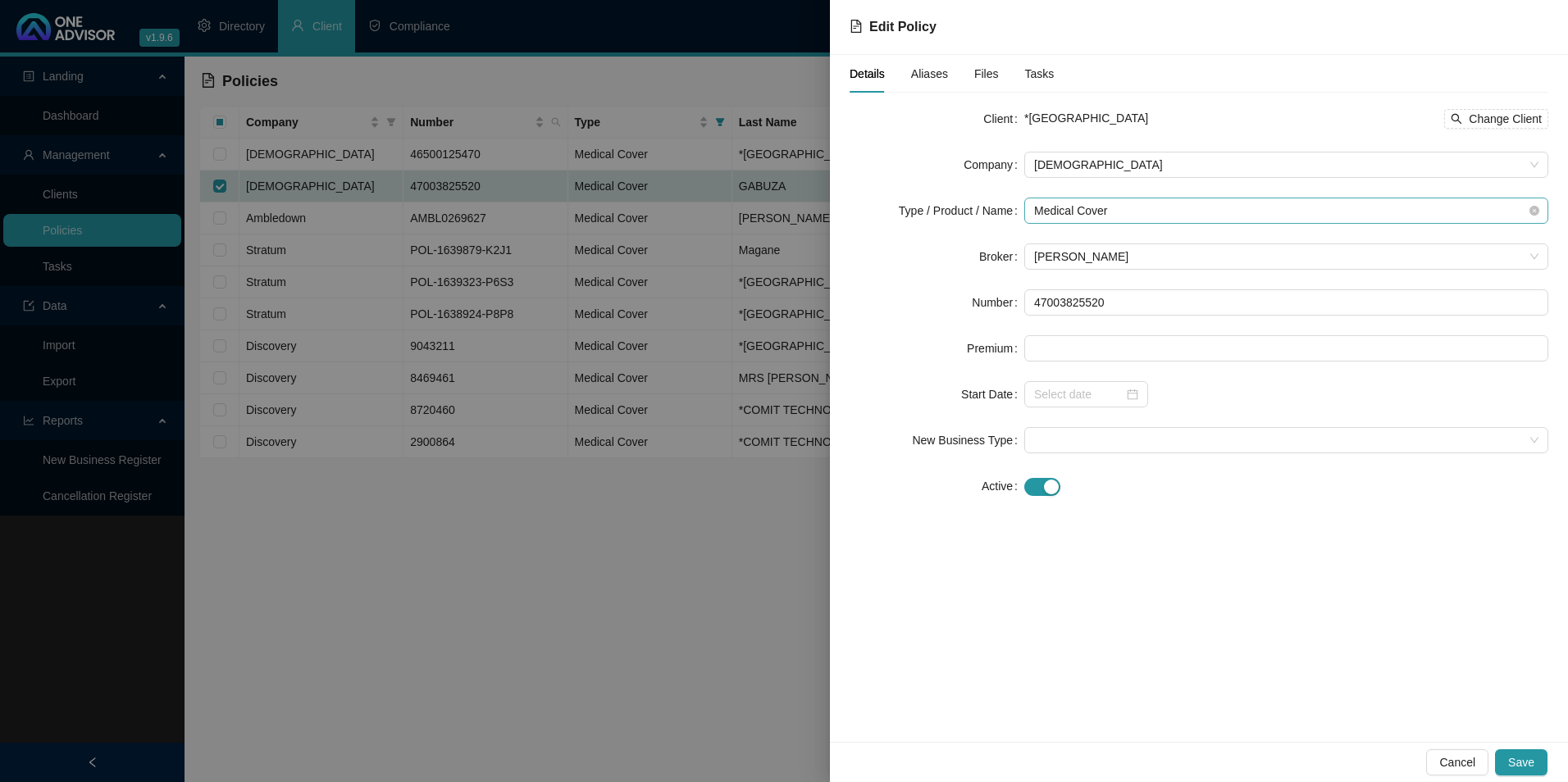
click at [1144, 216] on span "Medical Cover" at bounding box center [1287, 211] width 504 height 25
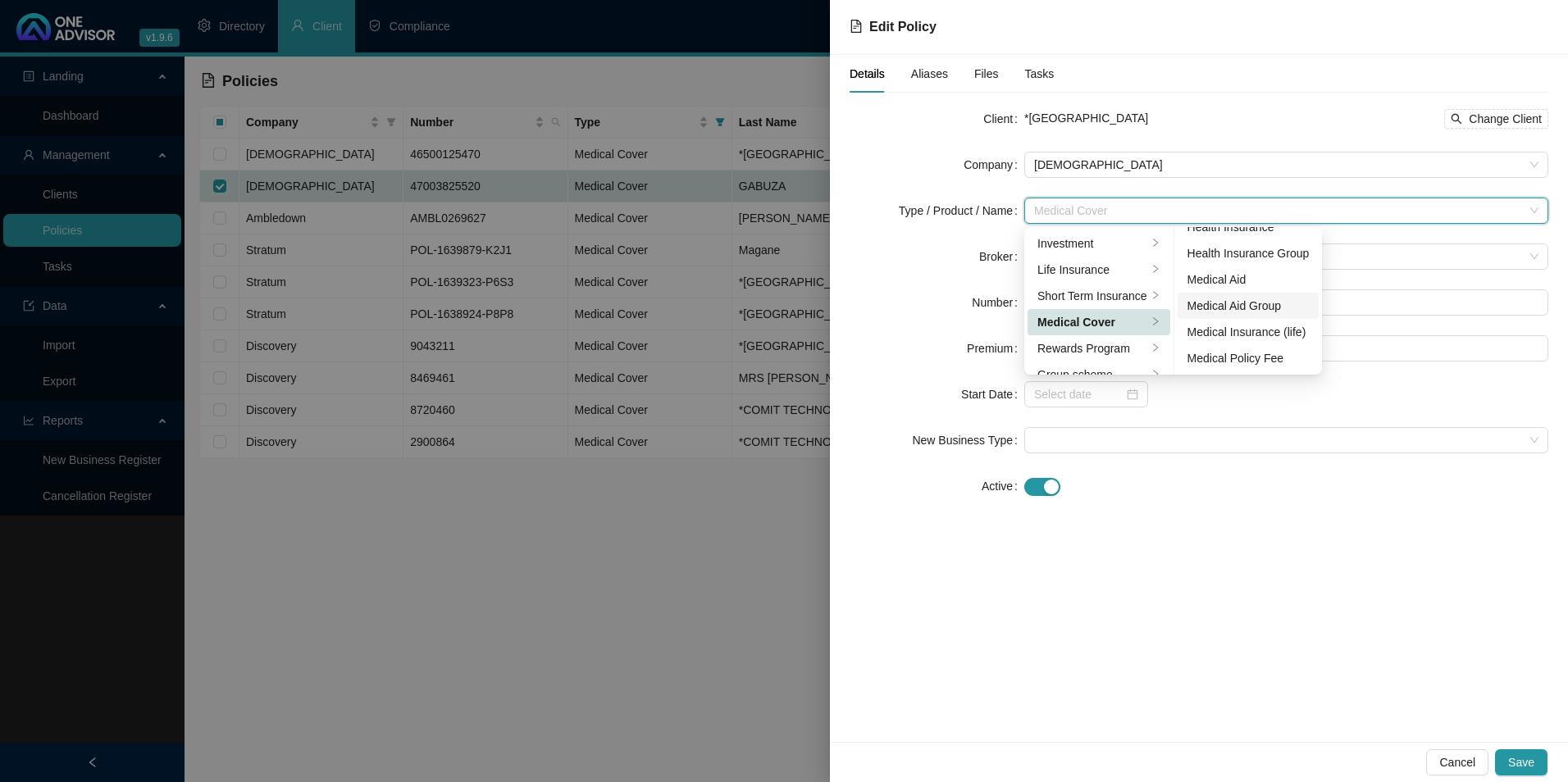
click at [1245, 299] on div "Medical Aid Group" at bounding box center [1249, 306] width 122 height 18
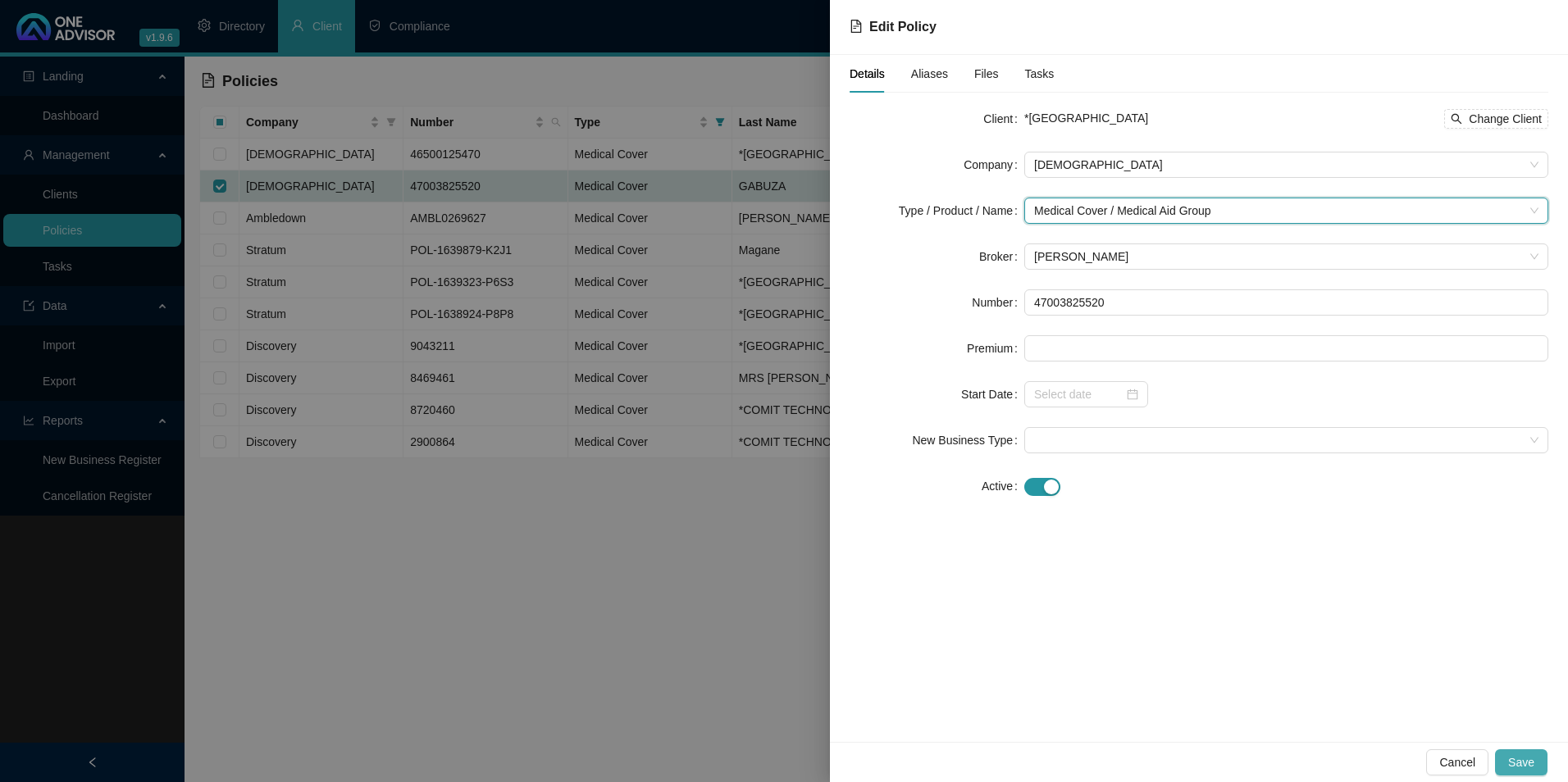
click at [1538, 760] on button "Save" at bounding box center [1521, 762] width 52 height 26
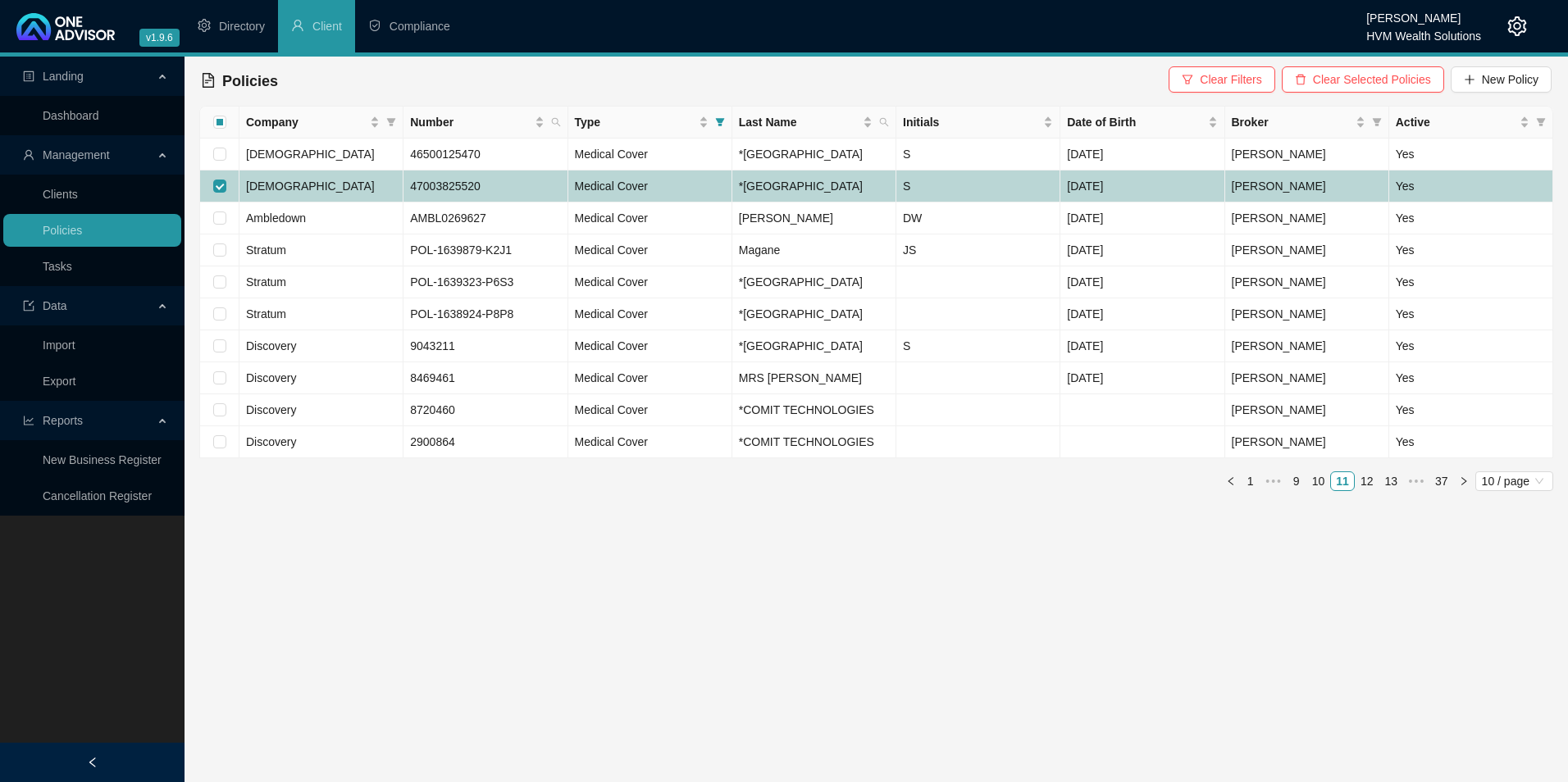
click at [519, 203] on td "47003825520" at bounding box center [485, 186] width 164 height 32
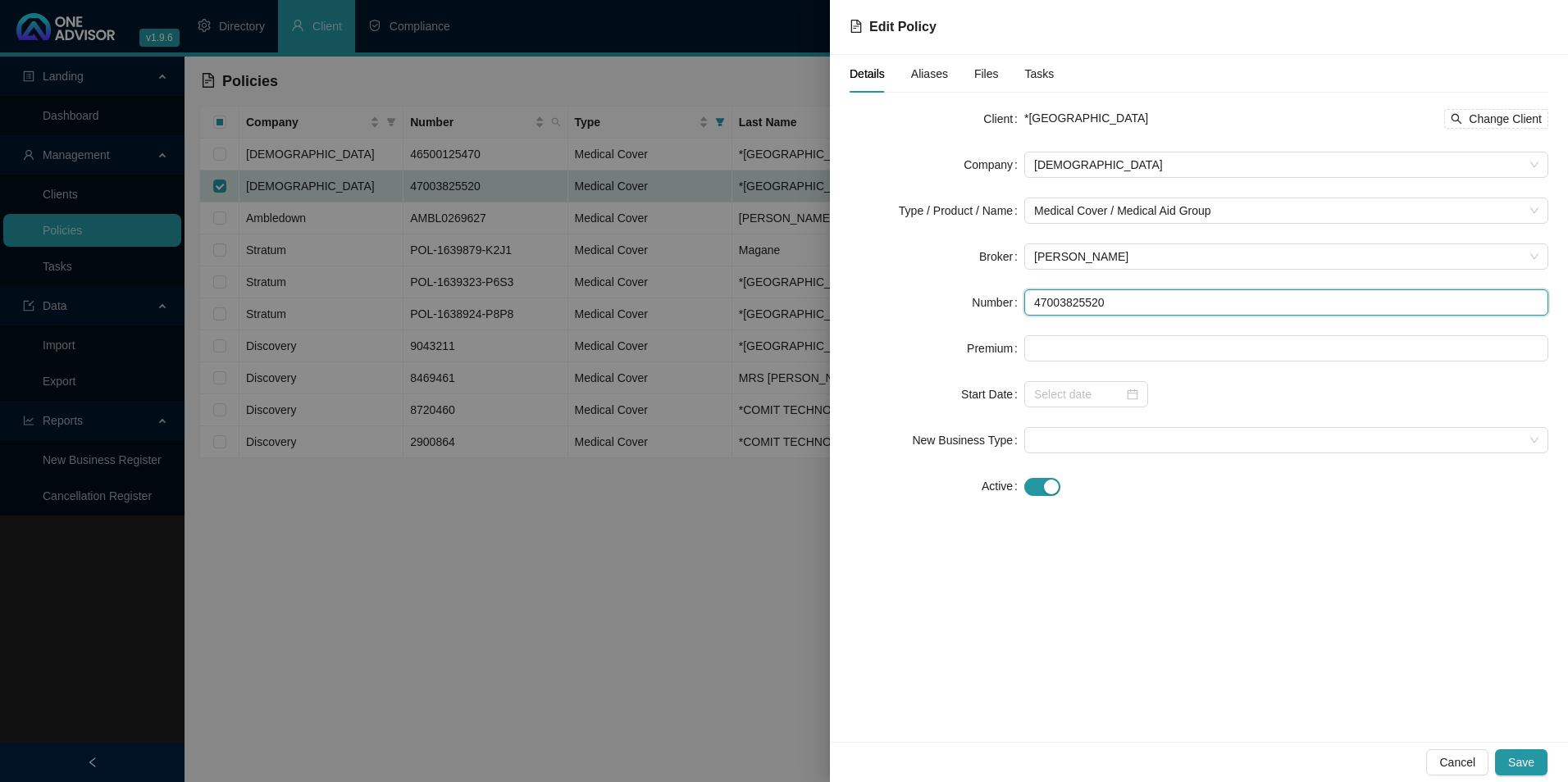
drag, startPoint x: 1108, startPoint y: 308, endPoint x: 1027, endPoint y: 303, distance: 81.2
click at [1025, 303] on input "47003825520" at bounding box center [1287, 303] width 524 height 26
click at [1098, 167] on span "[DEMOGRAPHIC_DATA]" at bounding box center [1287, 165] width 504 height 25
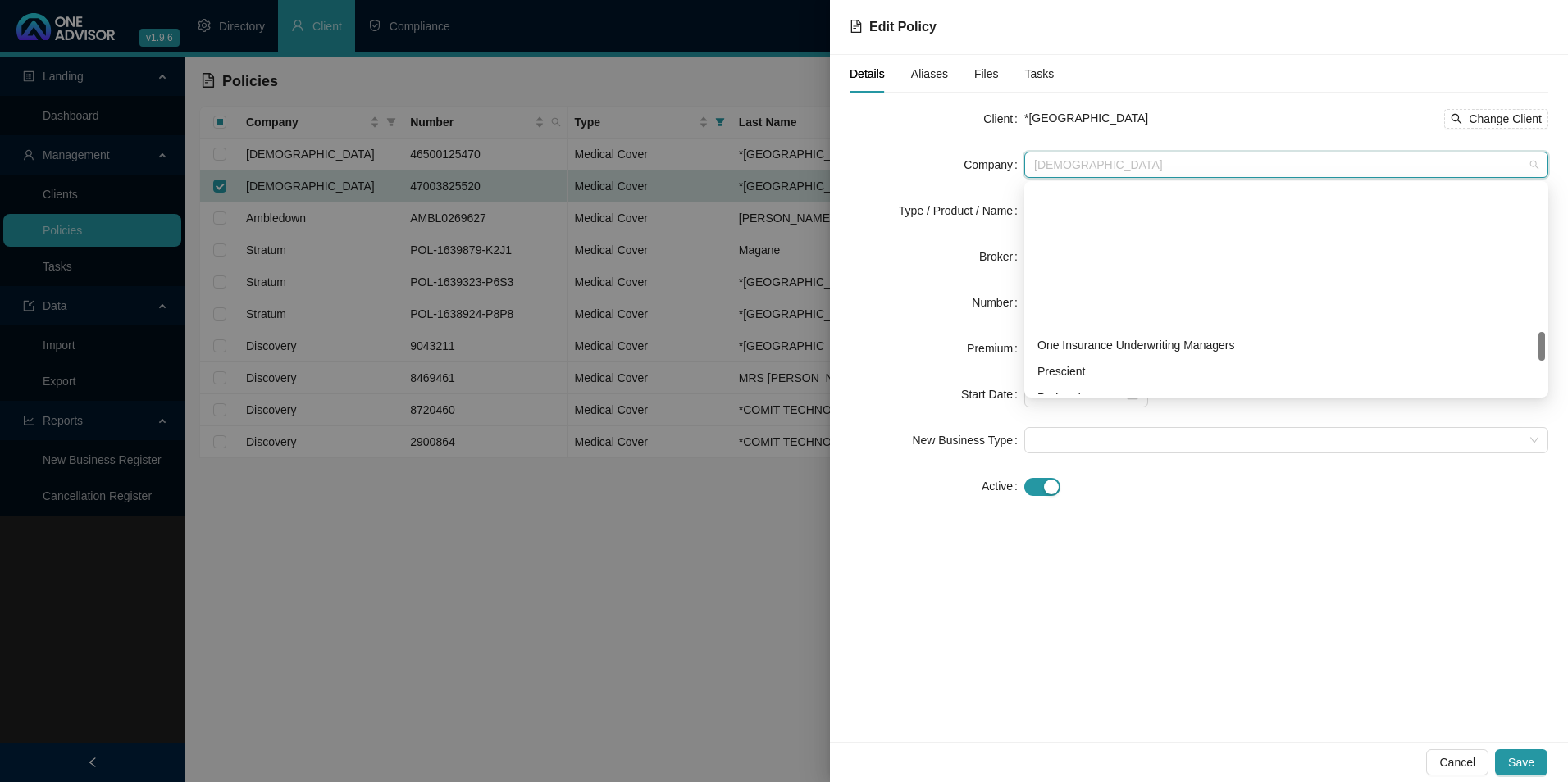
scroll to position [1066, 0]
click at [991, 627] on div "Details Aliases Files Tasks Client *EDEN GARDENS PRIVATE HOSPITAL Change Client…" at bounding box center [1199, 398] width 739 height 687
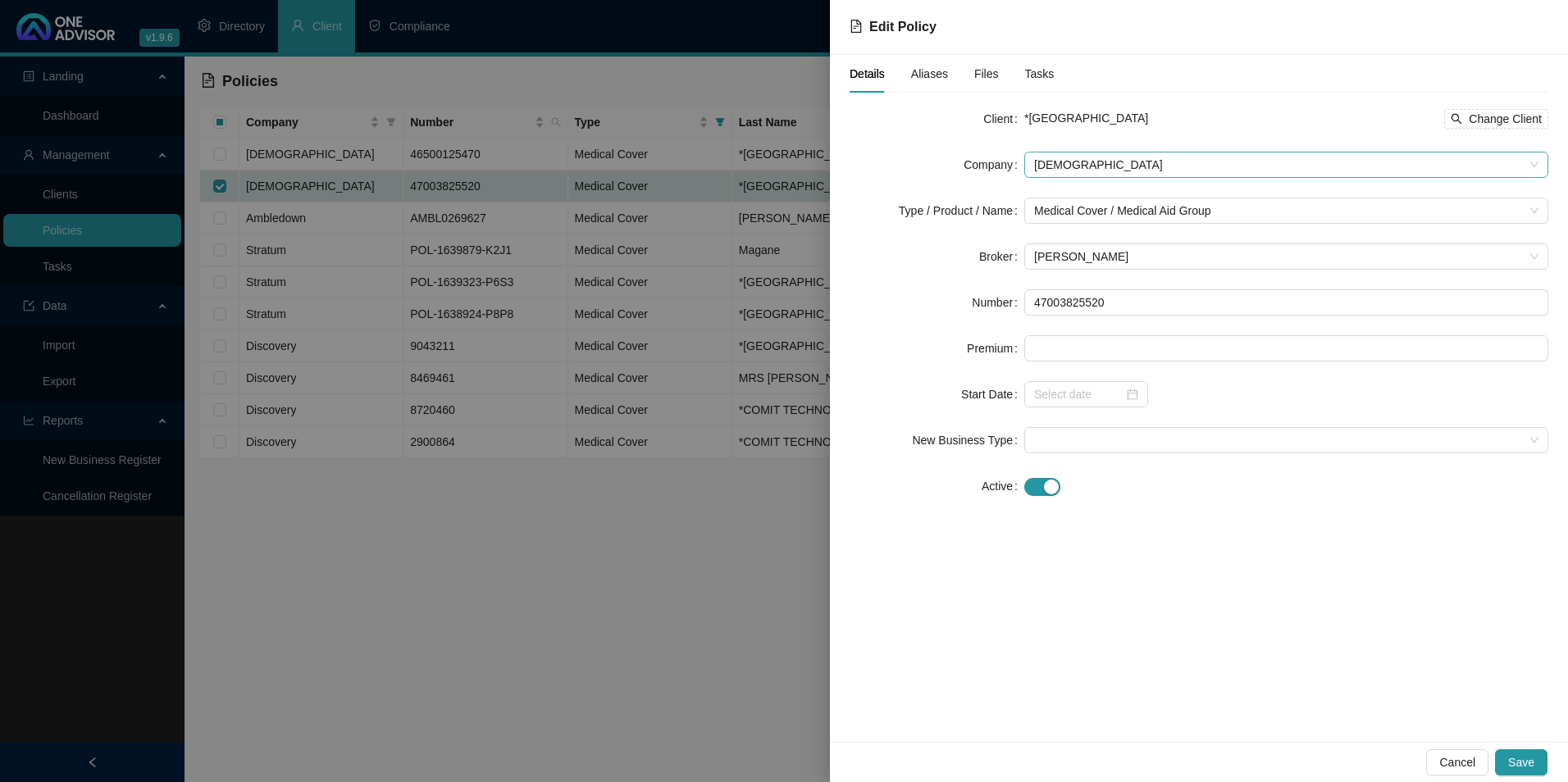
click at [1098, 163] on span "[DEMOGRAPHIC_DATA]" at bounding box center [1287, 165] width 504 height 25
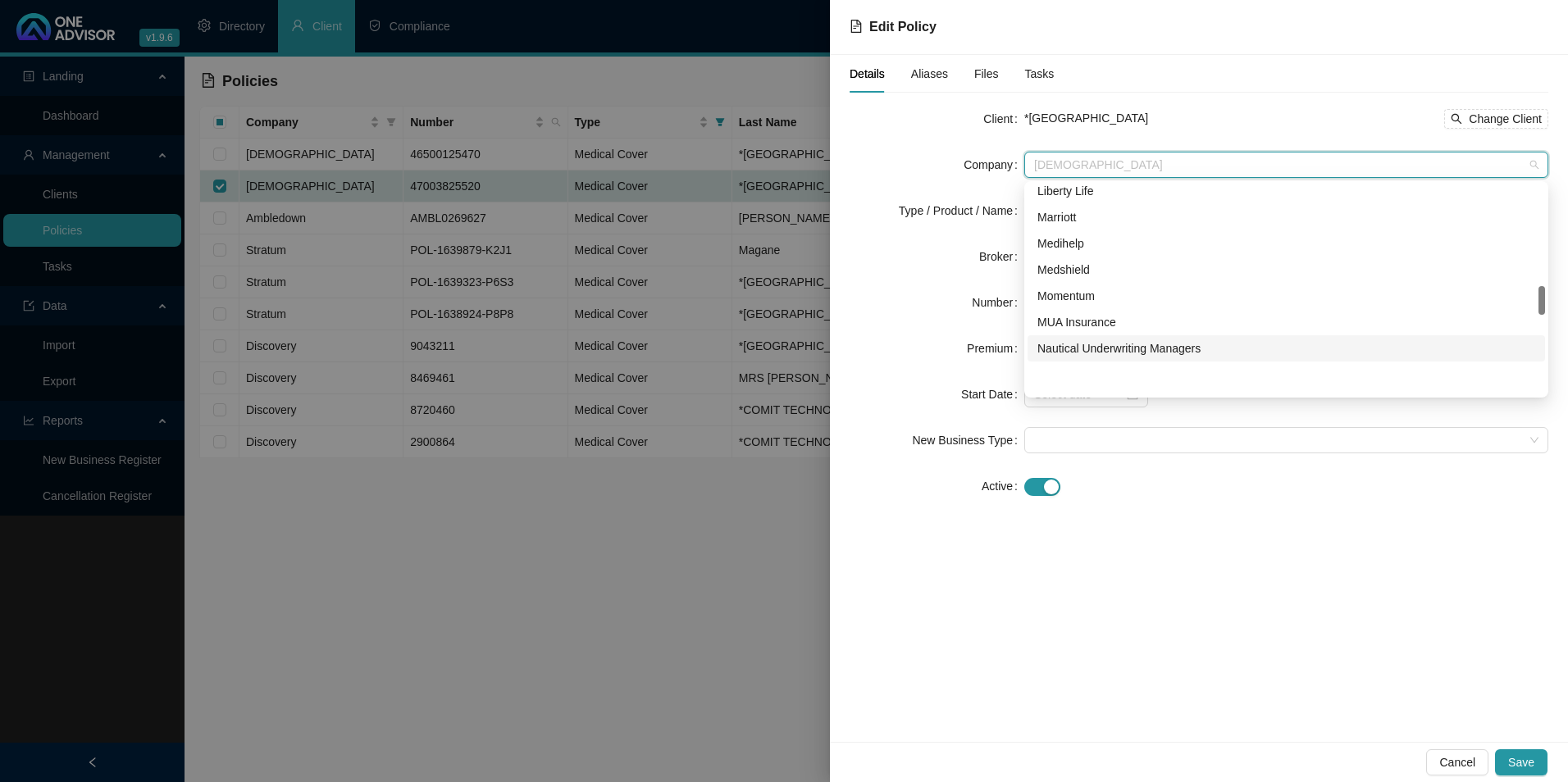
scroll to position [738, 0]
click at [1117, 349] on div "Medshield" at bounding box center [1287, 352] width 498 height 18
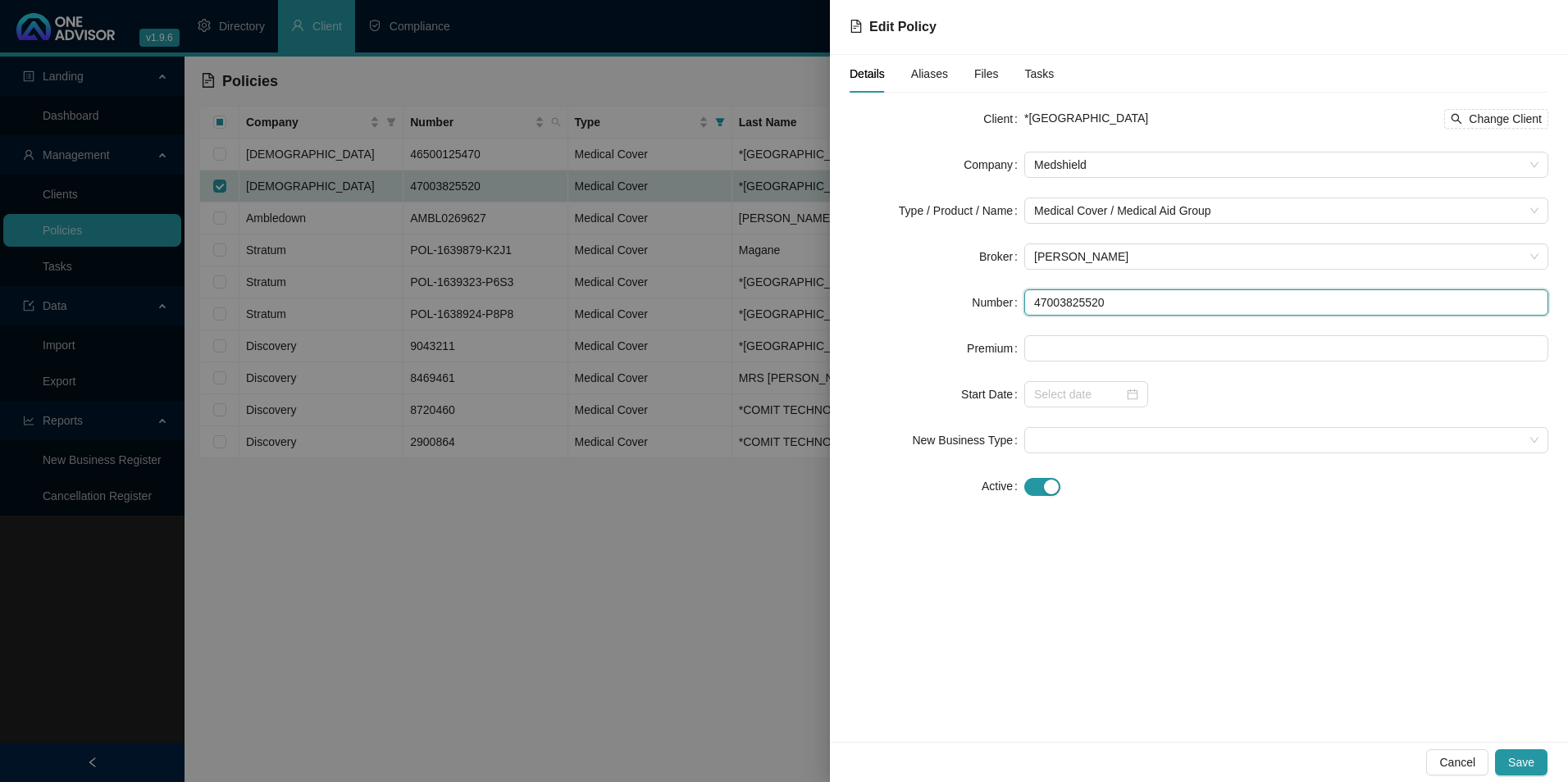
drag, startPoint x: 1115, startPoint y: 303, endPoint x: 1035, endPoint y: 297, distance: 80.2
click at [1035, 297] on input "47003825520" at bounding box center [1287, 303] width 524 height 26
paste input "55900652211"
type input "55900652211"
click at [930, 82] on div "Aliases" at bounding box center [930, 74] width 37 height 18
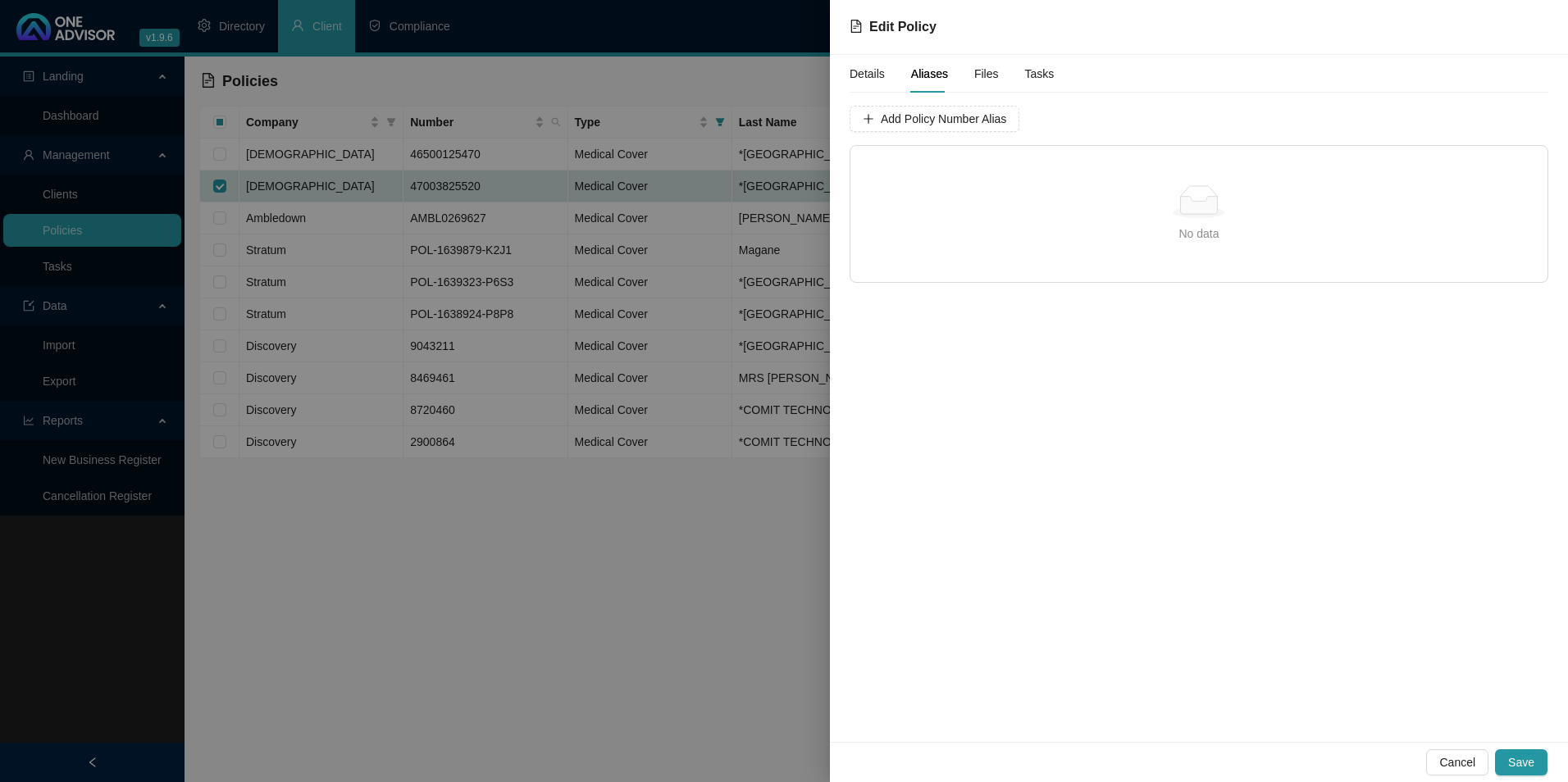
click at [974, 71] on span "Files" at bounding box center [987, 74] width 25 height 12
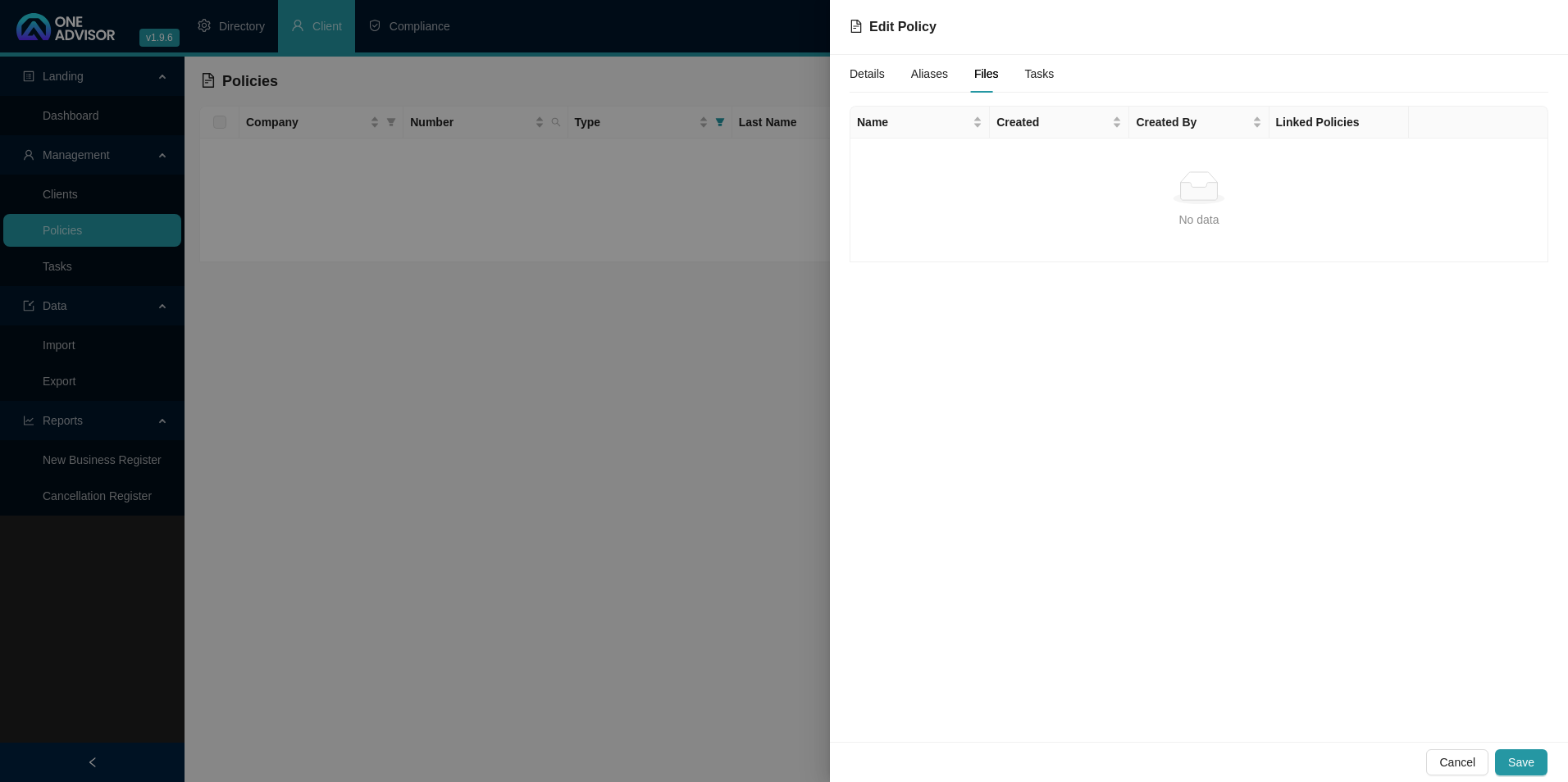
click at [1026, 76] on span "Tasks" at bounding box center [1040, 74] width 30 height 12
click at [873, 77] on span "Details" at bounding box center [867, 74] width 36 height 12
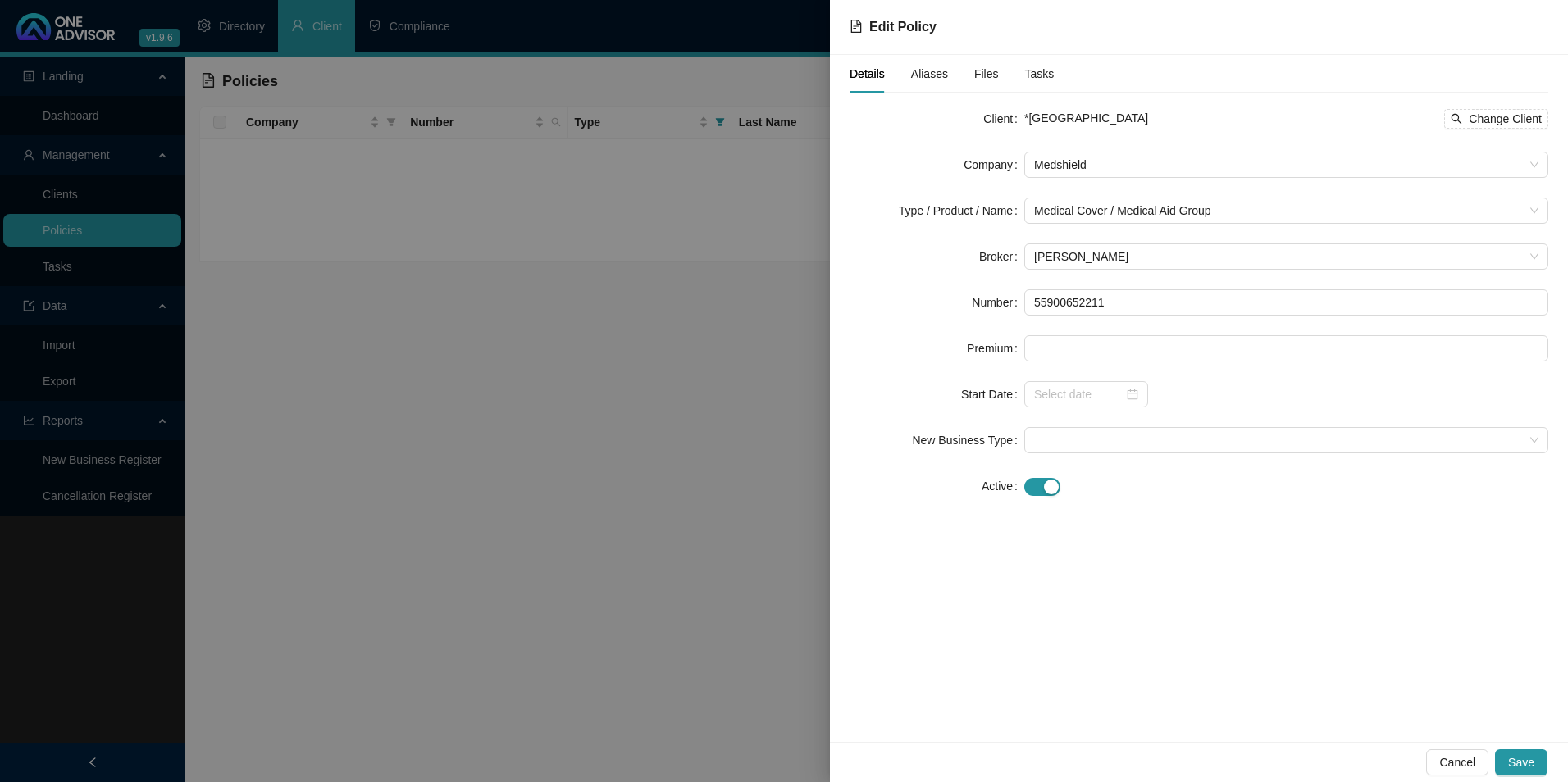
click at [899, 25] on span "Edit Policy" at bounding box center [902, 26] width 67 height 14
click at [853, 27] on icon "file-text" at bounding box center [856, 26] width 13 height 13
click at [906, 28] on span "Edit Policy" at bounding box center [902, 26] width 67 height 14
click at [1516, 759] on span "Save" at bounding box center [1522, 762] width 26 height 18
click at [872, 85] on div "Details 1" at bounding box center [867, 74] width 36 height 38
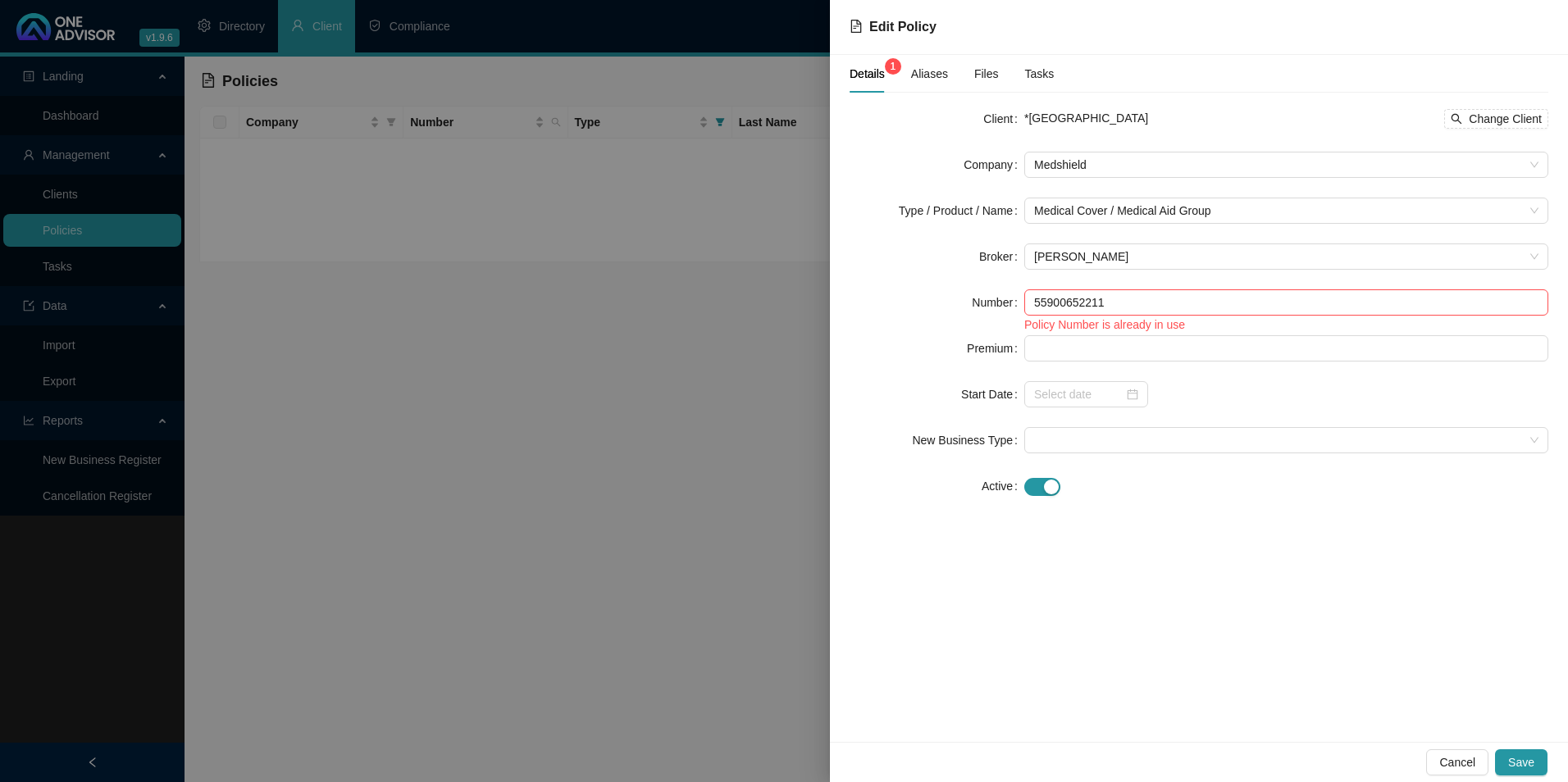
click at [872, 79] on span "Details 1" at bounding box center [867, 74] width 36 height 12
click at [871, 72] on span "Details 1" at bounding box center [867, 74] width 36 height 12
click at [871, 71] on span "Details 1" at bounding box center [867, 74] width 36 height 12
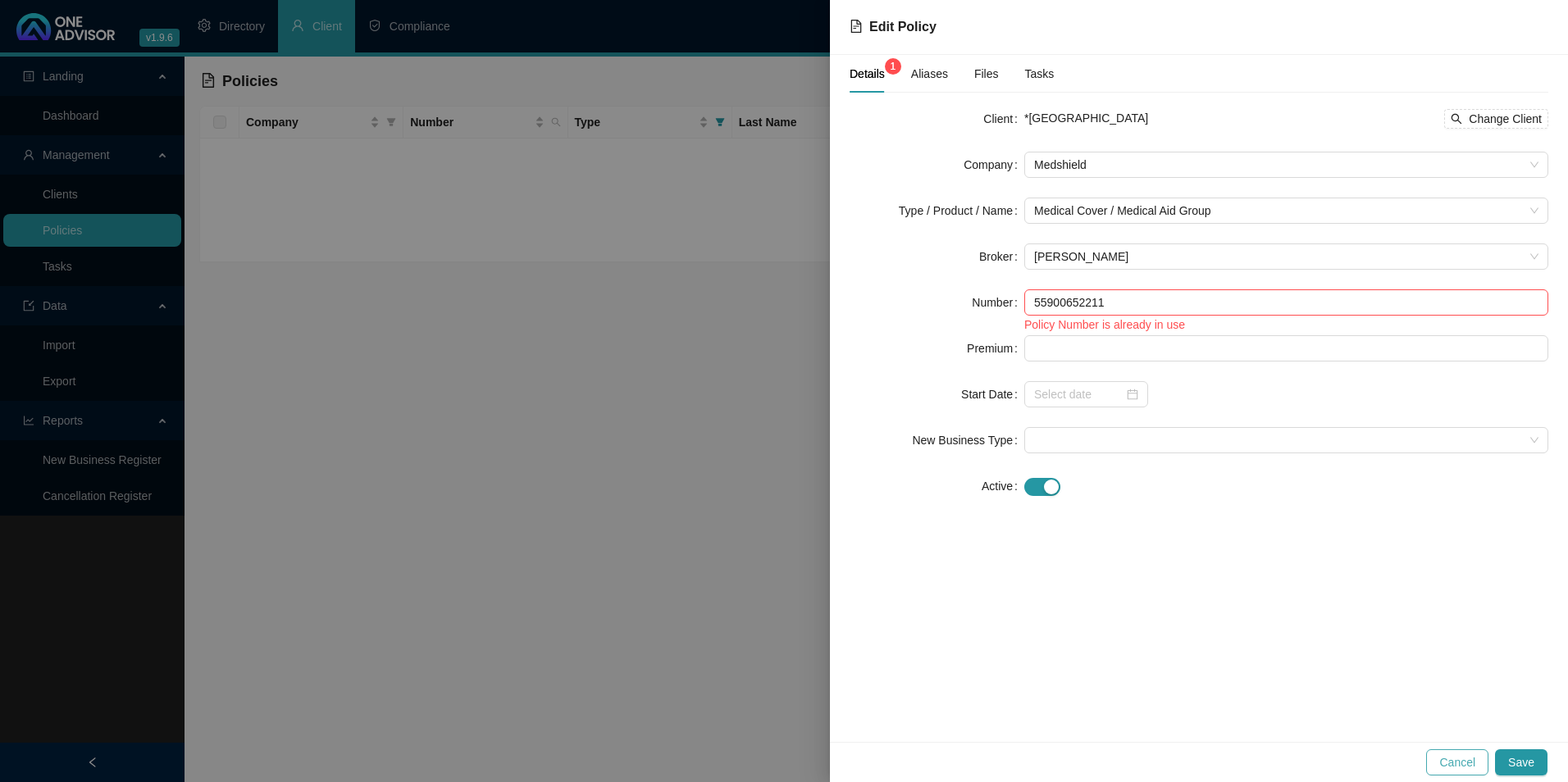
click at [1475, 770] on span "Cancel" at bounding box center [1457, 762] width 36 height 18
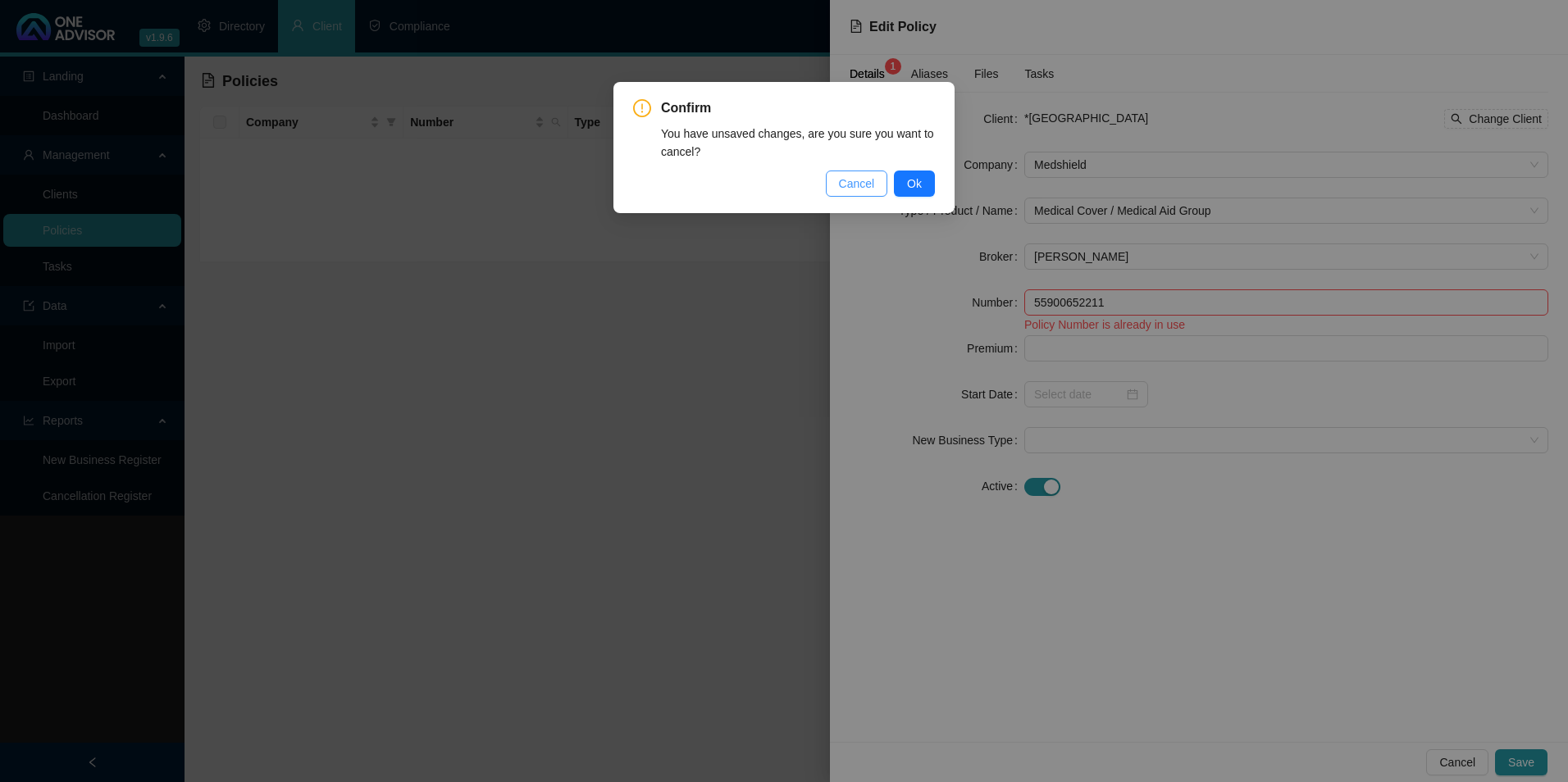
click at [854, 183] on span "Cancel" at bounding box center [858, 184] width 36 height 18
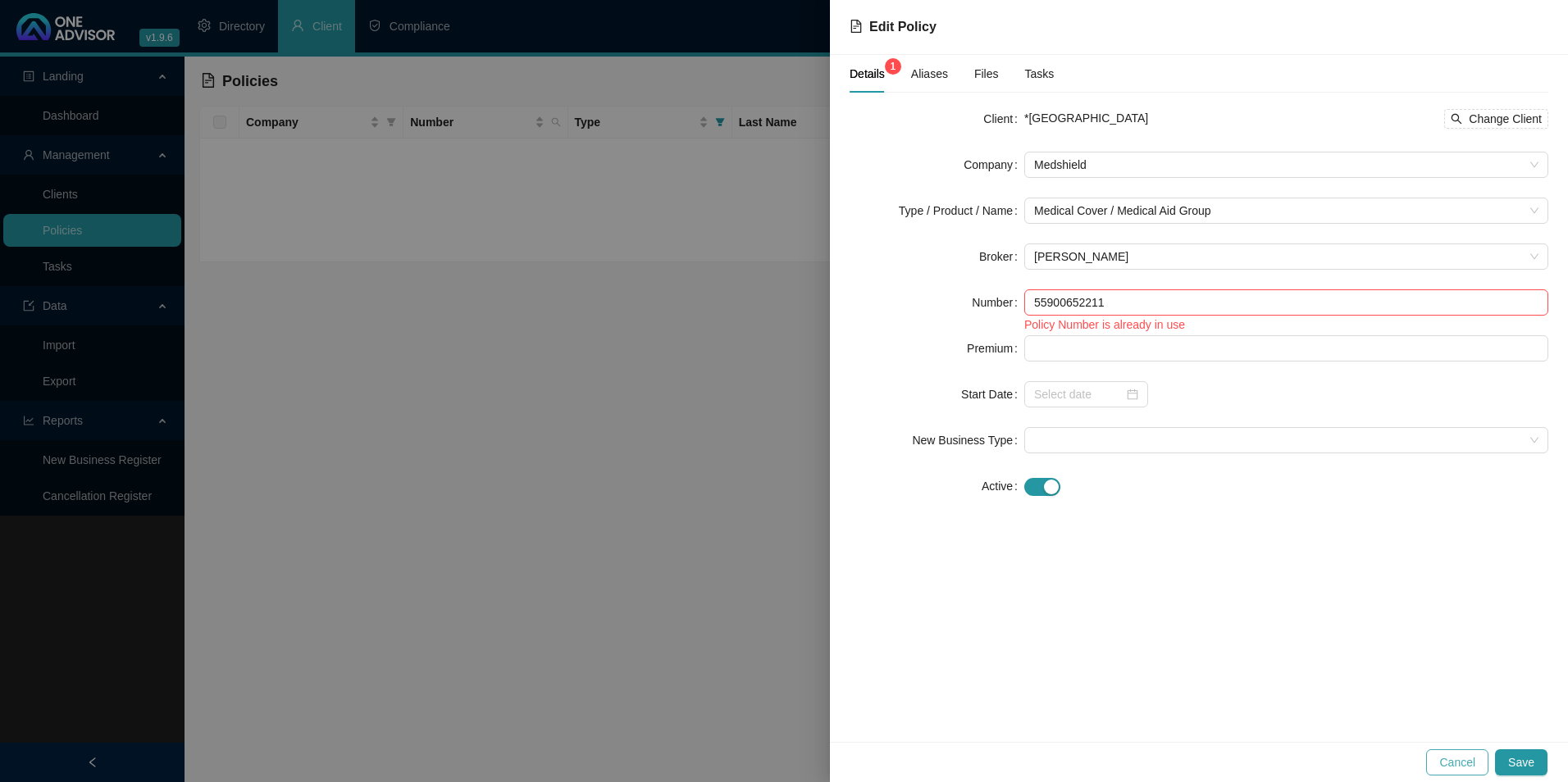
click at [1465, 760] on span "Cancel" at bounding box center [1457, 762] width 36 height 18
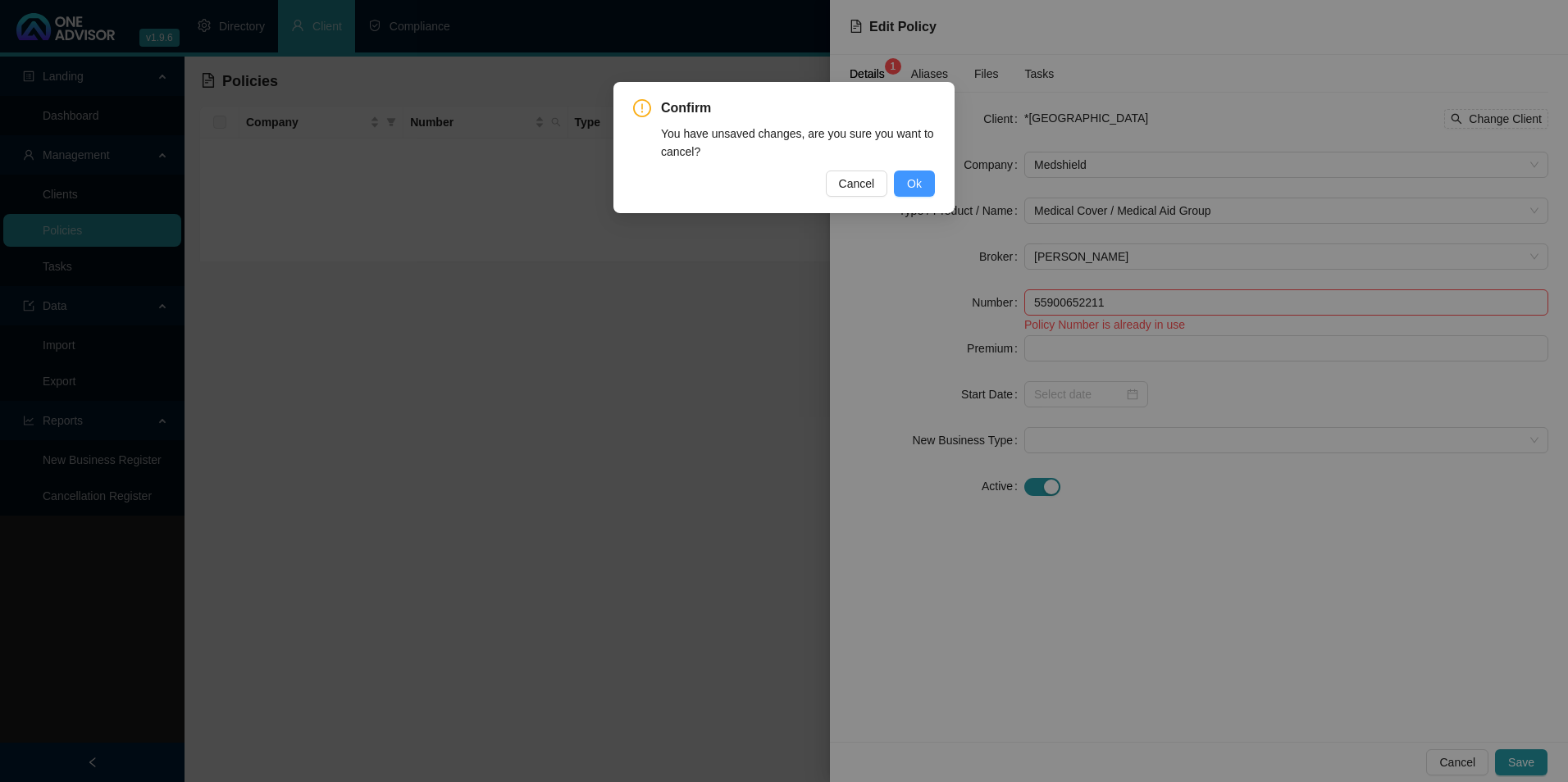
click at [921, 188] on span "Ok" at bounding box center [915, 184] width 15 height 18
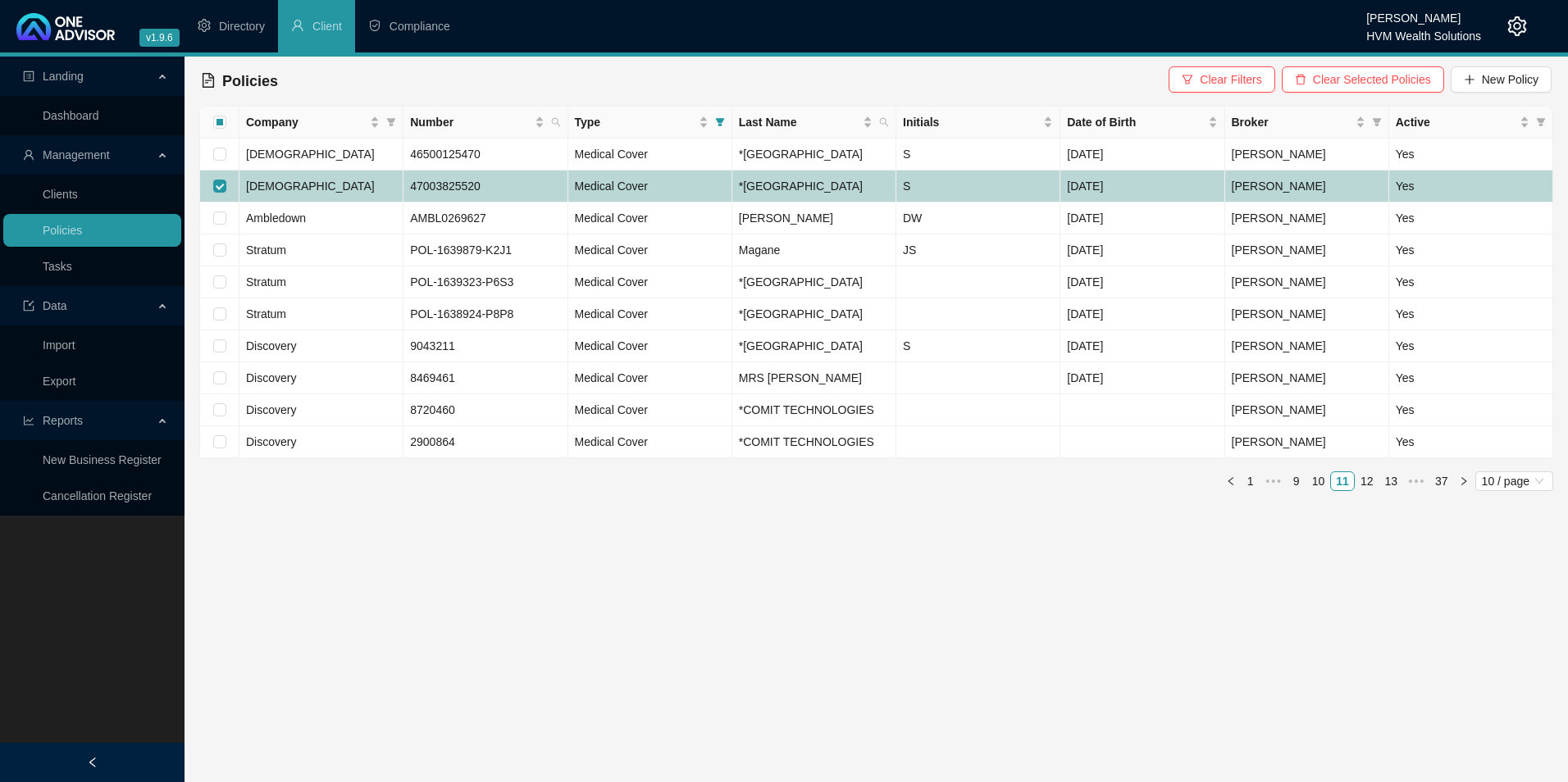
click at [296, 203] on td "[DEMOGRAPHIC_DATA]" at bounding box center [322, 186] width 164 height 32
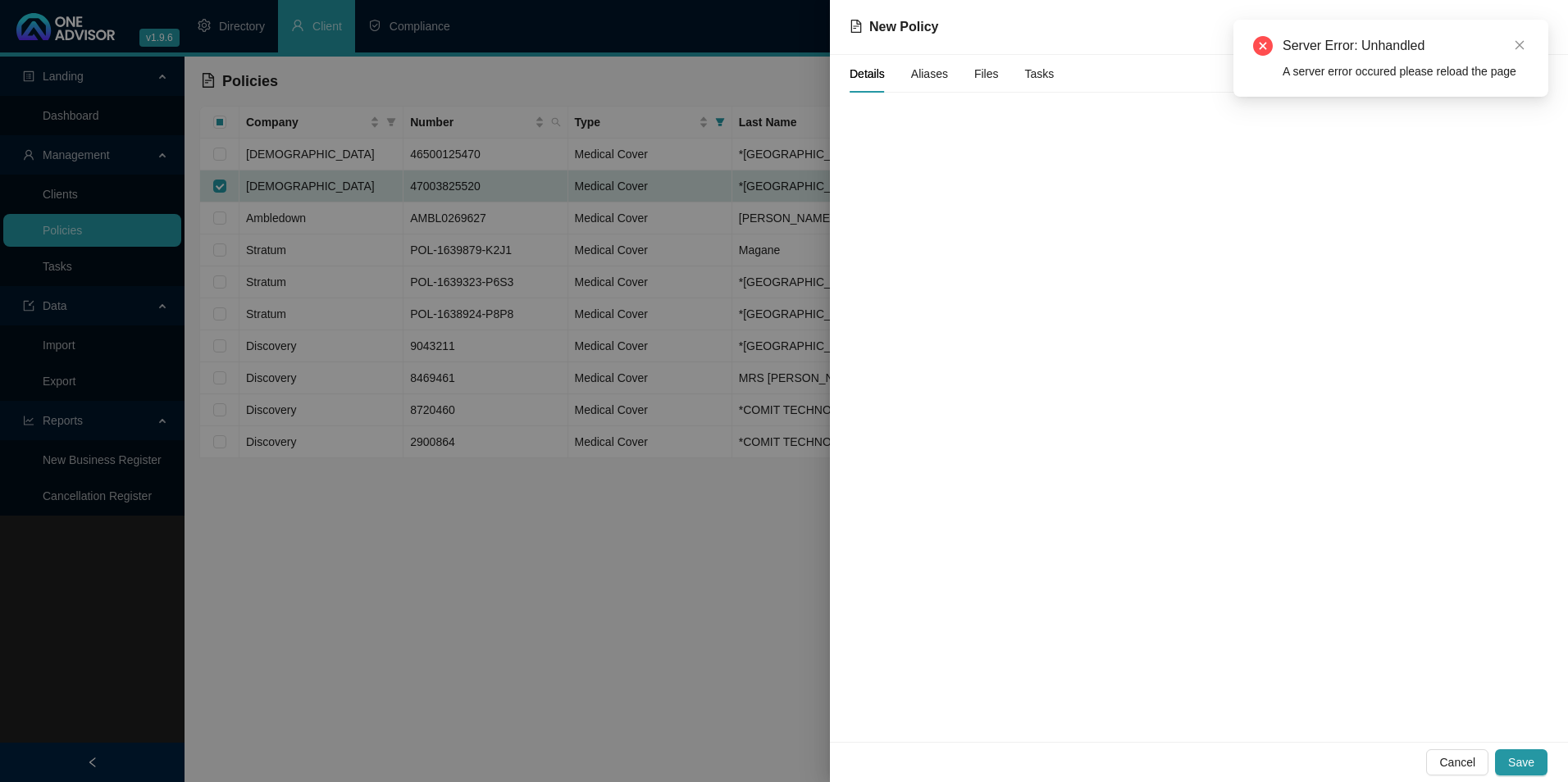
click at [1529, 49] on div "Server Error: Unhandled A server error occured please reload the page" at bounding box center [1391, 58] width 315 height 77
click at [1515, 45] on icon "close" at bounding box center [1520, 45] width 12 height 12
click at [1475, 755] on span "Cancel" at bounding box center [1457, 762] width 36 height 18
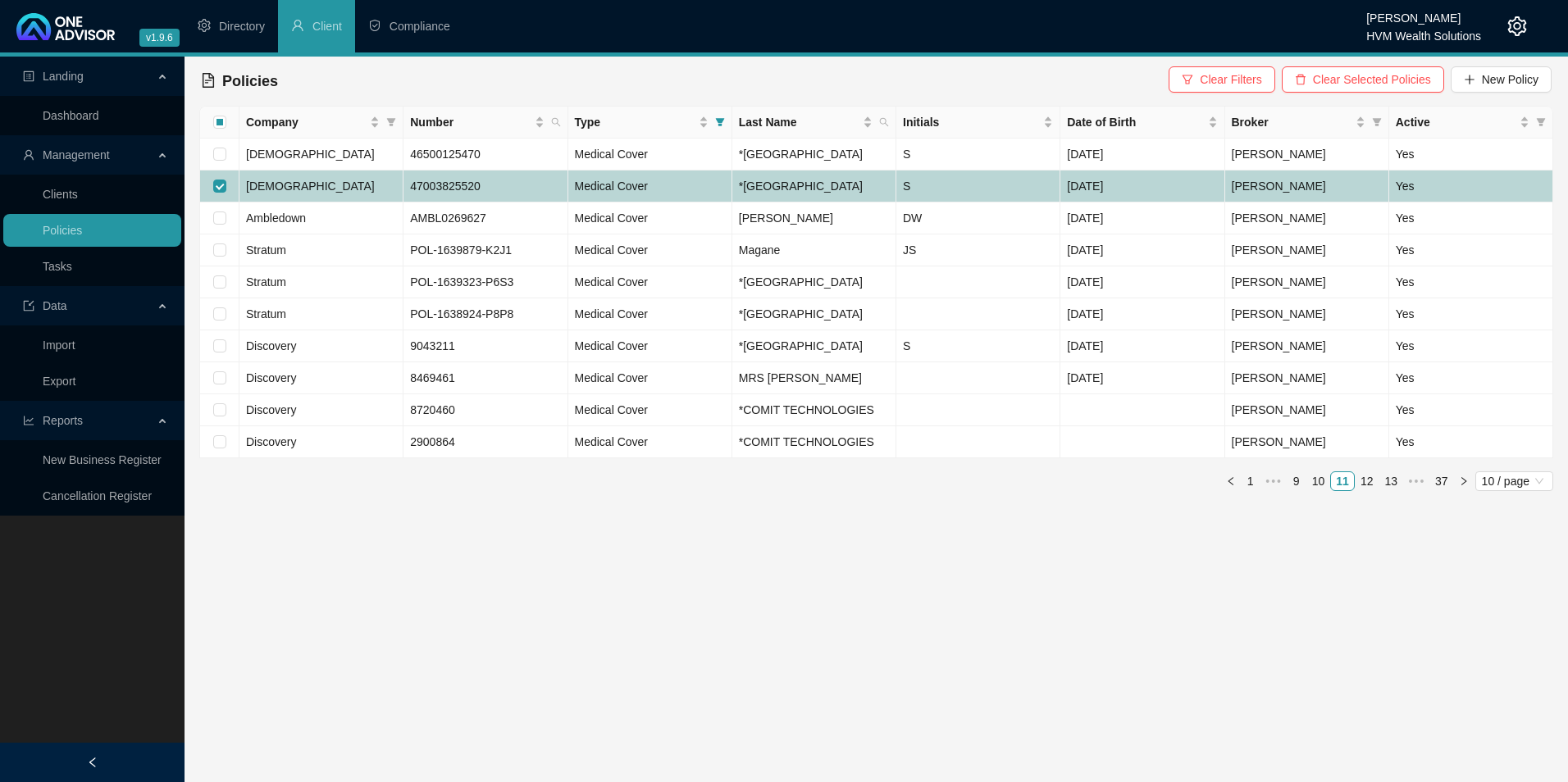
click at [299, 203] on td "[DEMOGRAPHIC_DATA]" at bounding box center [322, 186] width 164 height 32
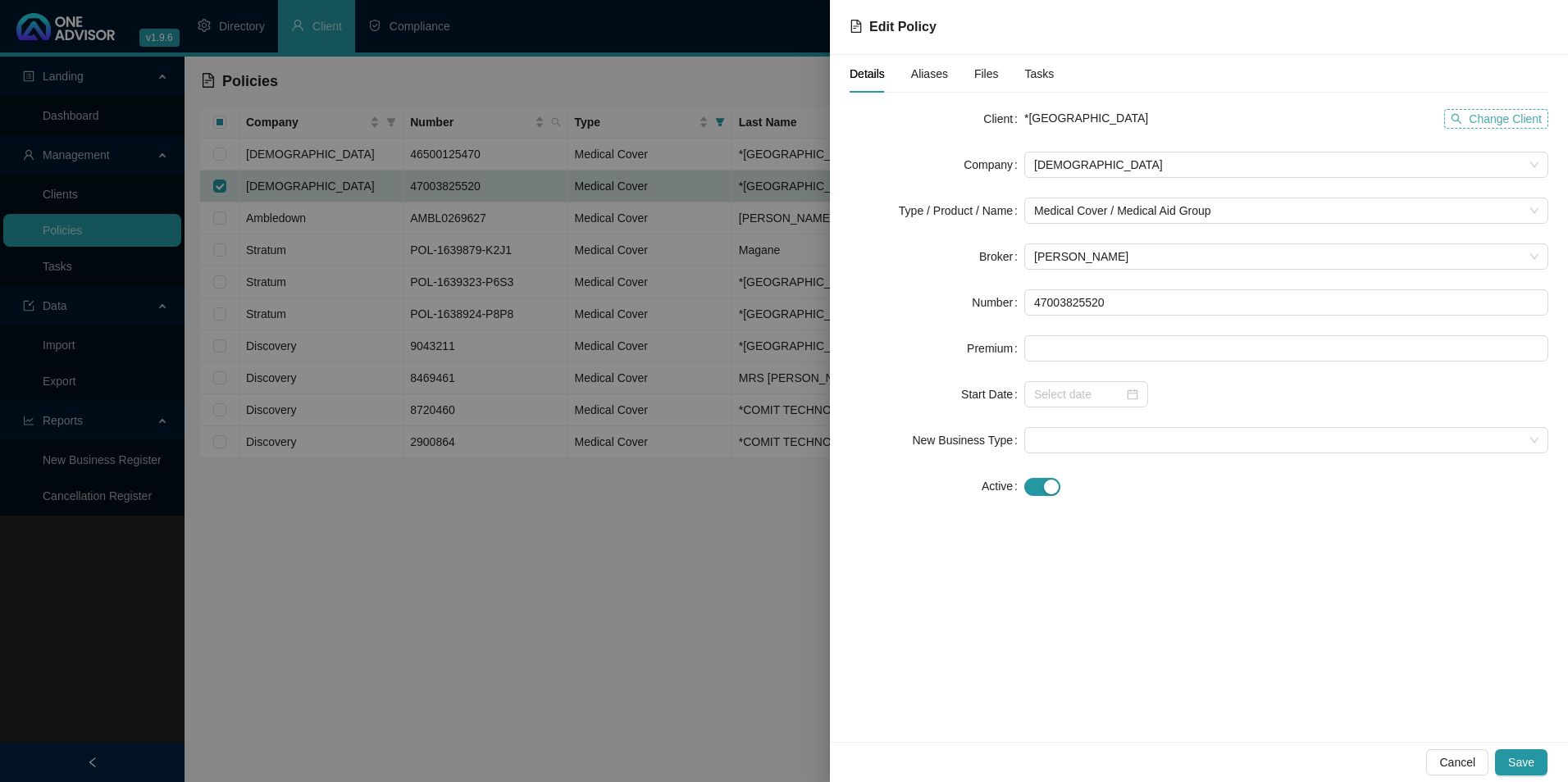
click at [1497, 114] on span "Change Client" at bounding box center [1505, 119] width 73 height 18
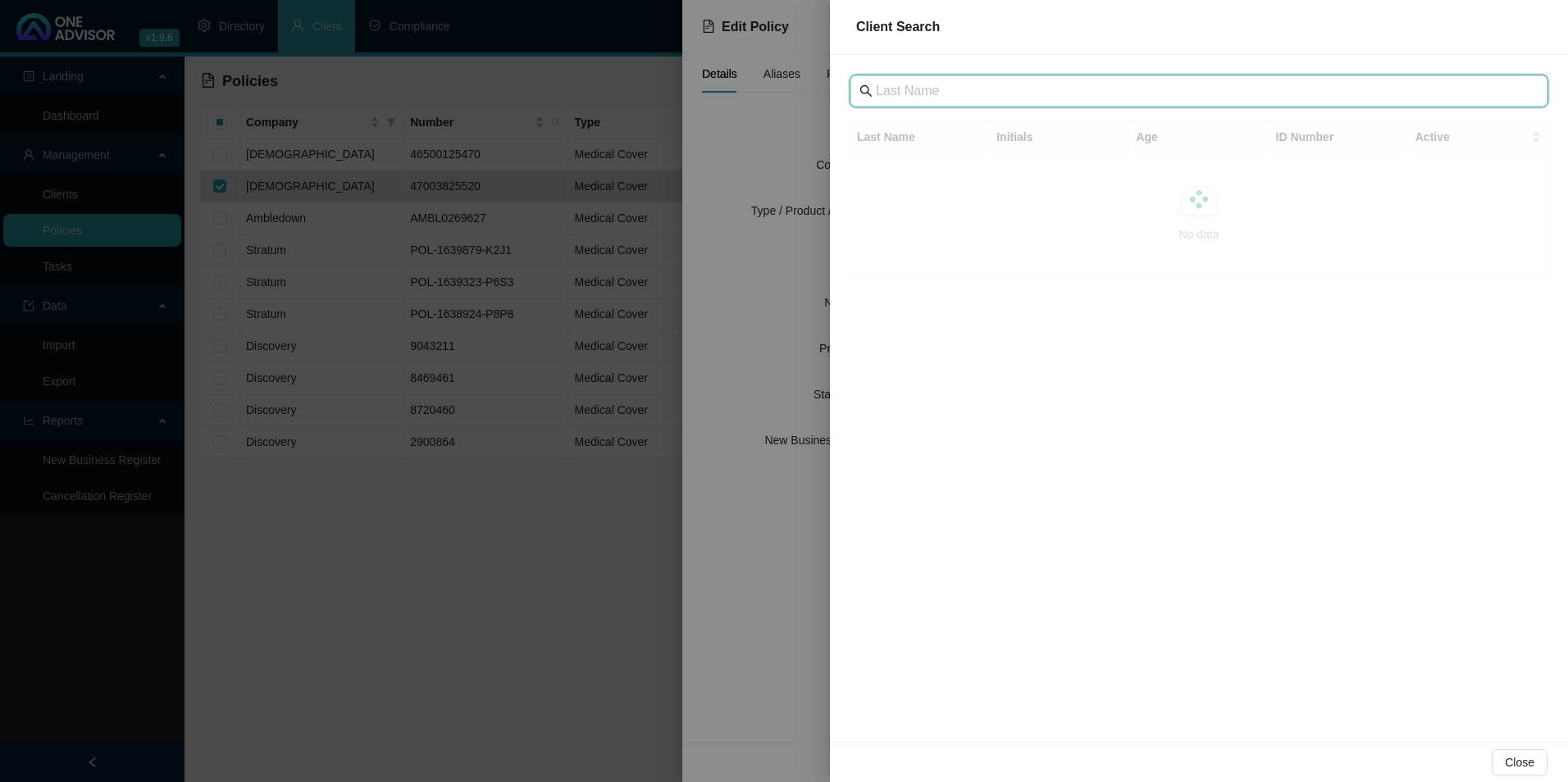
click at [964, 98] on input "text" at bounding box center [1200, 91] width 649 height 20
drag, startPoint x: 956, startPoint y: 95, endPoint x: 871, endPoint y: 100, distance: 85.1
click at [871, 100] on span "ntokozo" at bounding box center [1198, 91] width 699 height 33
paste input "[PERSON_NAME]"
click at [1079, 96] on input "[PERSON_NAME]" at bounding box center [1200, 91] width 649 height 20
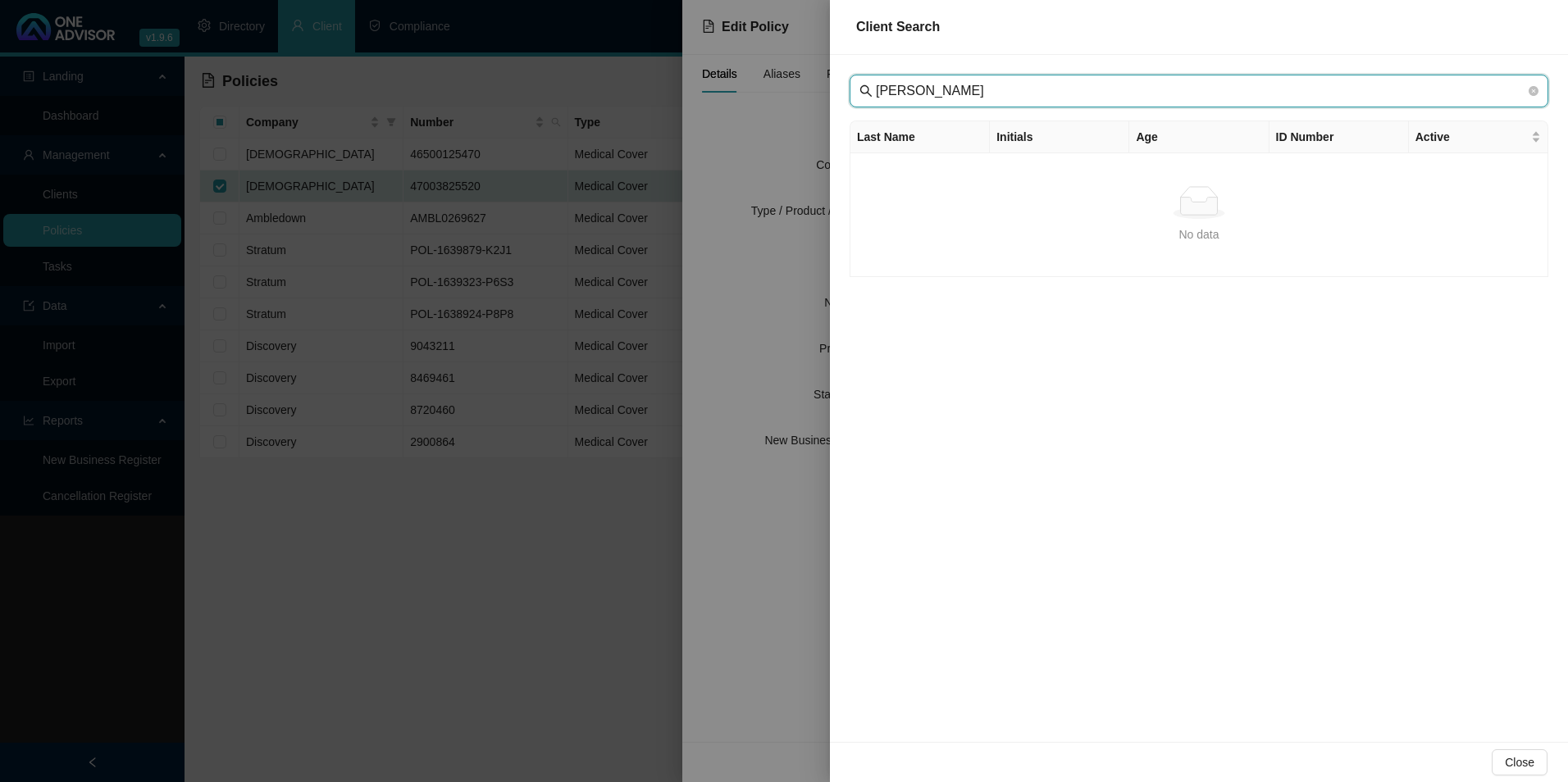
paste input "Gabuza"
type input "[PERSON_NAME]"
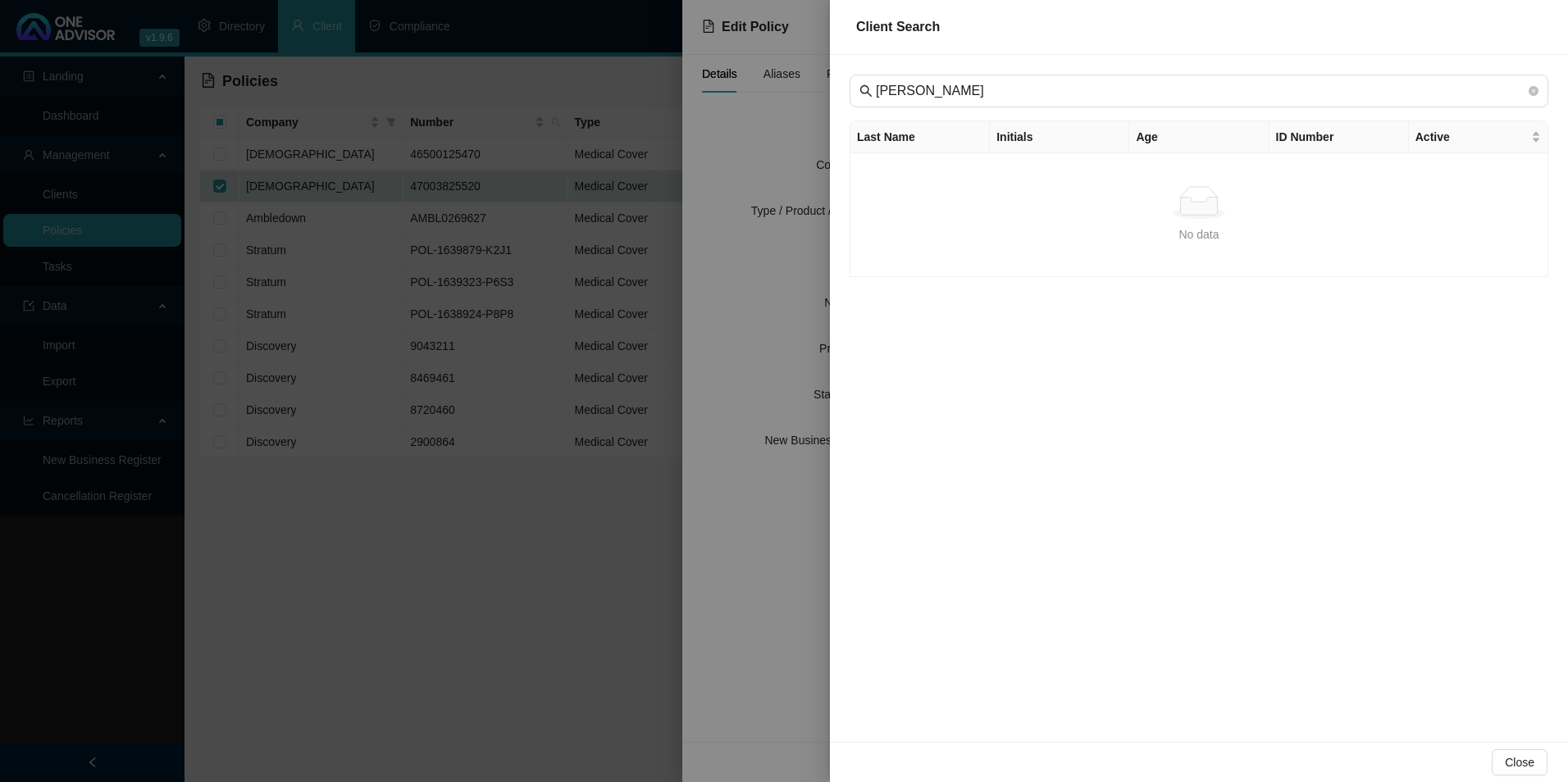
click at [1453, 598] on div "[PERSON_NAME] Last Name Initials Age ID Number Active No data No data" at bounding box center [1199, 398] width 739 height 687
click at [865, 84] on icon "search" at bounding box center [866, 91] width 13 height 13
click at [1525, 761] on span "Close" at bounding box center [1520, 762] width 30 height 18
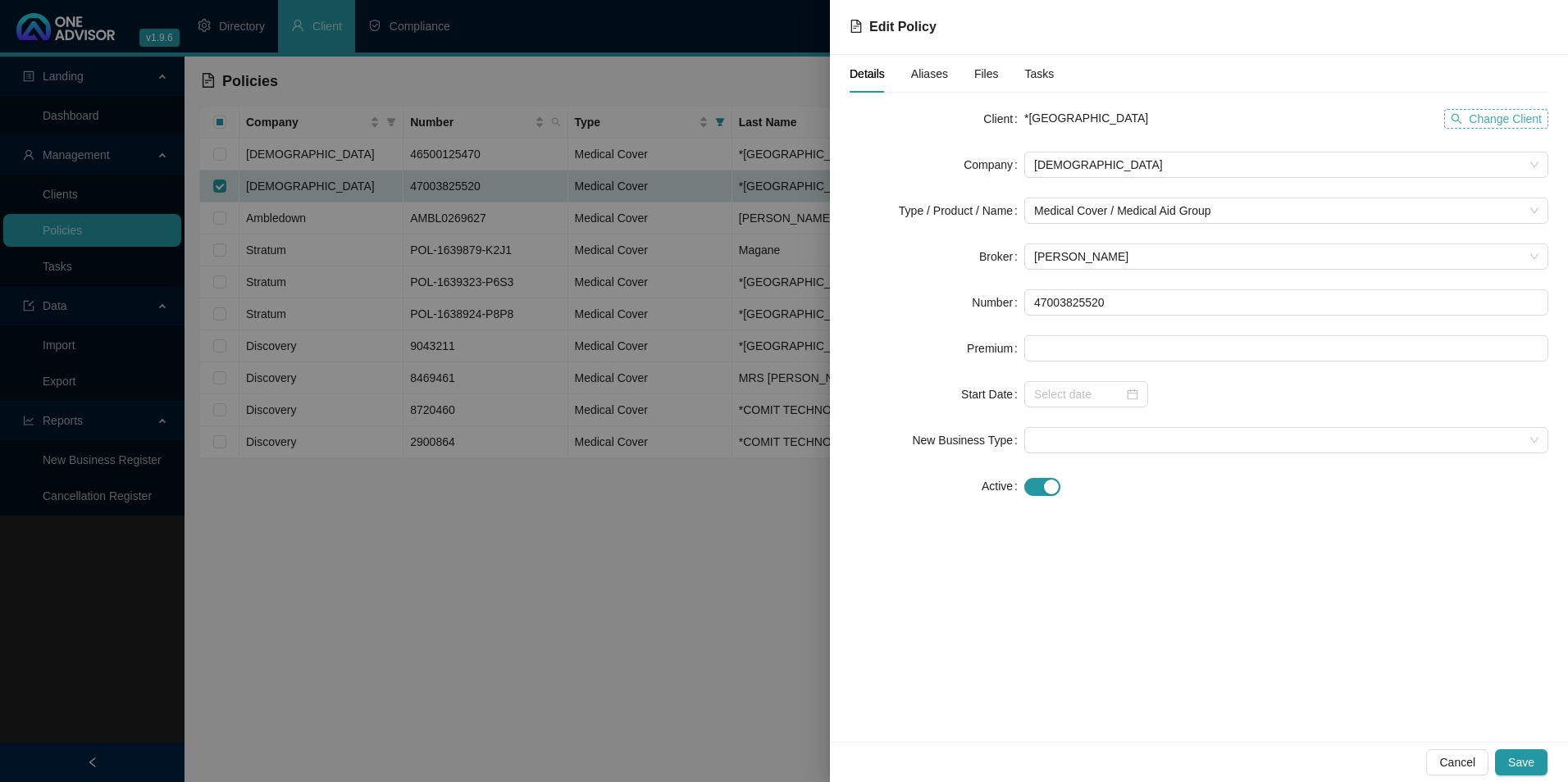
click at [1478, 120] on span "Change Client" at bounding box center [1505, 119] width 73 height 18
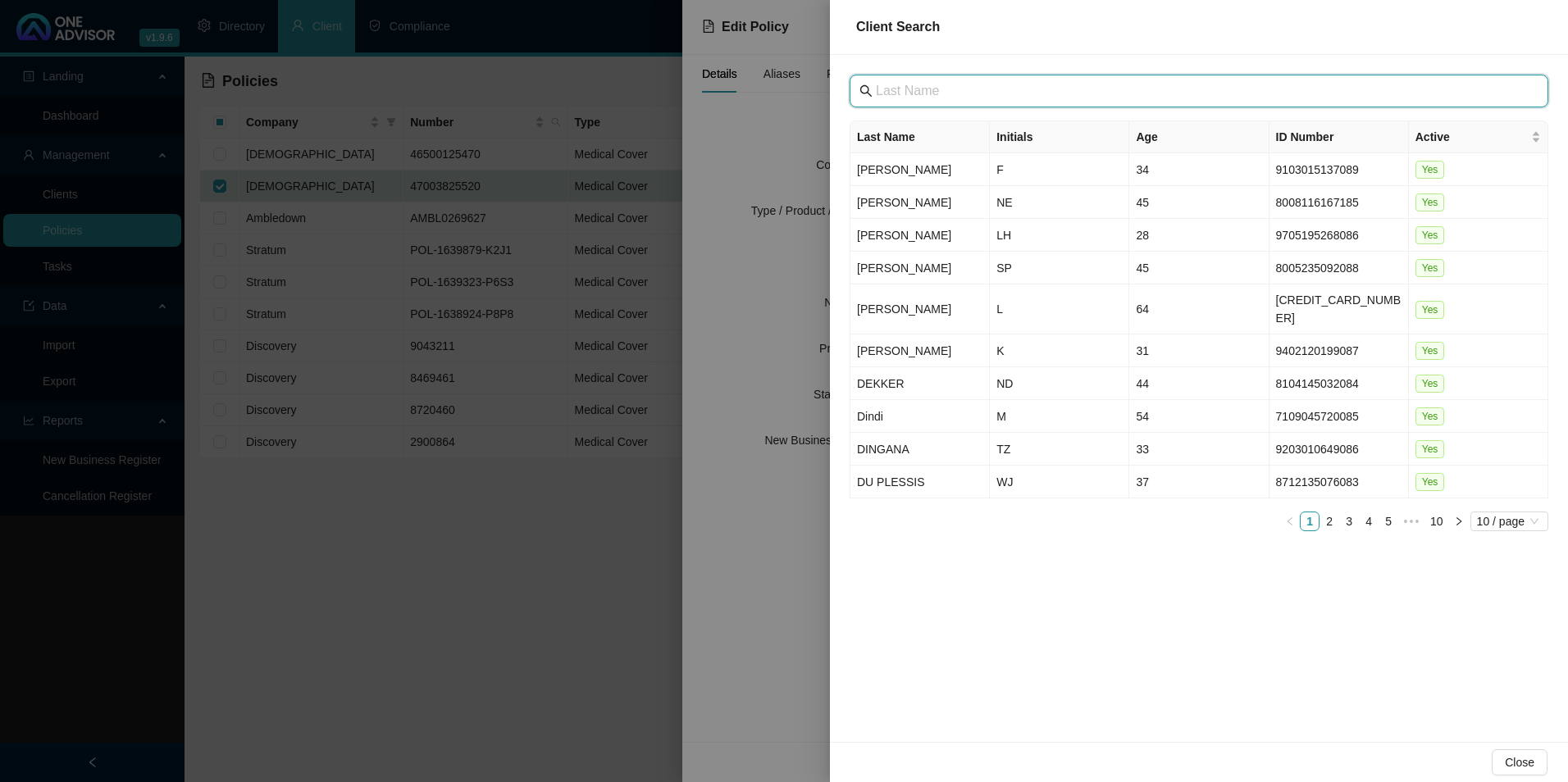
paste input "Gabuza"
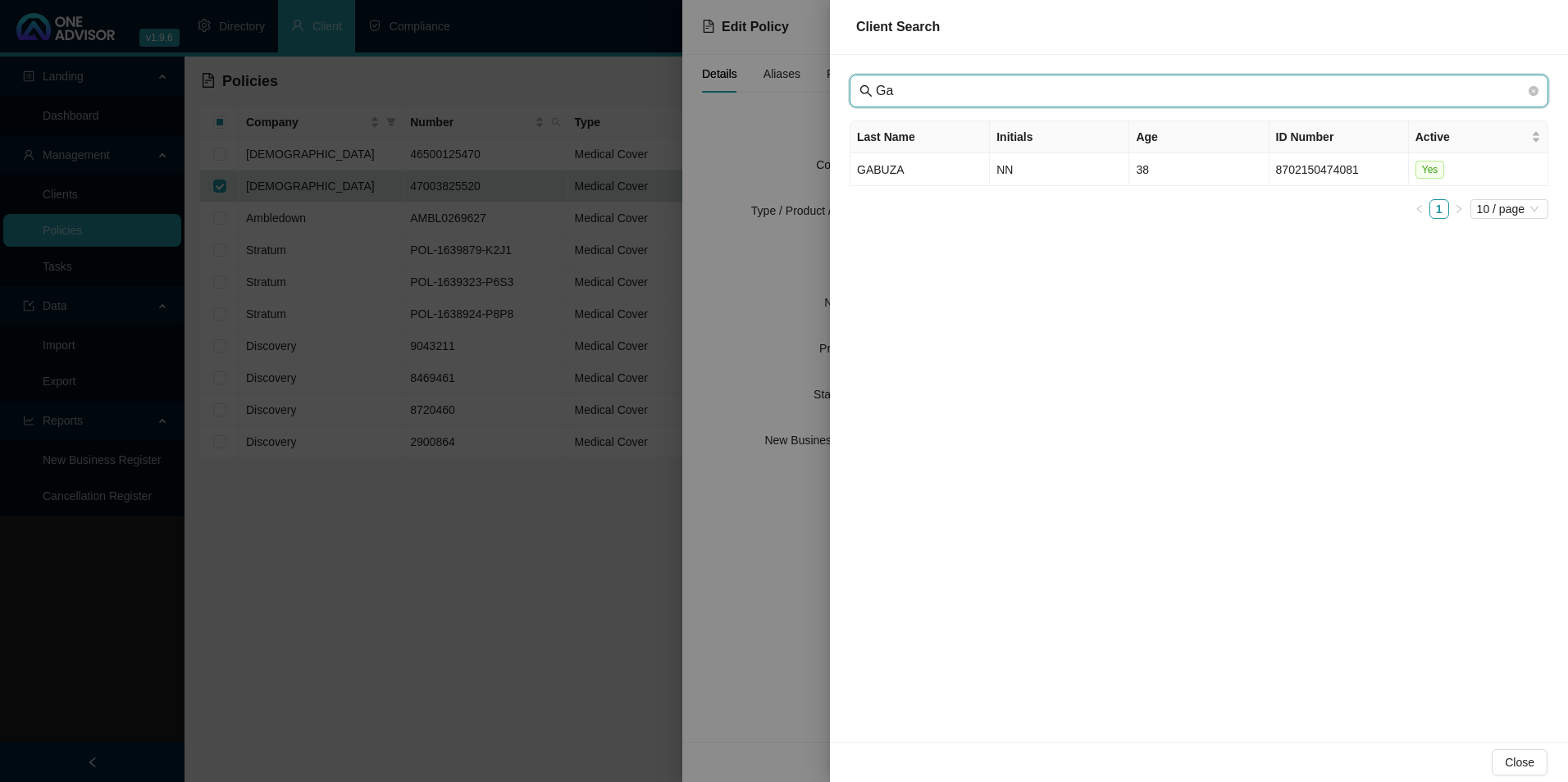
type input "G"
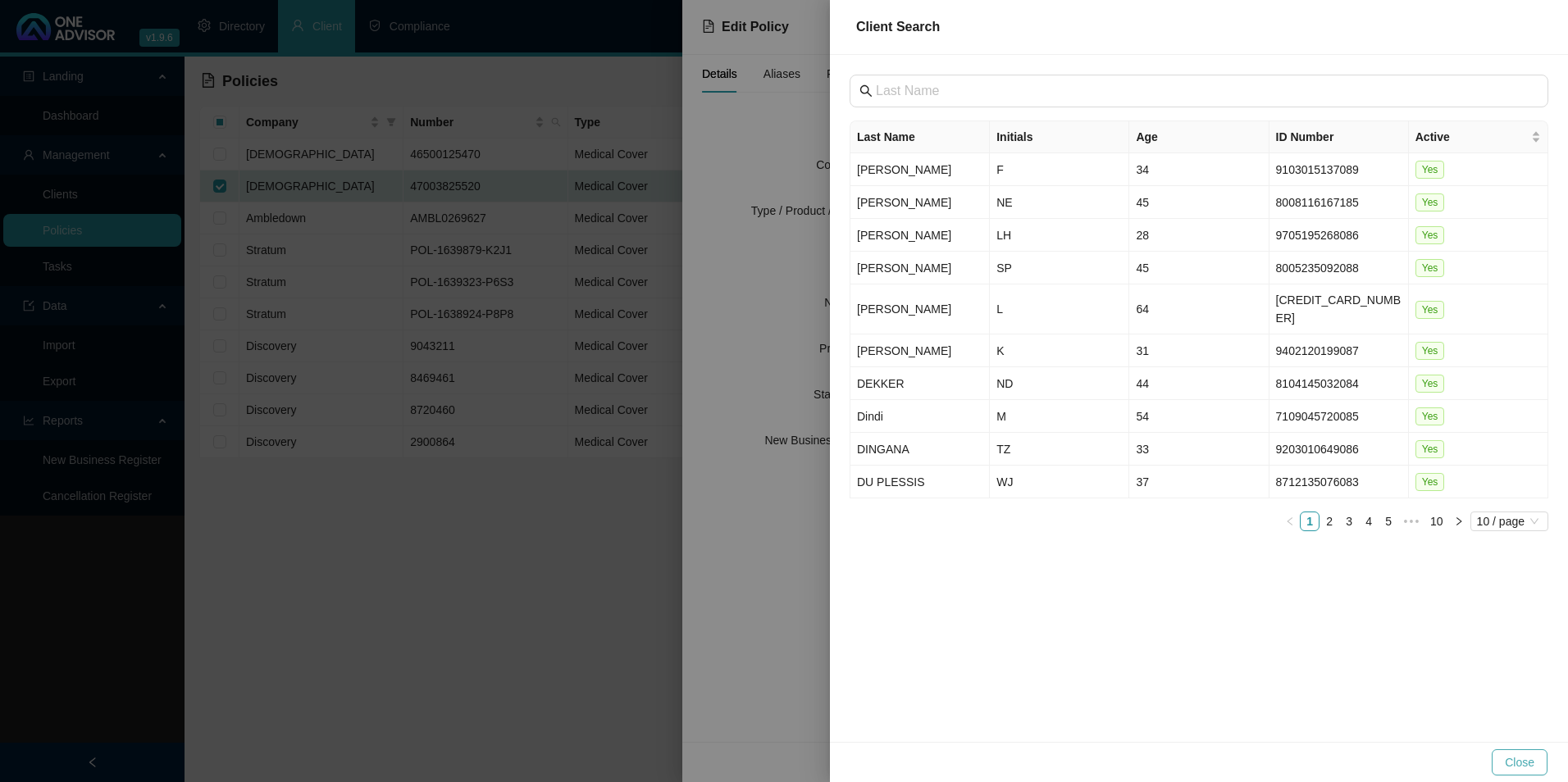
click at [1523, 761] on span "Close" at bounding box center [1520, 762] width 30 height 18
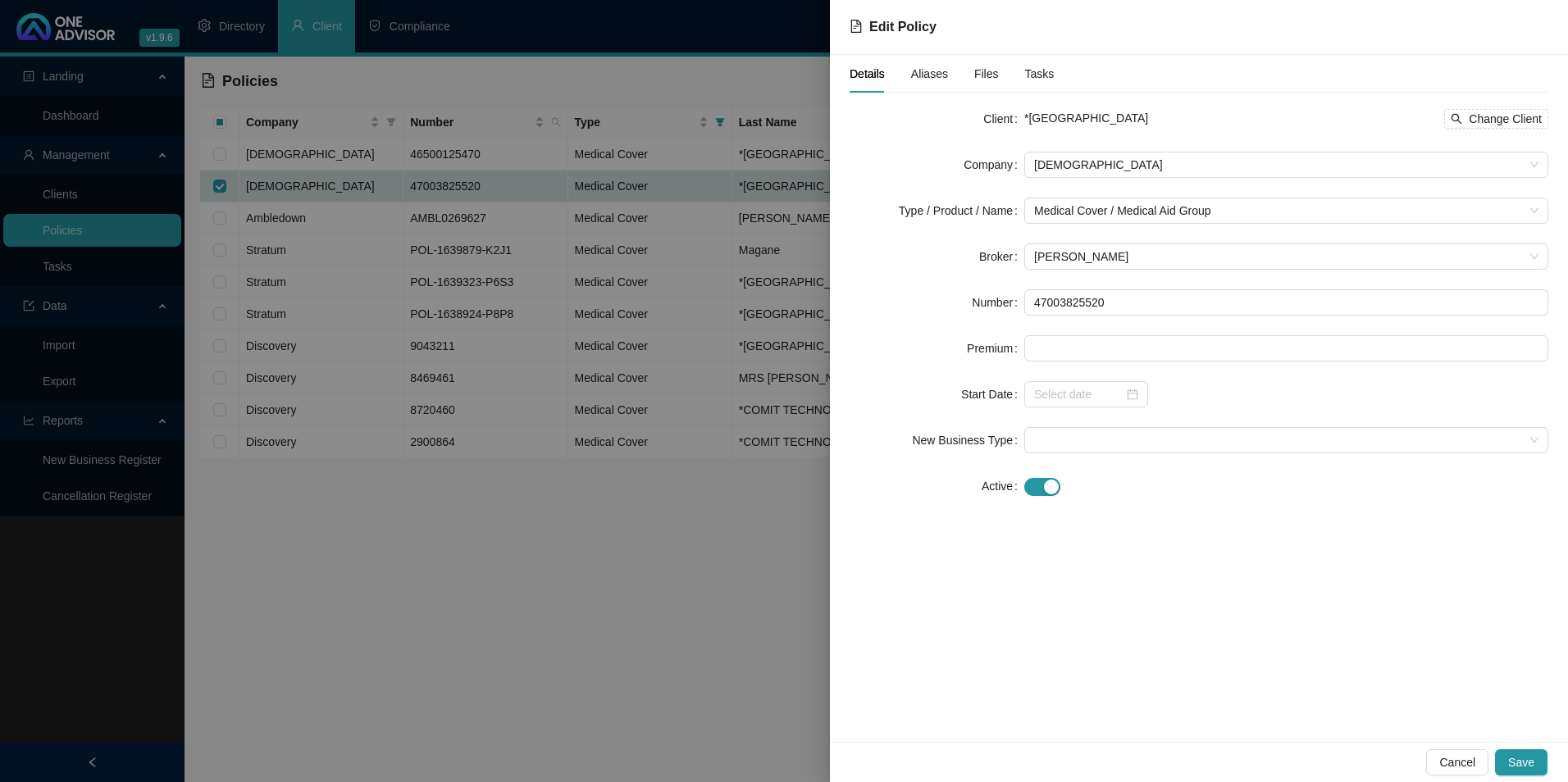
click at [453, 660] on div at bounding box center [784, 391] width 1568 height 782
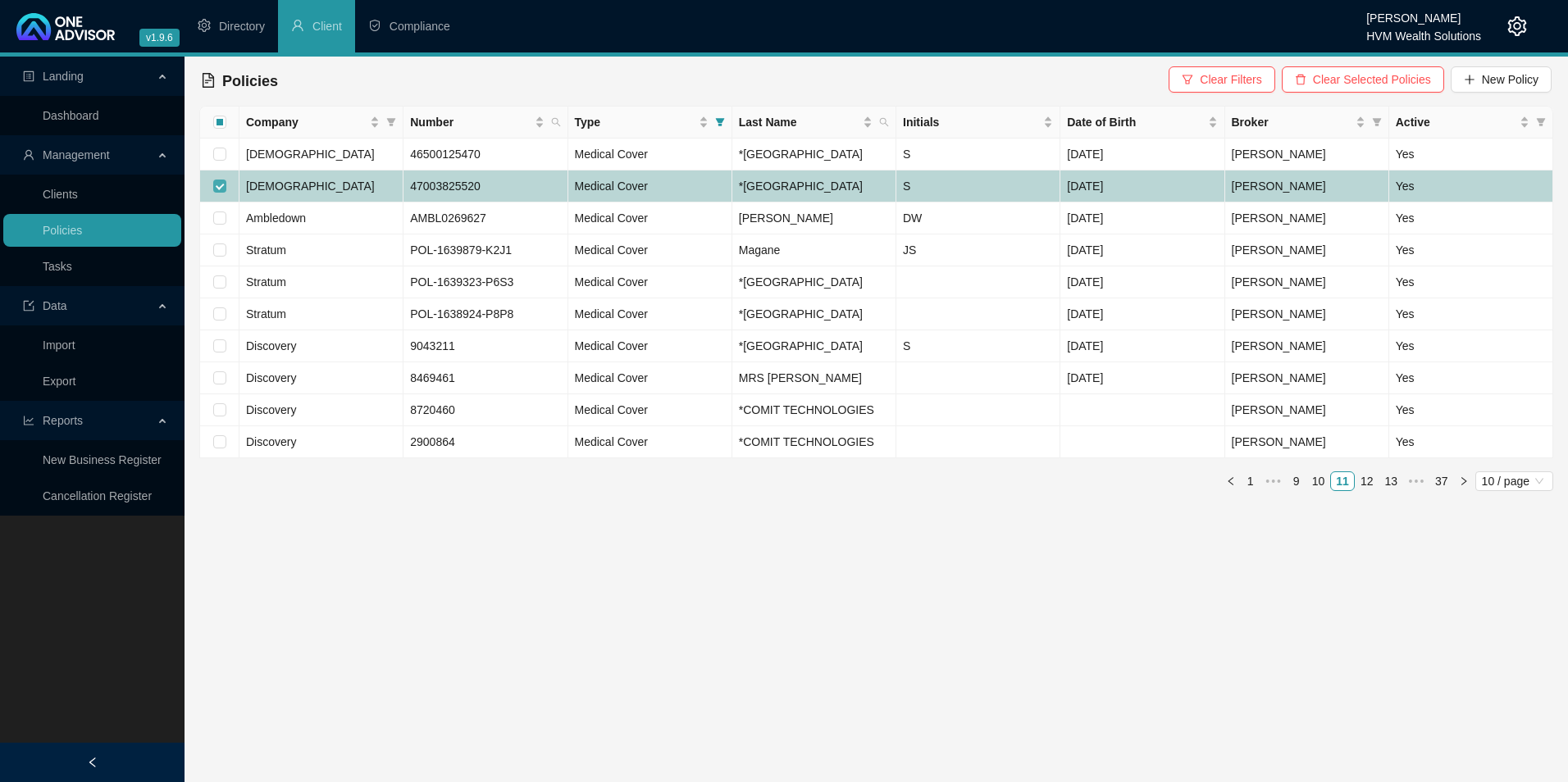
click at [222, 193] on input "checkbox" at bounding box center [220, 186] width 13 height 13
checkbox input "false"
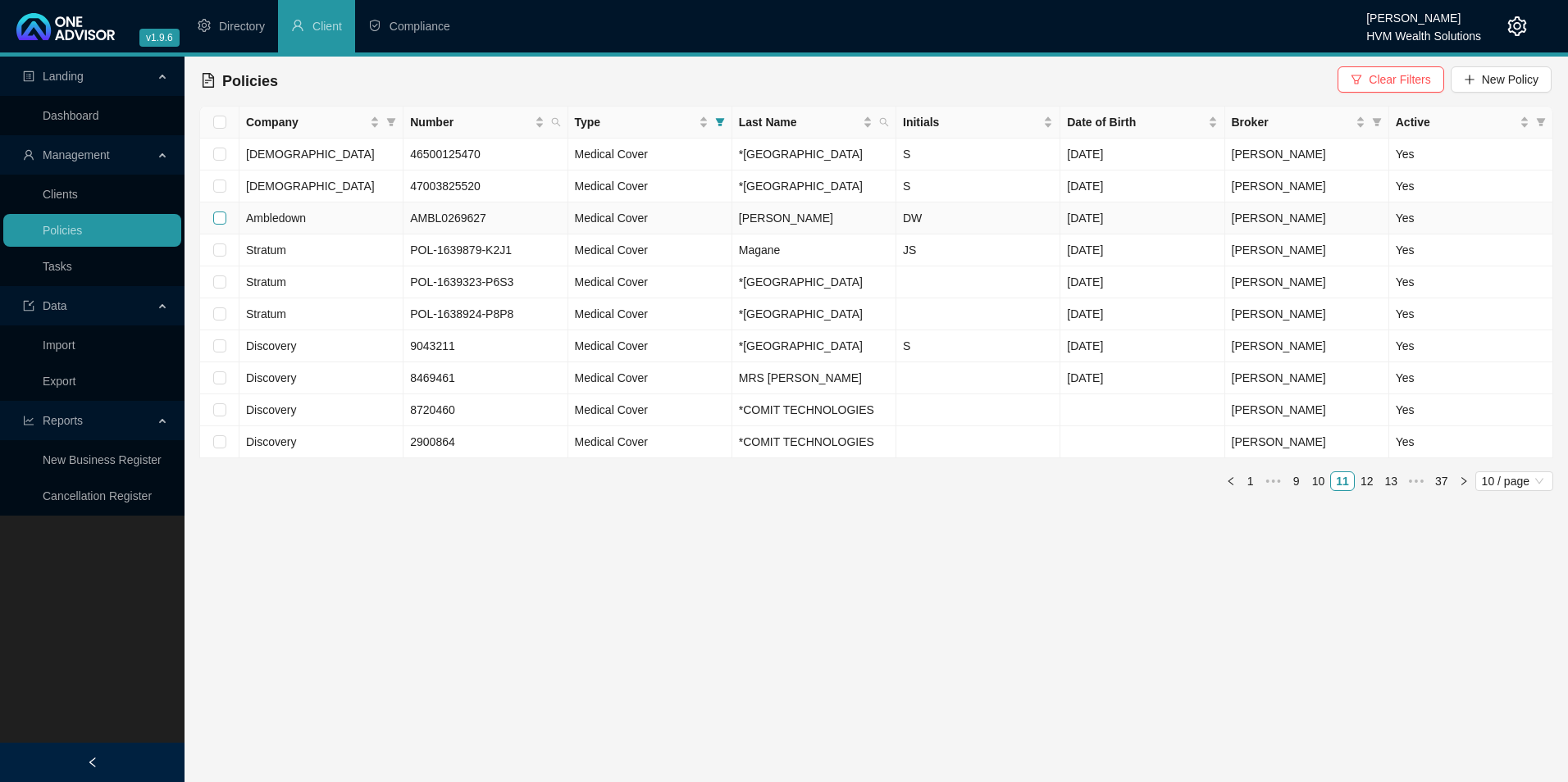
click at [219, 225] on input "checkbox" at bounding box center [220, 218] width 13 height 13
checkbox input "true"
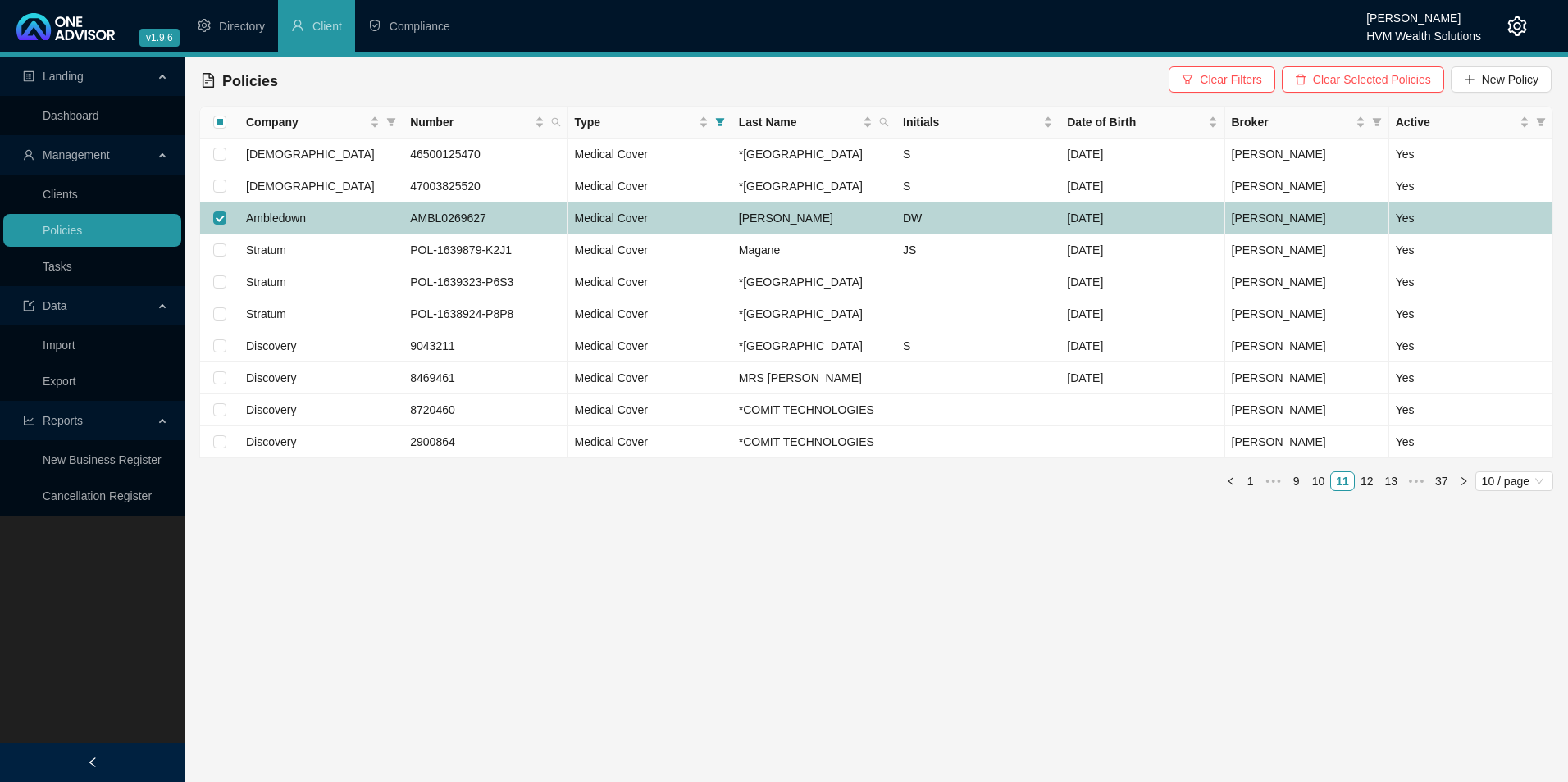
click at [337, 235] on td "Ambledown" at bounding box center [322, 218] width 164 height 32
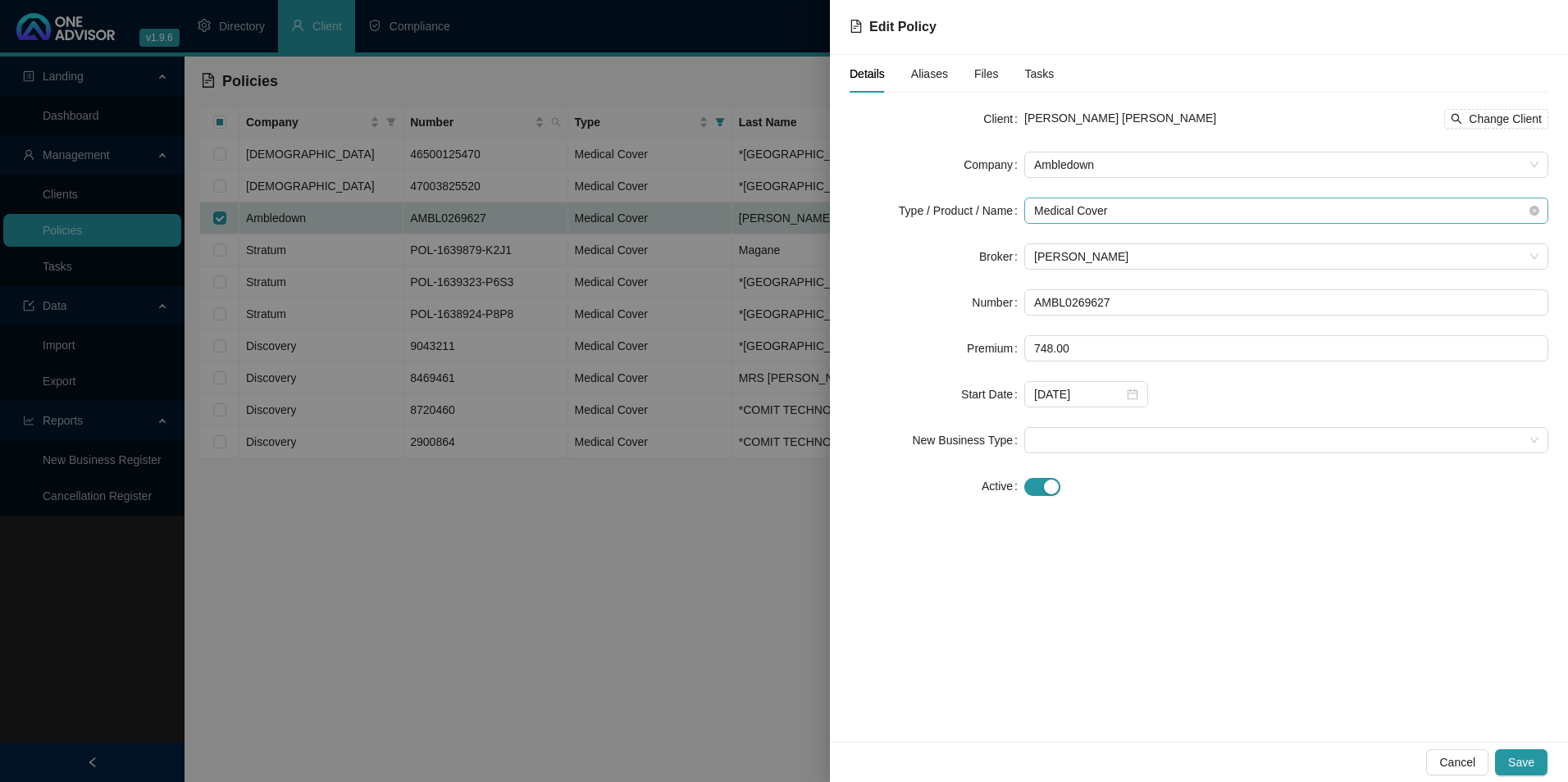
click at [1212, 212] on span "Medical Cover" at bounding box center [1287, 211] width 504 height 25
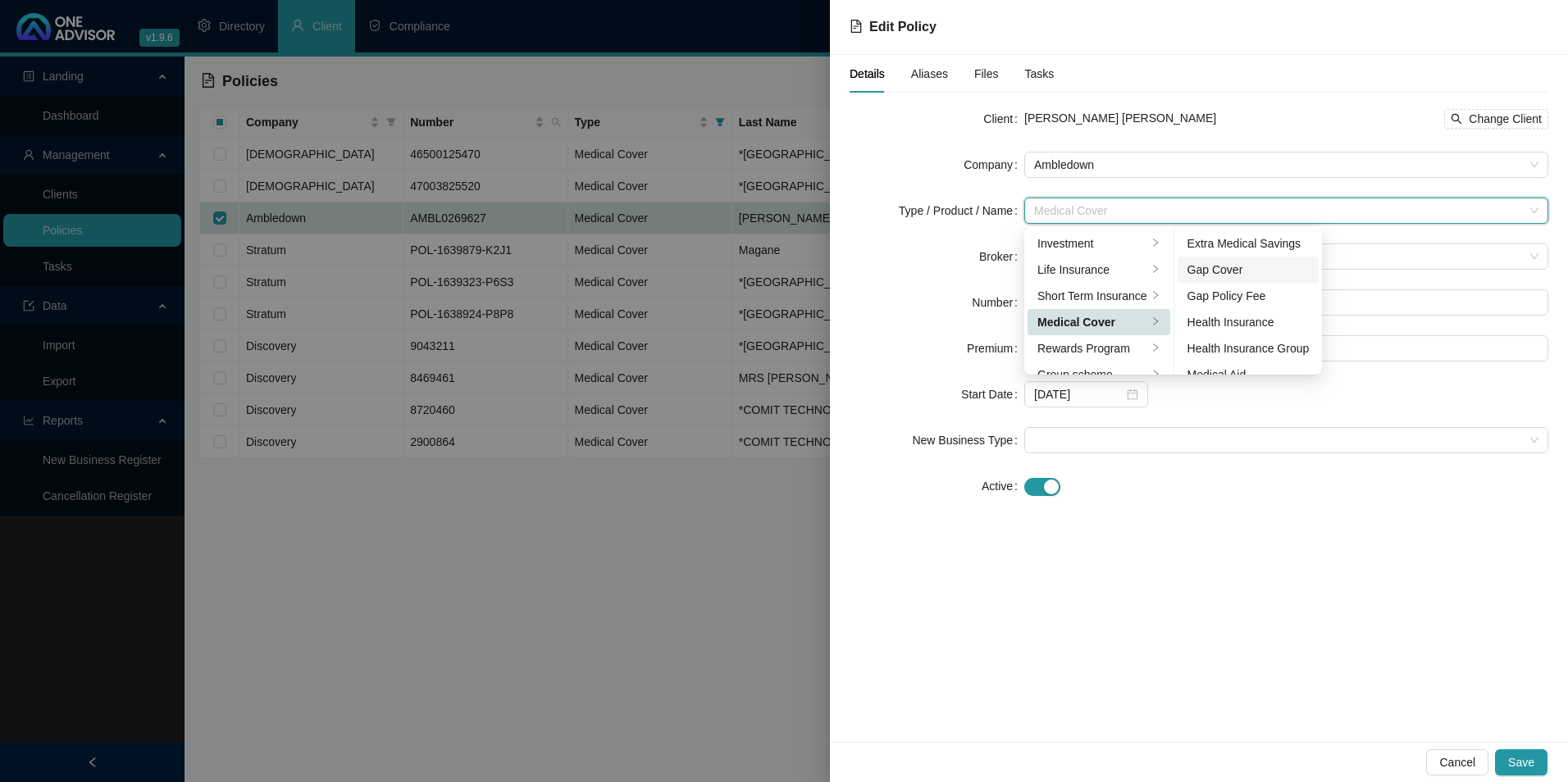
click at [1239, 267] on div "Gap Cover" at bounding box center [1249, 269] width 122 height 18
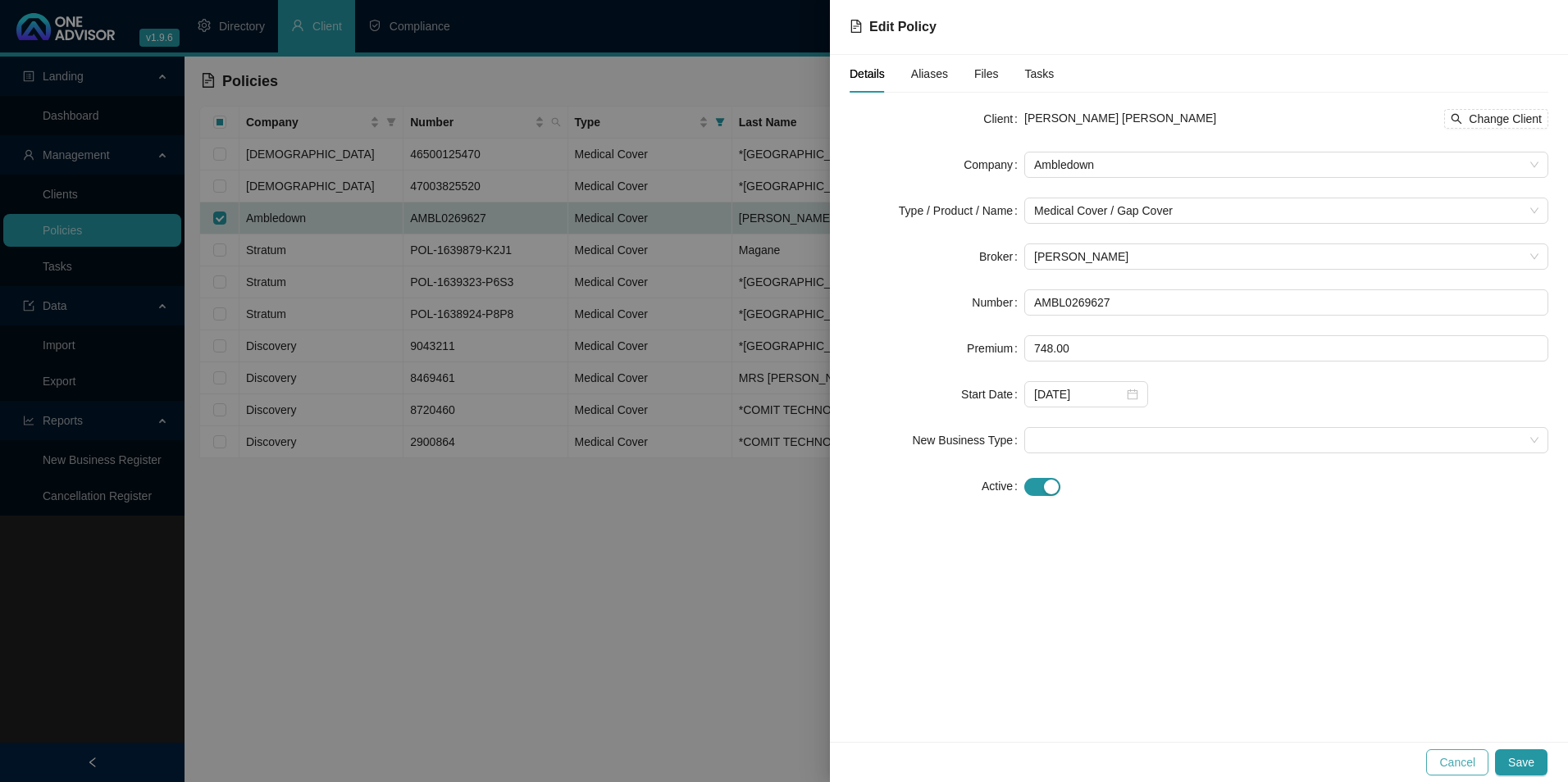
click at [1451, 757] on span "Cancel" at bounding box center [1457, 762] width 36 height 18
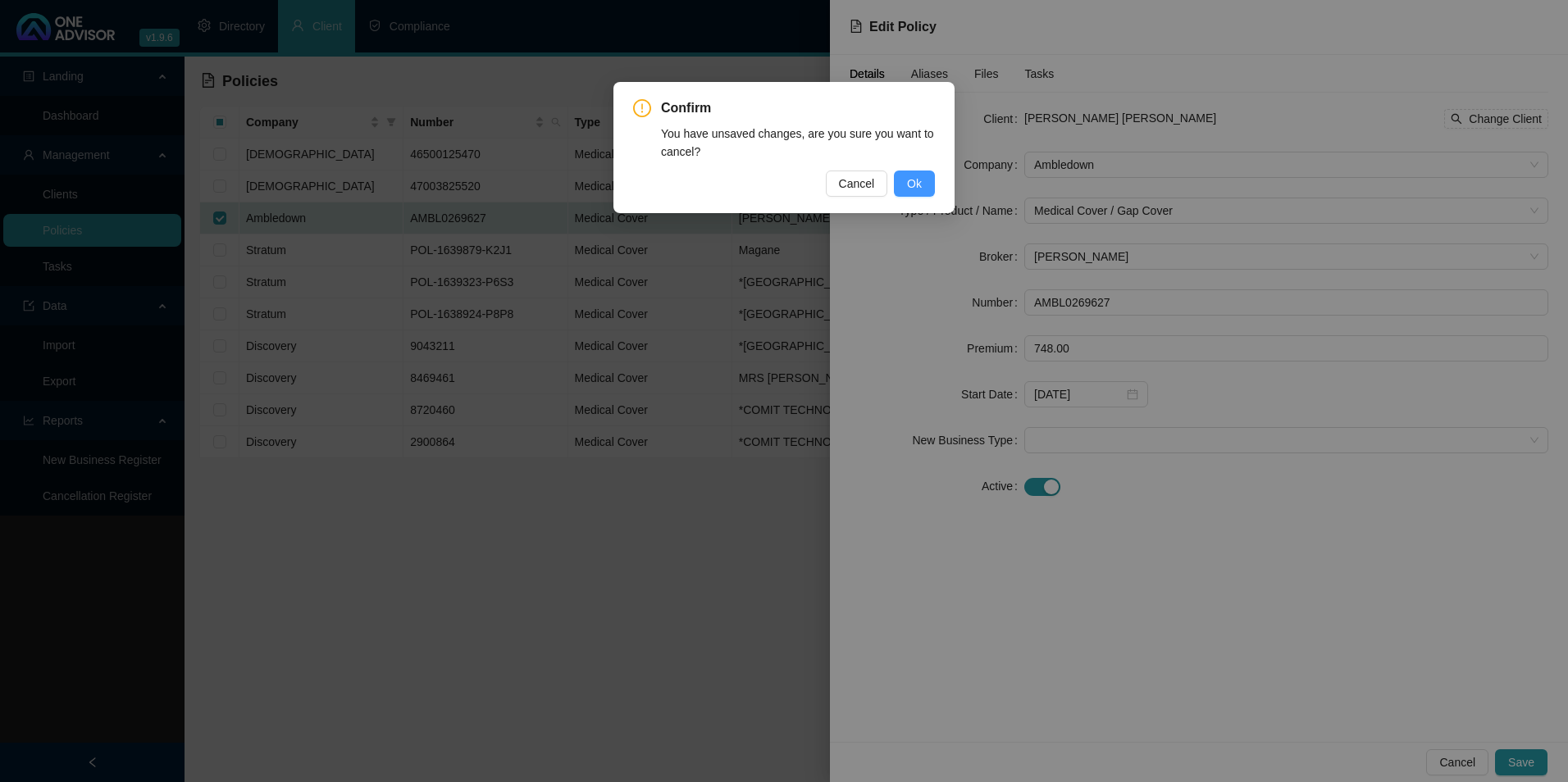
click at [914, 180] on span "Ok" at bounding box center [915, 184] width 15 height 18
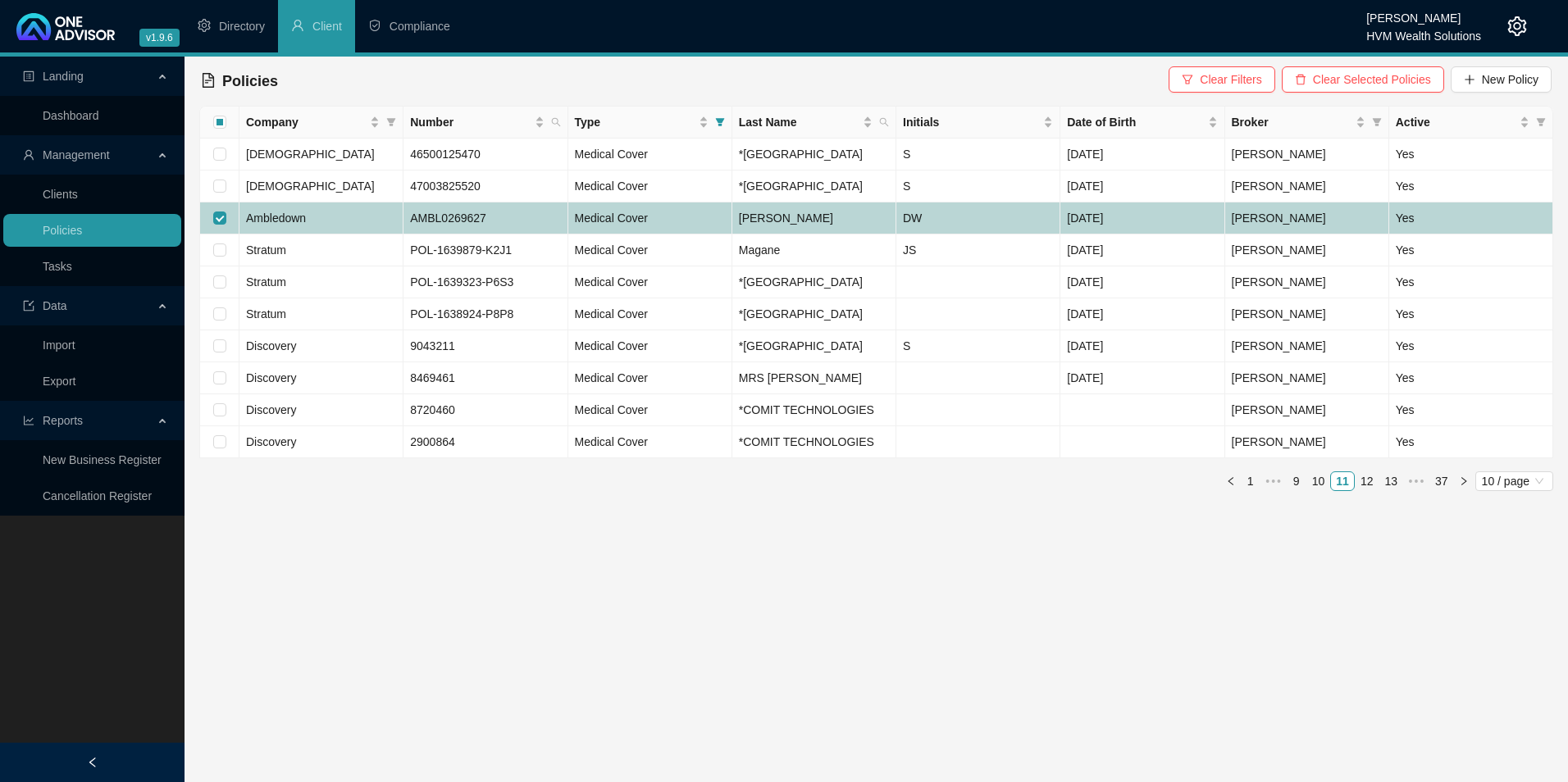
click at [342, 235] on td "Ambledown" at bounding box center [322, 218] width 164 height 32
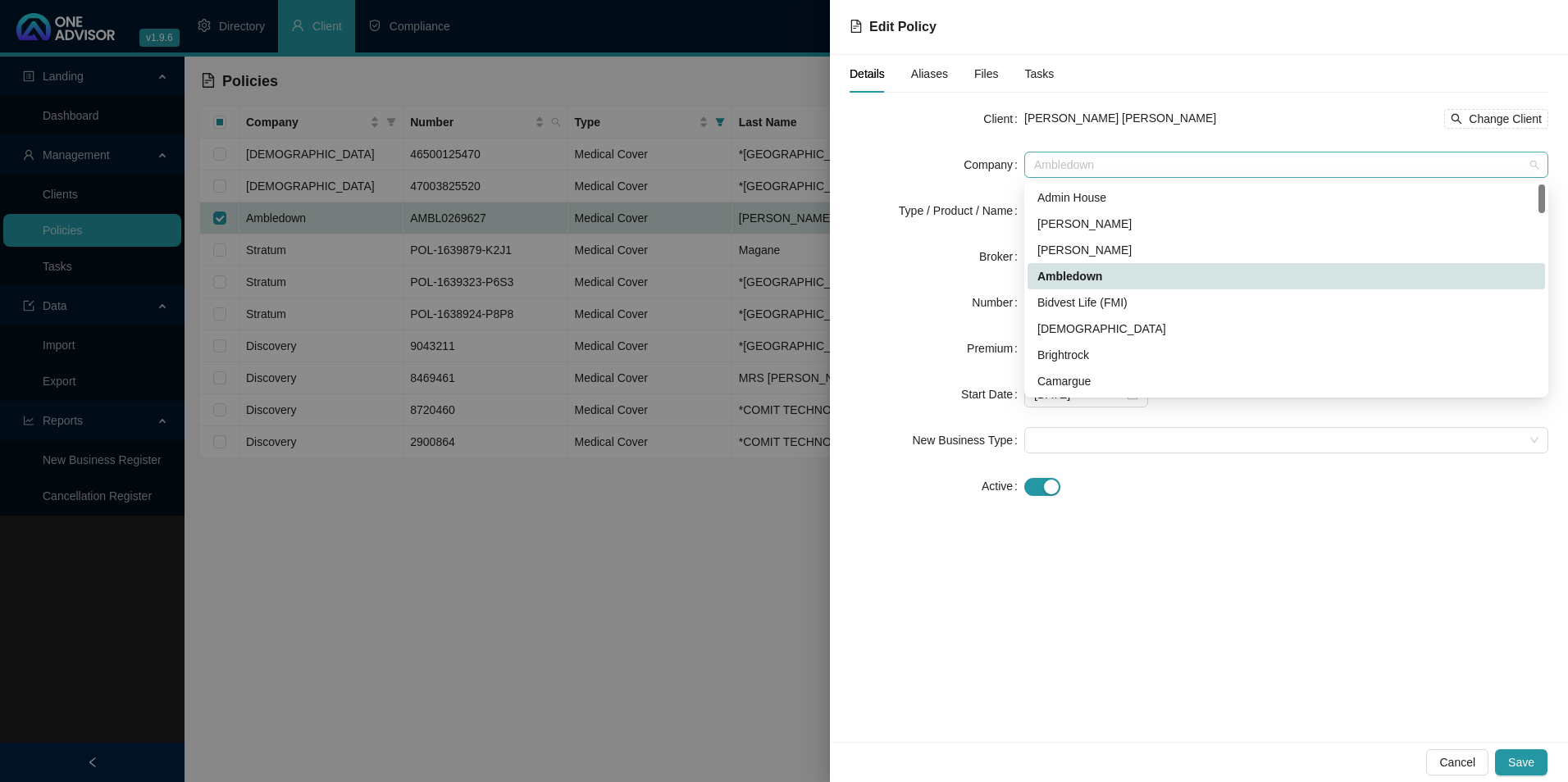
click at [1127, 157] on span "Ambledown" at bounding box center [1287, 165] width 504 height 25
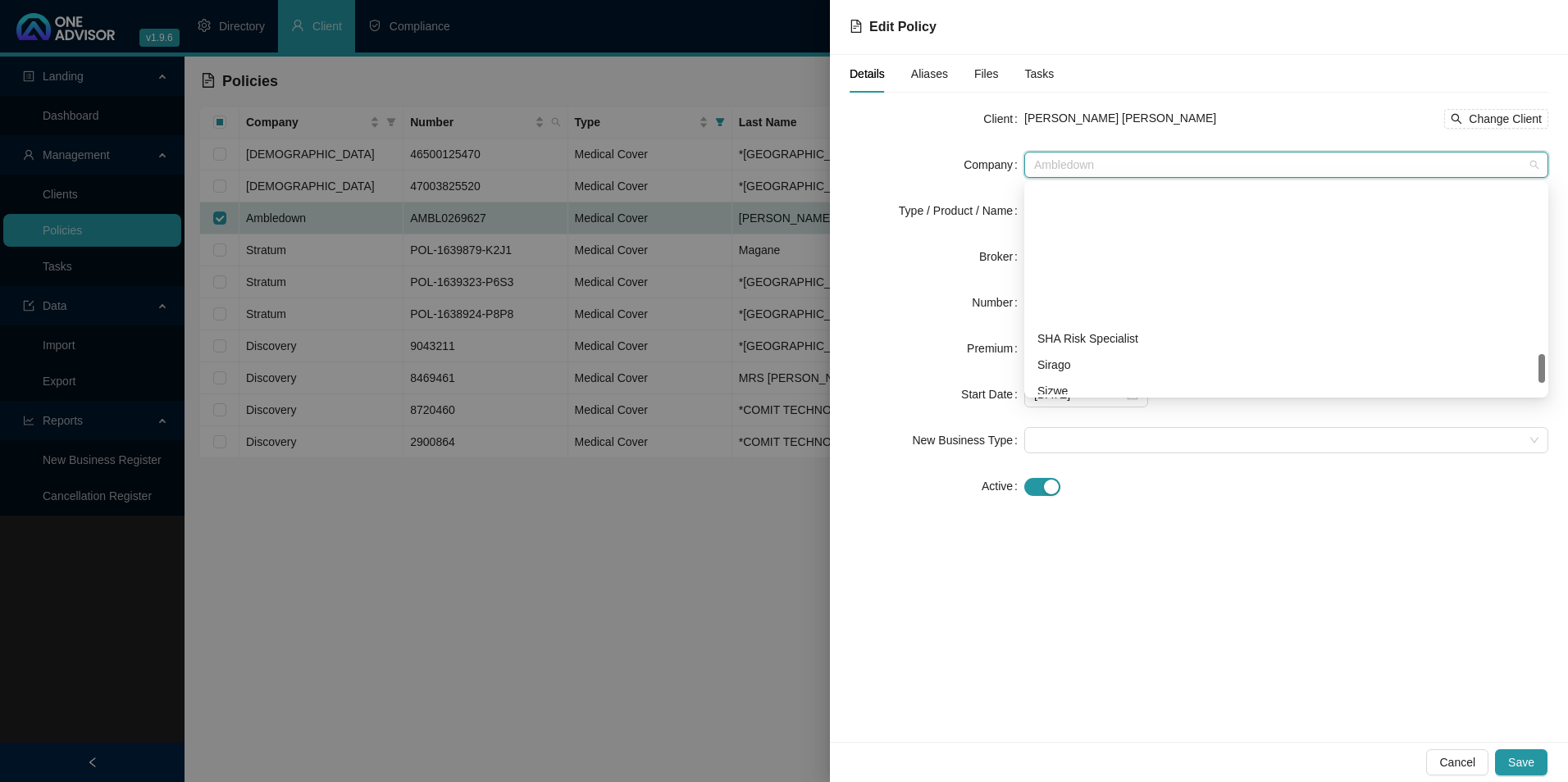
scroll to position [1312, 0]
click at [1094, 198] on div "Stratum" at bounding box center [1287, 198] width 498 height 18
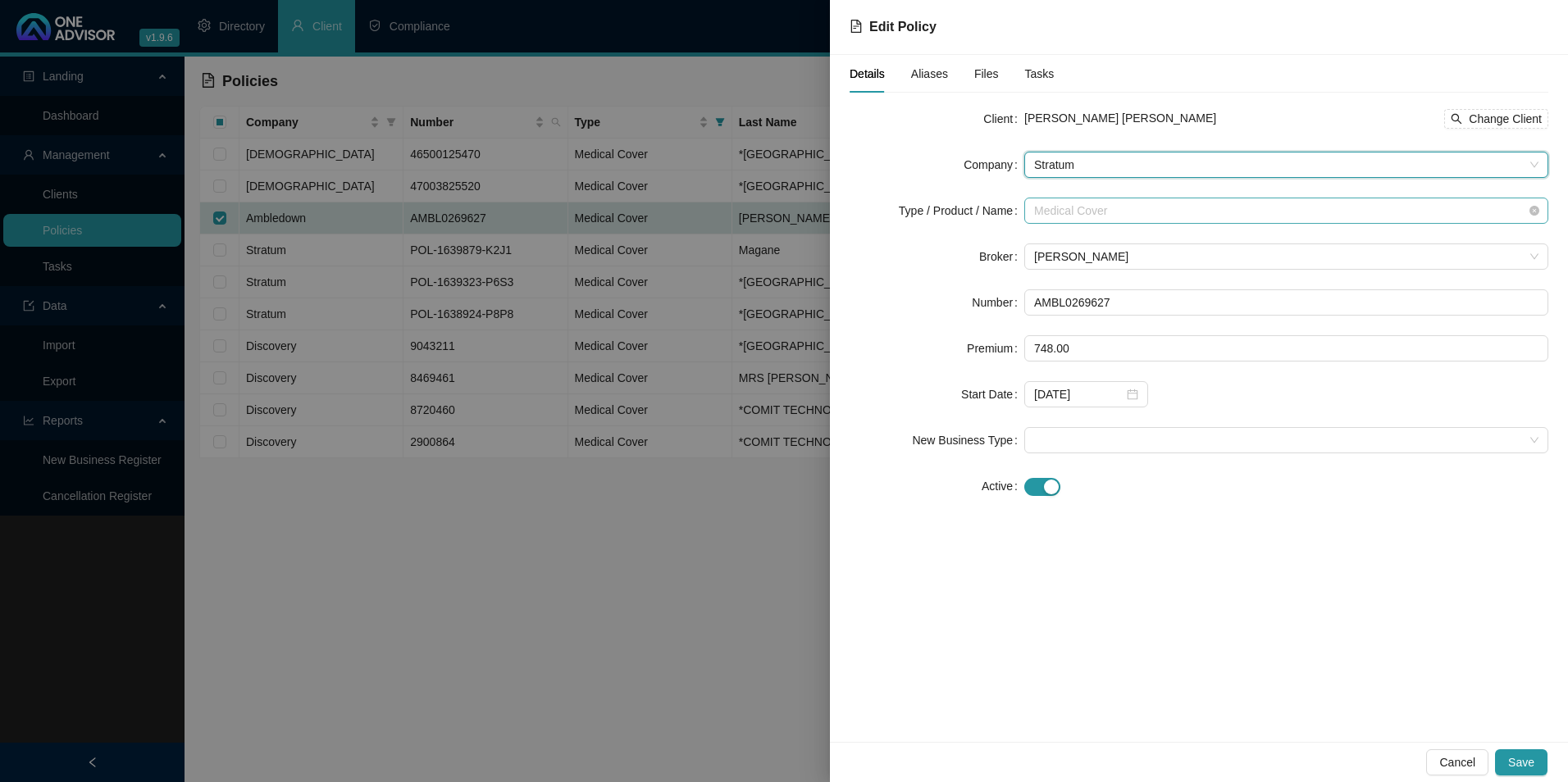
click at [1104, 217] on span "Medical Cover" at bounding box center [1287, 211] width 504 height 25
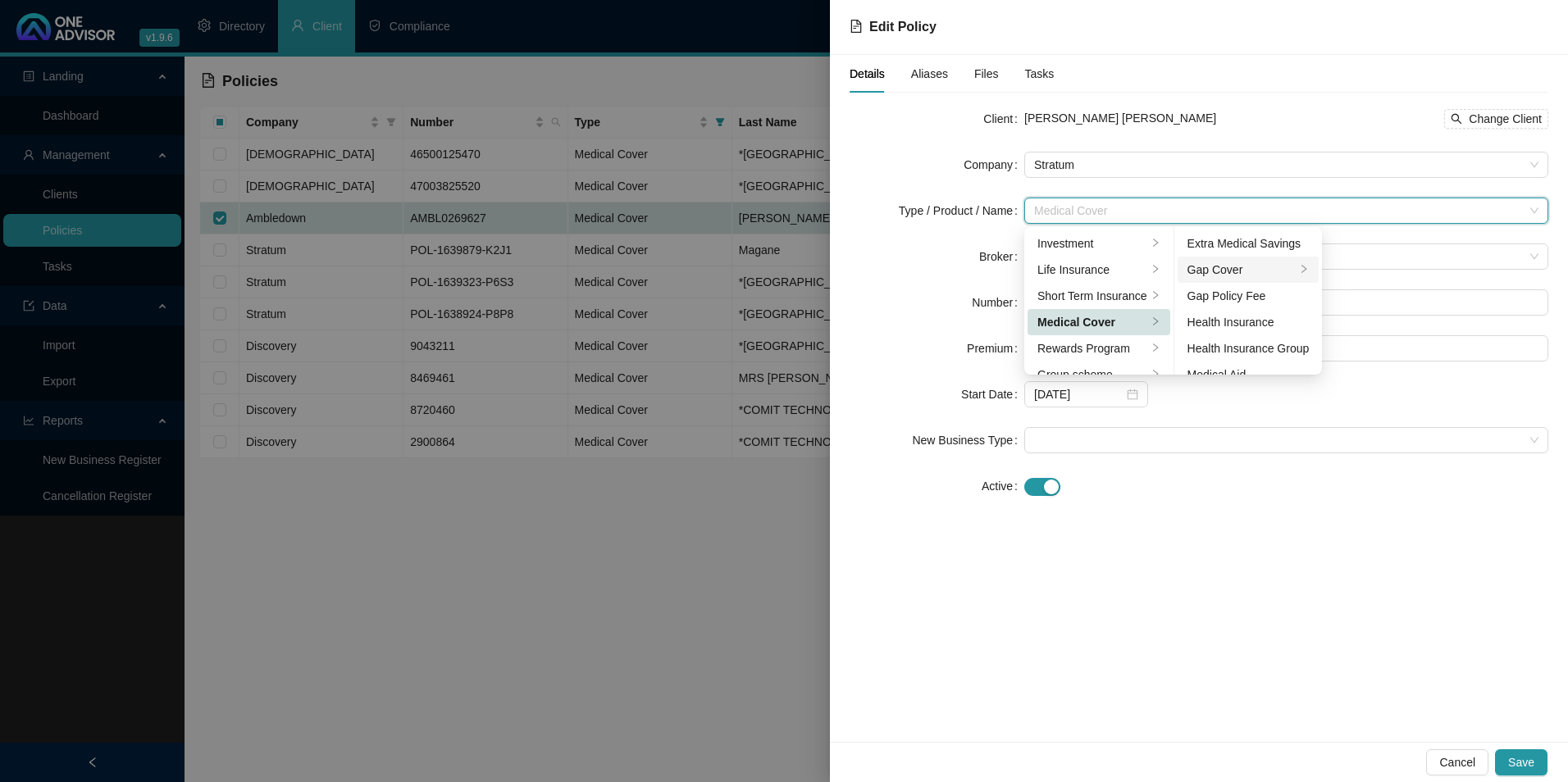
click at [1255, 269] on div "Gap Cover" at bounding box center [1242, 269] width 109 height 18
click at [1281, 466] on form "Client [PERSON_NAME] [PERSON_NAME] Change Client Company Stratum Type / Product…" at bounding box center [1198, 303] width 699 height 393
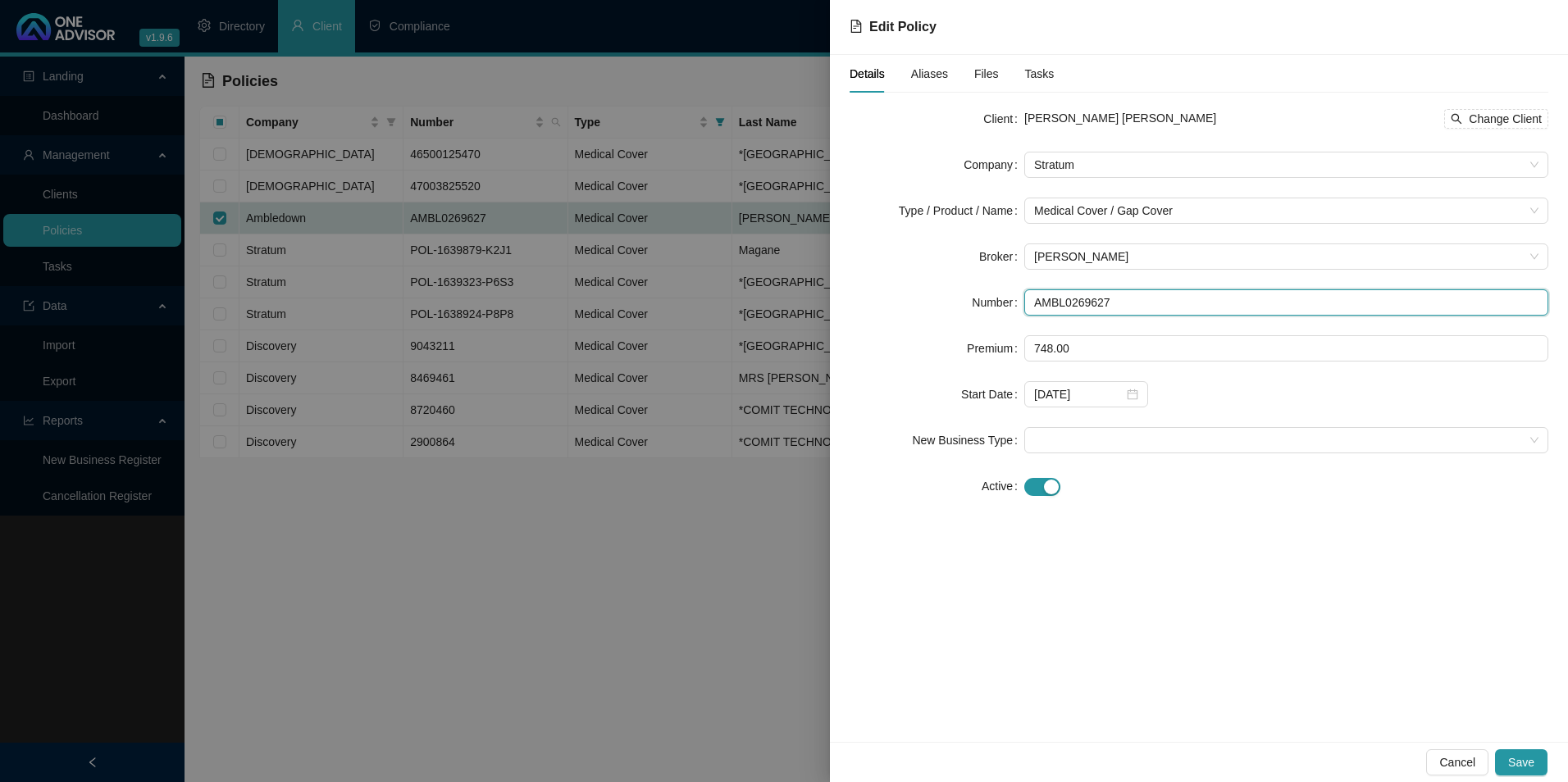
click at [1123, 306] on input "AMBL0269627" at bounding box center [1287, 303] width 524 height 26
drag, startPoint x: 1123, startPoint y: 303, endPoint x: 1021, endPoint y: 298, distance: 102.1
click at [1021, 298] on div "Number AMBL0269627" at bounding box center [1198, 303] width 699 height 26
paste input "POL-389286-X9T0G"
click at [1059, 299] on input "POL-389286-X9T0G7" at bounding box center [1287, 303] width 524 height 26
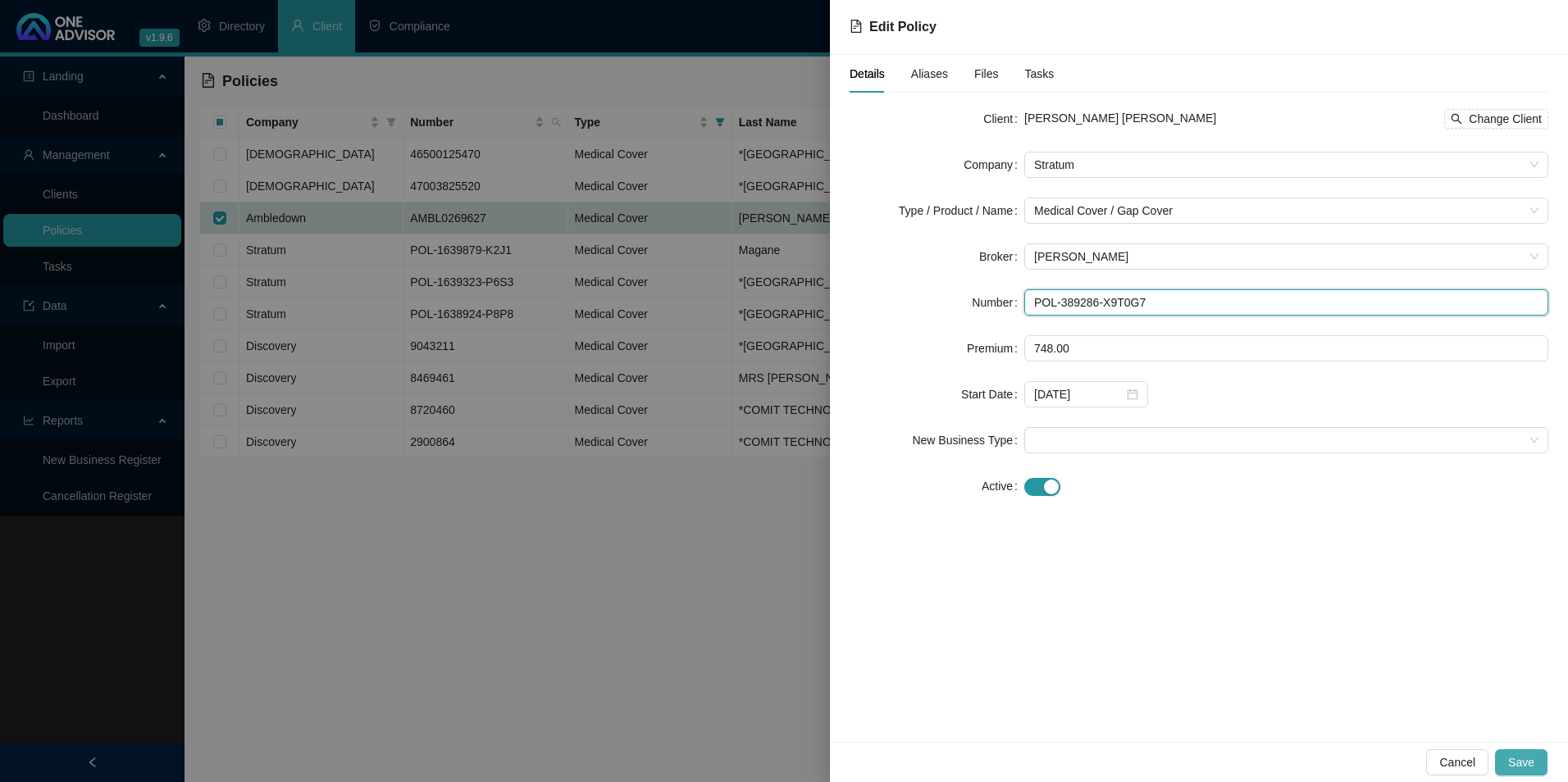
type input "POL-389286-X9T0G7"
click at [1520, 761] on span "Save" at bounding box center [1522, 762] width 26 height 18
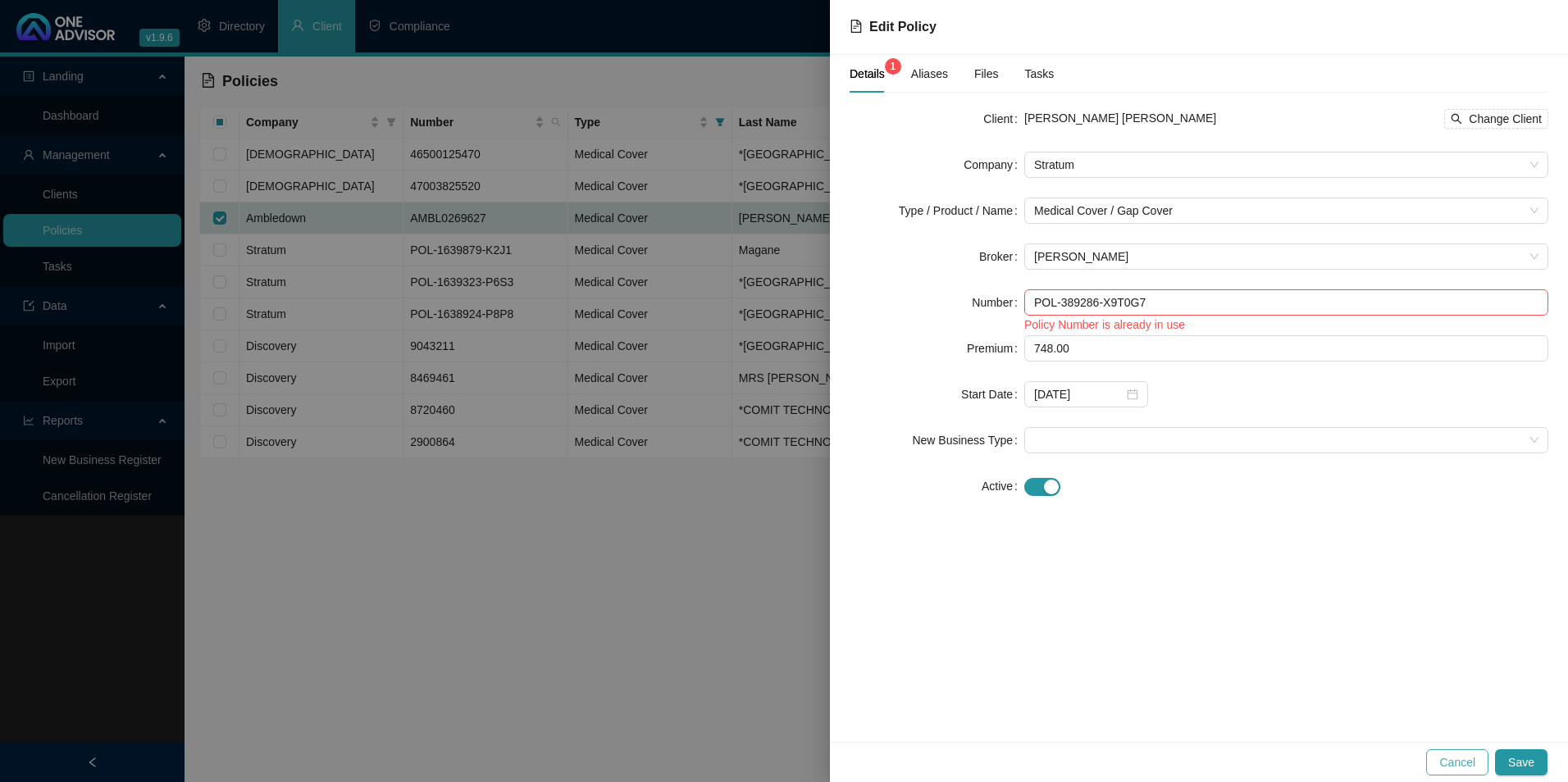
click at [1441, 751] on button "Cancel" at bounding box center [1457, 762] width 62 height 26
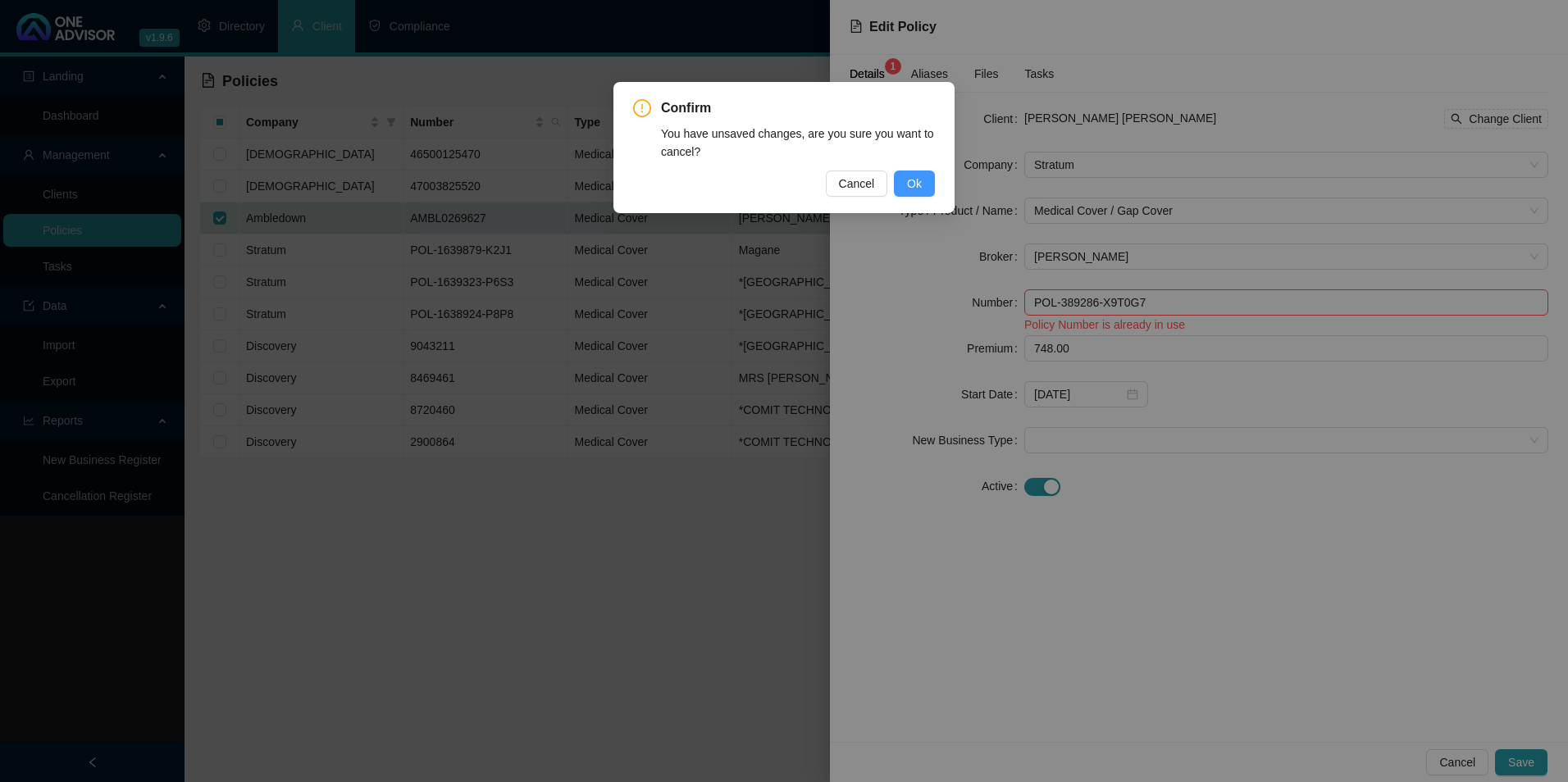
click at [911, 177] on span "Ok" at bounding box center [915, 184] width 15 height 18
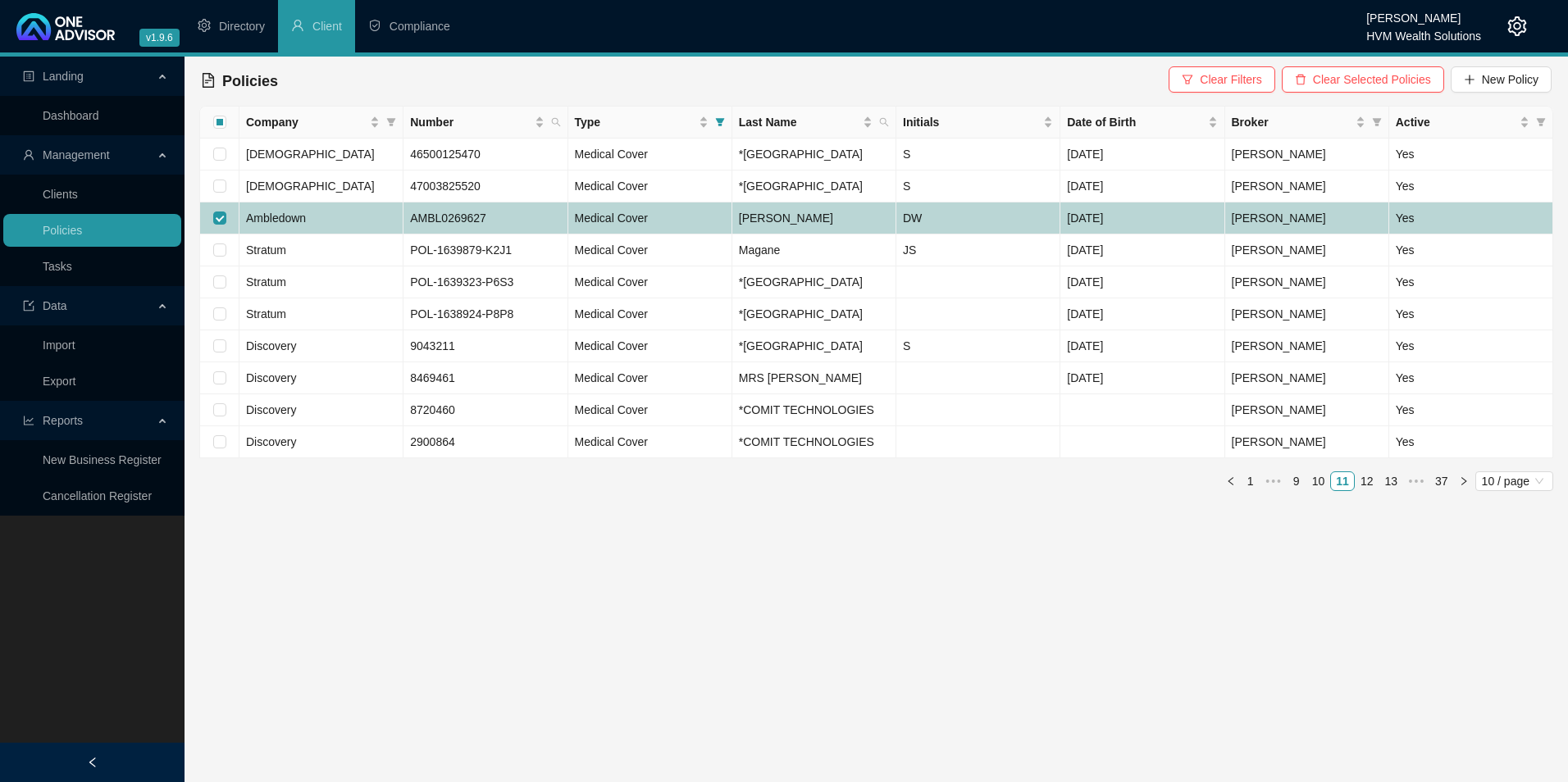
click at [343, 235] on td "Ambledown" at bounding box center [322, 218] width 164 height 32
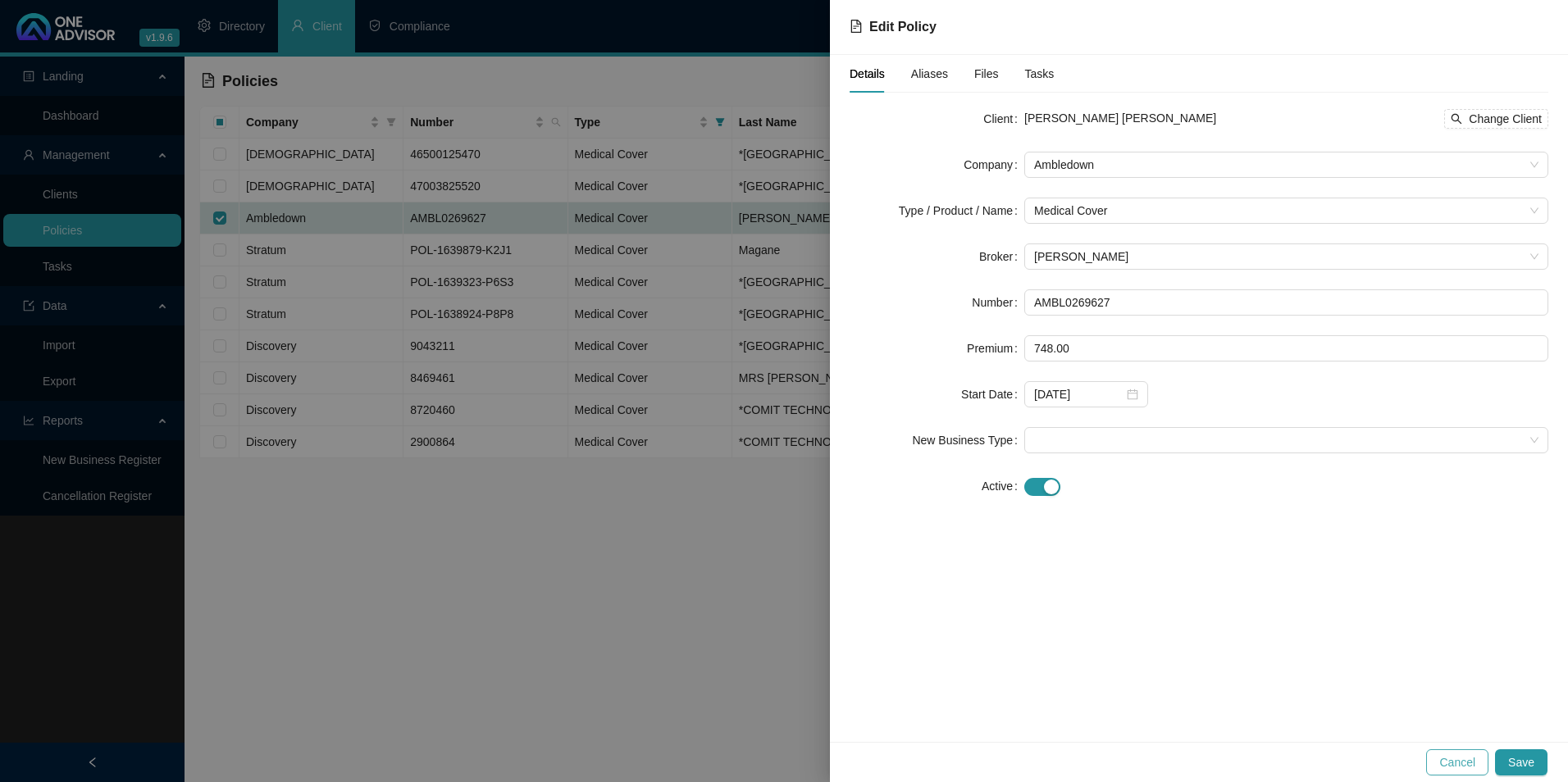
click at [1483, 767] on button "Cancel" at bounding box center [1457, 762] width 62 height 26
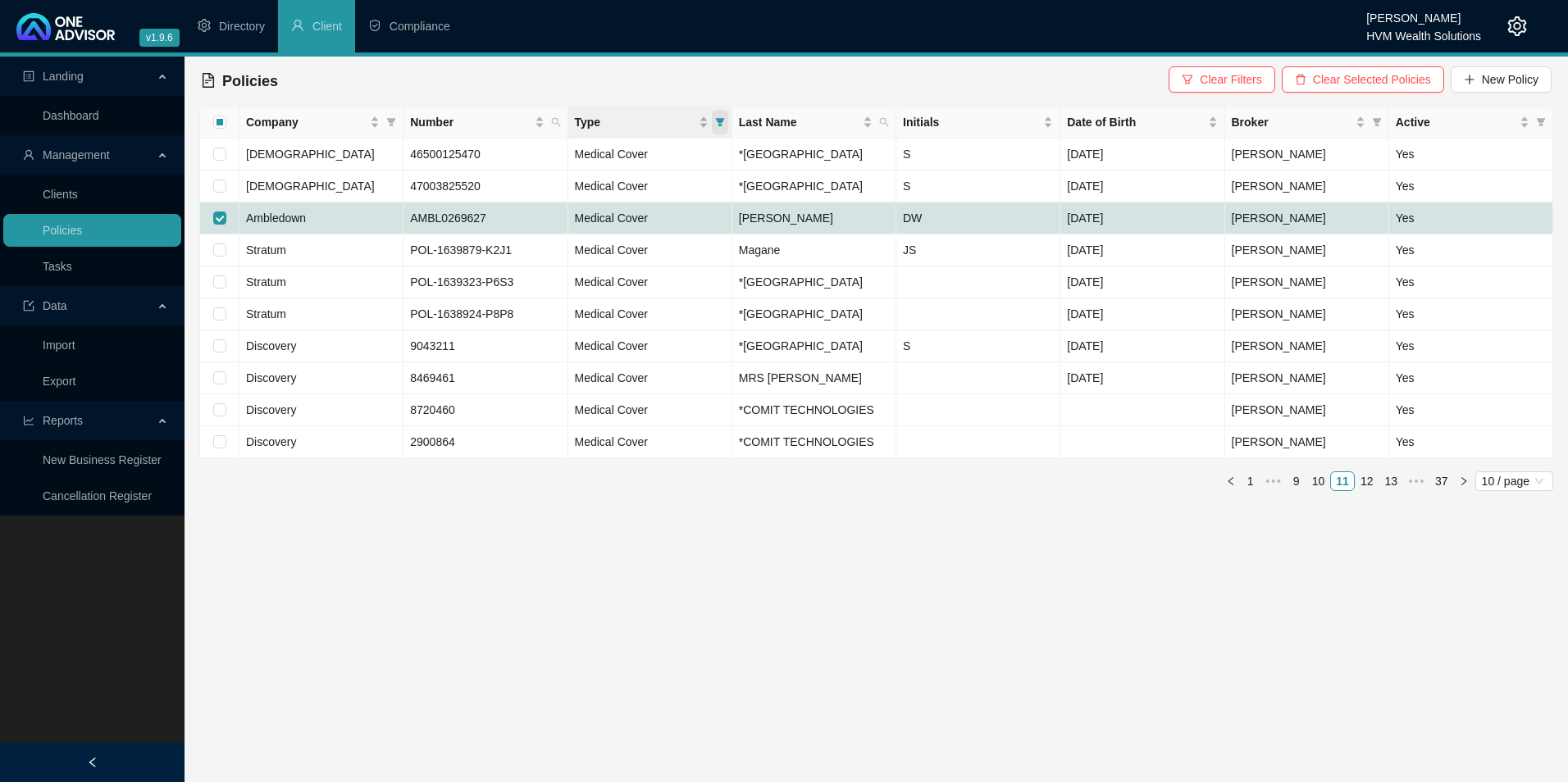
click at [723, 128] on span "Type" at bounding box center [720, 122] width 17 height 25
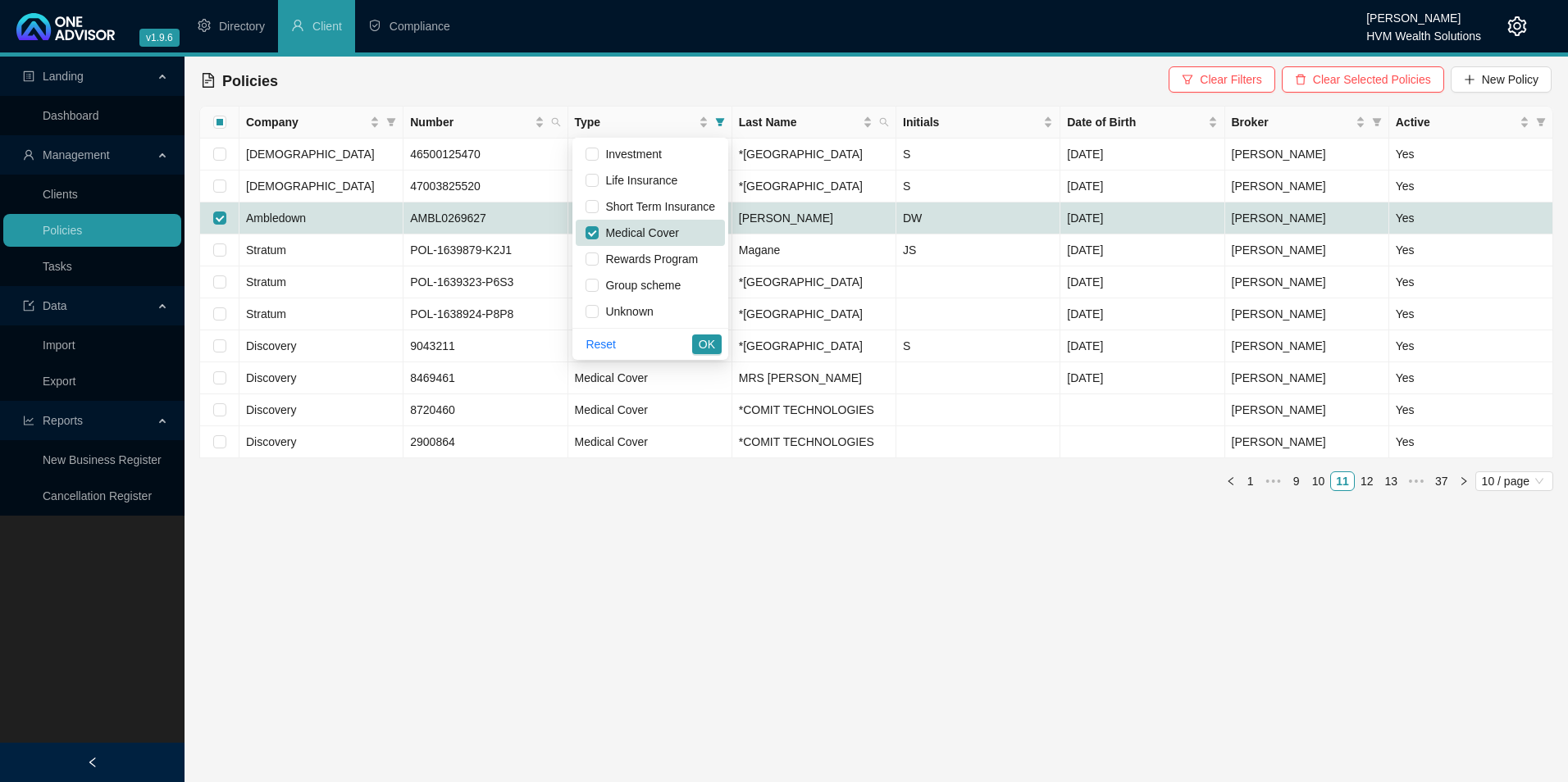
click at [653, 79] on div "Policies Clear Filters Clear Selected Policies New Policy" at bounding box center [876, 81] width 1350 height 36
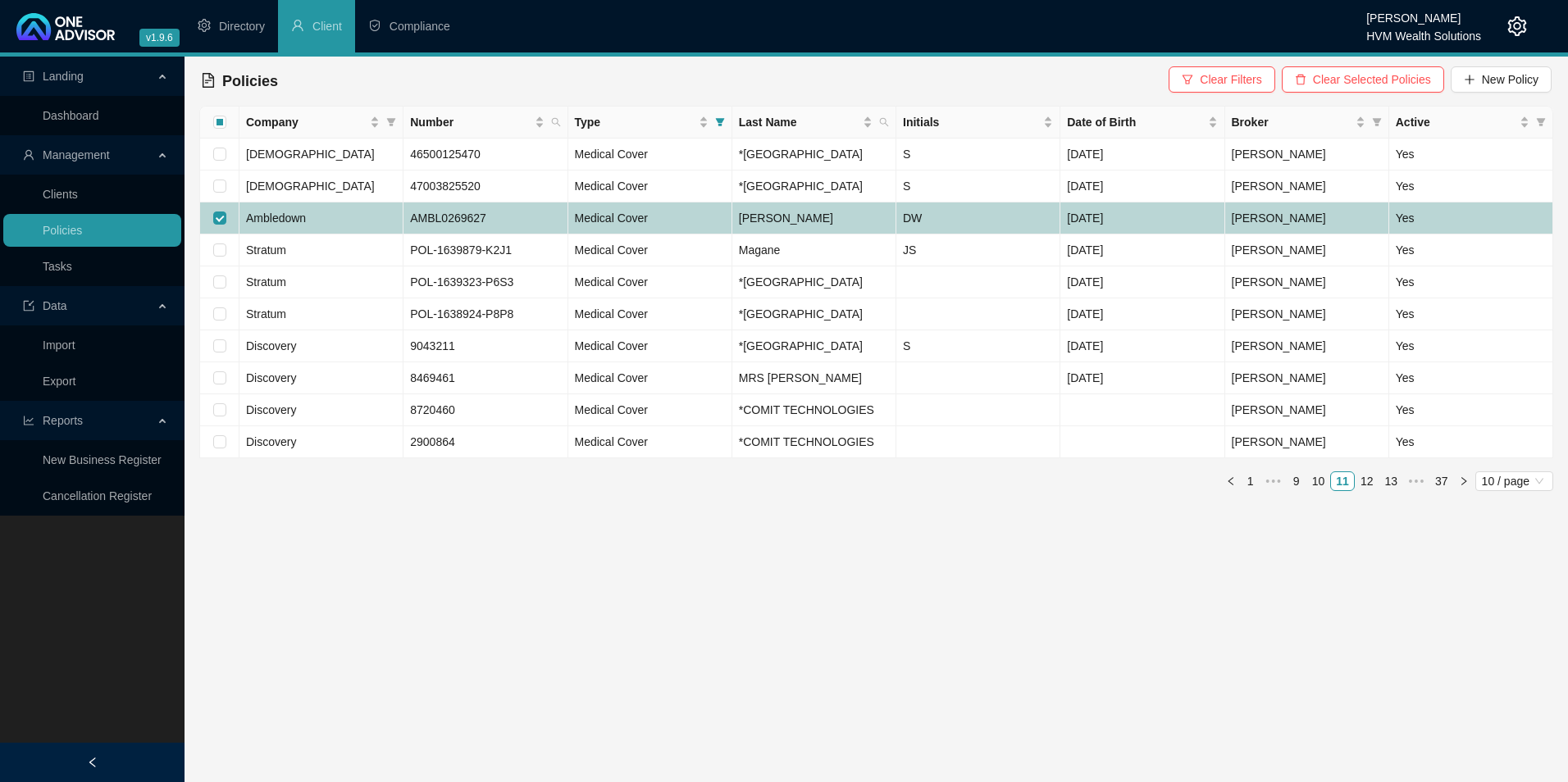
click at [487, 235] on td "AMBL0269627" at bounding box center [485, 218] width 164 height 32
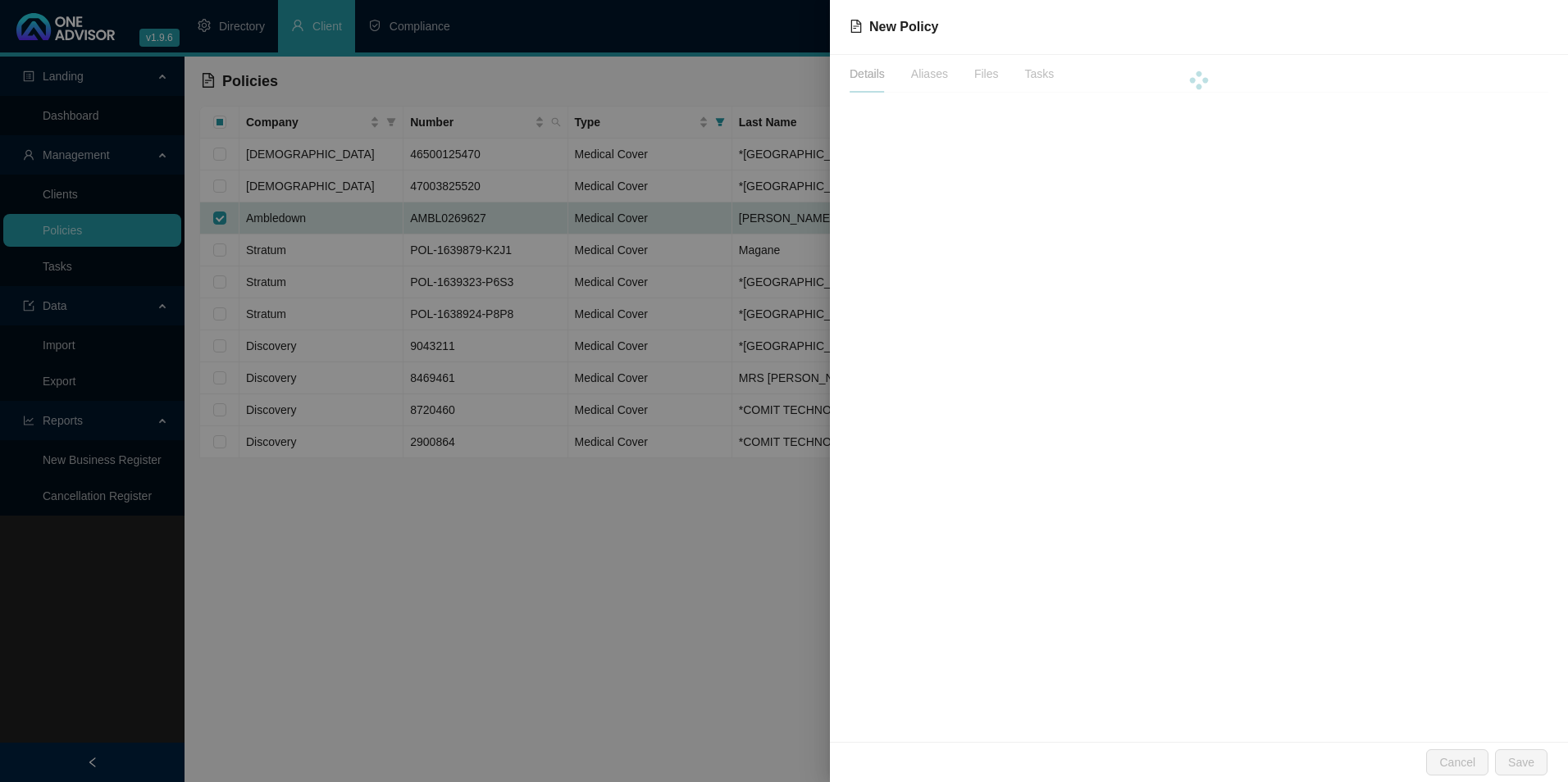
click at [486, 254] on div at bounding box center [784, 391] width 1568 height 782
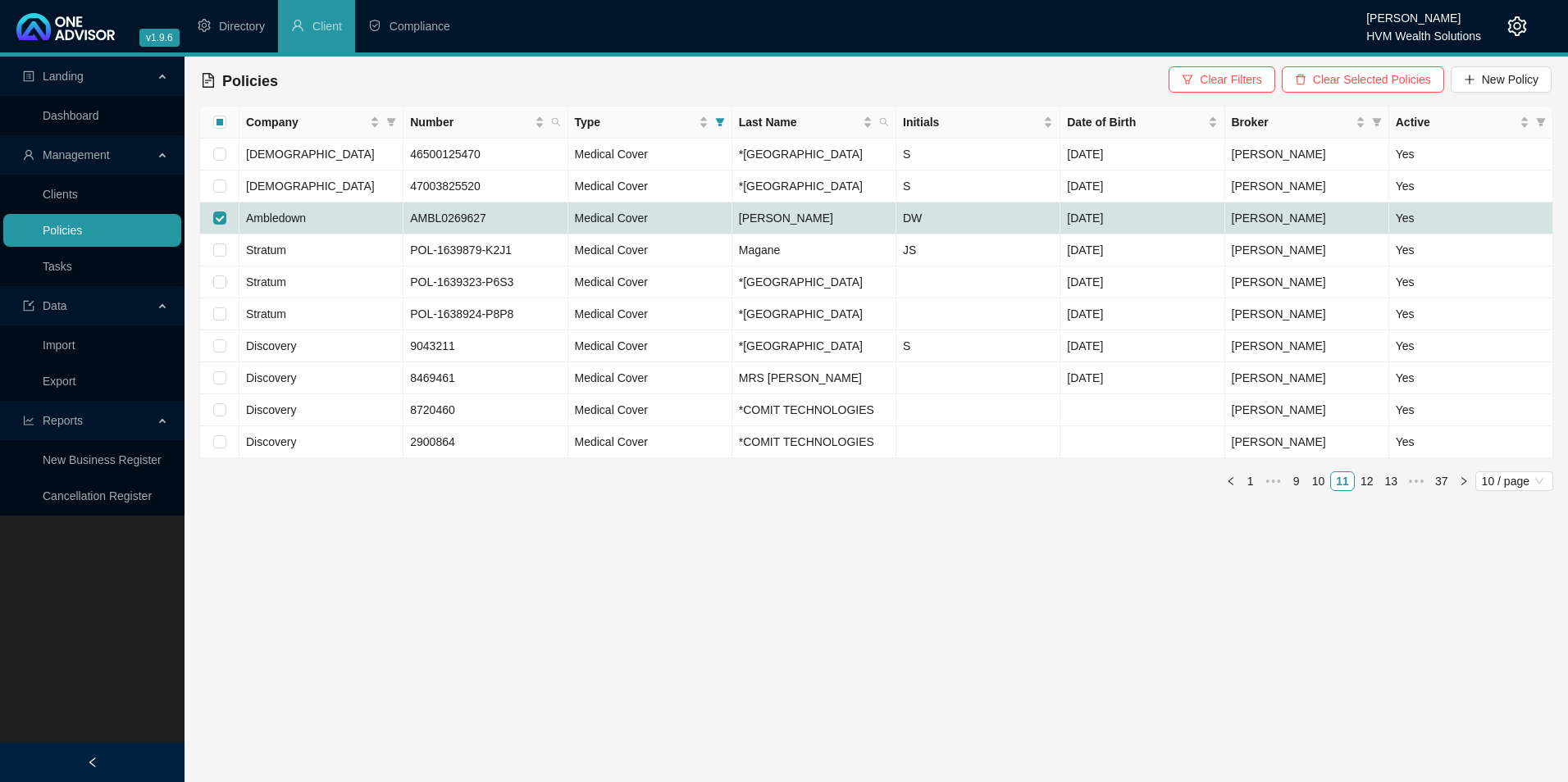
click at [82, 224] on link "Policies" at bounding box center [63, 231] width 40 height 13
click at [1247, 84] on span "Clear Filters" at bounding box center [1231, 79] width 61 height 18
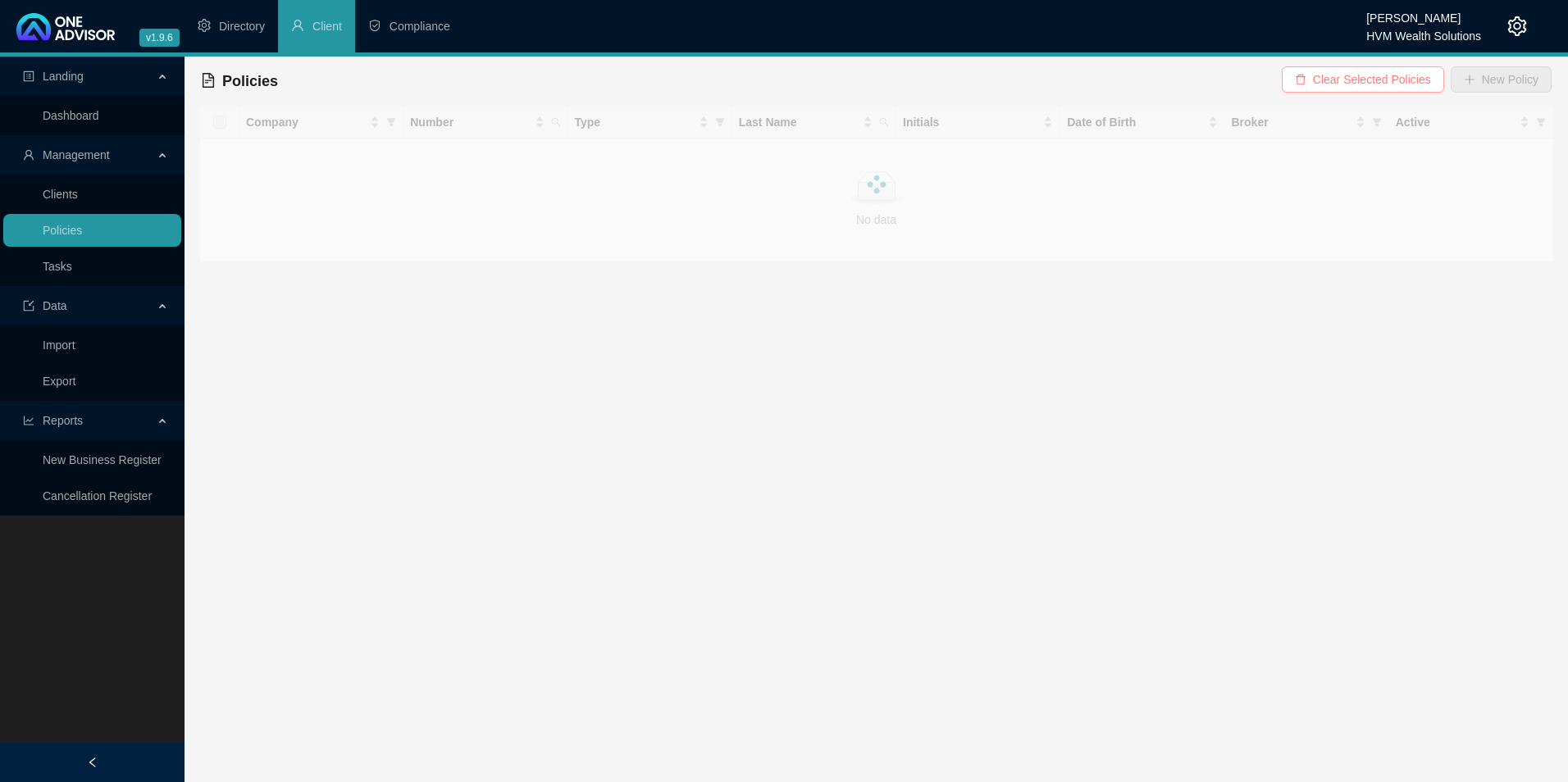
click at [1353, 83] on span "Clear Selected Policies" at bounding box center [1372, 79] width 118 height 18
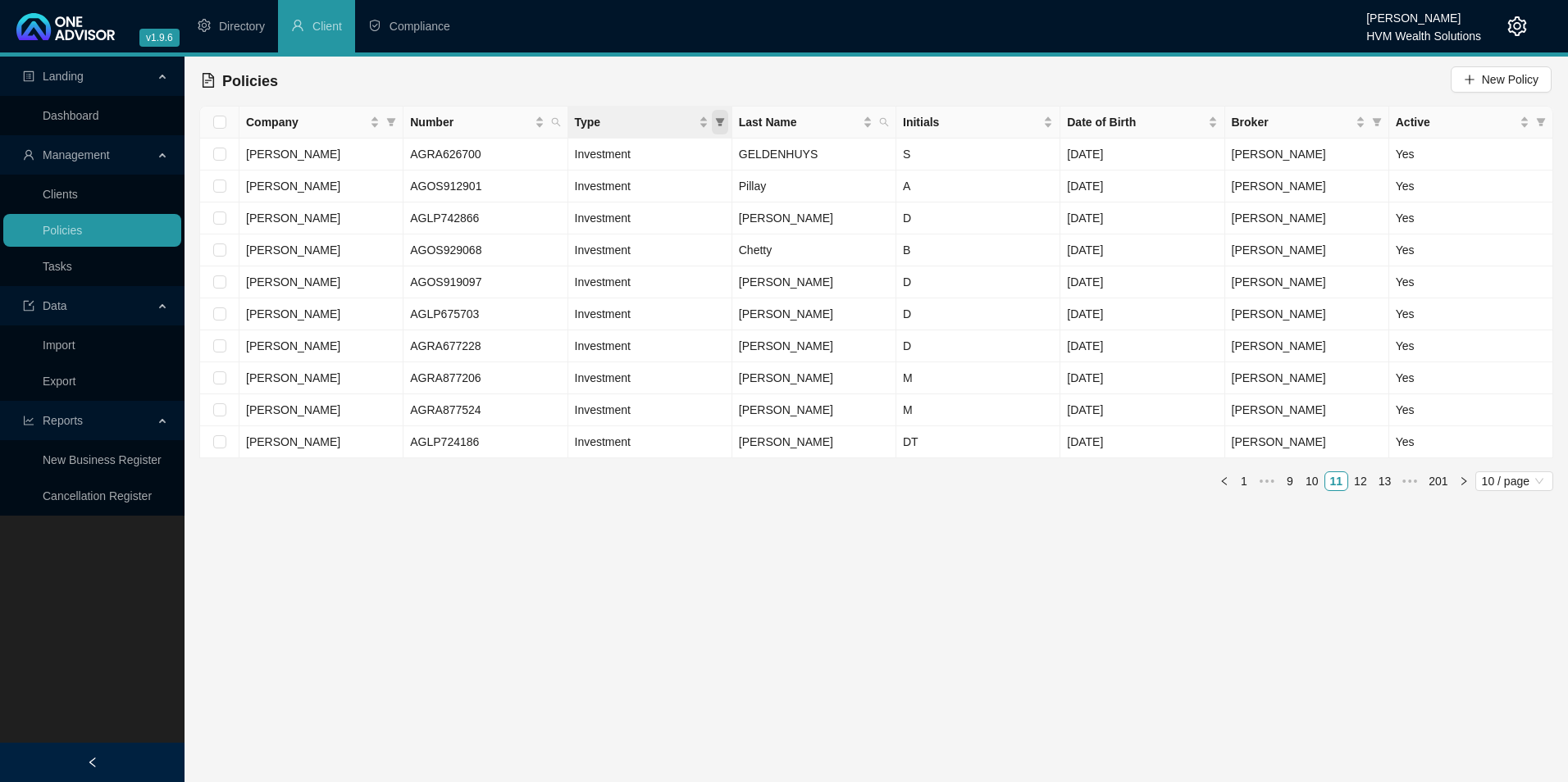
click at [720, 117] on span "Type" at bounding box center [720, 122] width 17 height 25
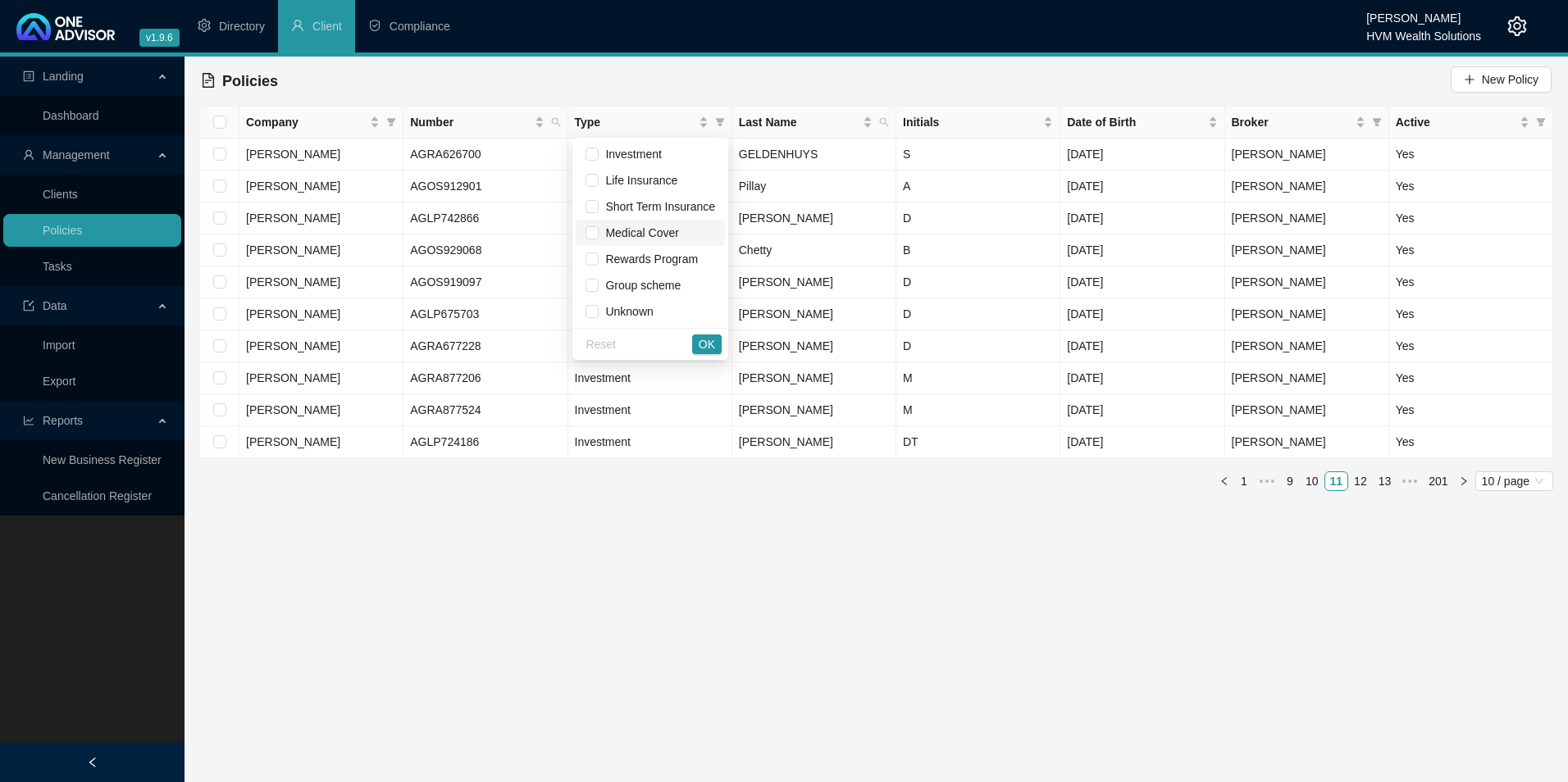
click at [640, 234] on span "Medical Cover" at bounding box center [638, 233] width 79 height 13
checkbox input "true"
drag, startPoint x: 700, startPoint y: 341, endPoint x: 690, endPoint y: 349, distance: 12.8
click at [700, 341] on span "OK" at bounding box center [707, 345] width 17 height 18
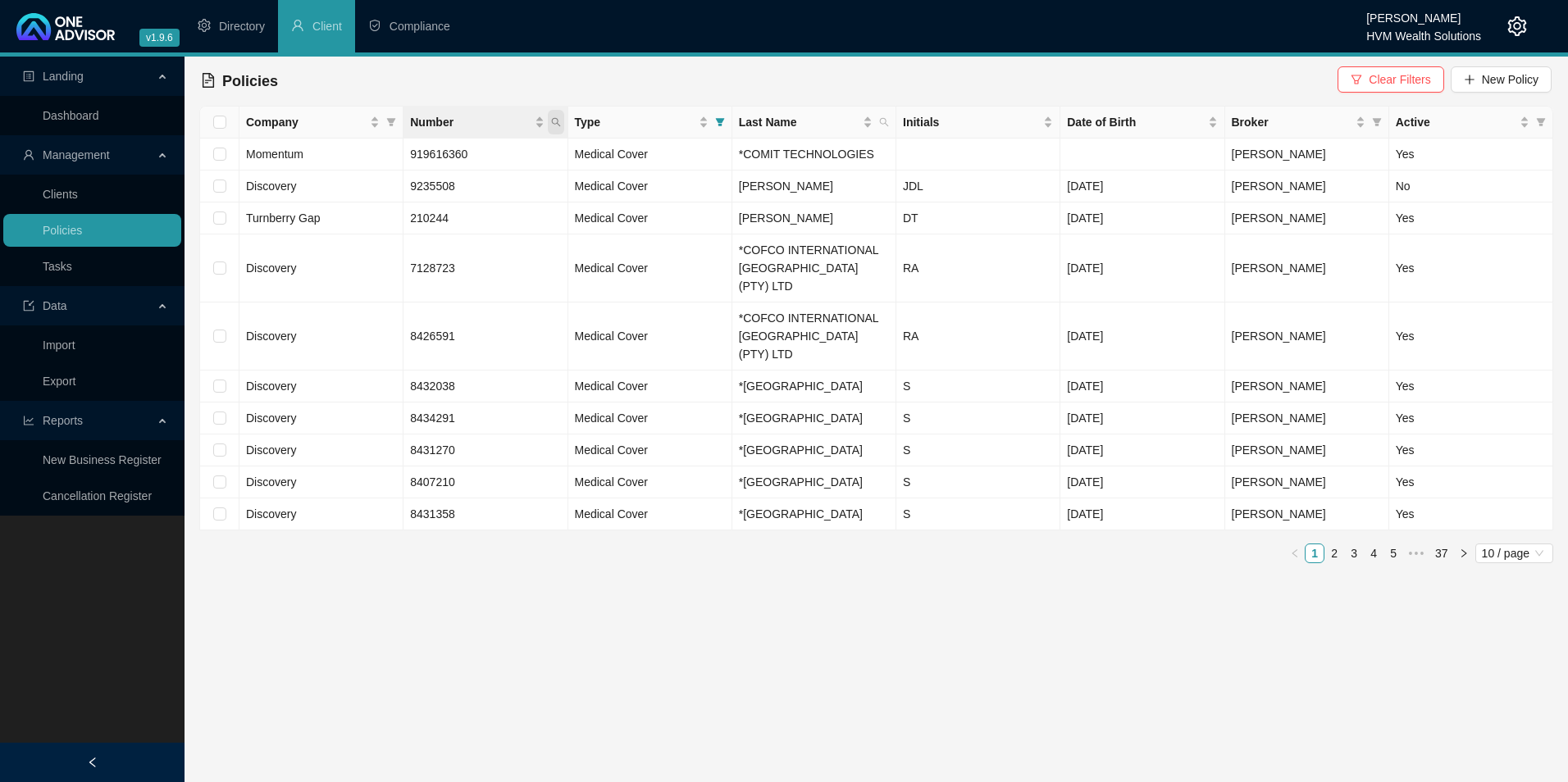
click at [552, 126] on icon "search" at bounding box center [556, 122] width 10 height 10
paste input "HealthGap Gap Member Number POL-389286-X9T0G7"
click at [438, 147] on input "HealthGap Gap Member Number POL-389286-X9T0G7" at bounding box center [480, 158] width 154 height 26
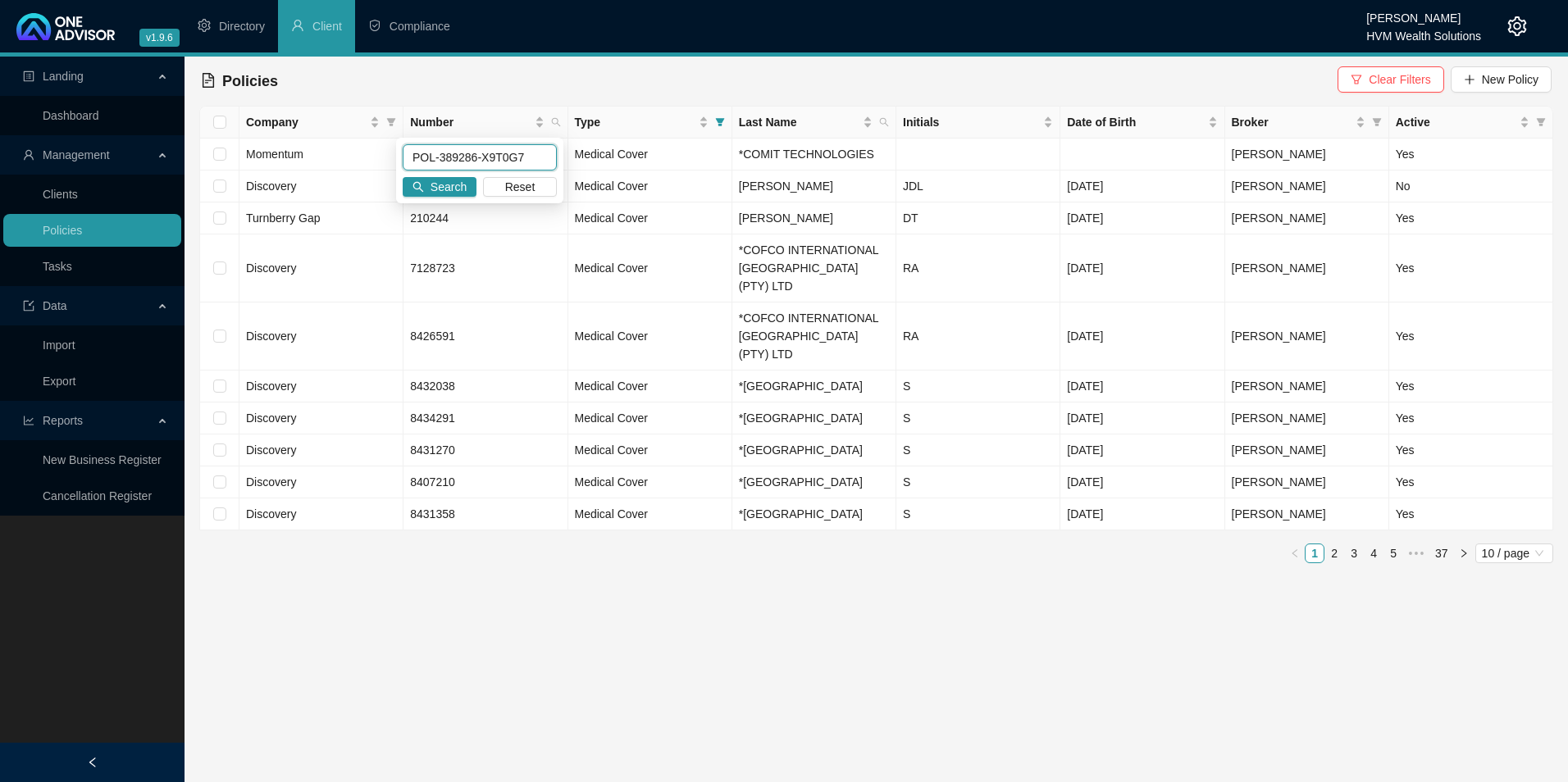
click at [551, 155] on input "POL-389286-X9T0G7" at bounding box center [480, 158] width 154 height 26
type input "POL-389286-X9T0G7"
click at [434, 186] on span "Search" at bounding box center [449, 187] width 36 height 18
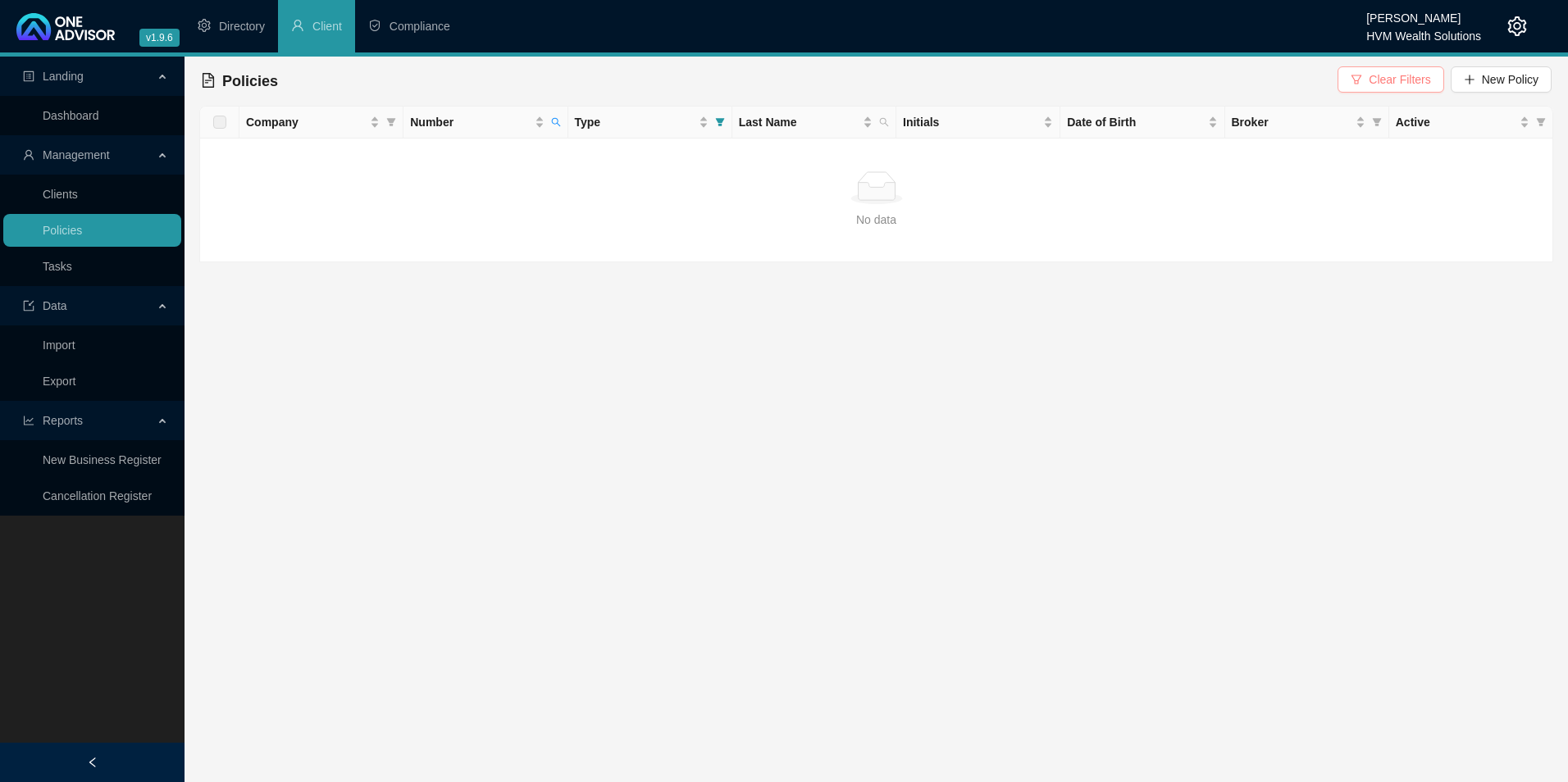
click at [1374, 74] on span "Clear Filters" at bounding box center [1399, 79] width 61 height 18
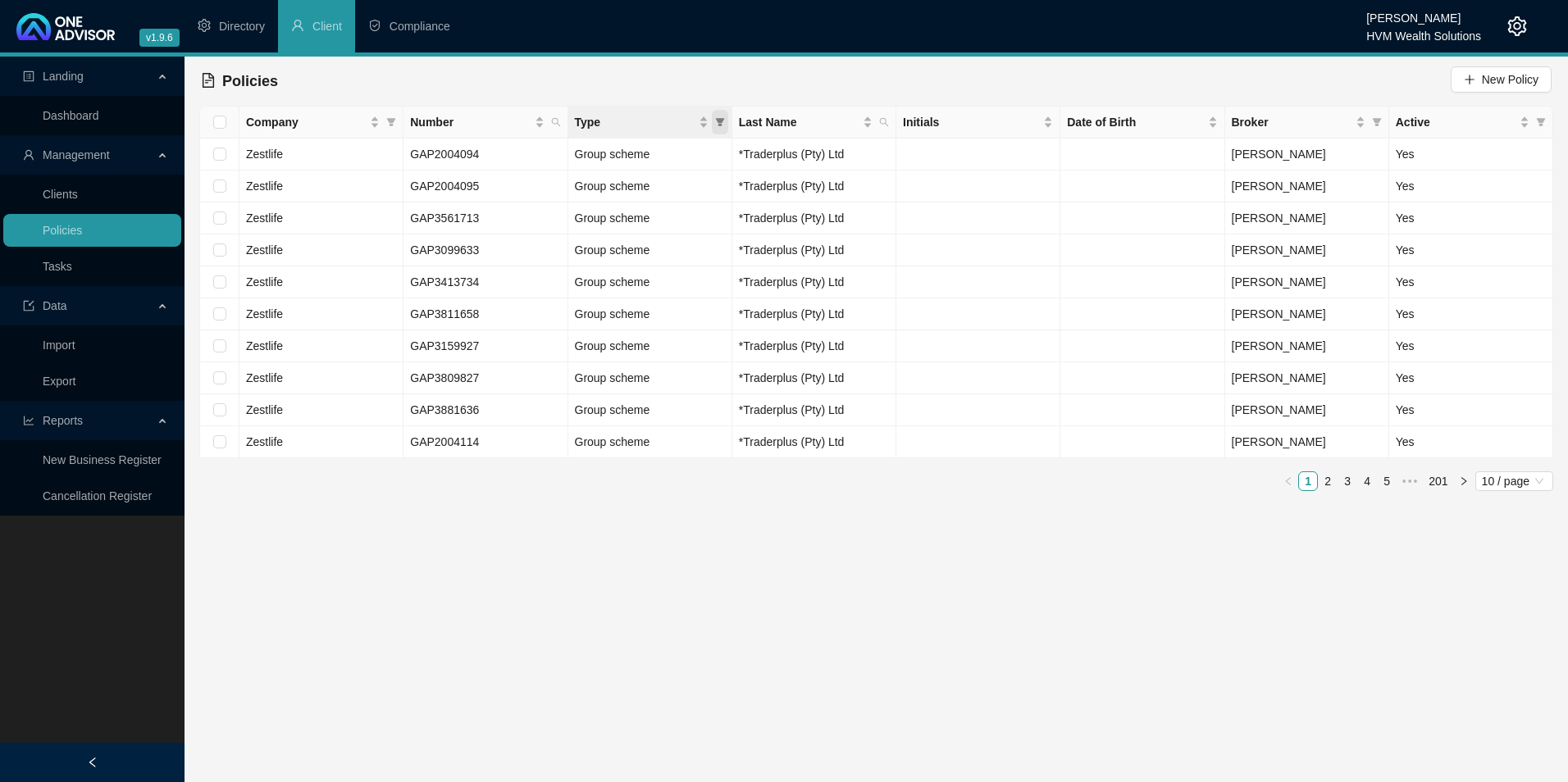
click at [727, 121] on span "Type" at bounding box center [720, 122] width 17 height 25
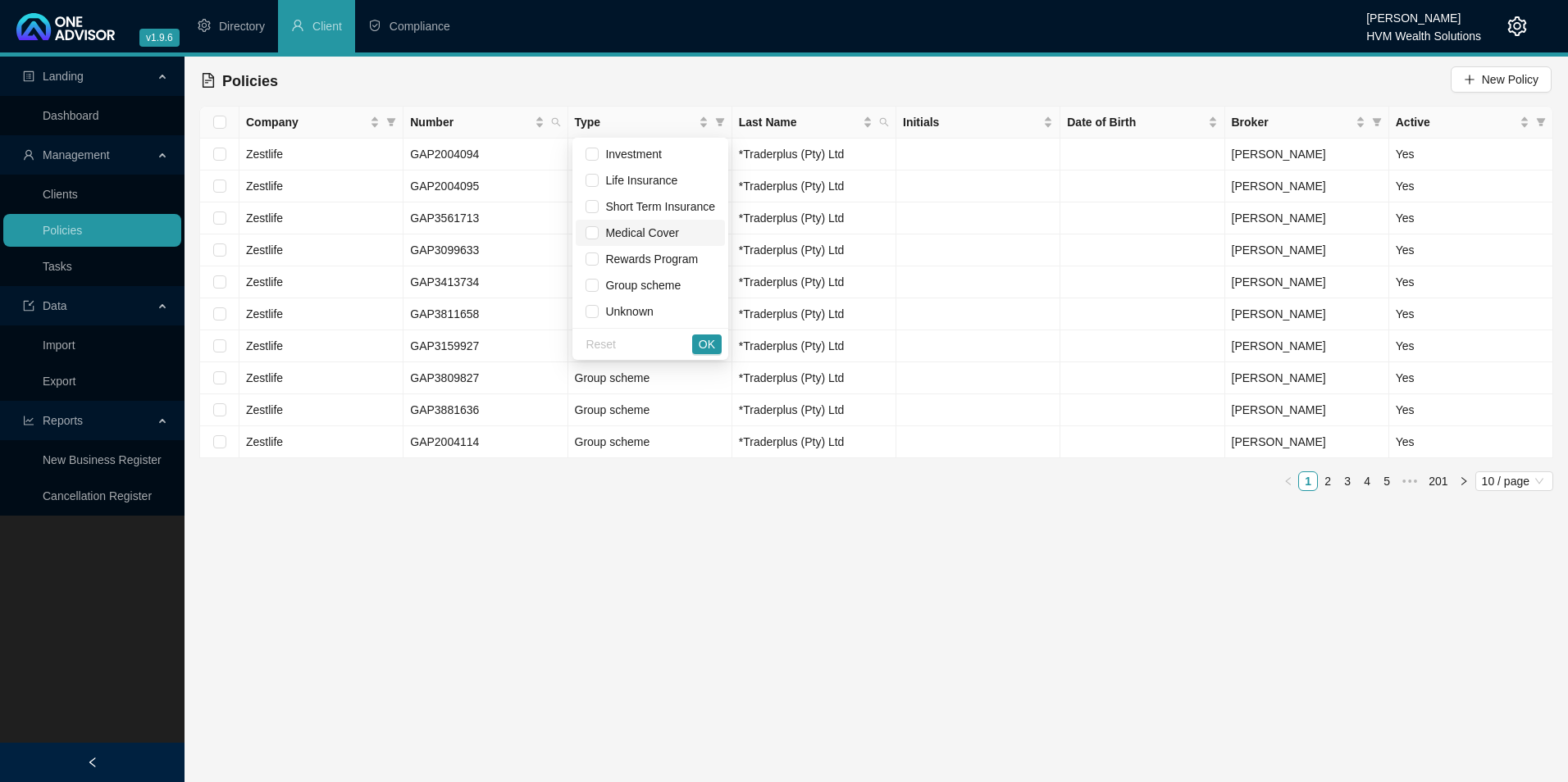
click at [669, 223] on li "Medical Cover" at bounding box center [650, 233] width 149 height 26
checkbox input "true"
click at [710, 340] on span "OK" at bounding box center [707, 345] width 17 height 18
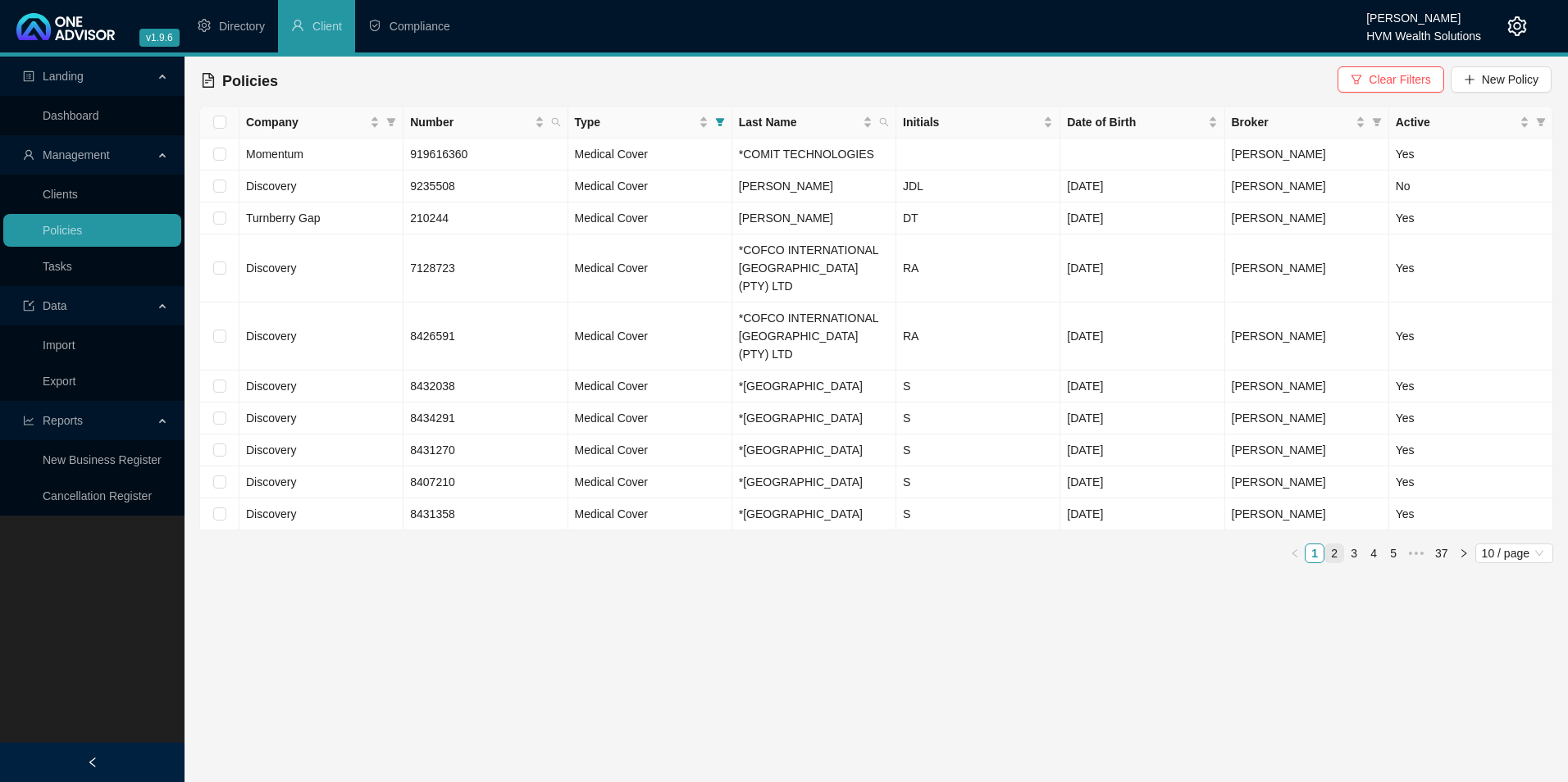
click at [1337, 562] on link "2" at bounding box center [1335, 553] width 18 height 18
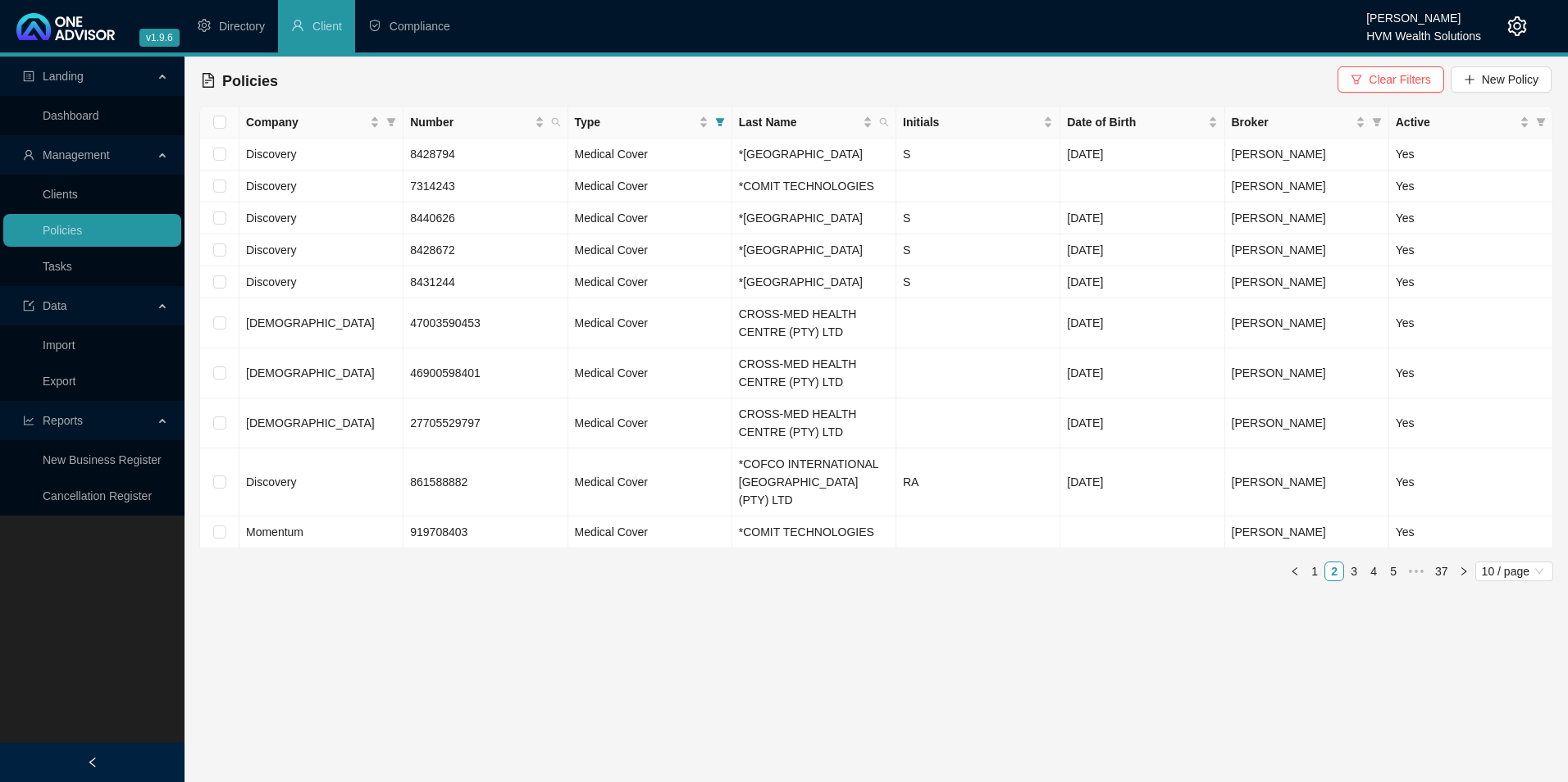
click at [1359, 580] on link "3" at bounding box center [1354, 571] width 18 height 18
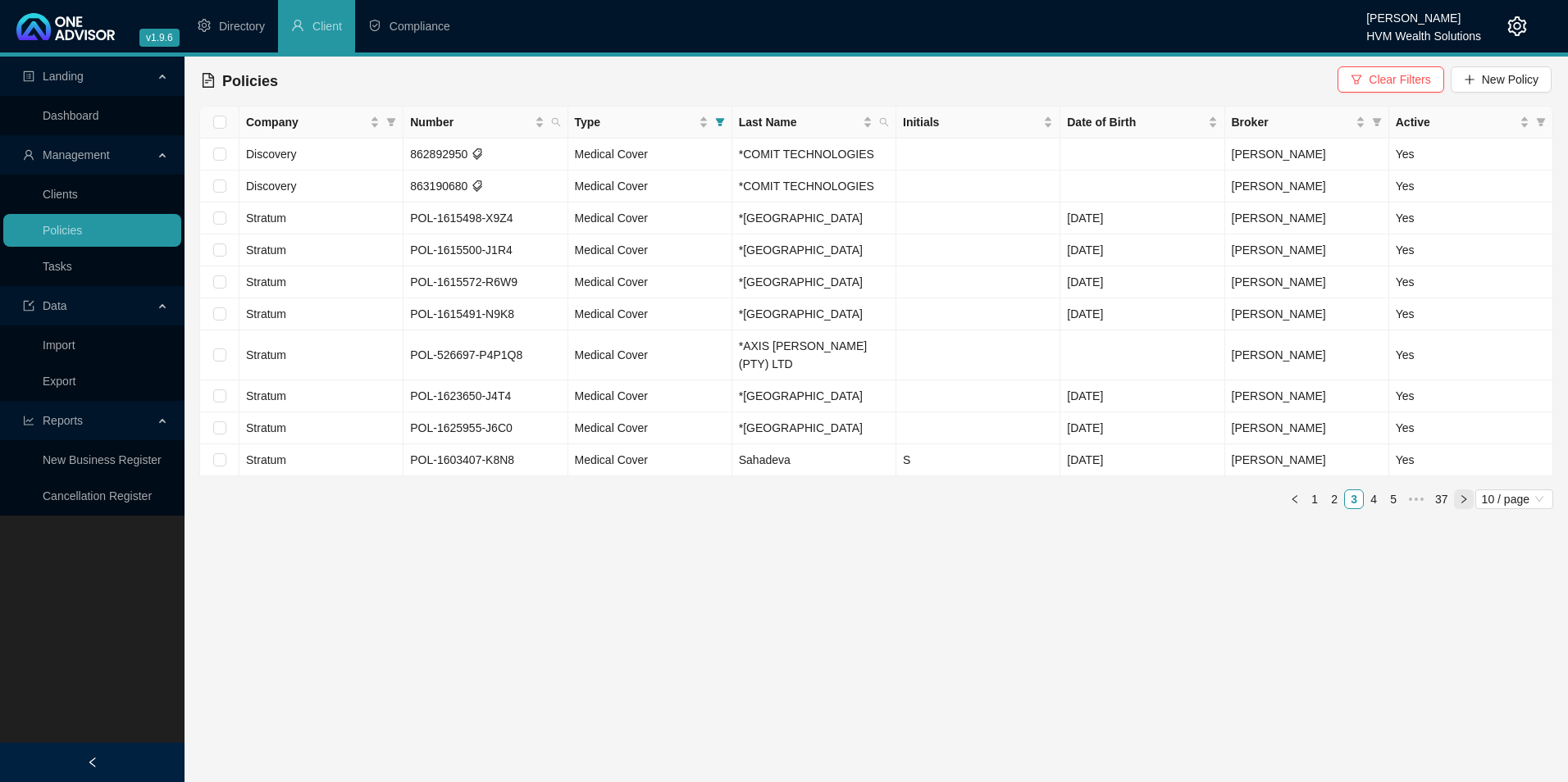
click at [1465, 494] on icon "right" at bounding box center [1464, 499] width 10 height 10
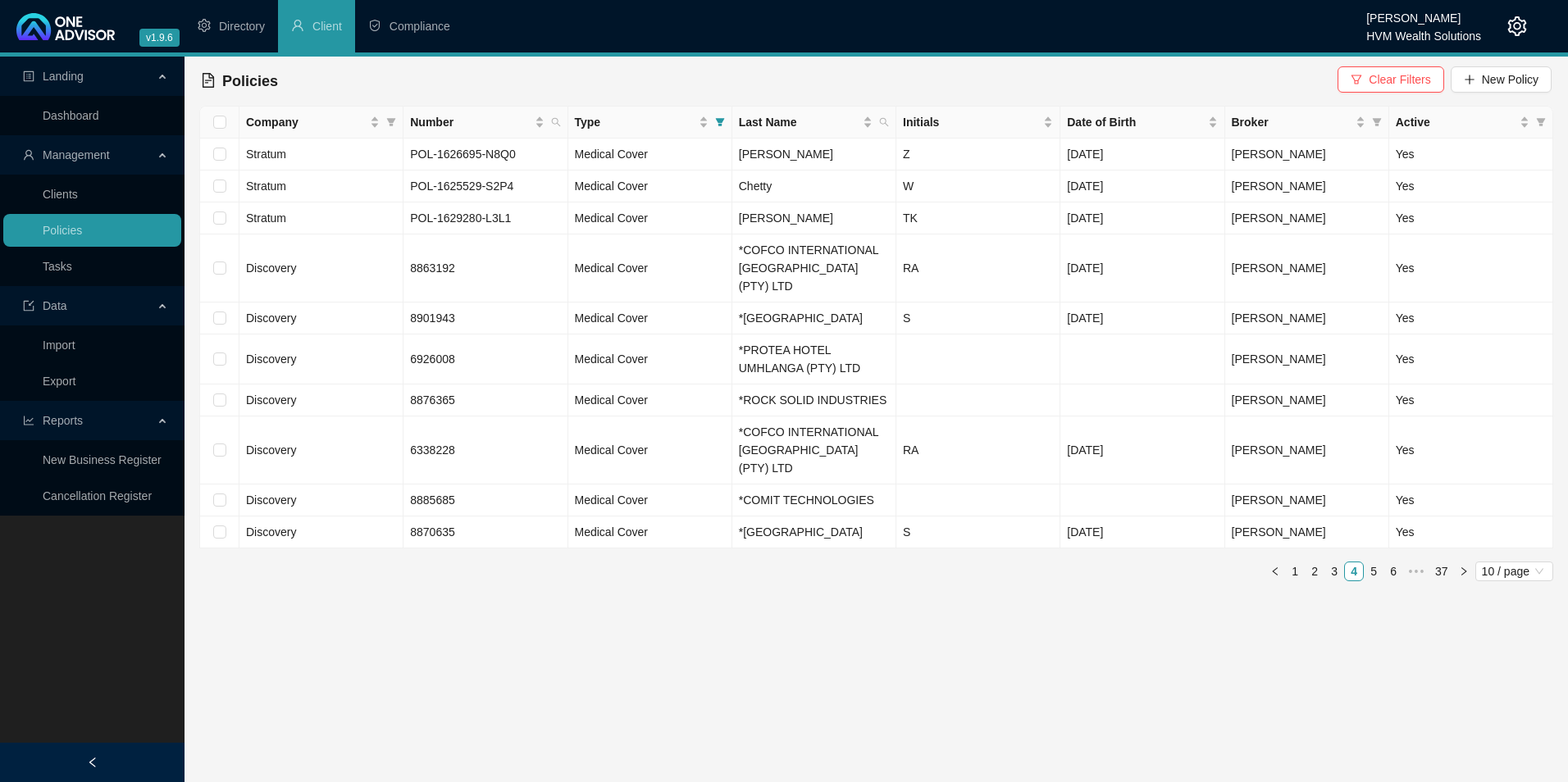
click at [1418, 572] on span "•••" at bounding box center [1417, 571] width 26 height 20
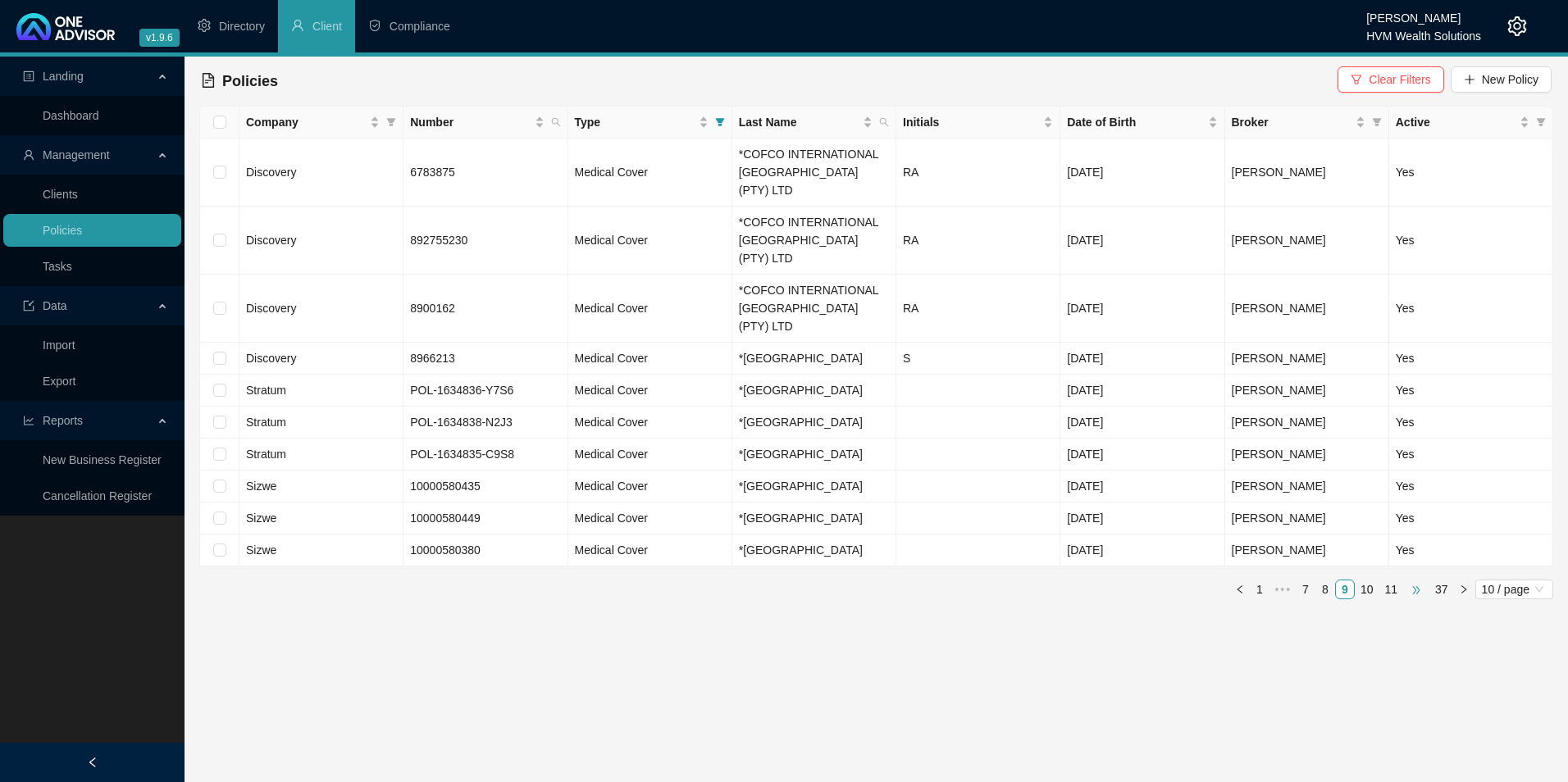
click at [1416, 579] on span "•••" at bounding box center [1417, 589] width 26 height 20
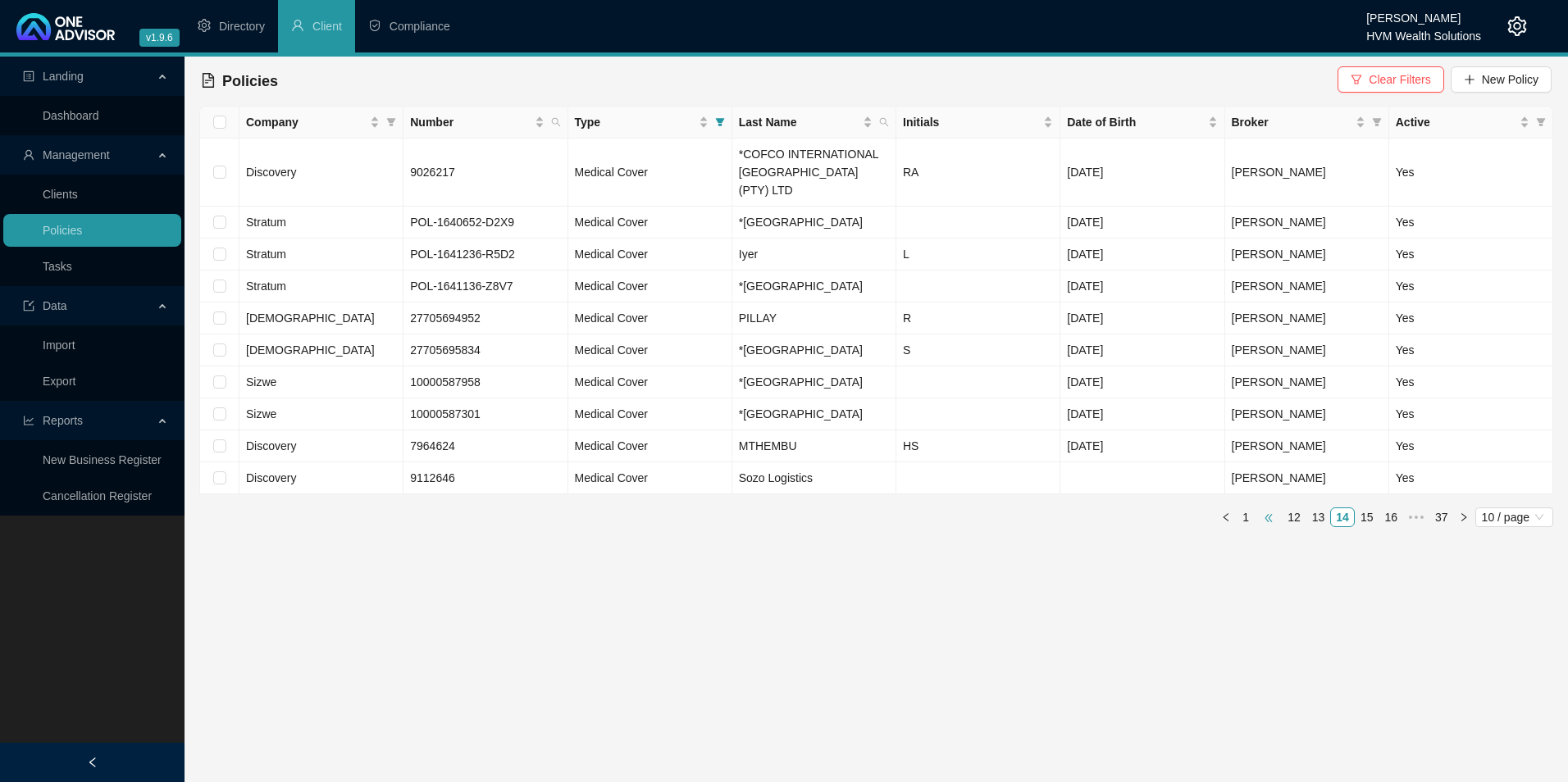
click at [1269, 517] on span "•••" at bounding box center [1269, 517] width 26 height 20
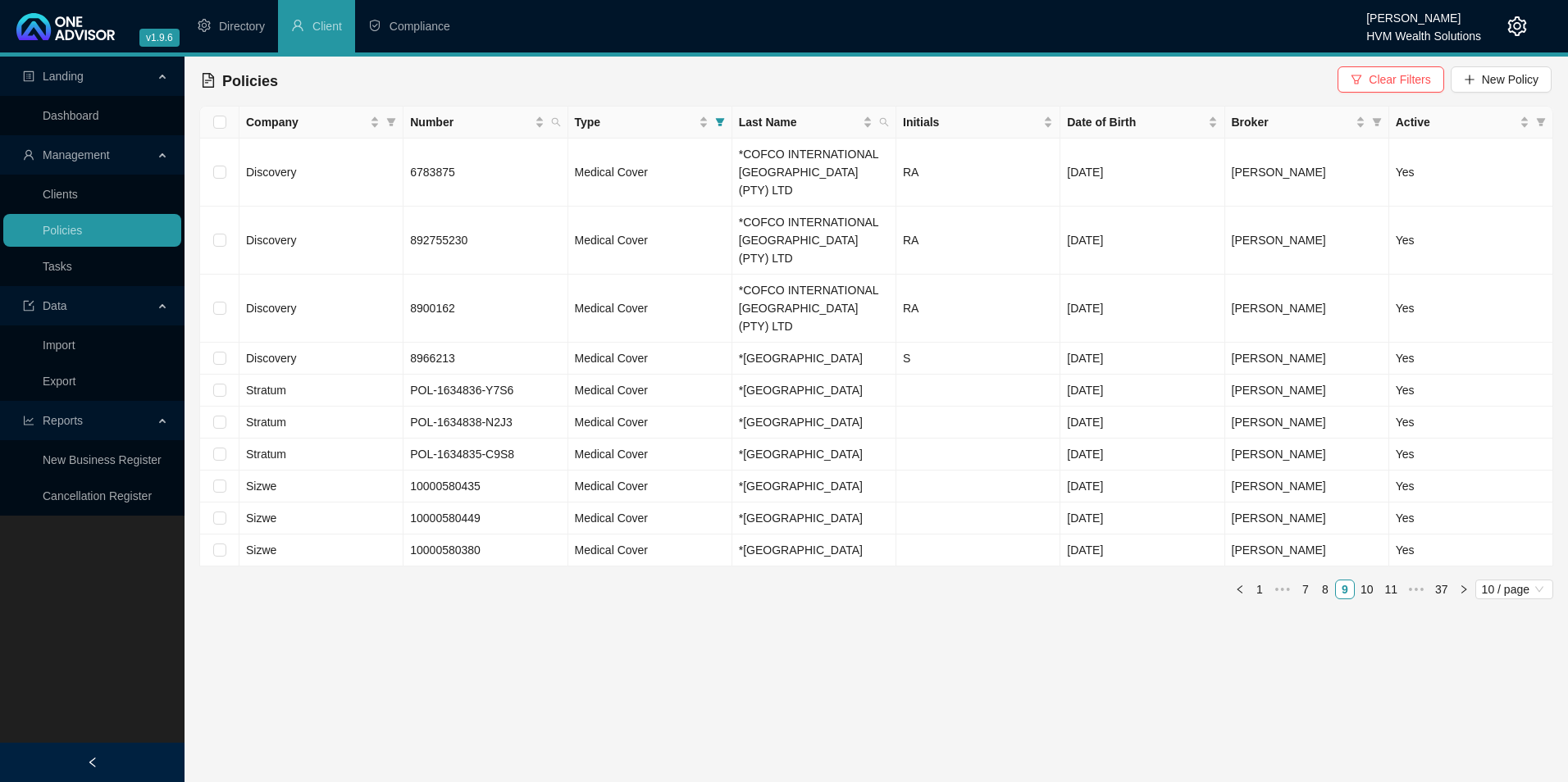
click at [1374, 580] on link "10" at bounding box center [1367, 589] width 23 height 18
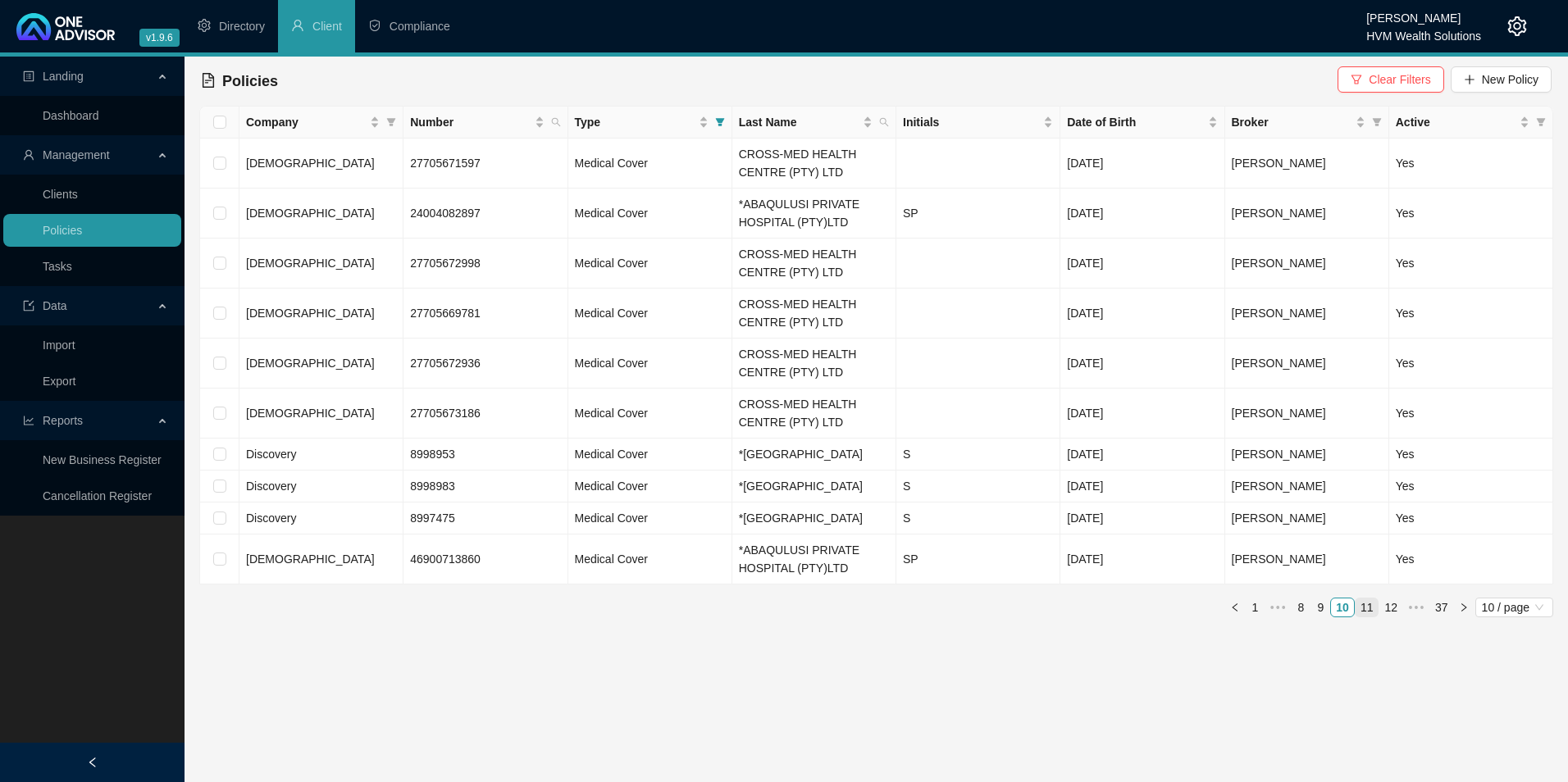
click at [1370, 617] on link "11" at bounding box center [1367, 608] width 23 height 18
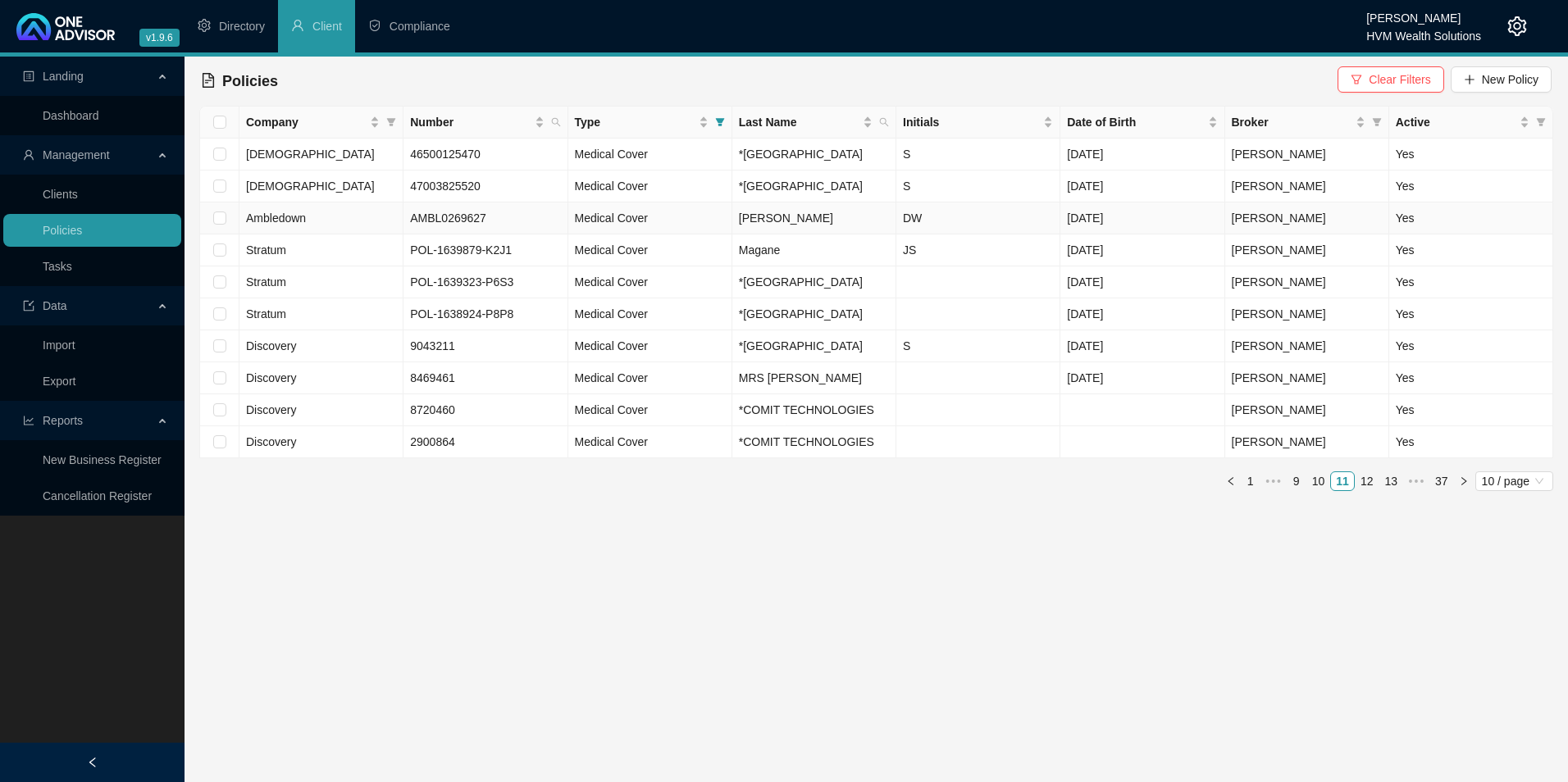
click at [271, 225] on span "Ambledown" at bounding box center [276, 218] width 60 height 13
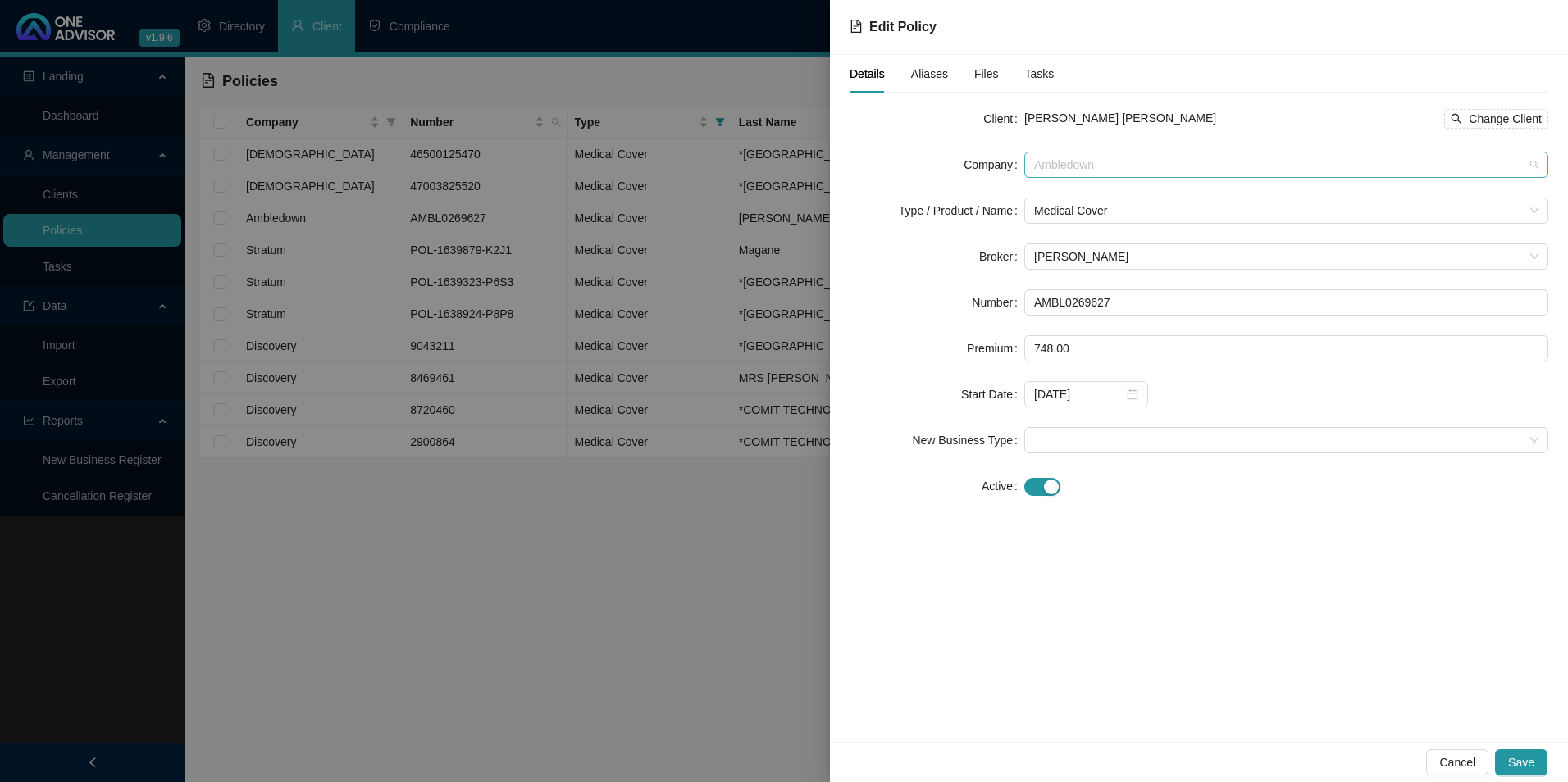
click at [1170, 176] on span "Ambledown" at bounding box center [1287, 165] width 504 height 25
click at [1065, 361] on div "Stratum" at bounding box center [1287, 361] width 498 height 18
click at [1126, 217] on span "Medical Cover" at bounding box center [1287, 211] width 504 height 25
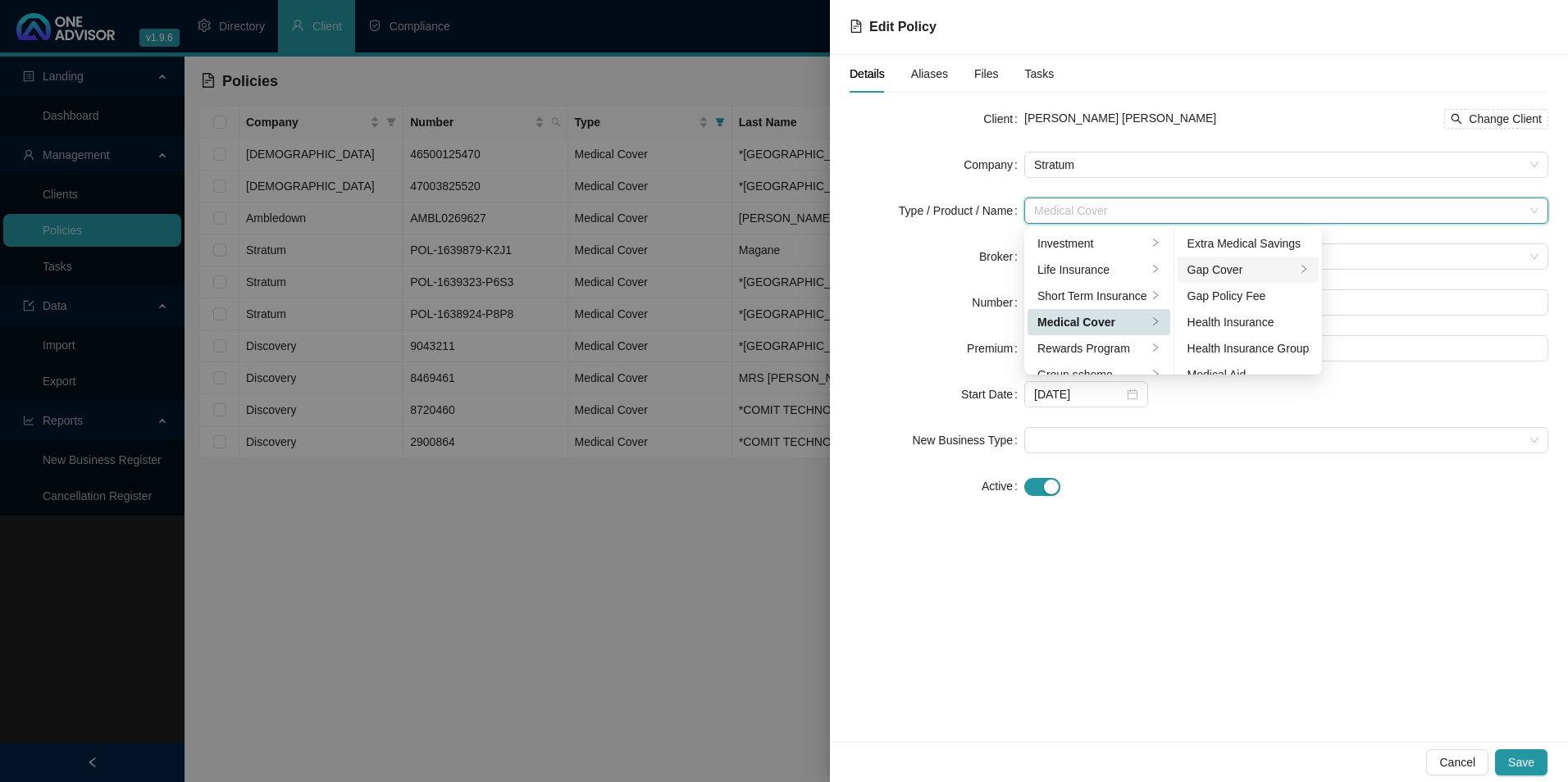
click at [1246, 272] on div "Gap Cover" at bounding box center [1242, 269] width 109 height 18
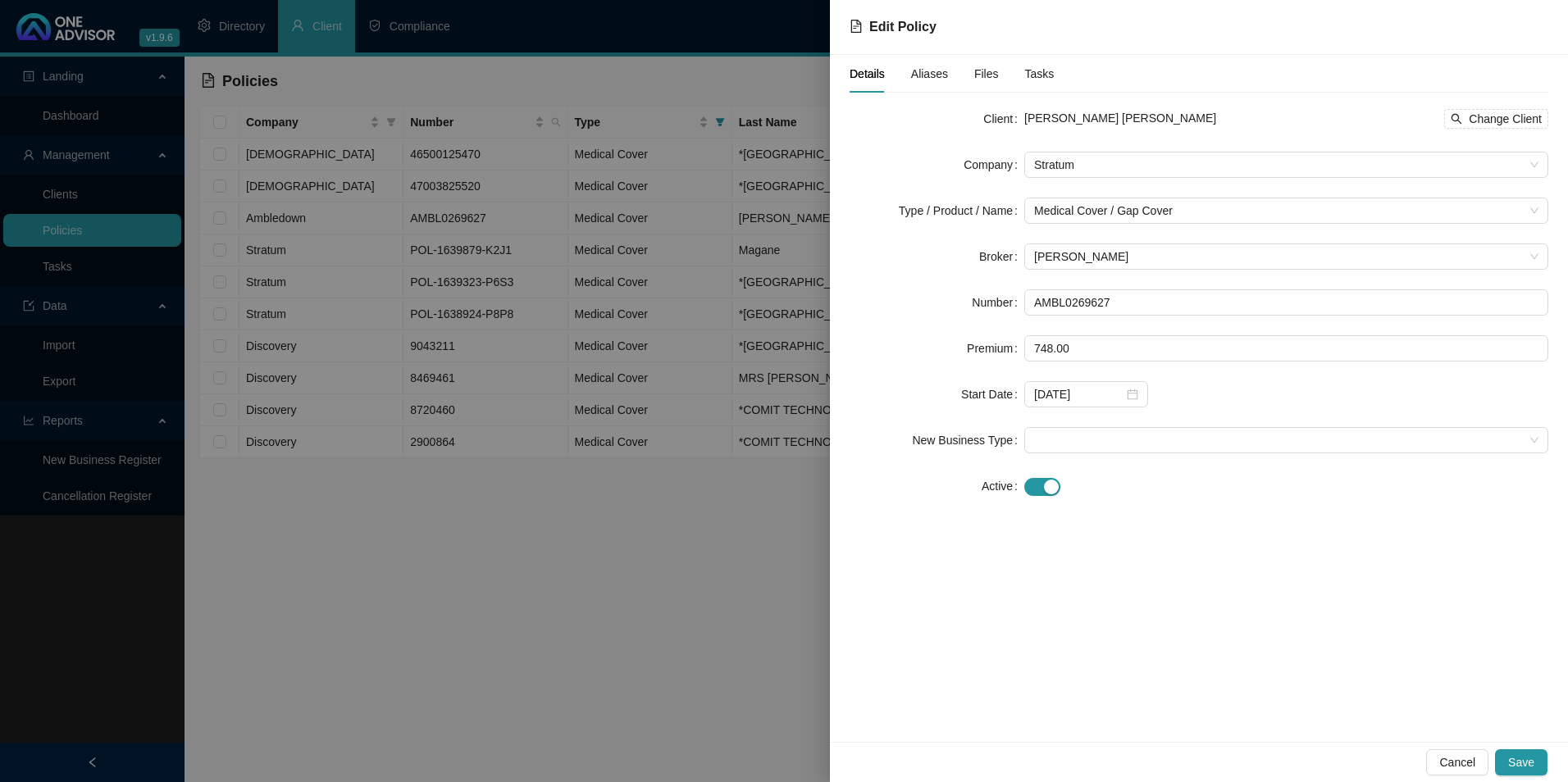
click at [1345, 486] on div at bounding box center [1287, 485] width 524 height 19
click at [1132, 256] on span "[PERSON_NAME]" at bounding box center [1287, 257] width 504 height 25
click at [1133, 253] on span "[PERSON_NAME]" at bounding box center [1287, 257] width 504 height 25
drag, startPoint x: 1129, startPoint y: 304, endPoint x: 1003, endPoint y: 302, distance: 126.0
click at [967, 303] on div "Number AMBL0269627" at bounding box center [1198, 303] width 699 height 26
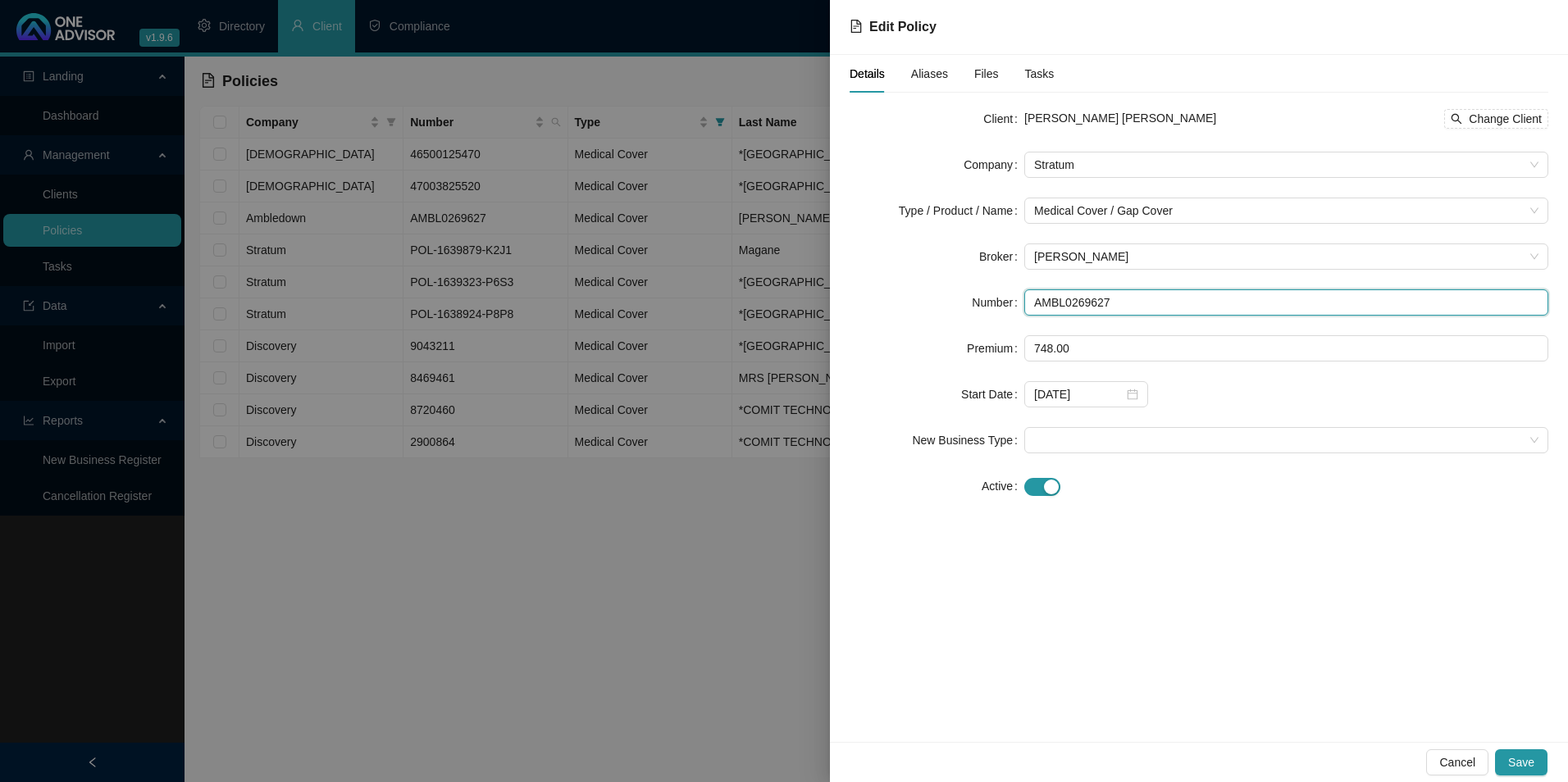
paste input "HealthGap Gap Member Number POL-389286-X9T0G"
drag, startPoint x: 1212, startPoint y: 303, endPoint x: 865, endPoint y: 317, distance: 347.3
click at [953, 312] on div "Number HealthGap Gap Member Number POL-389286-X9T0G7" at bounding box center [1198, 303] width 699 height 26
type input "POL-389286-X9T0G7"
click at [1307, 518] on div "Client [PERSON_NAME] [PERSON_NAME] Change Client Company Stratum Type / Product…" at bounding box center [1198, 312] width 699 height 413
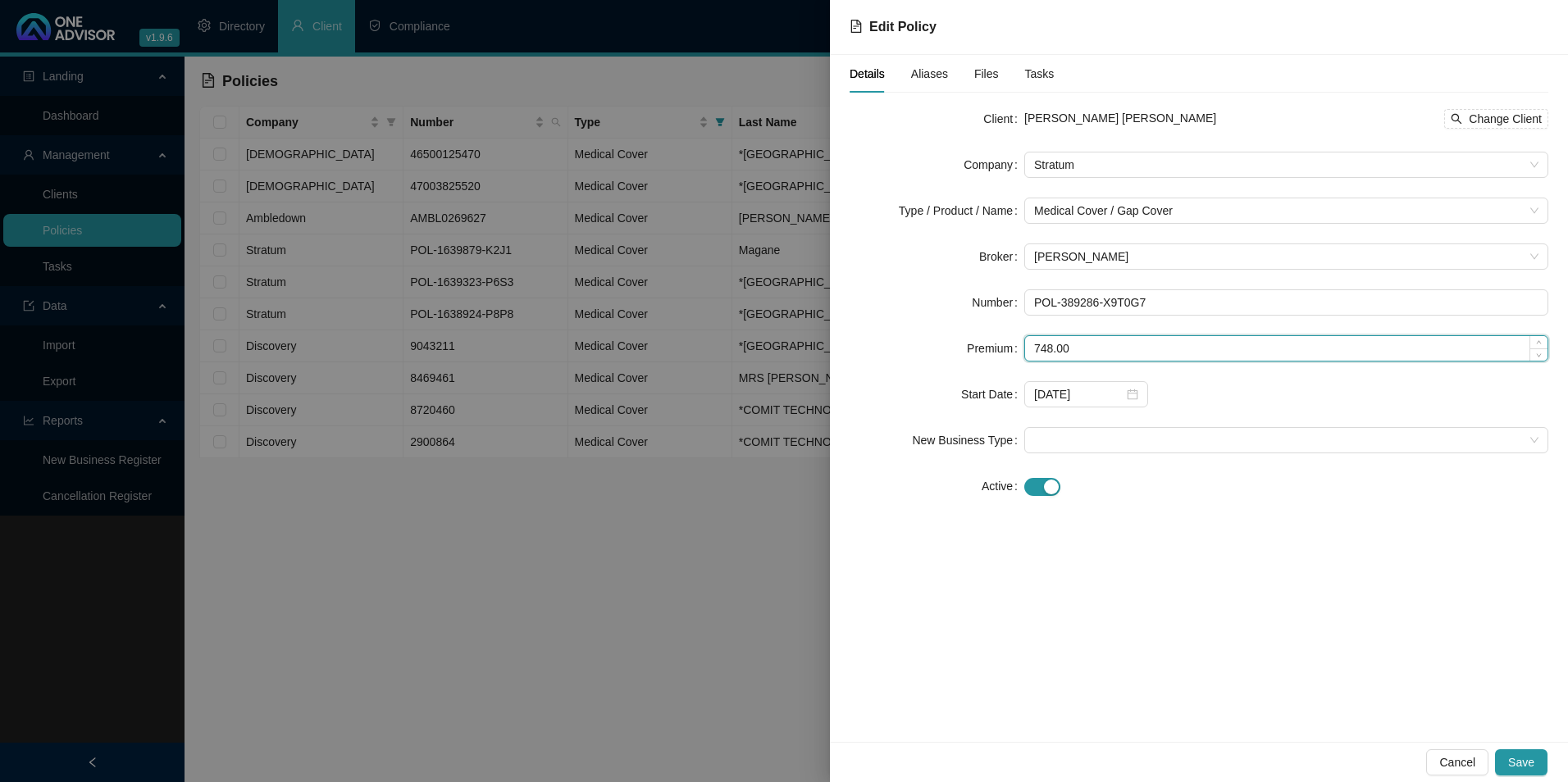
drag, startPoint x: 1096, startPoint y: 342, endPoint x: 1030, endPoint y: 341, distance: 66.0
click at [1030, 341] on input "748.00" at bounding box center [1287, 349] width 523 height 25
click at [1538, 342] on icon "up" at bounding box center [1538, 344] width 6 height 6
click at [1538, 341] on icon "up" at bounding box center [1538, 344] width 6 height 6
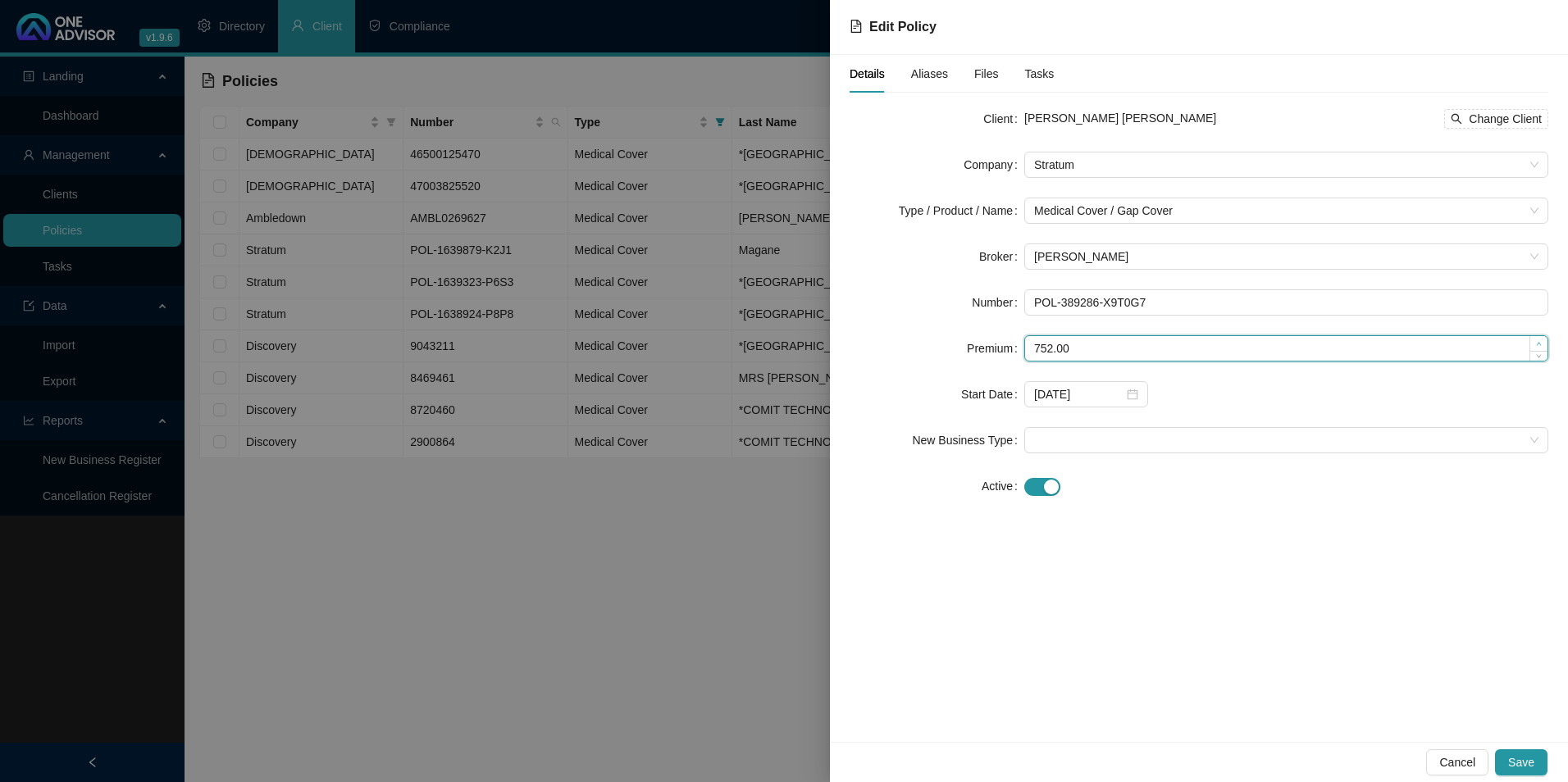
click at [1538, 341] on icon "up" at bounding box center [1538, 344] width 6 height 6
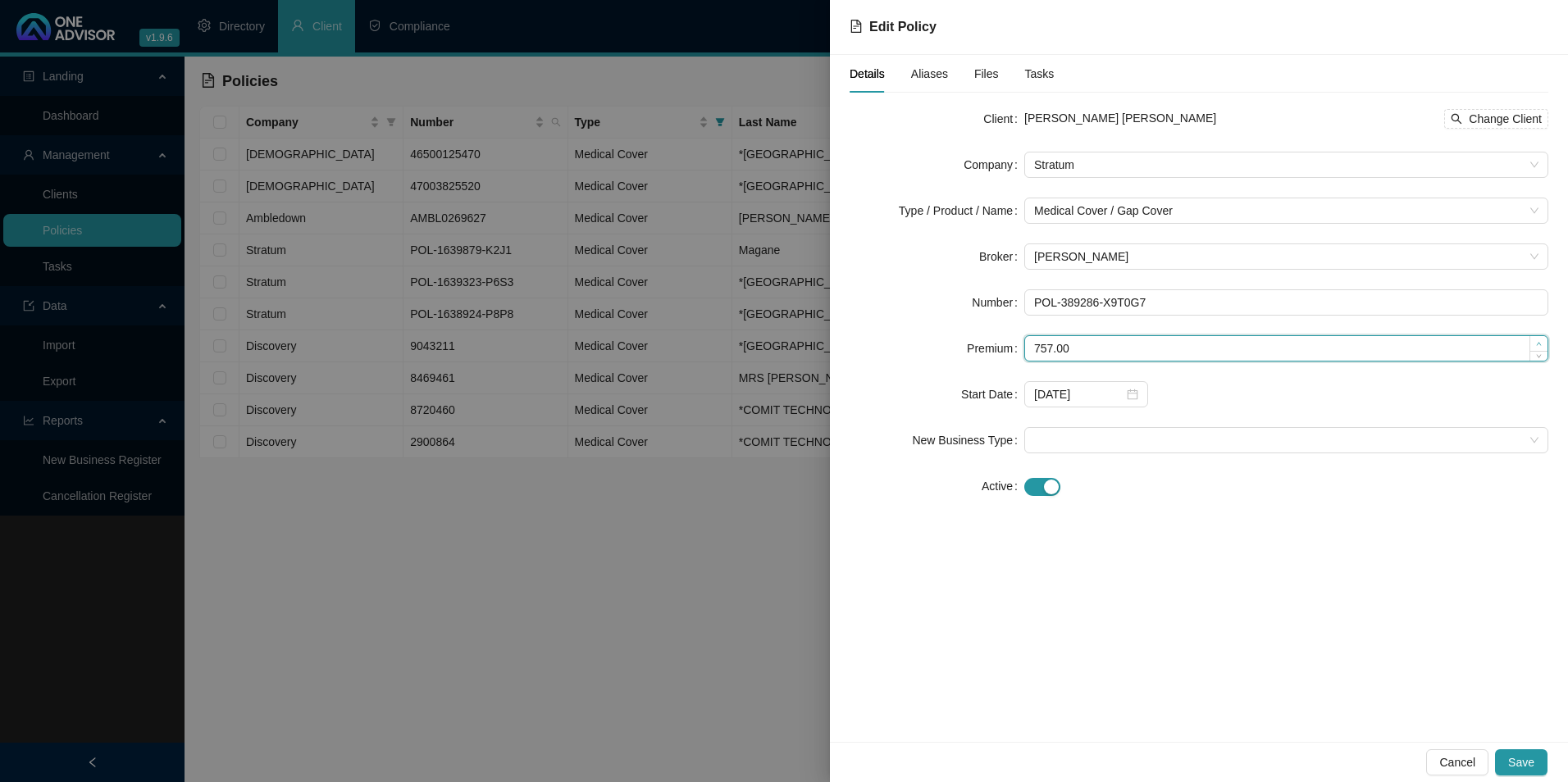
click at [1538, 341] on icon "up" at bounding box center [1538, 344] width 6 height 6
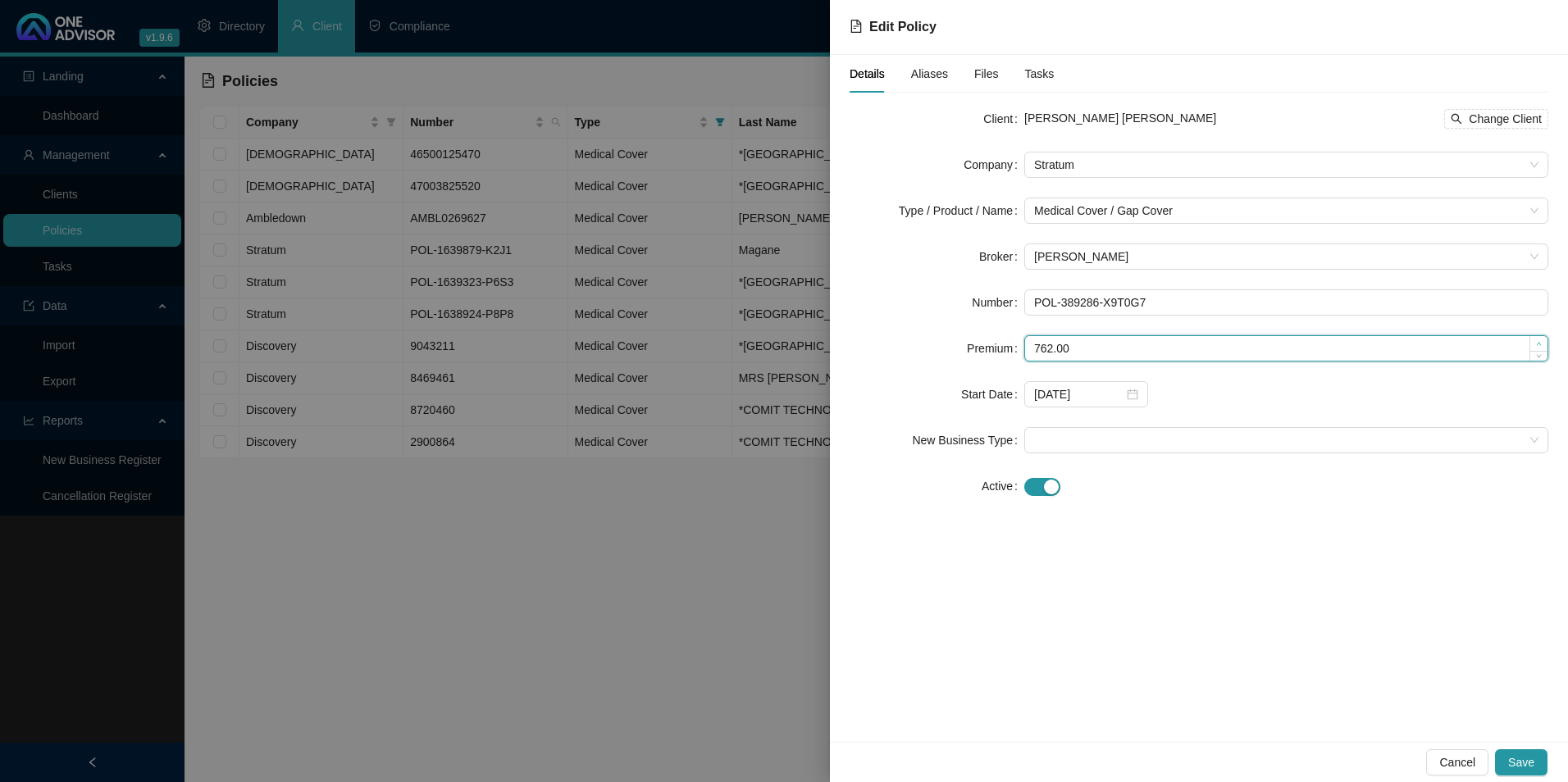
click at [1538, 341] on icon "up" at bounding box center [1538, 344] width 6 height 6
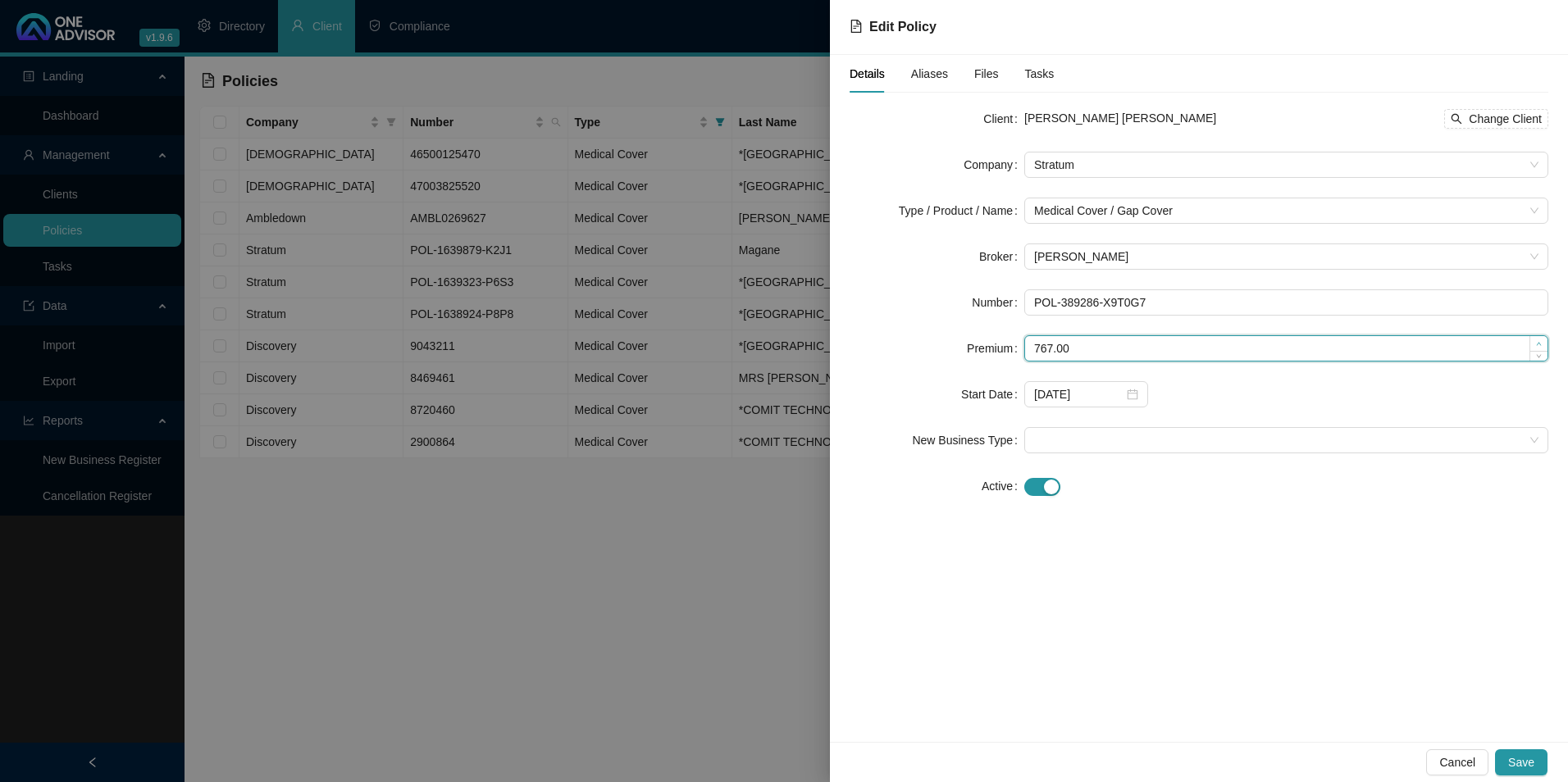
click at [1538, 341] on icon "up" at bounding box center [1538, 344] width 6 height 6
click at [1538, 340] on span "Increase Value" at bounding box center [1539, 344] width 18 height 15
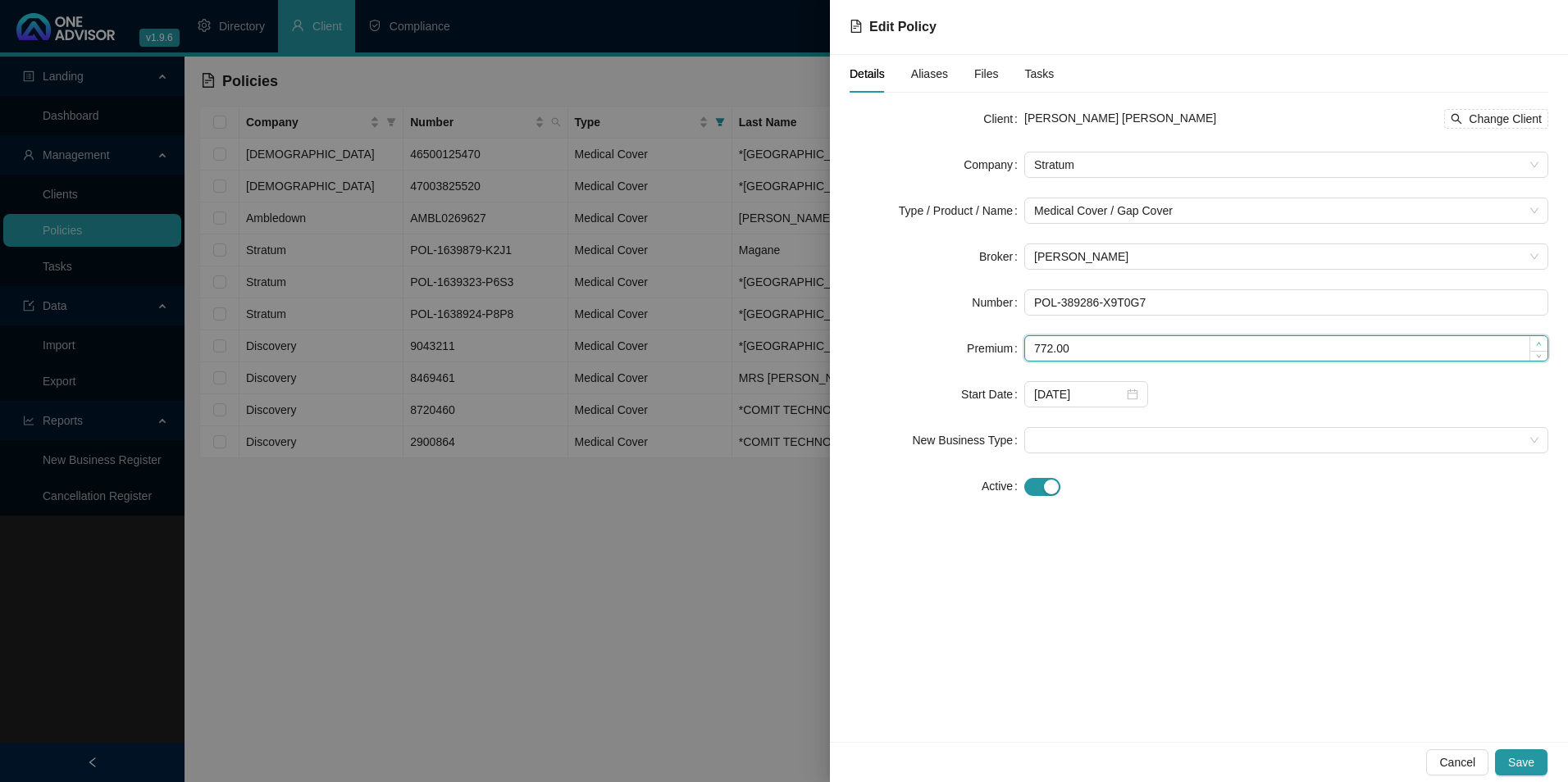
click at [1538, 340] on span "Increase Value" at bounding box center [1539, 344] width 18 height 15
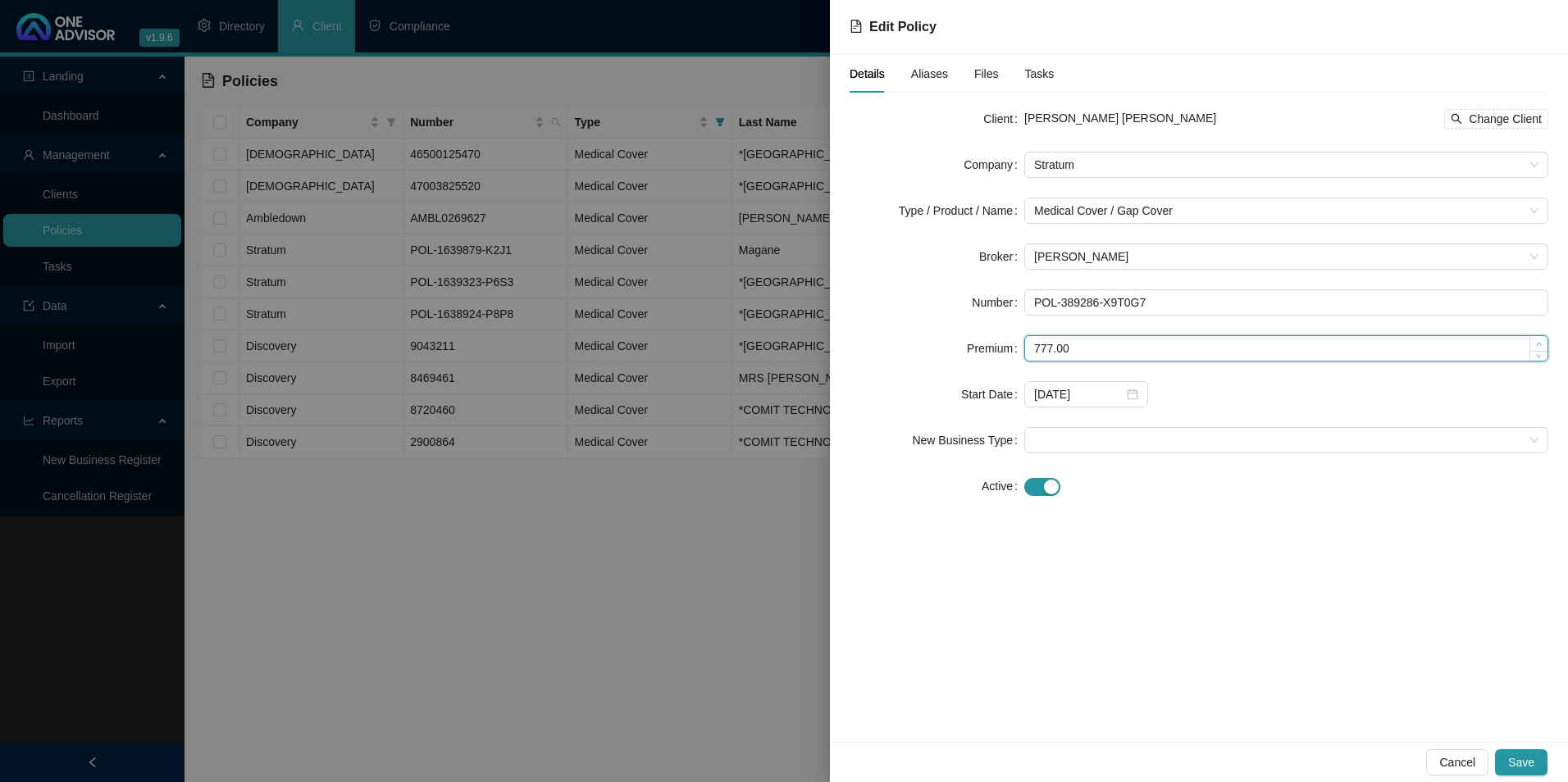
click at [1538, 340] on span "Increase Value" at bounding box center [1539, 344] width 18 height 15
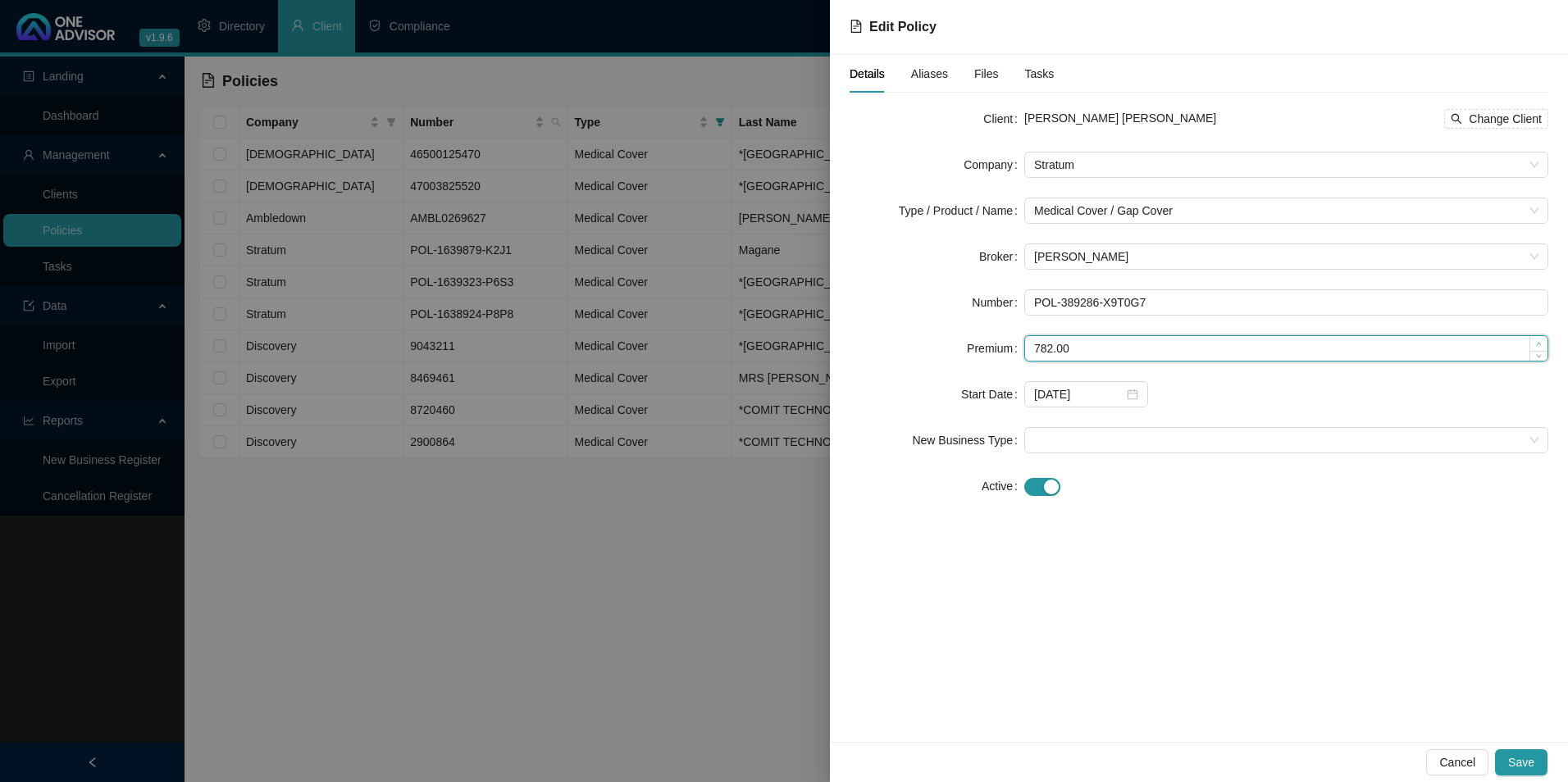
click at [1538, 340] on span "Increase Value" at bounding box center [1539, 344] width 18 height 15
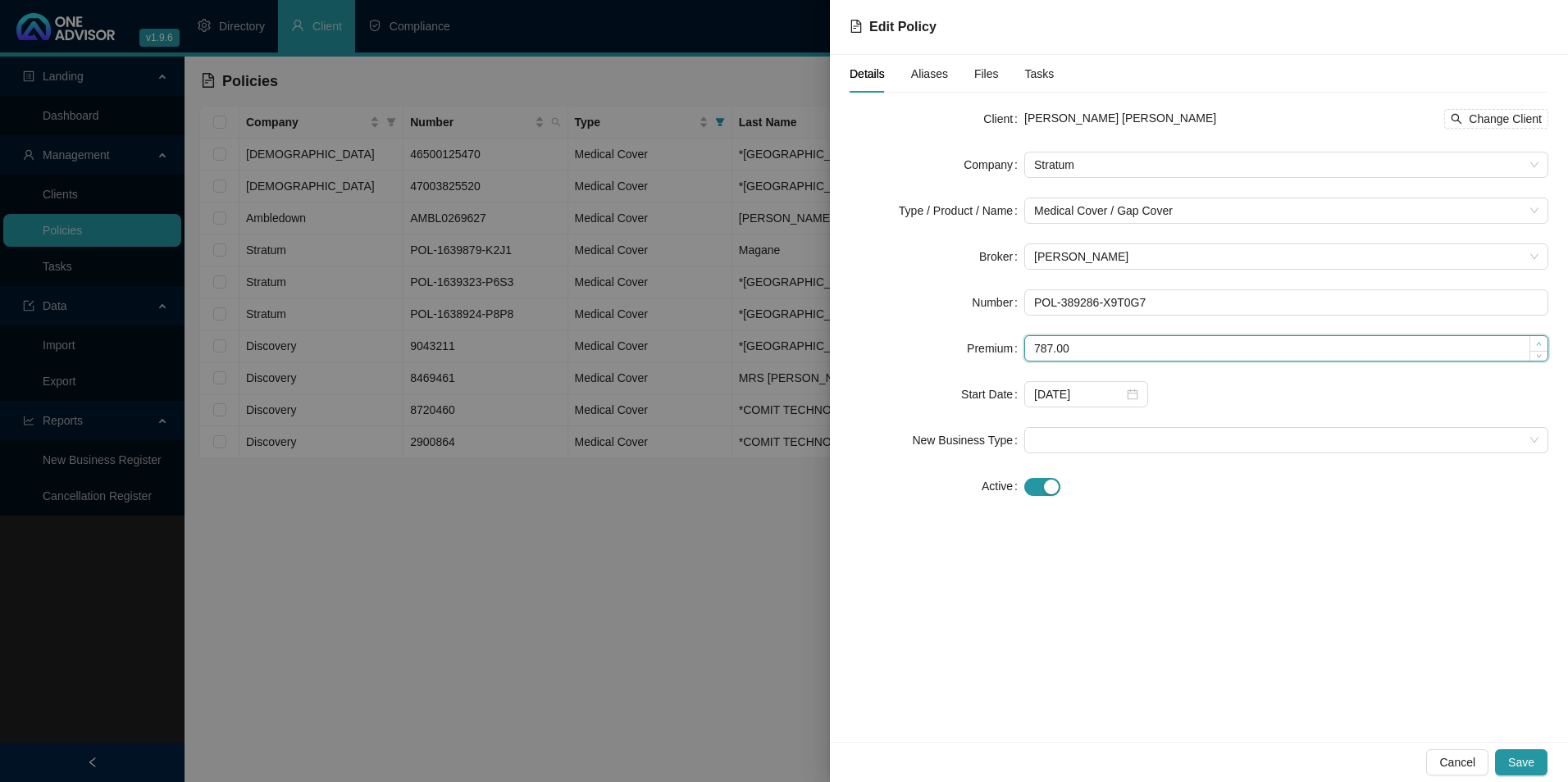
click at [1538, 340] on span "Increase Value" at bounding box center [1539, 344] width 18 height 15
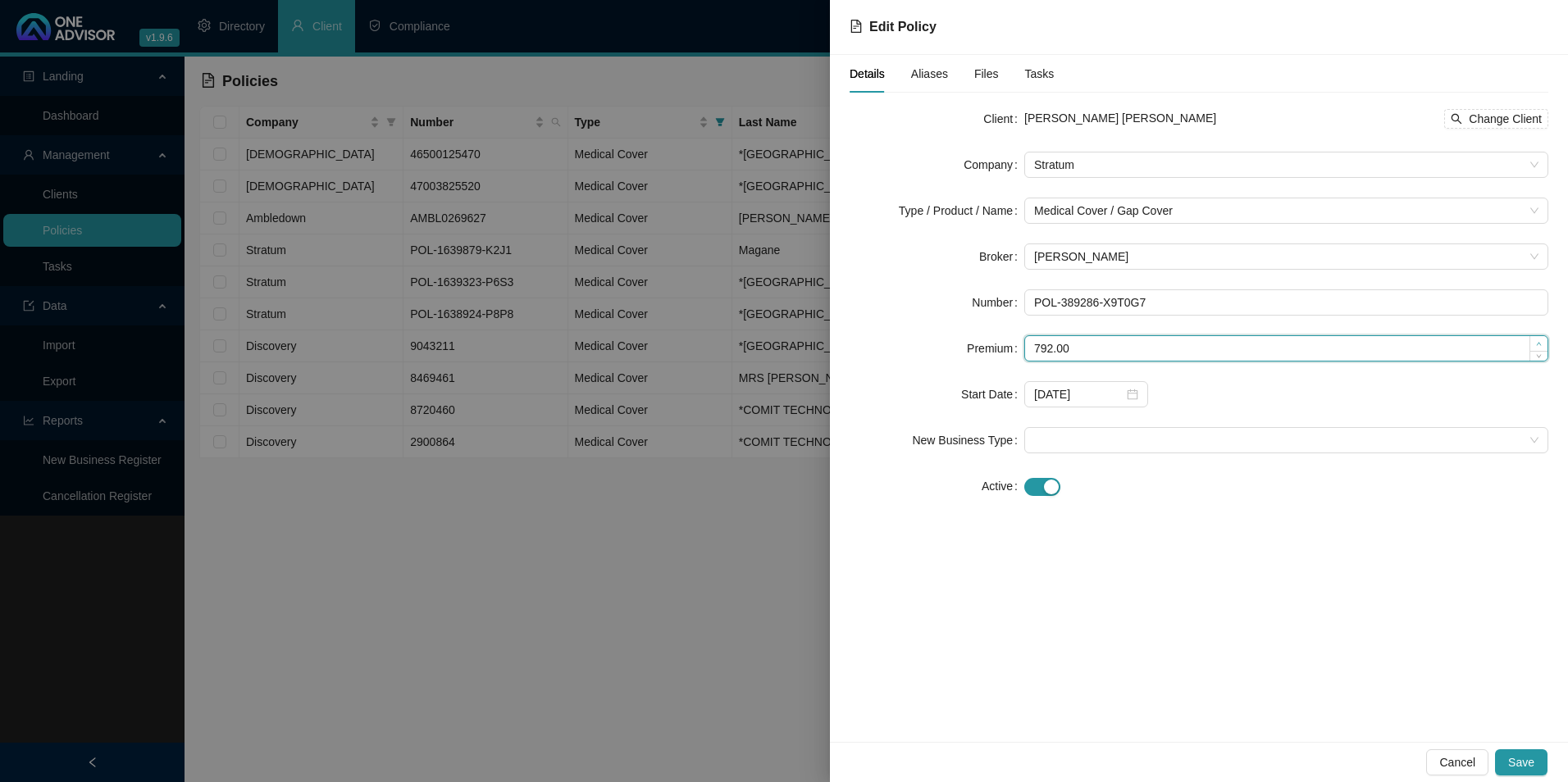
click at [1538, 340] on span "Increase Value" at bounding box center [1539, 344] width 18 height 15
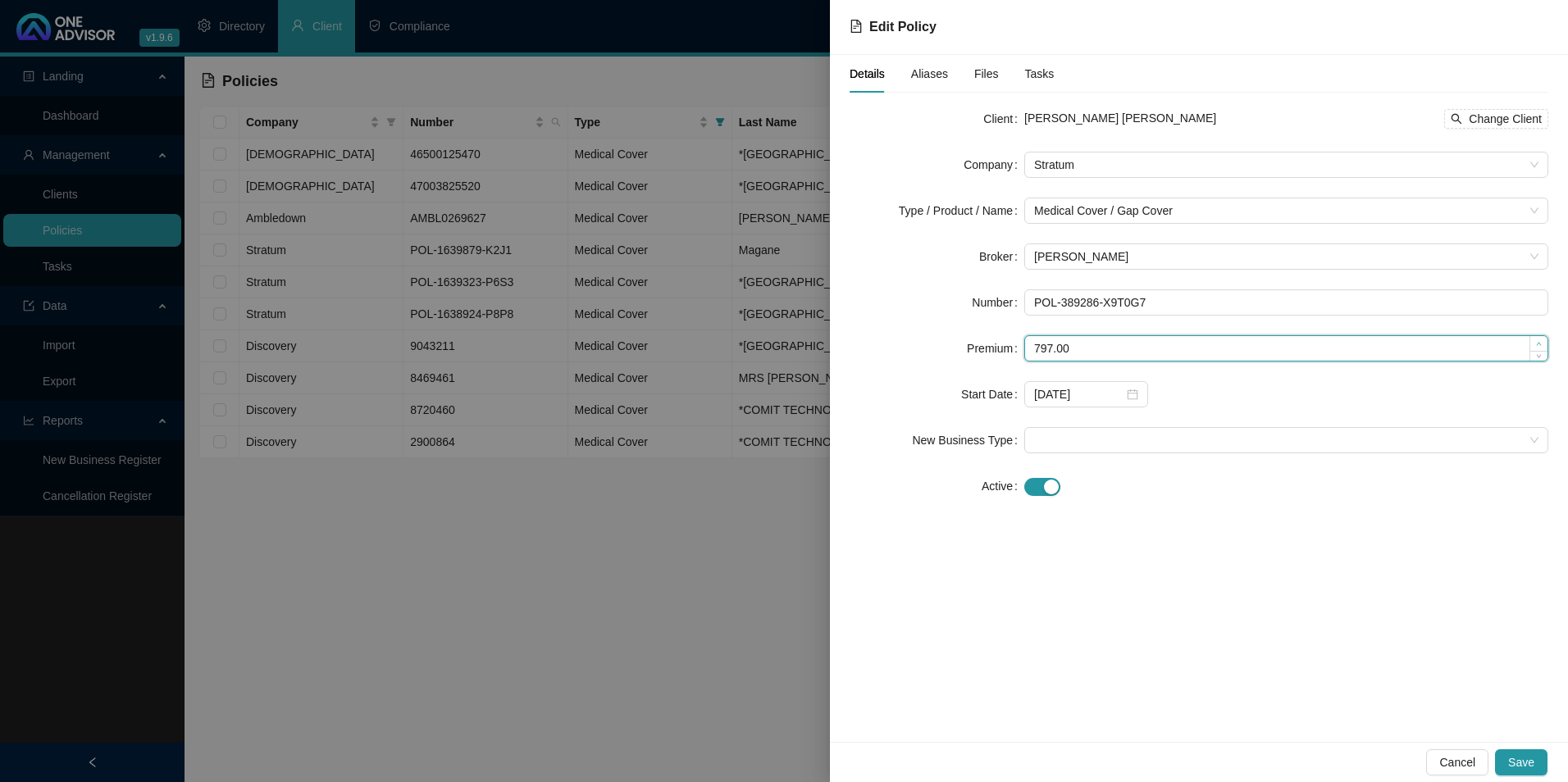
click at [1538, 340] on span "Increase Value" at bounding box center [1539, 344] width 18 height 15
click at [1537, 340] on span "Increase Value" at bounding box center [1539, 344] width 18 height 15
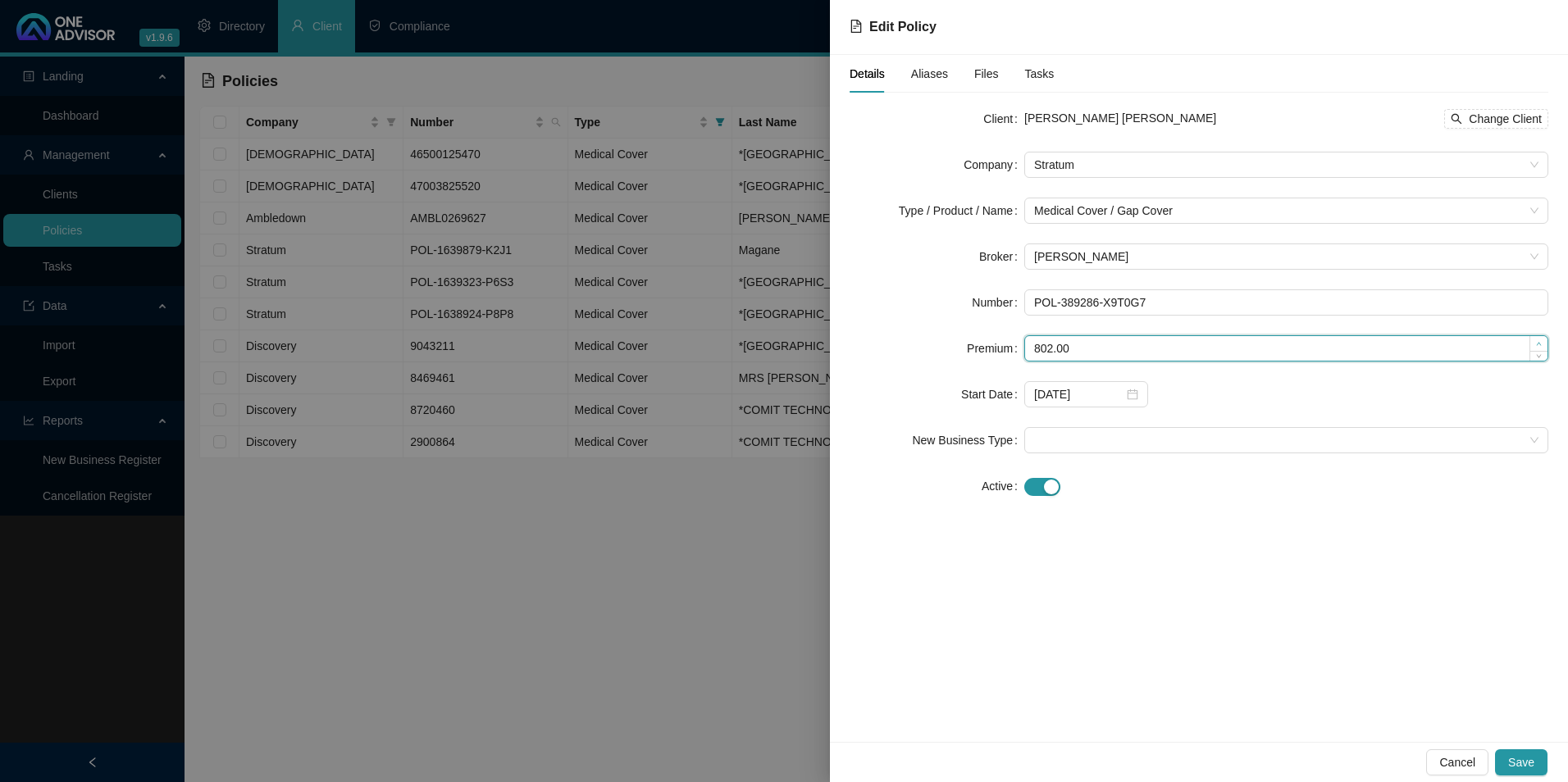
click at [1537, 340] on span "Increase Value" at bounding box center [1539, 344] width 18 height 15
click at [1535, 352] on span "Decrease Value" at bounding box center [1539, 354] width 18 height 15
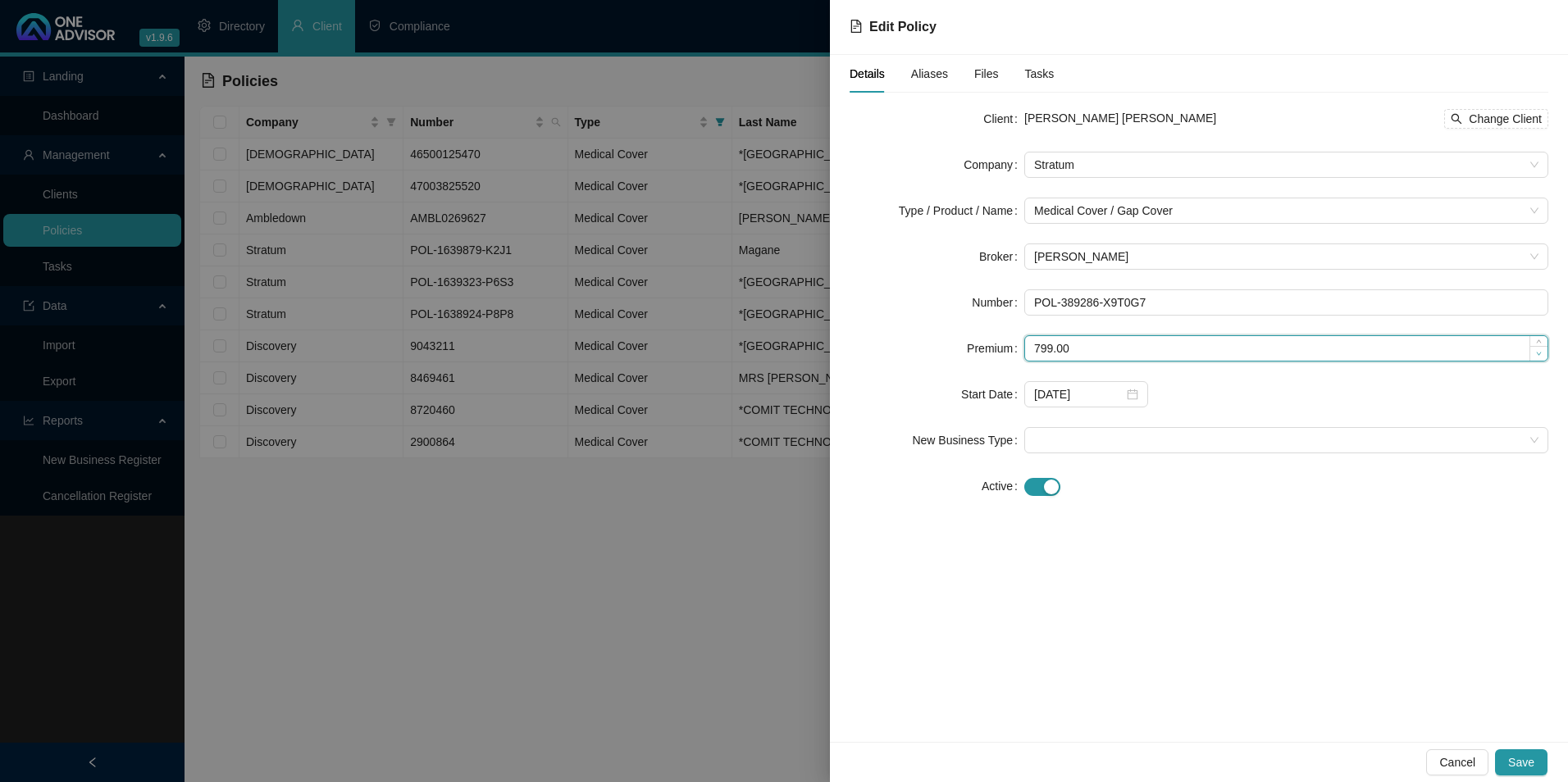
click at [1535, 352] on span "Decrease Value" at bounding box center [1539, 354] width 18 height 15
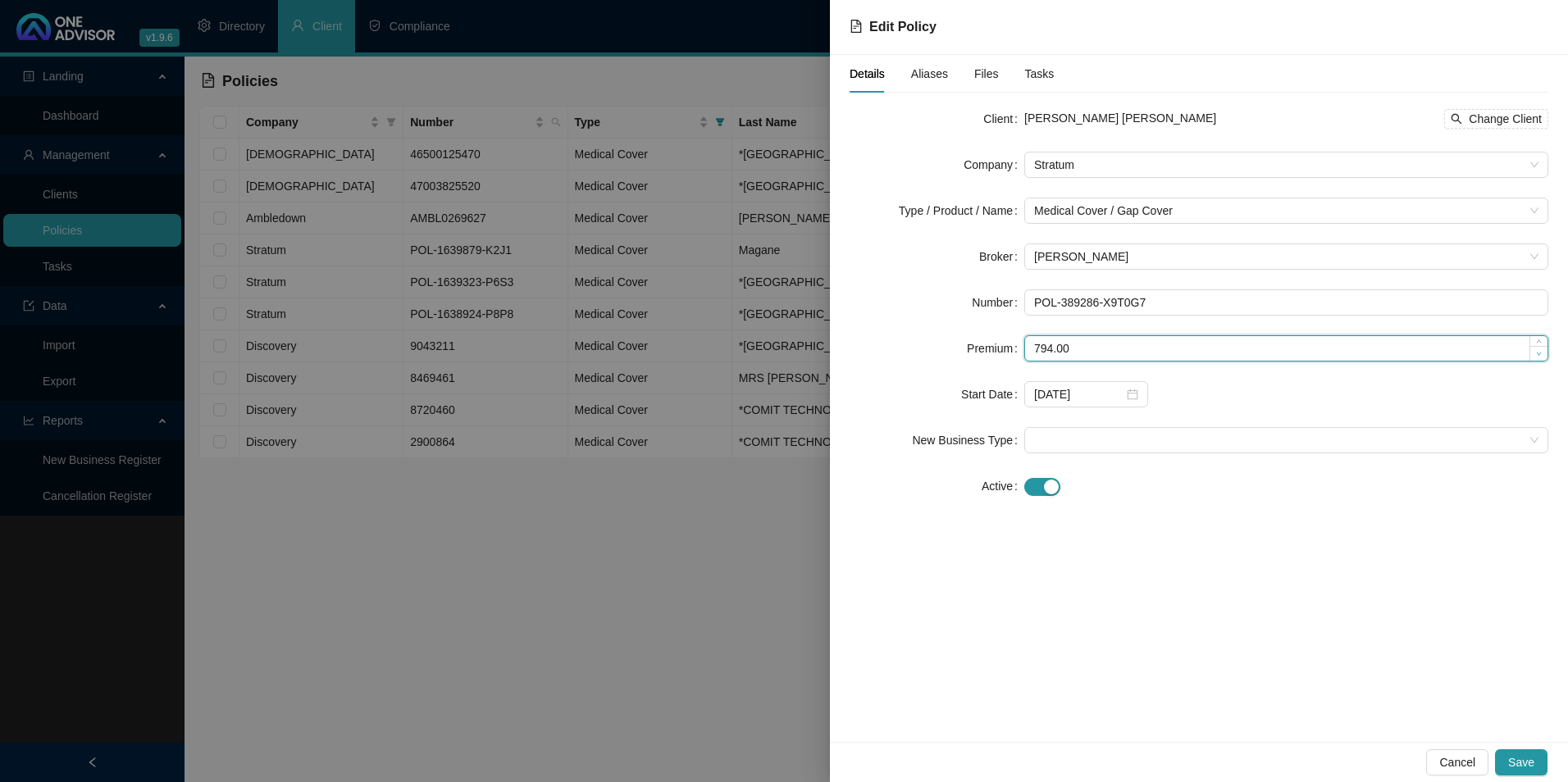
click at [1534, 352] on span "Decrease Value" at bounding box center [1539, 354] width 18 height 15
click at [1533, 352] on span "Decrease Value" at bounding box center [1539, 354] width 18 height 15
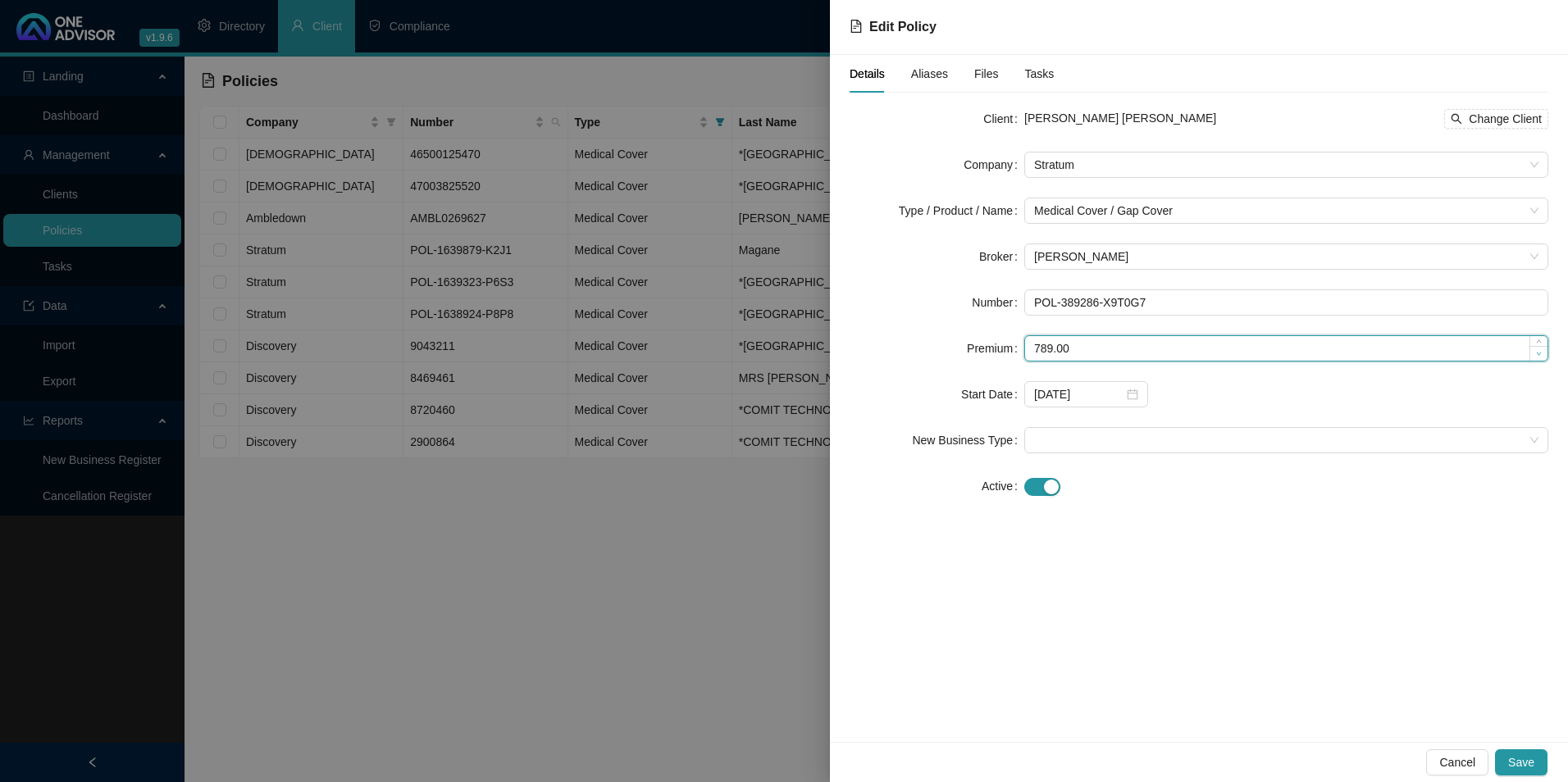
click at [1532, 352] on span "Decrease Value" at bounding box center [1539, 354] width 18 height 15
click at [1532, 352] on span "Decrease Value" at bounding box center [1539, 354] width 18 height 15
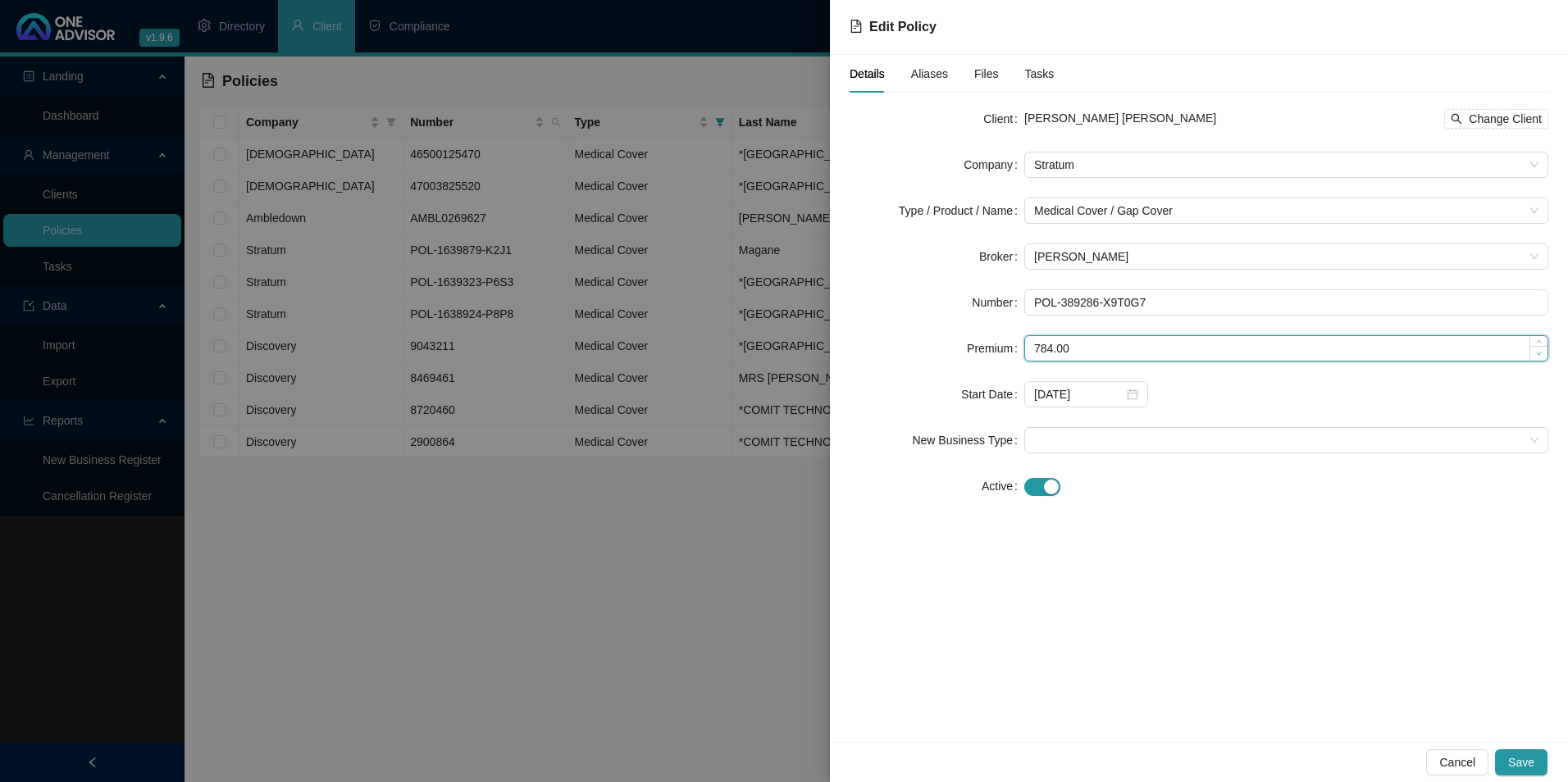
click at [1532, 352] on span "Decrease Value" at bounding box center [1539, 354] width 18 height 15
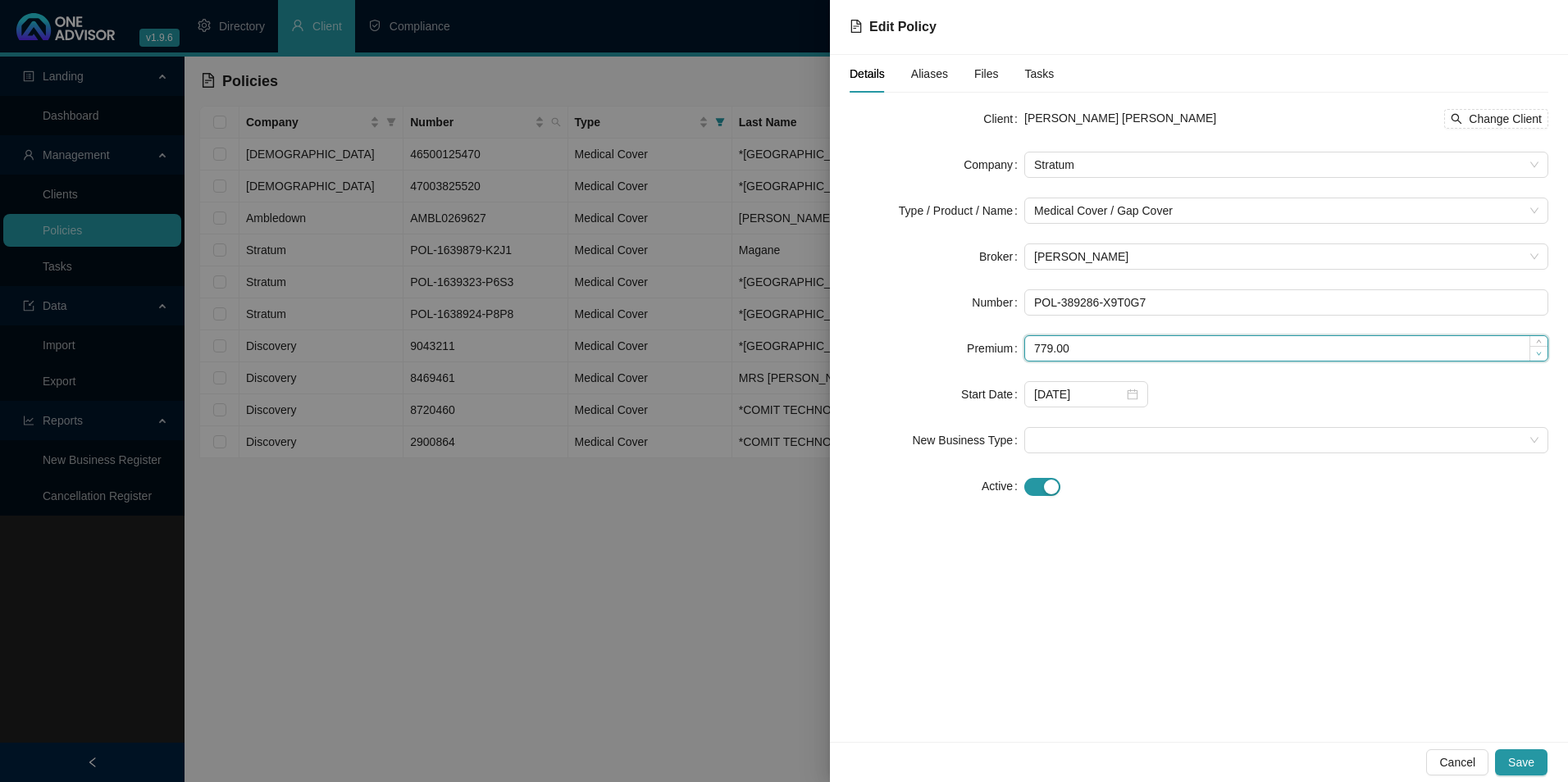
click at [1532, 352] on span "Decrease Value" at bounding box center [1539, 354] width 18 height 15
click at [1532, 351] on span "Decrease Value" at bounding box center [1539, 354] width 18 height 15
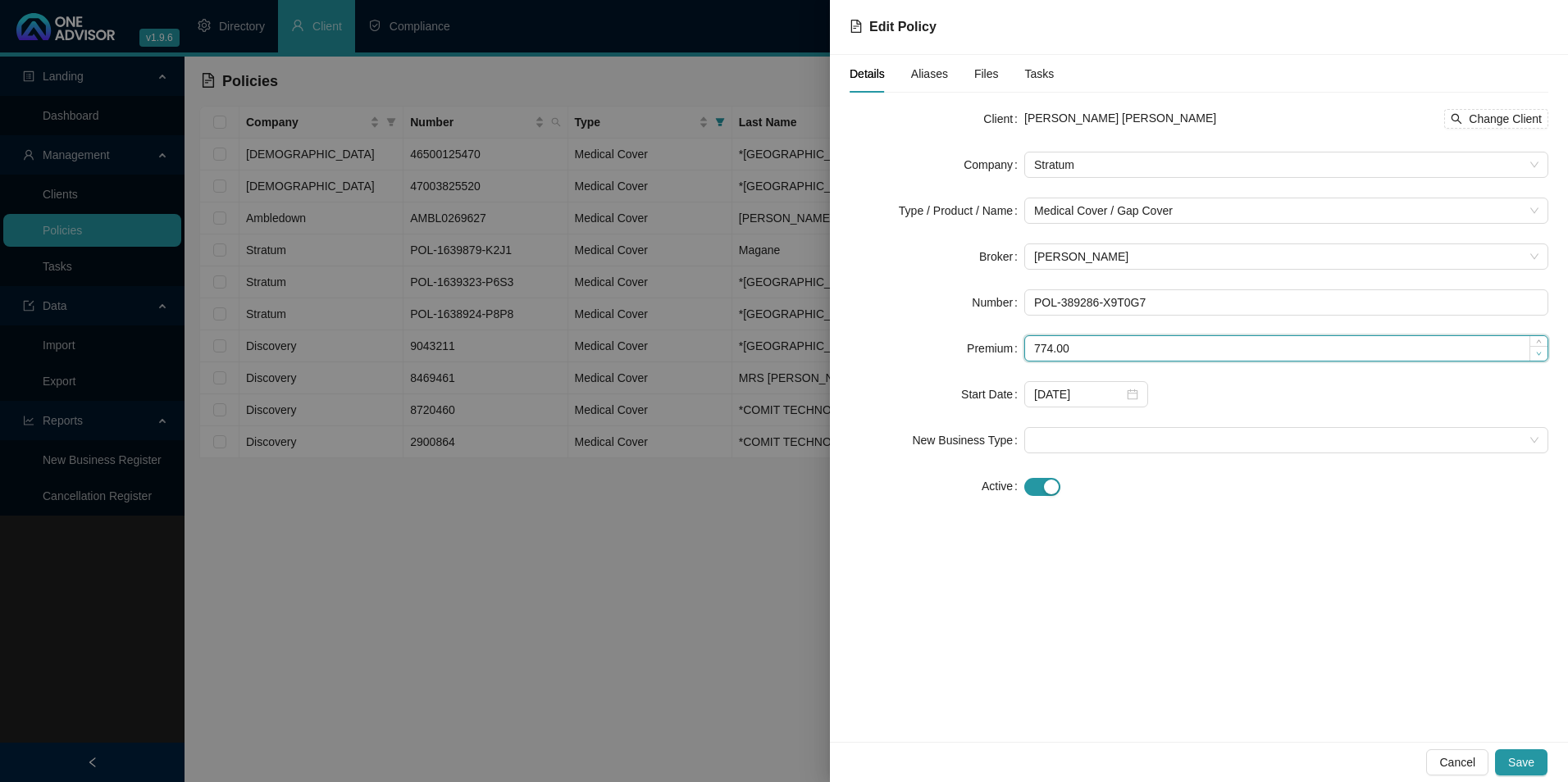
click at [1532, 351] on span "Decrease Value" at bounding box center [1539, 354] width 18 height 15
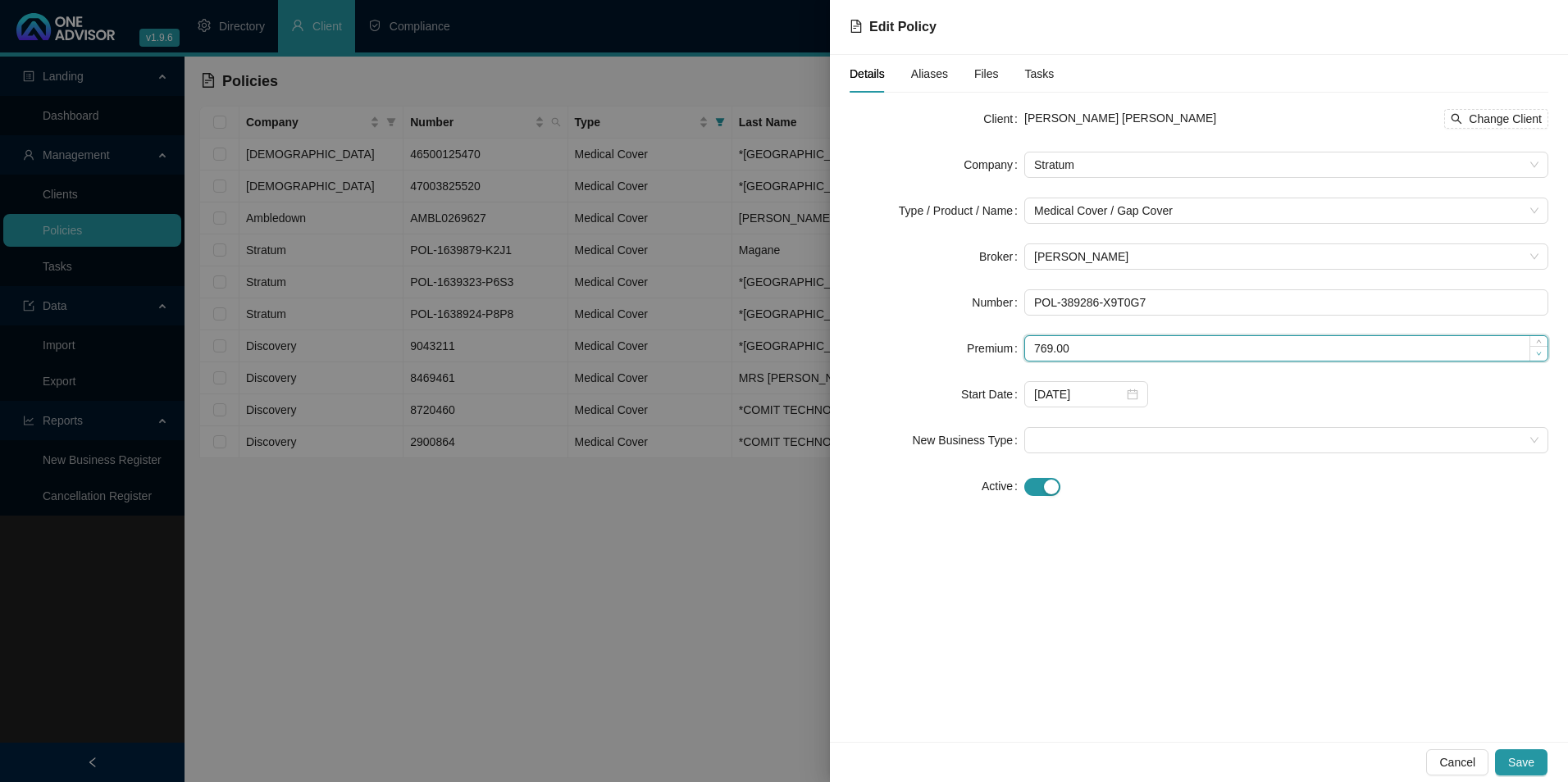
click at [1532, 351] on span "Decrease Value" at bounding box center [1539, 354] width 18 height 15
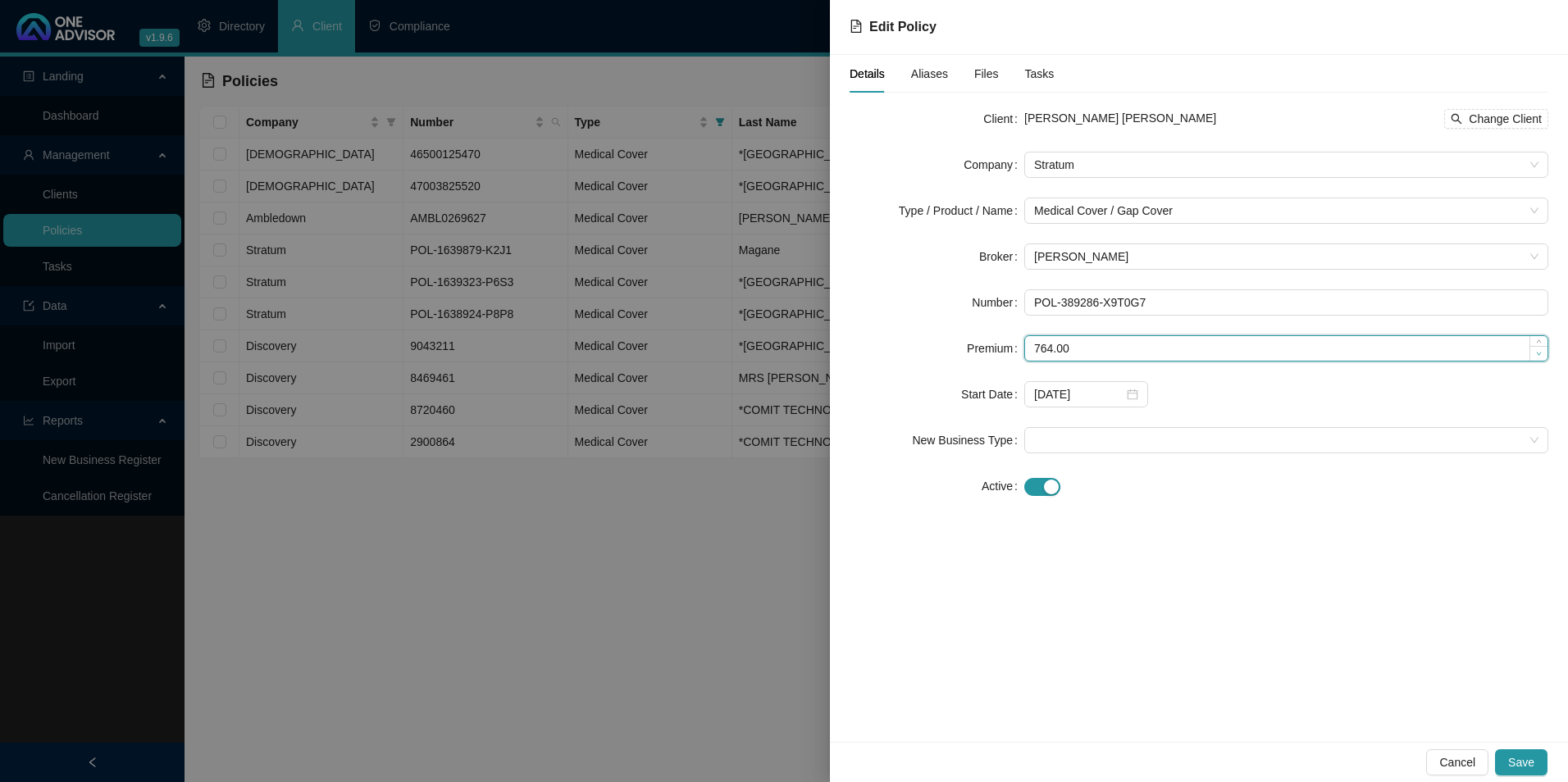
click at [1532, 351] on span "Decrease Value" at bounding box center [1539, 354] width 18 height 15
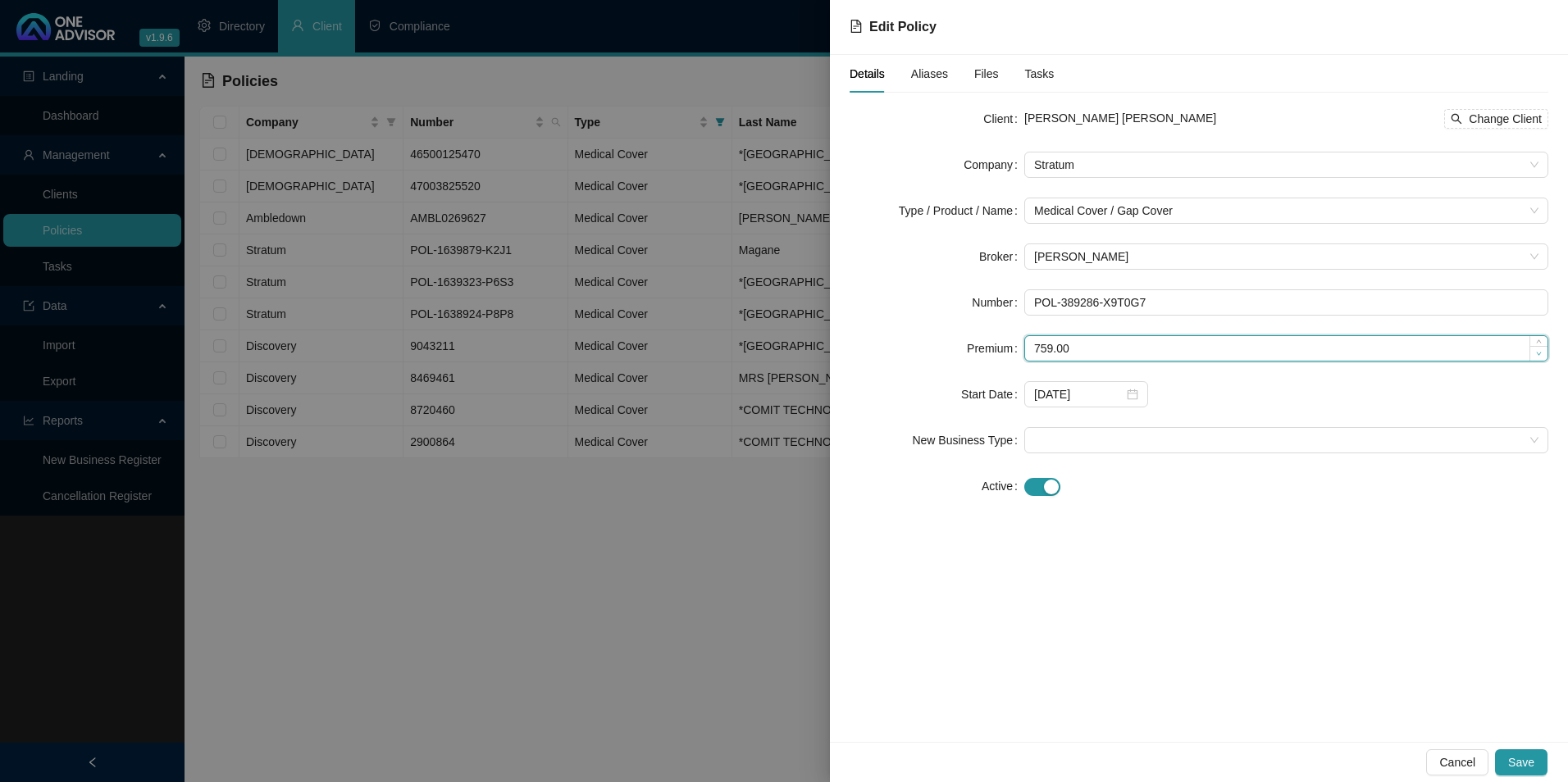
click at [1532, 351] on span "Decrease Value" at bounding box center [1539, 354] width 18 height 15
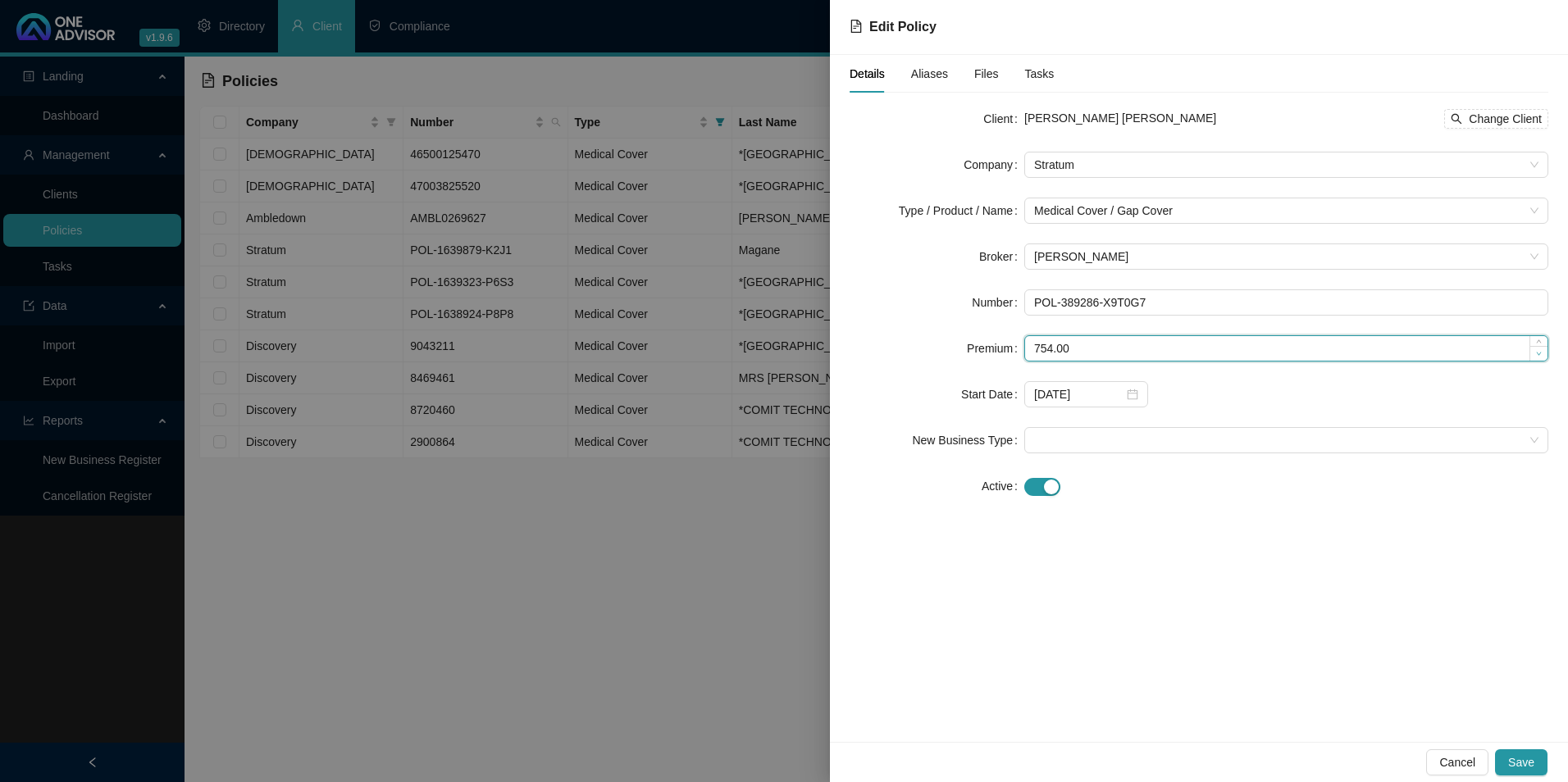
click at [1532, 351] on span "Decrease Value" at bounding box center [1539, 354] width 18 height 15
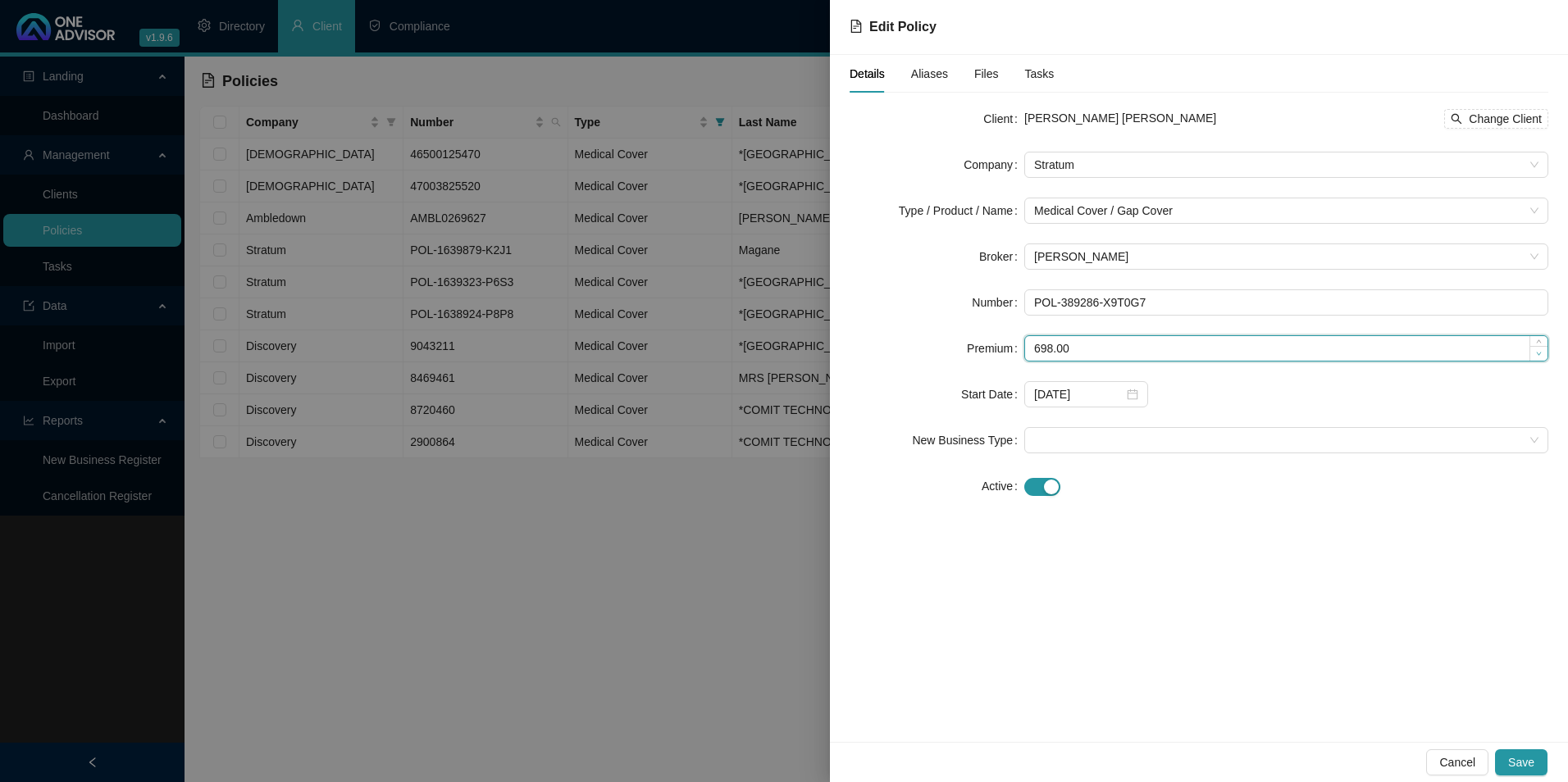
click at [1532, 350] on span "Decrease Value" at bounding box center [1539, 354] width 18 height 15
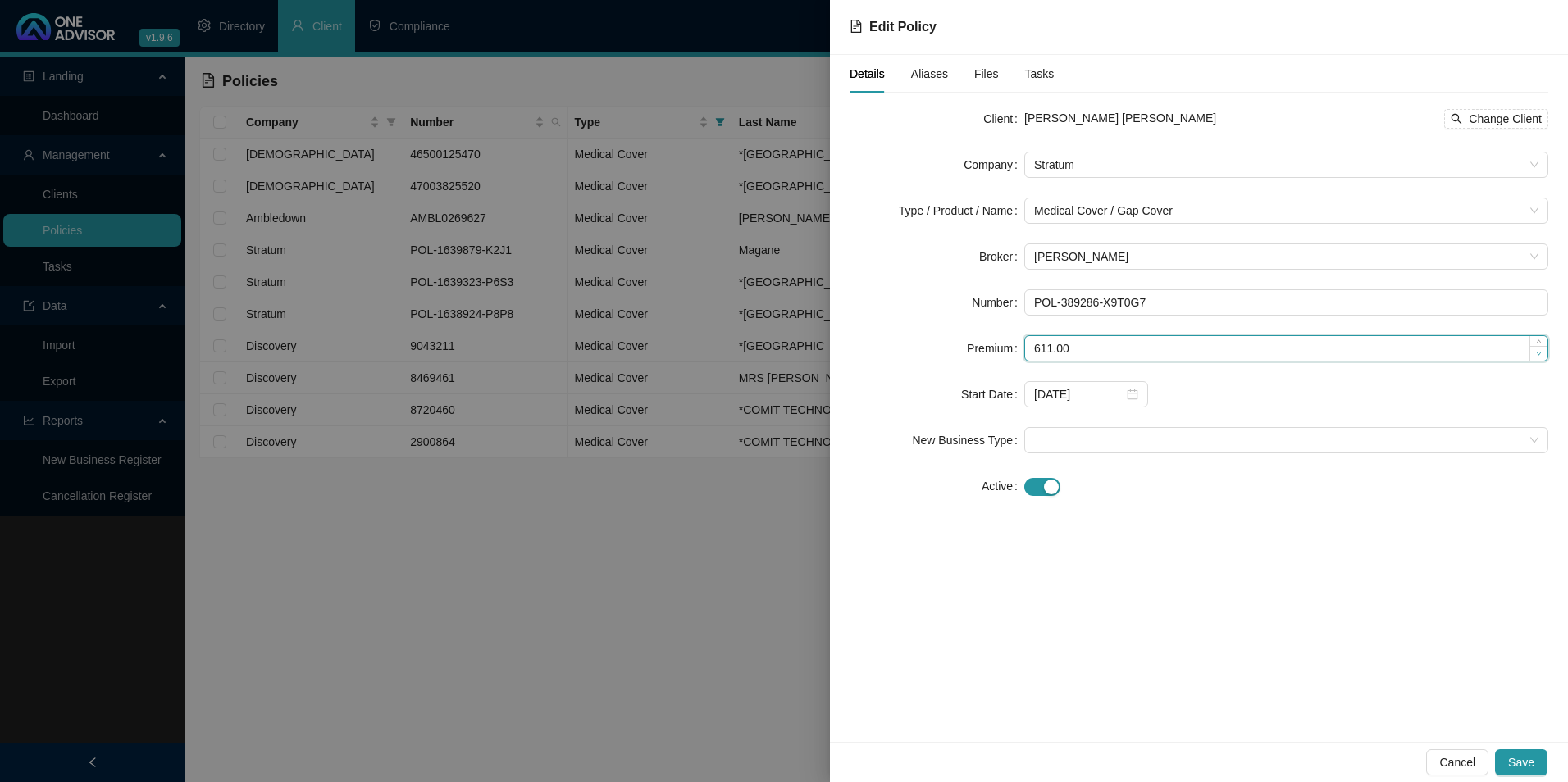
type input "610.00"
click at [1532, 350] on span "Decrease Value" at bounding box center [1539, 354] width 18 height 15
click at [1135, 393] on icon "close-circle" at bounding box center [1133, 394] width 12 height 12
click at [1135, 393] on div at bounding box center [1087, 394] width 104 height 18
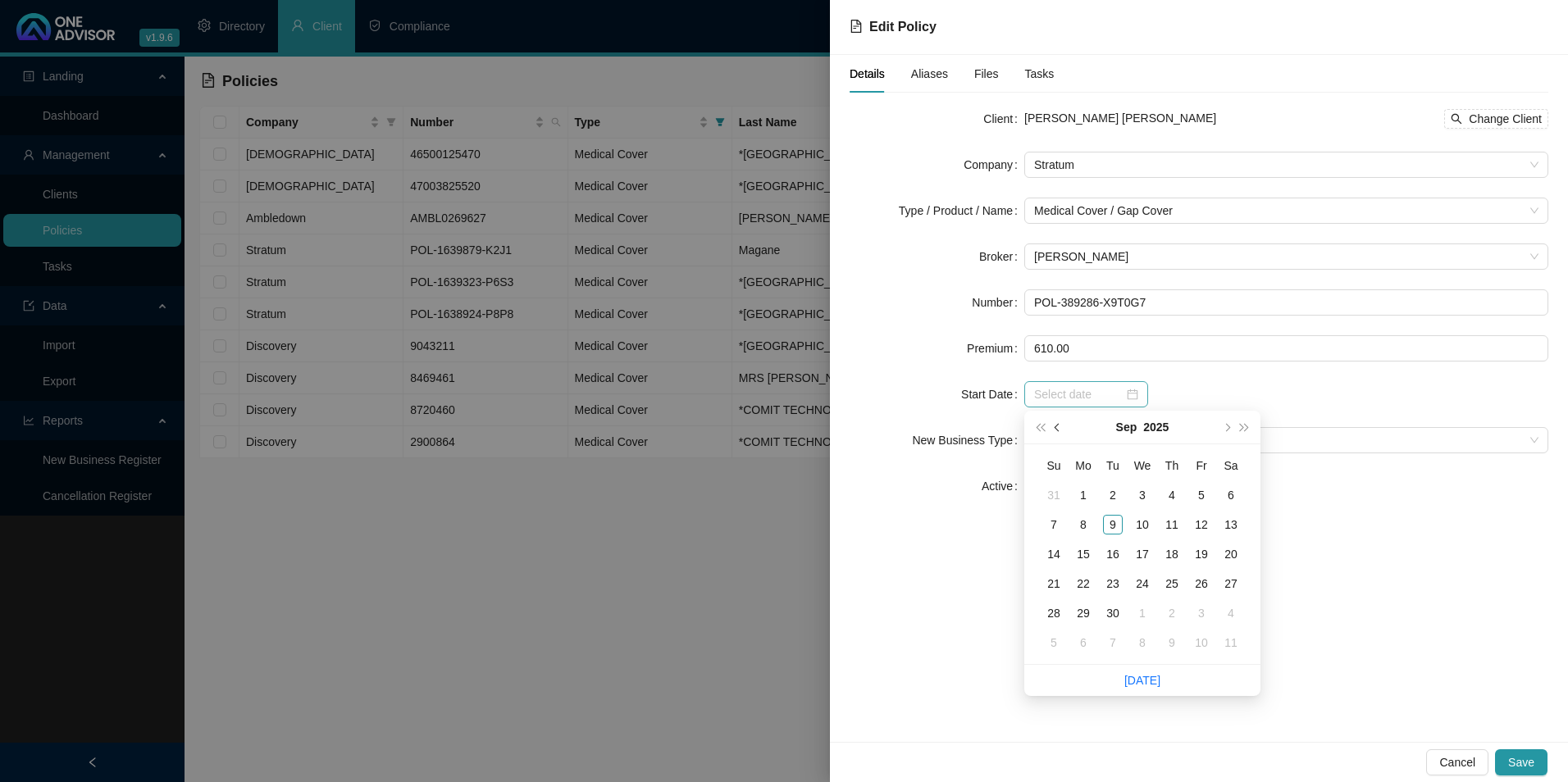
click at [1062, 427] on button "prev-year" at bounding box center [1058, 427] width 18 height 33
type input "[DATE]"
click at [1040, 430] on span "super-prev-year" at bounding box center [1040, 427] width 8 height 8
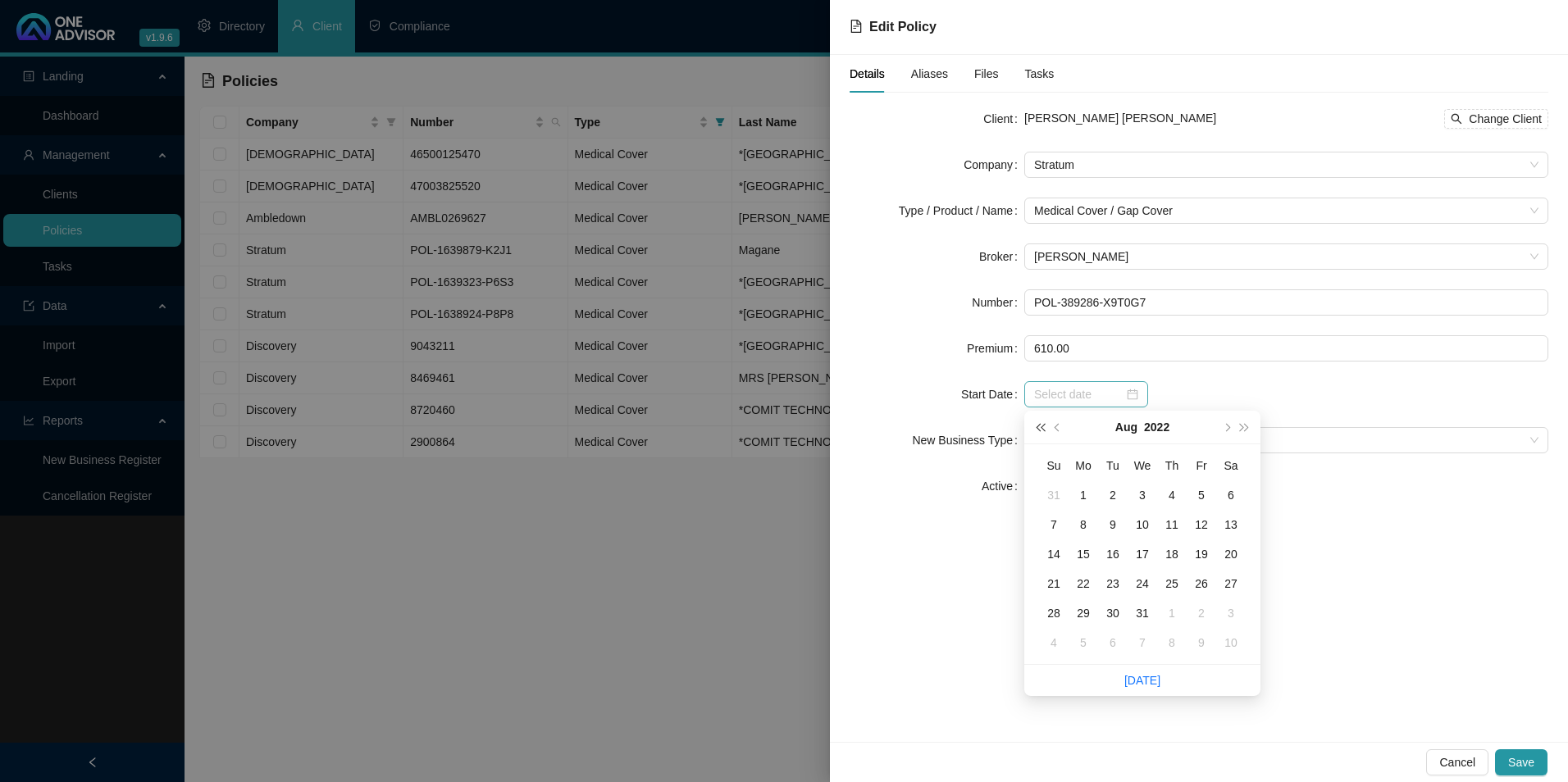
click at [1040, 430] on span "super-prev-year" at bounding box center [1040, 427] width 8 height 8
click at [1040, 429] on span "super-prev-year" at bounding box center [1040, 427] width 8 height 8
click at [1040, 429] on span "super-prev-year" at bounding box center [1040, 427] width 8 height 8
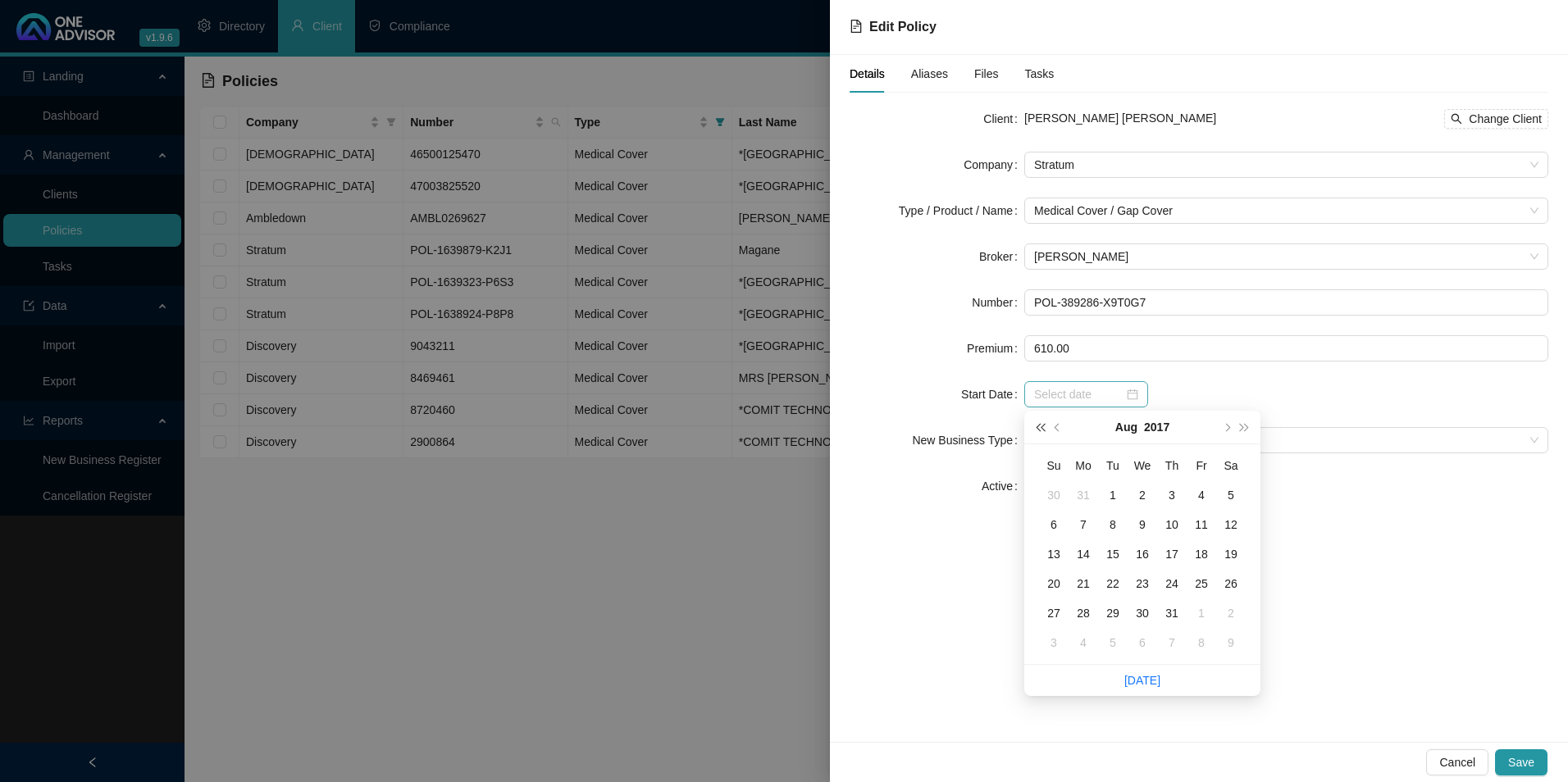
click at [1040, 429] on span "super-prev-year" at bounding box center [1040, 427] width 8 height 8
click at [1039, 429] on span "super-prev-year" at bounding box center [1040, 427] width 8 height 8
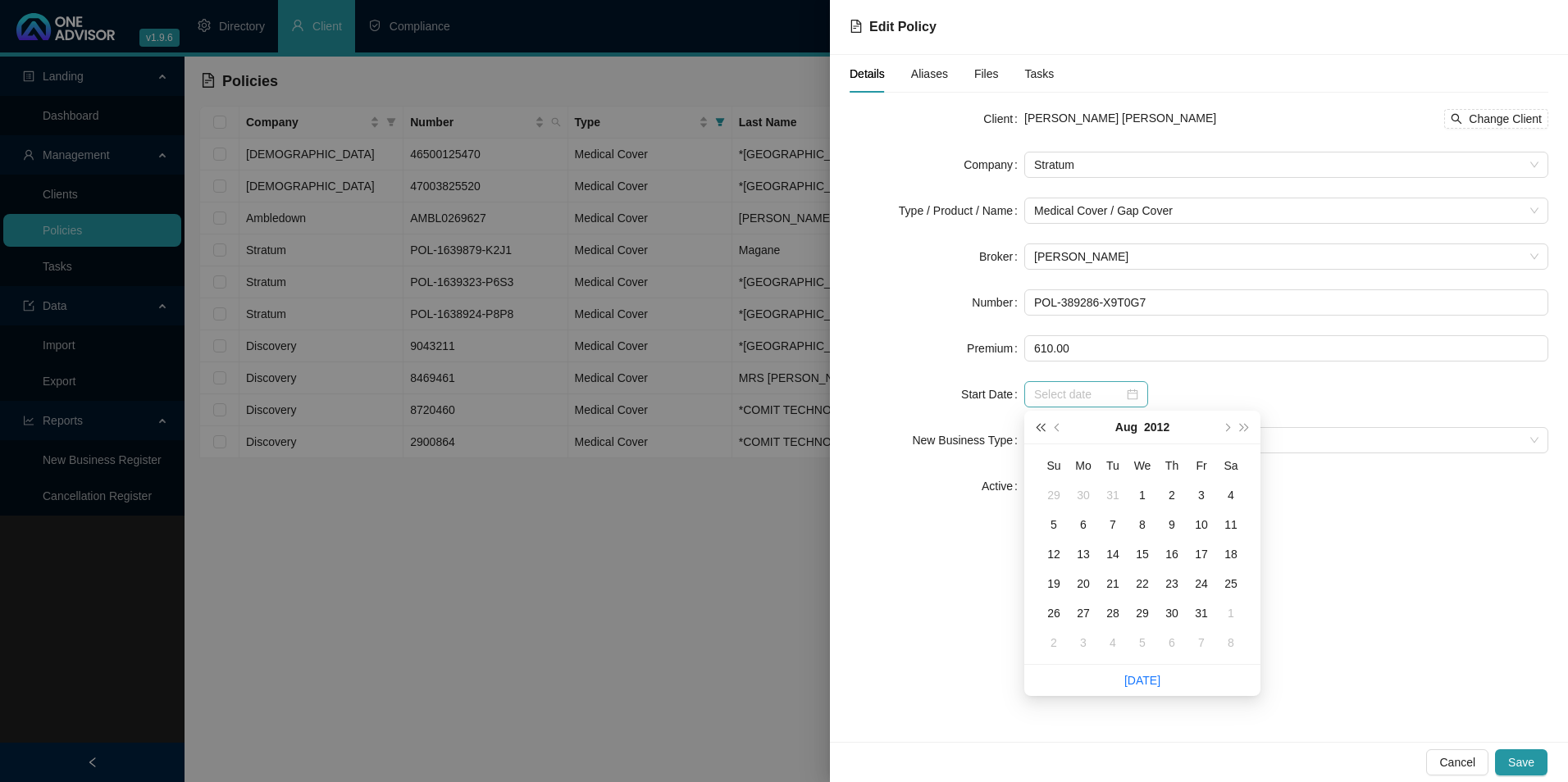
click at [1039, 429] on span "super-prev-year" at bounding box center [1040, 427] width 8 height 8
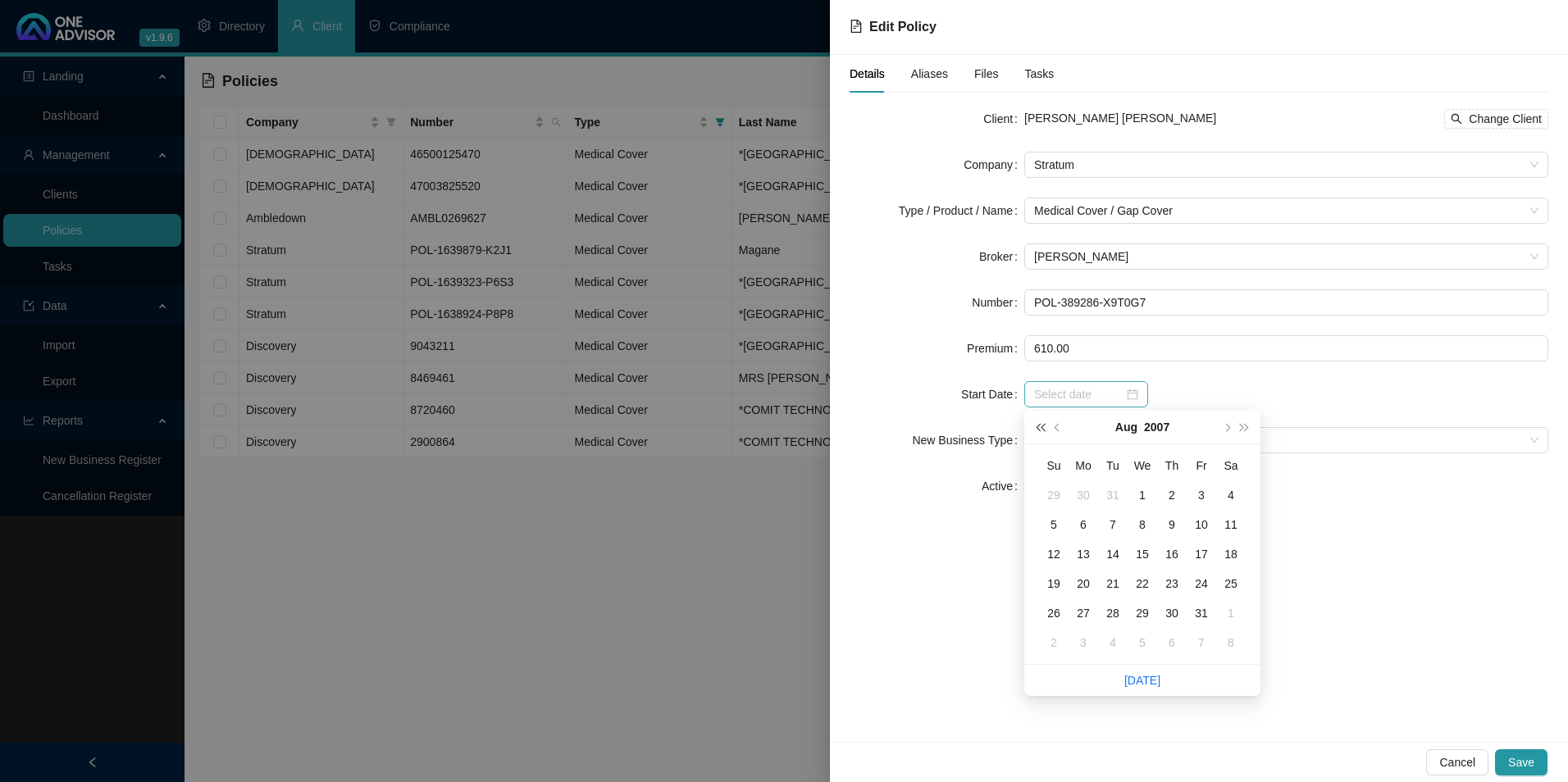
click at [1039, 429] on span "super-prev-year" at bounding box center [1040, 427] width 8 height 8
click at [1243, 429] on span "super-next-year" at bounding box center [1245, 427] width 8 height 8
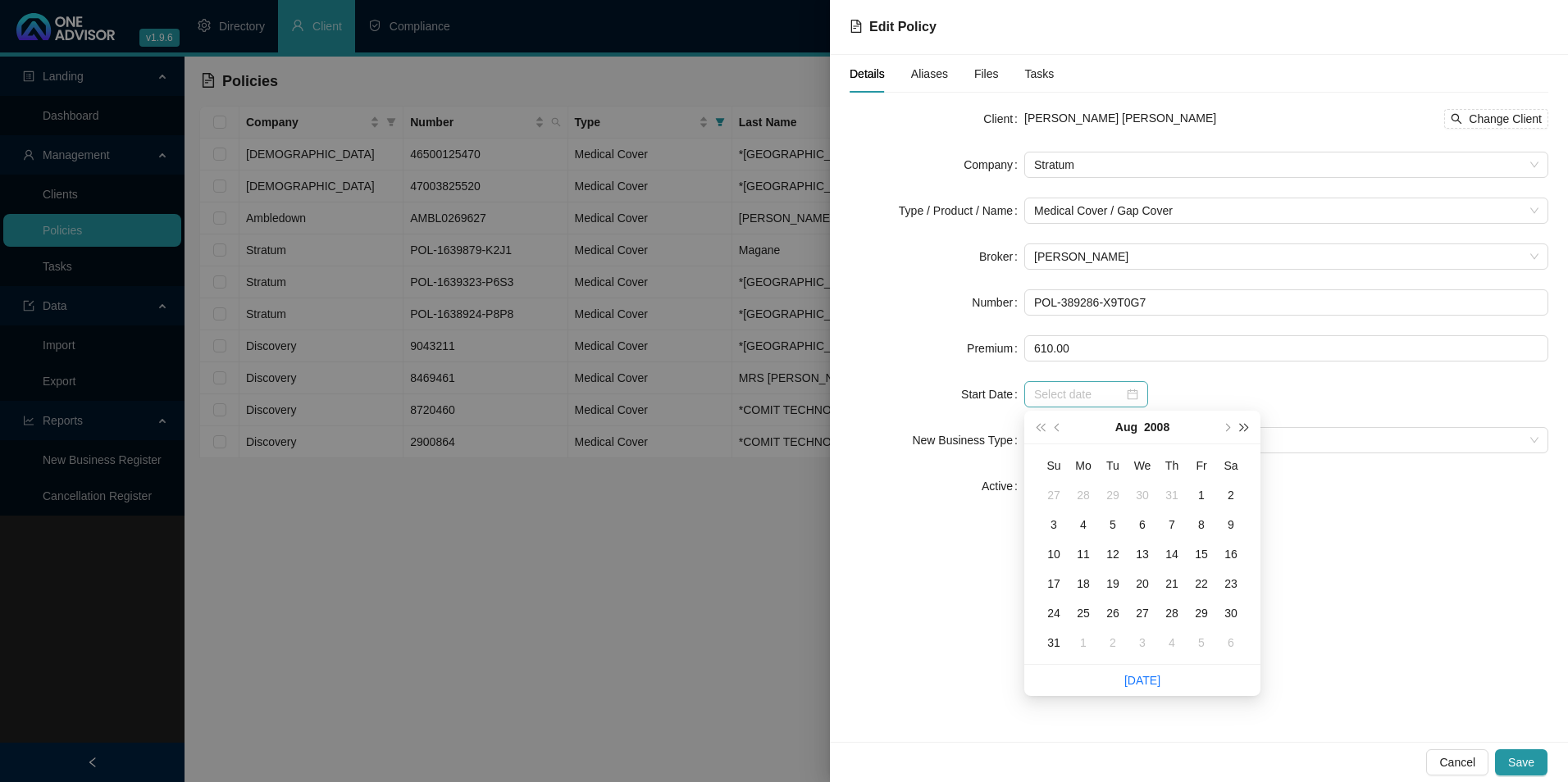
click at [1243, 429] on span "super-next-year" at bounding box center [1245, 427] width 8 height 8
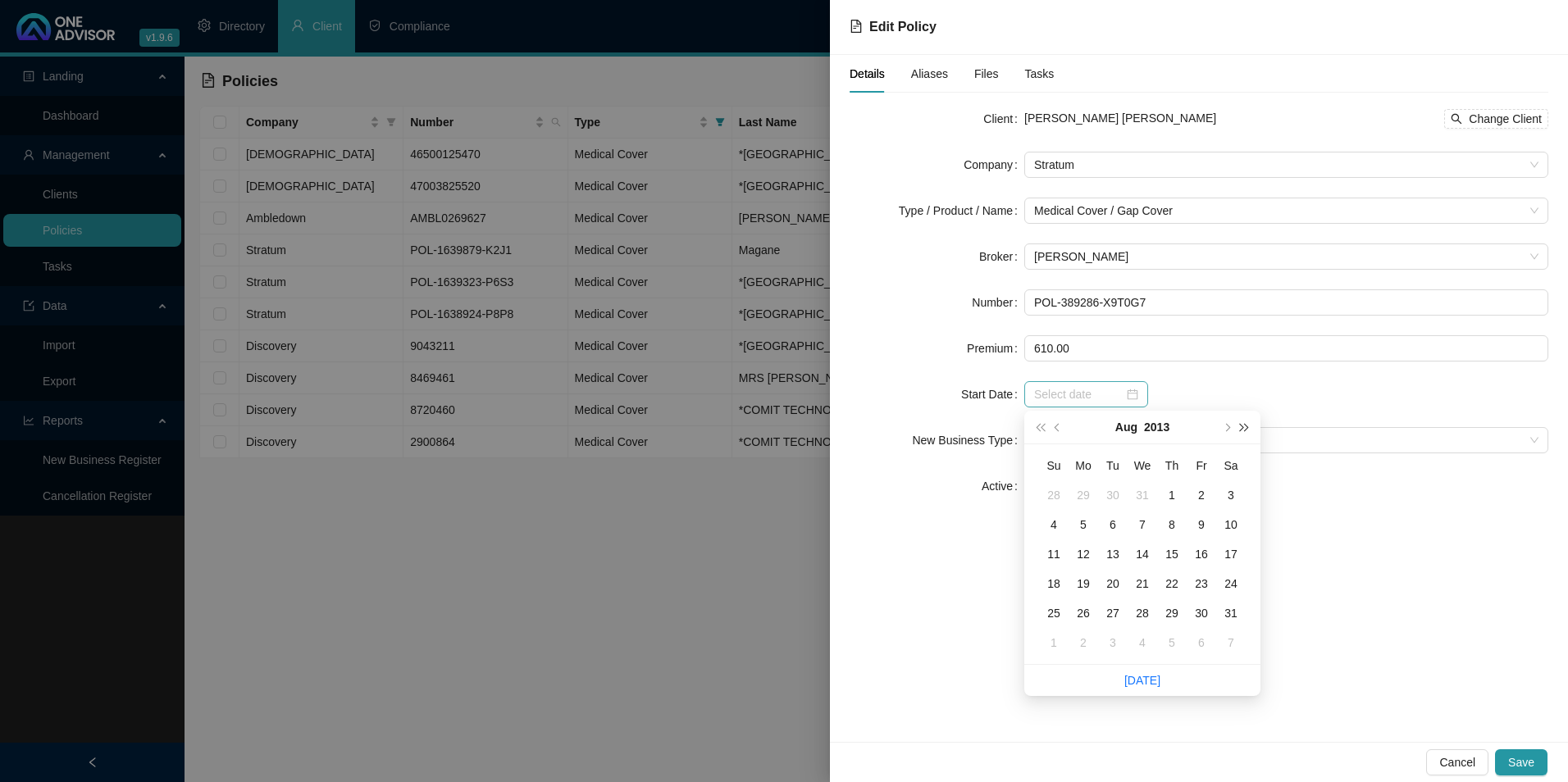
click at [1243, 428] on span "super-next-year" at bounding box center [1245, 427] width 8 height 8
click at [1243, 427] on span "super-next-year" at bounding box center [1245, 427] width 8 height 8
type input "[DATE]"
click at [1056, 429] on span "prev-year" at bounding box center [1059, 427] width 8 height 8
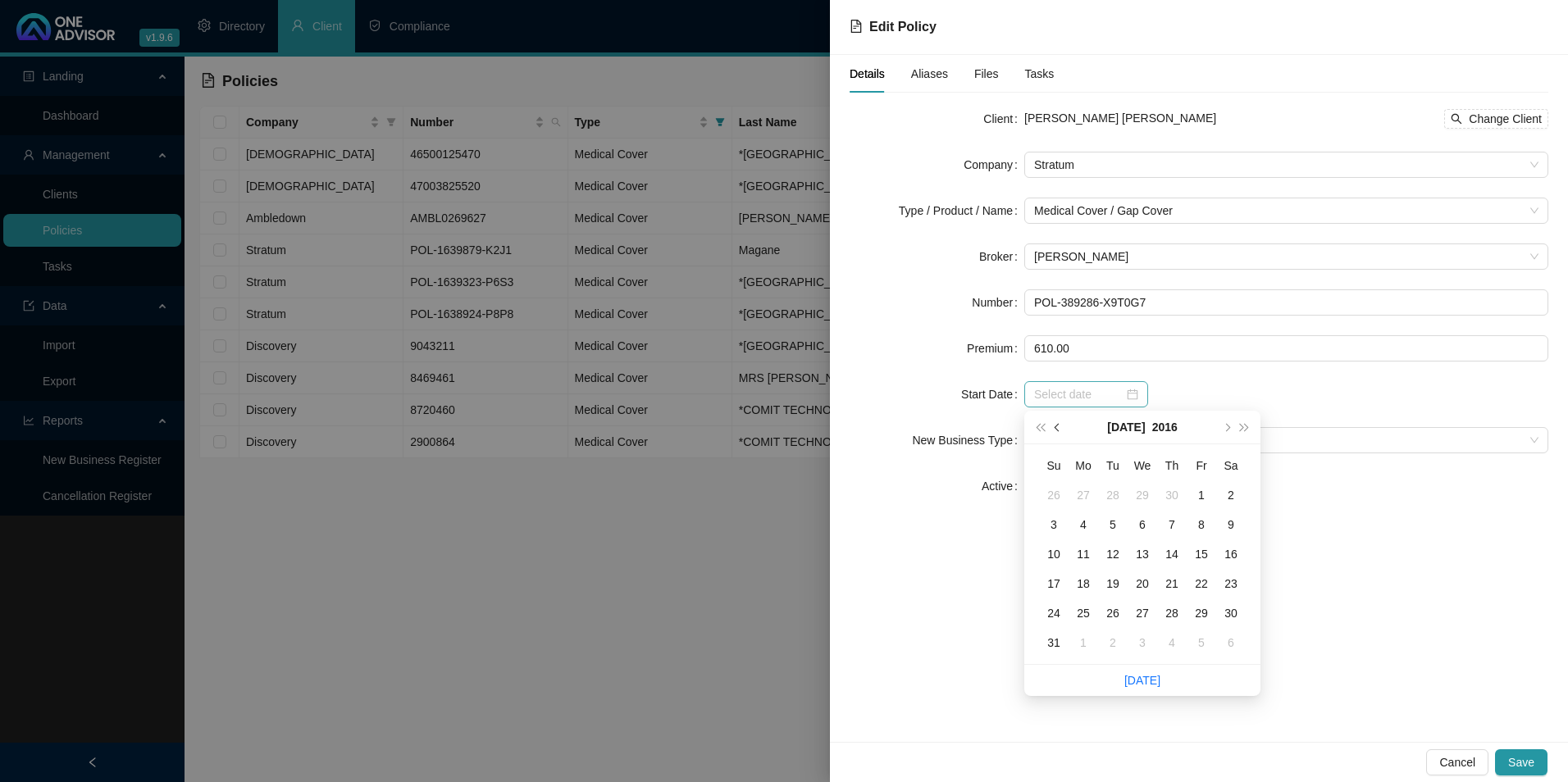
click at [1056, 427] on span "prev-year" at bounding box center [1059, 427] width 8 height 8
type input "[DATE]"
click at [1139, 490] on div "1" at bounding box center [1143, 495] width 20 height 20
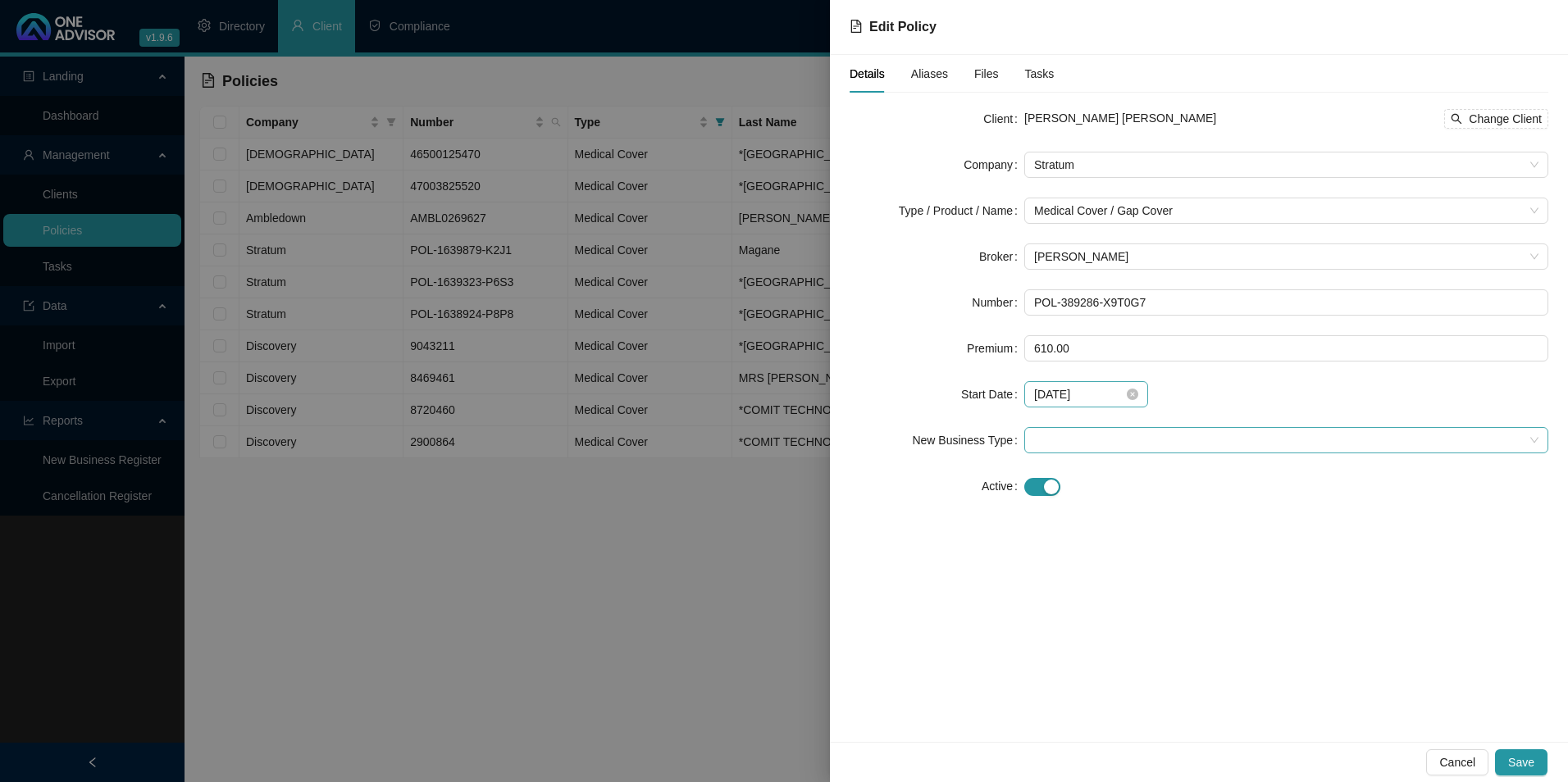
click at [1123, 441] on span at bounding box center [1287, 441] width 504 height 25
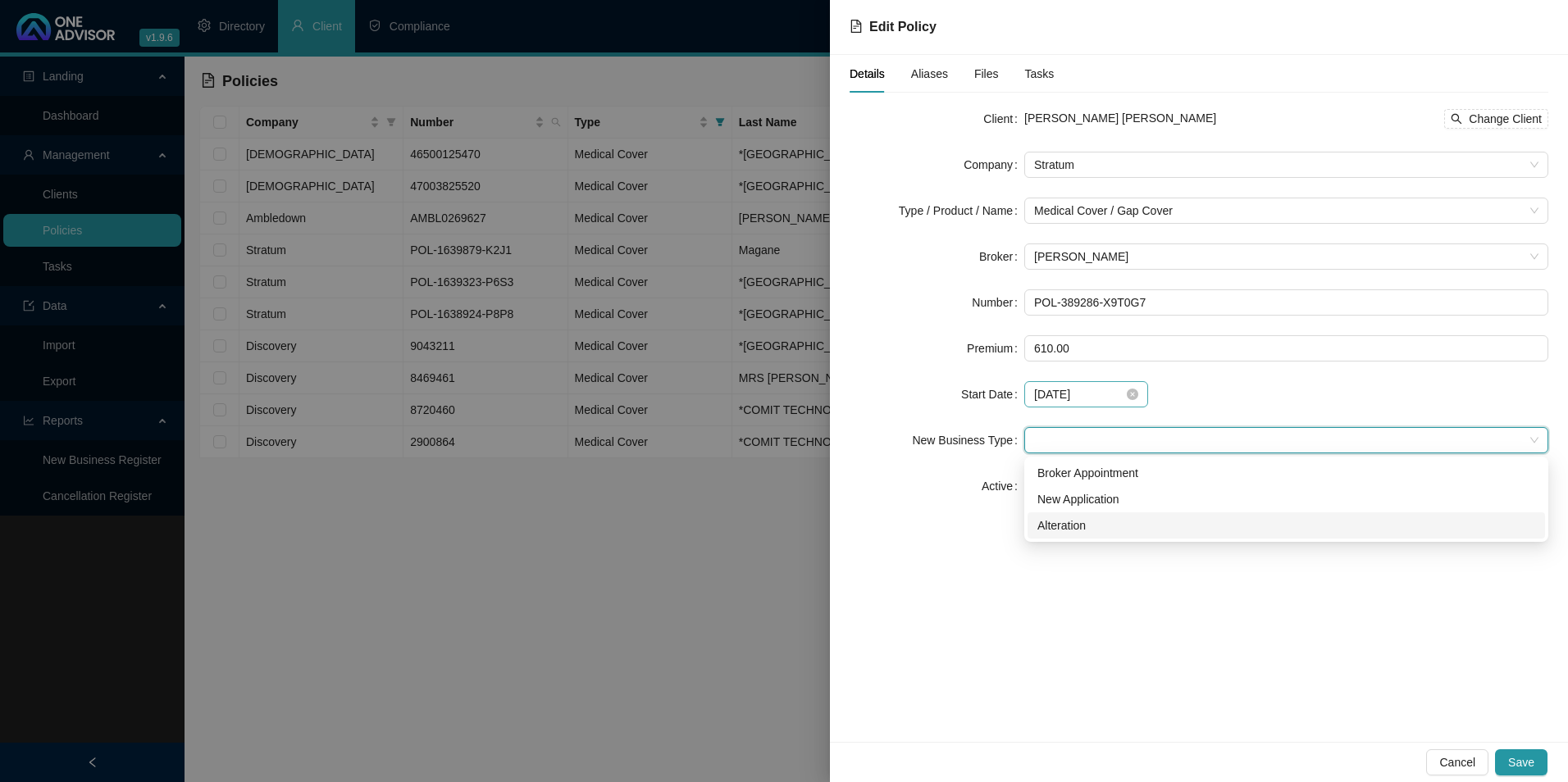
click at [1069, 576] on div "Details Aliases Files Tasks Client [PERSON_NAME] [PERSON_NAME] Change Client Co…" at bounding box center [1199, 398] width 739 height 687
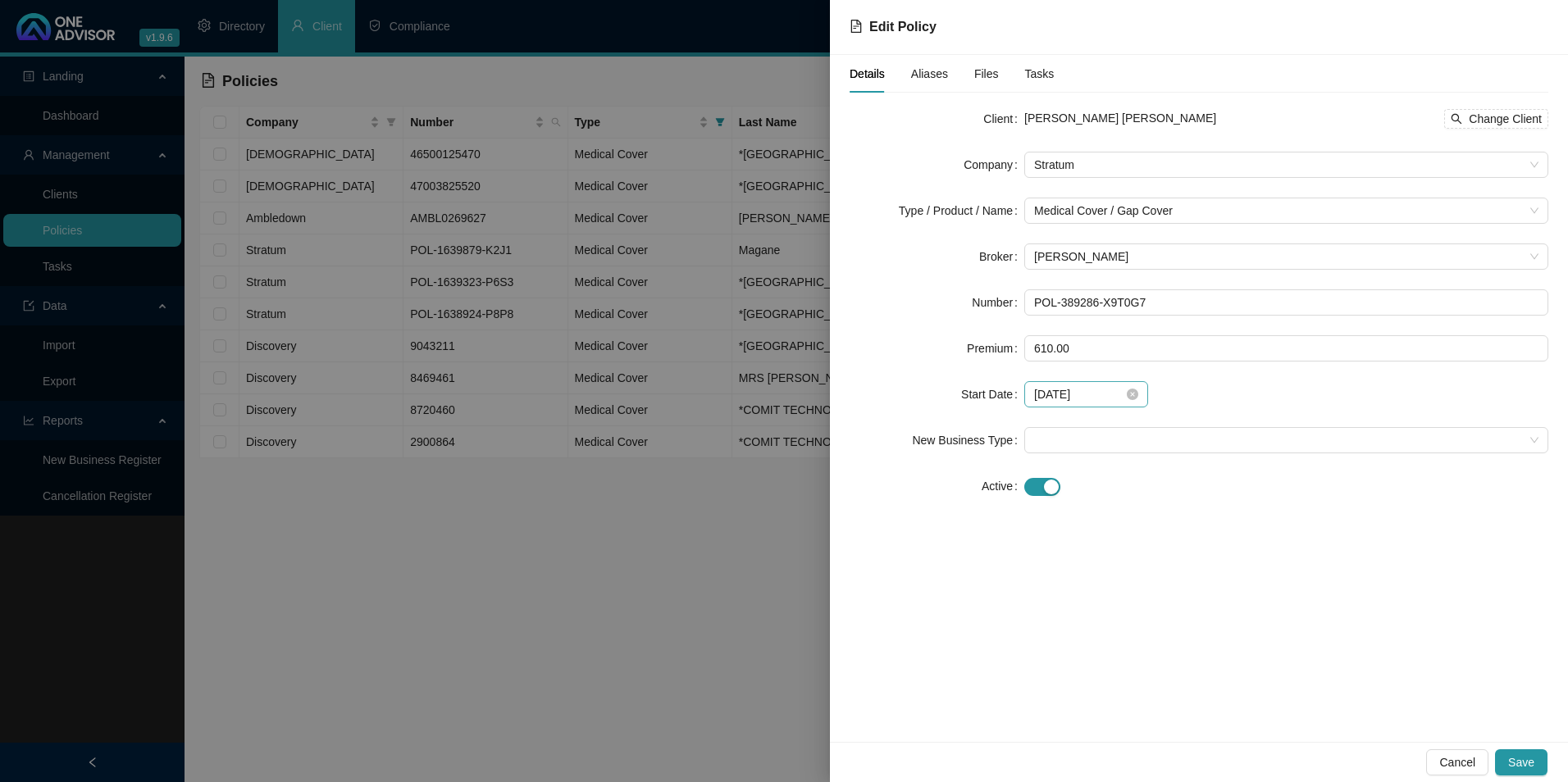
click at [727, 582] on div at bounding box center [784, 391] width 1568 height 782
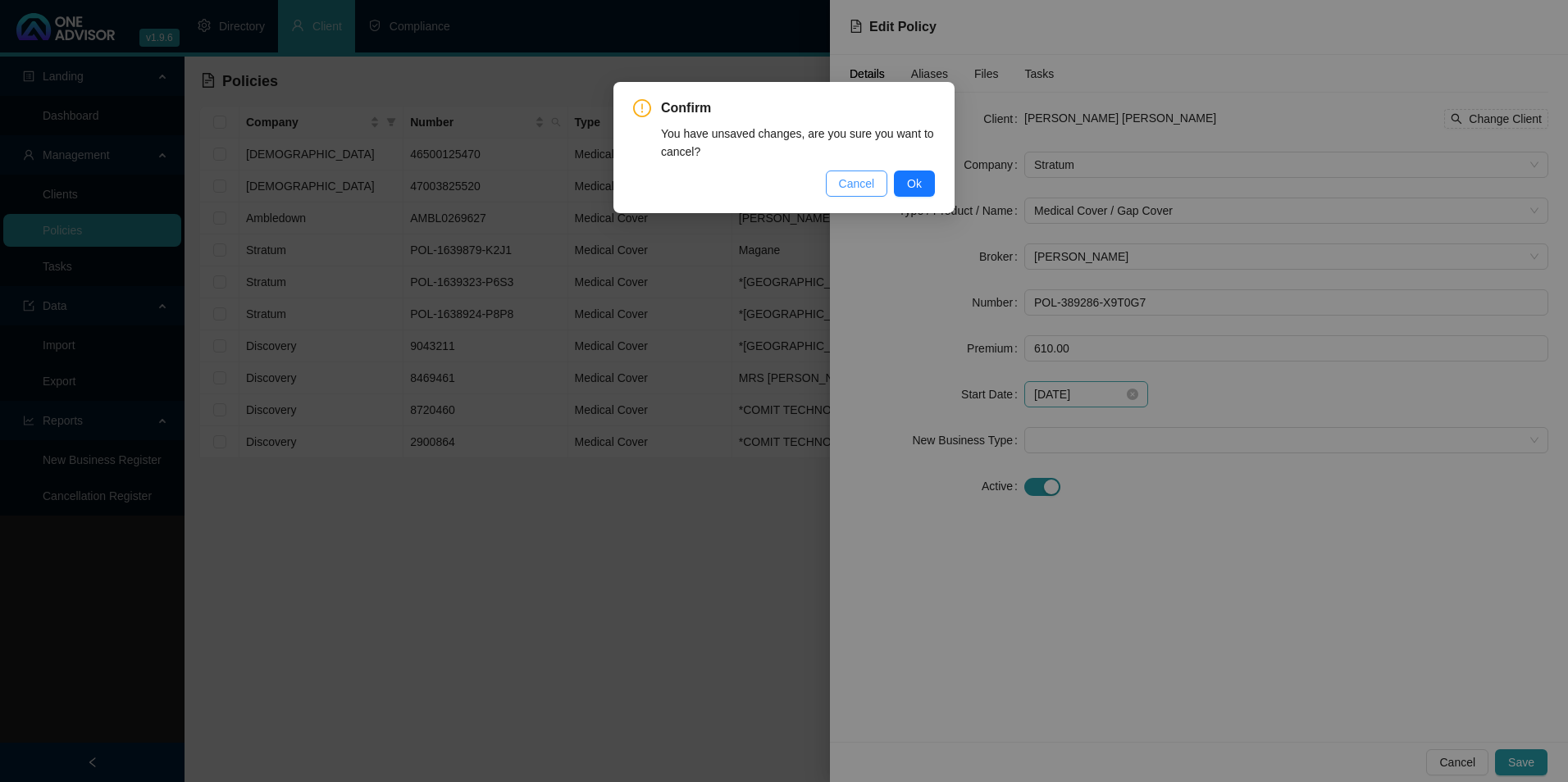
click at [862, 189] on span "Cancel" at bounding box center [858, 184] width 36 height 18
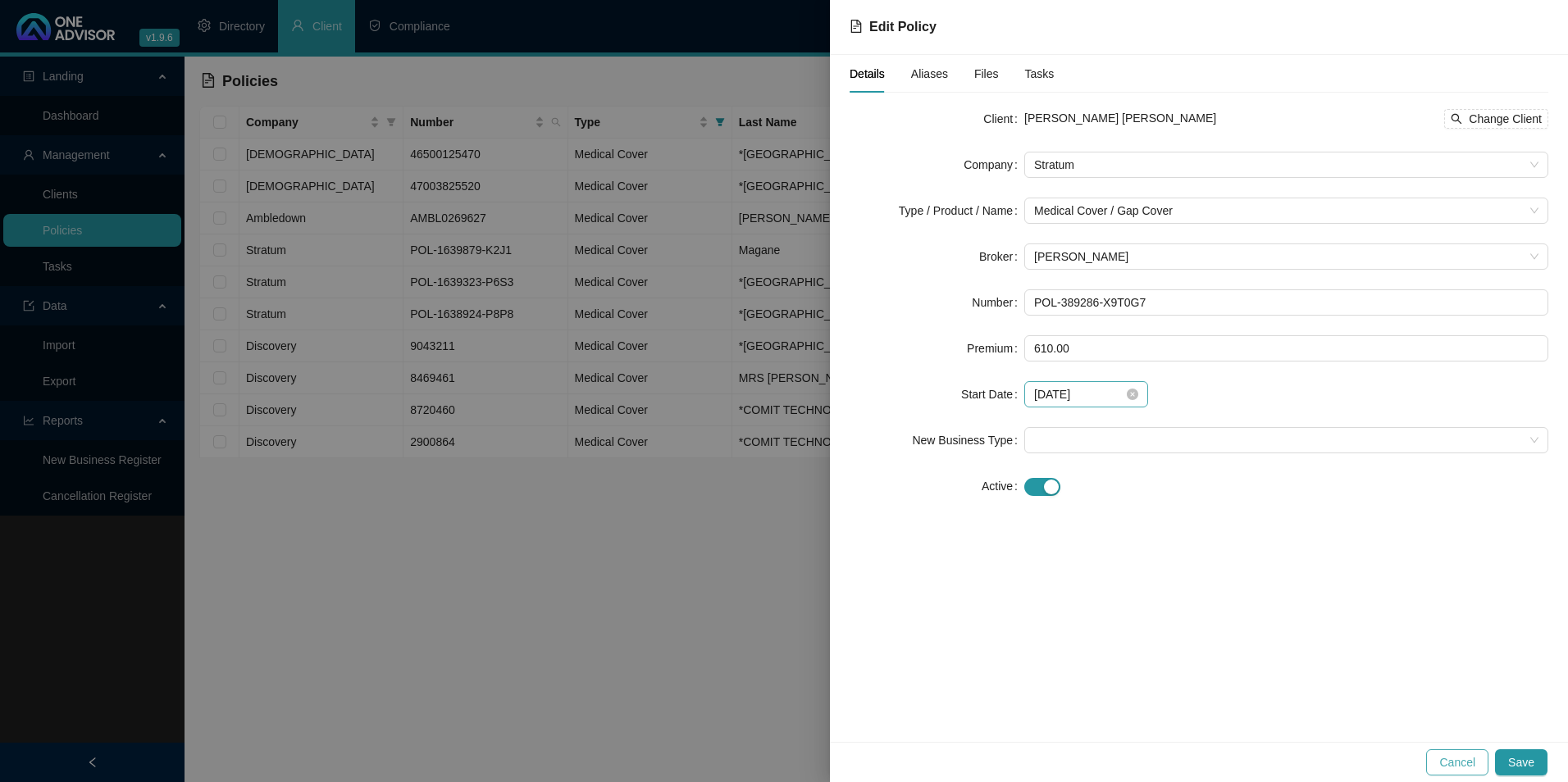
click at [1457, 762] on span "Cancel" at bounding box center [1457, 762] width 36 height 18
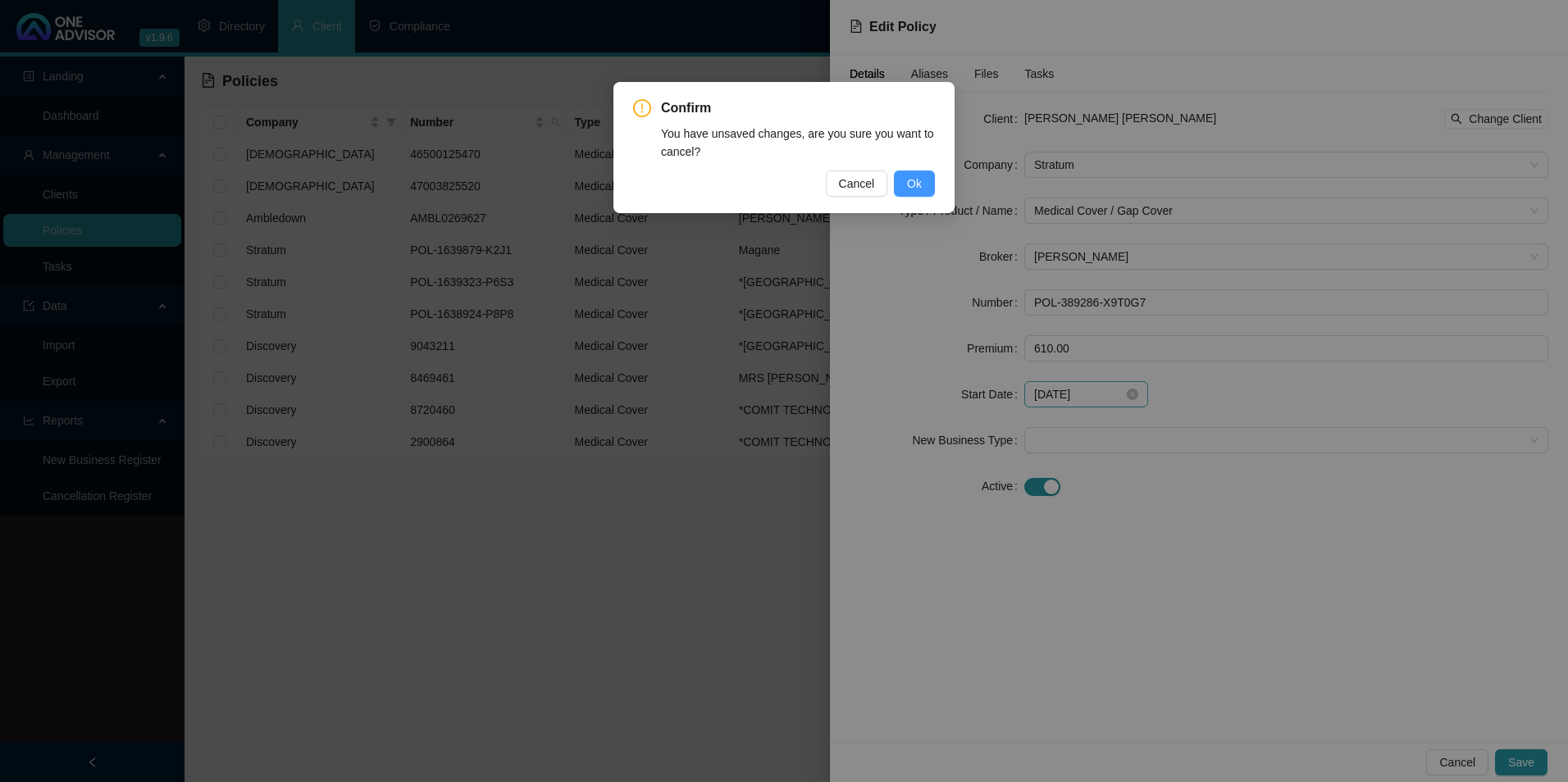
click at [921, 188] on span "Ok" at bounding box center [915, 184] width 15 height 18
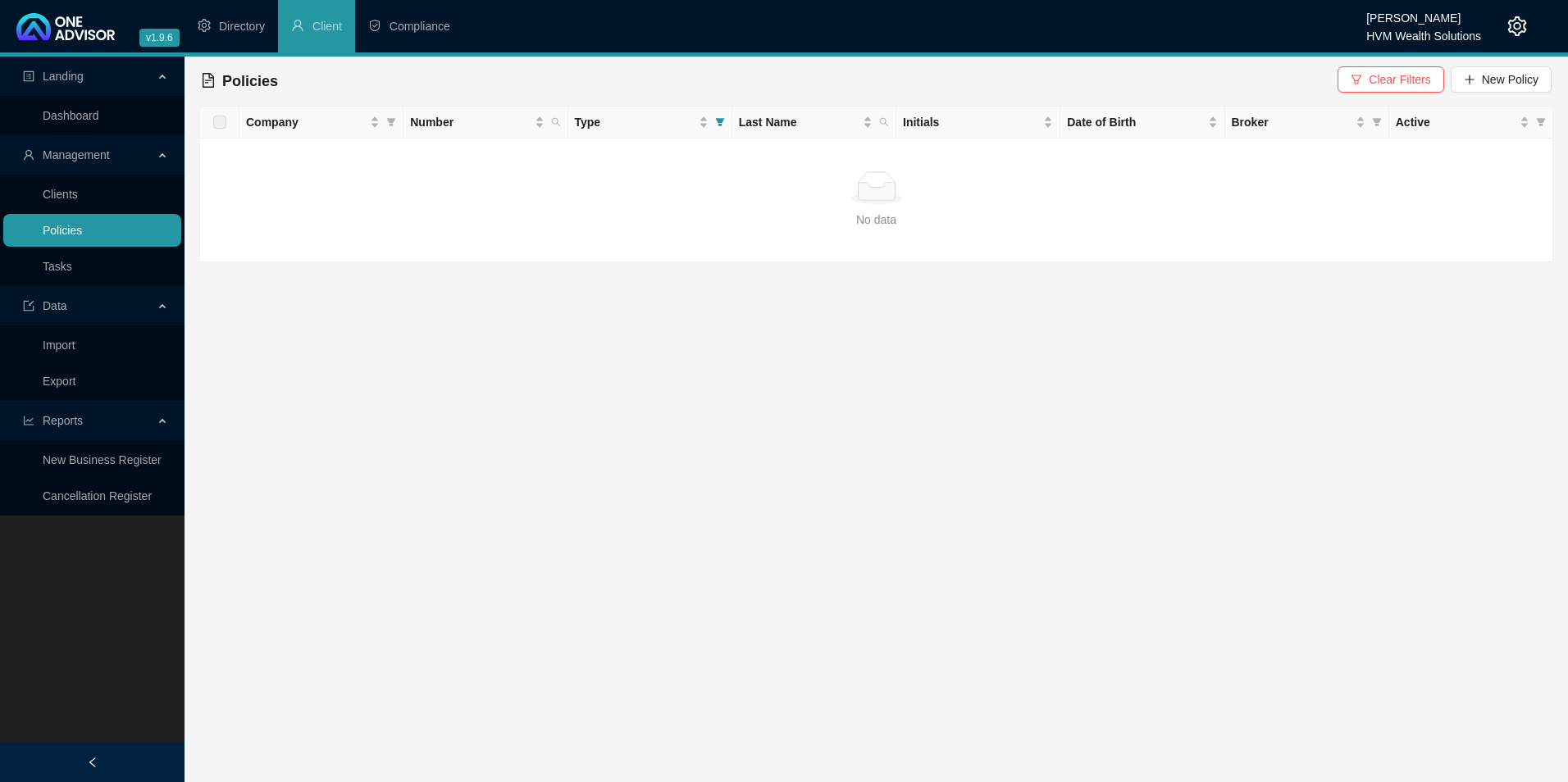
click at [82, 235] on link "Policies" at bounding box center [63, 231] width 40 height 13
click at [720, 126] on icon "filter" at bounding box center [719, 122] width 9 height 8
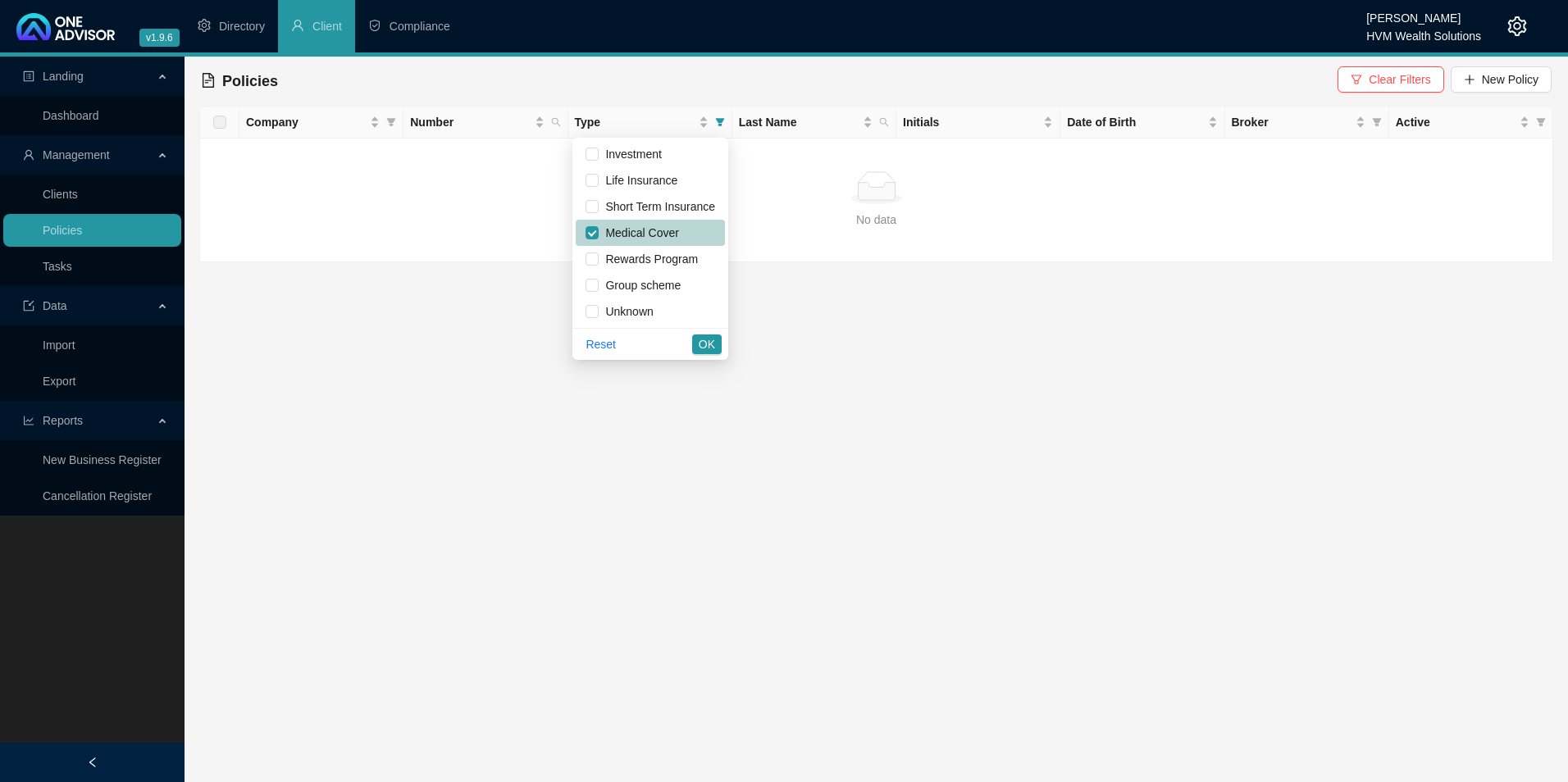
click at [684, 233] on span "Medical Cover" at bounding box center [650, 233] width 130 height 18
click at [698, 343] on button "OK" at bounding box center [707, 345] width 30 height 20
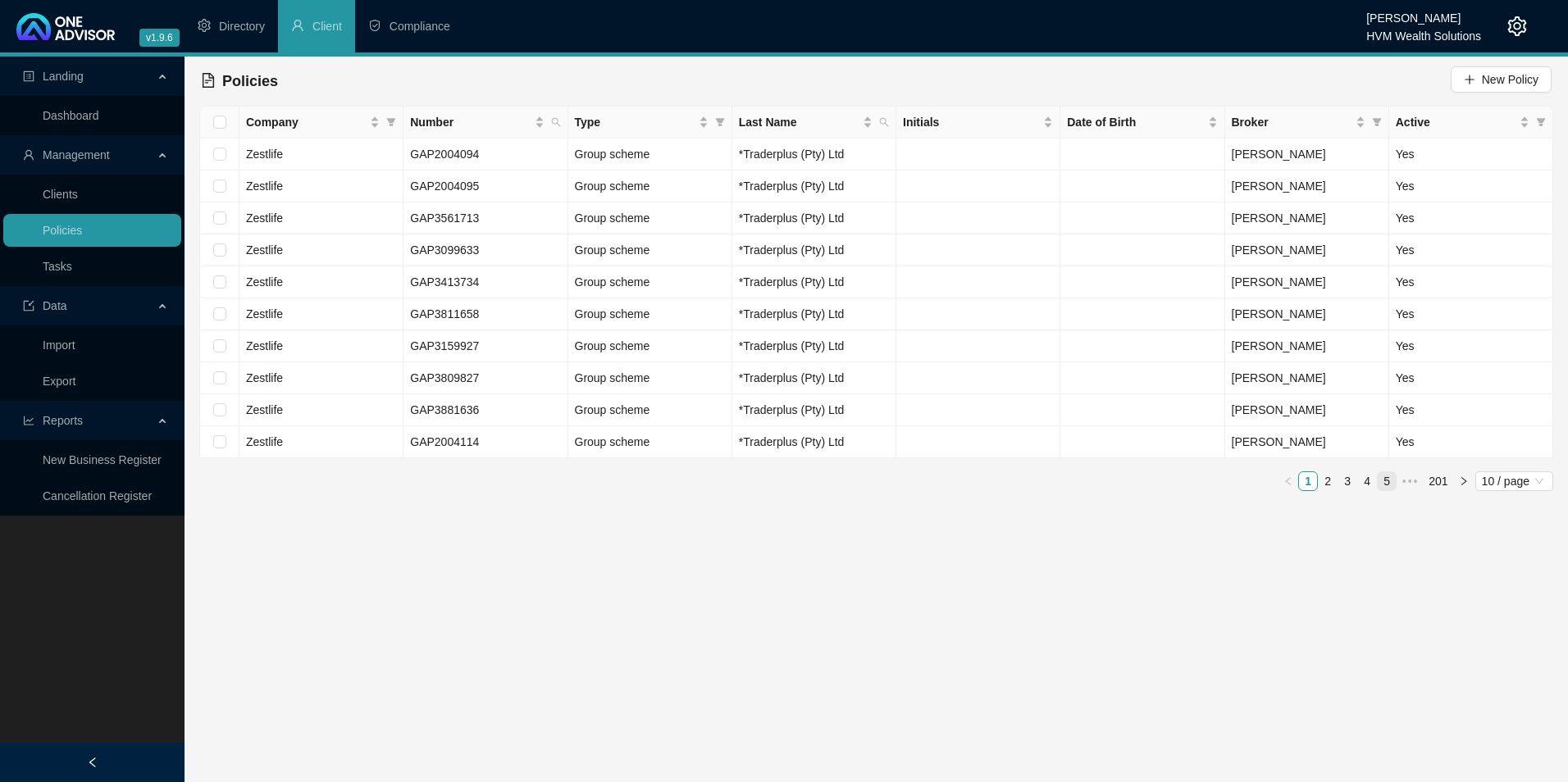
click at [1392, 486] on link "5" at bounding box center [1387, 481] width 18 height 18
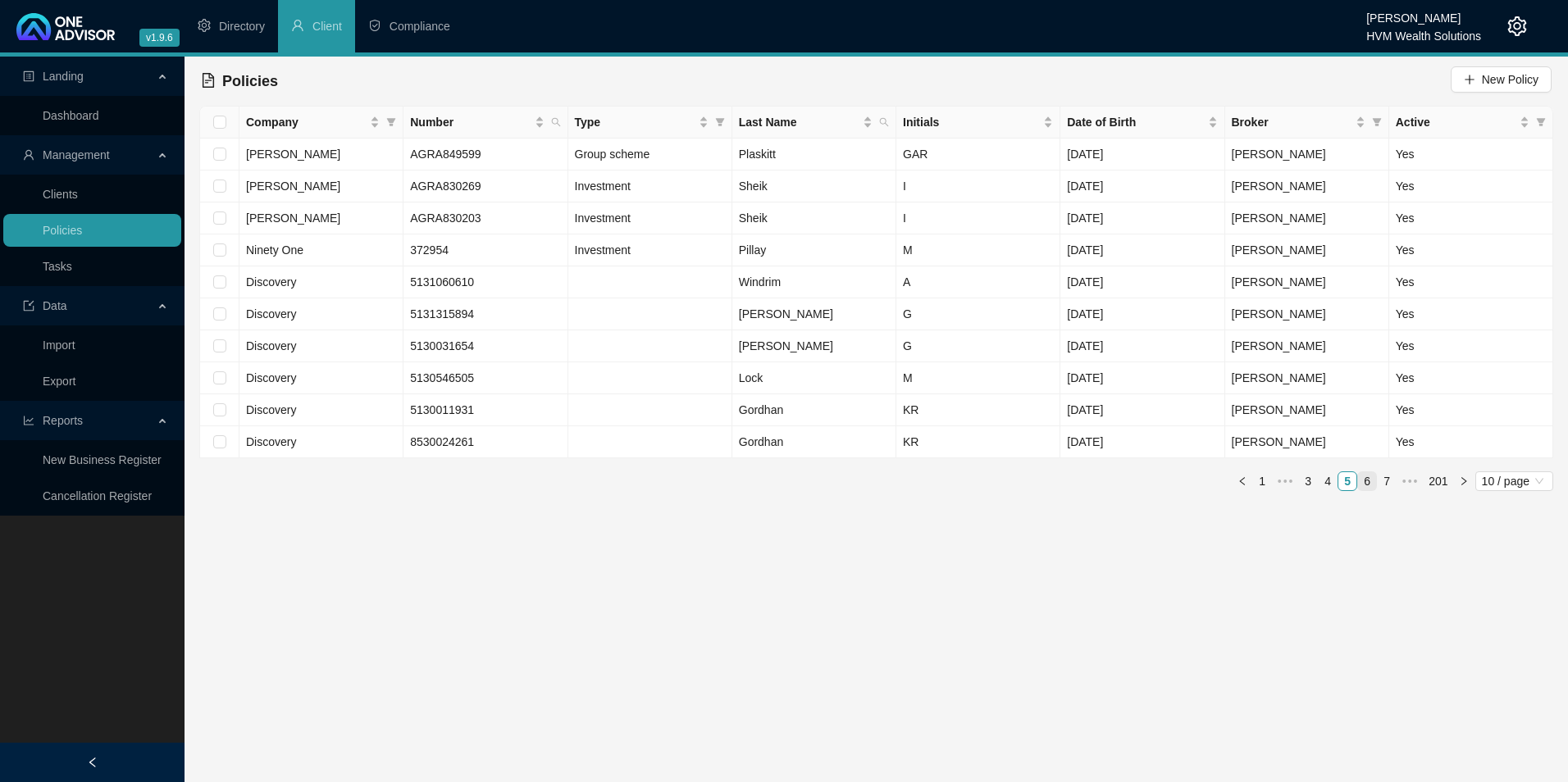
click at [1376, 483] on link "6" at bounding box center [1367, 481] width 18 height 18
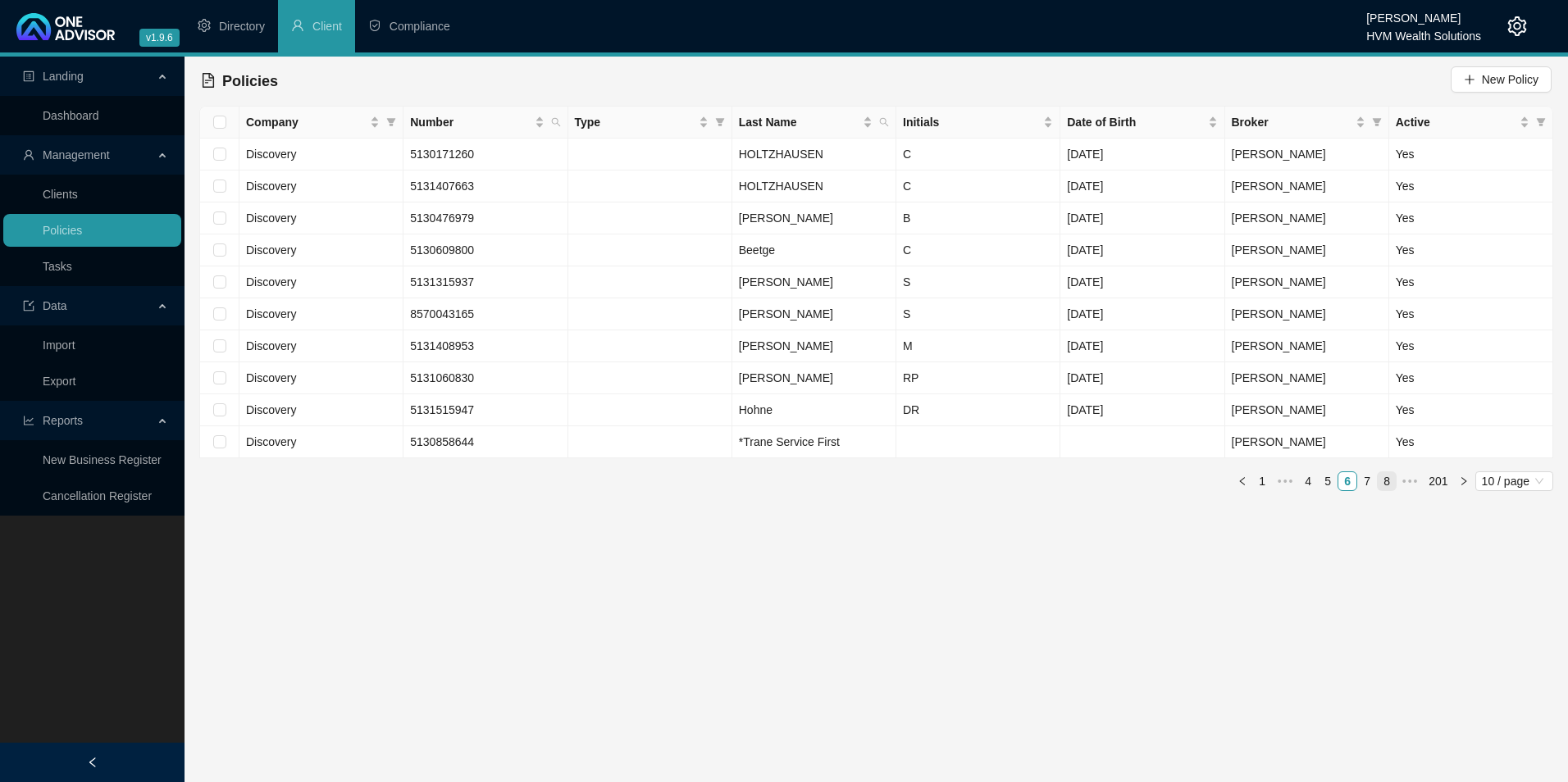
click at [1386, 485] on link "8" at bounding box center [1387, 481] width 18 height 18
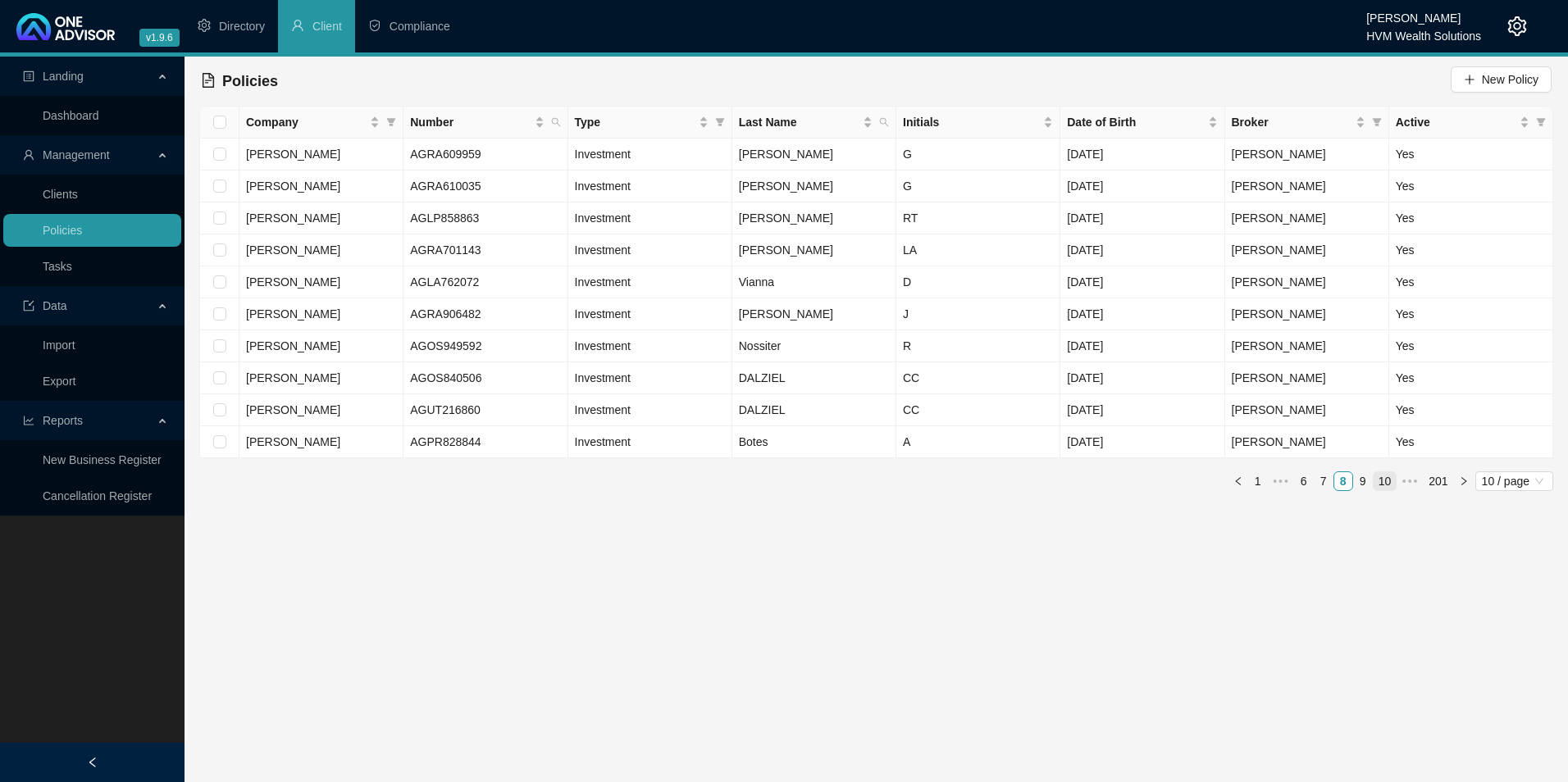
click at [1386, 485] on link "10" at bounding box center [1385, 481] width 23 height 18
click at [1363, 484] on link "11" at bounding box center [1360, 481] width 23 height 18
click at [718, 122] on icon "filter" at bounding box center [719, 122] width 9 height 8
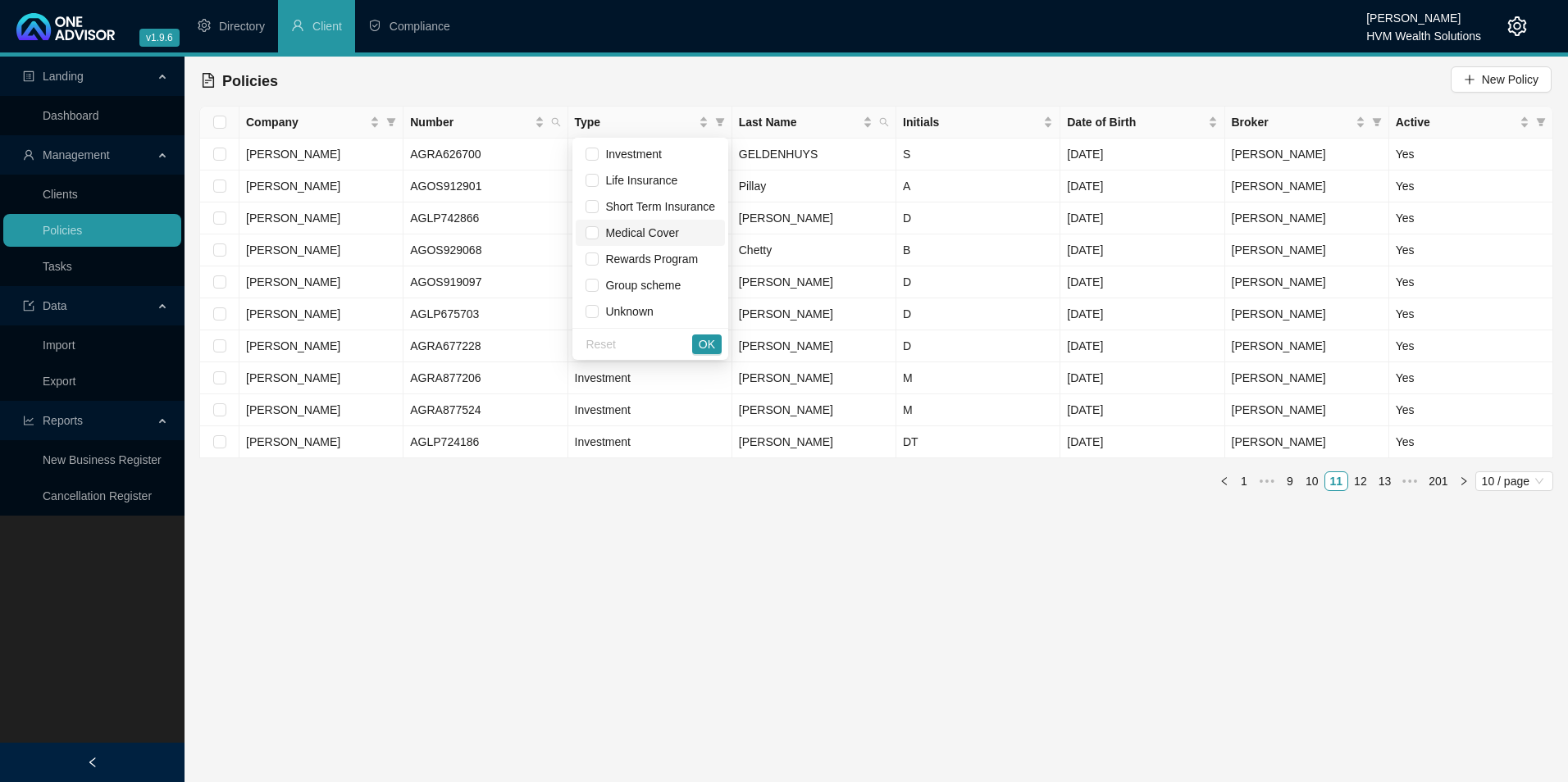
click at [660, 238] on span "Medical Cover" at bounding box center [638, 233] width 79 height 13
checkbox input "true"
click at [700, 347] on span "OK" at bounding box center [707, 345] width 17 height 18
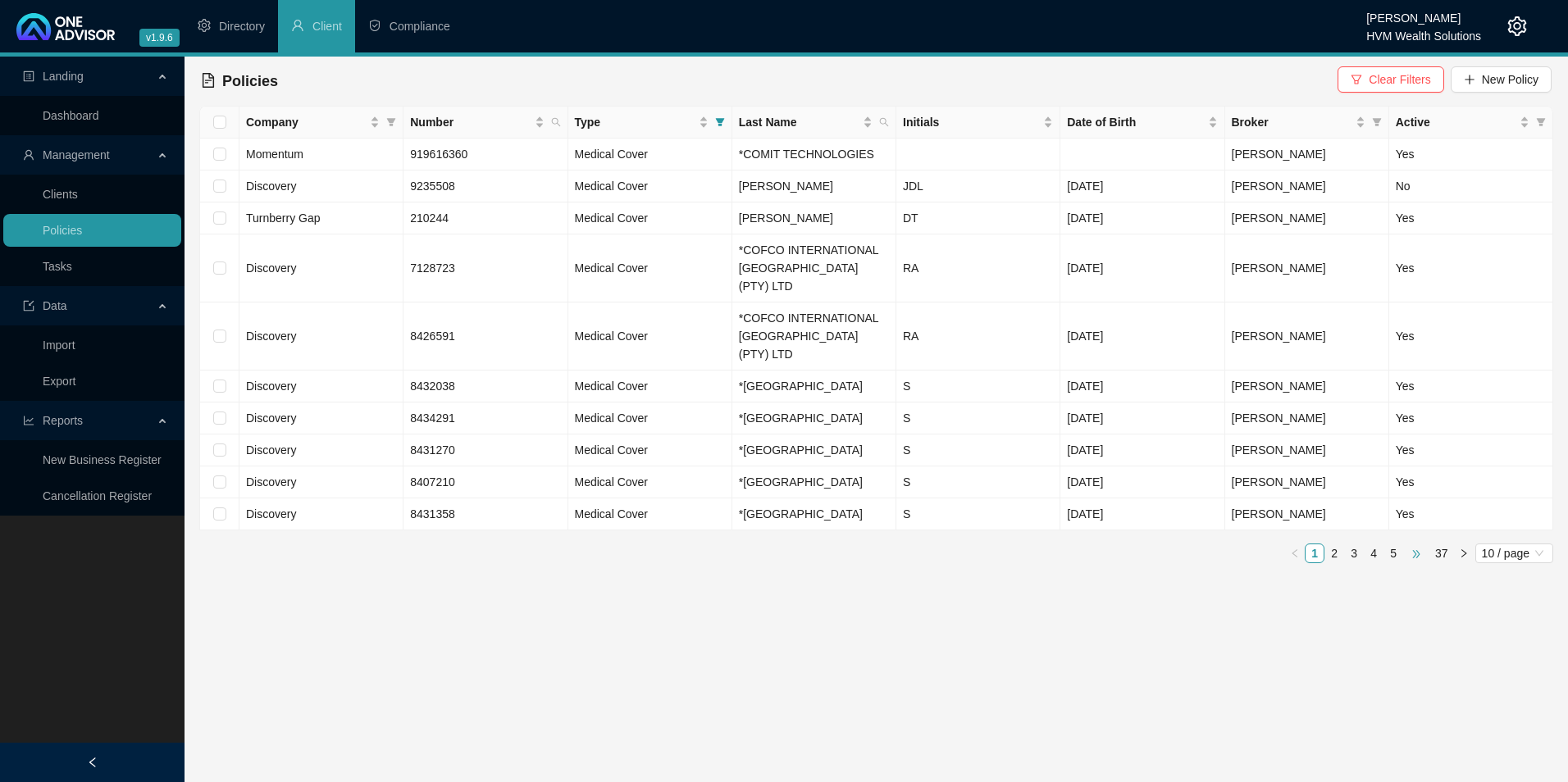
click at [1416, 563] on span "•••" at bounding box center [1417, 554] width 26 height 20
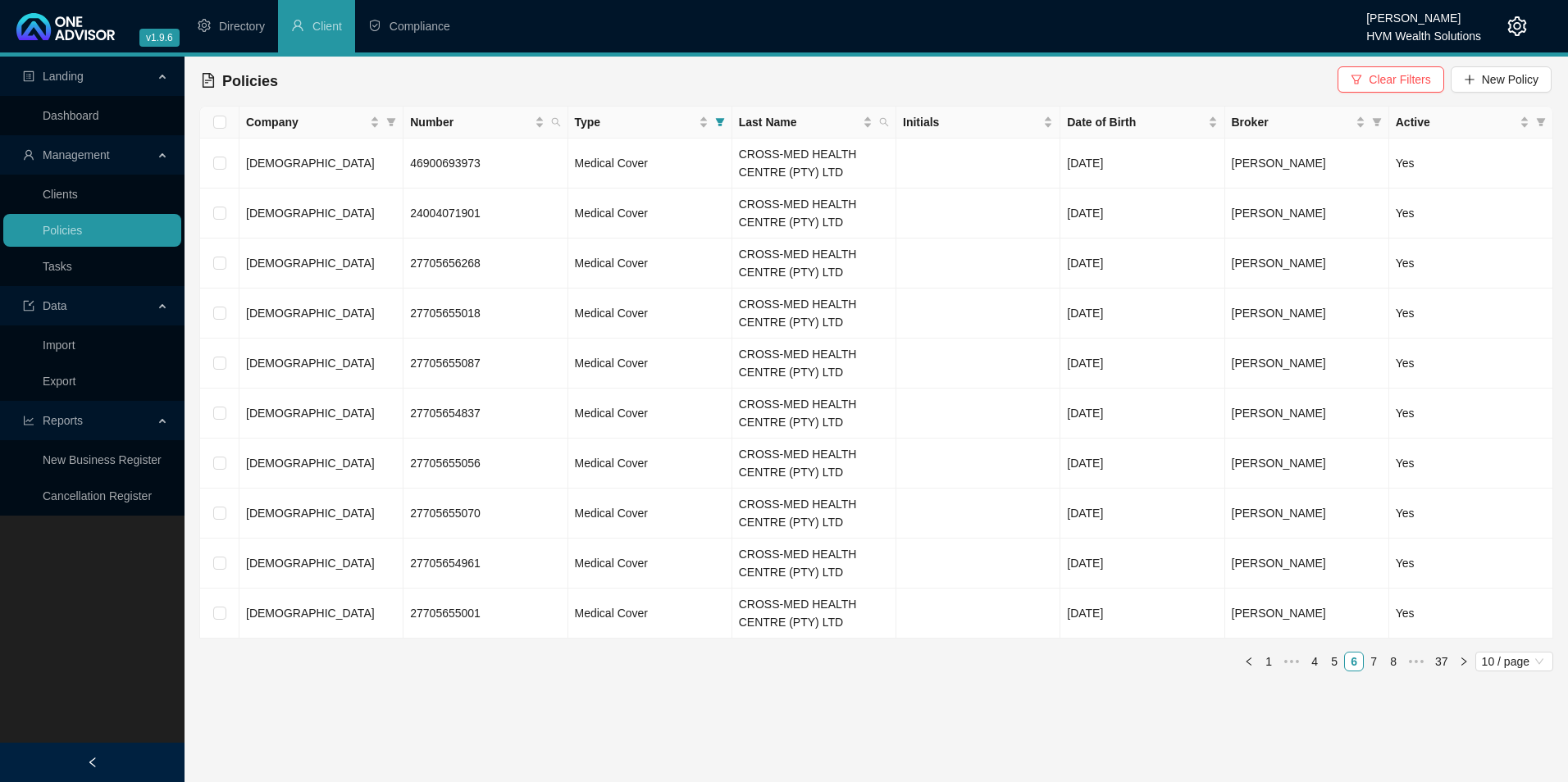
click at [1416, 661] on span "•••" at bounding box center [1417, 661] width 26 height 20
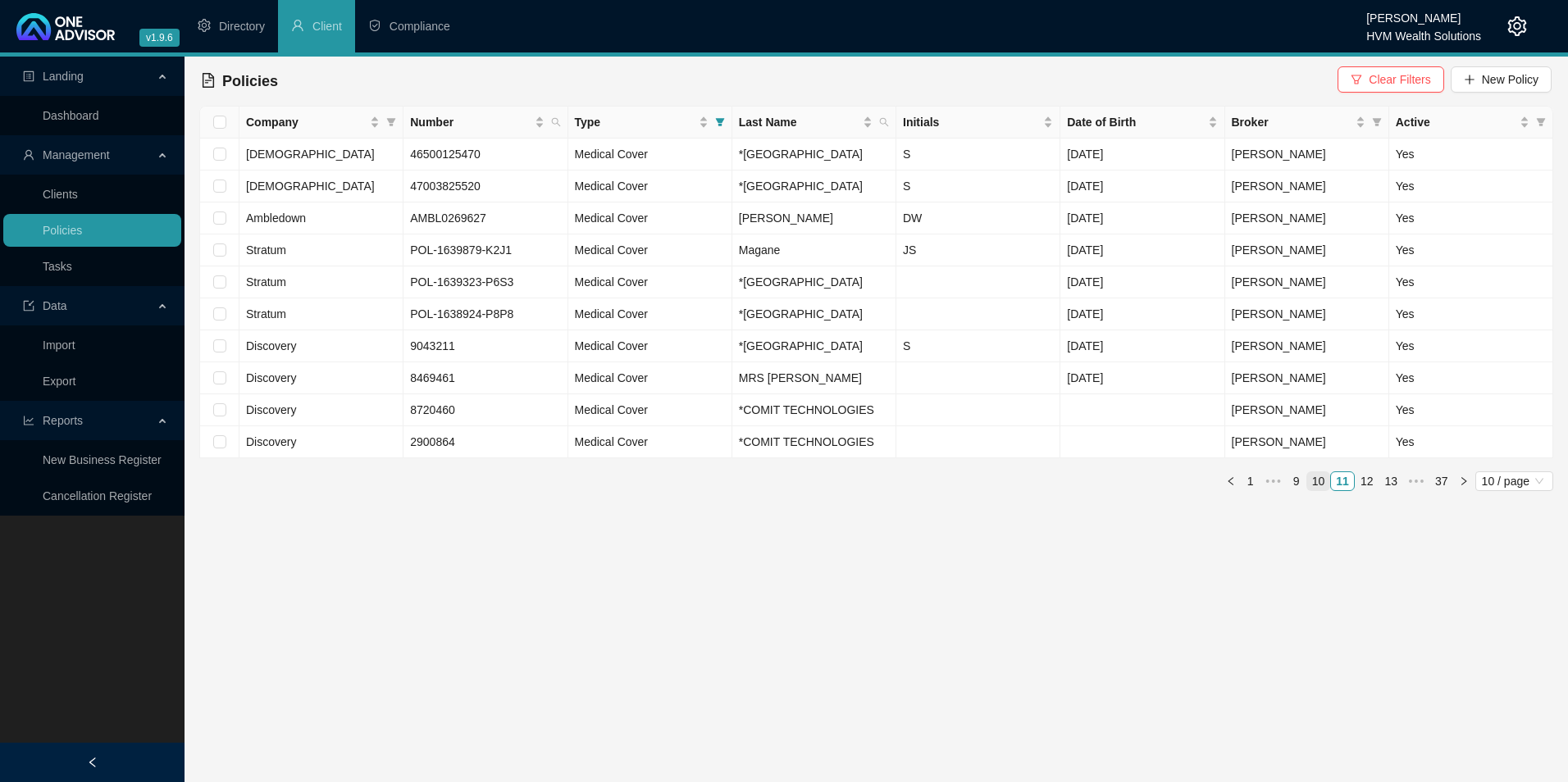
click at [1326, 490] on link "10" at bounding box center [1319, 481] width 23 height 18
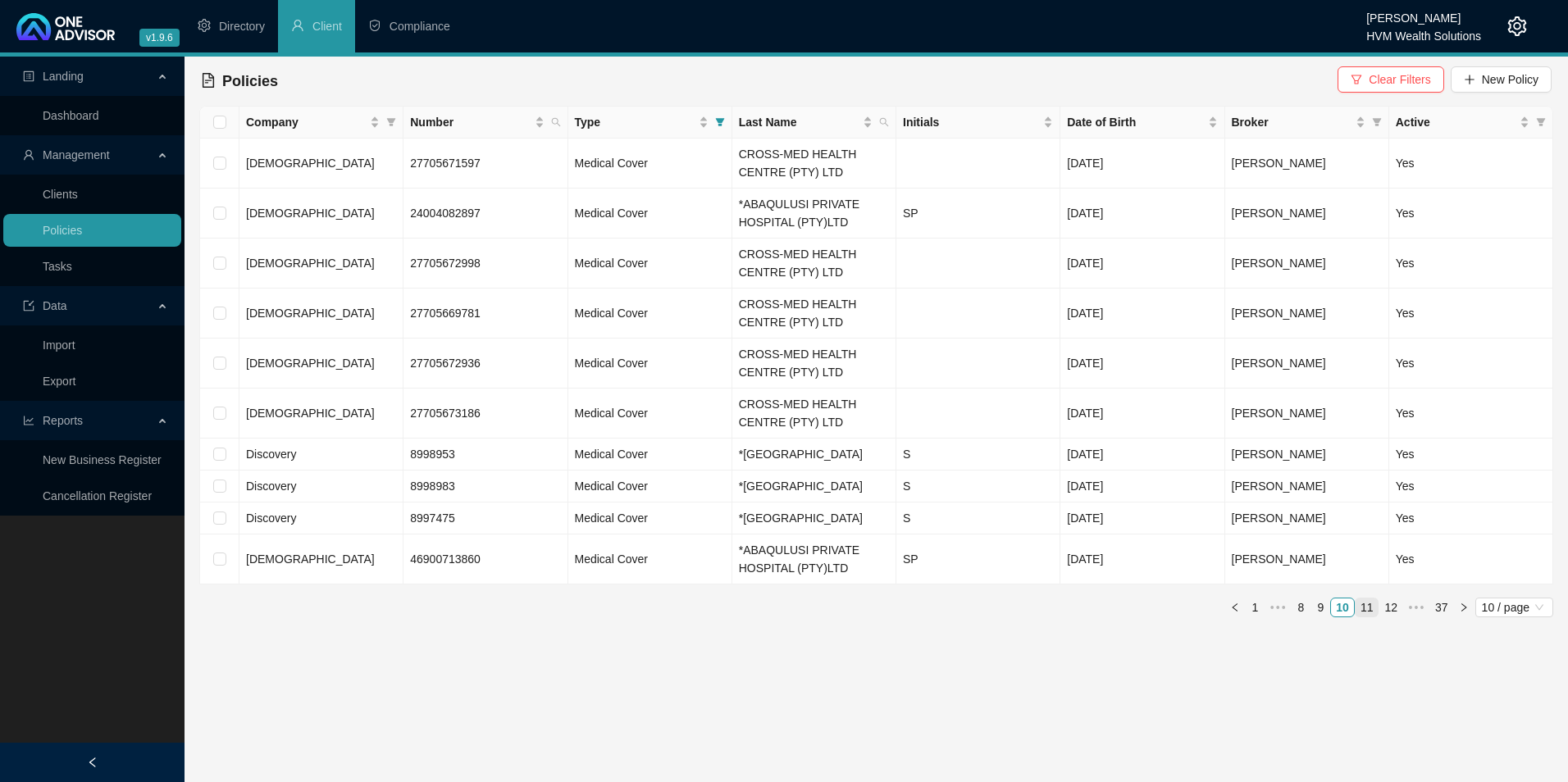
click at [1363, 617] on li "11" at bounding box center [1367, 608] width 25 height 20
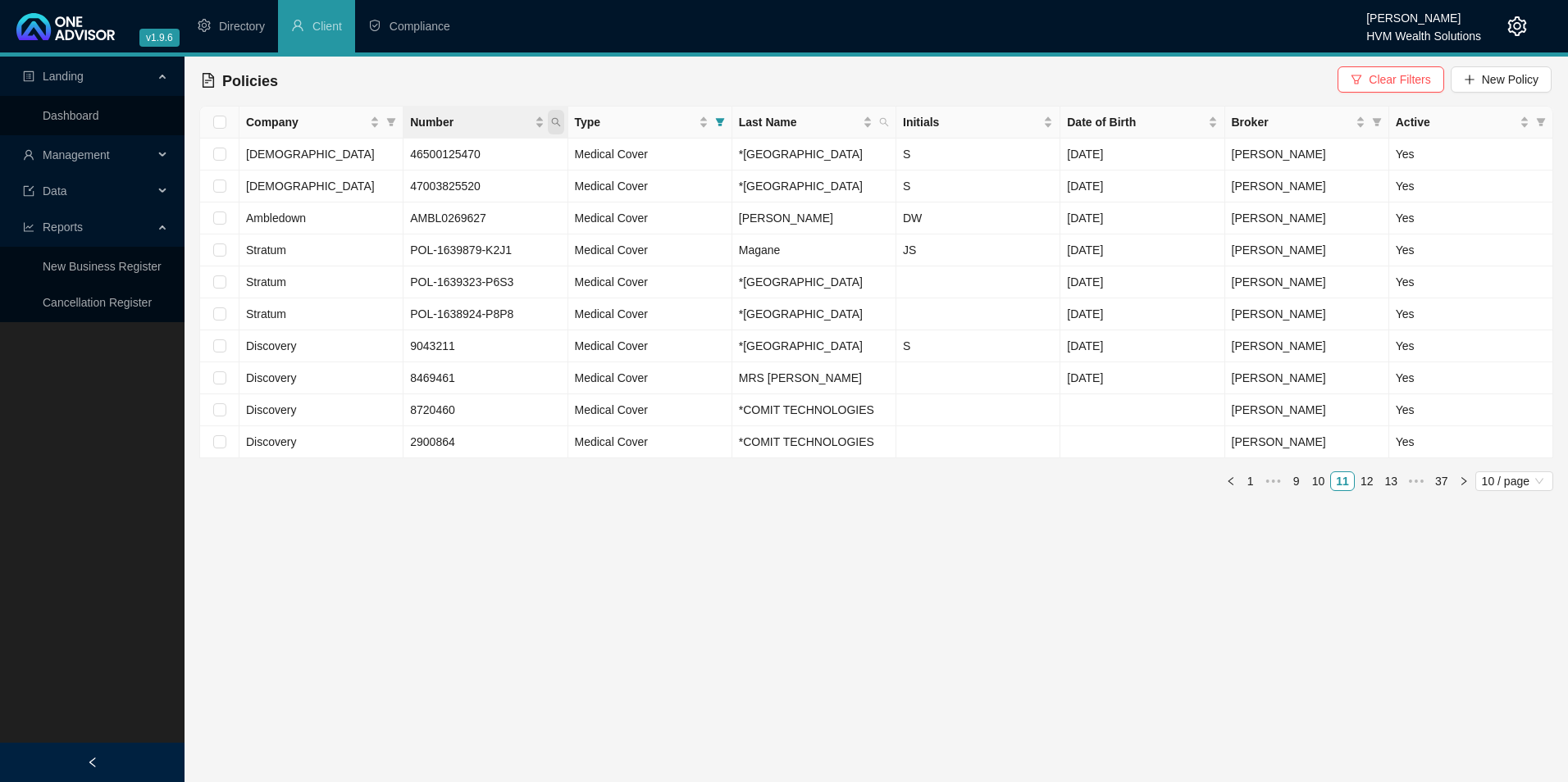
click at [554, 122] on icon "search" at bounding box center [556, 122] width 10 height 10
click at [437, 147] on input "55900652211" at bounding box center [480, 158] width 154 height 26
click at [454, 180] on span "Search" at bounding box center [449, 187] width 36 height 18
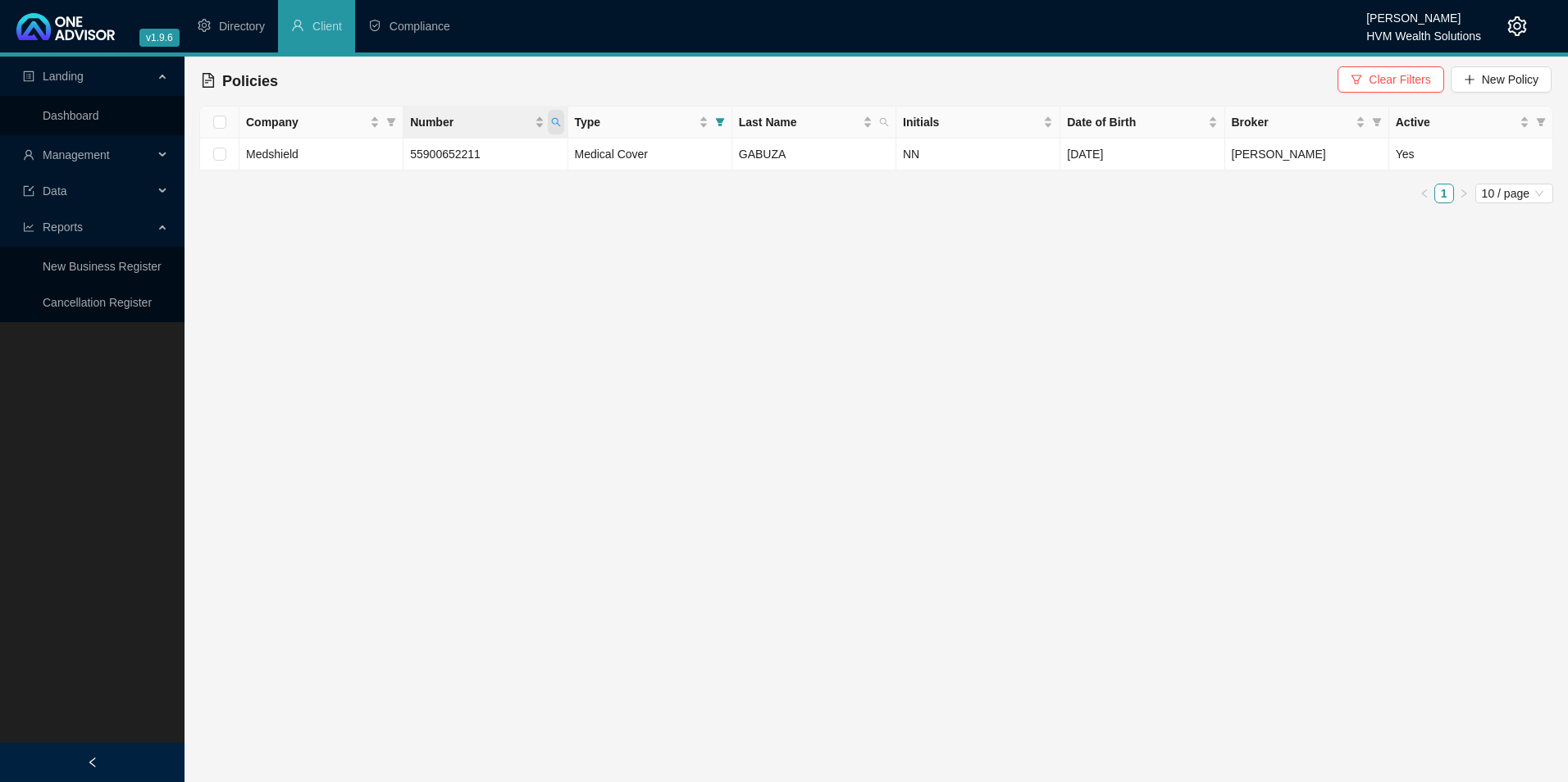
click at [552, 121] on icon "search" at bounding box center [556, 122] width 10 height 10
drag, startPoint x: 491, startPoint y: 159, endPoint x: 361, endPoint y: 151, distance: 130.2
click at [361, 151] on body "v1.9.6 Darryn Purtell HVM Wealth Solutions Directory Client Compliance Landing …" at bounding box center [784, 391] width 1568 height 782
paste input "914703462"
click at [417, 158] on input "914703462" at bounding box center [480, 158] width 154 height 26
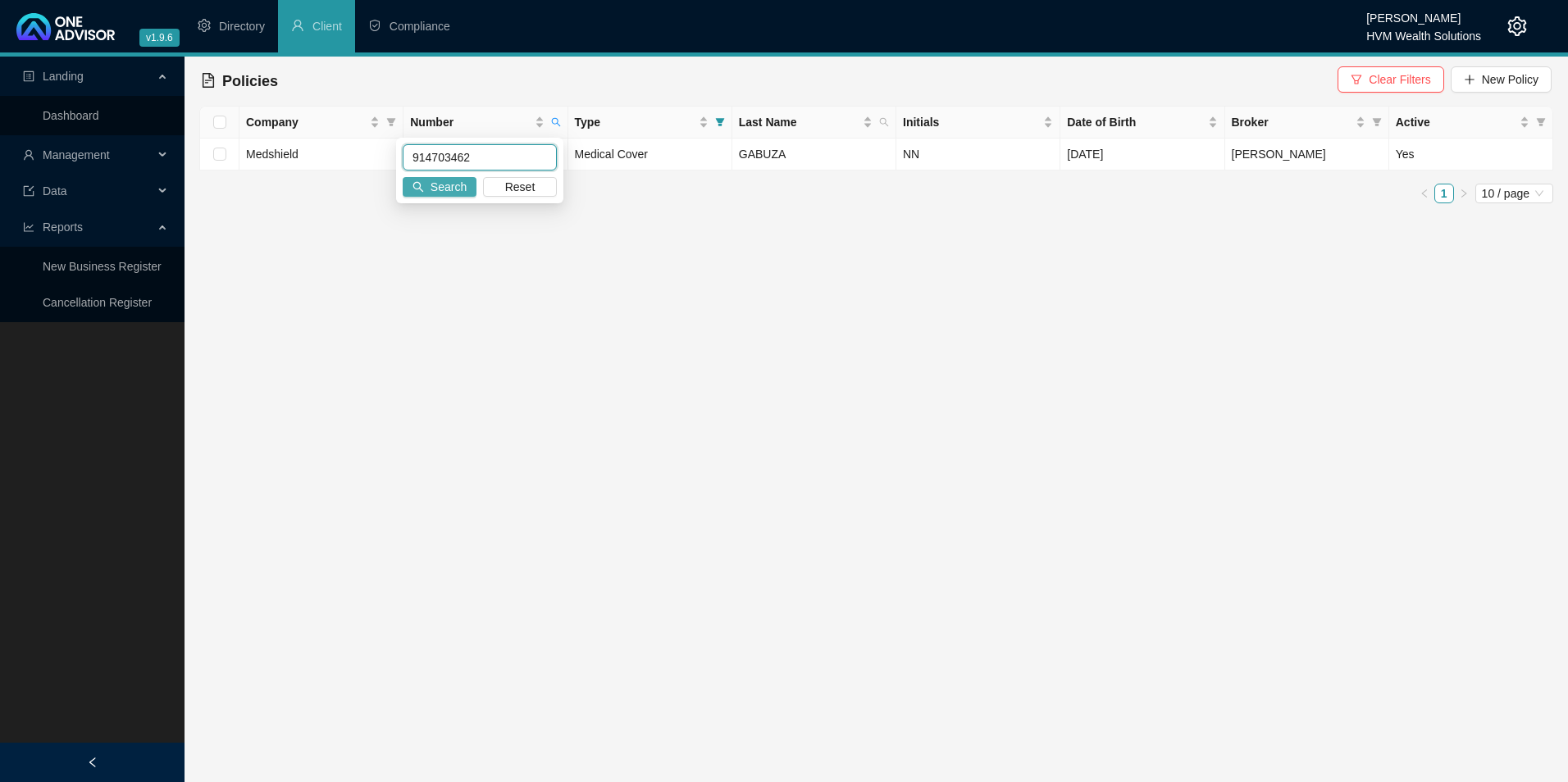
type input "914703462"
click at [455, 183] on span "Search" at bounding box center [449, 187] width 36 height 18
click at [446, 157] on span "914703462" at bounding box center [438, 155] width 57 height 13
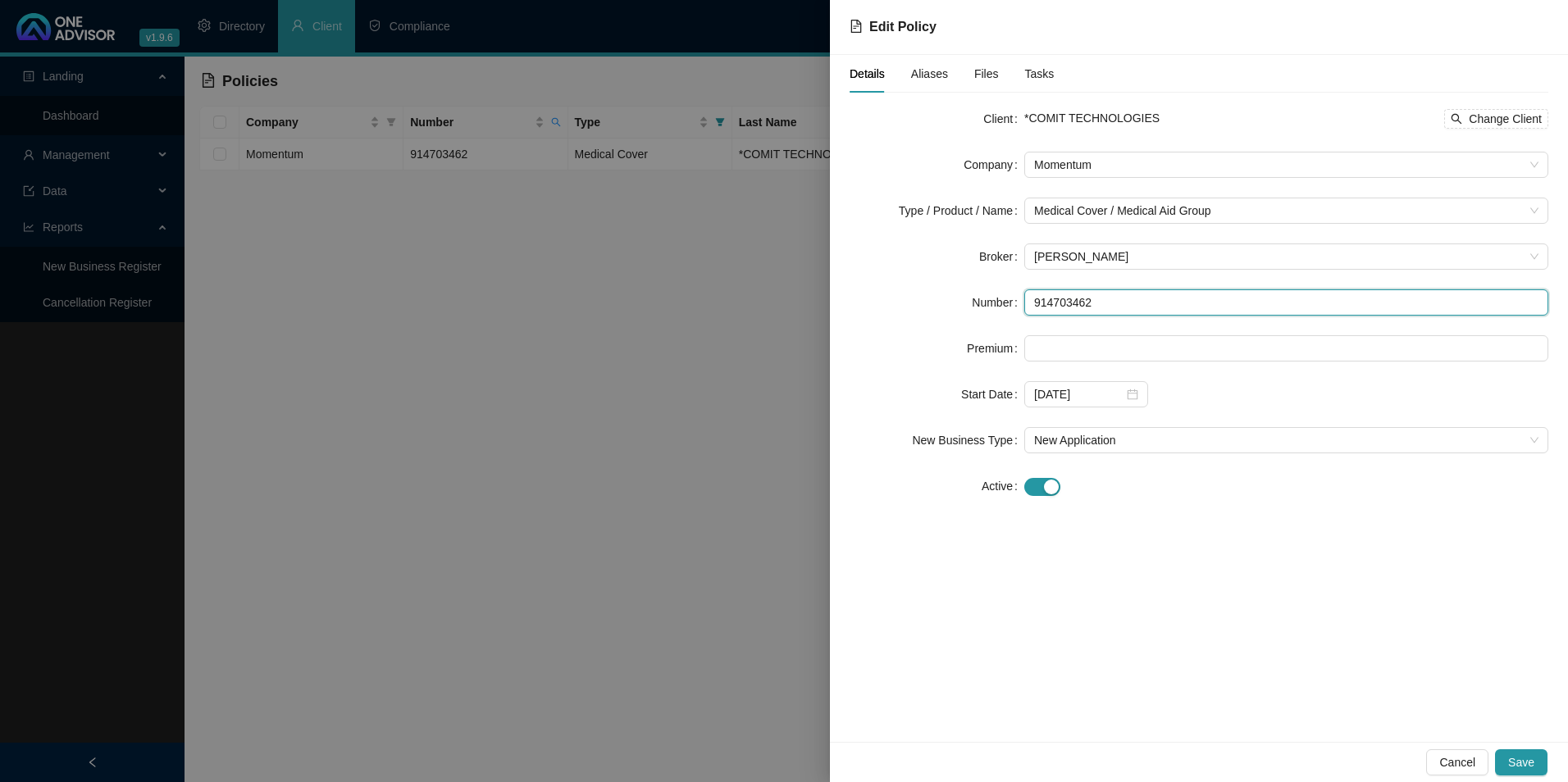
drag, startPoint x: 1142, startPoint y: 303, endPoint x: 1023, endPoint y: 314, distance: 119.5
click at [1023, 314] on div "Number 914703462" at bounding box center [1198, 303] width 699 height 26
paste input "9616360"
type input "919616360"
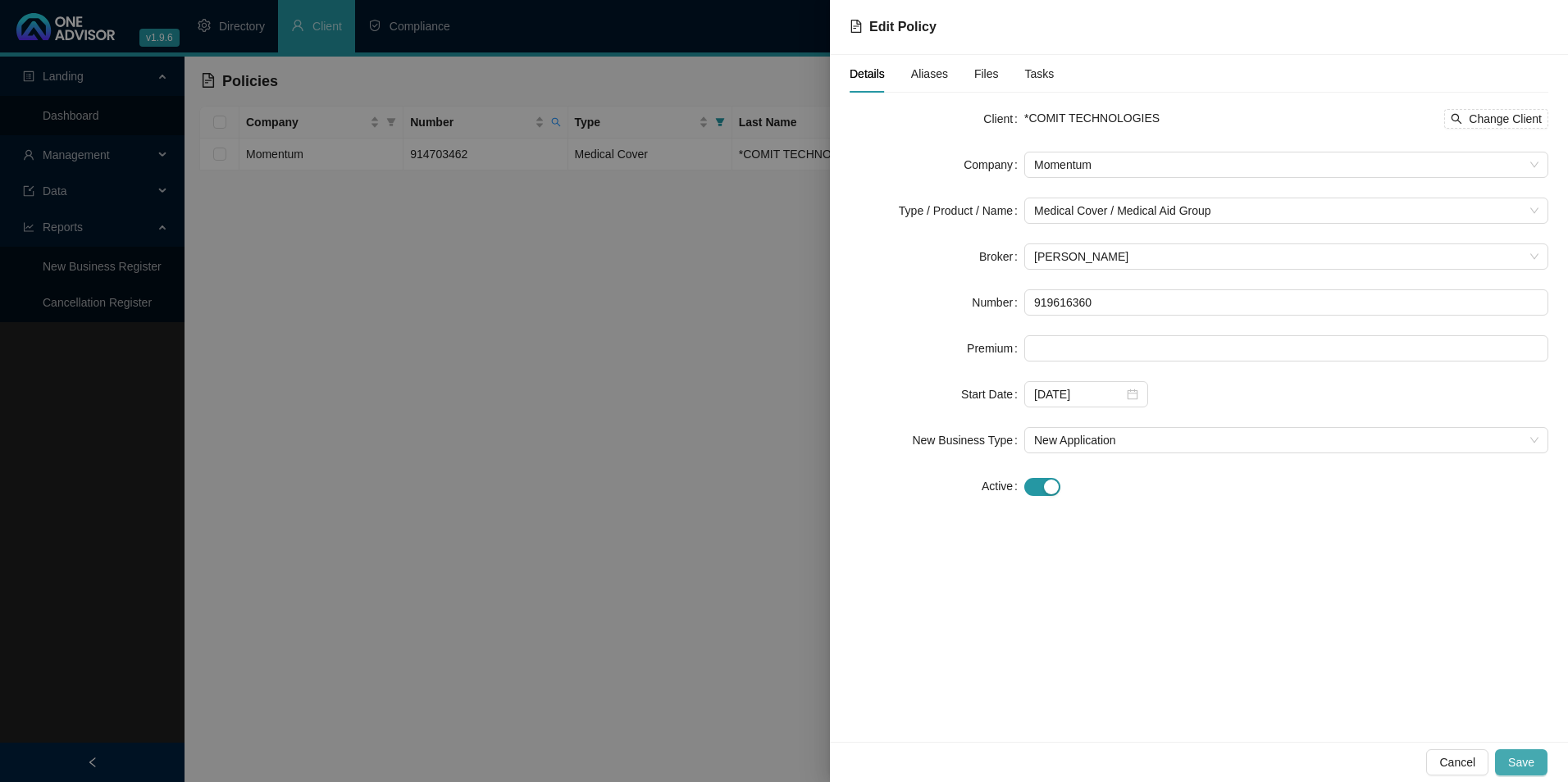
click at [1533, 759] on span "Save" at bounding box center [1522, 762] width 26 height 18
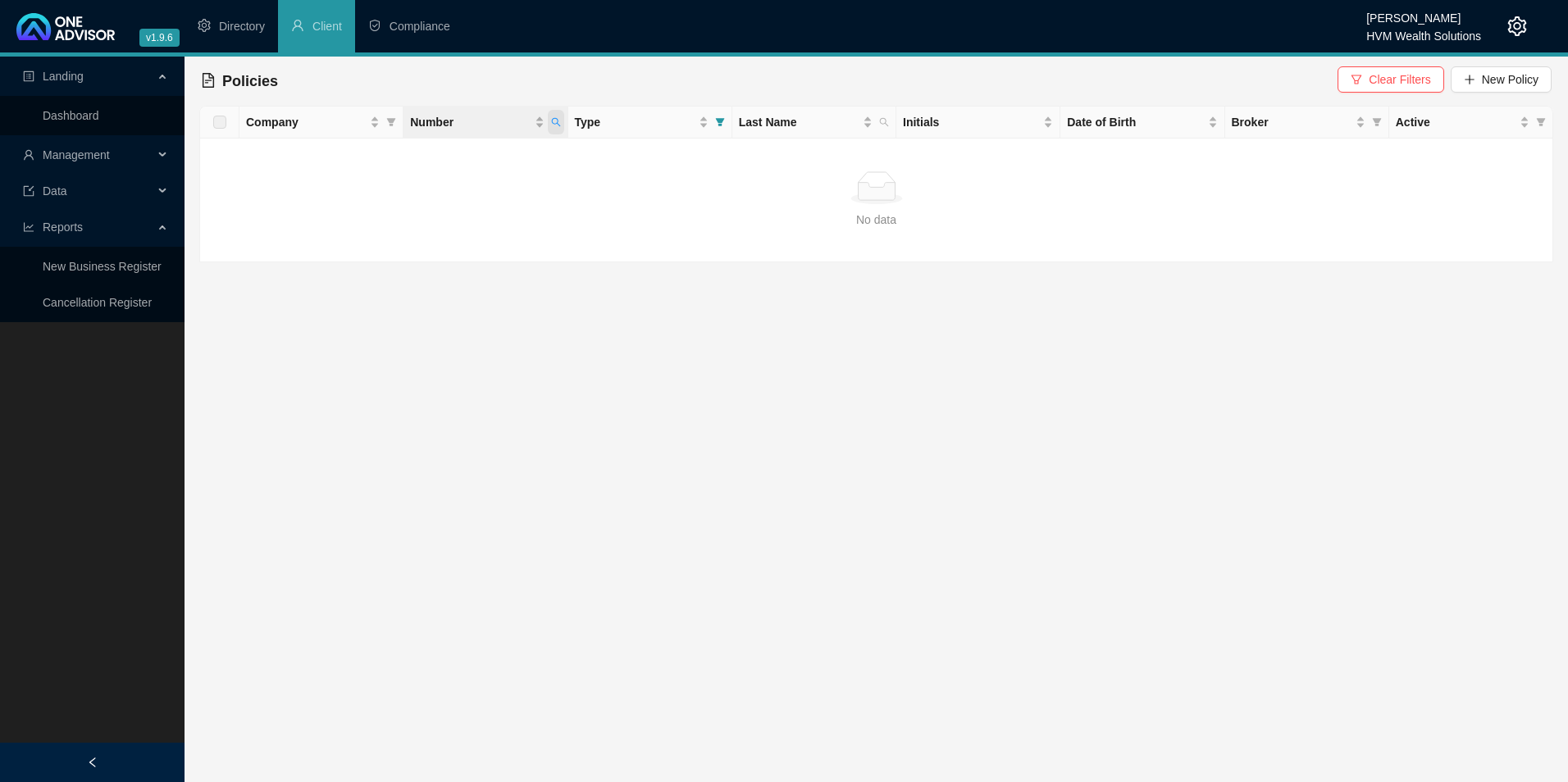
click at [553, 124] on icon "search" at bounding box center [555, 122] width 9 height 9
drag, startPoint x: 514, startPoint y: 158, endPoint x: 371, endPoint y: 157, distance: 143.0
click at [371, 157] on body "v1.9.6 Darryn Purtell HVM Wealth Solutions Directory Client Compliance Landing …" at bounding box center [784, 391] width 1568 height 782
paste input "9616360"
click at [433, 188] on span "Search" at bounding box center [449, 187] width 36 height 18
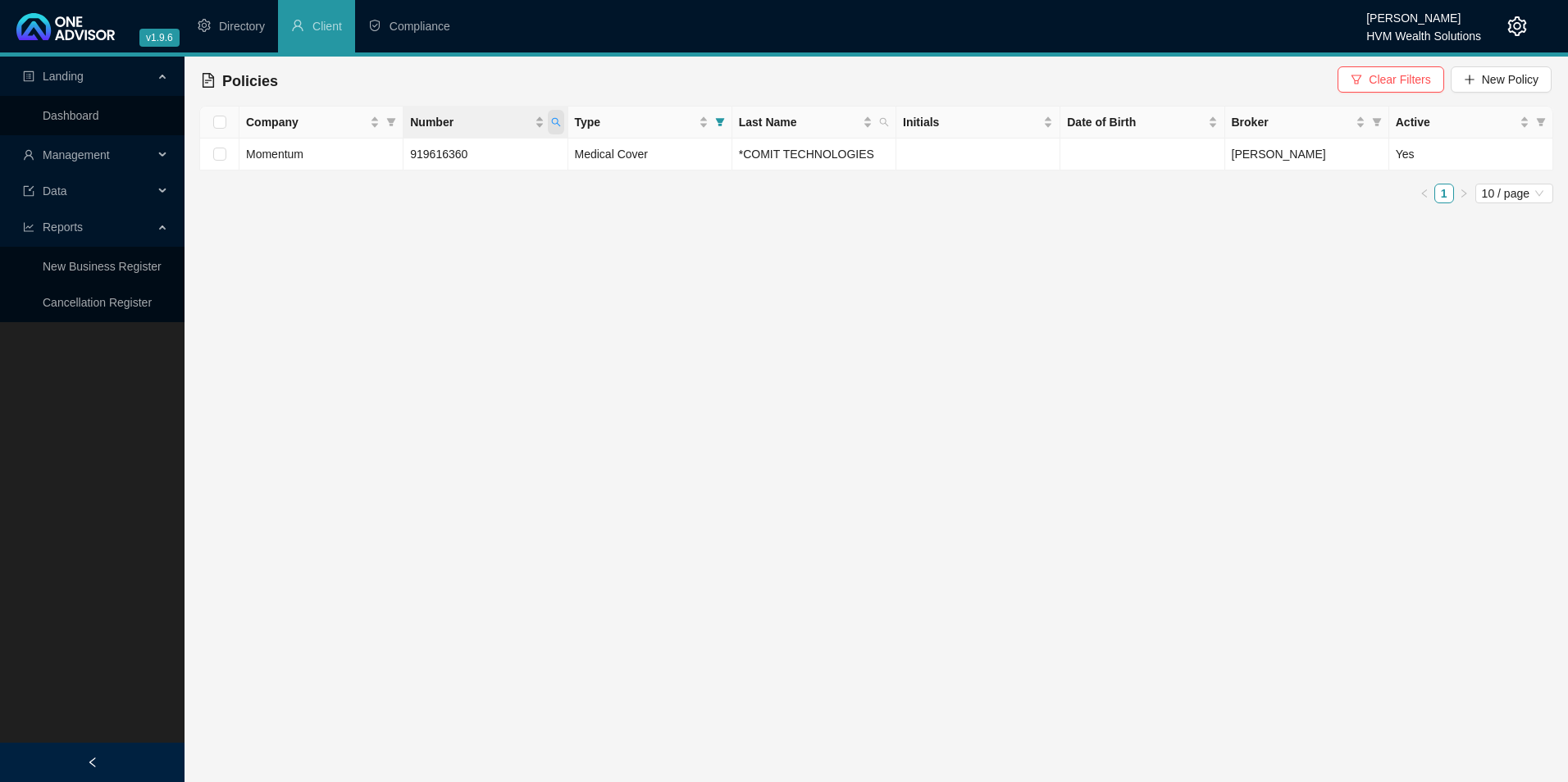
click at [557, 126] on icon "search" at bounding box center [556, 122] width 10 height 10
drag, startPoint x: 479, startPoint y: 155, endPoint x: 148, endPoint y: 160, distance: 331.0
click at [148, 160] on body "v1.9.6 Darryn Purtell HVM Wealth Solutions Directory Client Compliance Landing …" at bounding box center [784, 391] width 1568 height 782
paste input "POL-389286-X9T0G7"
click at [437, 160] on input "POL-389286-X9T0G7" at bounding box center [480, 158] width 154 height 26
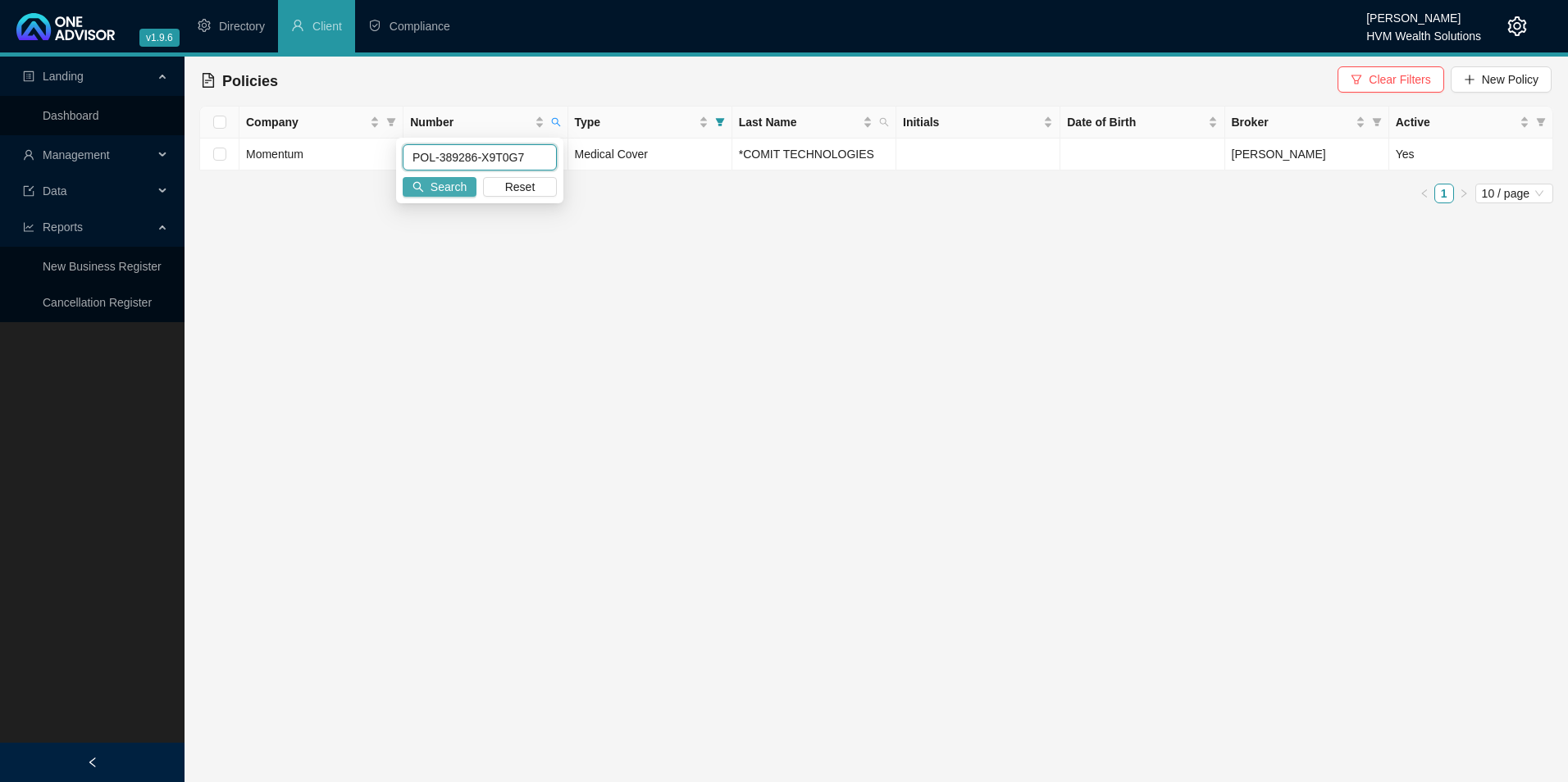
type input "POL-389286-X9T0G7"
click at [448, 181] on span "Search" at bounding box center [449, 187] width 36 height 18
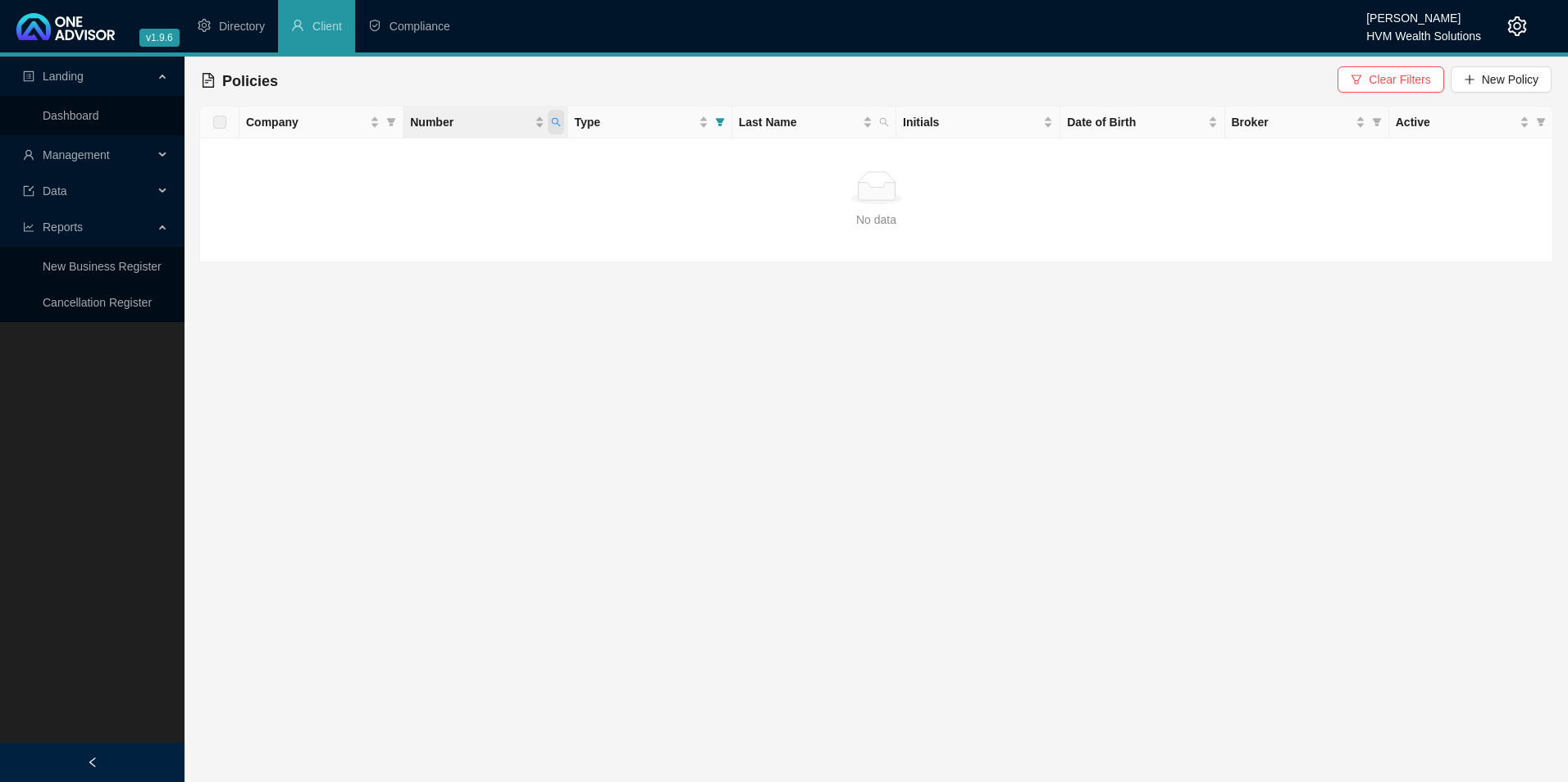
click at [557, 122] on icon "search" at bounding box center [556, 122] width 10 height 10
click at [446, 187] on span "Search" at bounding box center [449, 187] width 36 height 18
click at [557, 123] on icon "search" at bounding box center [555, 122] width 9 height 9
click at [524, 158] on input "POL-389286-X9T0G7" at bounding box center [480, 158] width 154 height 26
drag, startPoint x: 524, startPoint y: 158, endPoint x: 387, endPoint y: 160, distance: 137.0
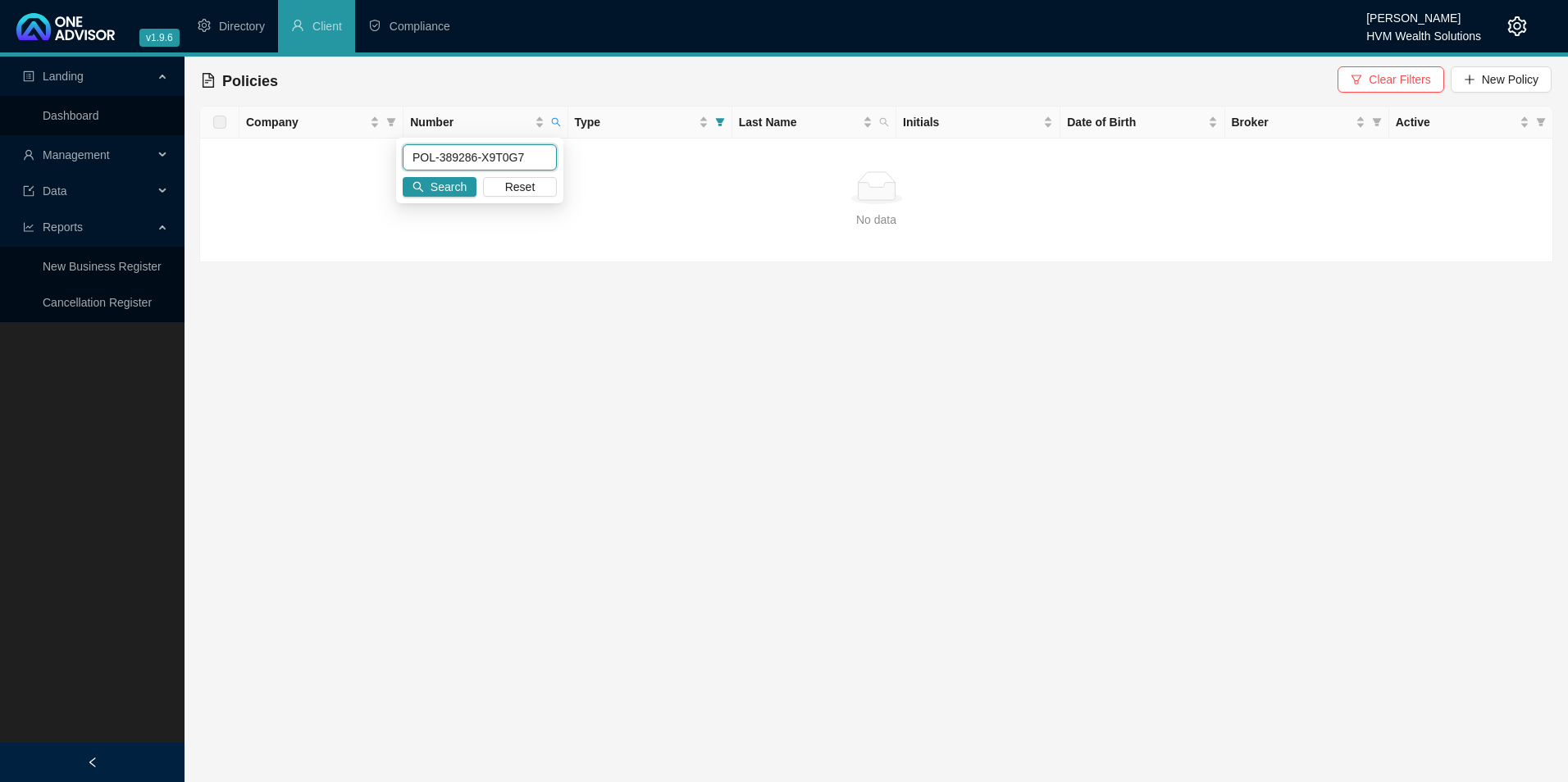
click at [387, 160] on body "v1.9.6 Darryn Purtell HVM Wealth Solutions Directory Client Compliance Landing …" at bounding box center [784, 391] width 1568 height 782
paste input "POL-389286-X9T0G7"
click at [551, 123] on icon "search" at bounding box center [556, 122] width 10 height 10
click at [522, 150] on input "POL-389286-X9T0G7" at bounding box center [480, 158] width 154 height 26
click at [554, 121] on icon "search" at bounding box center [556, 122] width 10 height 10
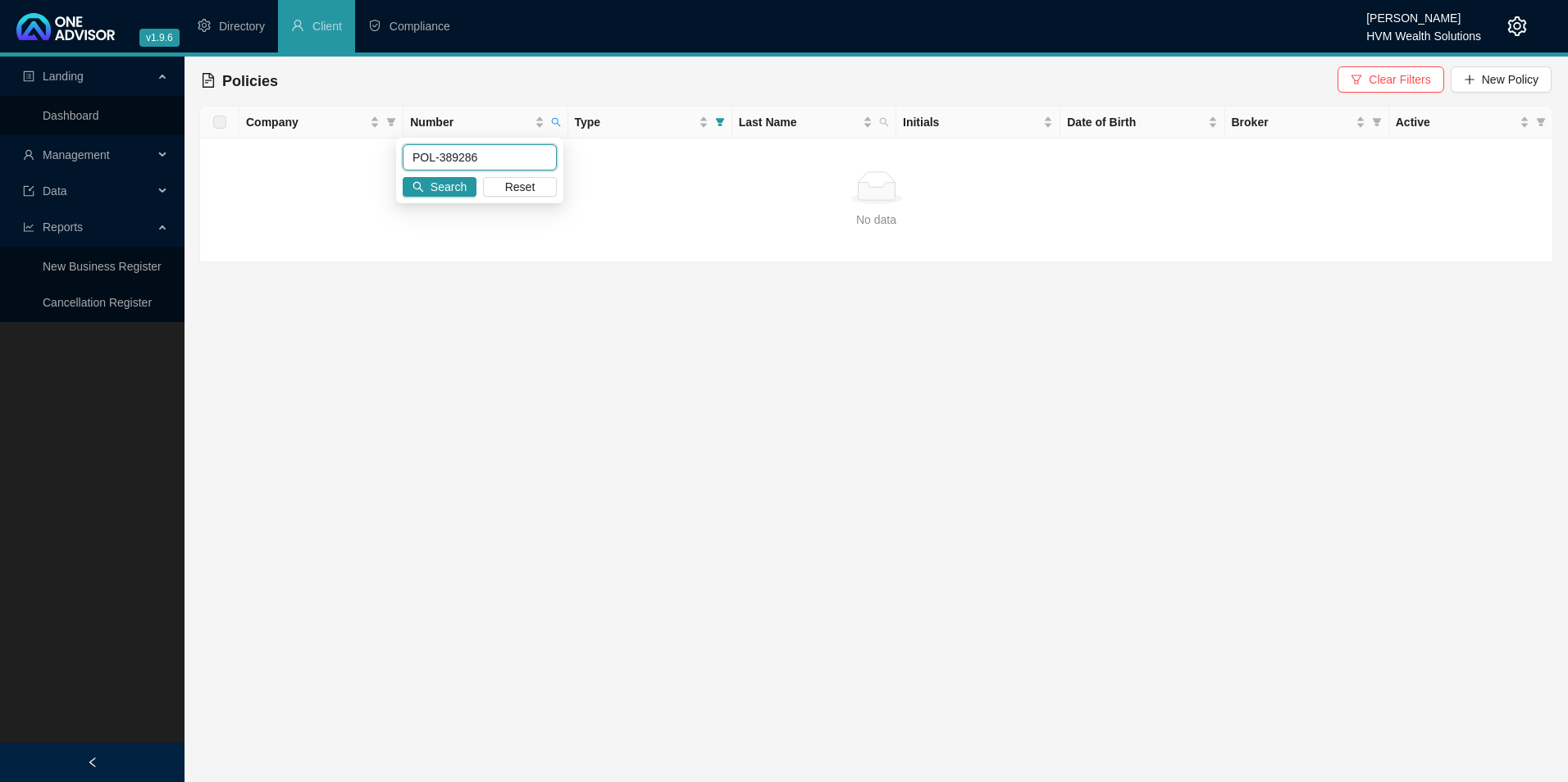
click at [482, 158] on input "POL-389286" at bounding box center [480, 158] width 154 height 26
type input "POL"
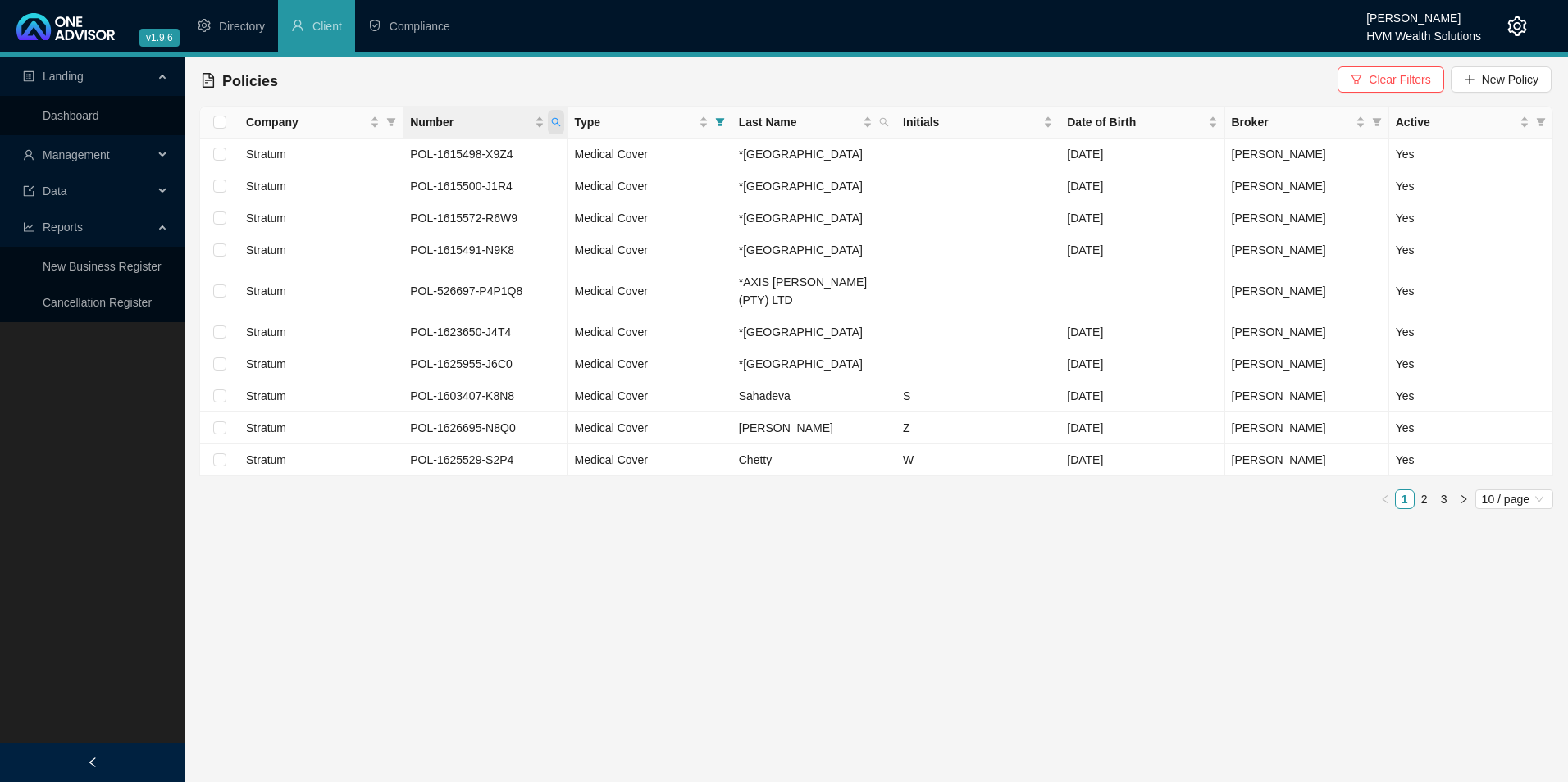
click at [557, 124] on icon "search" at bounding box center [555, 122] width 9 height 9
drag, startPoint x: 456, startPoint y: 150, endPoint x: 409, endPoint y: 172, distance: 51.9
click at [409, 172] on div "POL Search Reset" at bounding box center [480, 170] width 167 height 65
click at [533, 193] on span "Reset" at bounding box center [520, 187] width 31 height 18
click at [510, 321] on td "POL-1623650-J4T4" at bounding box center [485, 332] width 164 height 32
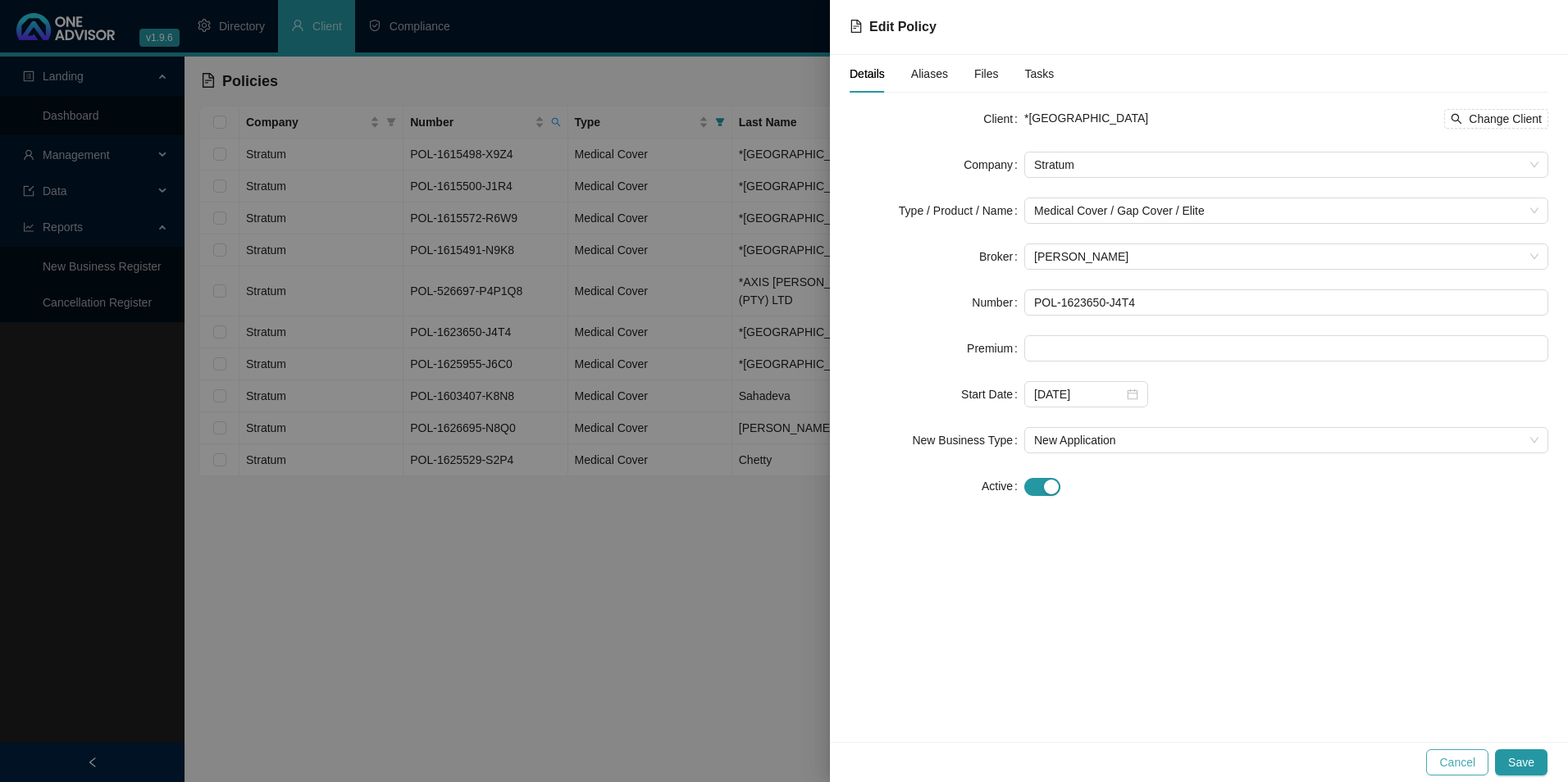
click at [1475, 757] on span "Cancel" at bounding box center [1457, 762] width 36 height 18
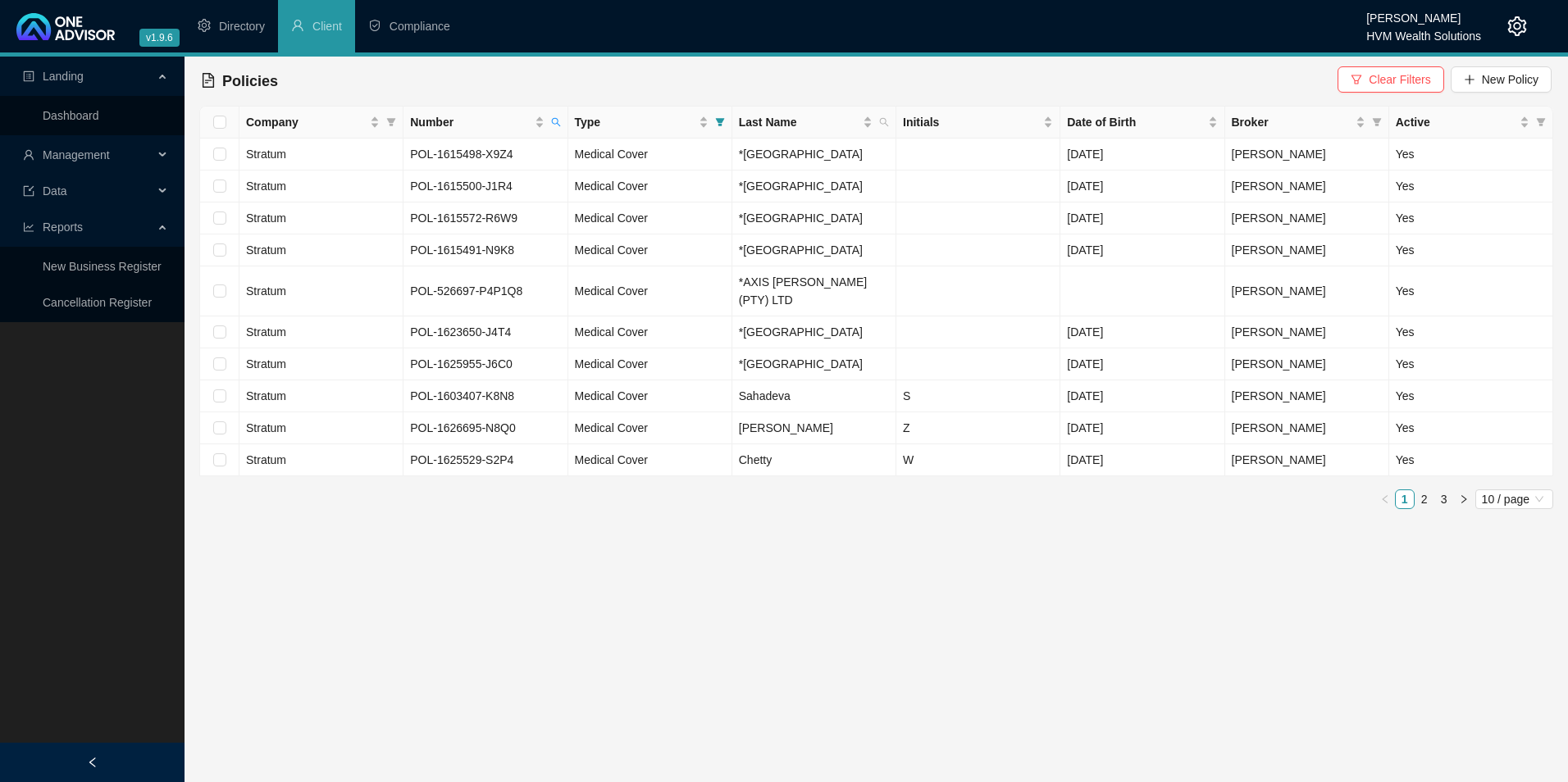
click at [559, 120] on icon "search" at bounding box center [556, 122] width 10 height 10
type input "POL"
drag, startPoint x: 475, startPoint y: 165, endPoint x: 304, endPoint y: 159, distance: 171.1
click at [304, 159] on body "v1.9.6 Darryn Purtell HVM Wealth Solutions Directory Client Compliance Landing …" at bounding box center [784, 391] width 1568 height 782
click at [513, 197] on div "Search Reset" at bounding box center [480, 170] width 167 height 65
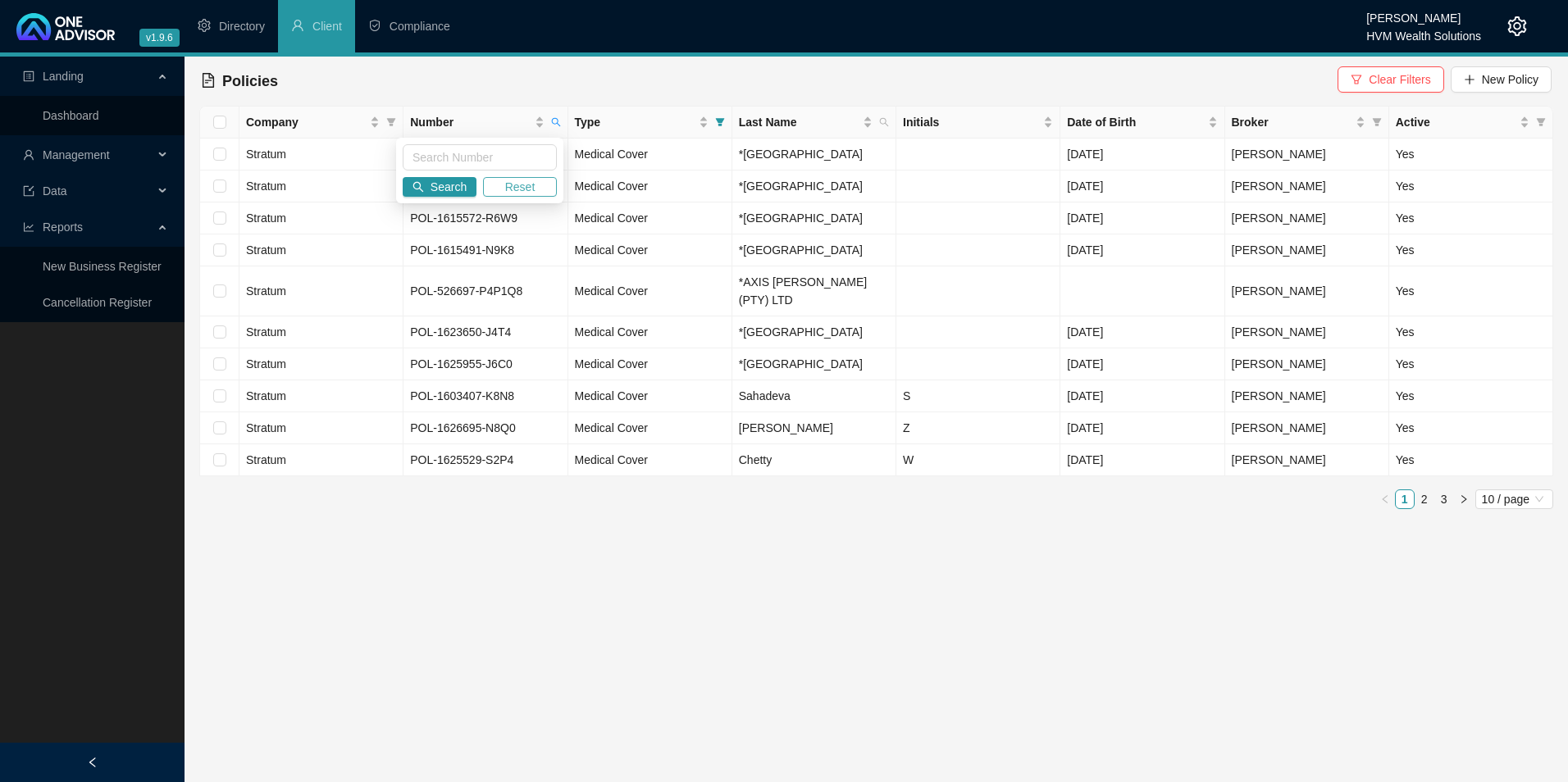
click at [513, 190] on span "Reset" at bounding box center [520, 187] width 31 height 18
click at [512, 188] on span "Reset" at bounding box center [520, 187] width 31 height 18
click at [457, 160] on input "text" at bounding box center [480, 158] width 154 height 26
click at [454, 180] on span "Search" at bounding box center [449, 187] width 36 height 18
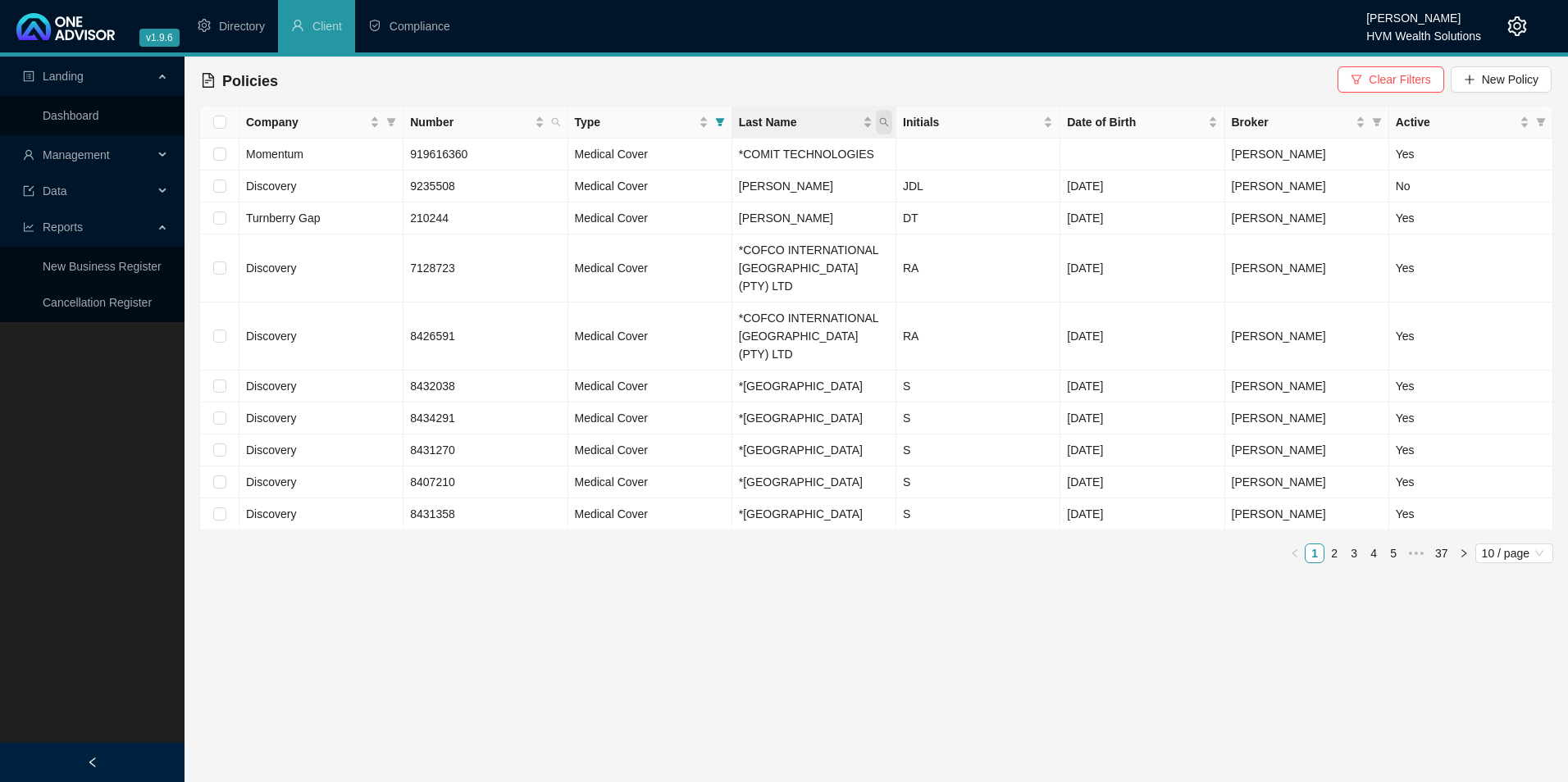
click at [887, 123] on icon "search" at bounding box center [884, 122] width 10 height 10
click at [848, 165] on input "text" at bounding box center [809, 158] width 154 height 26
click at [847, 165] on input "text" at bounding box center [809, 158] width 154 height 26
type input "bailey"
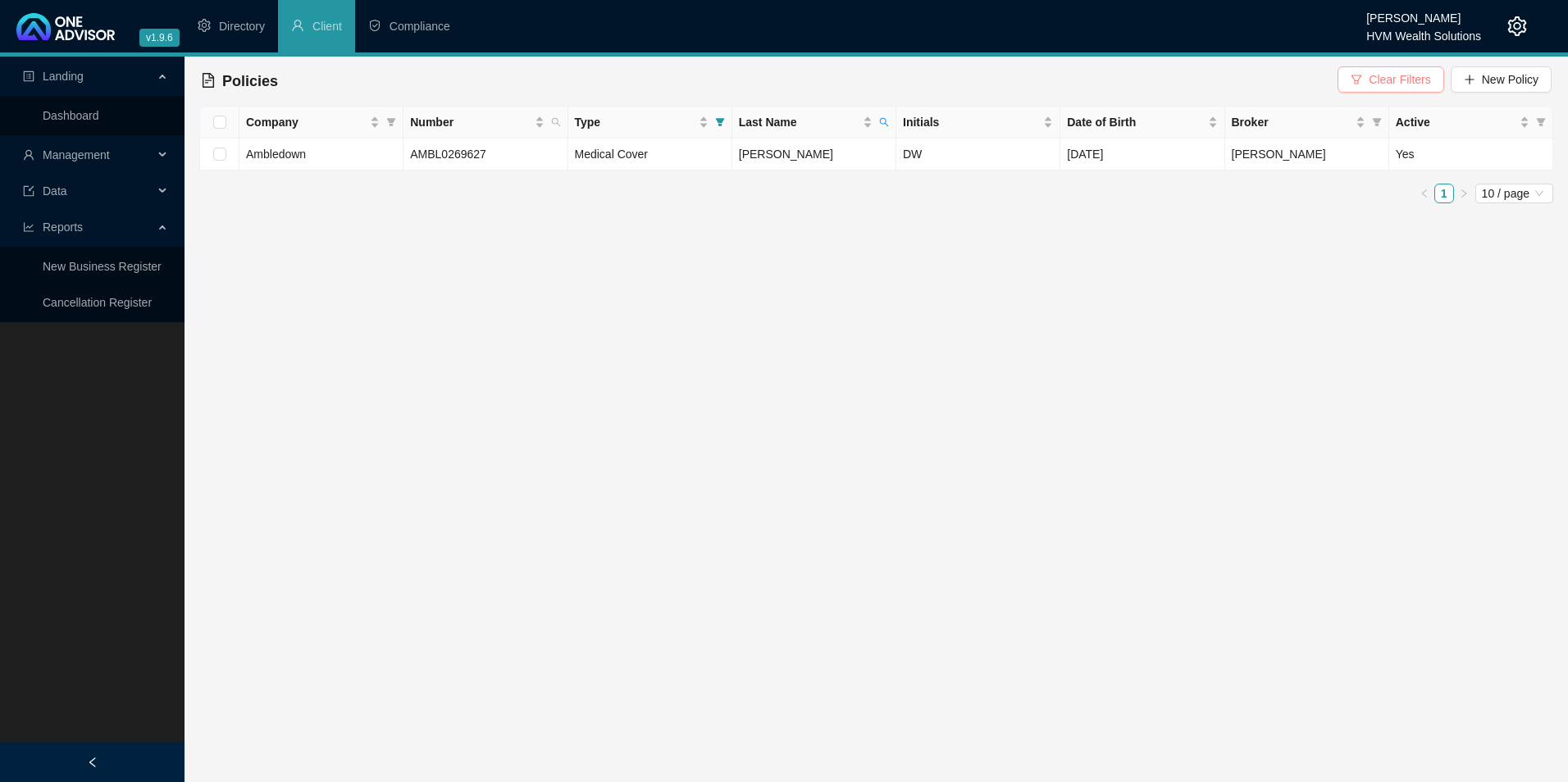
click at [1401, 83] on span "Clear Filters" at bounding box center [1399, 79] width 61 height 18
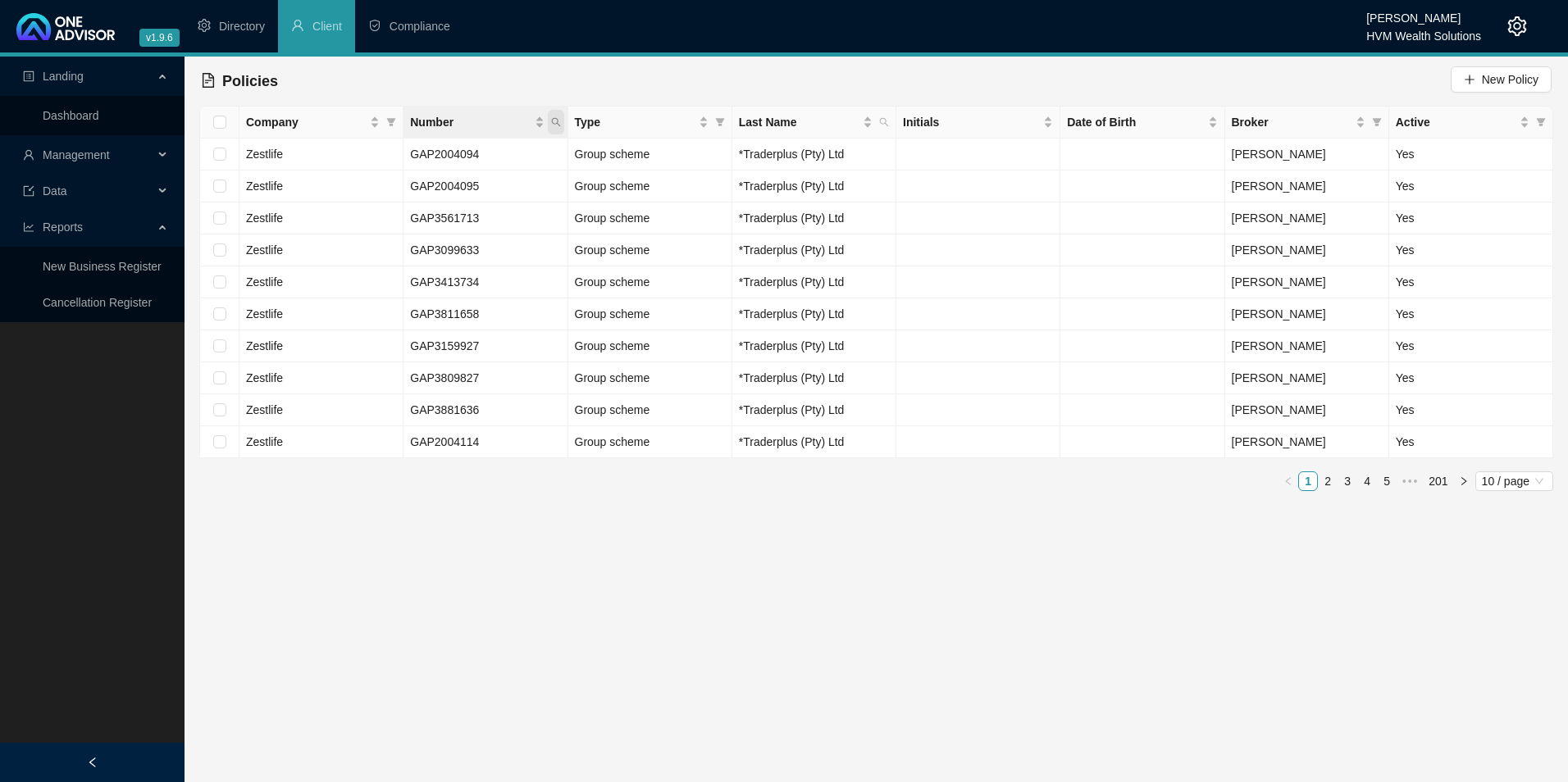
click at [562, 123] on span "Number" at bounding box center [556, 122] width 17 height 25
paste input "544710321"
type input "544710321"
click at [415, 190] on icon "search" at bounding box center [418, 187] width 12 height 12
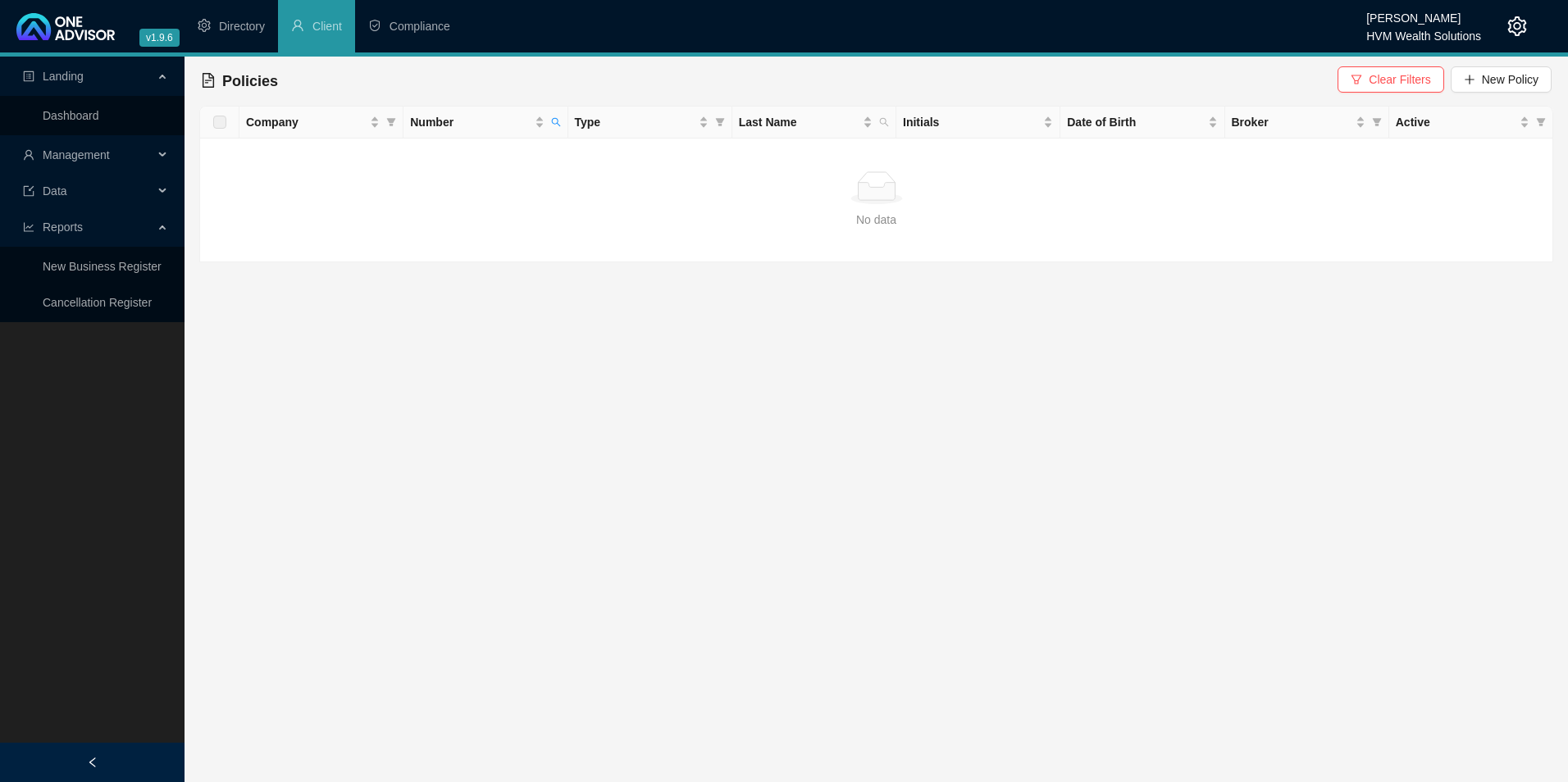
click at [108, 152] on span "Management" at bounding box center [76, 155] width 67 height 13
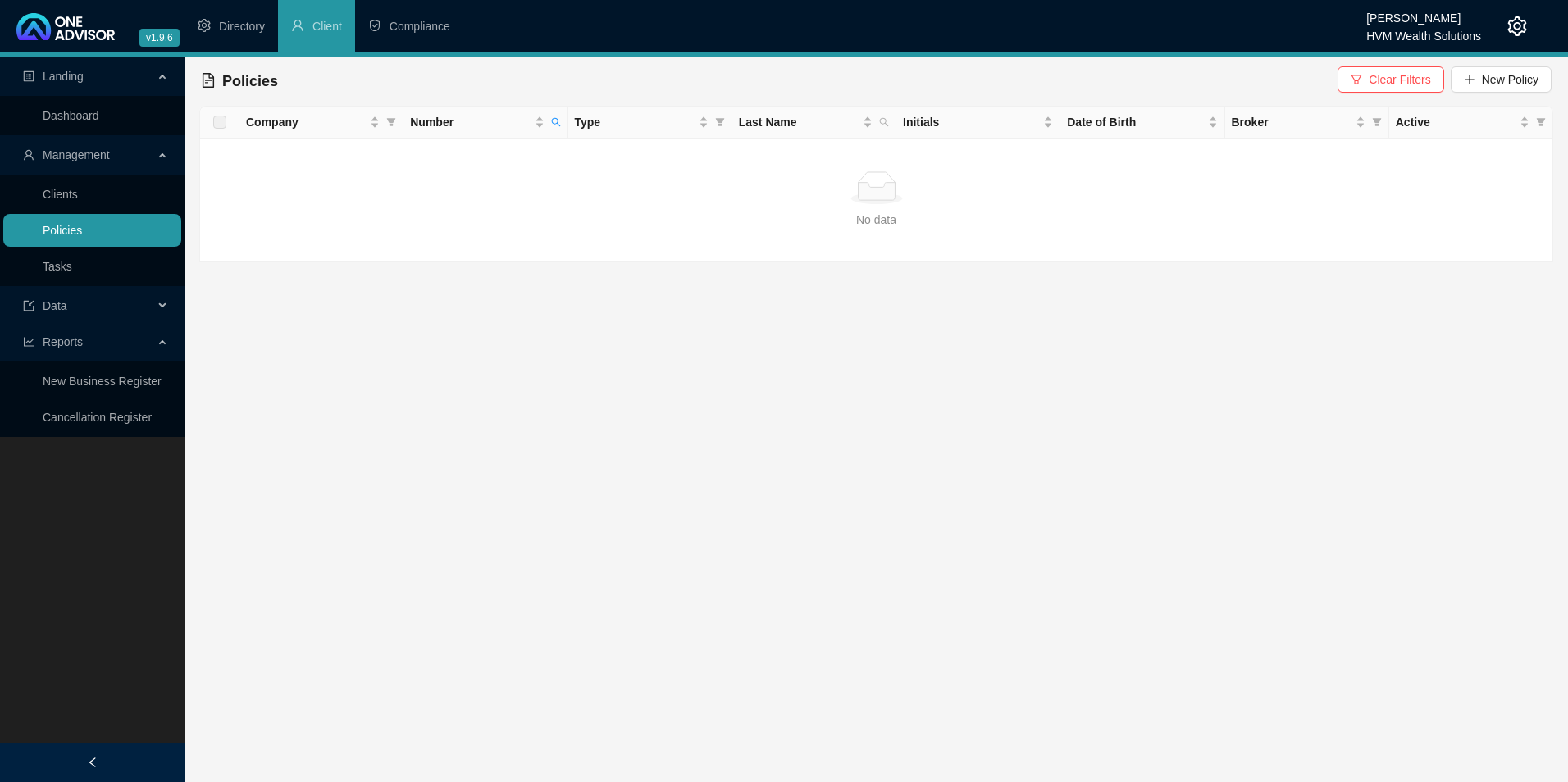
click at [82, 237] on link "Policies" at bounding box center [63, 231] width 40 height 13
click at [82, 236] on link "Policies" at bounding box center [63, 231] width 40 height 13
click at [1389, 97] on div "Policies Clear Filters New Policy" at bounding box center [876, 81] width 1350 height 36
click at [1387, 87] on span "Clear Filters" at bounding box center [1399, 79] width 61 height 18
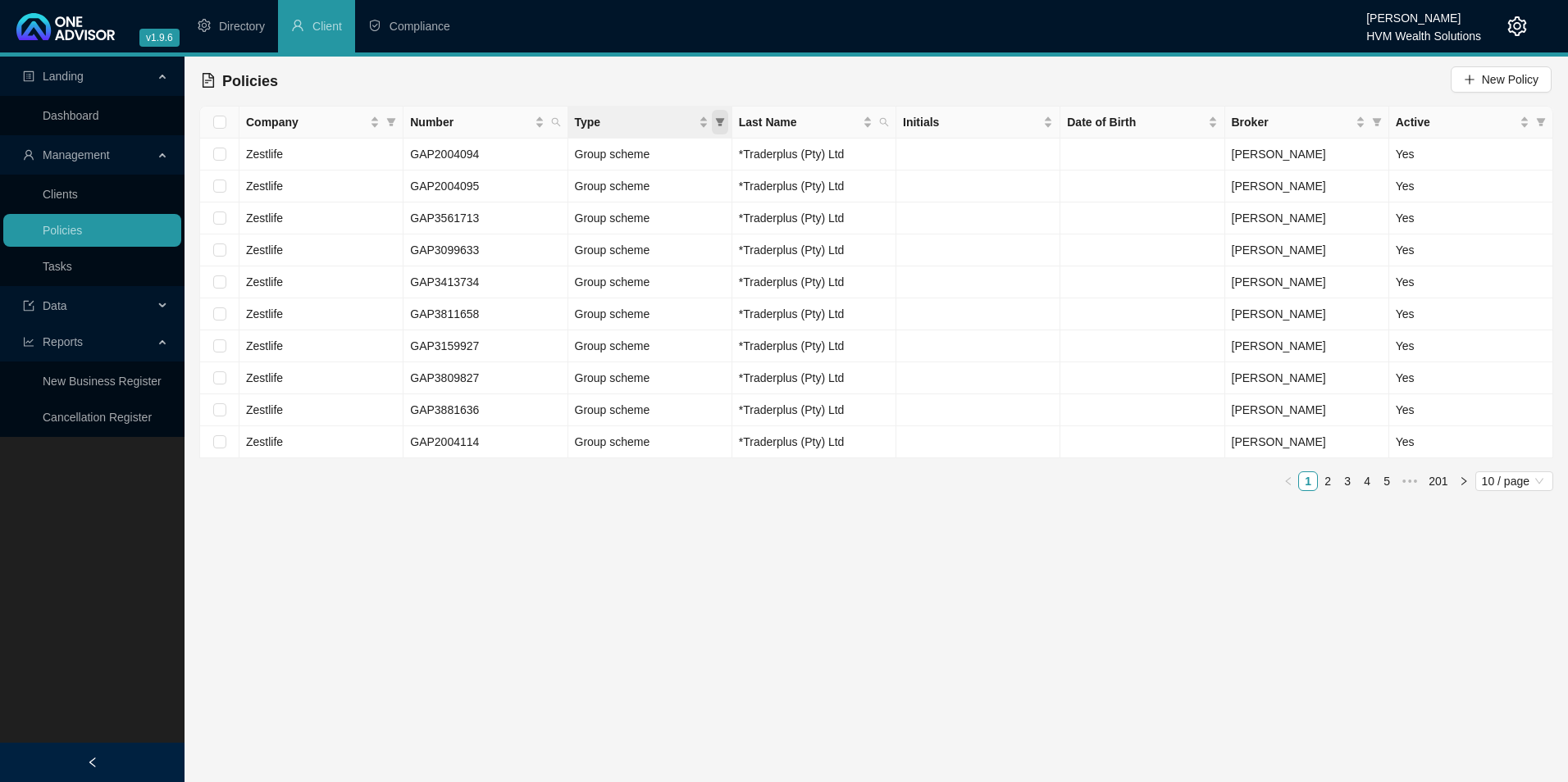
click at [719, 122] on icon "filter" at bounding box center [719, 122] width 9 height 8
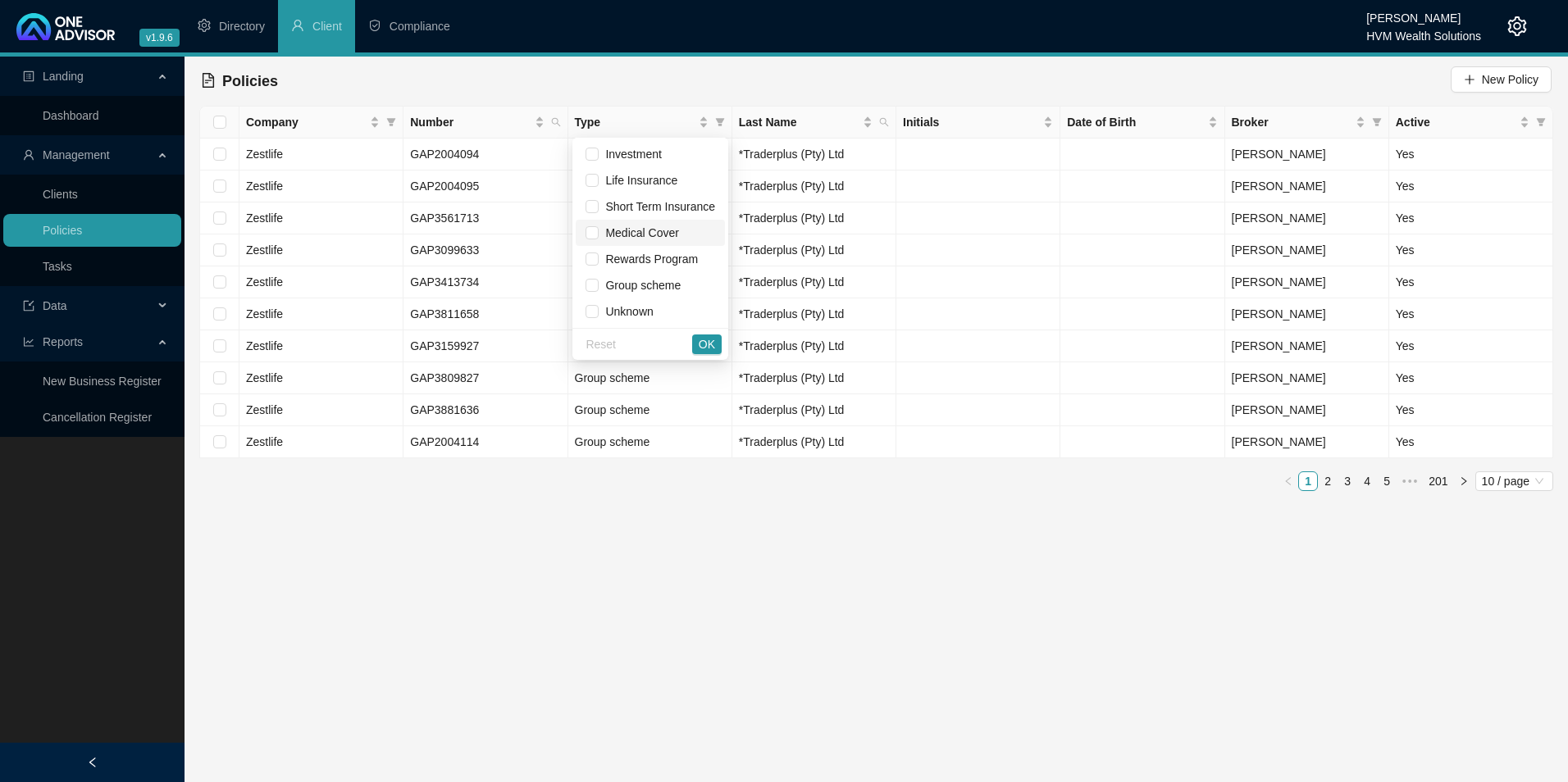
click at [664, 235] on span "Medical Cover" at bounding box center [638, 233] width 79 height 13
checkbox input "true"
click at [704, 346] on span "OK" at bounding box center [707, 345] width 17 height 18
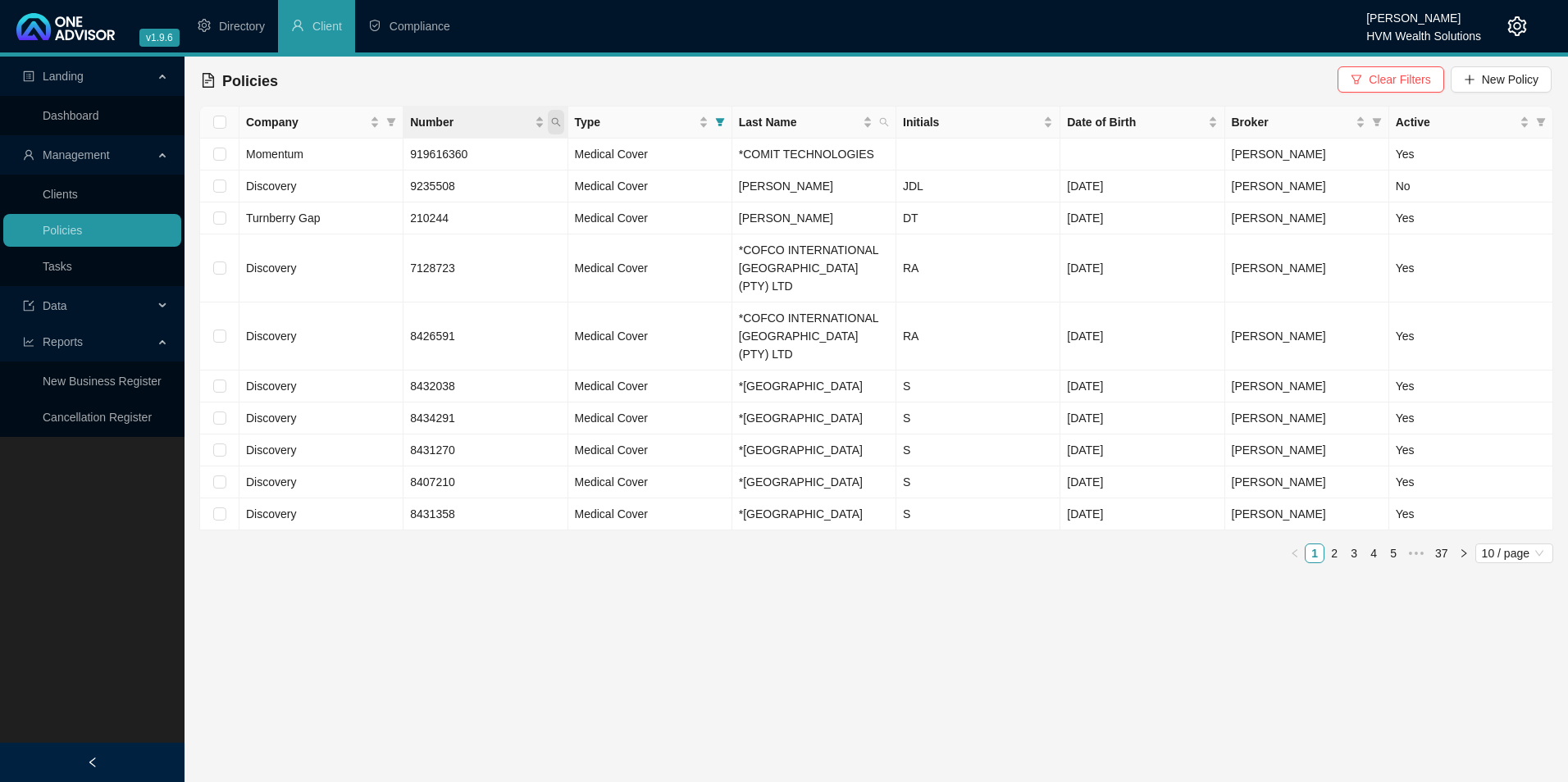
click at [559, 121] on icon "search" at bounding box center [556, 122] width 10 height 10
paste input "544710321"
type input "544710321"
click at [431, 191] on button "Search" at bounding box center [439, 187] width 74 height 20
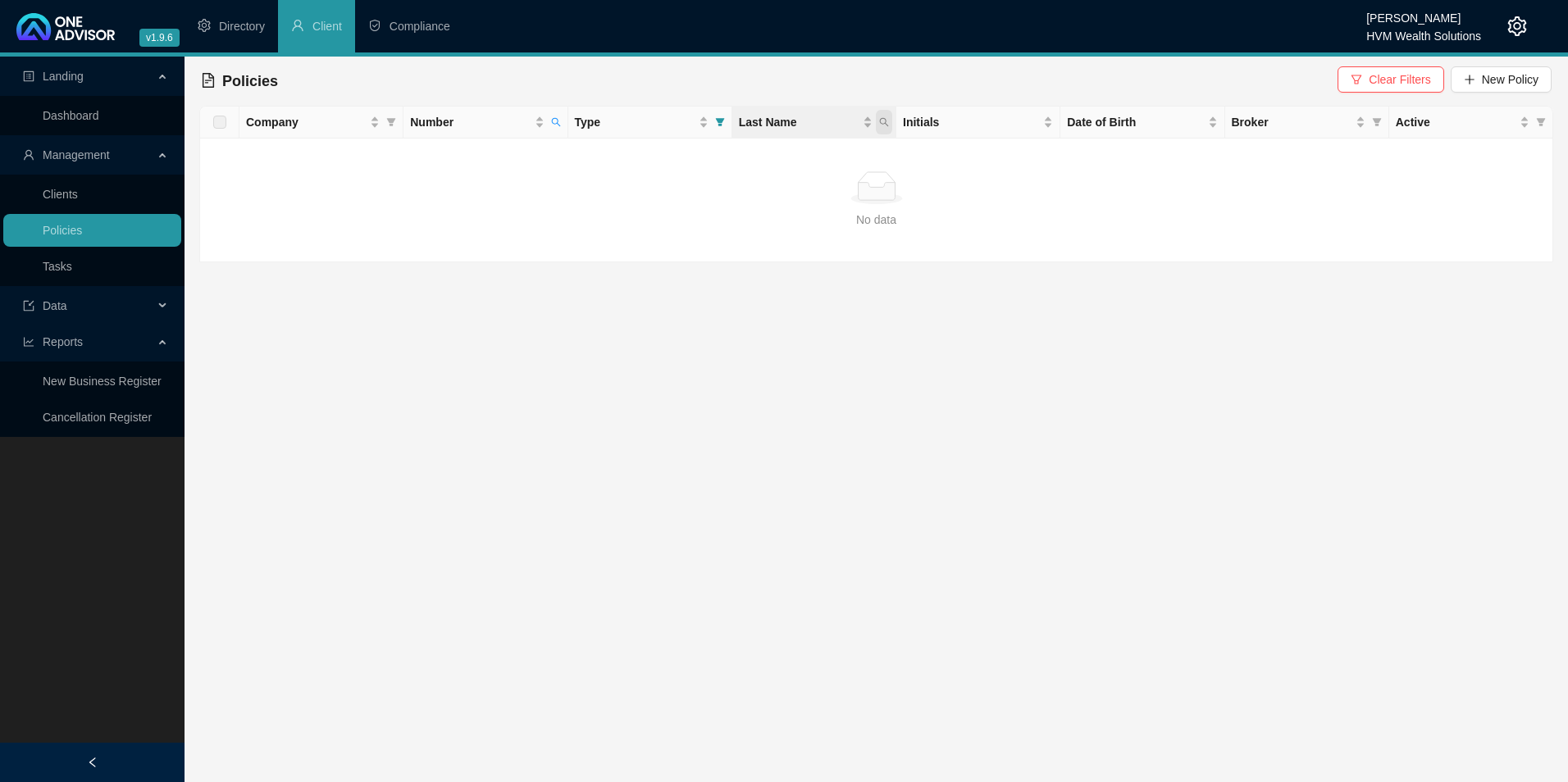
click at [886, 126] on icon "search" at bounding box center [884, 122] width 10 height 10
click at [1043, 123] on div "Initials" at bounding box center [978, 122] width 150 height 18
click at [883, 126] on icon "search" at bounding box center [884, 122] width 10 height 10
click at [806, 164] on input "text" at bounding box center [809, 158] width 154 height 26
drag, startPoint x: 807, startPoint y: 163, endPoint x: 790, endPoint y: 145, distance: 24.8
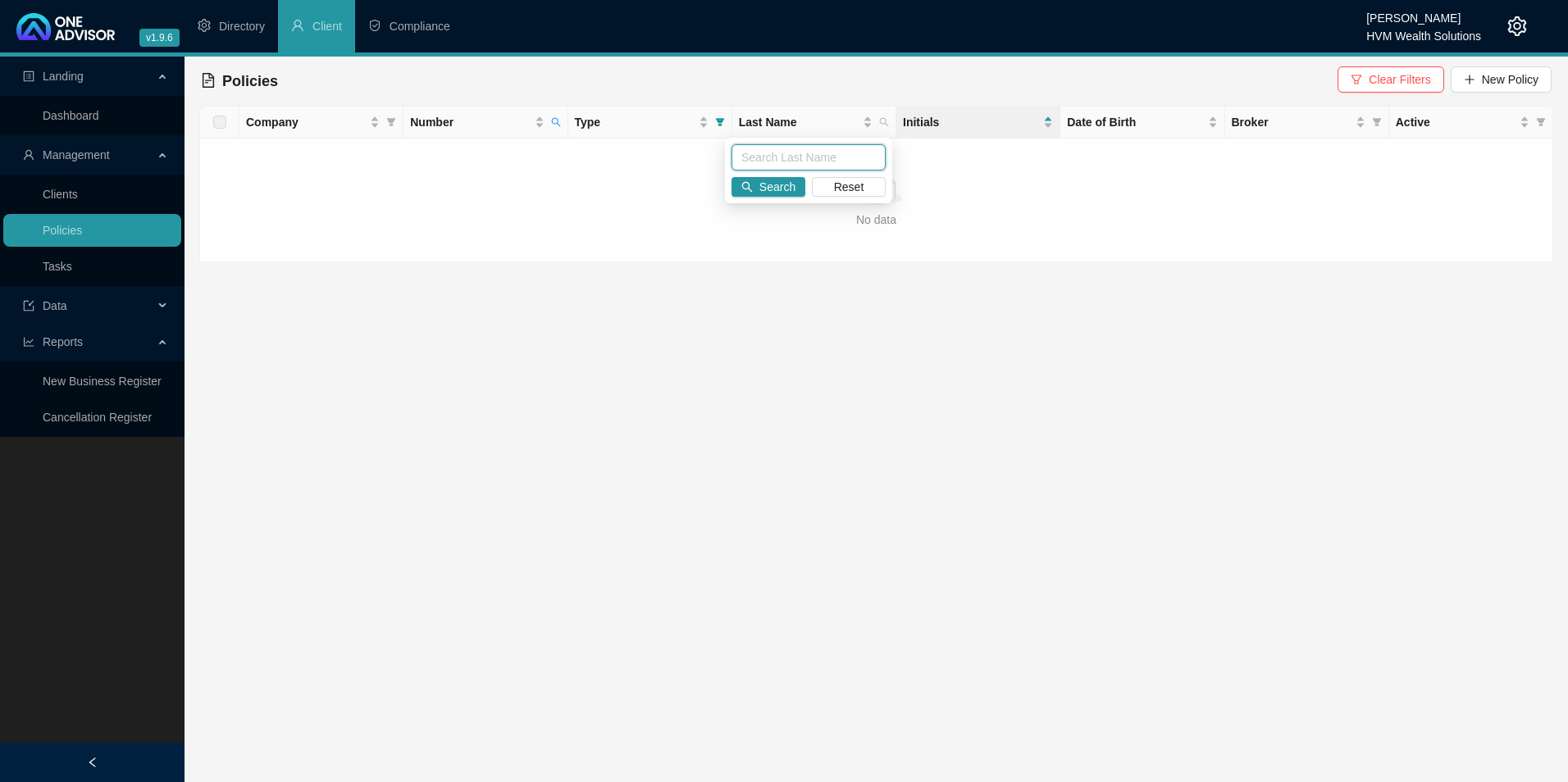
click at [790, 145] on input "text" at bounding box center [809, 158] width 154 height 26
type input "[PERSON_NAME]"
click at [759, 191] on button "Search" at bounding box center [768, 187] width 74 height 20
click at [558, 125] on icon "search" at bounding box center [555, 122] width 9 height 9
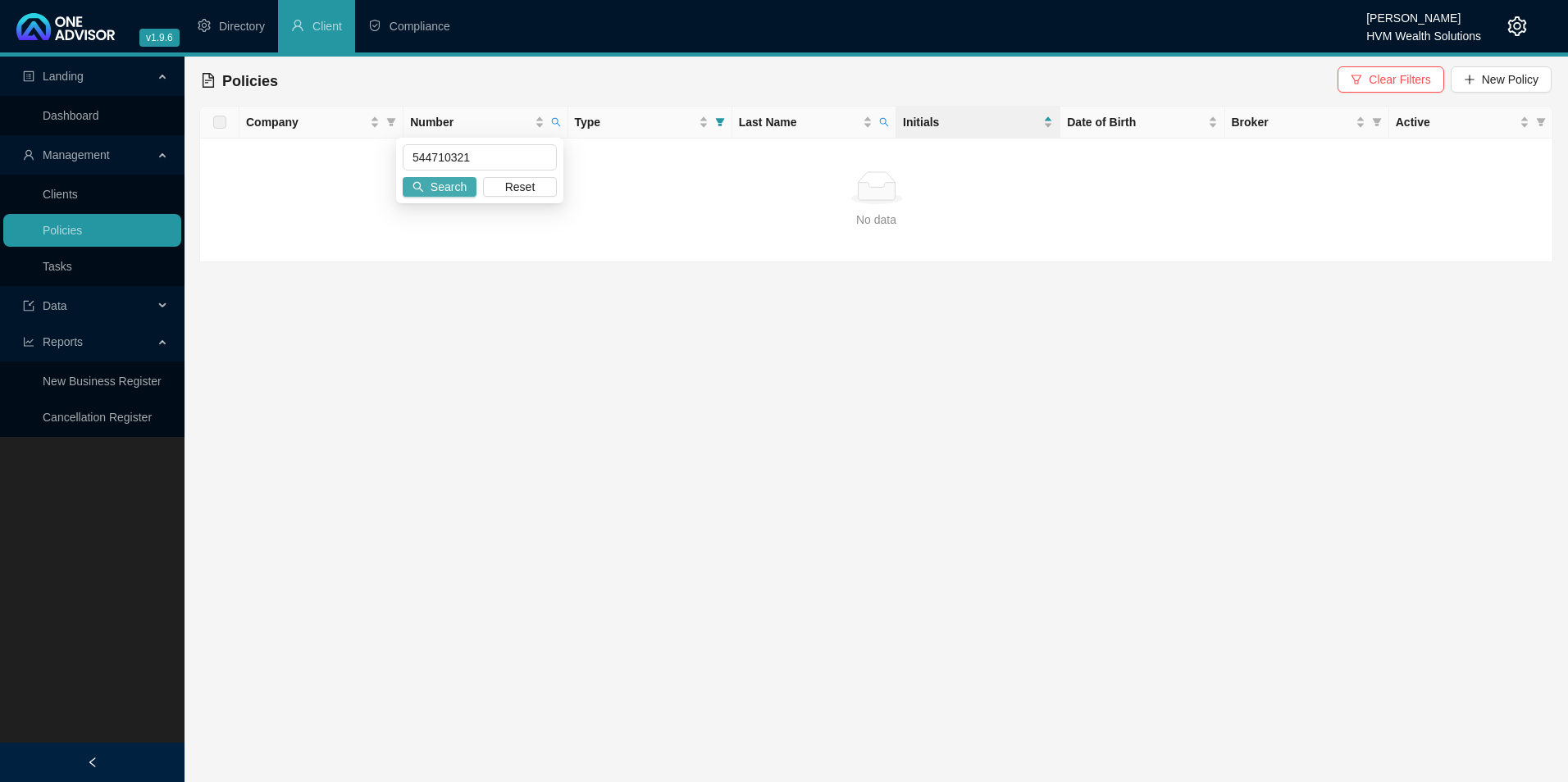
click at [456, 179] on span "Search" at bounding box center [449, 187] width 36 height 18
click at [551, 120] on icon "search" at bounding box center [556, 122] width 10 height 10
drag, startPoint x: 504, startPoint y: 155, endPoint x: 377, endPoint y: 150, distance: 127.1
click at [377, 150] on body "v1.9.6 Darryn Purtell HVM Wealth Solutions Directory Client Compliance Landing …" at bounding box center [784, 391] width 1568 height 782
paste input "47003825520"
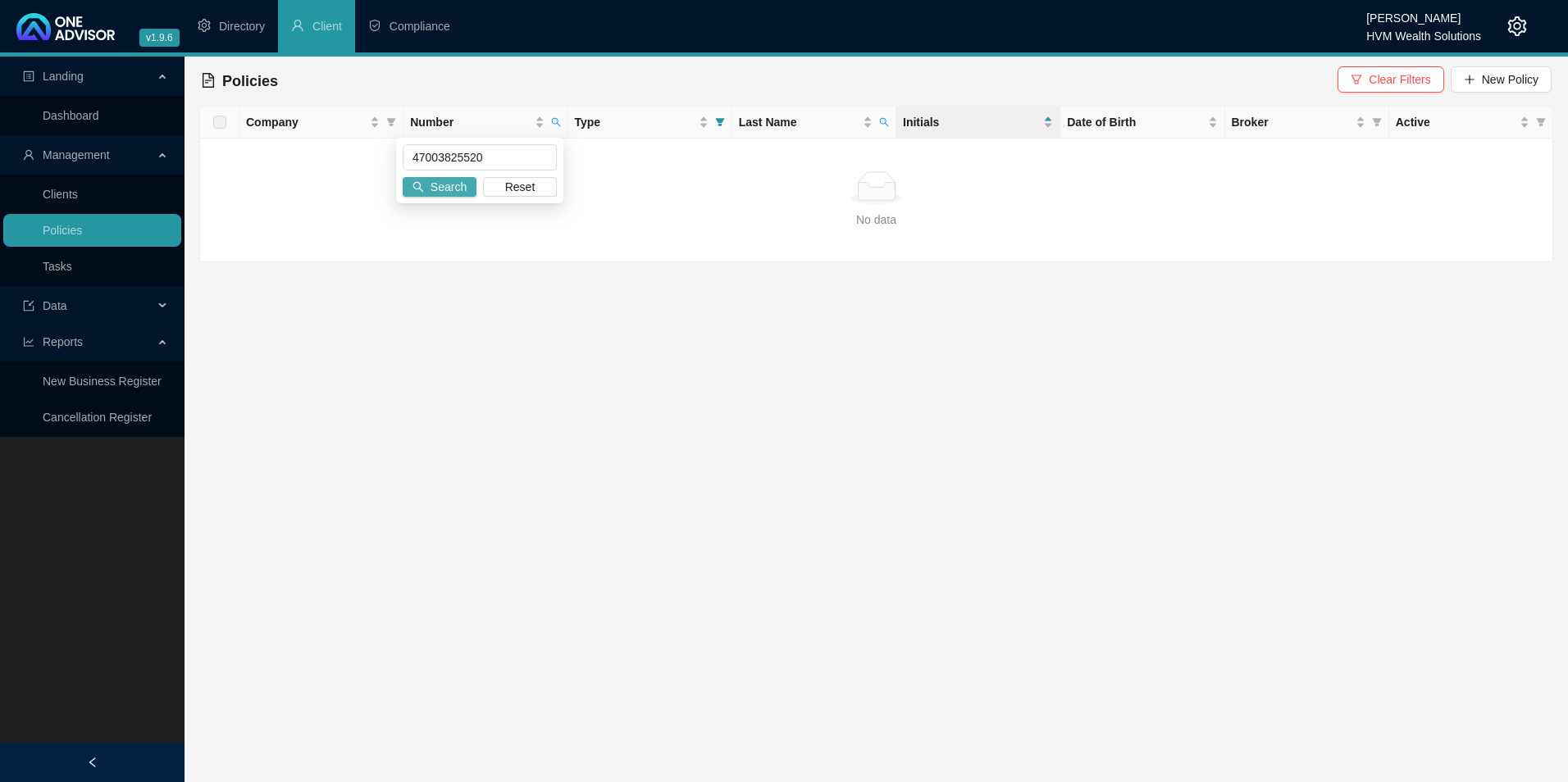
click at [458, 187] on span "Search" at bounding box center [449, 187] width 36 height 18
click at [549, 121] on span "Number" at bounding box center [556, 122] width 17 height 25
click at [418, 155] on input "47003825520" at bounding box center [480, 158] width 154 height 26
click at [526, 168] on input "47003825520" at bounding box center [480, 158] width 154 height 26
type input "47003825520"
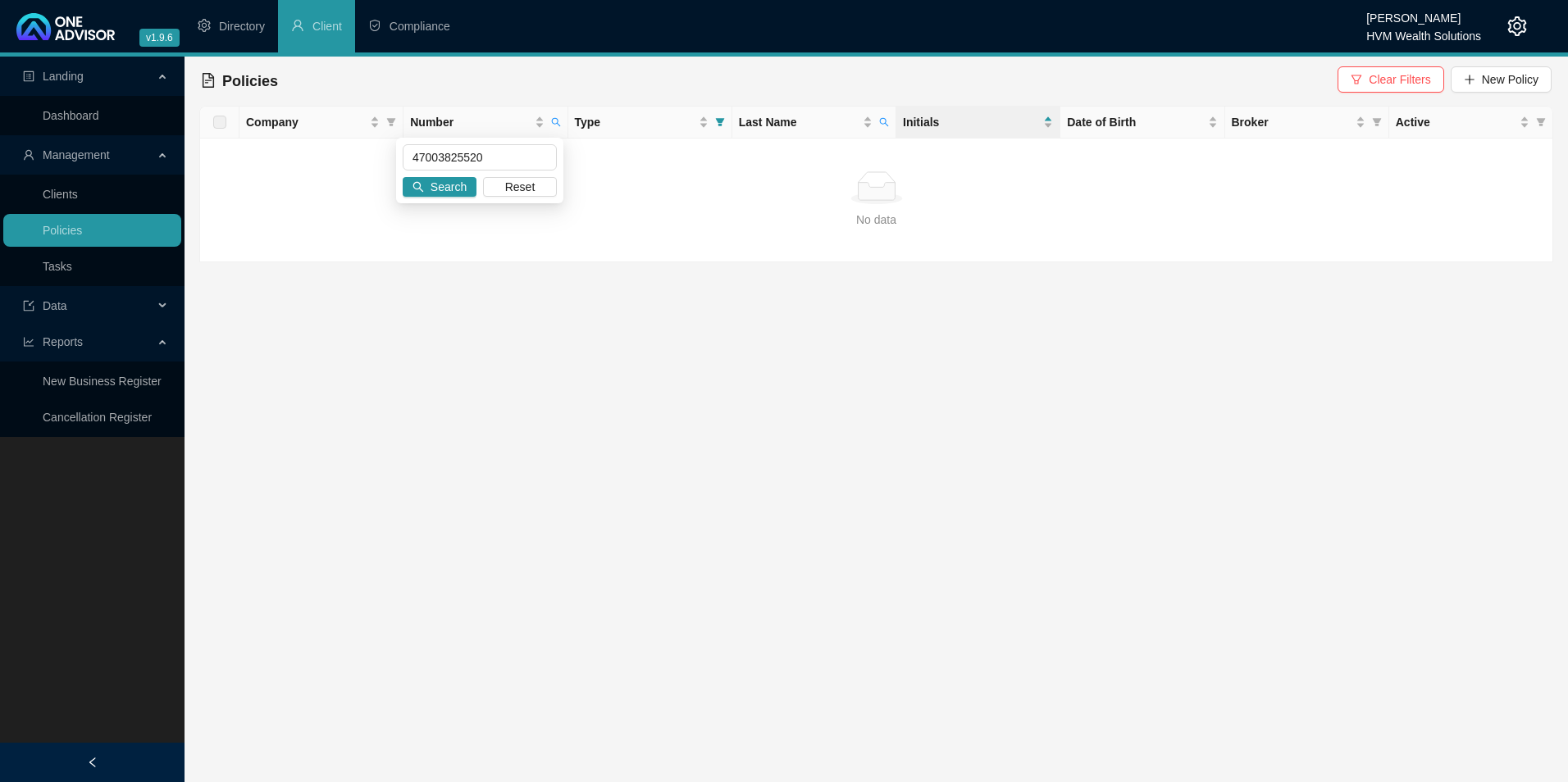
click at [426, 183] on button "Search" at bounding box center [439, 187] width 74 height 20
click at [78, 188] on link "Clients" at bounding box center [60, 194] width 36 height 13
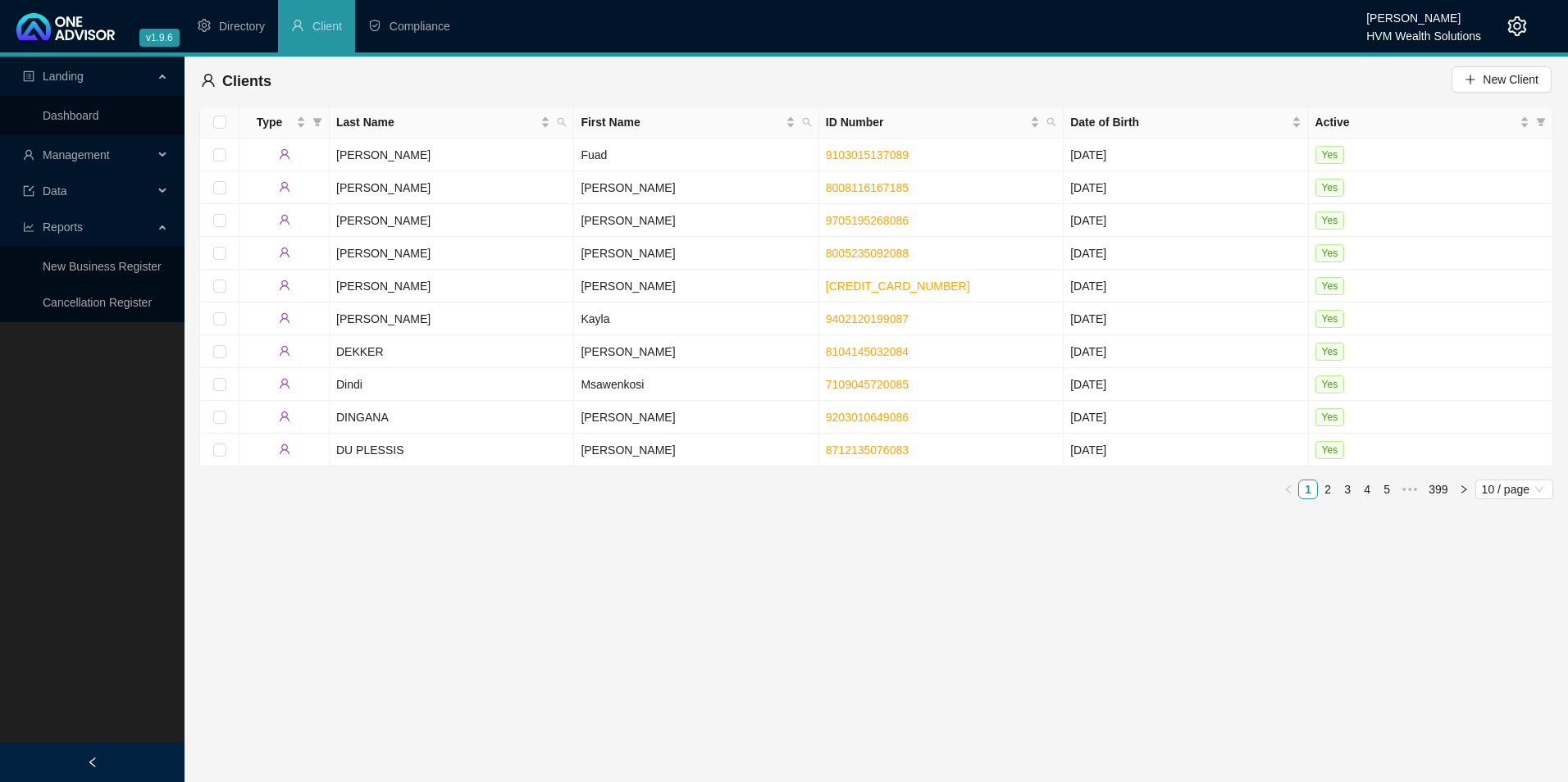
click at [75, 157] on span "Management" at bounding box center [76, 155] width 67 height 13
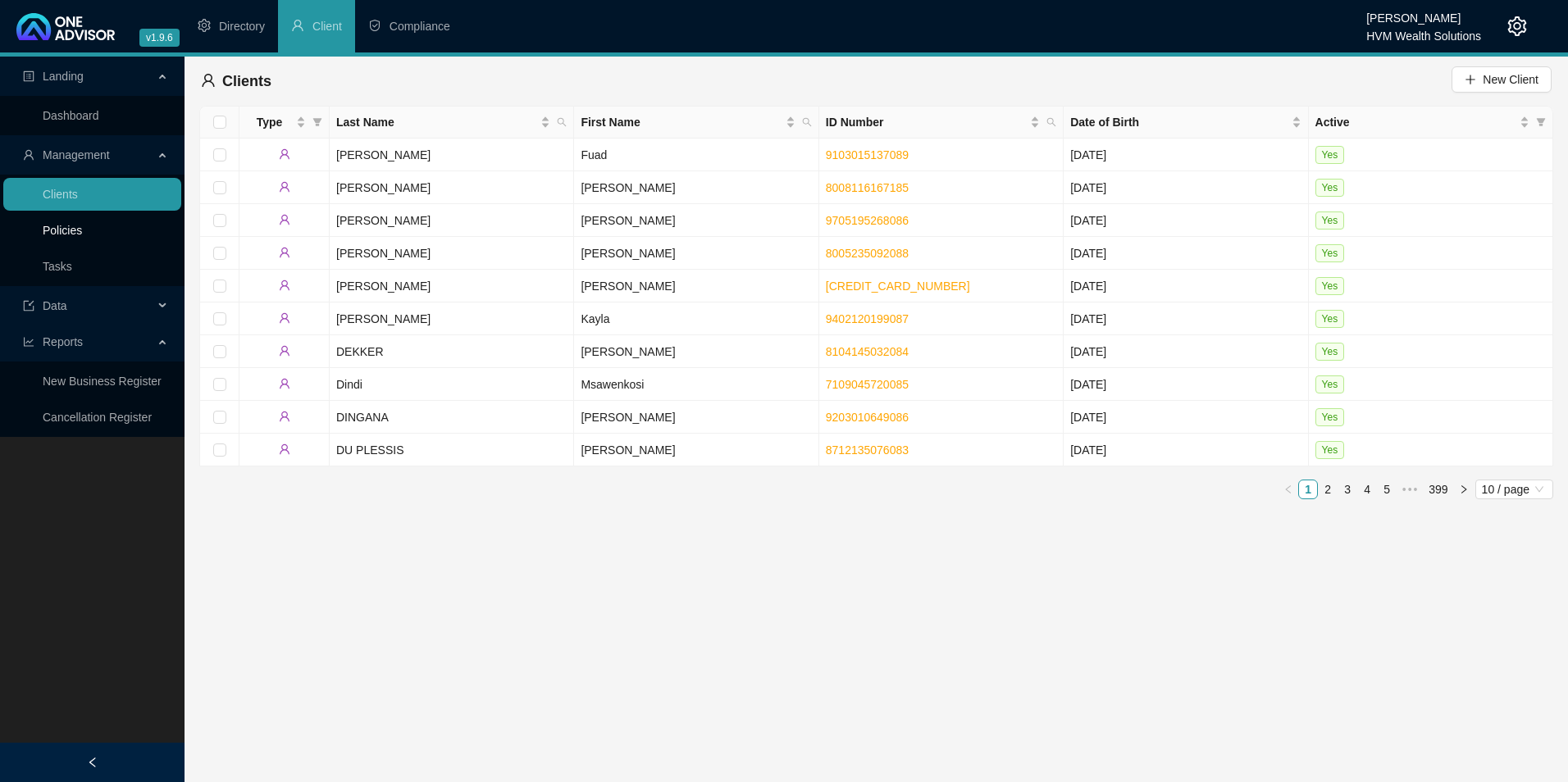
click at [76, 237] on link "Policies" at bounding box center [63, 231] width 40 height 13
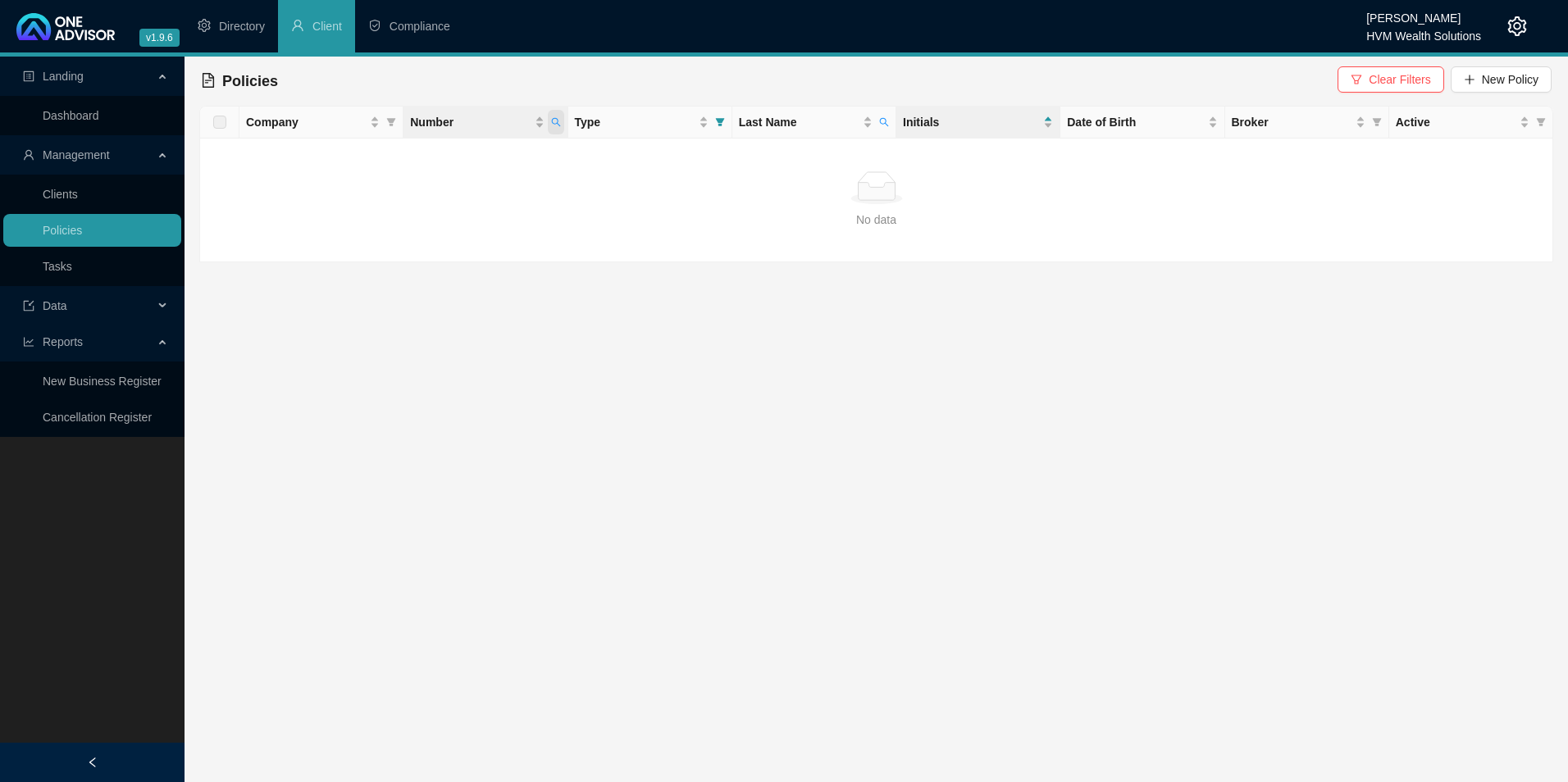
click at [553, 122] on icon "search" at bounding box center [556, 122] width 10 height 10
click at [510, 200] on div "47003825520 Search Reset" at bounding box center [480, 170] width 167 height 65
click at [508, 188] on span "Reset" at bounding box center [520, 187] width 31 height 18
paste input "47003825520"
click at [466, 200] on div "47003825520 Search Reset" at bounding box center [480, 170] width 167 height 65
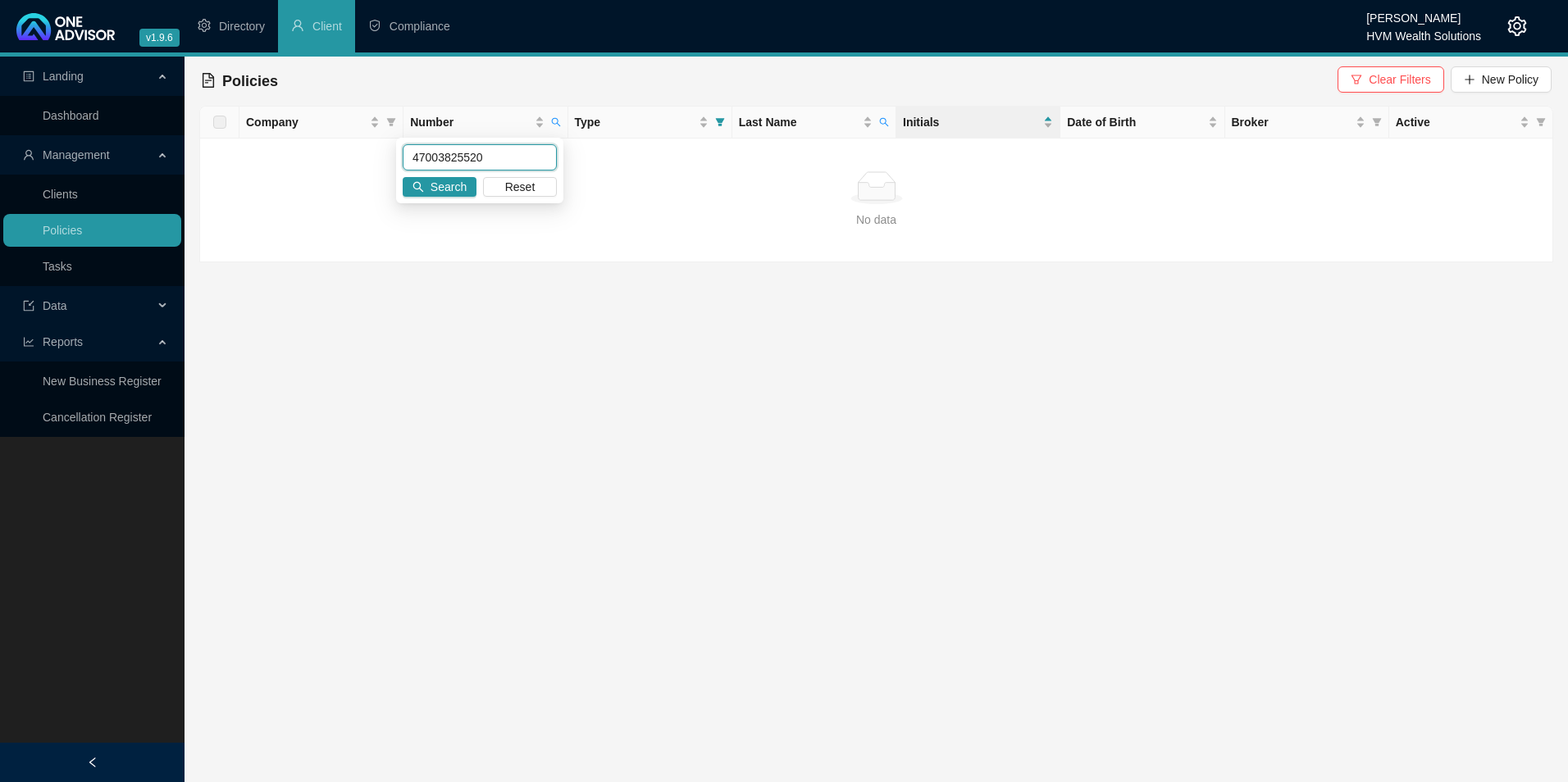
click at [418, 148] on input "47003825520" at bounding box center [480, 158] width 154 height 26
type input "47003825520"
click at [455, 179] on span "Search" at bounding box center [449, 187] width 36 height 18
click at [76, 231] on link "Policies" at bounding box center [63, 231] width 40 height 13
click at [1358, 77] on icon "filter" at bounding box center [1356, 79] width 10 height 9
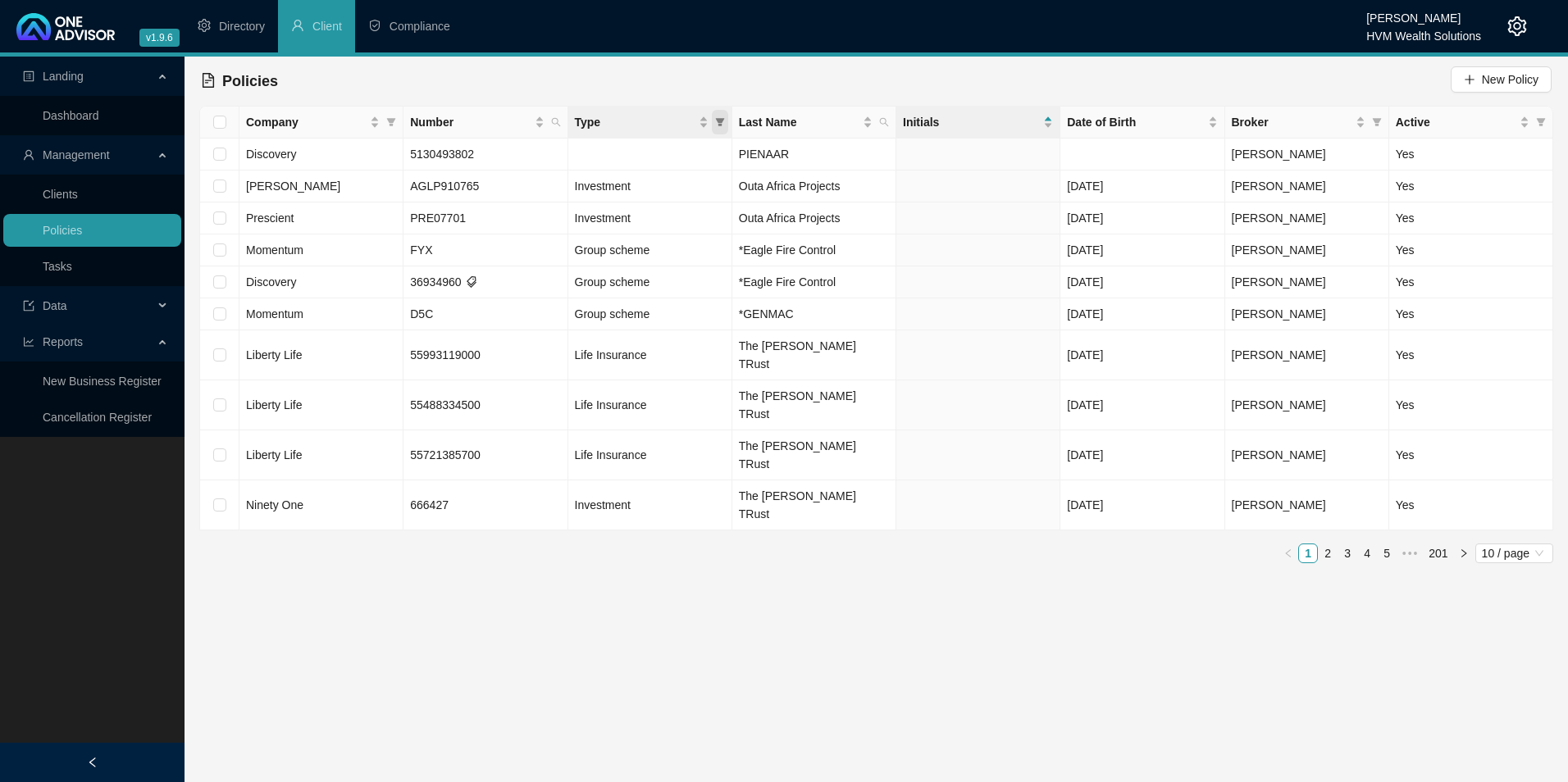
click at [724, 122] on icon "filter" at bounding box center [720, 122] width 10 height 10
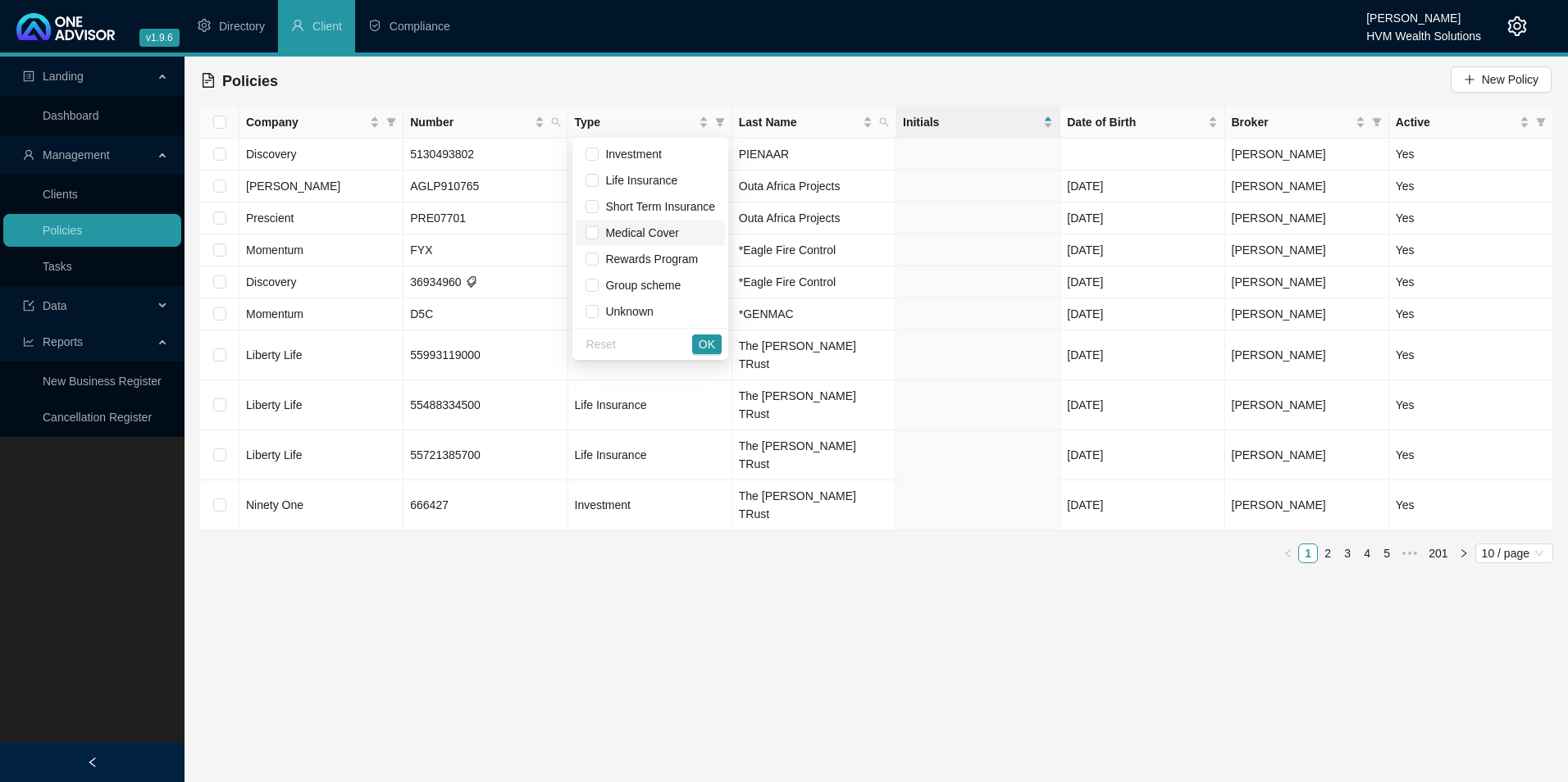
click at [638, 233] on span "Medical Cover" at bounding box center [638, 233] width 79 height 13
checkbox input "true"
click at [702, 337] on span "OK" at bounding box center [707, 345] width 17 height 18
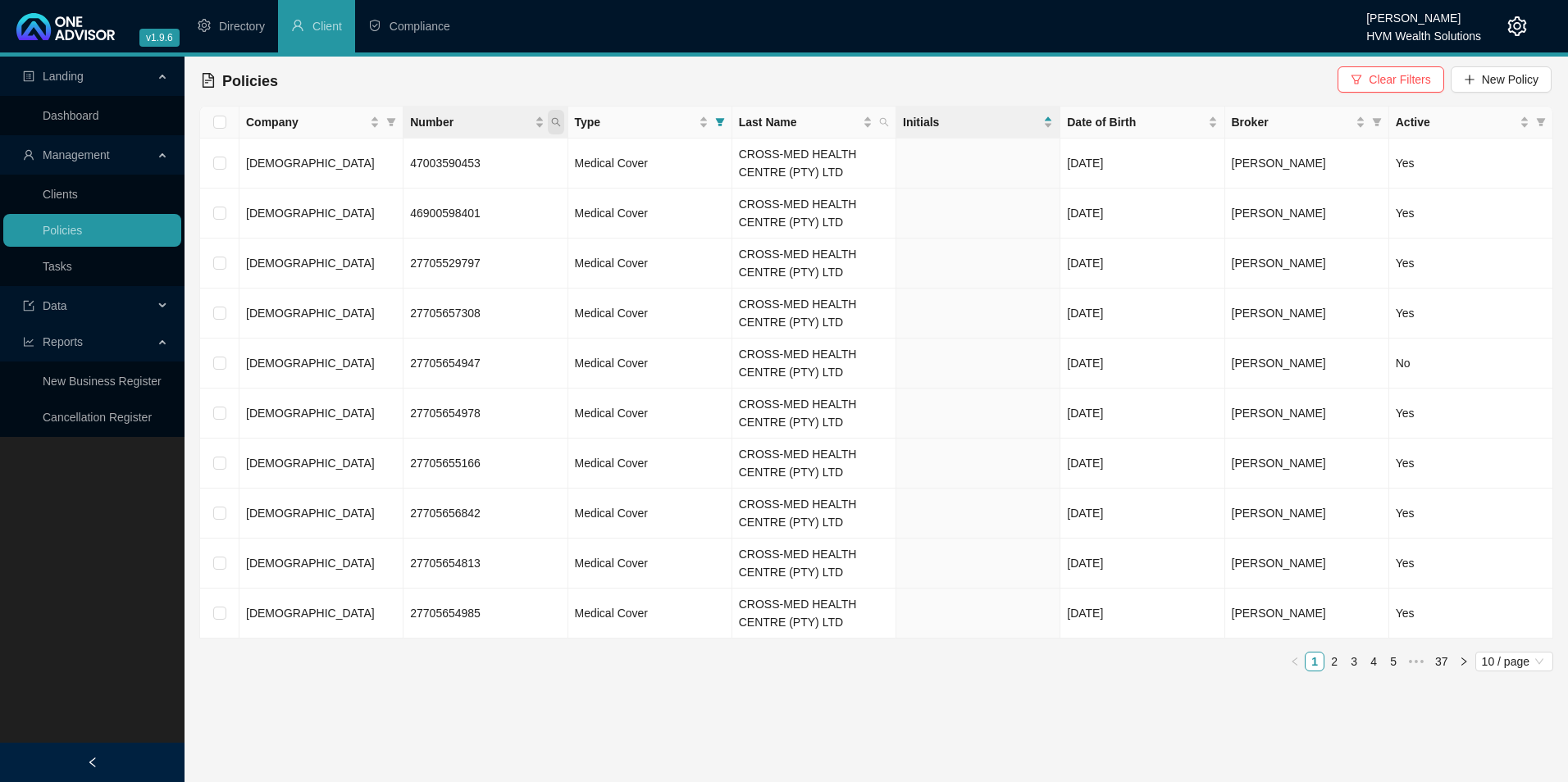
click at [557, 118] on icon "search" at bounding box center [556, 122] width 10 height 10
paste input "47003825520"
click at [417, 155] on input "47003825520" at bounding box center [480, 158] width 154 height 26
type input "47003825520"
click at [450, 186] on span "Search" at bounding box center [449, 187] width 36 height 18
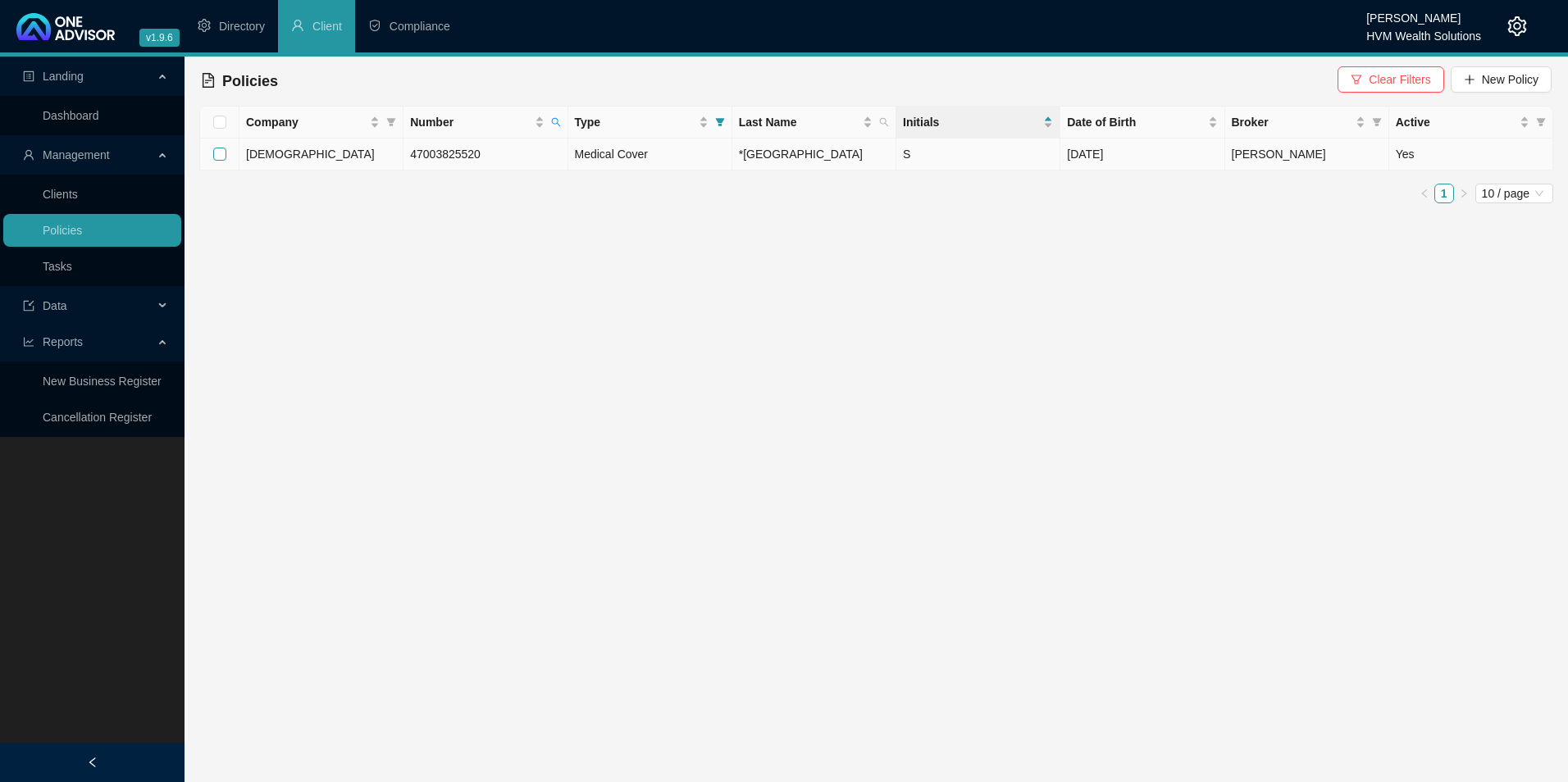
click at [225, 160] on input "checkbox" at bounding box center [220, 155] width 13 height 13
checkbox input "true"
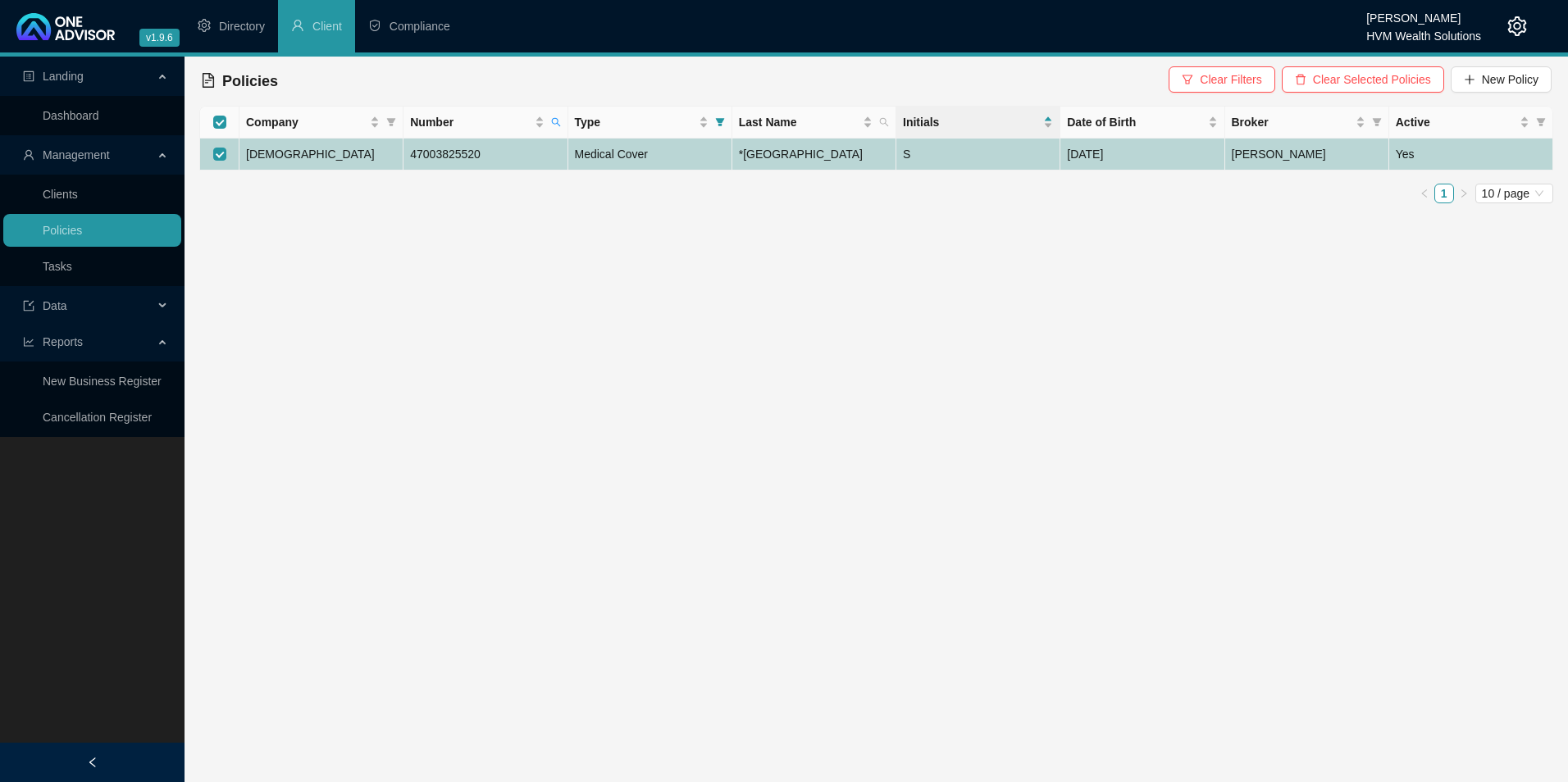
click at [337, 170] on td "[DEMOGRAPHIC_DATA]" at bounding box center [322, 155] width 164 height 32
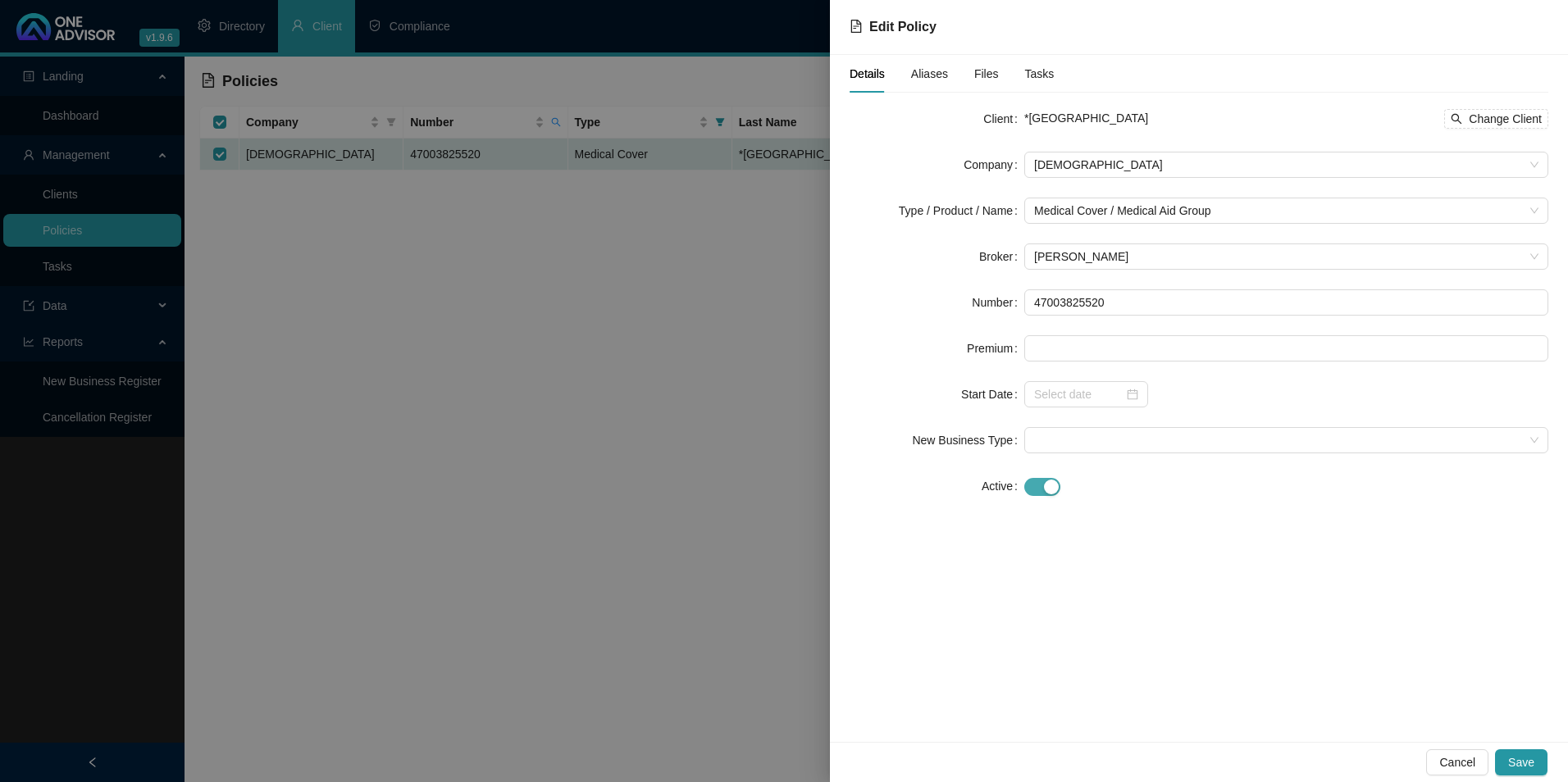
click at [1047, 481] on div "button" at bounding box center [1051, 487] width 15 height 15
click at [1104, 531] on input at bounding box center [1079, 532] width 89 height 18
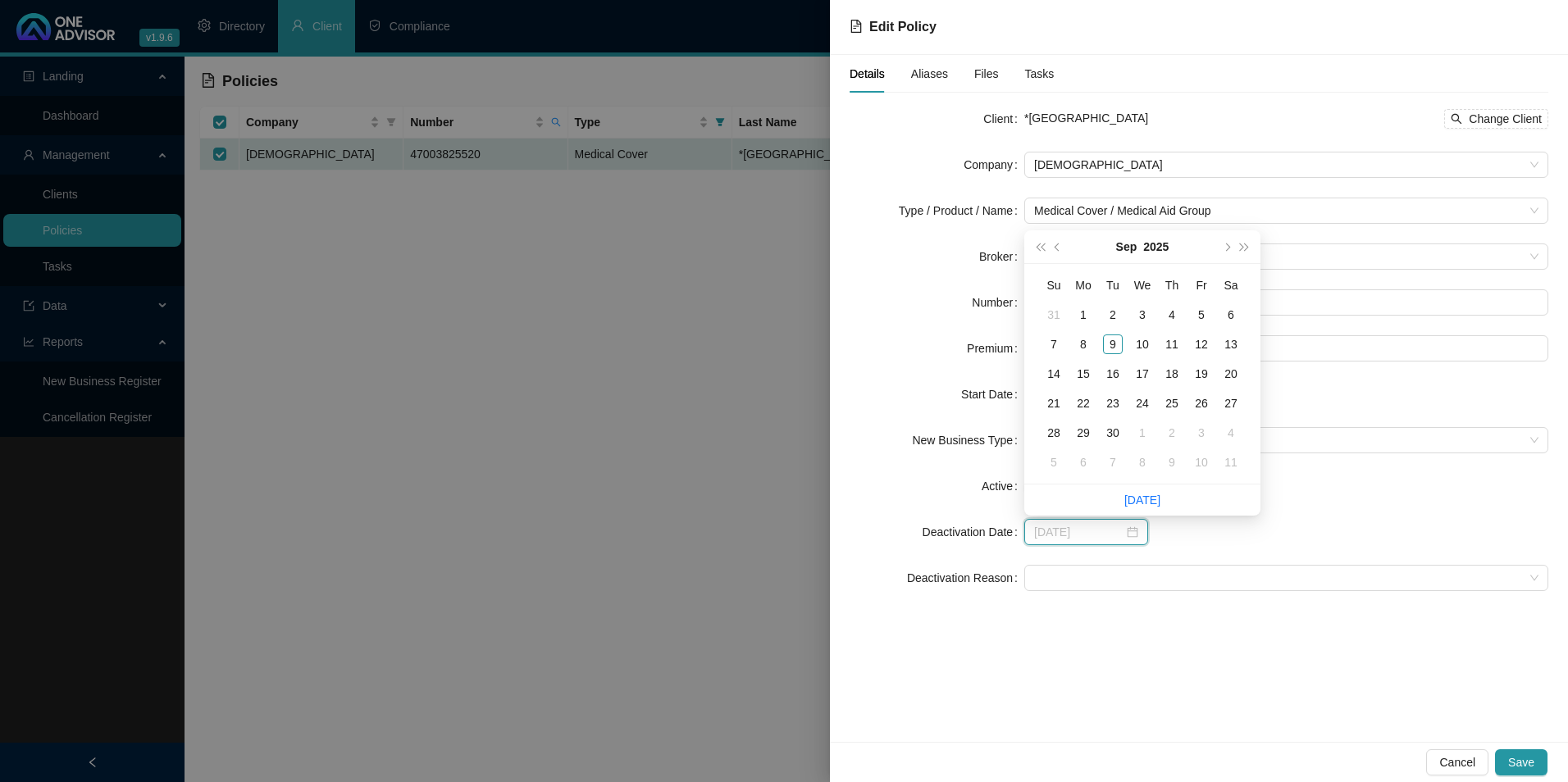
type input "2025-09-14"
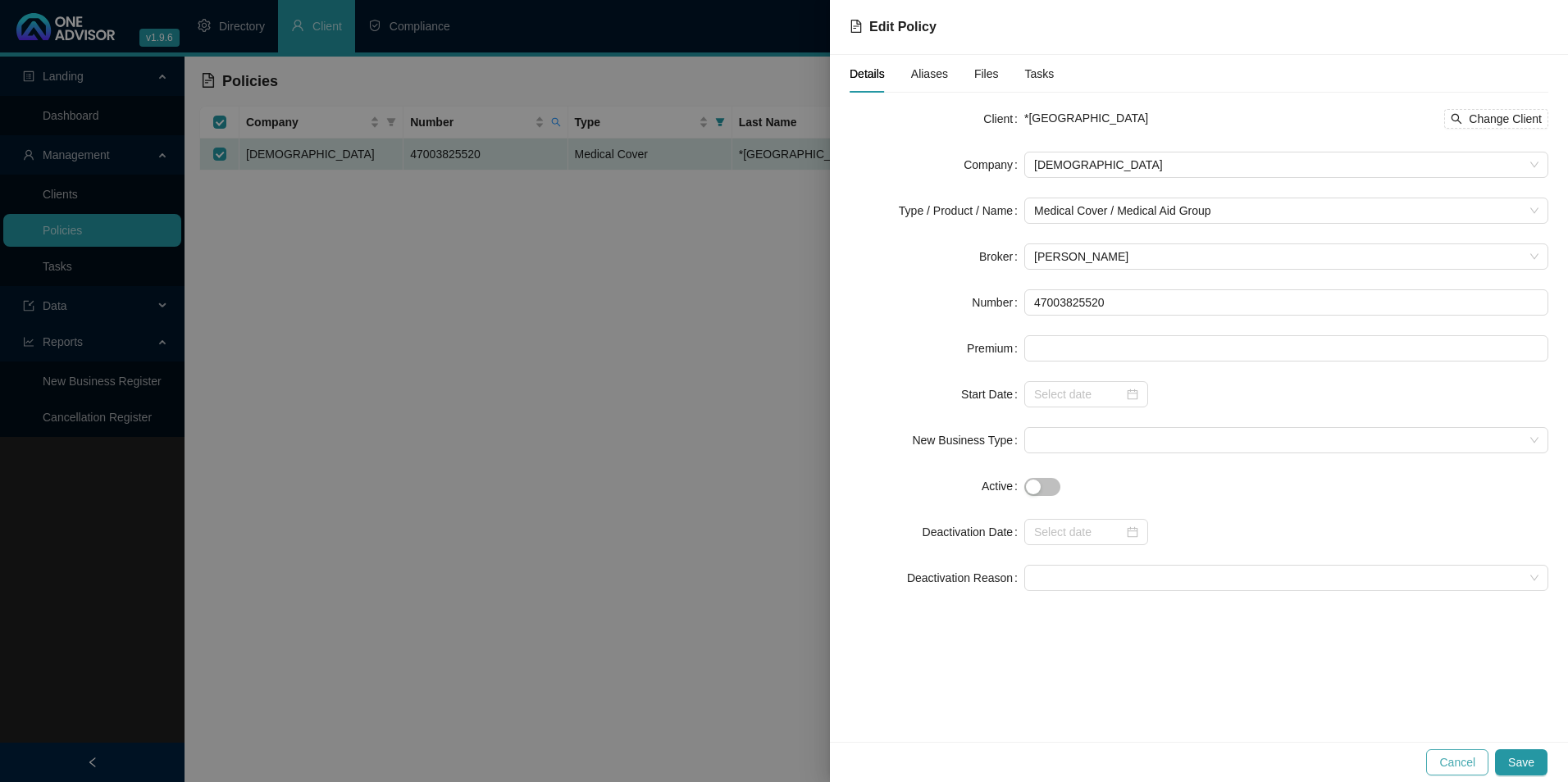
click at [1456, 761] on span "Cancel" at bounding box center [1457, 762] width 36 height 18
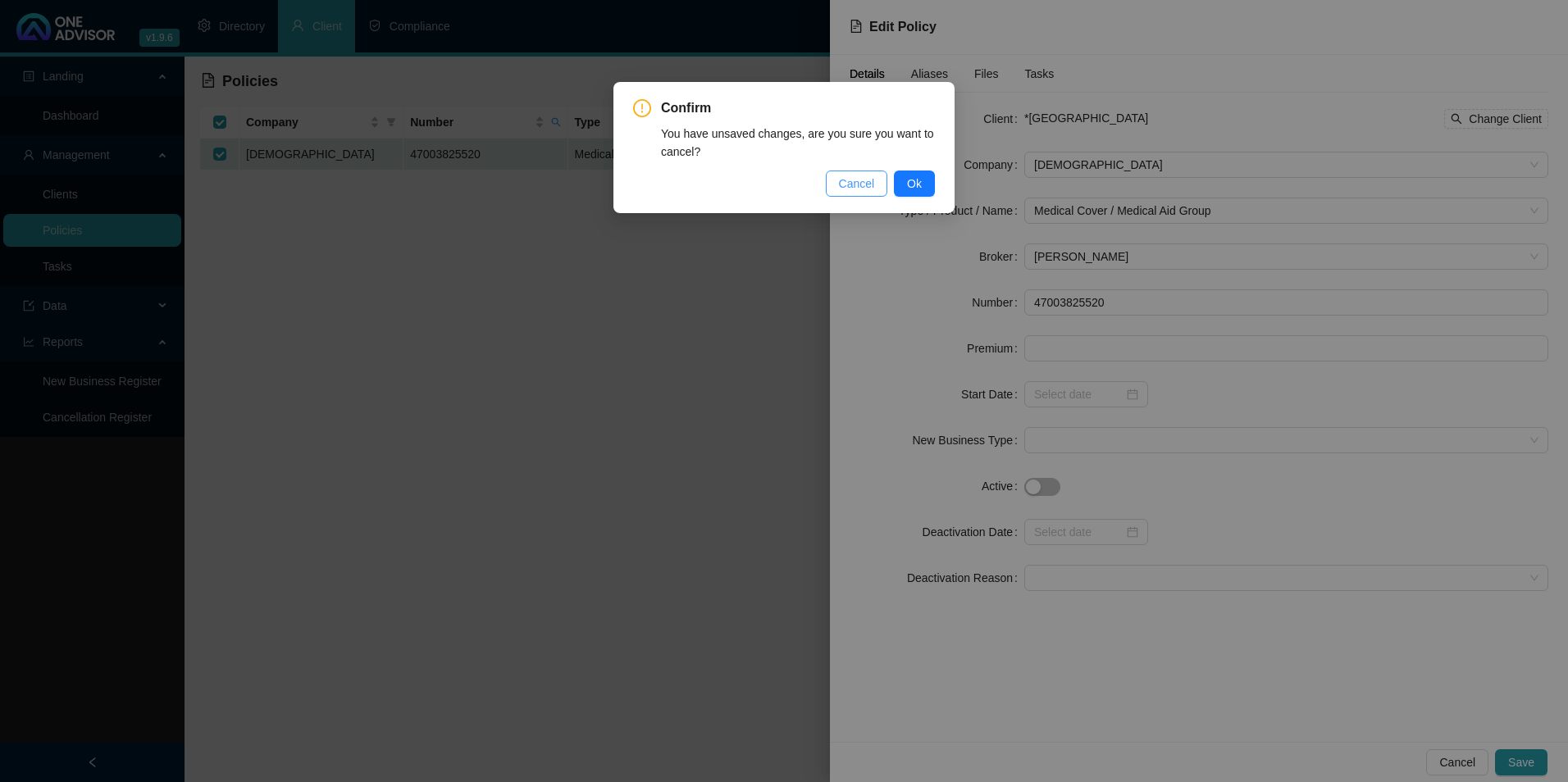
click at [863, 181] on span "Cancel" at bounding box center [858, 184] width 36 height 18
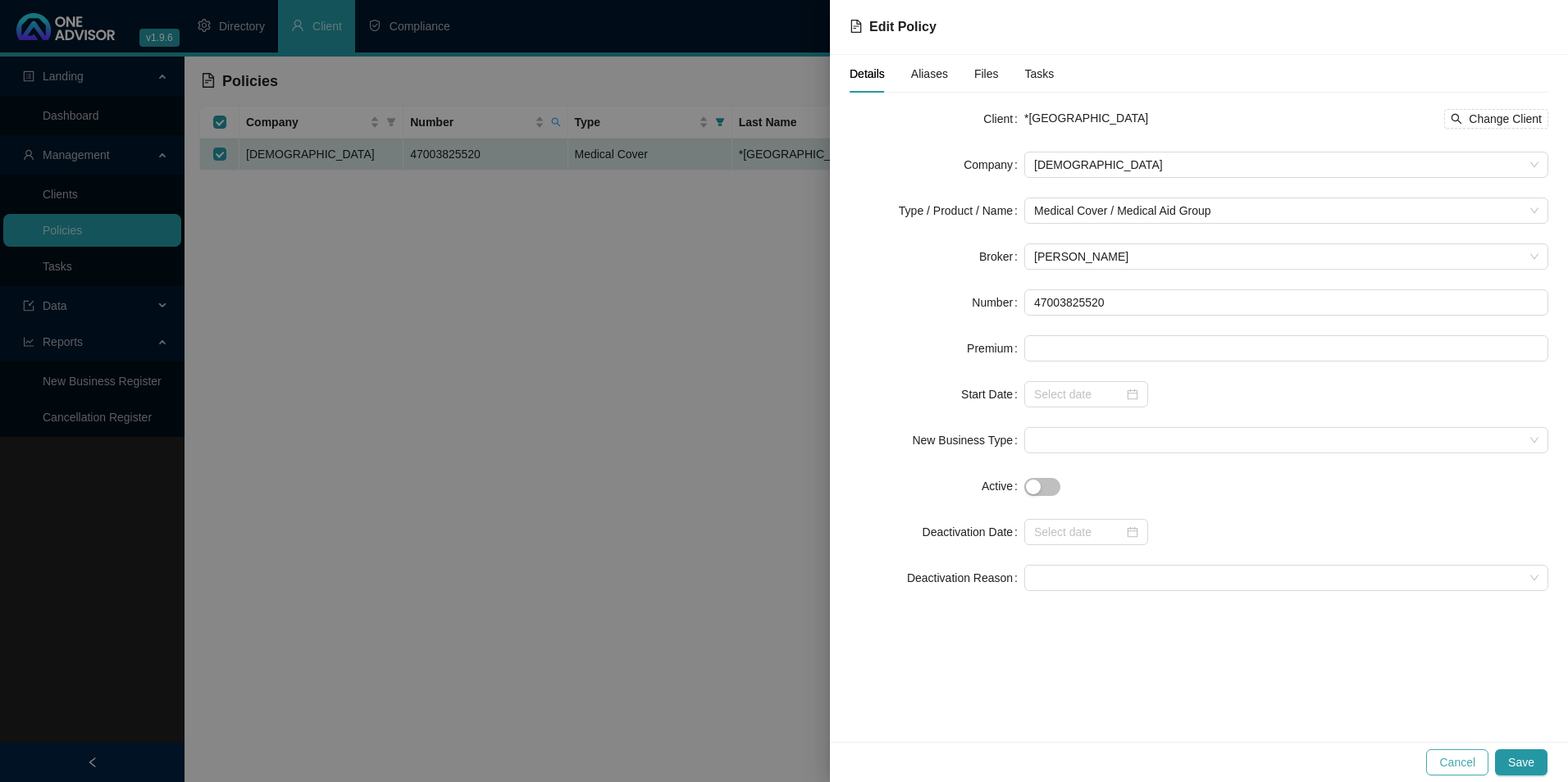
click at [1456, 751] on button "Cancel" at bounding box center [1457, 762] width 62 height 26
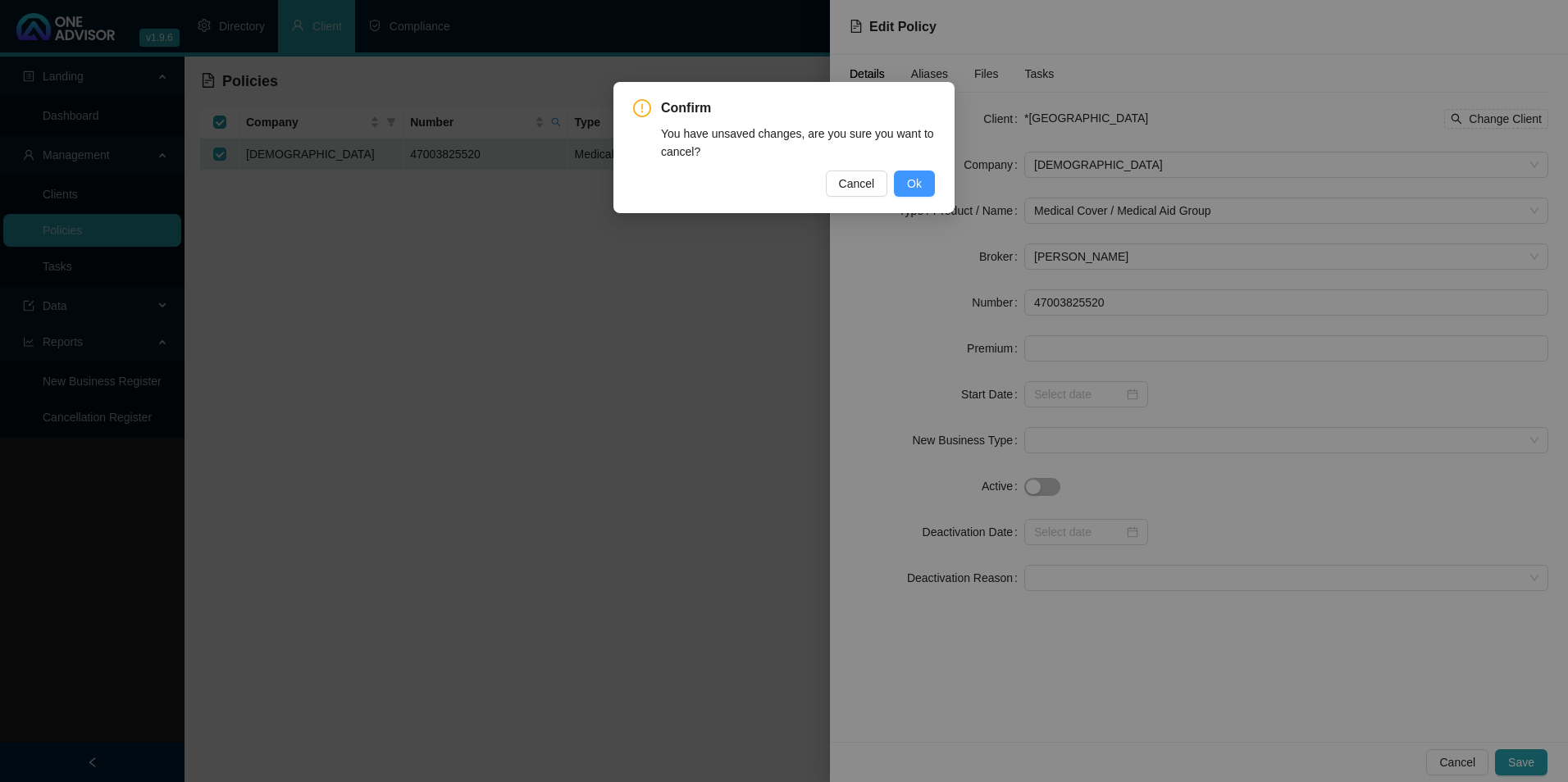
click at [920, 196] on button "Ok" at bounding box center [915, 184] width 41 height 26
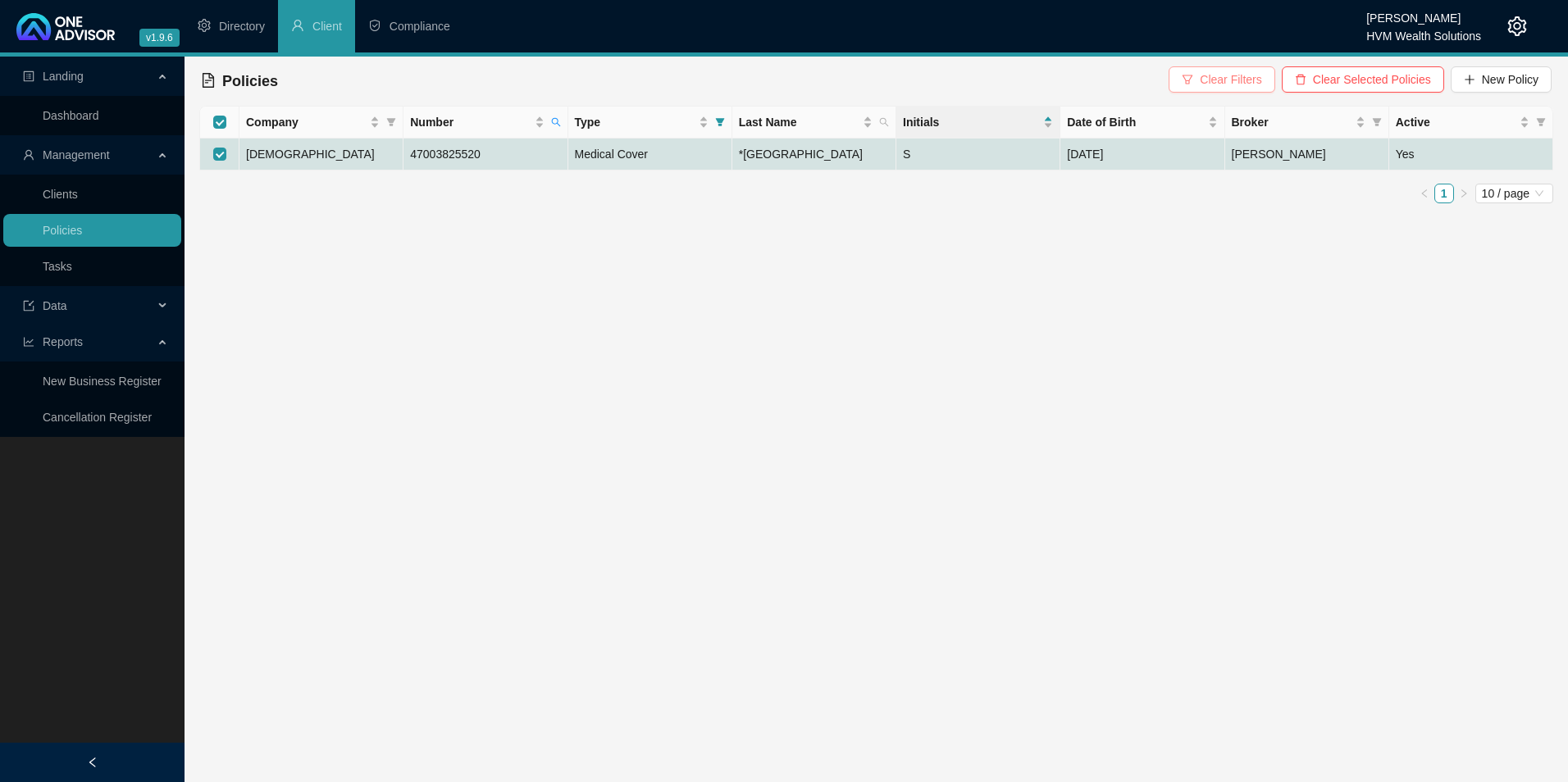
click at [1244, 79] on span "Clear Filters" at bounding box center [1231, 79] width 61 height 18
checkbox input "false"
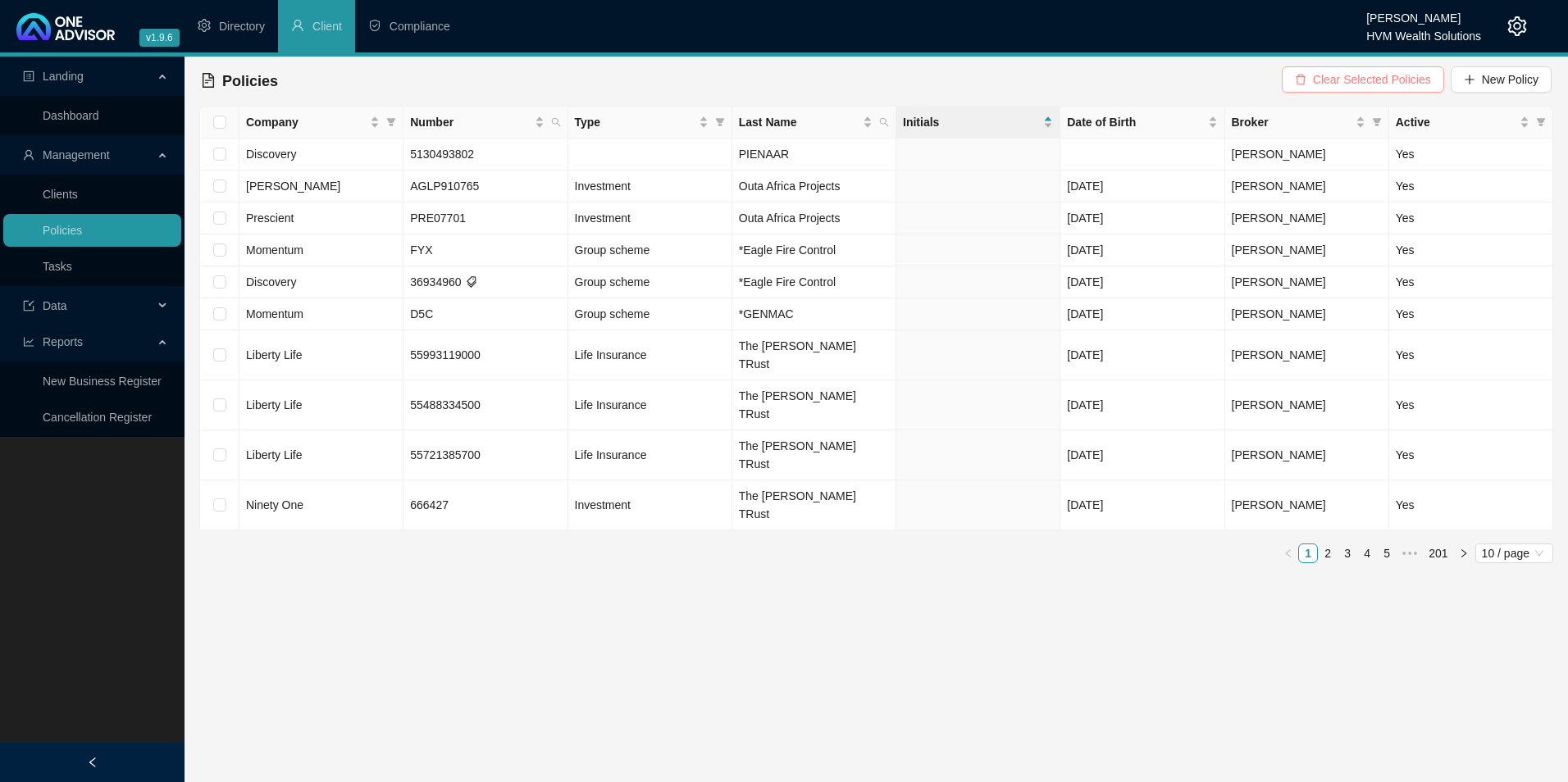
click at [1347, 79] on span "Clear Selected Policies" at bounding box center [1372, 79] width 118 height 18
click at [703, 125] on div "Type" at bounding box center [642, 122] width 134 height 18
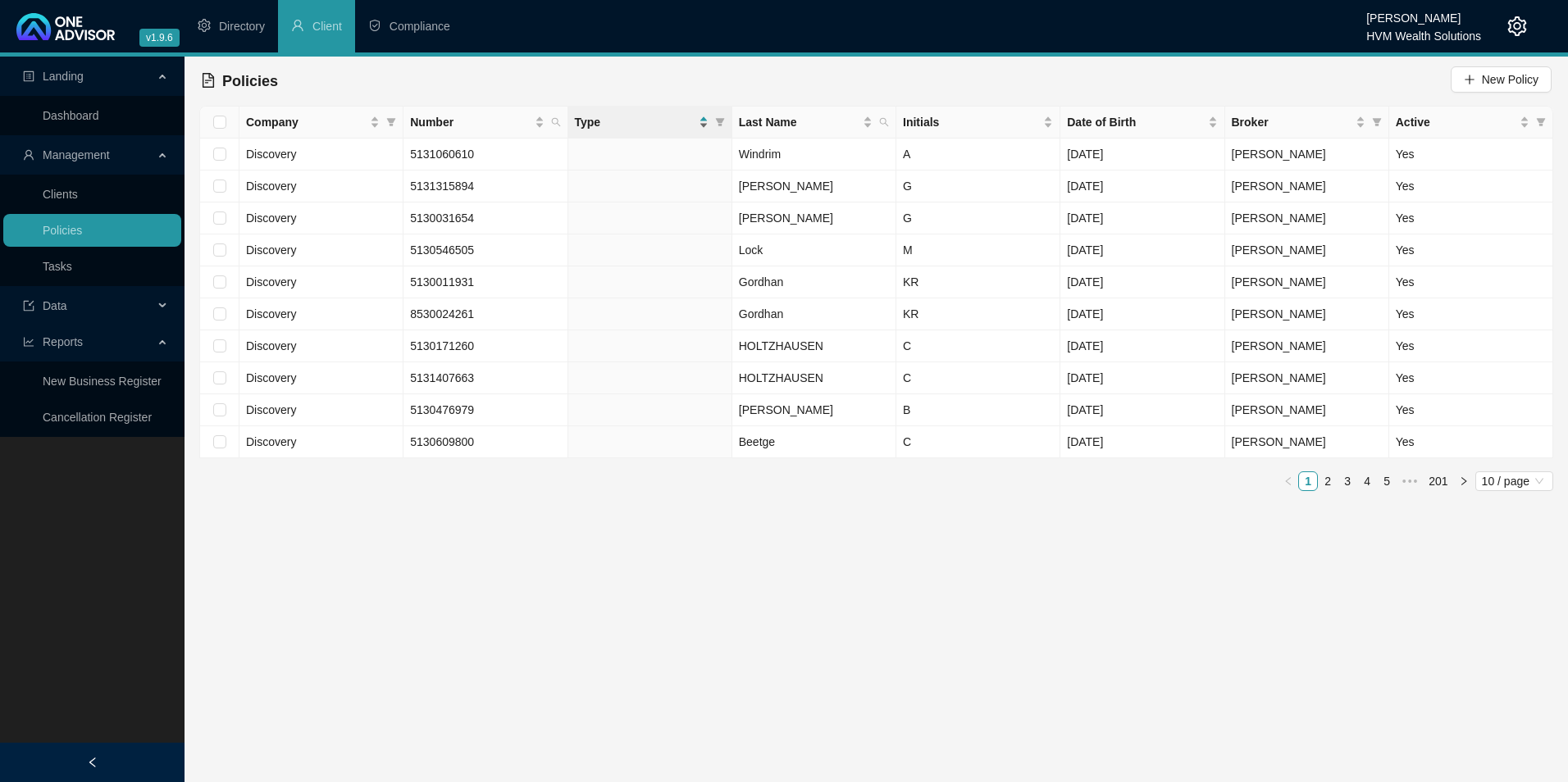
click at [705, 125] on div "Type" at bounding box center [642, 122] width 134 height 18
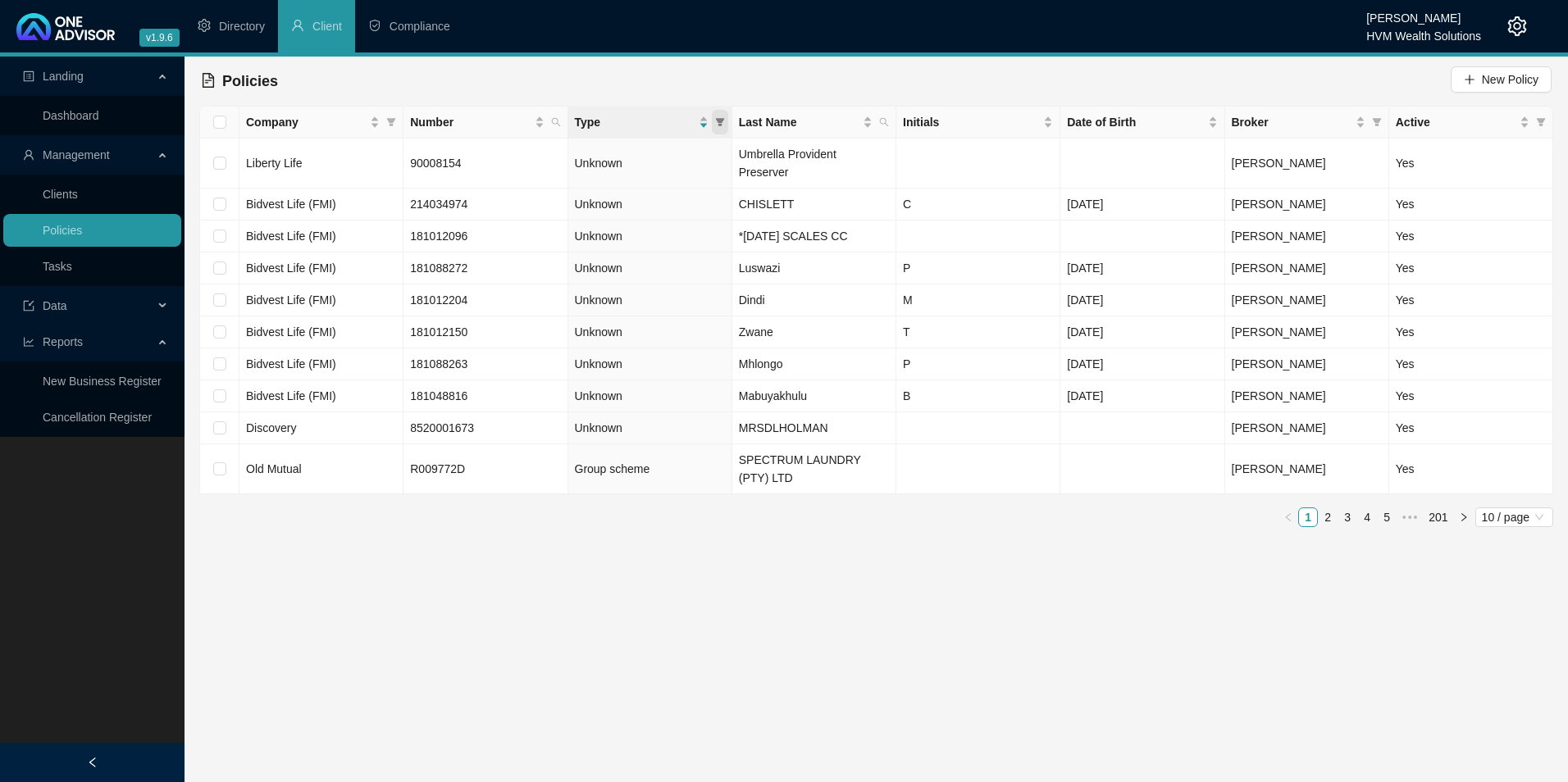
click at [722, 123] on icon "filter" at bounding box center [720, 122] width 10 height 10
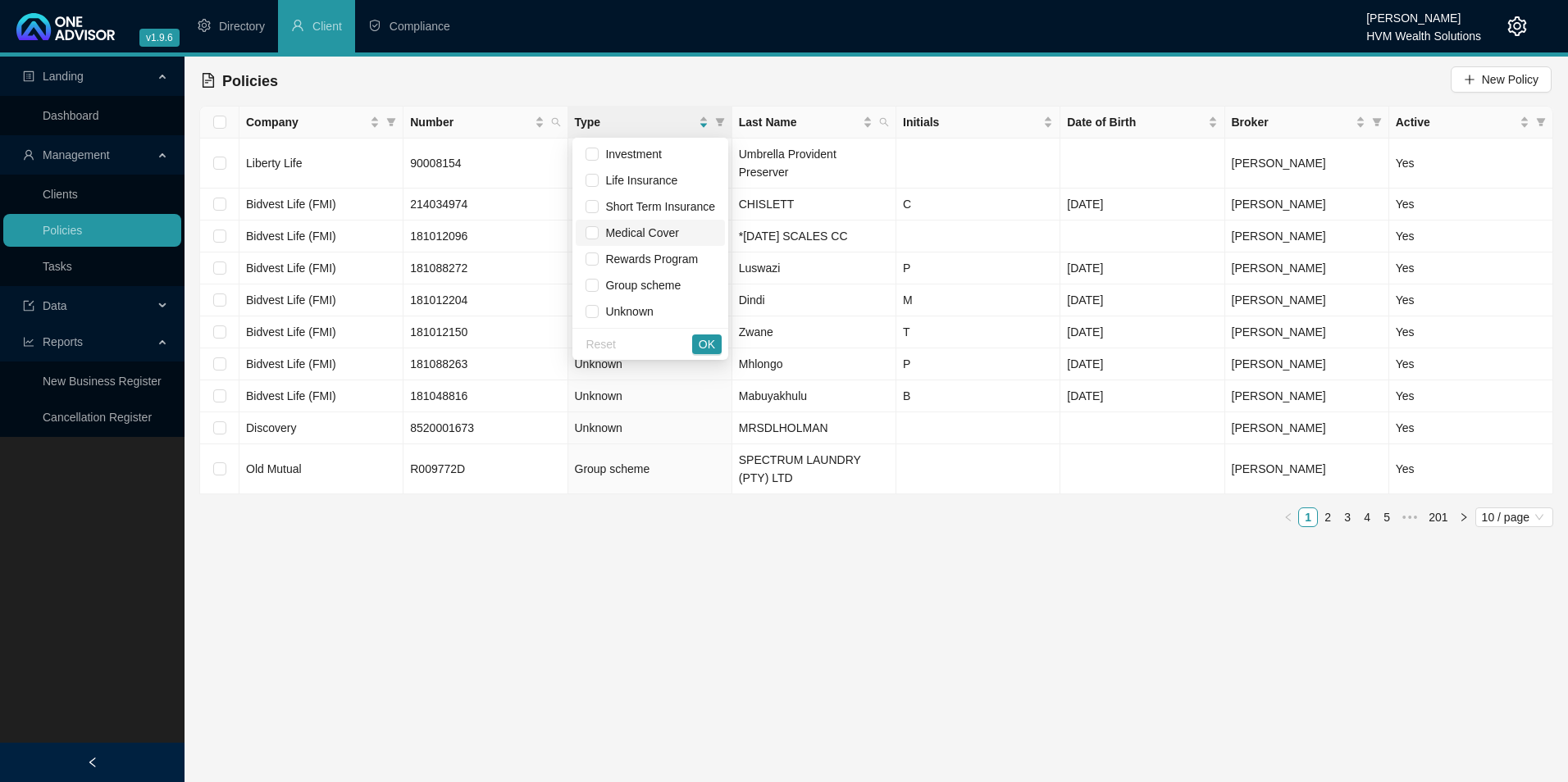
click at [648, 240] on span "Medical Cover" at bounding box center [638, 233] width 79 height 13
checkbox input "true"
click at [720, 343] on button "OK" at bounding box center [707, 345] width 30 height 20
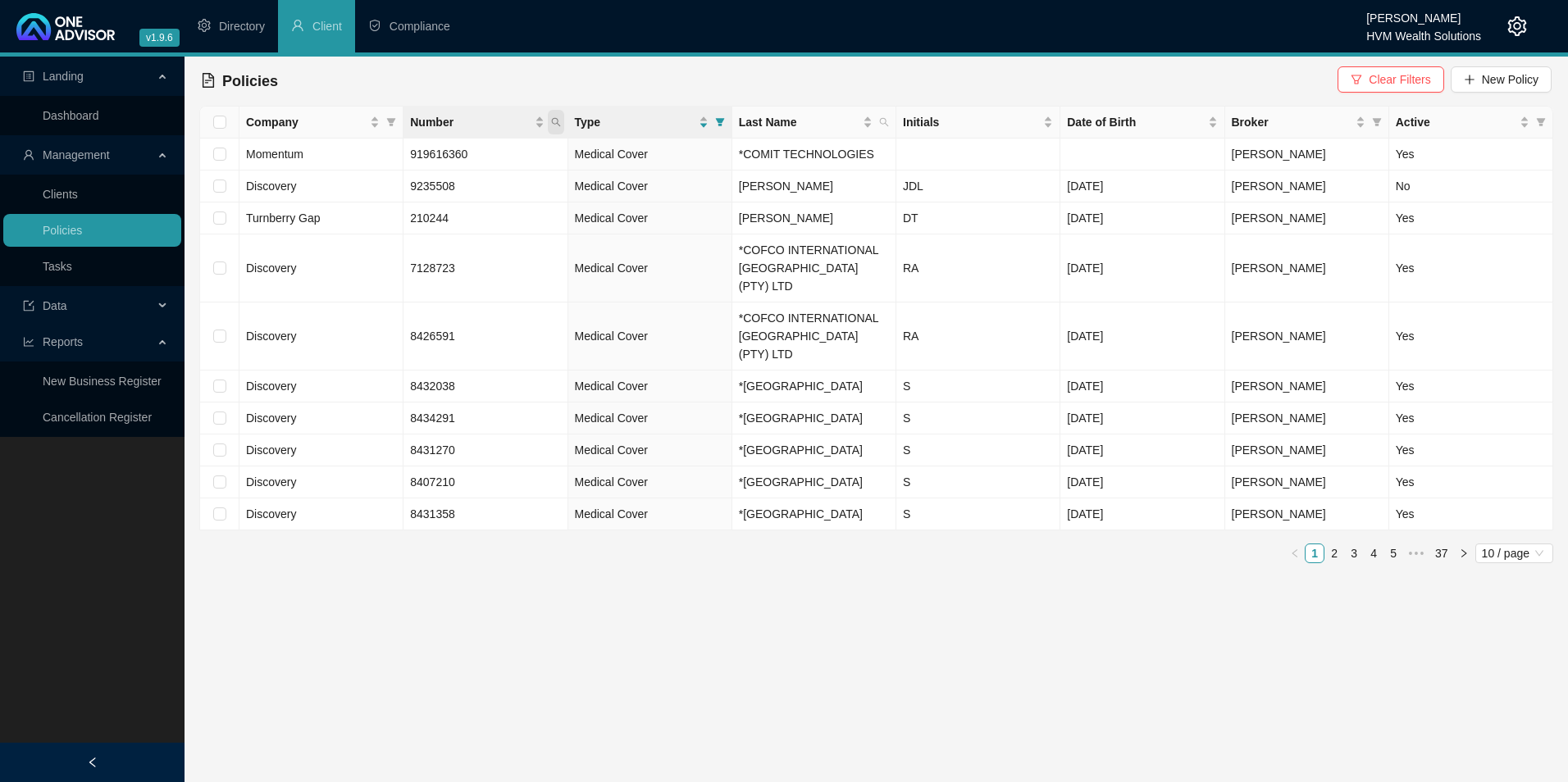
click at [556, 121] on icon "search" at bounding box center [556, 122] width 10 height 10
paste input "7802155274089"
click at [512, 155] on input "7802155274089" at bounding box center [480, 158] width 154 height 26
drag, startPoint x: 512, startPoint y: 155, endPoint x: 391, endPoint y: 155, distance: 121.0
click at [391, 155] on body "v1.9.6 Darryn Purtell HVM Wealth Solutions Directory Client Compliance Landing …" at bounding box center [784, 391] width 1568 height 782
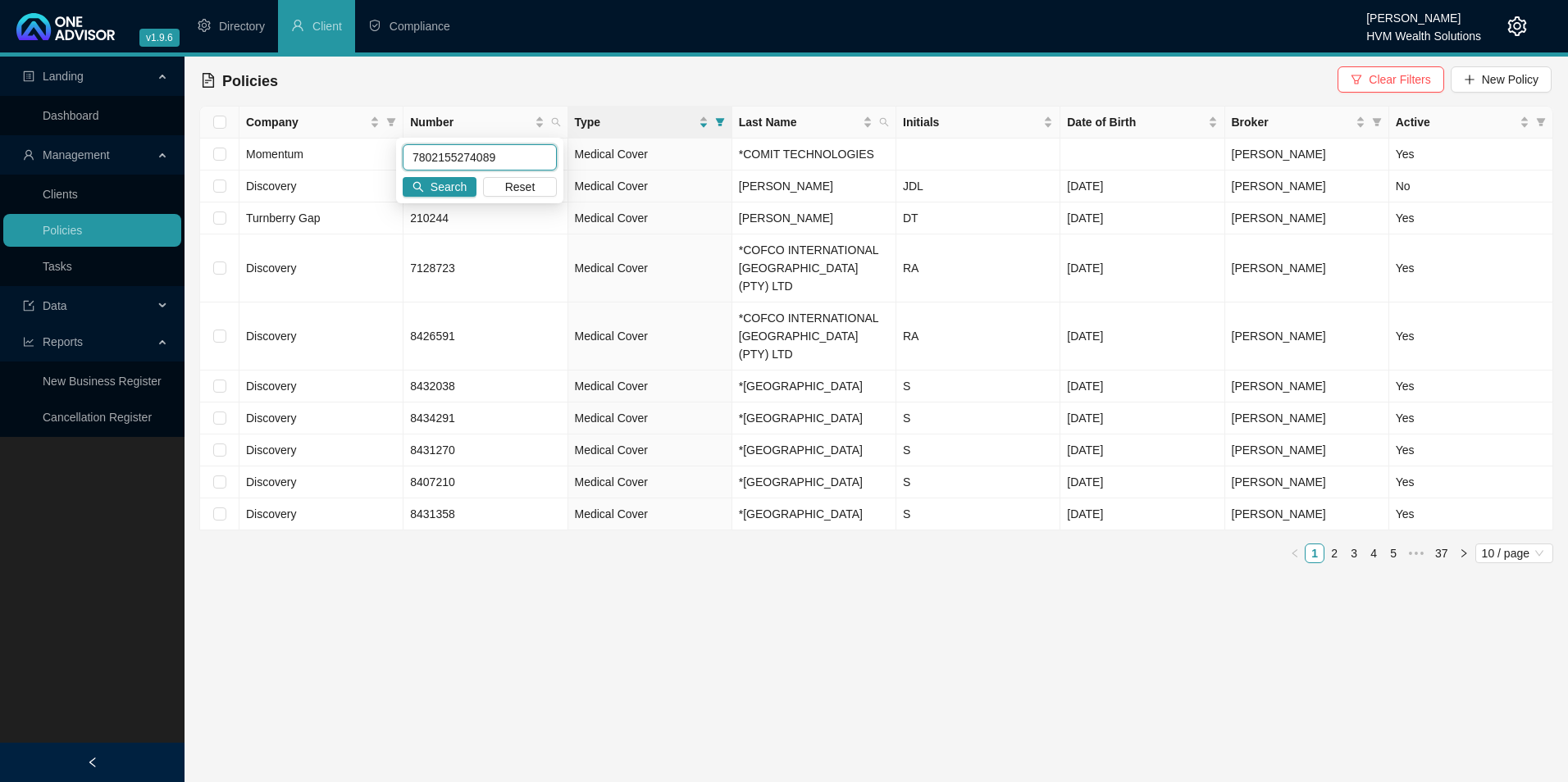
paste input "6083537"
type input "6083537"
click at [441, 184] on span "Search" at bounding box center [449, 187] width 36 height 18
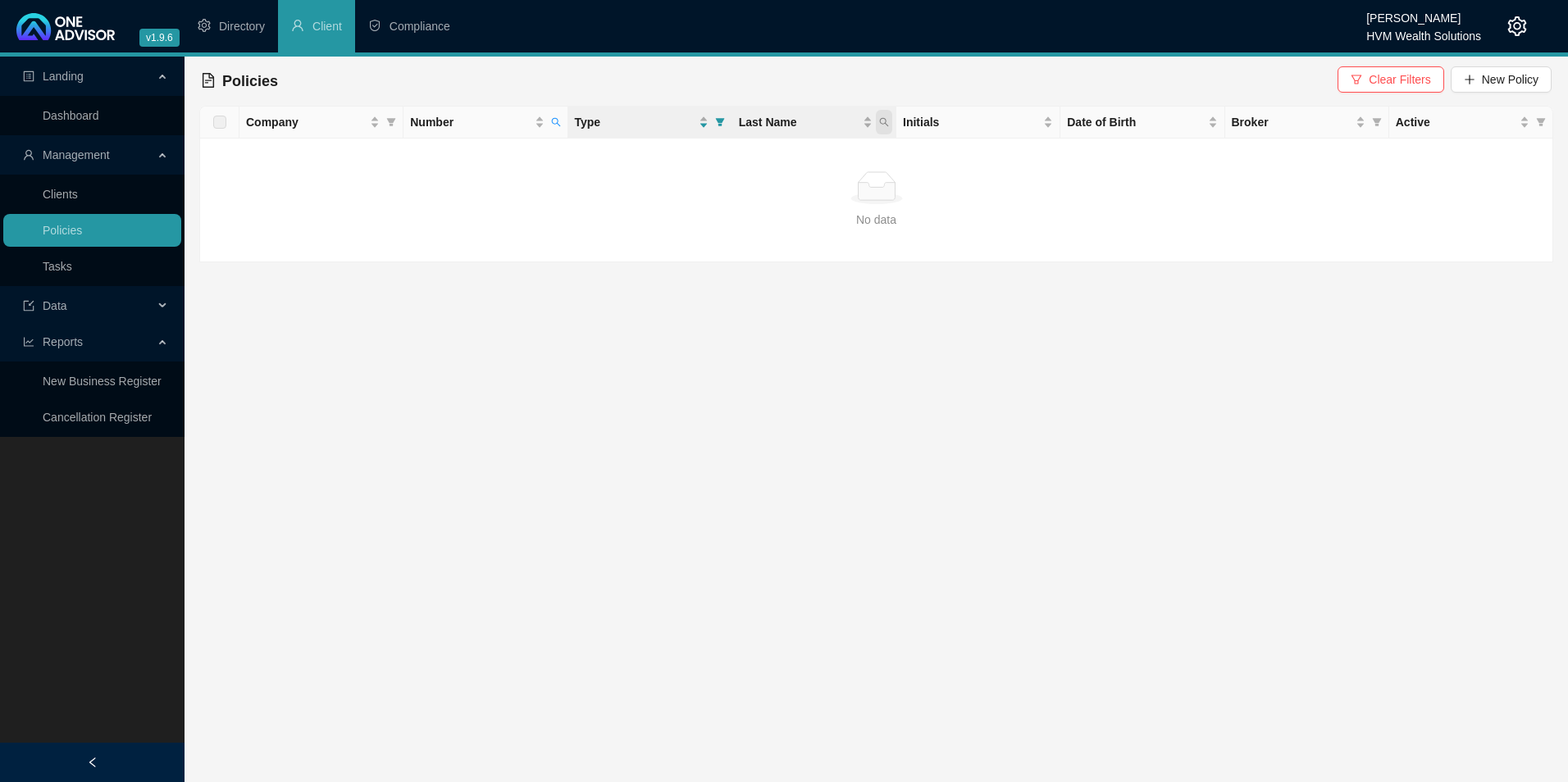
click at [884, 120] on icon "search" at bounding box center [884, 122] width 10 height 10
click at [1427, 74] on span "Clear Filters" at bounding box center [1399, 79] width 61 height 18
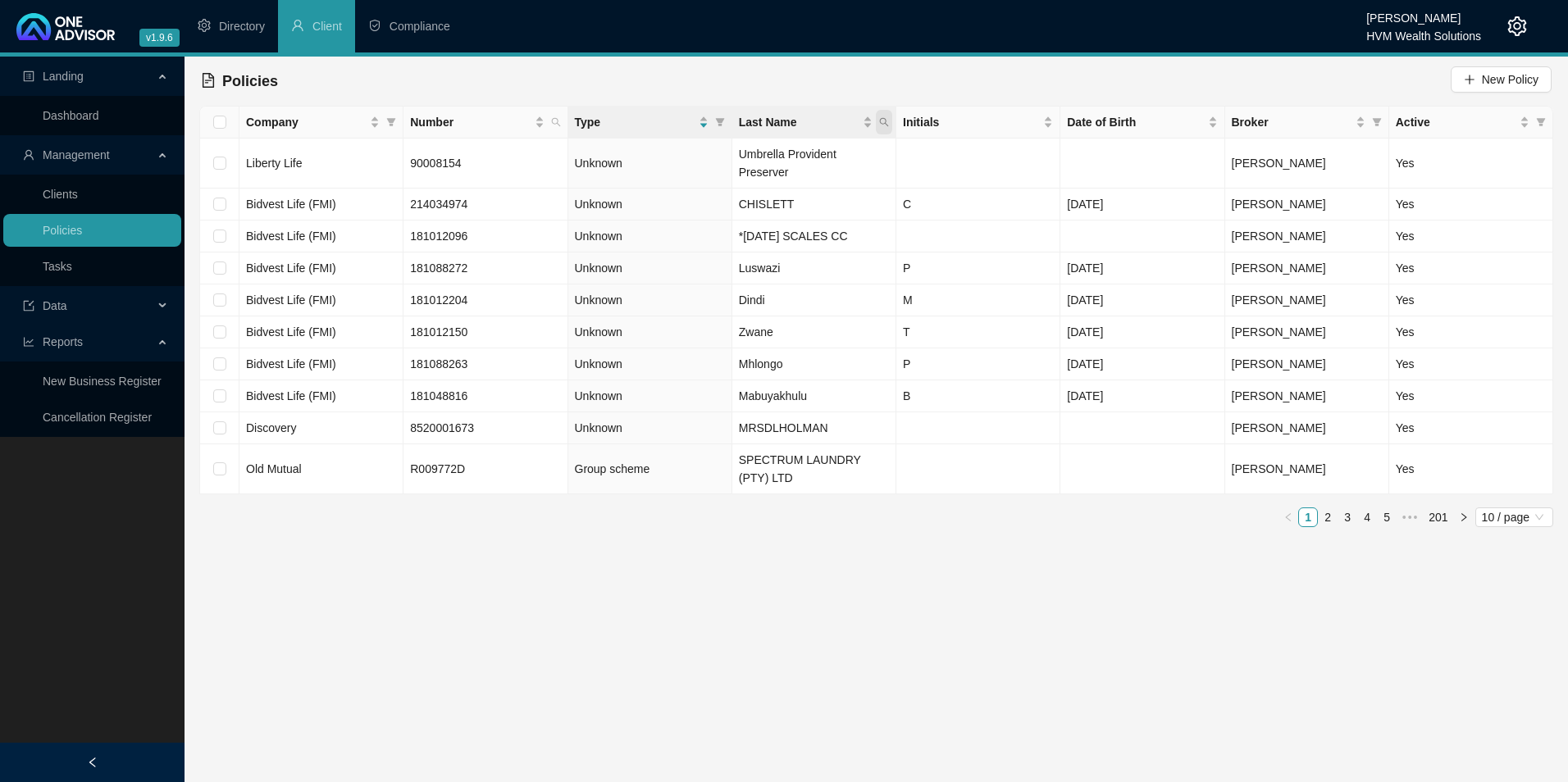
click at [882, 118] on icon "search" at bounding box center [884, 122] width 9 height 9
click at [790, 149] on input "text" at bounding box center [809, 158] width 154 height 26
type input "Robson"
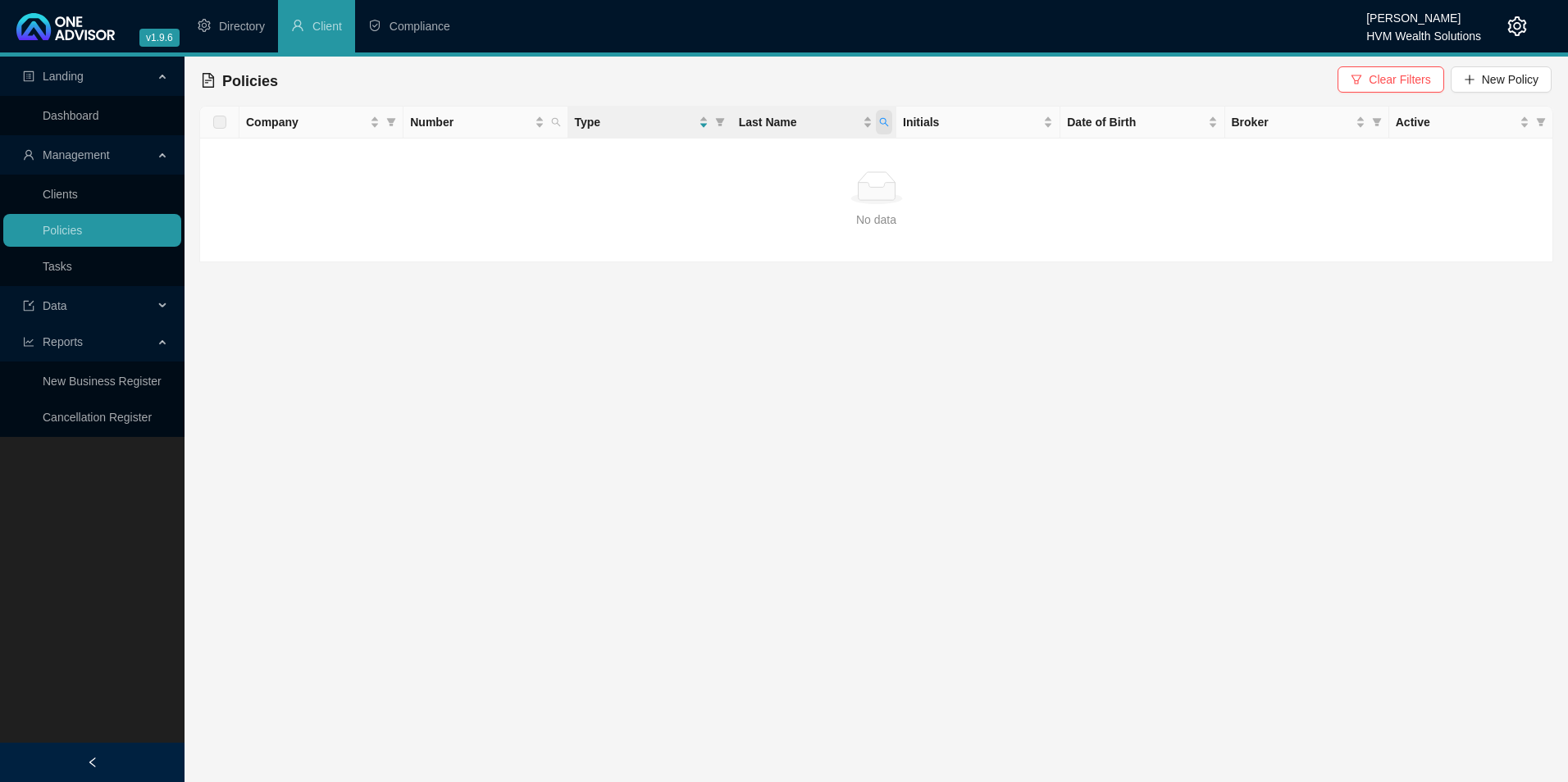
click at [886, 126] on icon "search" at bounding box center [884, 122] width 10 height 10
click at [825, 149] on input "Robson" at bounding box center [809, 158] width 154 height 26
click at [78, 193] on link "Clients" at bounding box center [60, 194] width 36 height 13
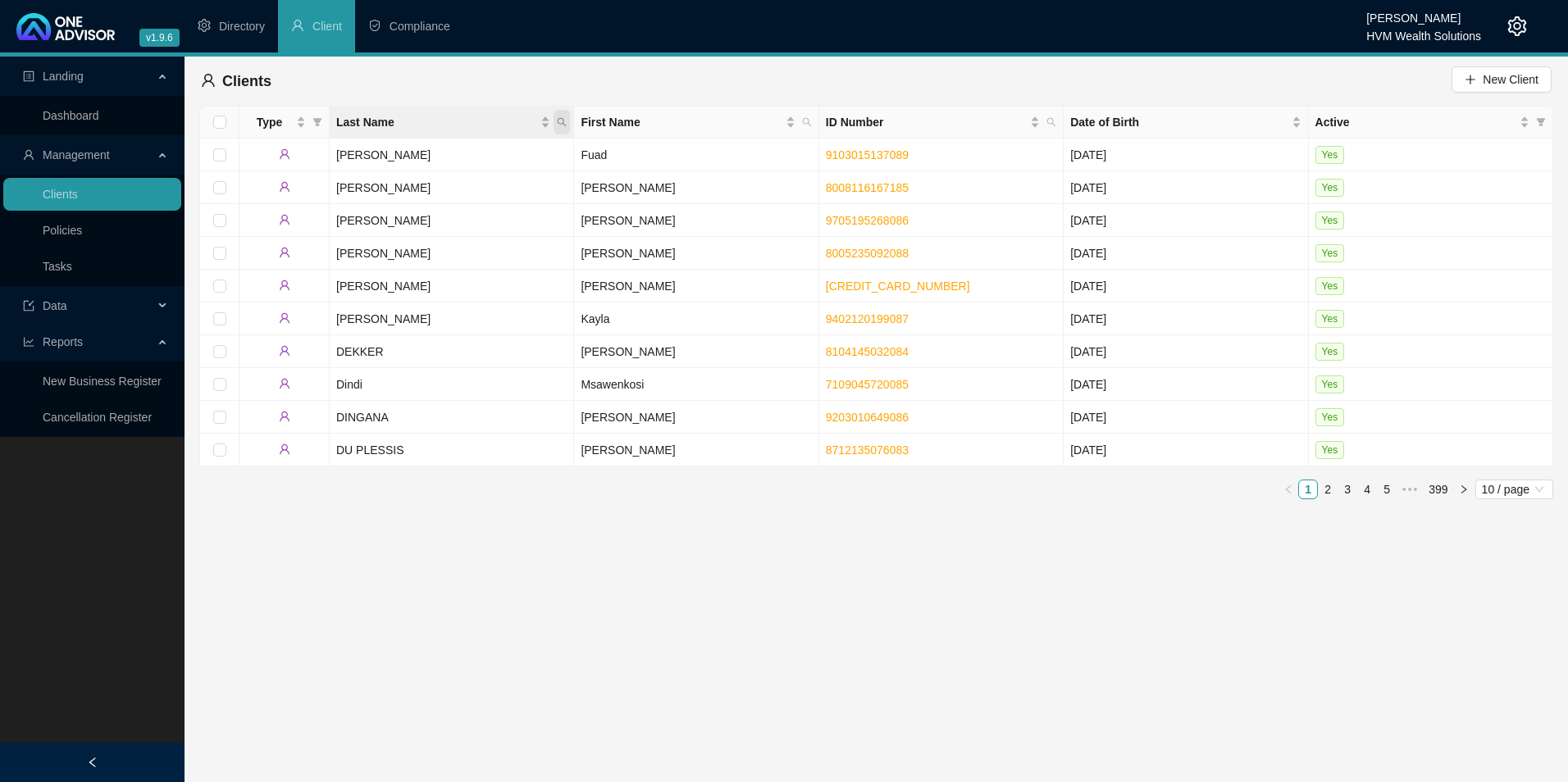
click at [563, 121] on icon "search" at bounding box center [562, 122] width 9 height 9
click at [488, 155] on input "text" at bounding box center [486, 158] width 154 height 26
type input "robson"
click at [455, 184] on span "Search" at bounding box center [456, 187] width 36 height 18
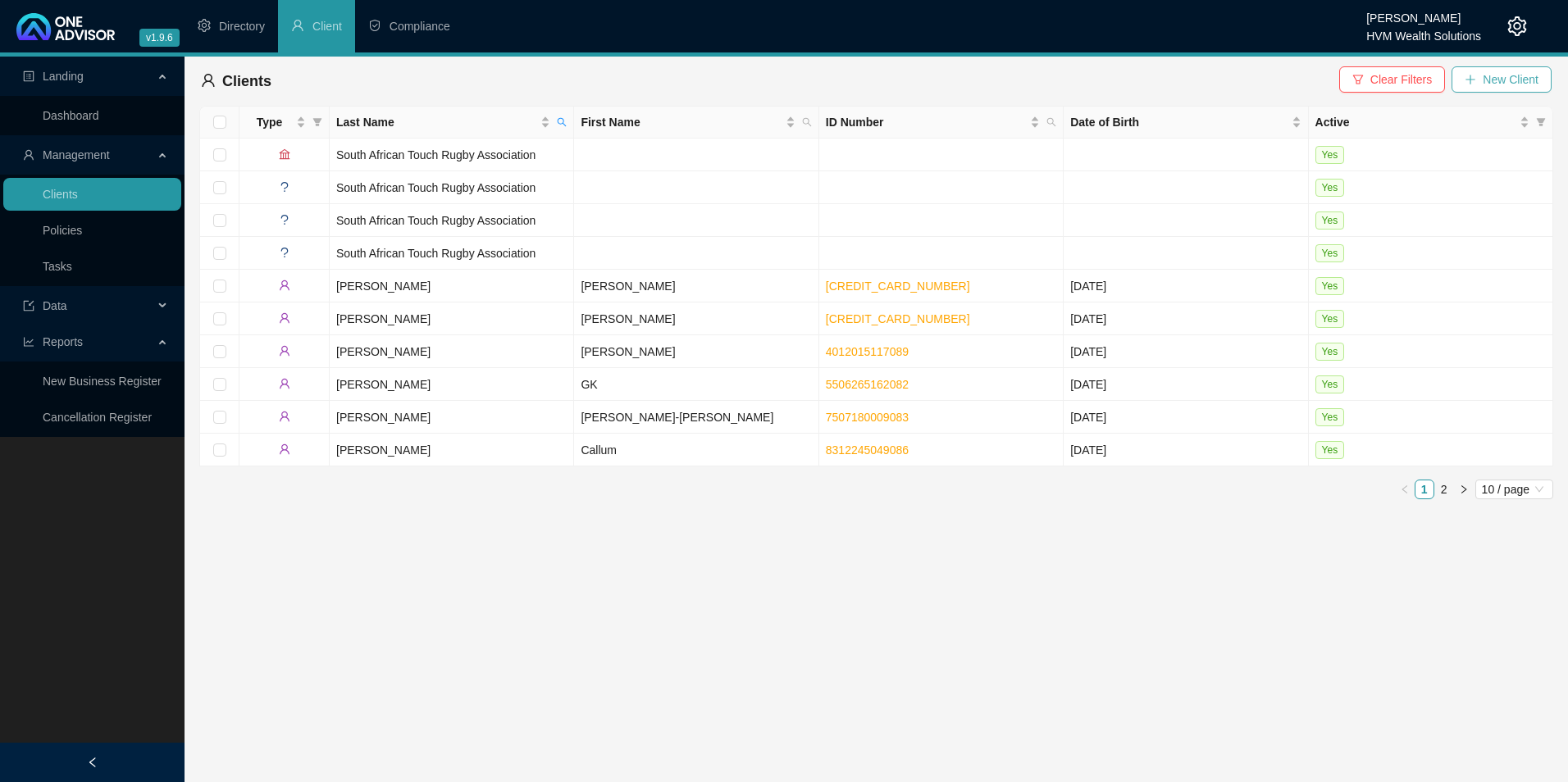
click at [1495, 75] on span "New Client" at bounding box center [1510, 79] width 55 height 18
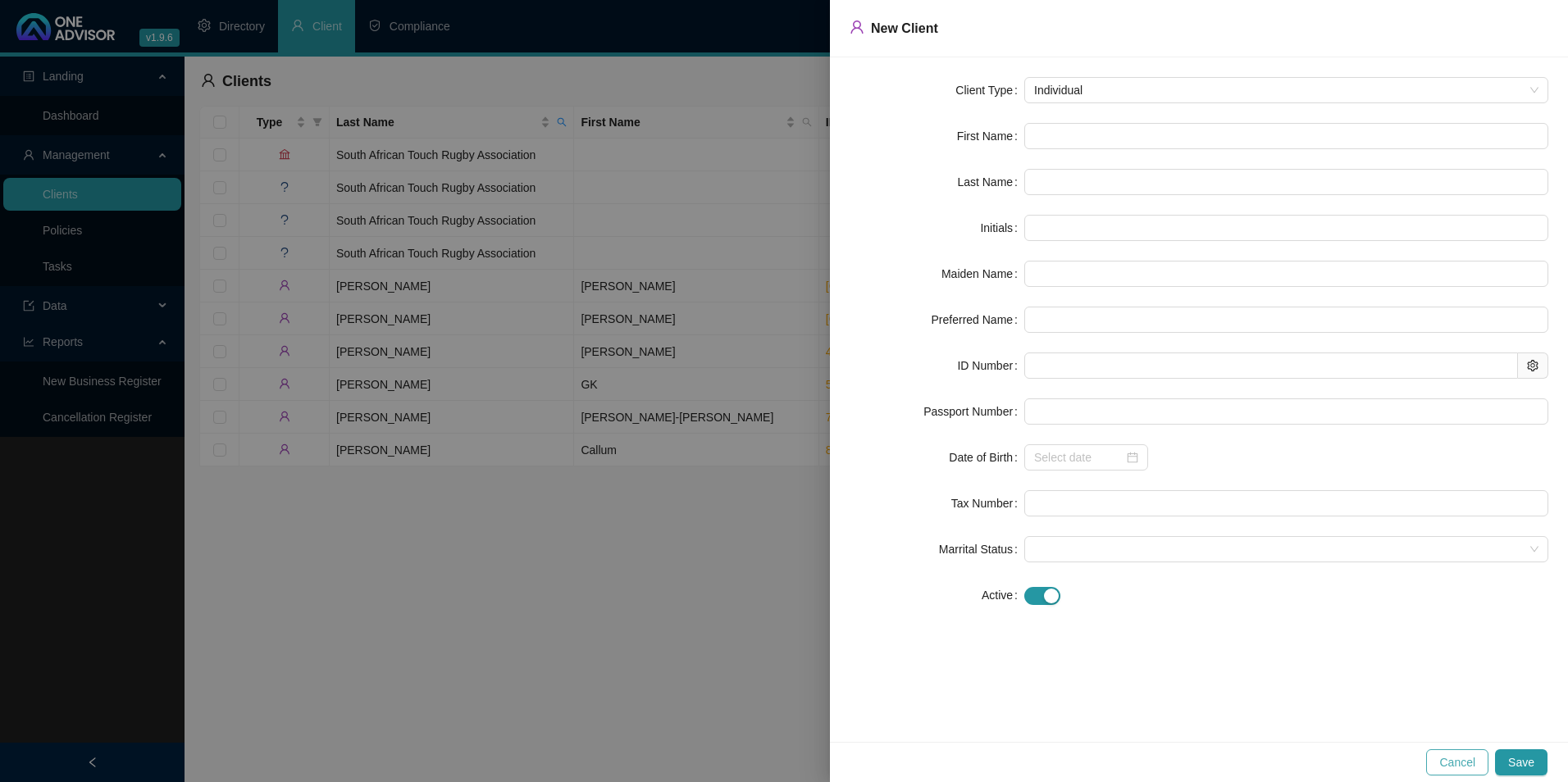
click at [1457, 761] on span "Cancel" at bounding box center [1457, 762] width 36 height 18
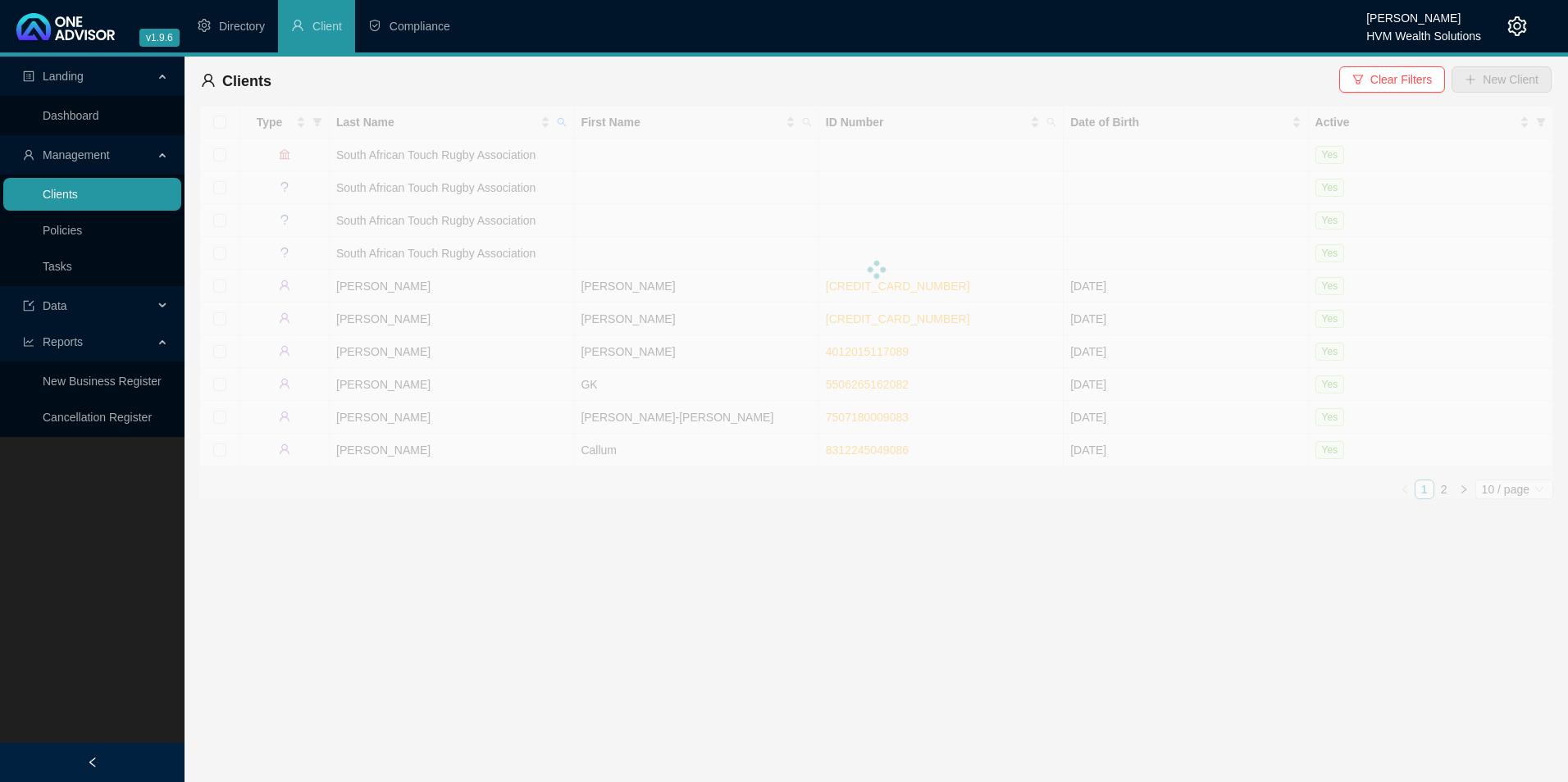
click at [43, 201] on link "Clients" at bounding box center [60, 194] width 36 height 13
